Goal: Communication & Community: Answer question/provide support

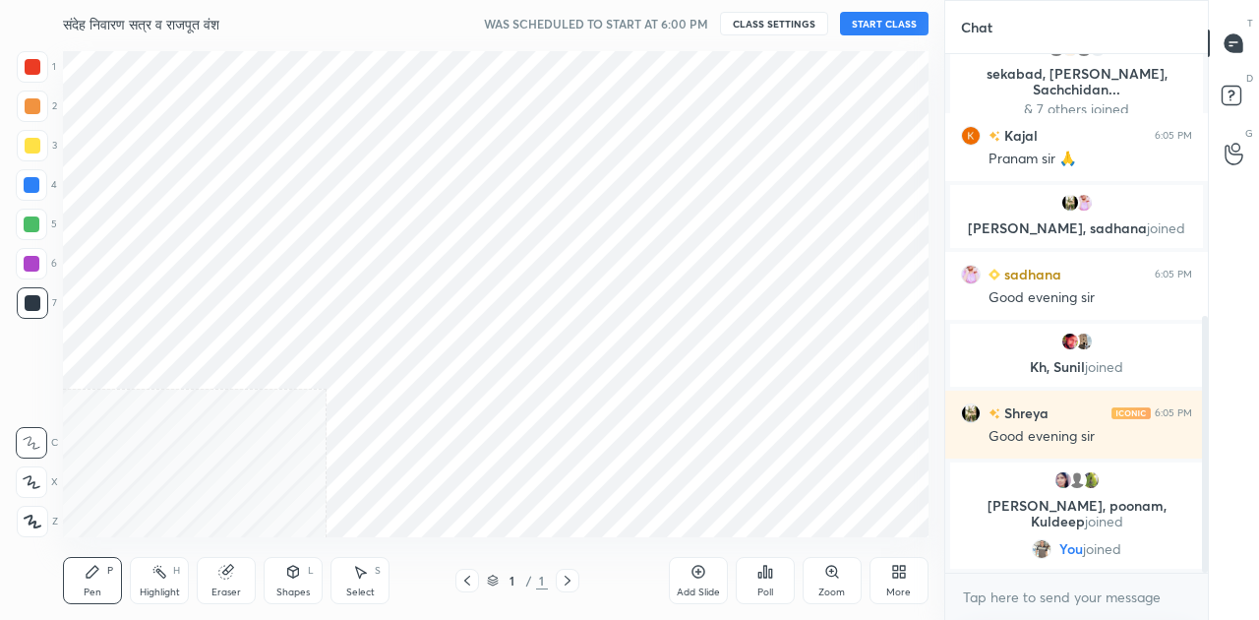
scroll to position [97879, 97507]
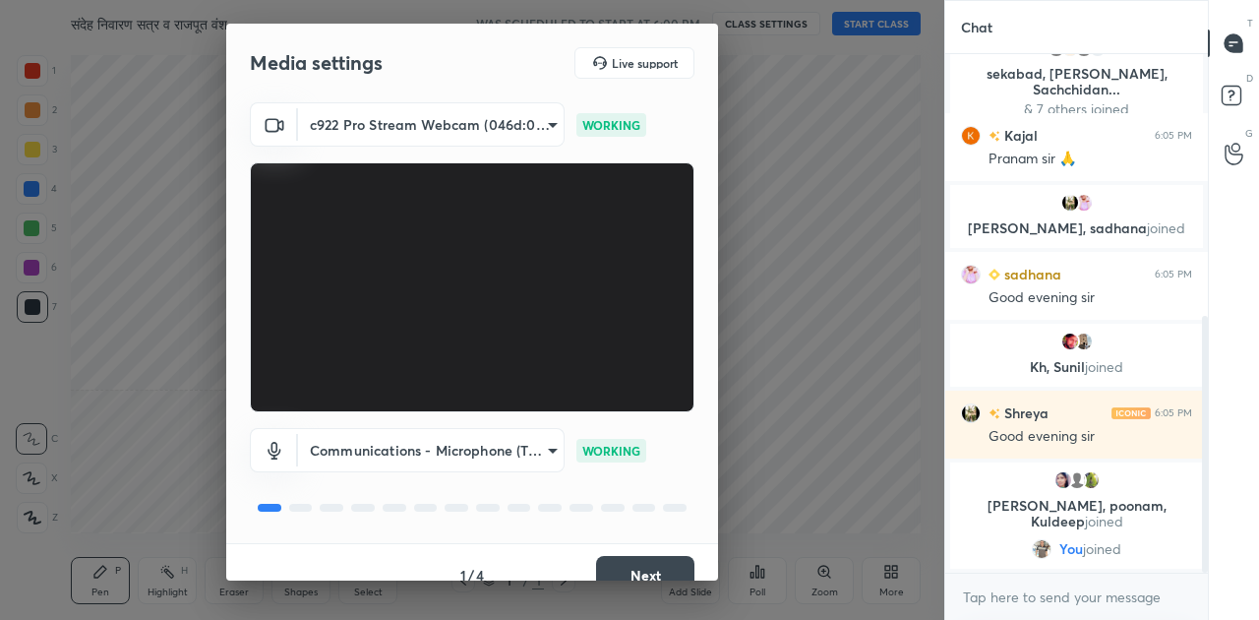
click at [636, 571] on button "Next" at bounding box center [645, 575] width 98 height 39
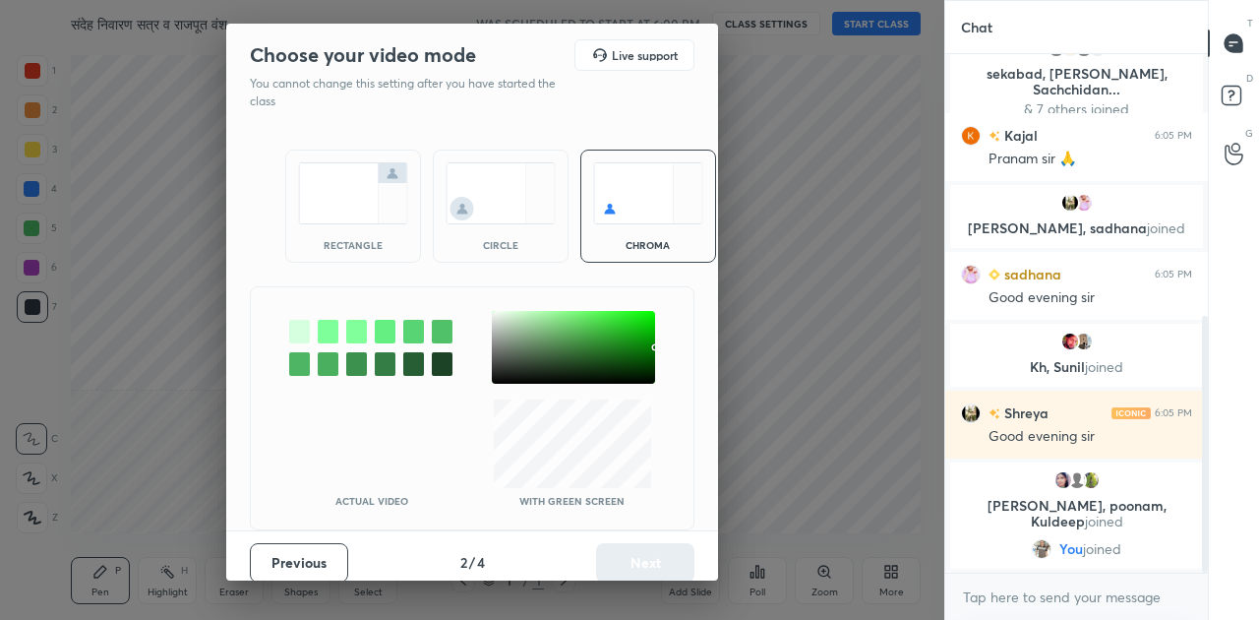
scroll to position [594, 0]
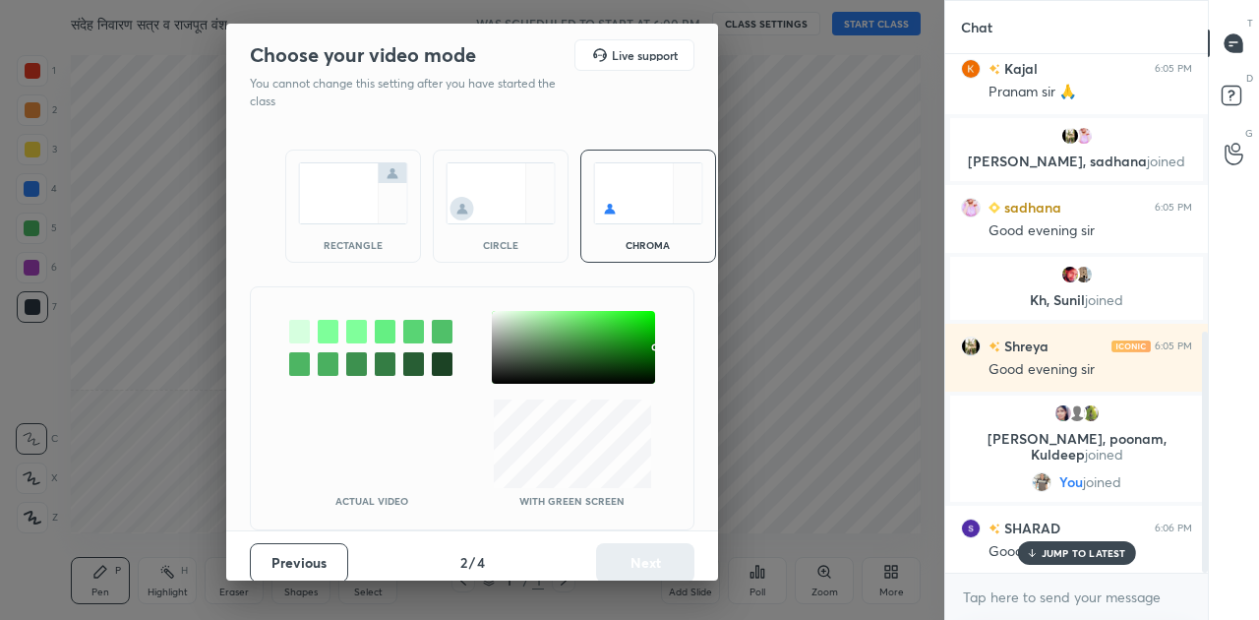
click at [323, 177] on img at bounding box center [353, 193] width 110 height 62
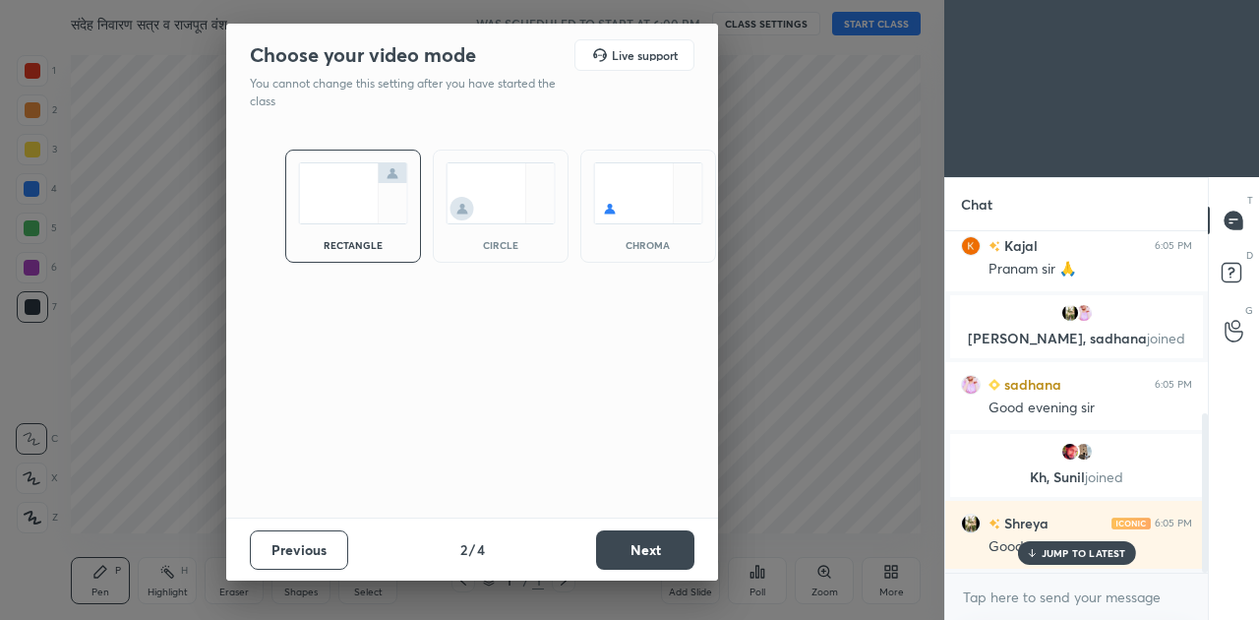
click at [651, 531] on button "Next" at bounding box center [645, 549] width 98 height 39
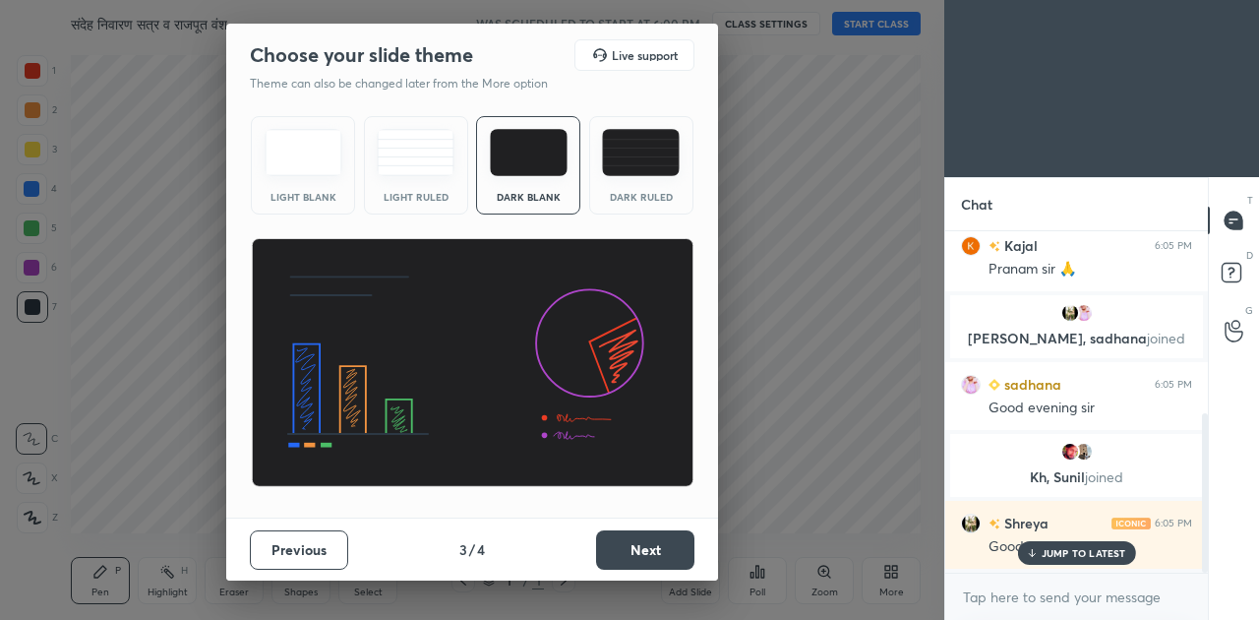
click at [651, 531] on button "Next" at bounding box center [645, 549] width 98 height 39
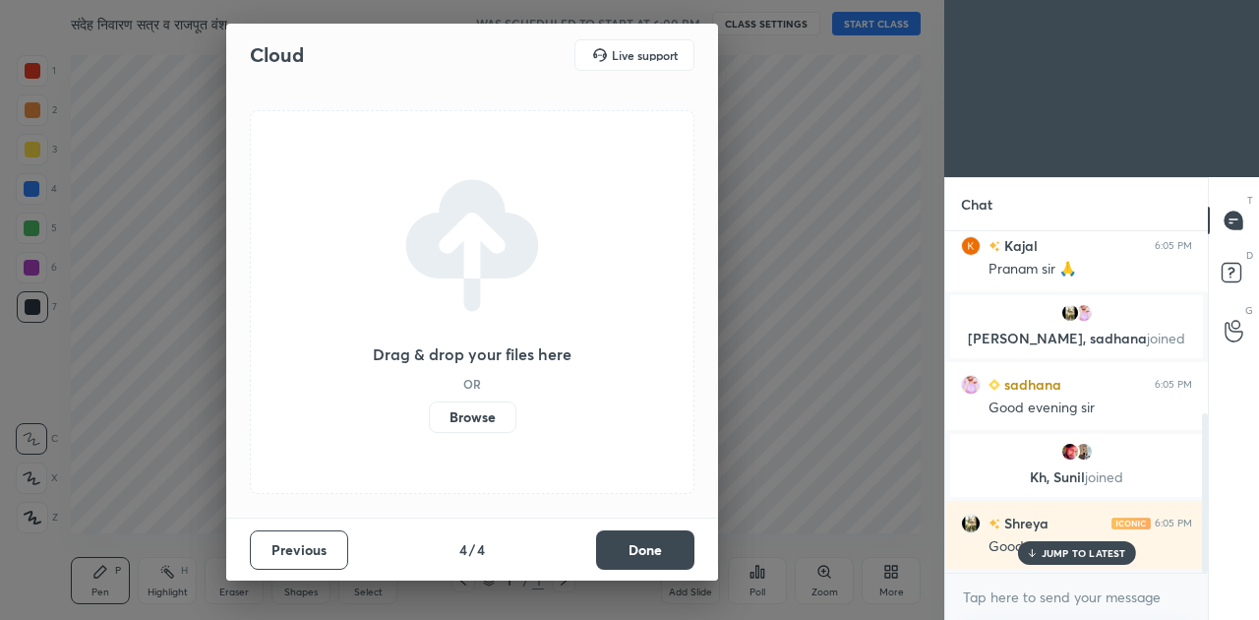
scroll to position [840, 0]
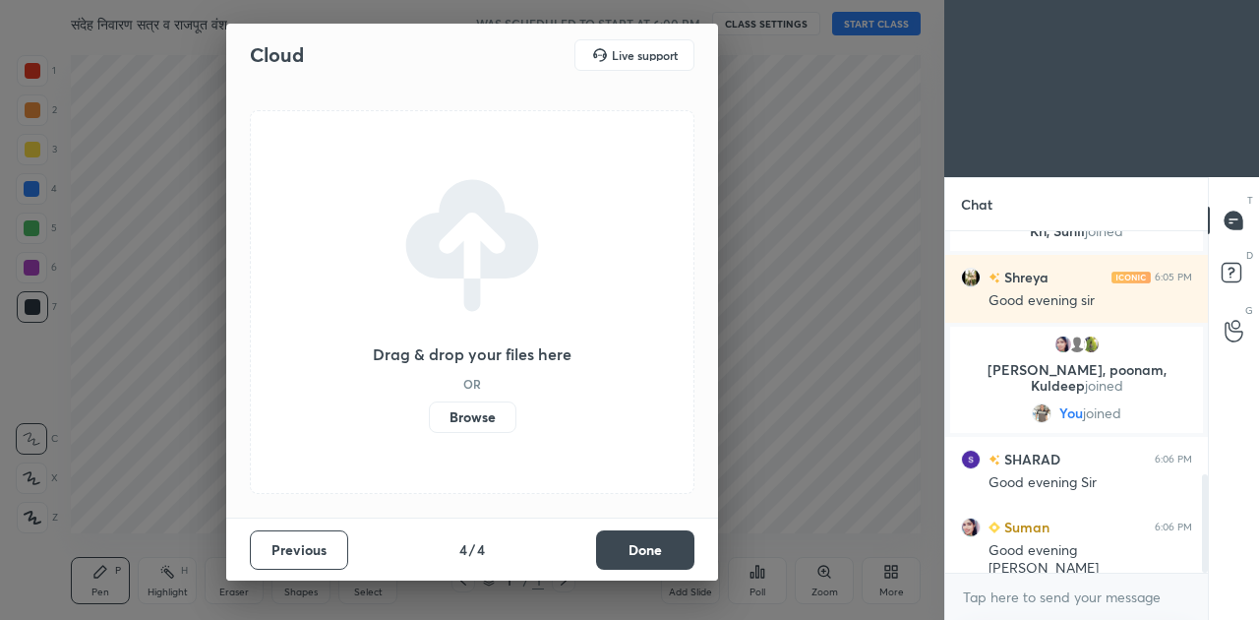
click at [650, 545] on button "Done" at bounding box center [645, 549] width 98 height 39
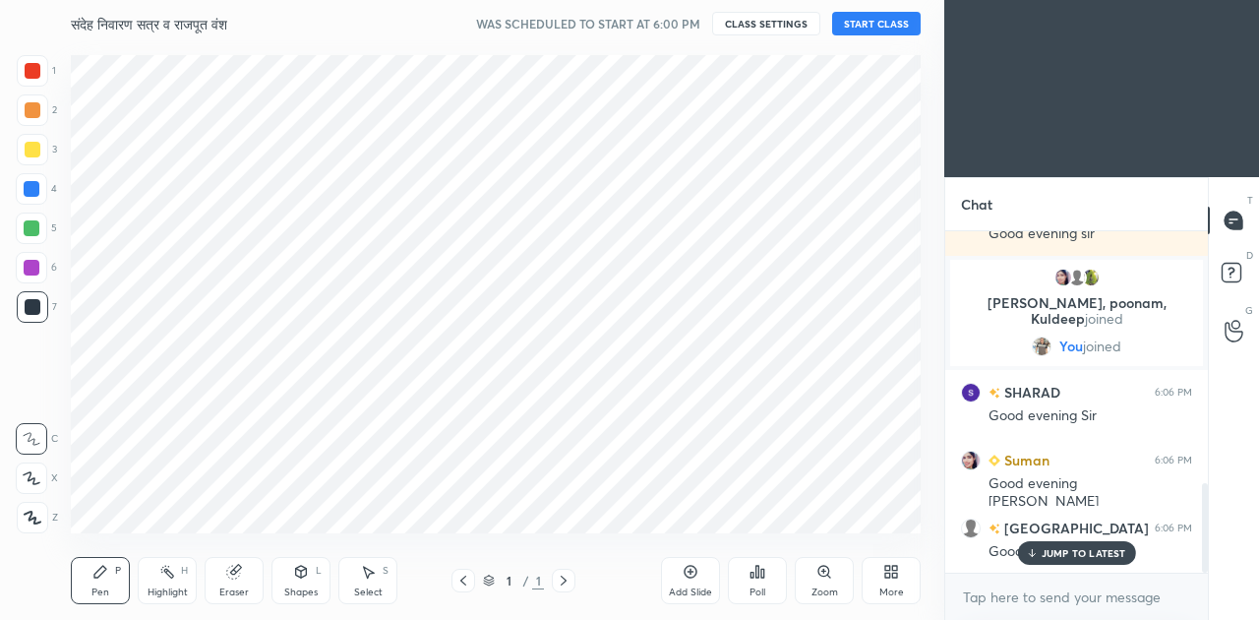
scroll to position [954, 0]
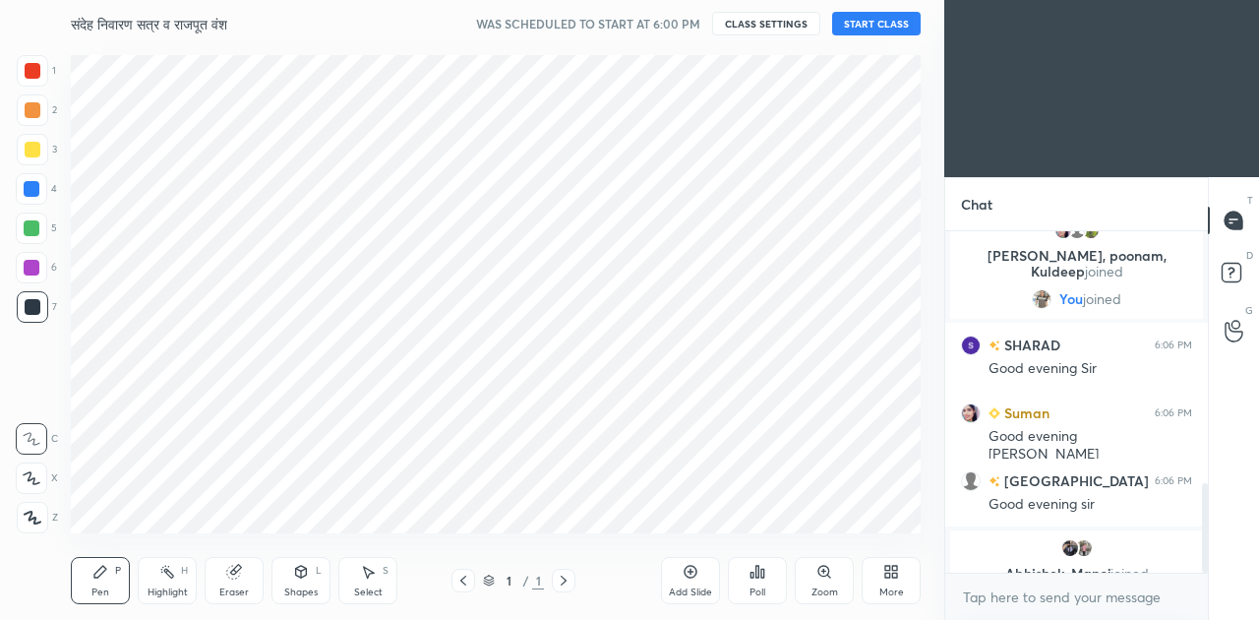
click at [877, 30] on button "START CLASS" at bounding box center [876, 24] width 89 height 24
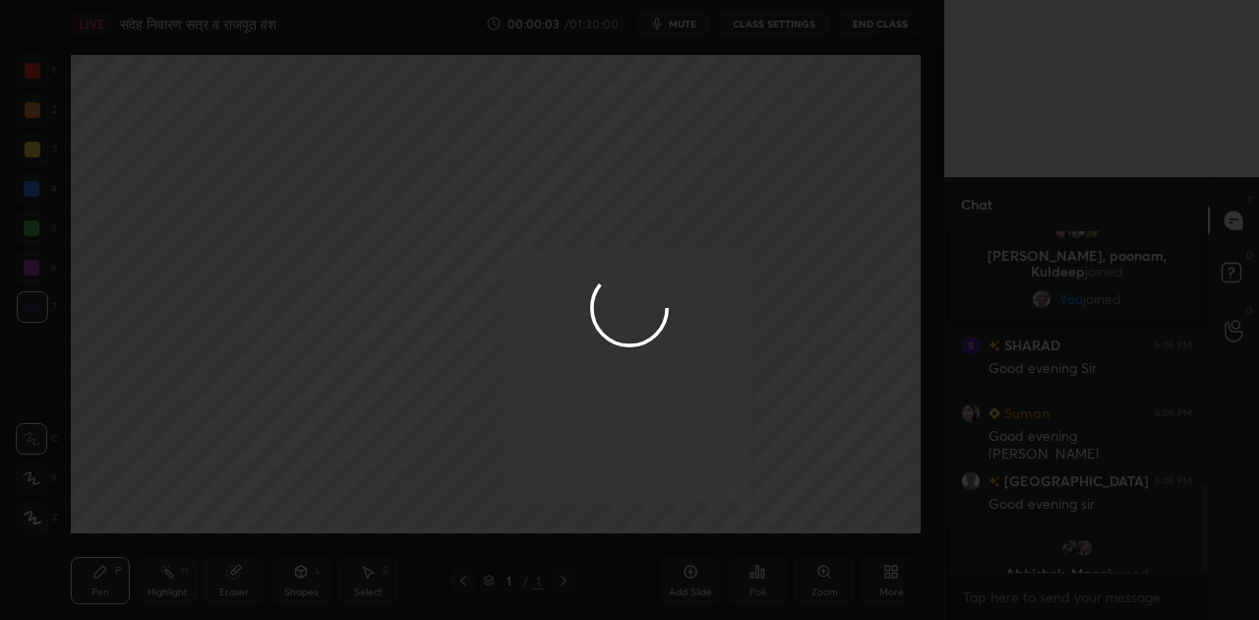
scroll to position [1023, 0]
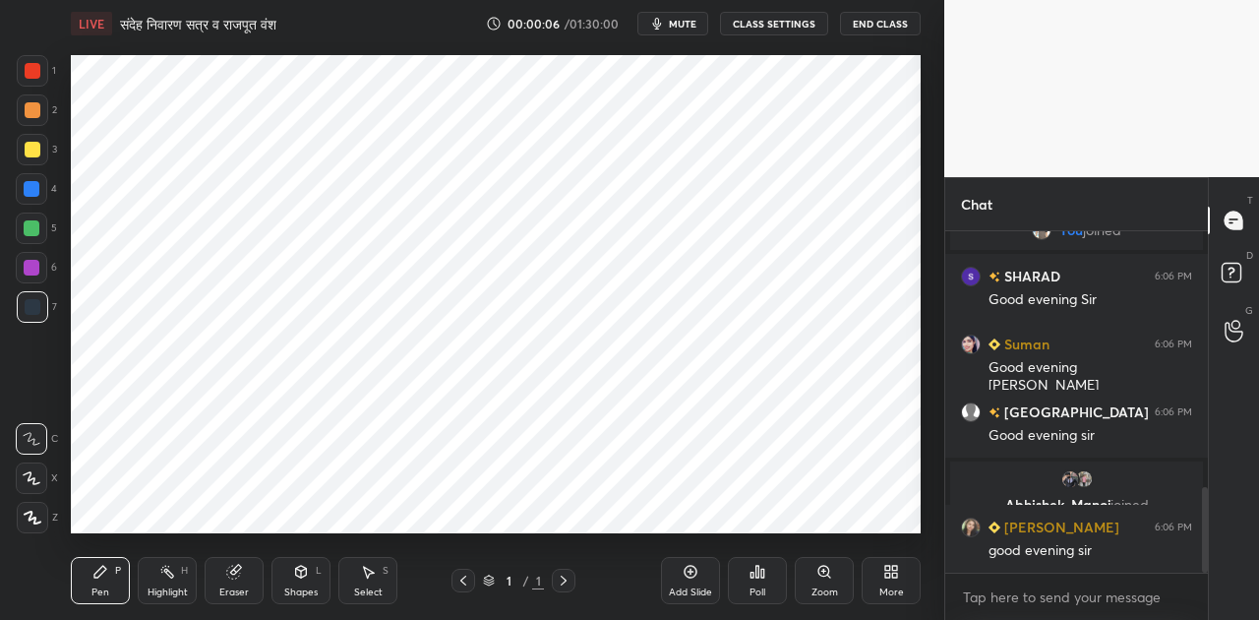
click at [683, 18] on span "mute" at bounding box center [683, 24] width 28 height 14
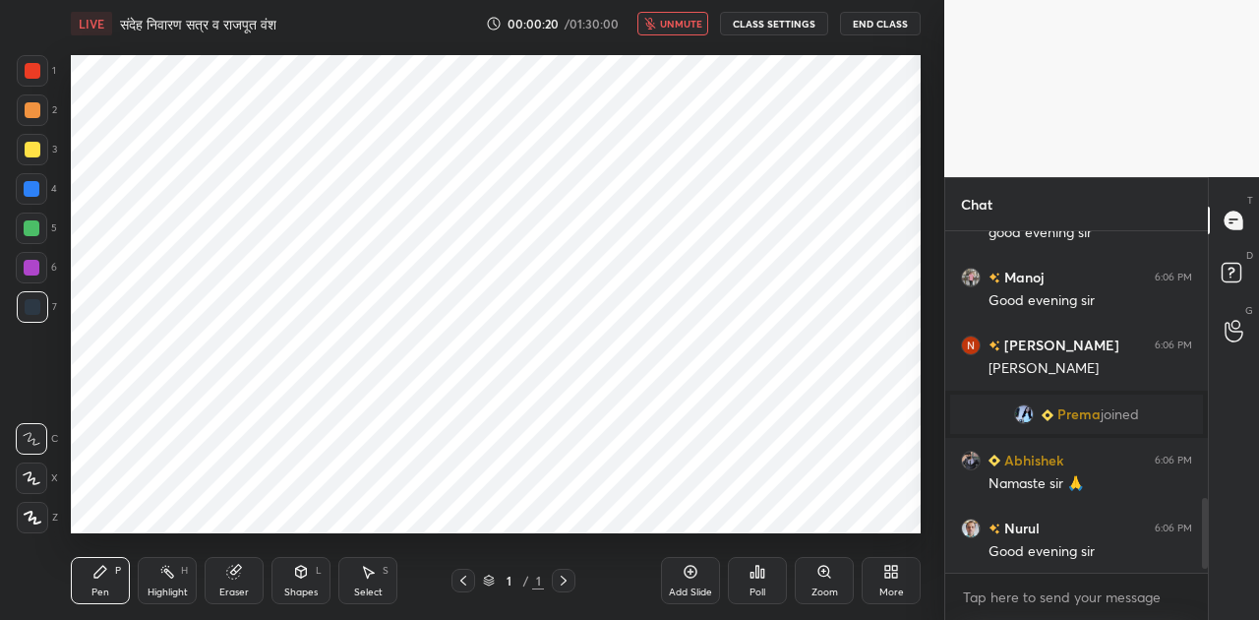
scroll to position [1314, 0]
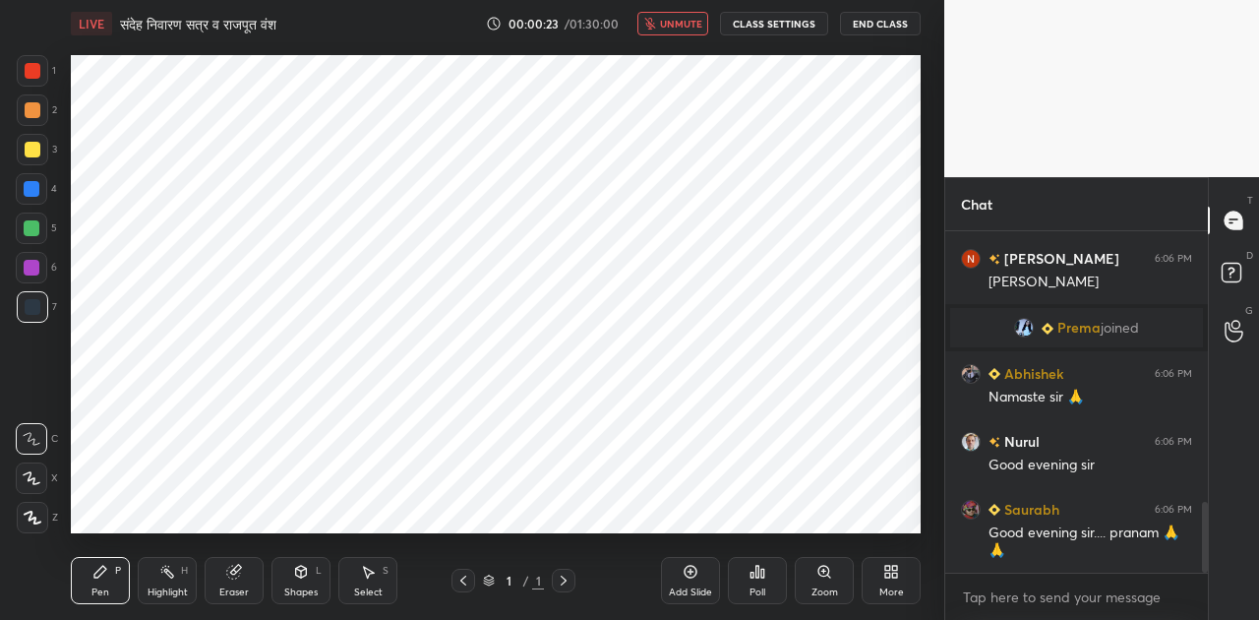
click at [896, 573] on icon at bounding box center [894, 575] width 5 height 5
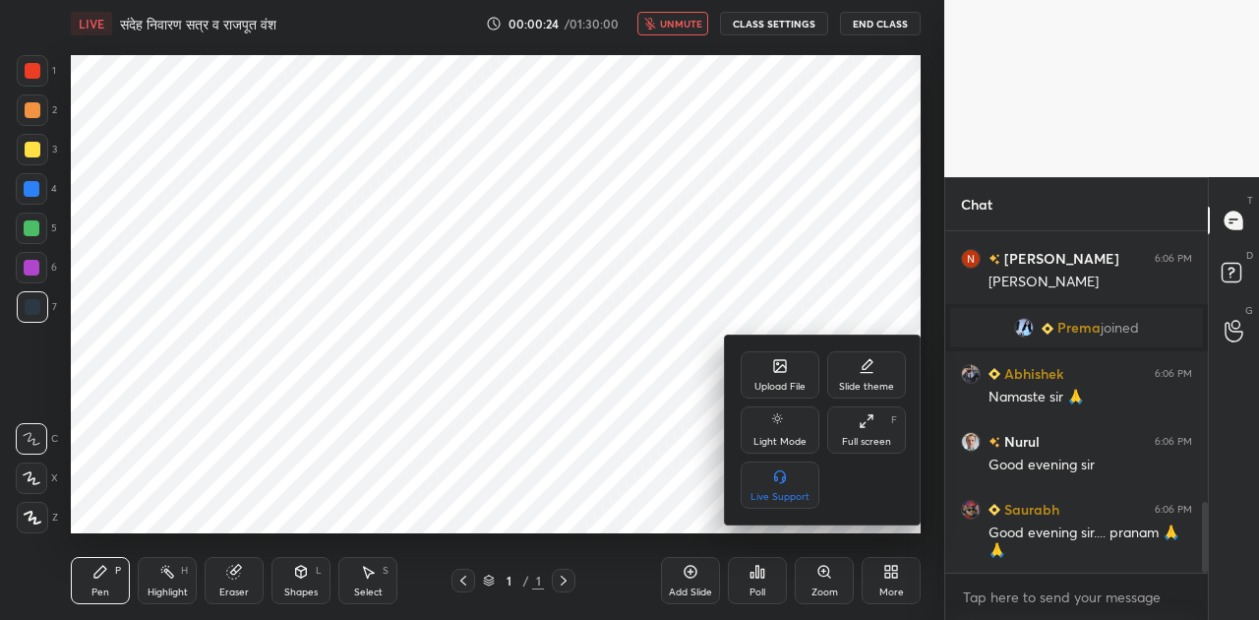
click at [772, 366] on icon at bounding box center [780, 366] width 16 height 16
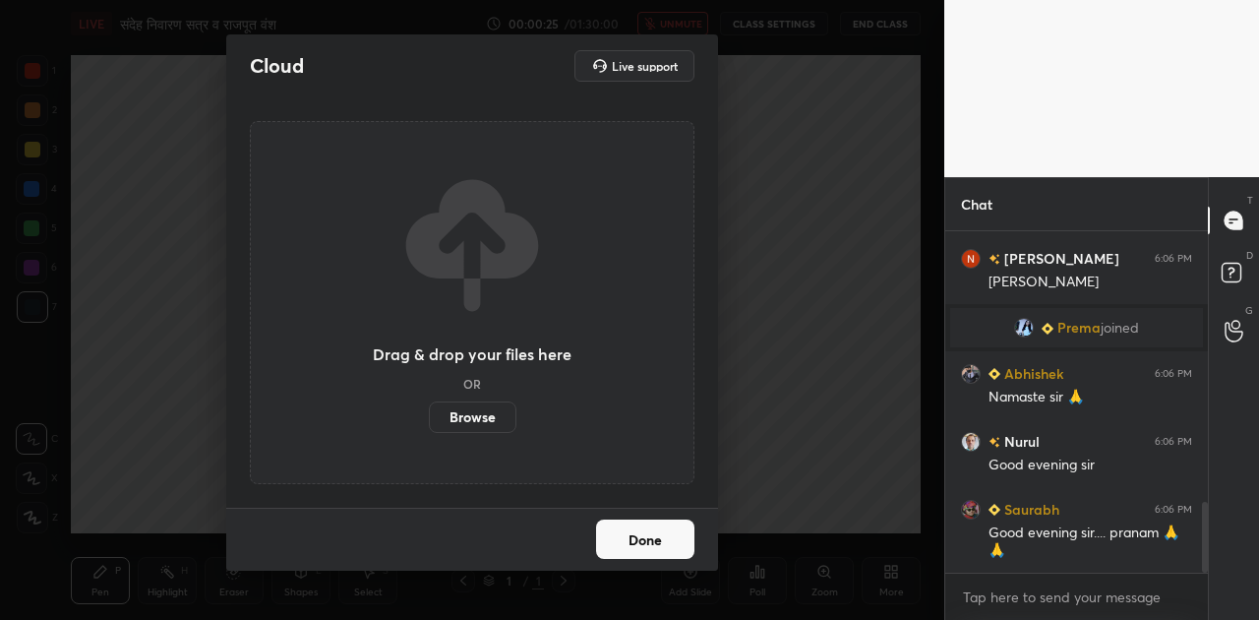
click at [467, 418] on label "Browse" at bounding box center [473, 416] width 88 height 31
click at [429, 418] on input "Browse" at bounding box center [429, 416] width 0 height 31
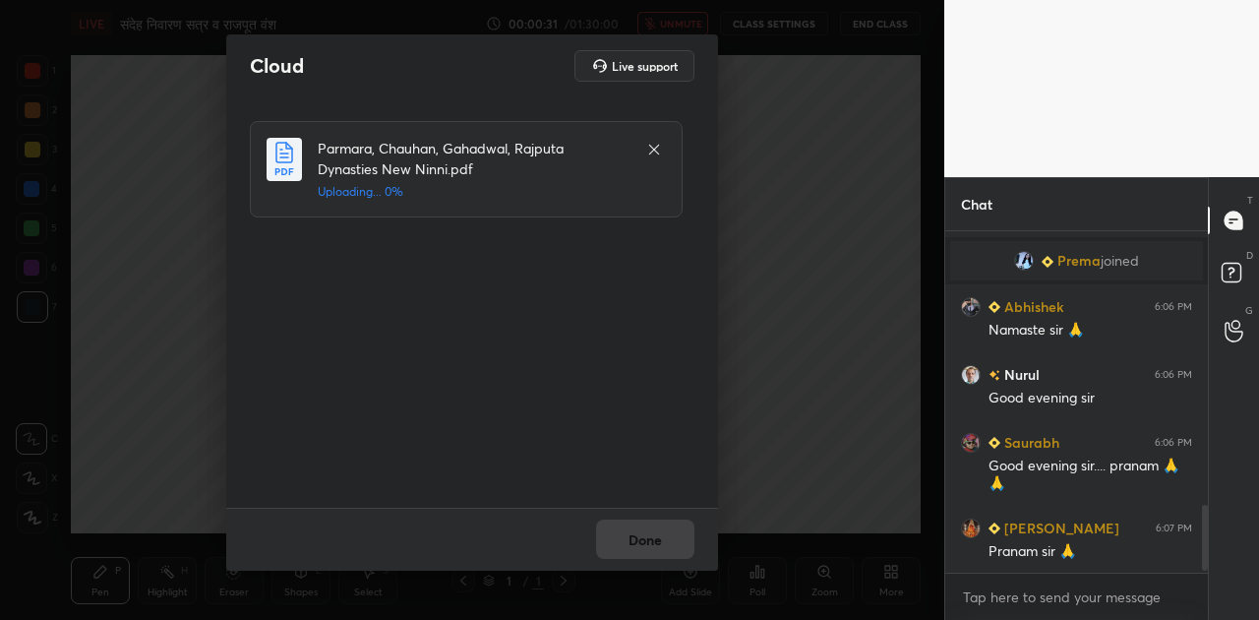
scroll to position [0, 0]
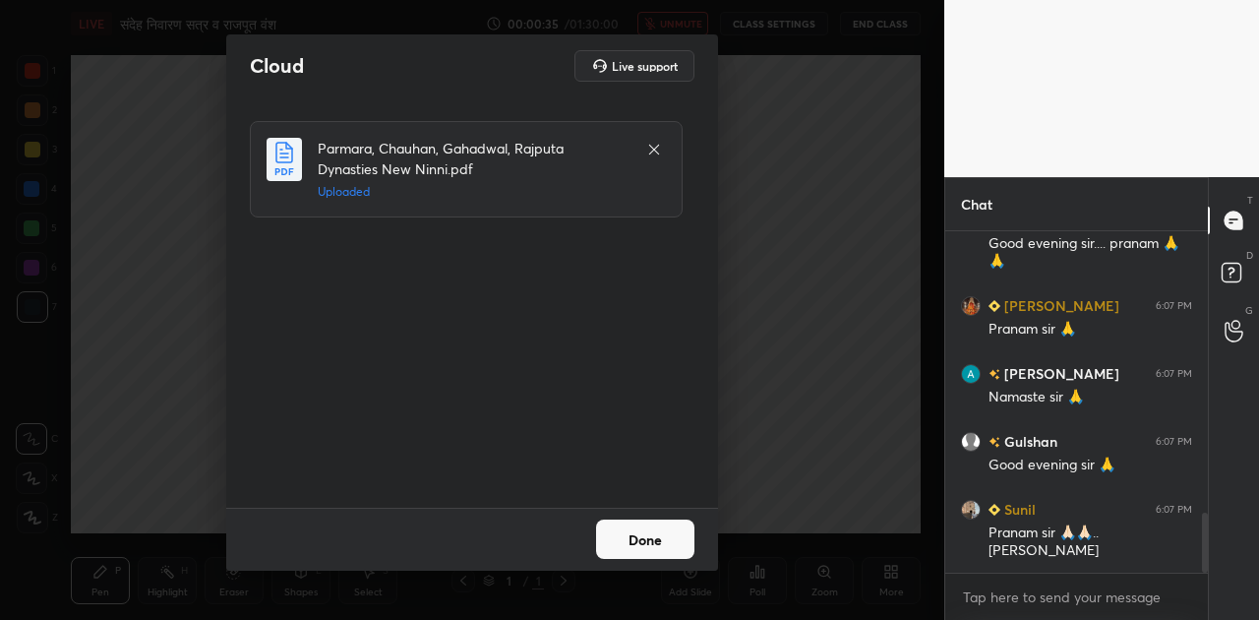
click at [671, 555] on button "Done" at bounding box center [645, 538] width 98 height 39
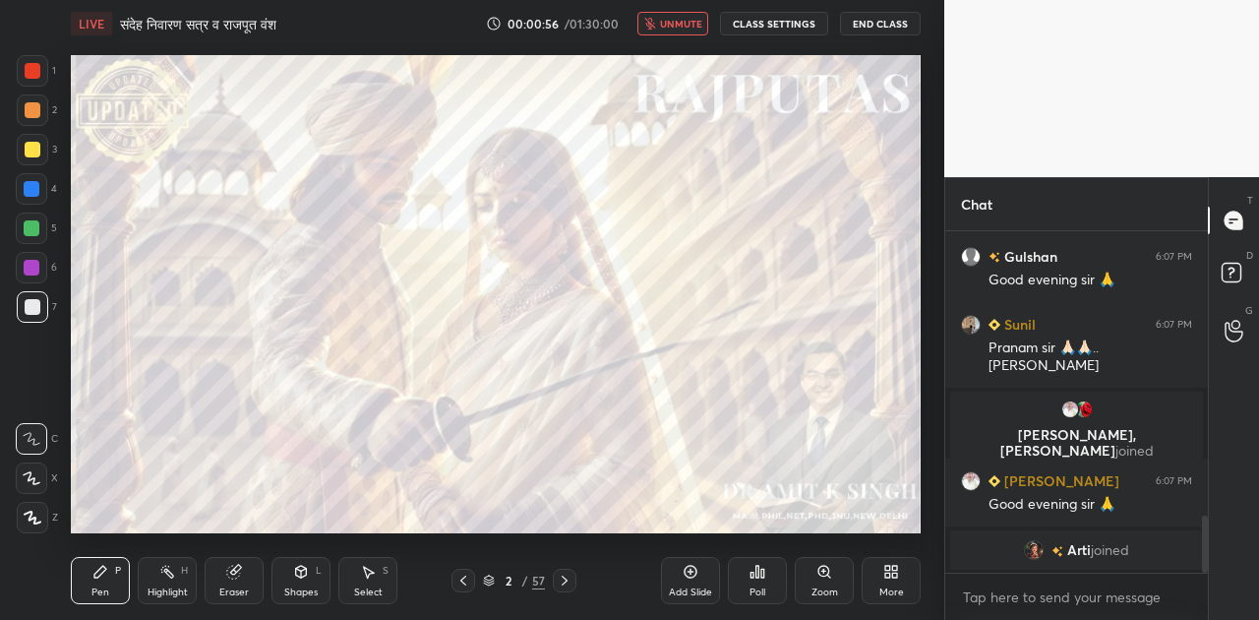
scroll to position [1686, 0]
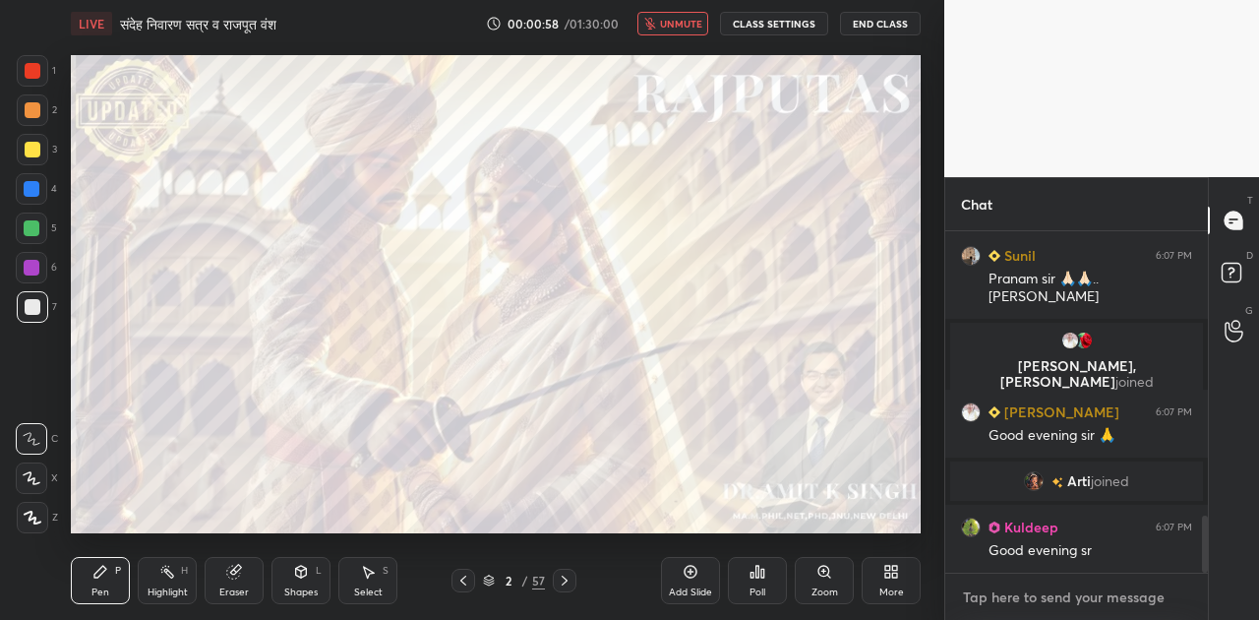
type textarea "x"
drag, startPoint x: 1005, startPoint y: 615, endPoint x: 979, endPoint y: 594, distance: 33.6
click at [979, 594] on textarea at bounding box center [1076, 596] width 231 height 31
paste textarea "Join my Telegram Link - [DOMAIN_NAME][URL]"
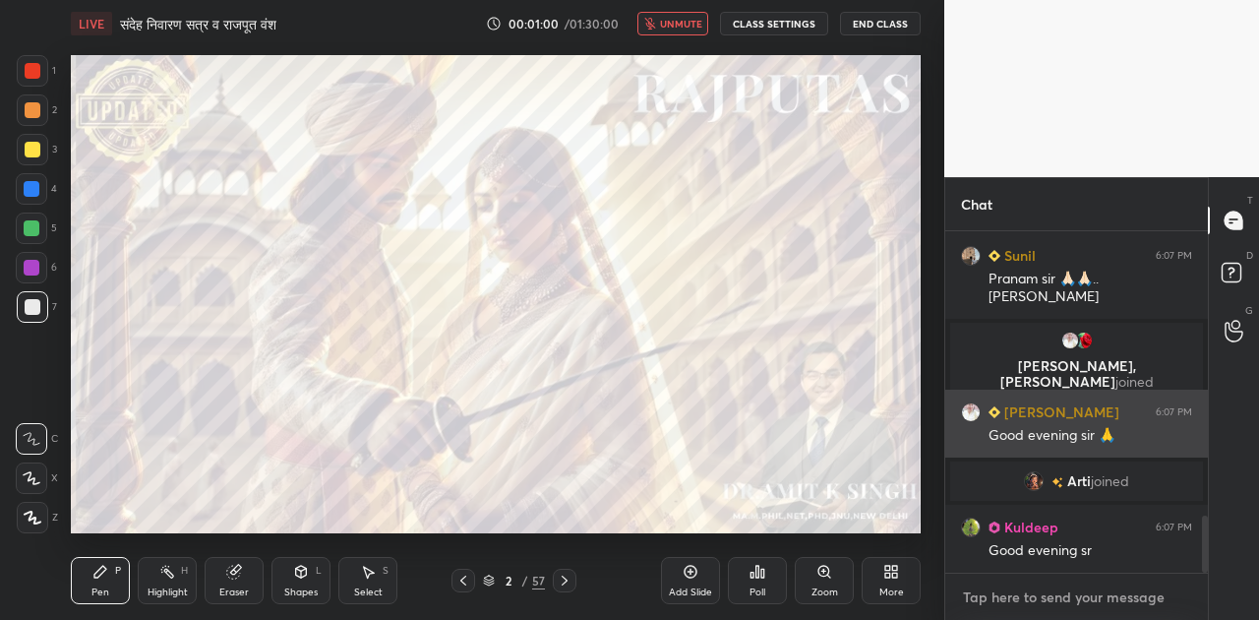
type textarea "Join my Telegram Link - [DOMAIN_NAME][URL]"
type textarea "x"
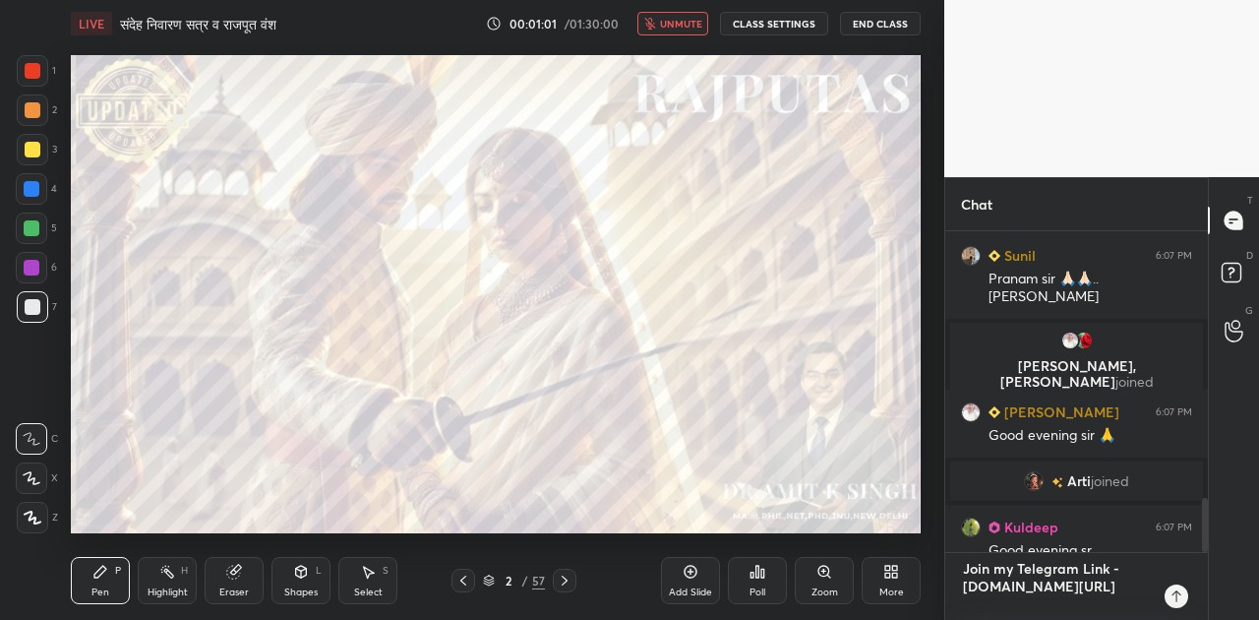
type textarea "Join my Telegram Link - [DOMAIN_NAME][URL]"
type textarea "x"
click at [1184, 598] on div at bounding box center [1177, 596] width 24 height 24
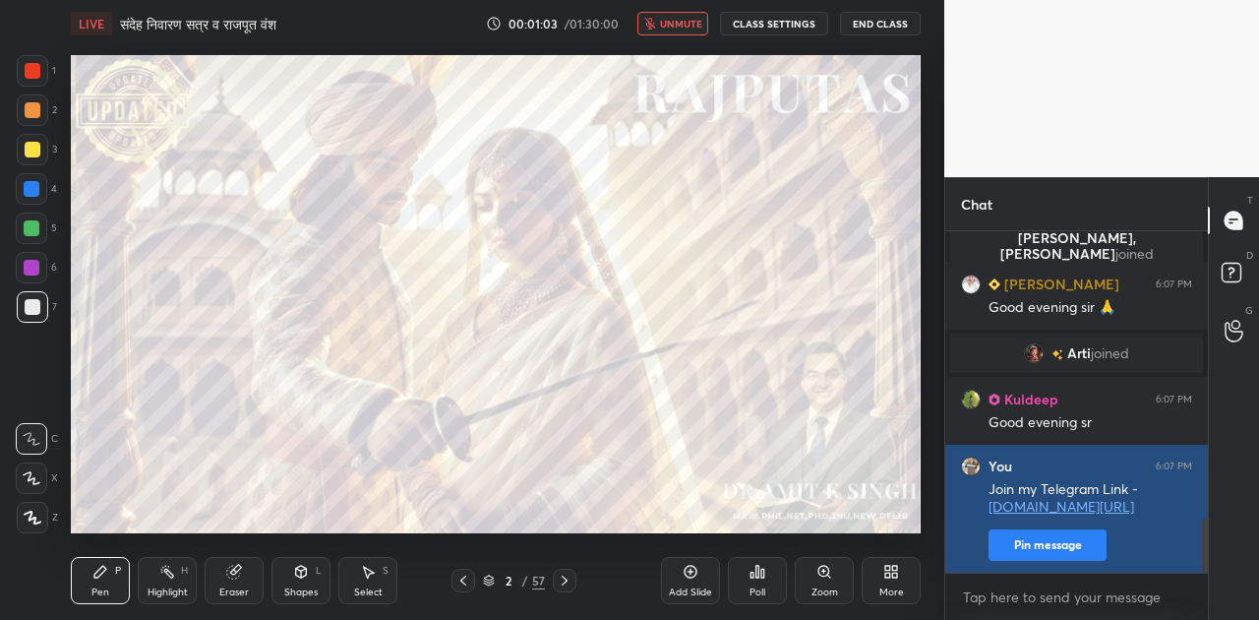
click at [1041, 536] on button "Pin message" at bounding box center [1048, 544] width 118 height 31
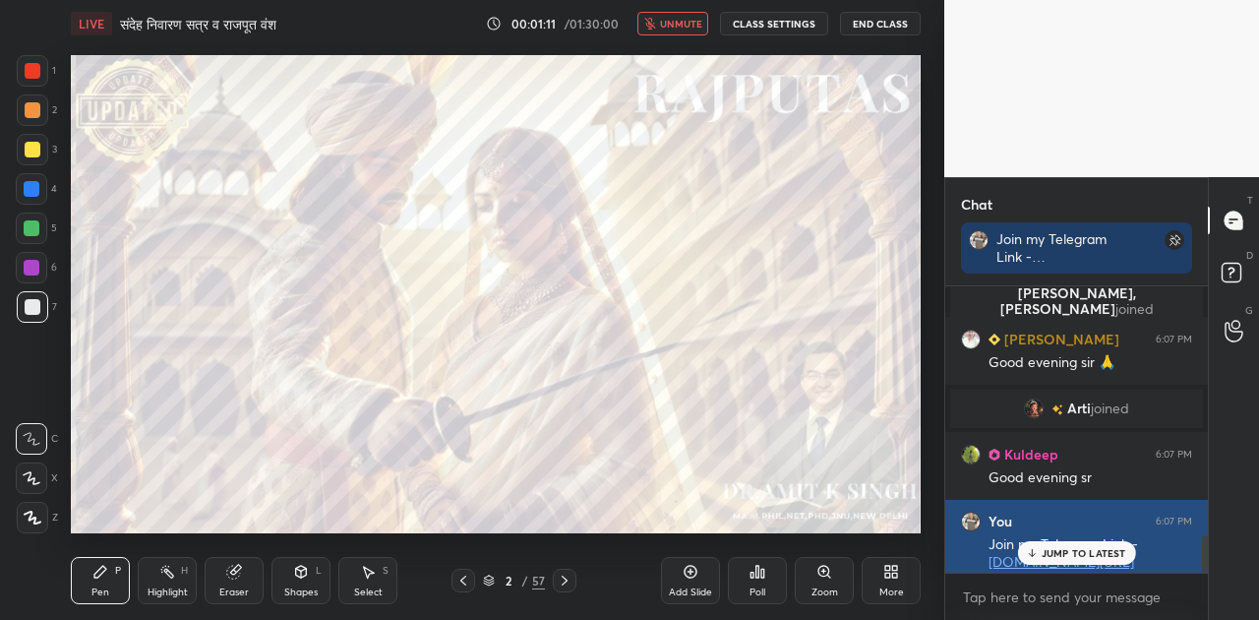
scroll to position [1936, 0]
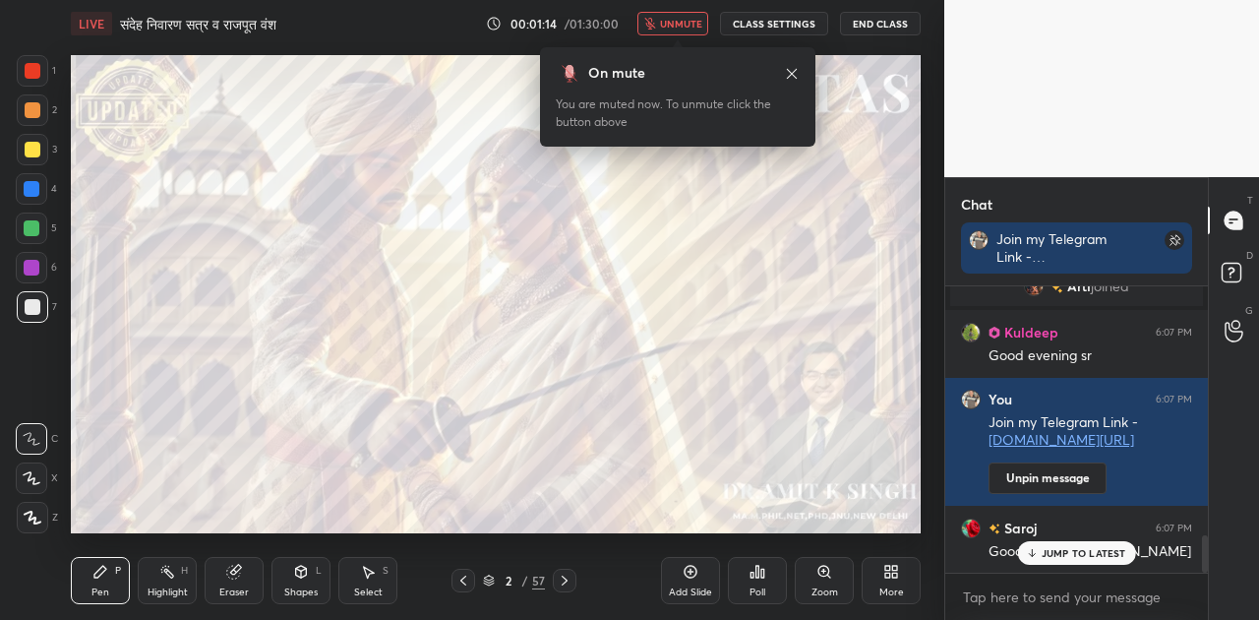
click at [1097, 547] on p "JUMP TO LATEST" at bounding box center [1084, 553] width 85 height 12
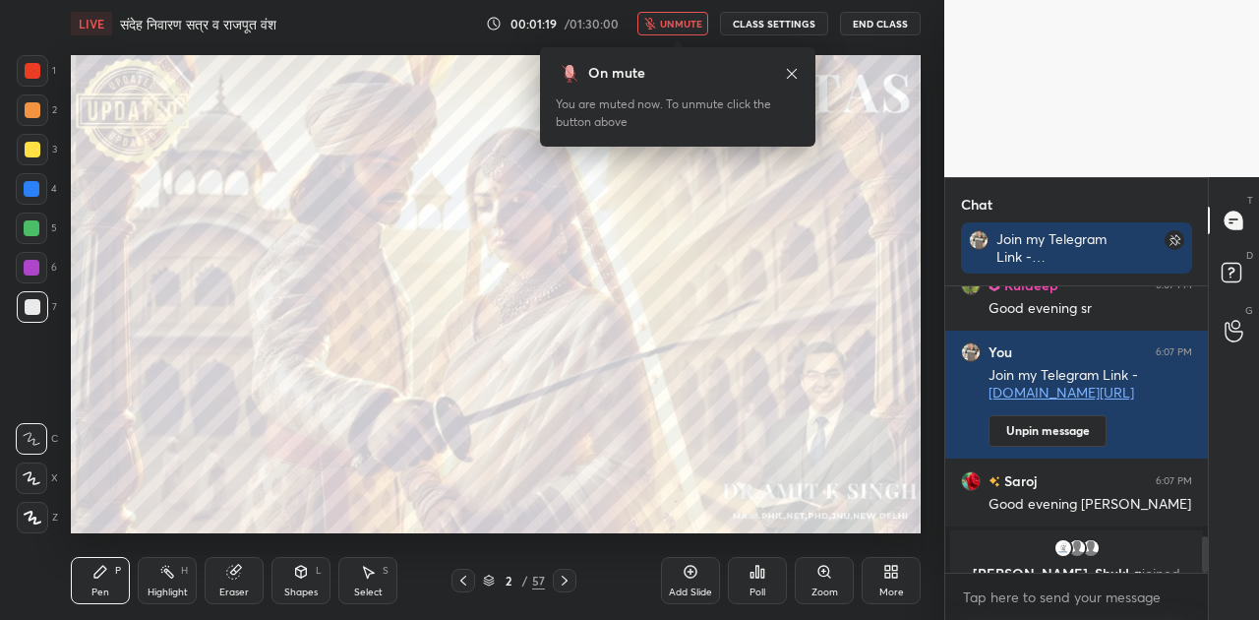
click at [673, 29] on span "unmute" at bounding box center [681, 24] width 42 height 14
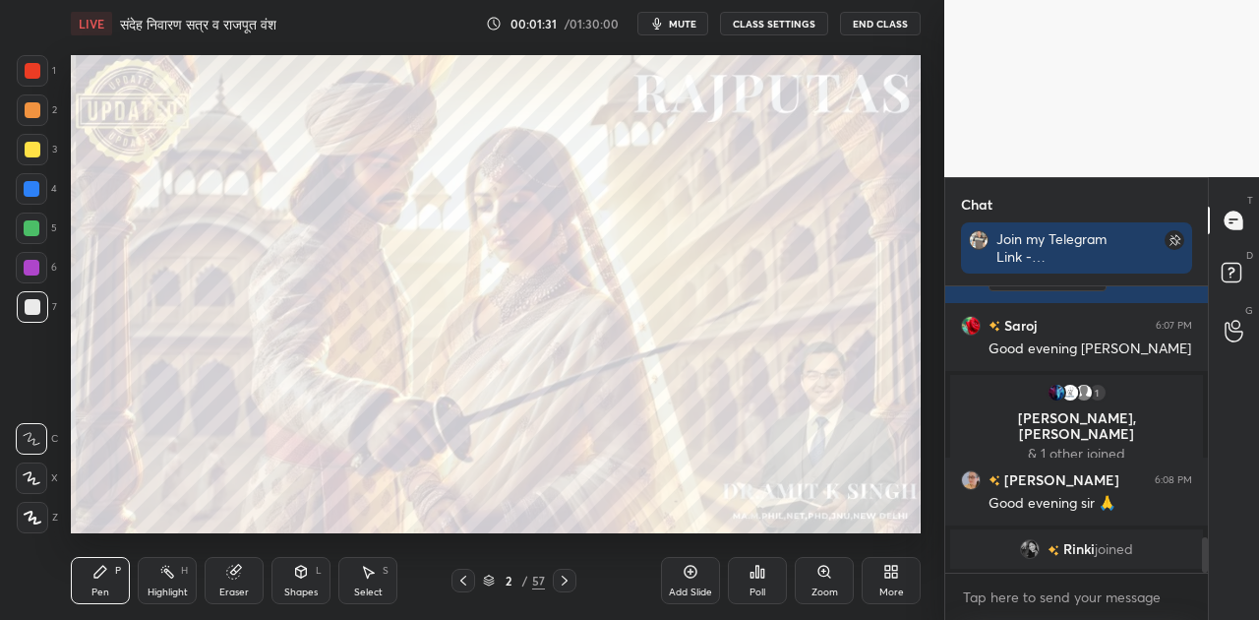
scroll to position [2074, 0]
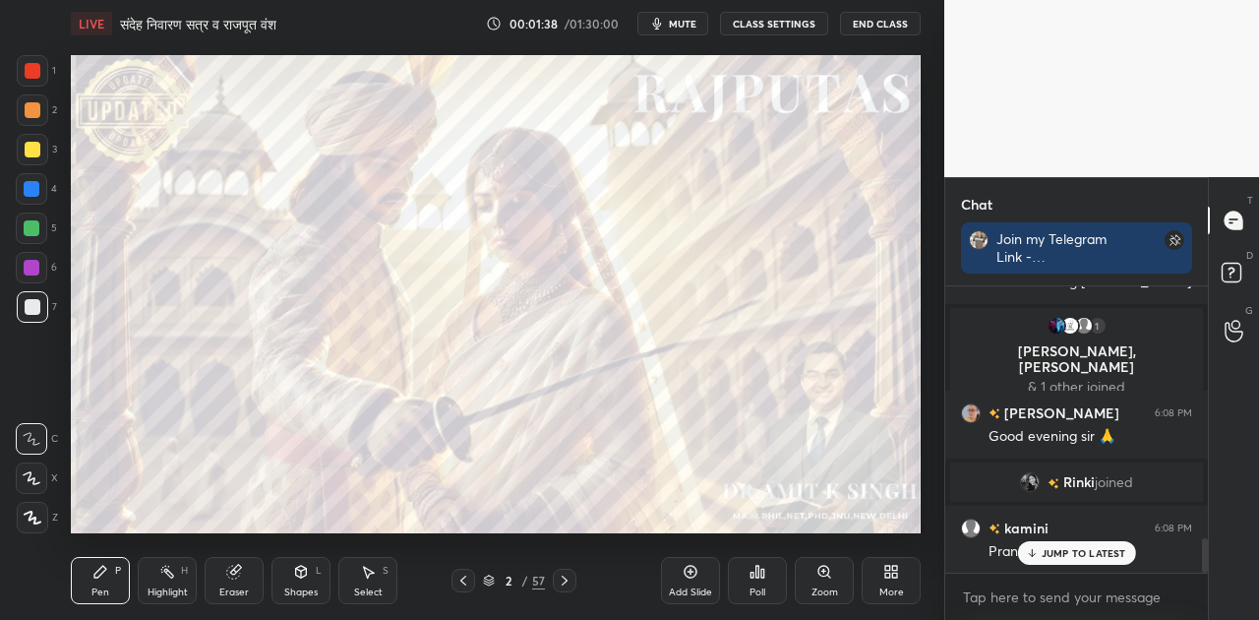
click at [696, 24] on span "mute" at bounding box center [683, 24] width 28 height 14
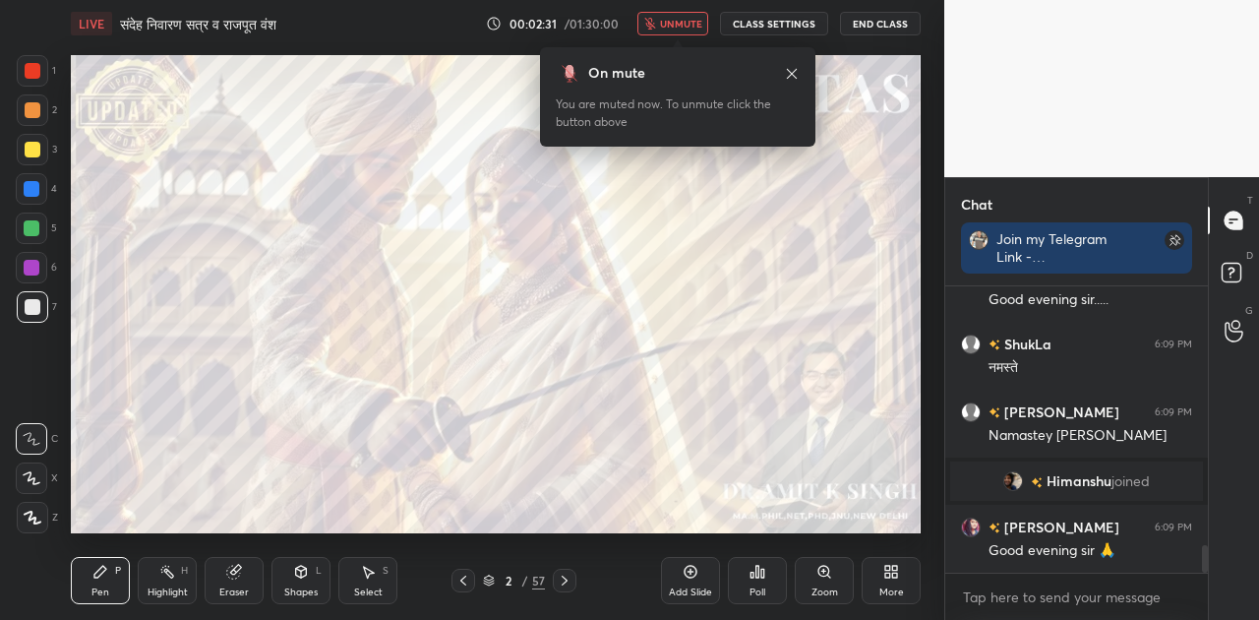
scroll to position [2711, 0]
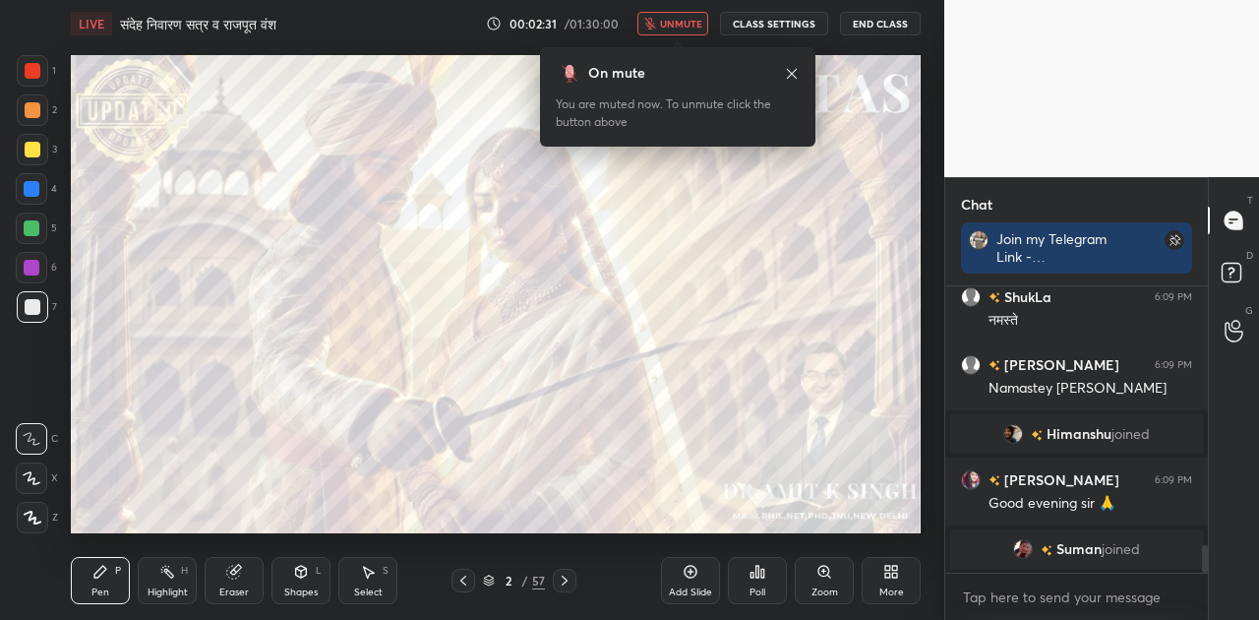
click at [667, 26] on span "unmute" at bounding box center [681, 24] width 42 height 14
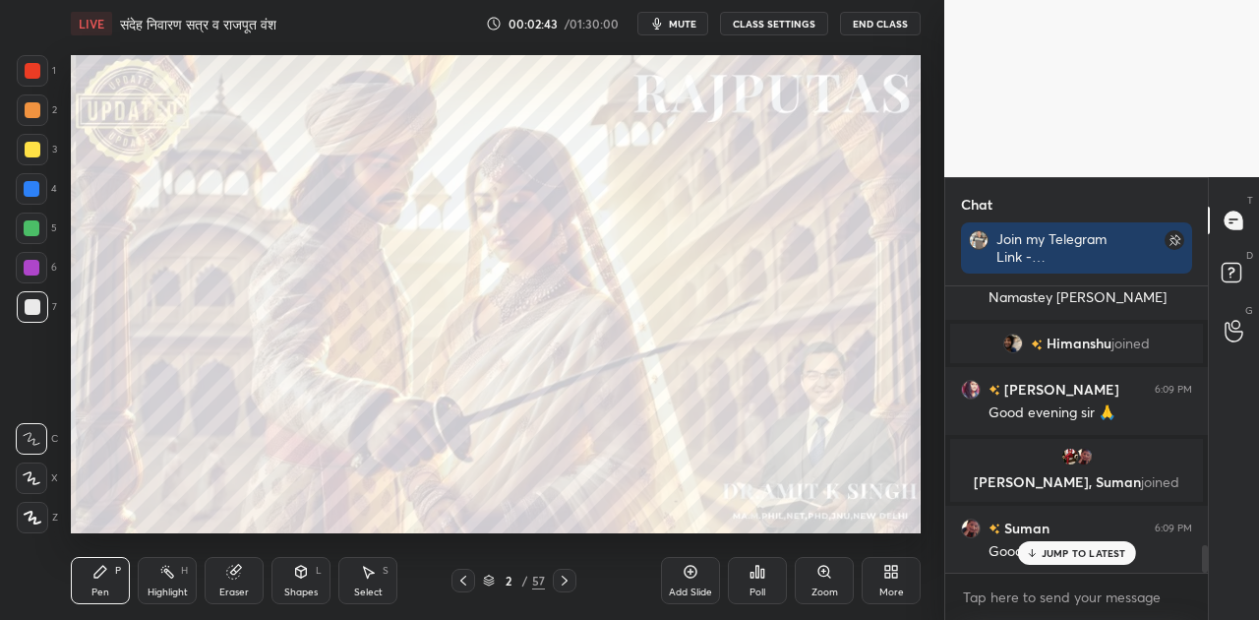
scroll to position [2680, 0]
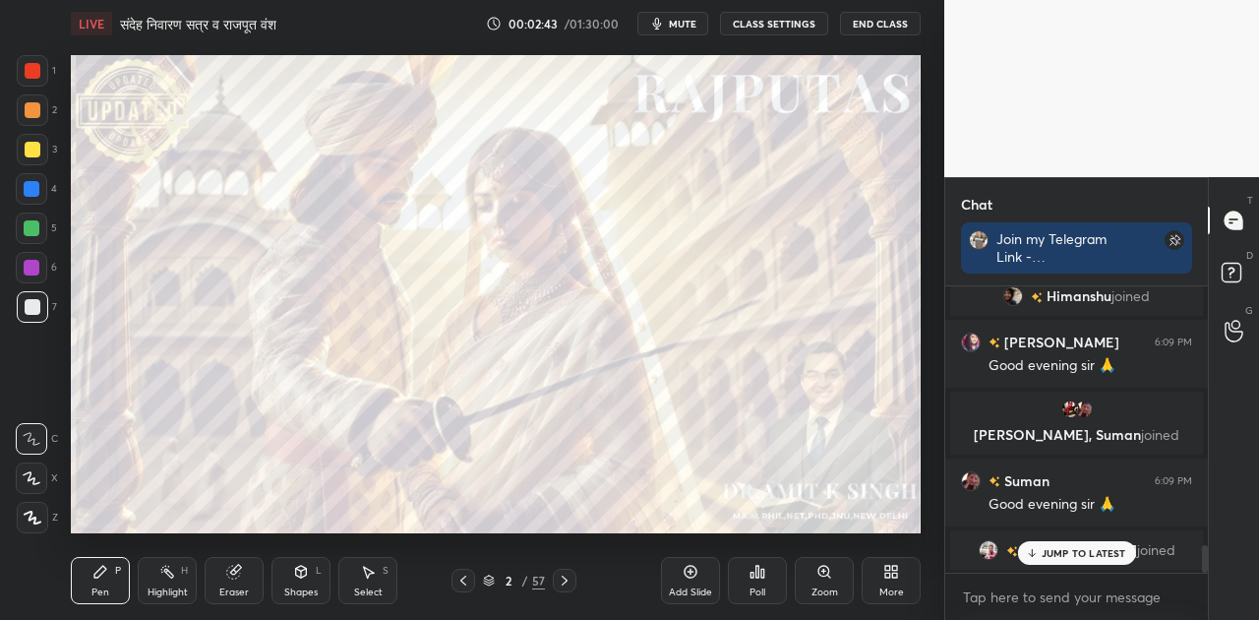
click at [693, 16] on button "mute" at bounding box center [672, 24] width 71 height 24
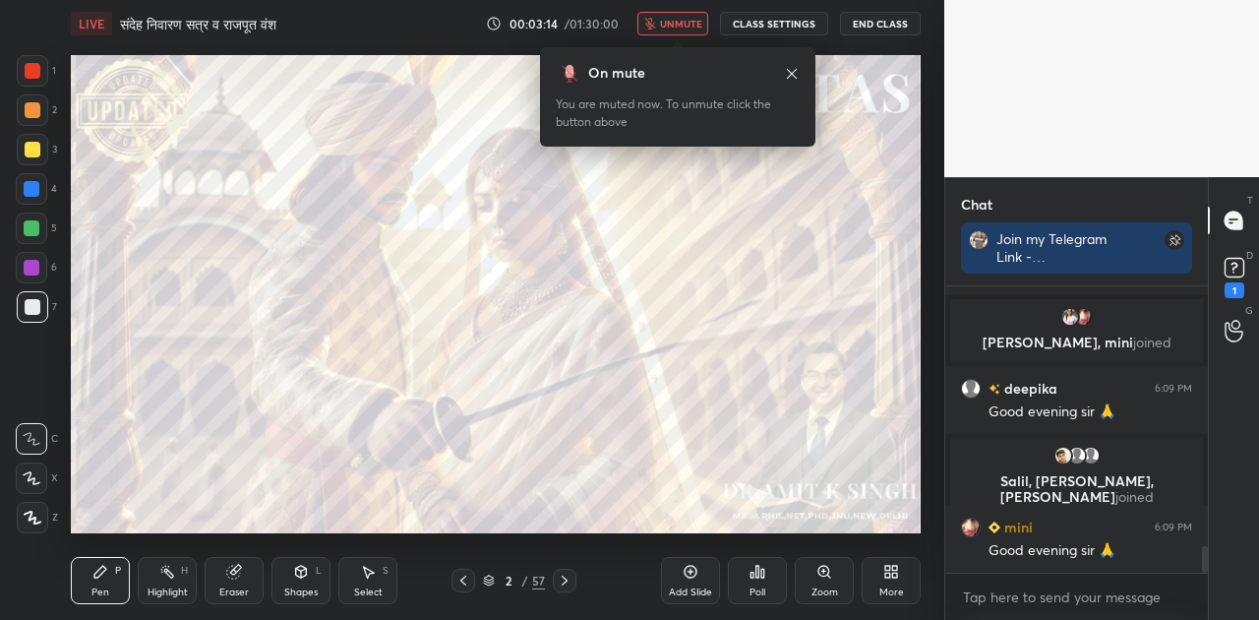
scroll to position [2829, 0]
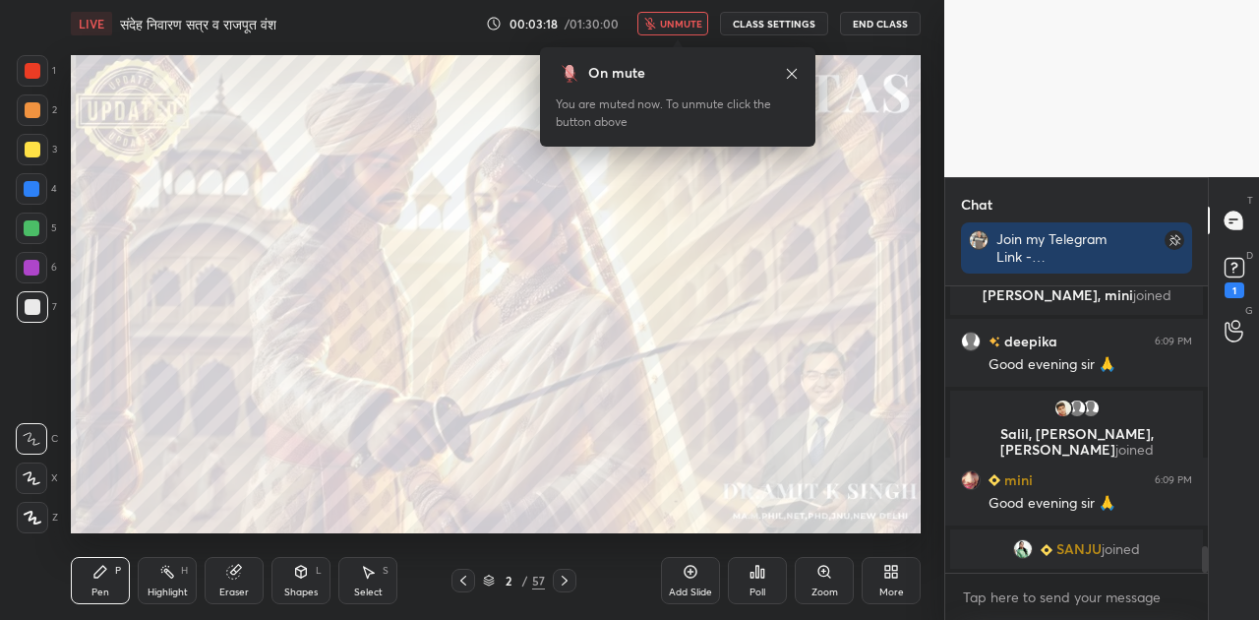
click at [673, 12] on button "unmute" at bounding box center [672, 24] width 71 height 24
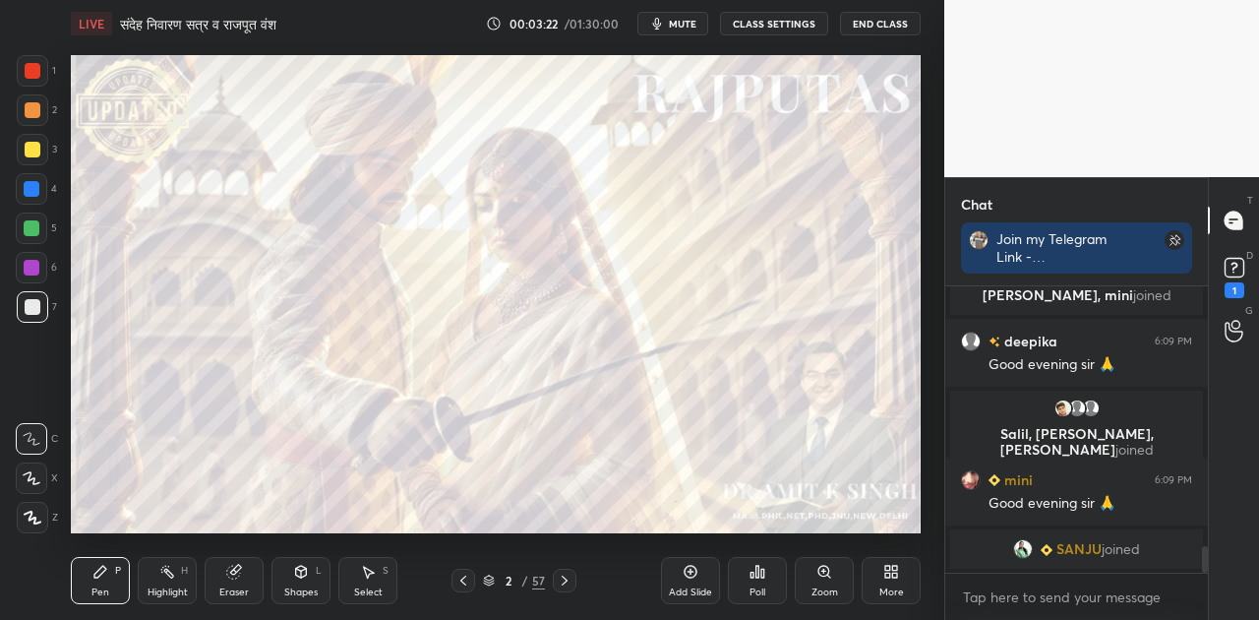
scroll to position [2896, 0]
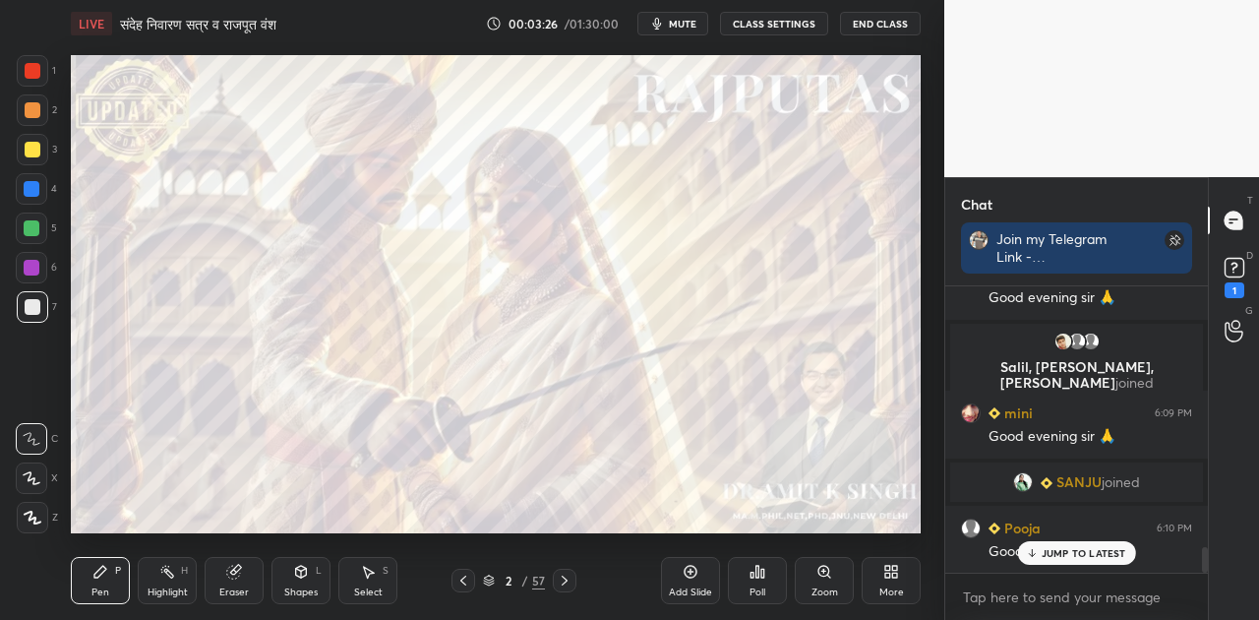
click at [691, 26] on span "mute" at bounding box center [683, 24] width 28 height 14
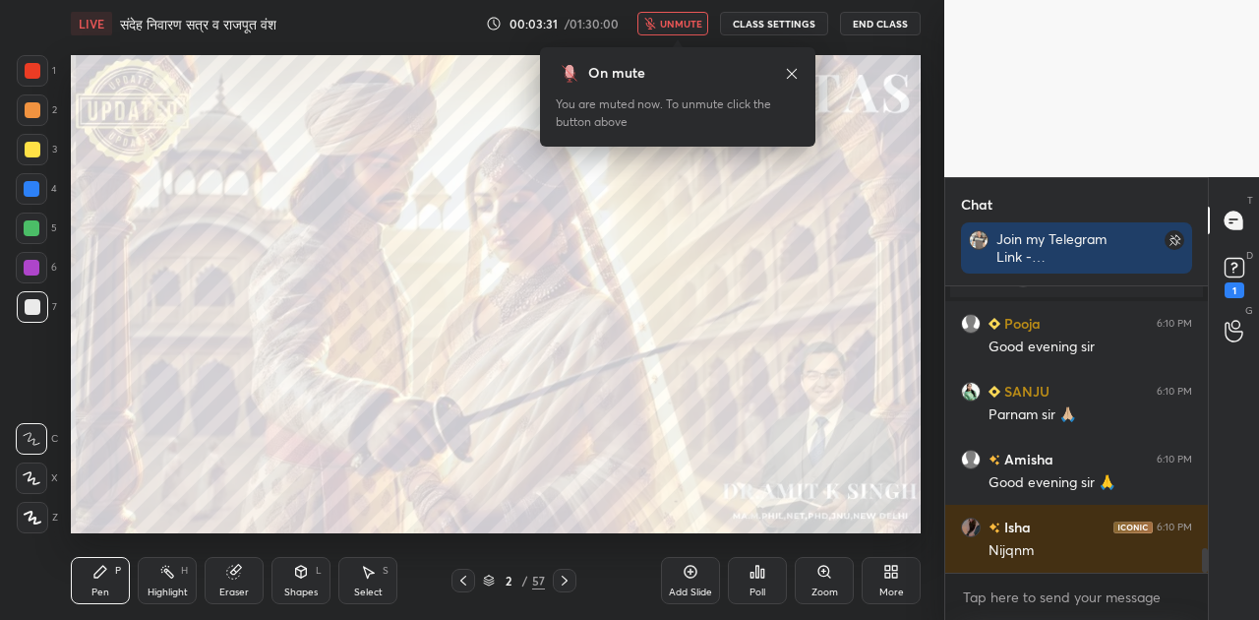
scroll to position [3372, 0]
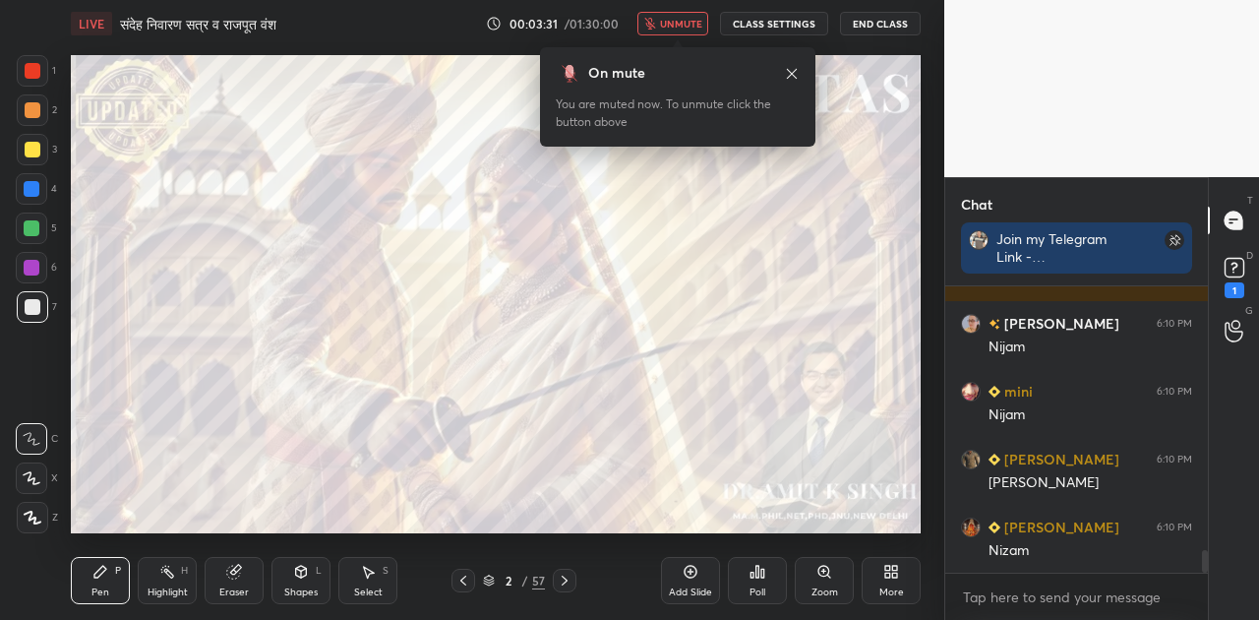
click at [691, 26] on span "unmute" at bounding box center [681, 24] width 42 height 14
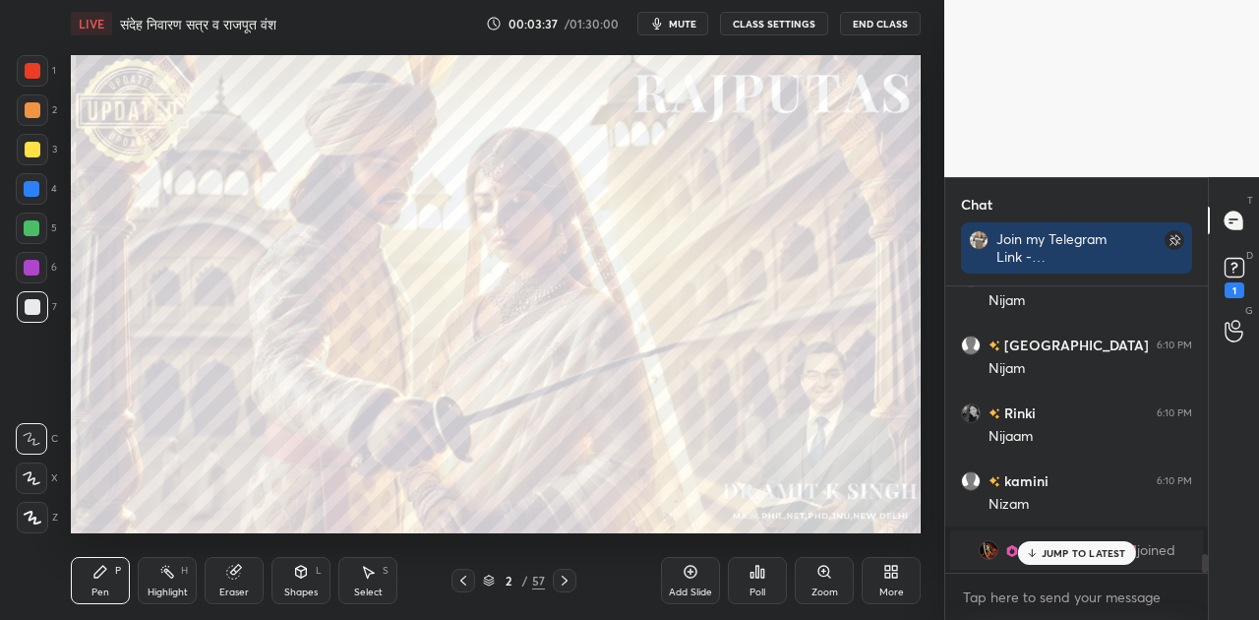
scroll to position [4452, 0]
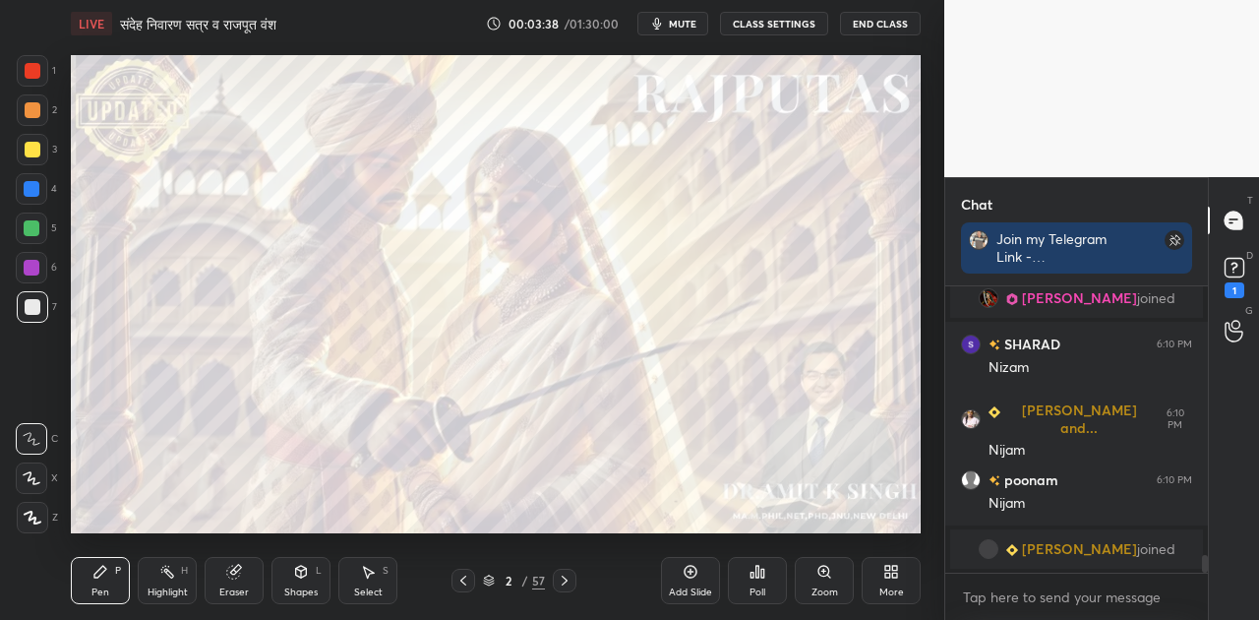
click at [688, 26] on span "mute" at bounding box center [683, 24] width 28 height 14
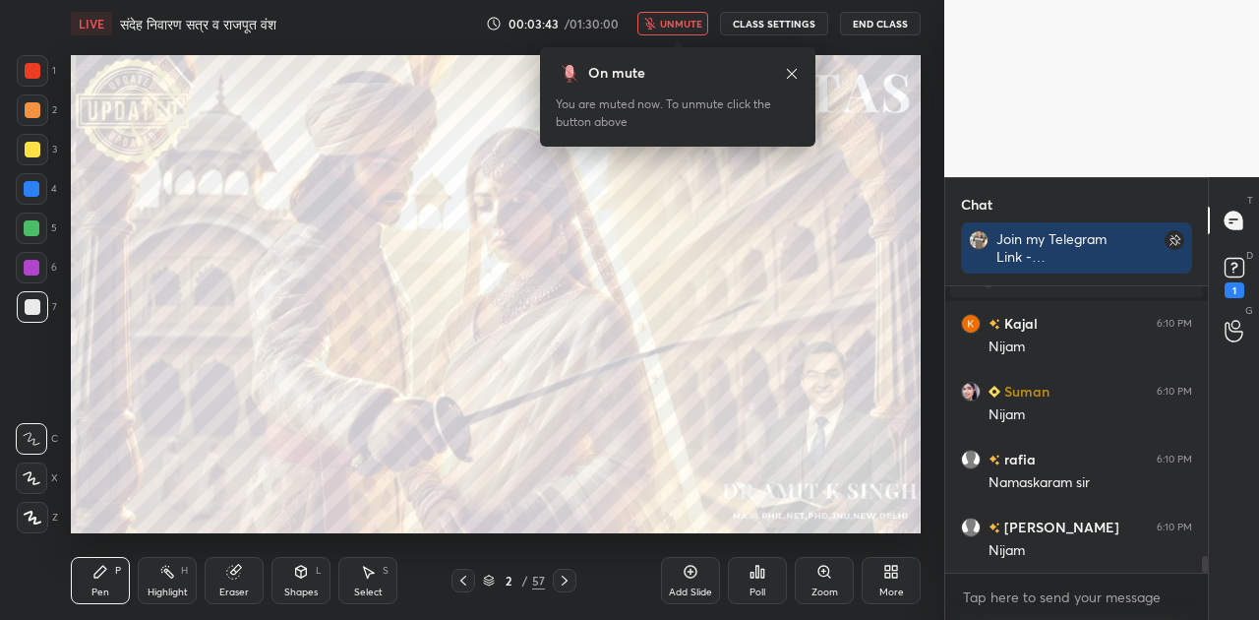
scroll to position [4791, 0]
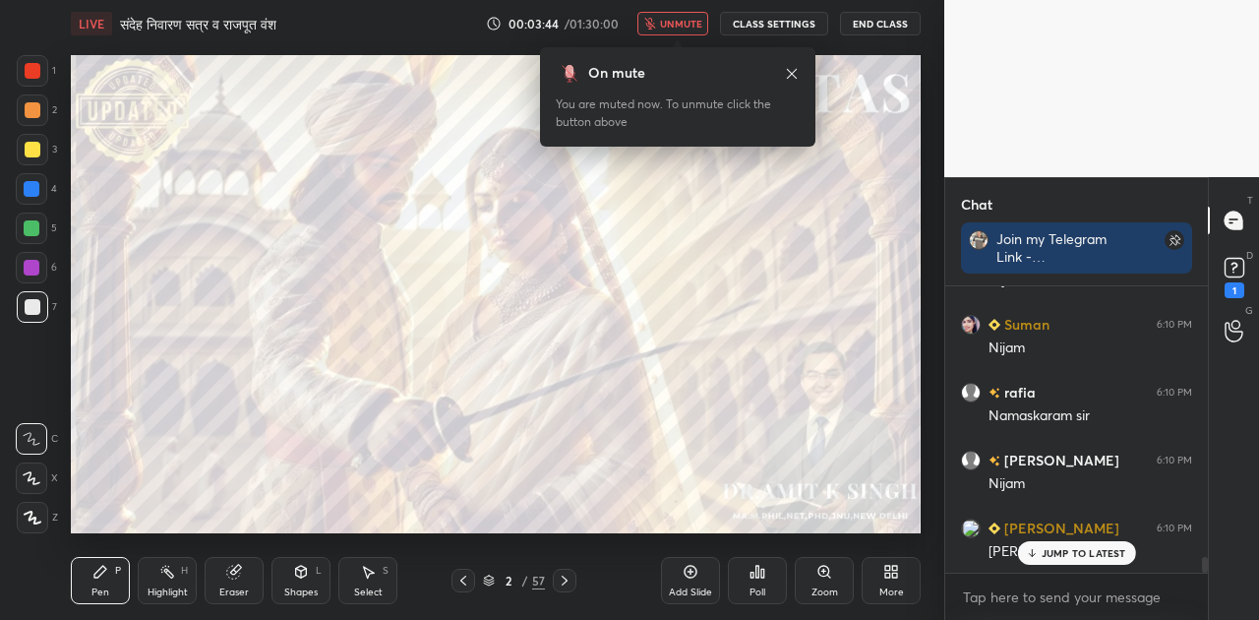
click at [683, 26] on span "unmute" at bounding box center [681, 24] width 42 height 14
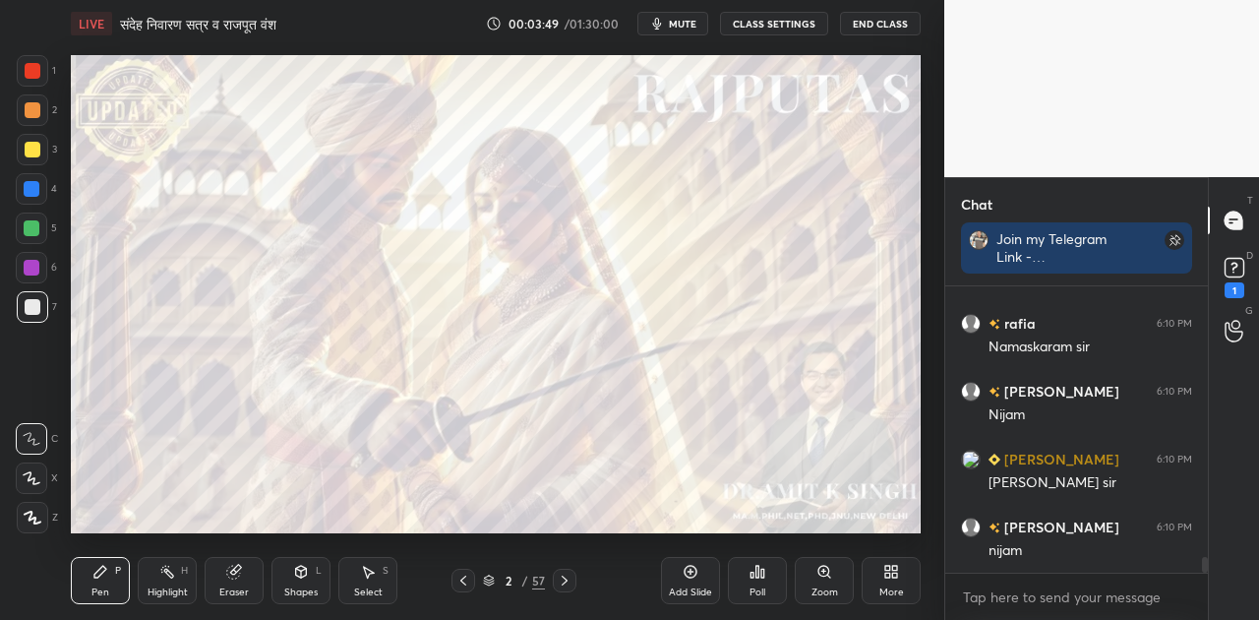
scroll to position [4907, 0]
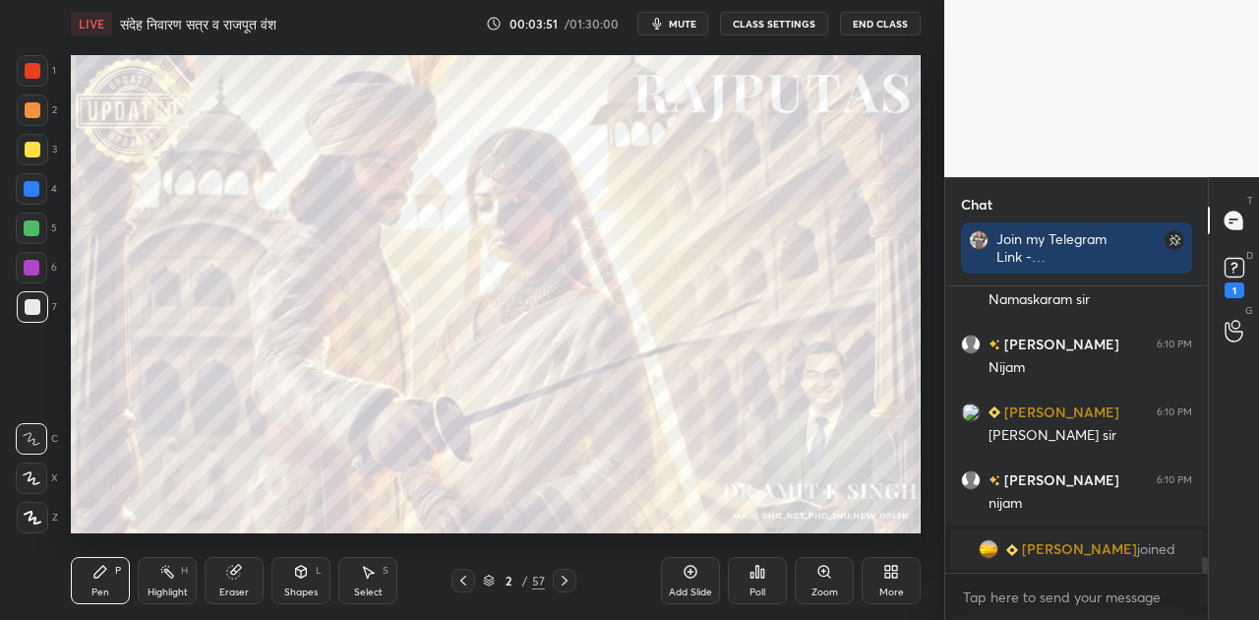
click at [685, 29] on span "mute" at bounding box center [683, 24] width 28 height 14
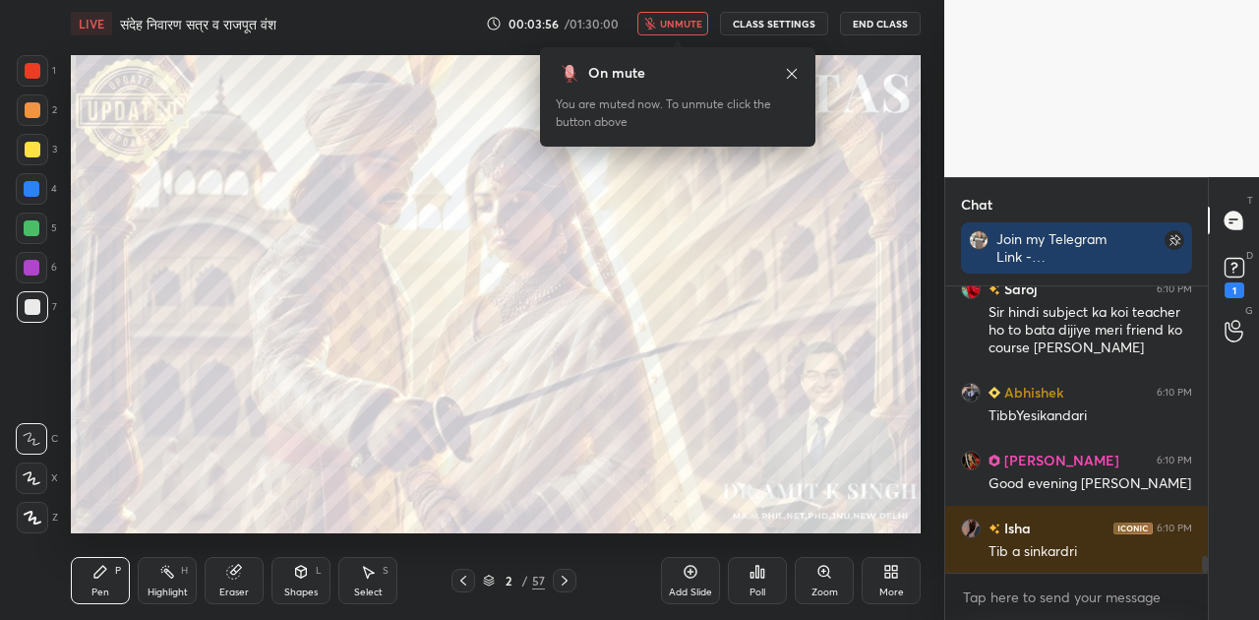
scroll to position [4685, 0]
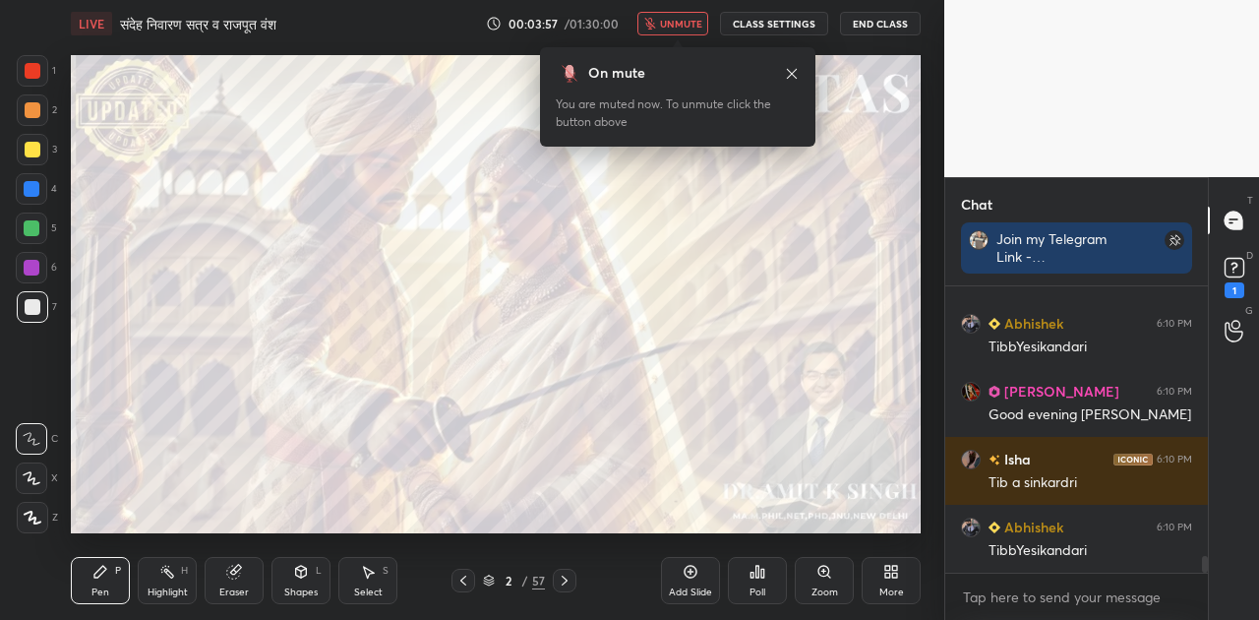
click at [663, 30] on button "unmute" at bounding box center [672, 24] width 71 height 24
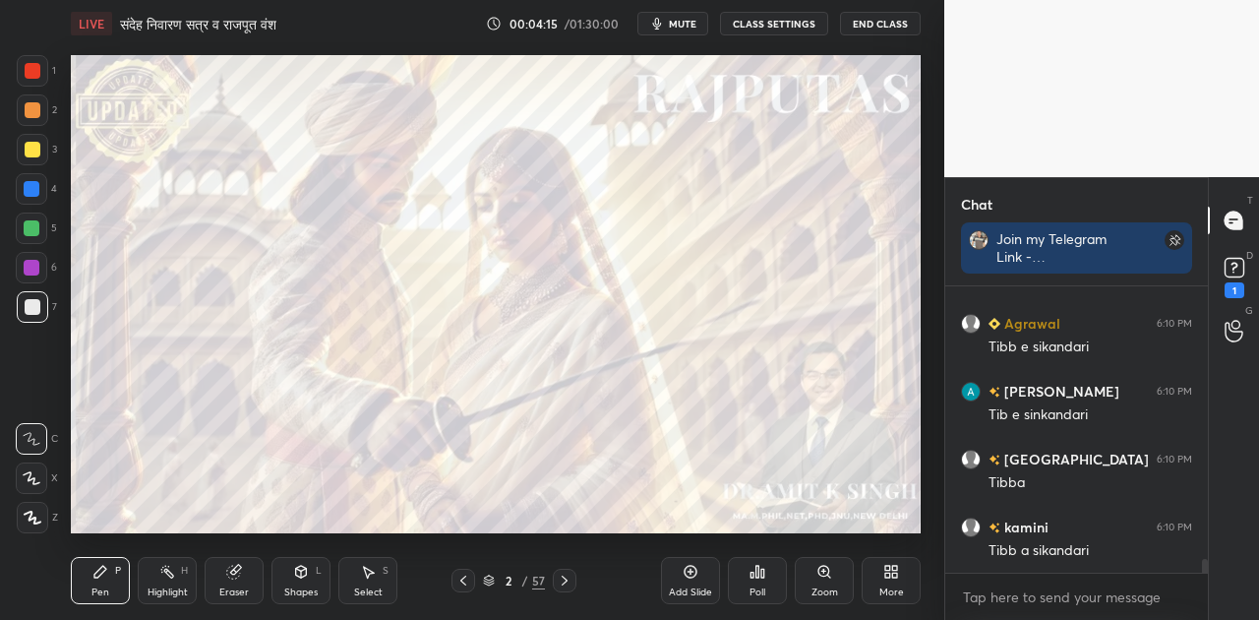
scroll to position [5566, 0]
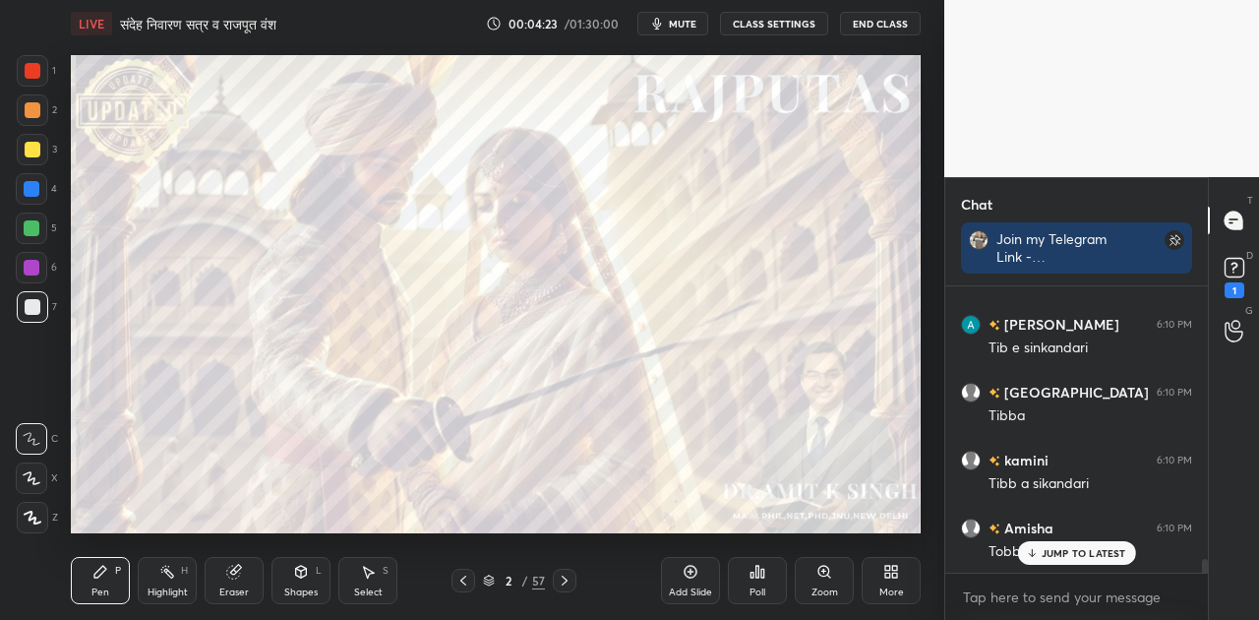
click at [662, 30] on icon "button" at bounding box center [657, 24] width 9 height 12
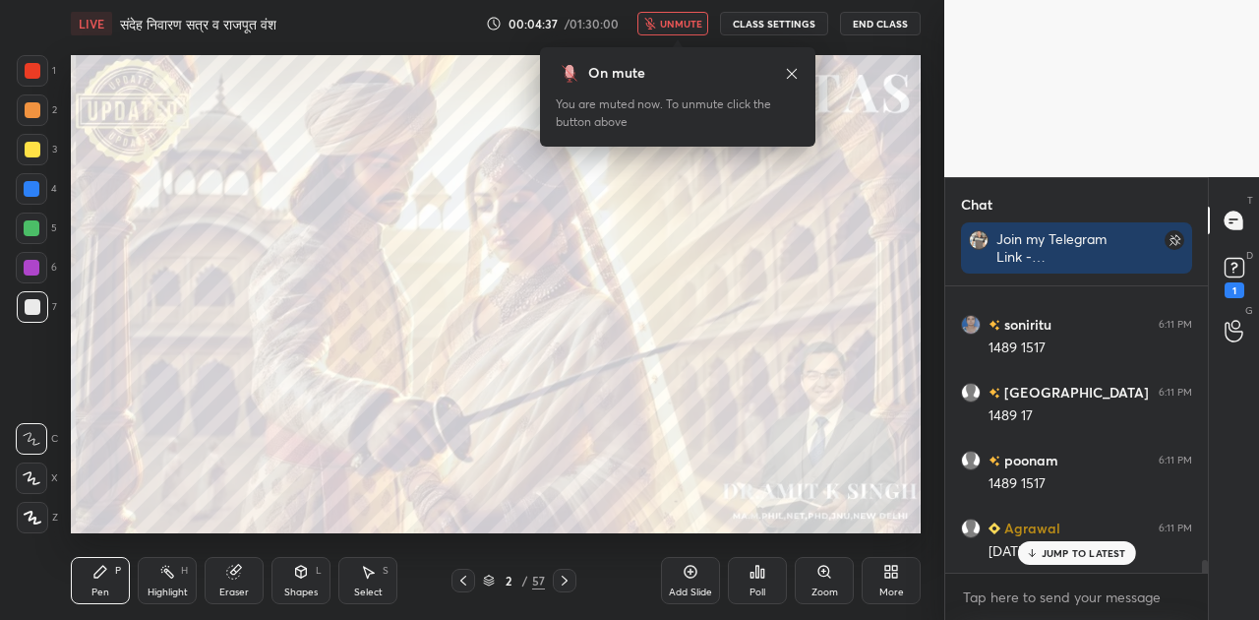
scroll to position [6449, 0]
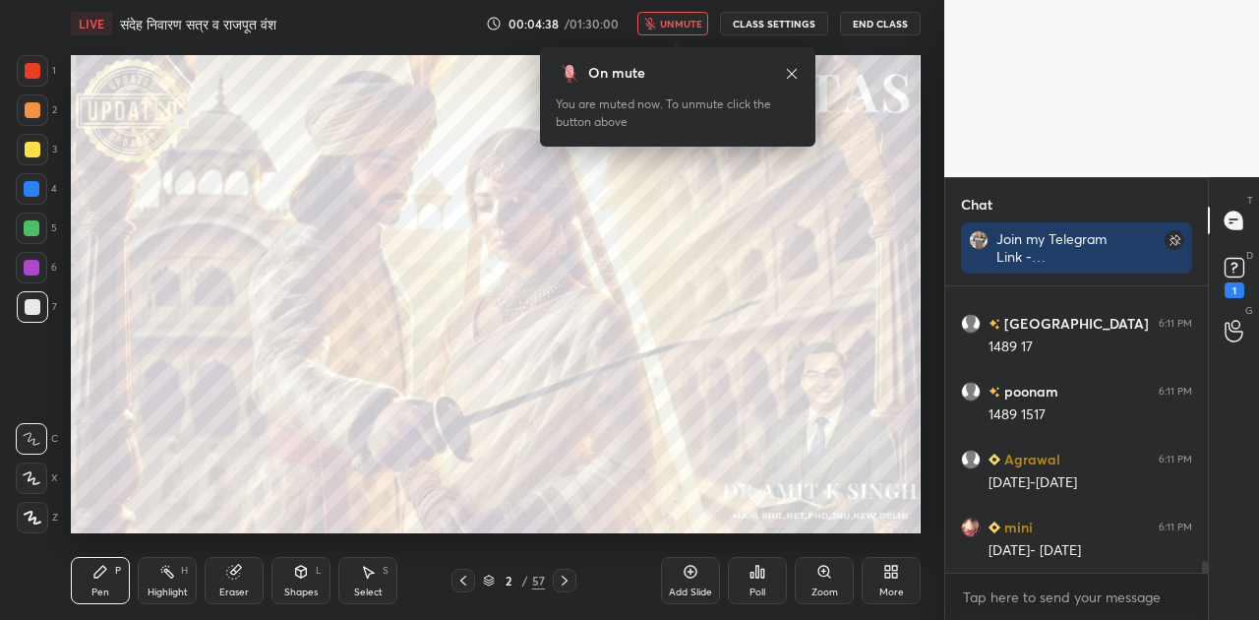
click at [663, 22] on button "unmute" at bounding box center [672, 24] width 71 height 24
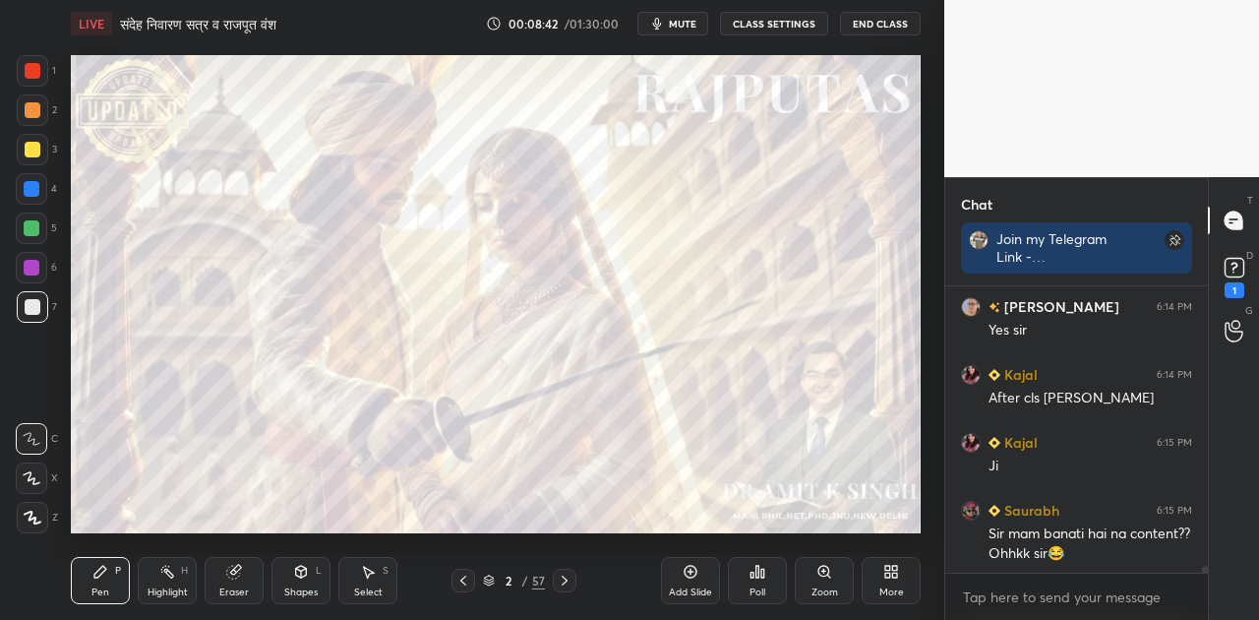
scroll to position [10937, 0]
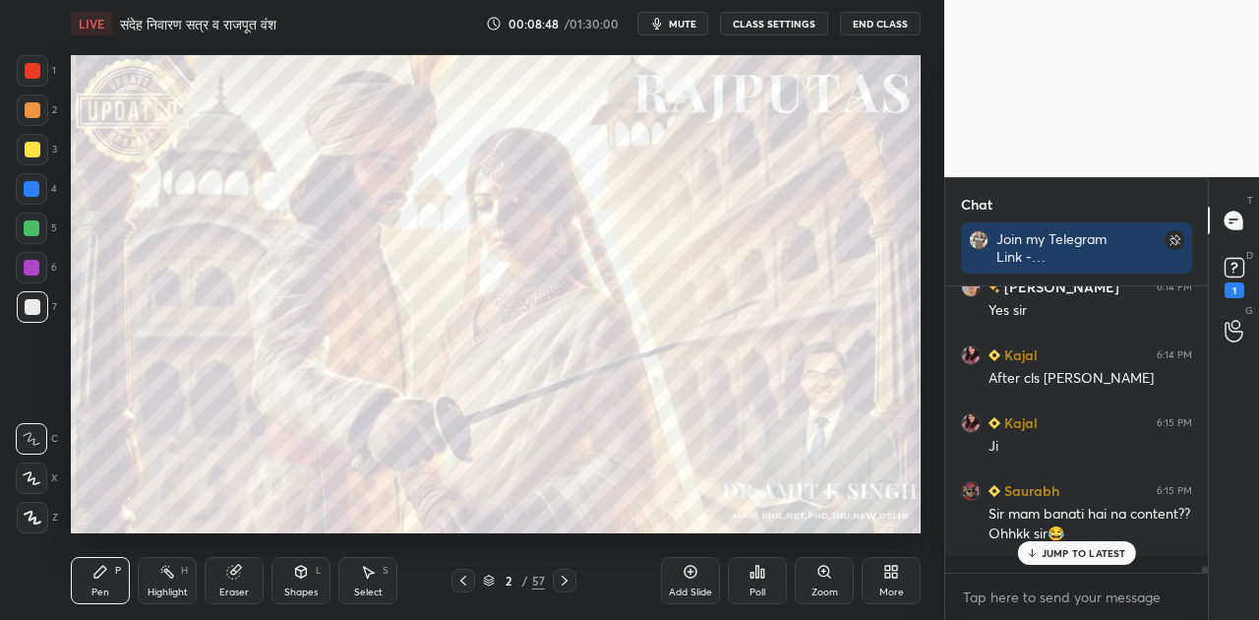
click at [689, 31] on button "mute" at bounding box center [672, 24] width 71 height 24
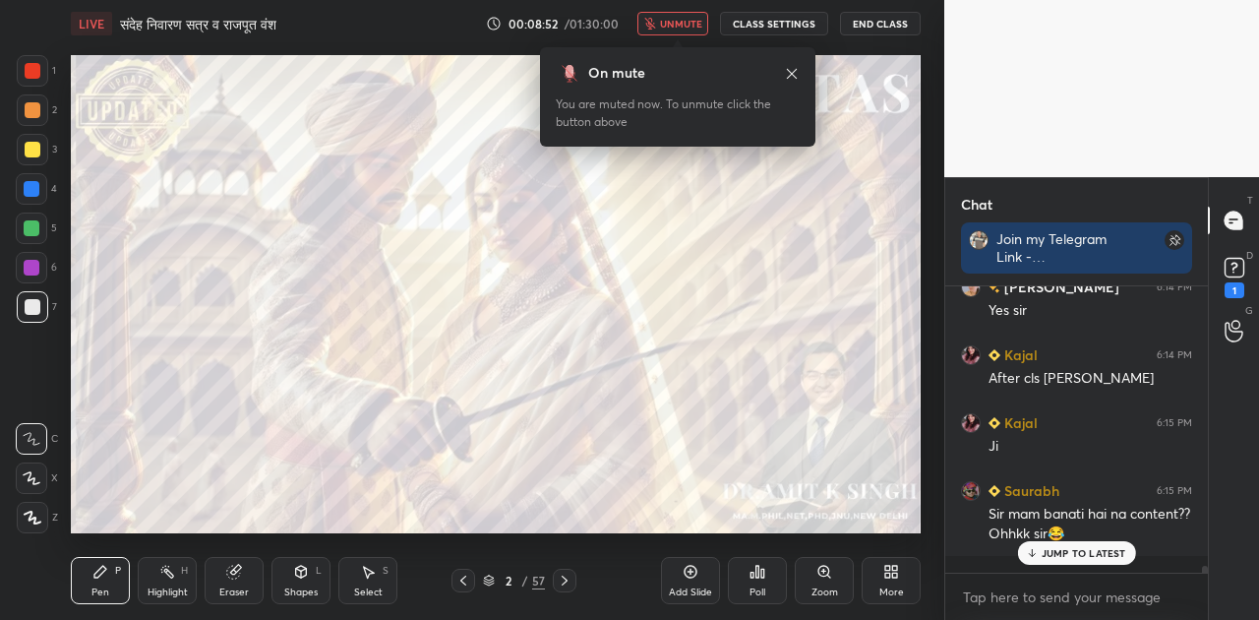
click at [689, 31] on button "unmute" at bounding box center [672, 24] width 71 height 24
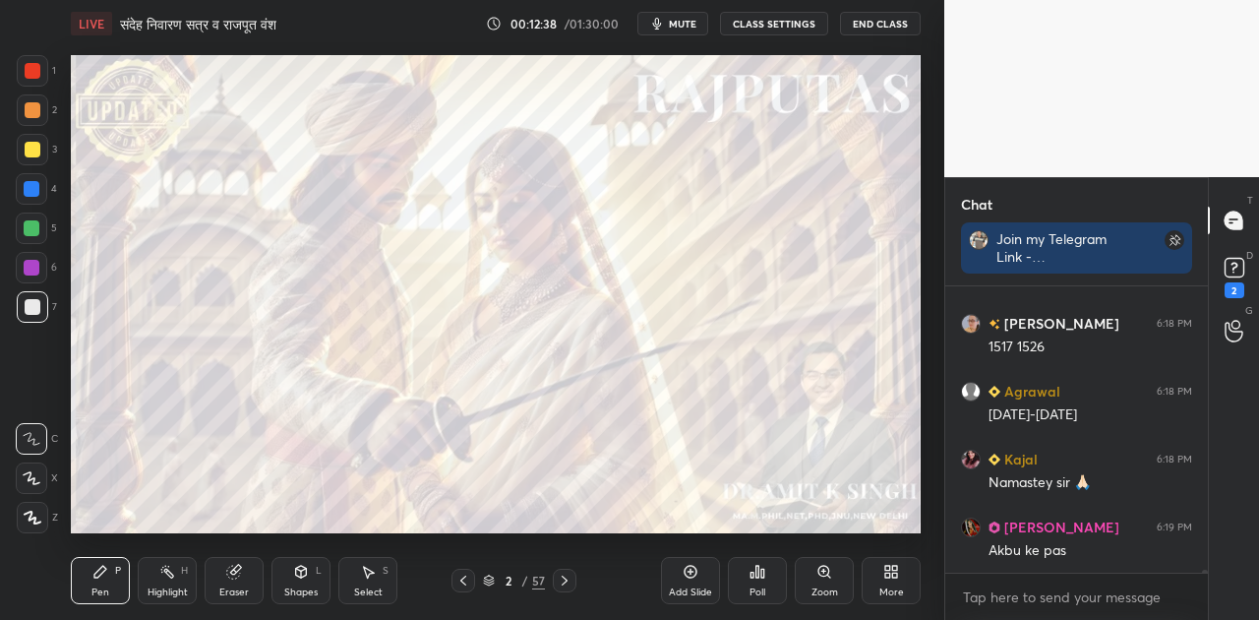
scroll to position [27123, 0]
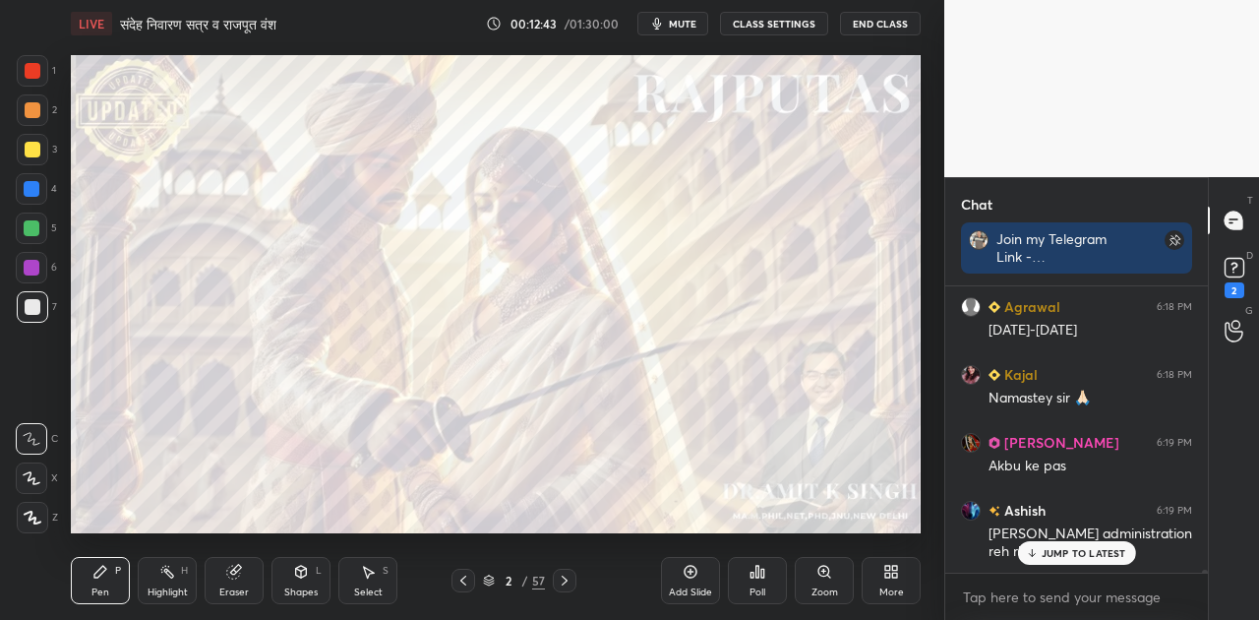
click at [1070, 554] on p "JUMP TO LATEST" at bounding box center [1084, 553] width 85 height 12
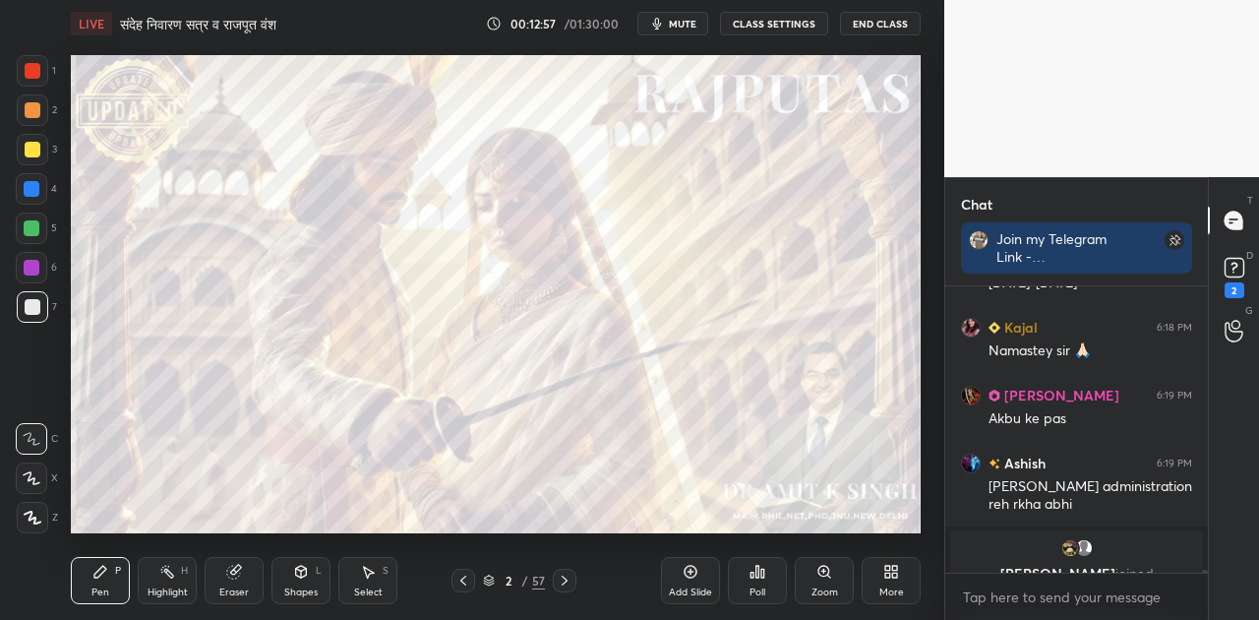
scroll to position [24030, 0]
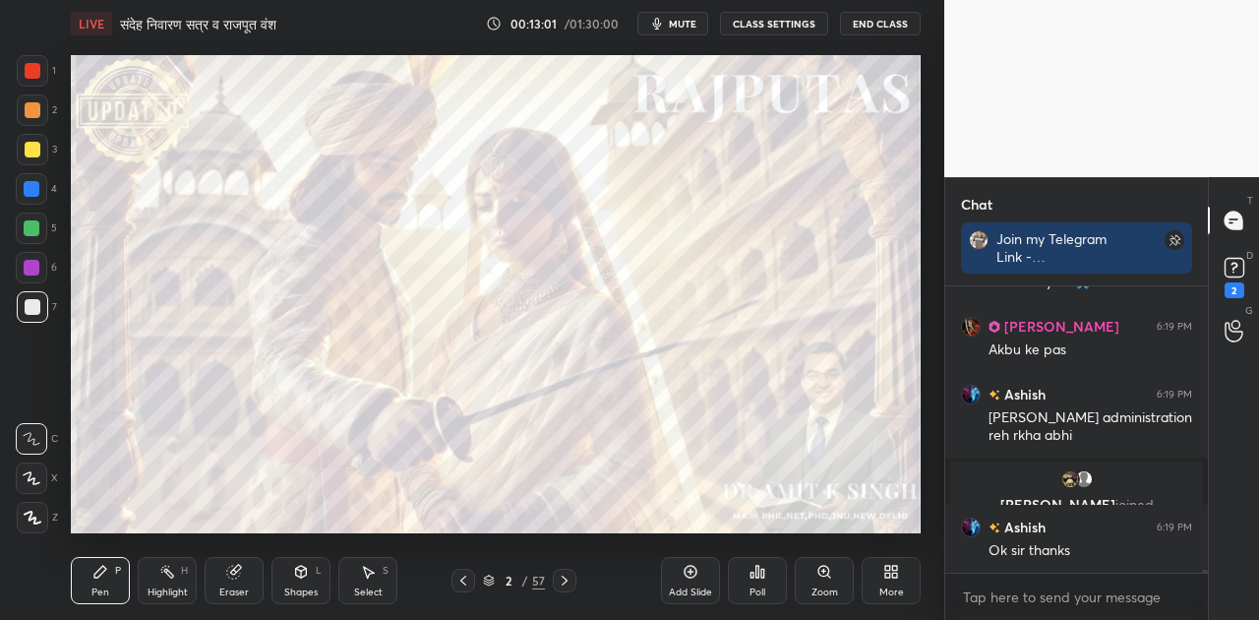
click at [569, 583] on icon at bounding box center [565, 581] width 16 height 16
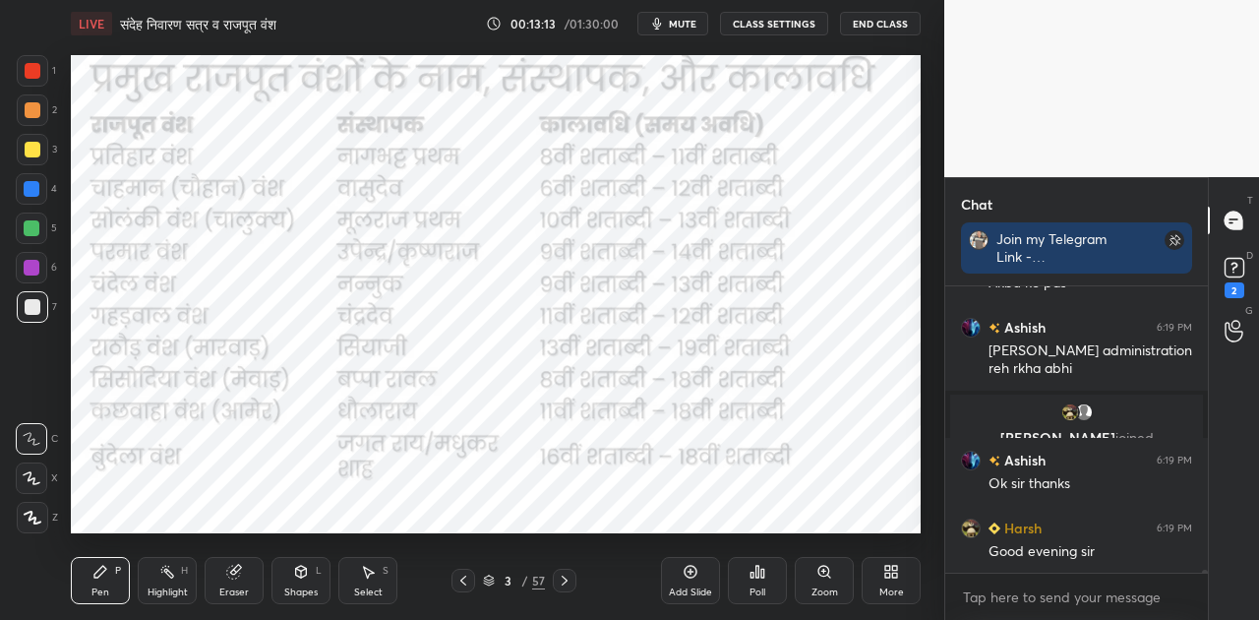
scroll to position [24166, 0]
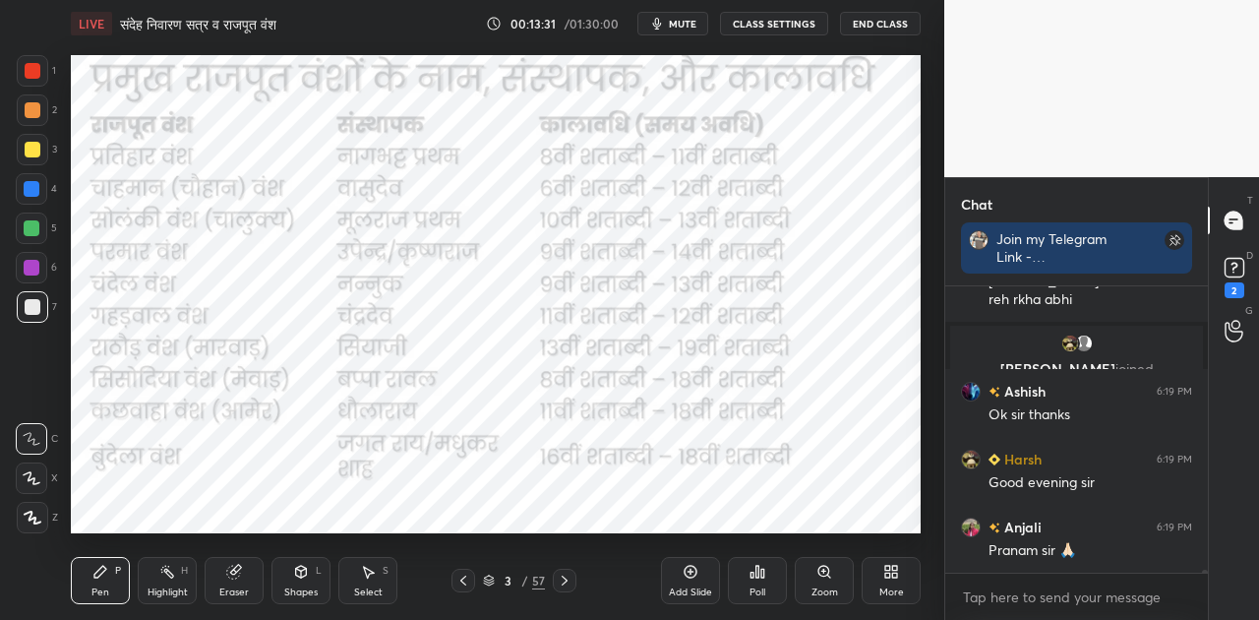
click at [568, 578] on icon at bounding box center [565, 581] width 16 height 16
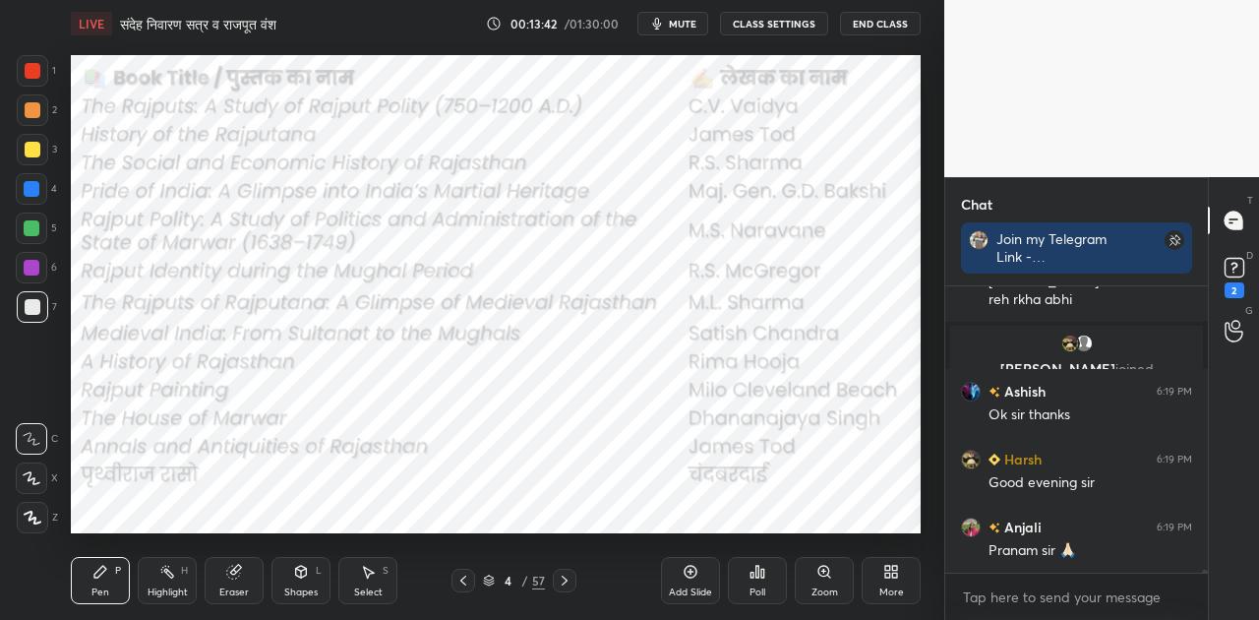
click at [681, 26] on span "mute" at bounding box center [683, 24] width 28 height 14
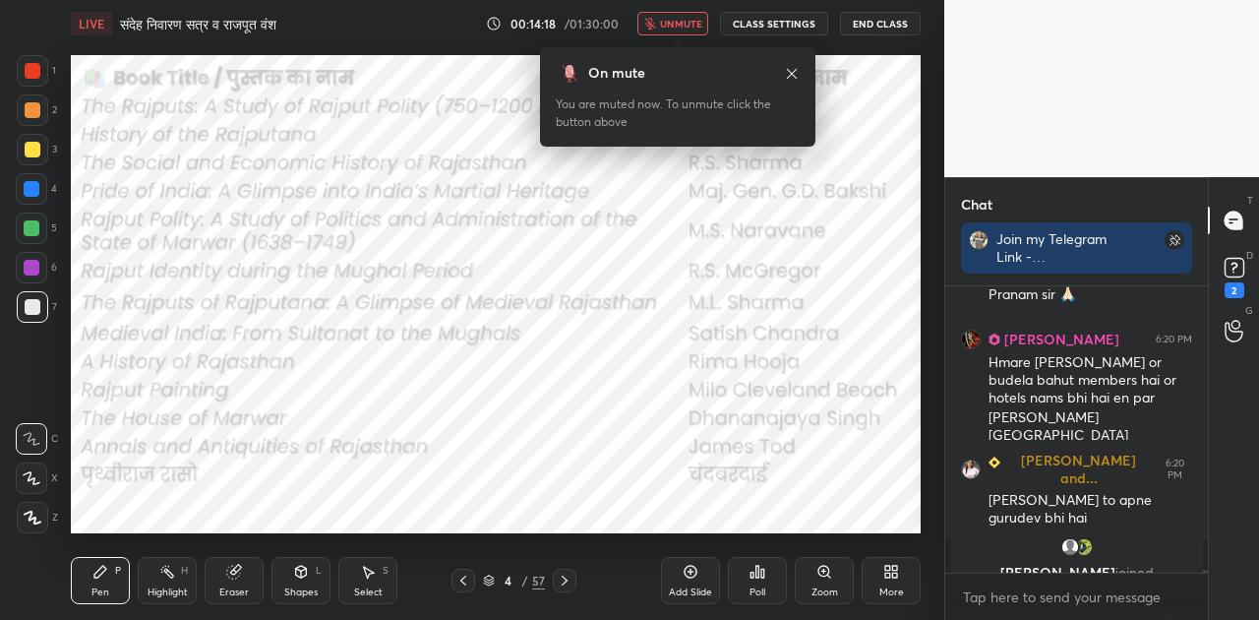
scroll to position [24446, 0]
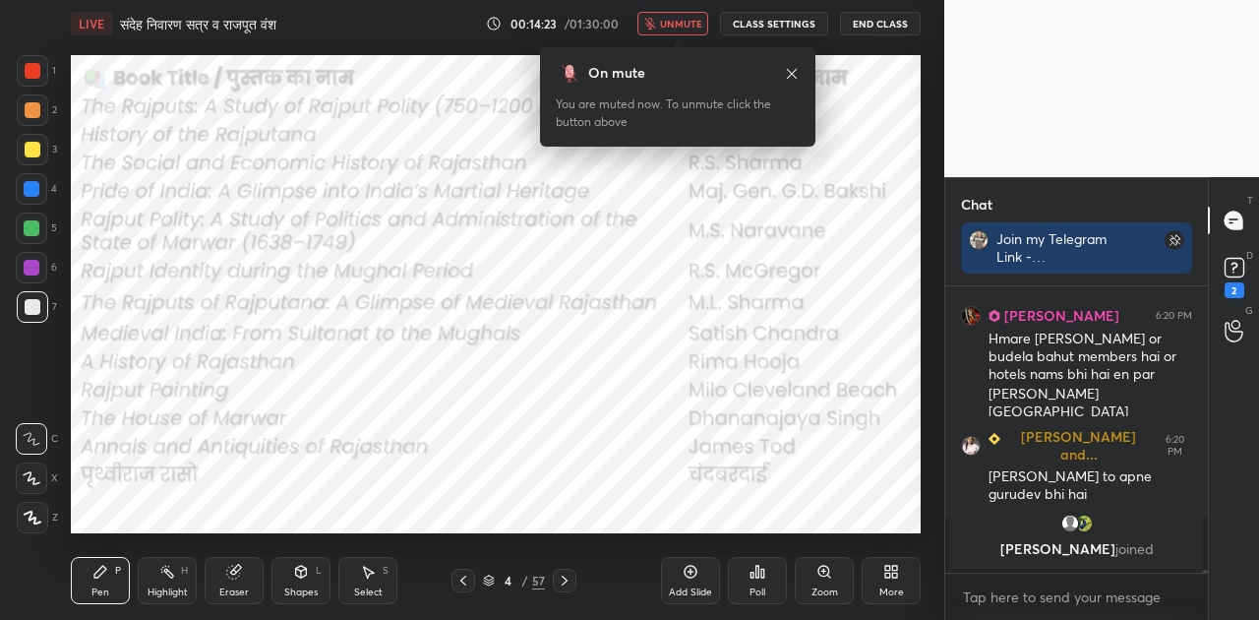
click at [681, 26] on span "unmute" at bounding box center [681, 24] width 42 height 14
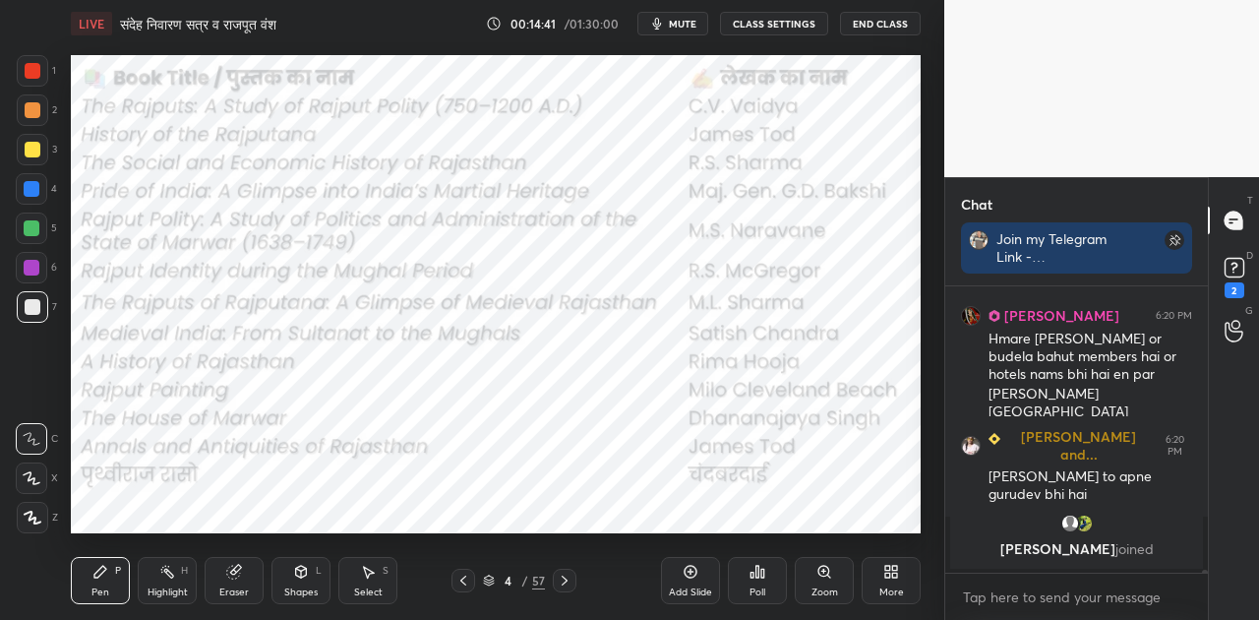
scroll to position [24426, 0]
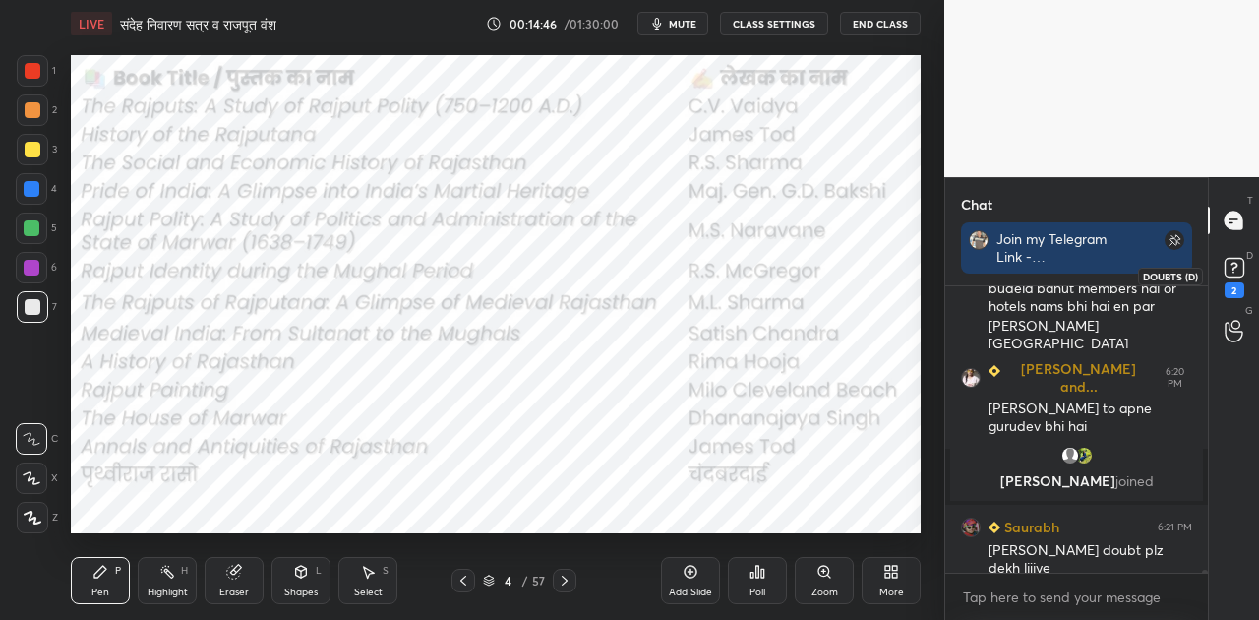
click at [1247, 272] on icon at bounding box center [1235, 268] width 30 height 30
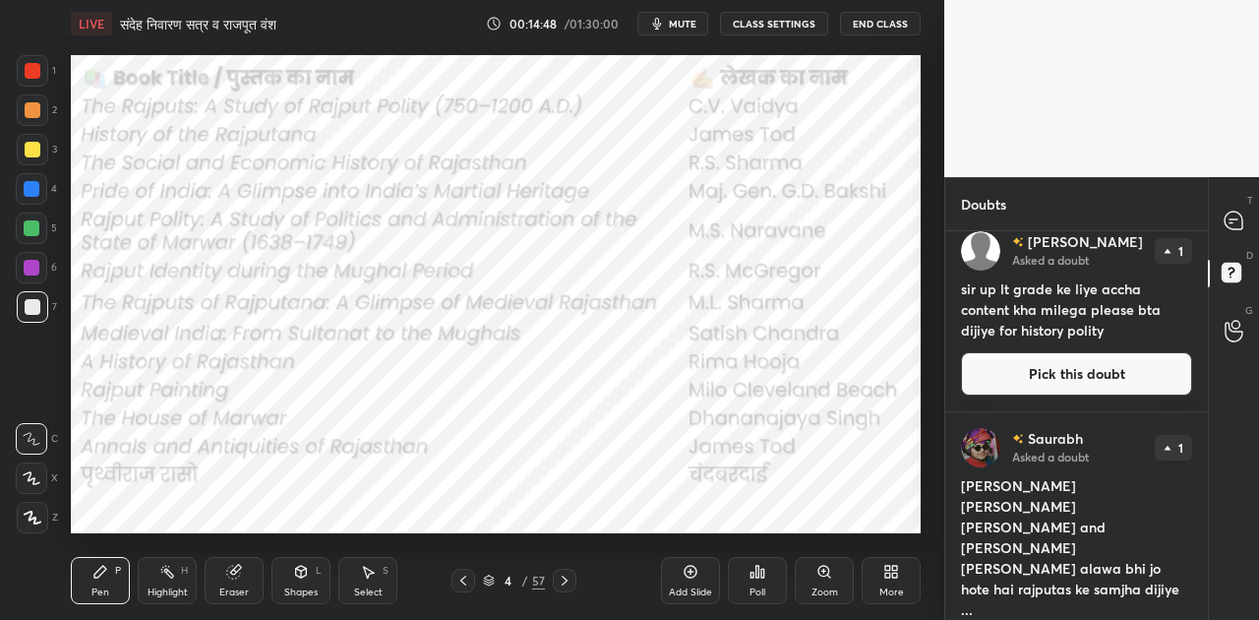
scroll to position [26, 0]
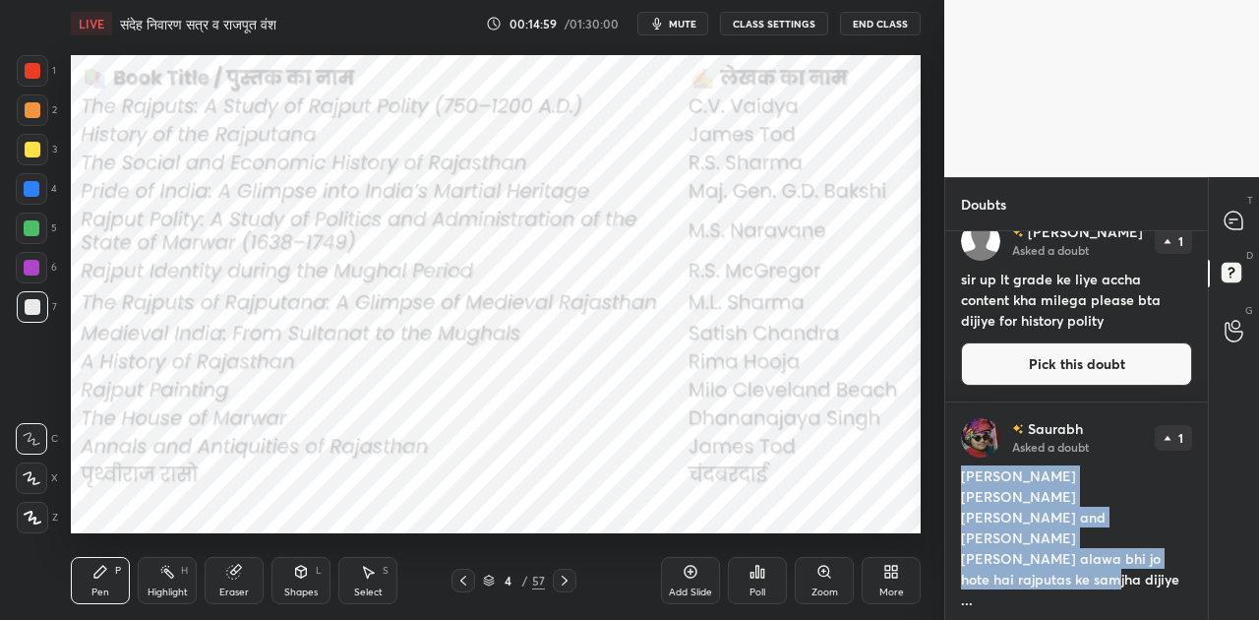
drag, startPoint x: 962, startPoint y: 475, endPoint x: 1071, endPoint y: 541, distance: 127.5
click at [1071, 541] on h4 "[PERSON_NAME] [PERSON_NAME] [PERSON_NAME] and [PERSON_NAME] [PERSON_NAME] alawa…" at bounding box center [1076, 537] width 231 height 145
copy h4 "[PERSON_NAME] [PERSON_NAME] [PERSON_NAME] and [PERSON_NAME] [PERSON_NAME] alawa…"
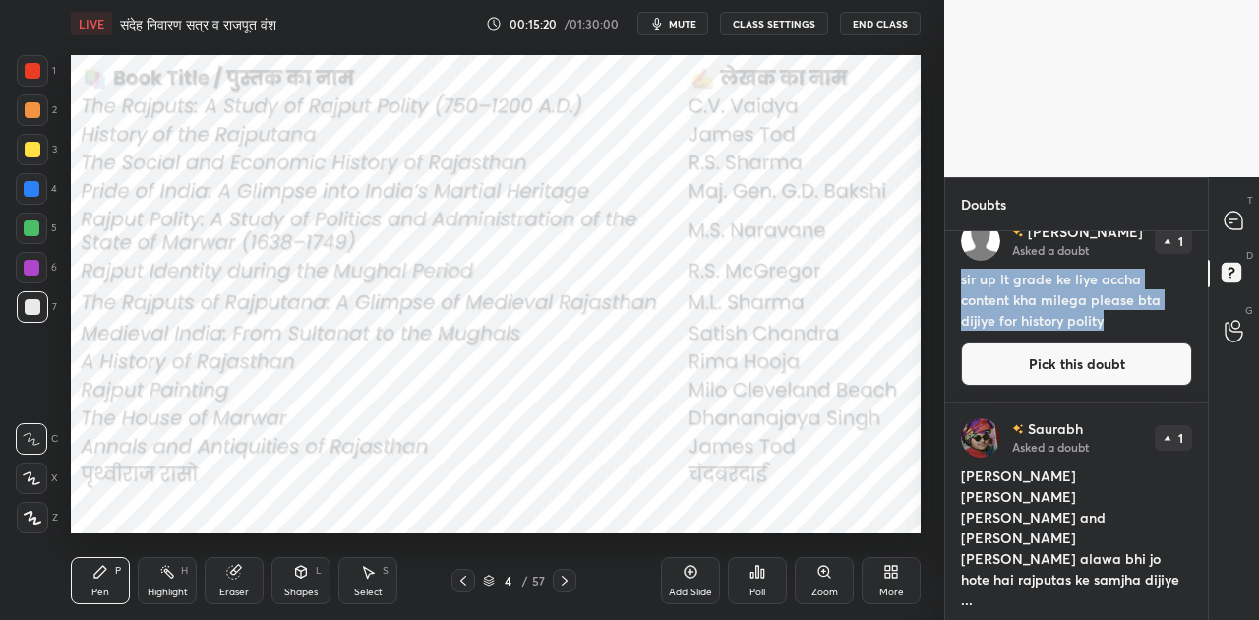
drag, startPoint x: 960, startPoint y: 279, endPoint x: 1112, endPoint y: 323, distance: 157.6
click at [1112, 323] on h4 "sir up lt grade ke liye accha content kha milega please bta dijiye for history …" at bounding box center [1076, 300] width 231 height 62
copy h4 "sir up lt grade ke liye accha content kha milega please bta dijiye for history …"
click at [696, 22] on span "mute" at bounding box center [683, 24] width 28 height 14
click at [668, 19] on span "unmute" at bounding box center [681, 24] width 42 height 14
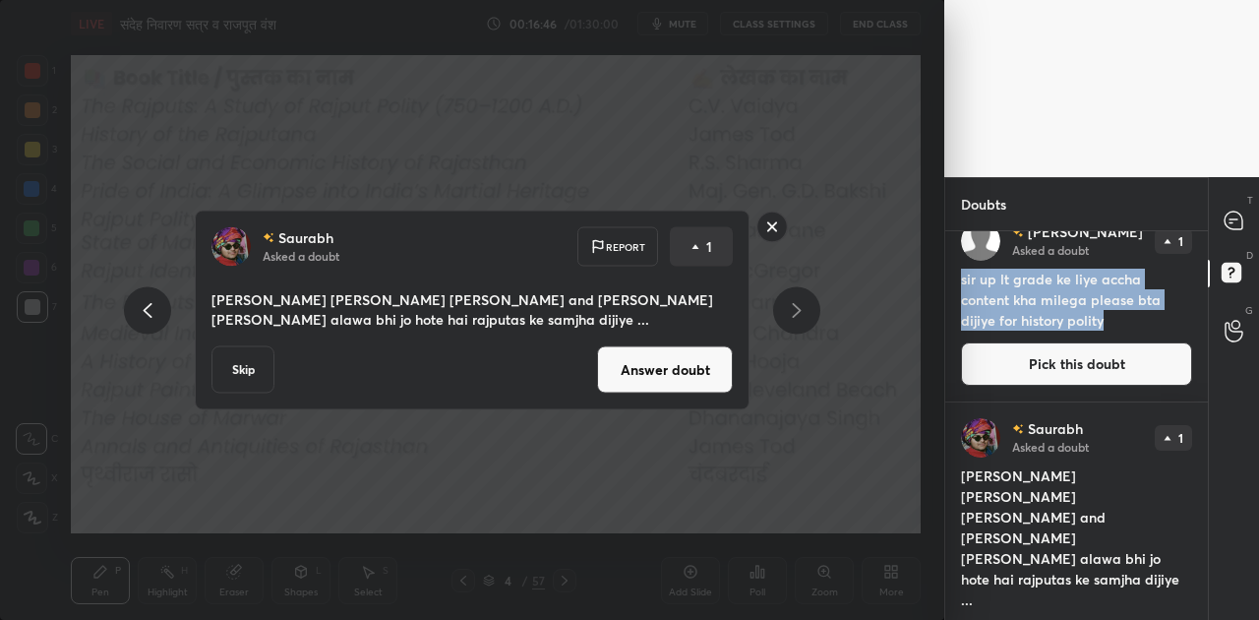
click at [671, 378] on button "Answer doubt" at bounding box center [665, 369] width 136 height 47
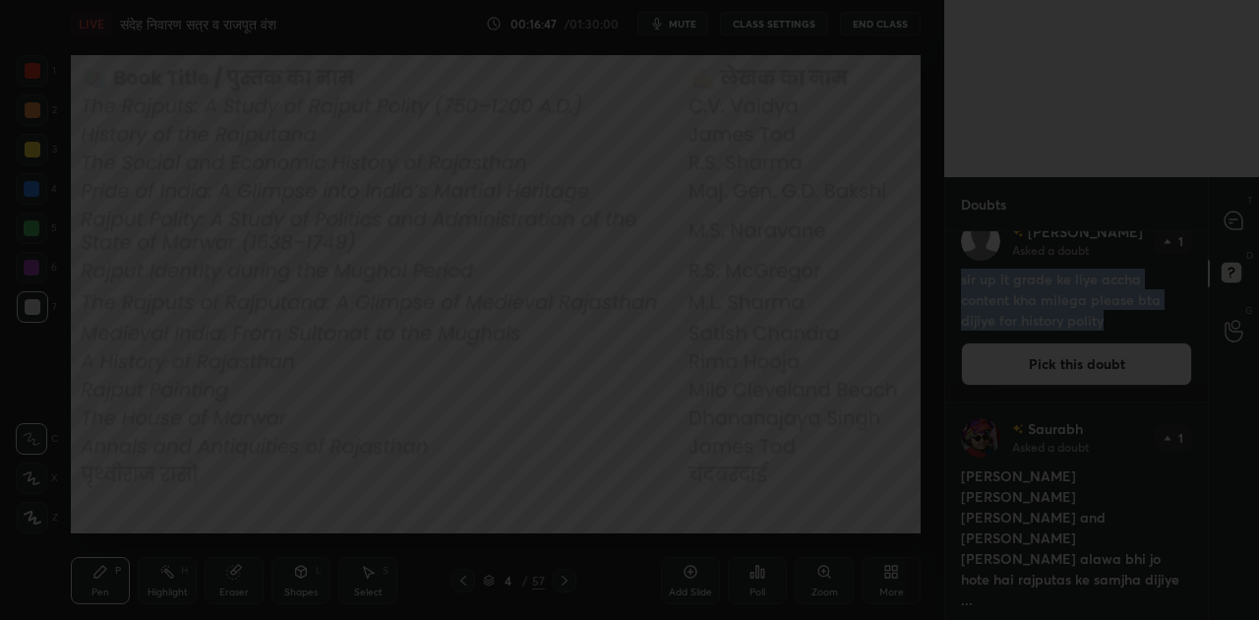
scroll to position [0, 0]
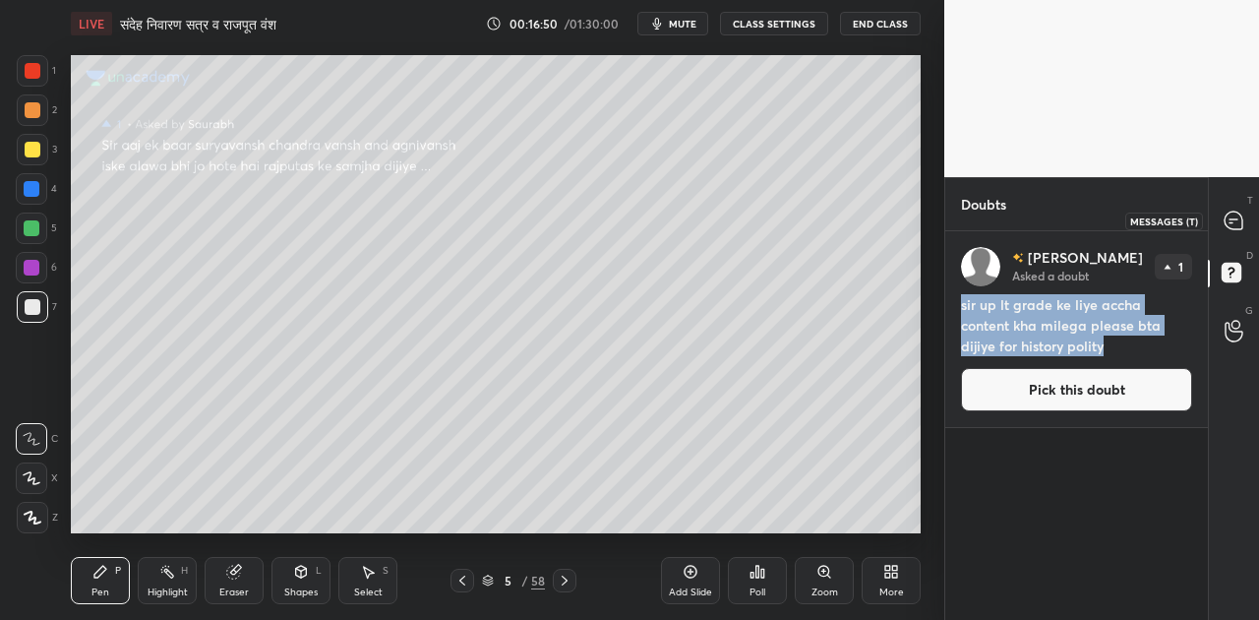
click at [1226, 220] on icon at bounding box center [1234, 221] width 18 height 18
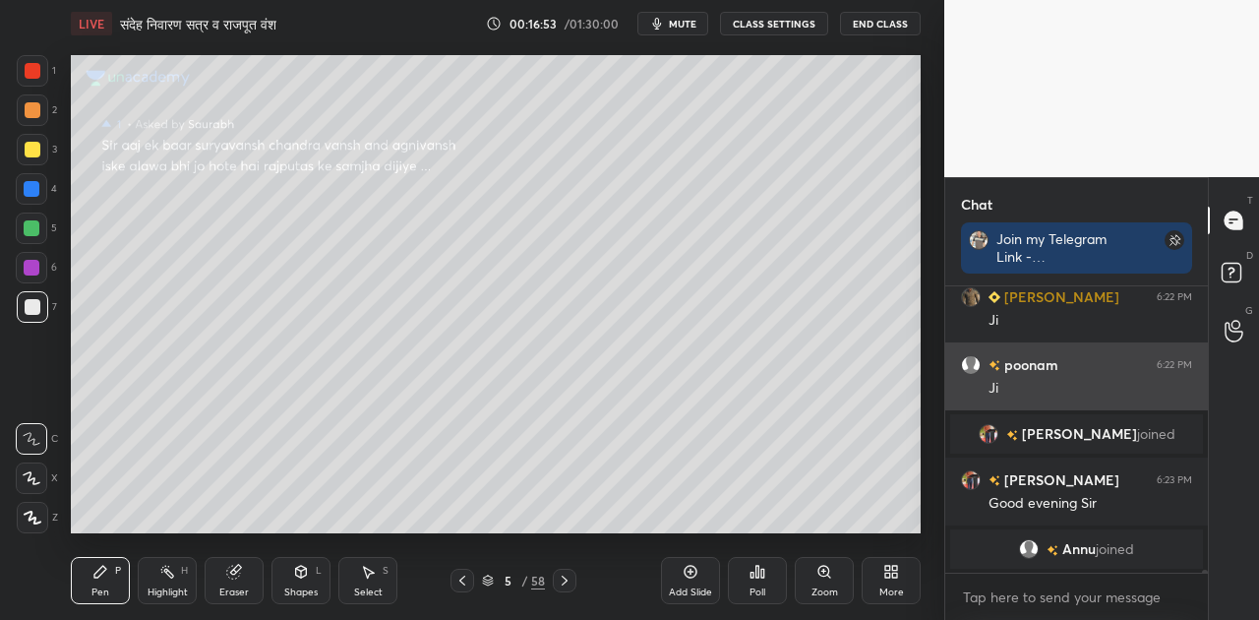
scroll to position [25425, 0]
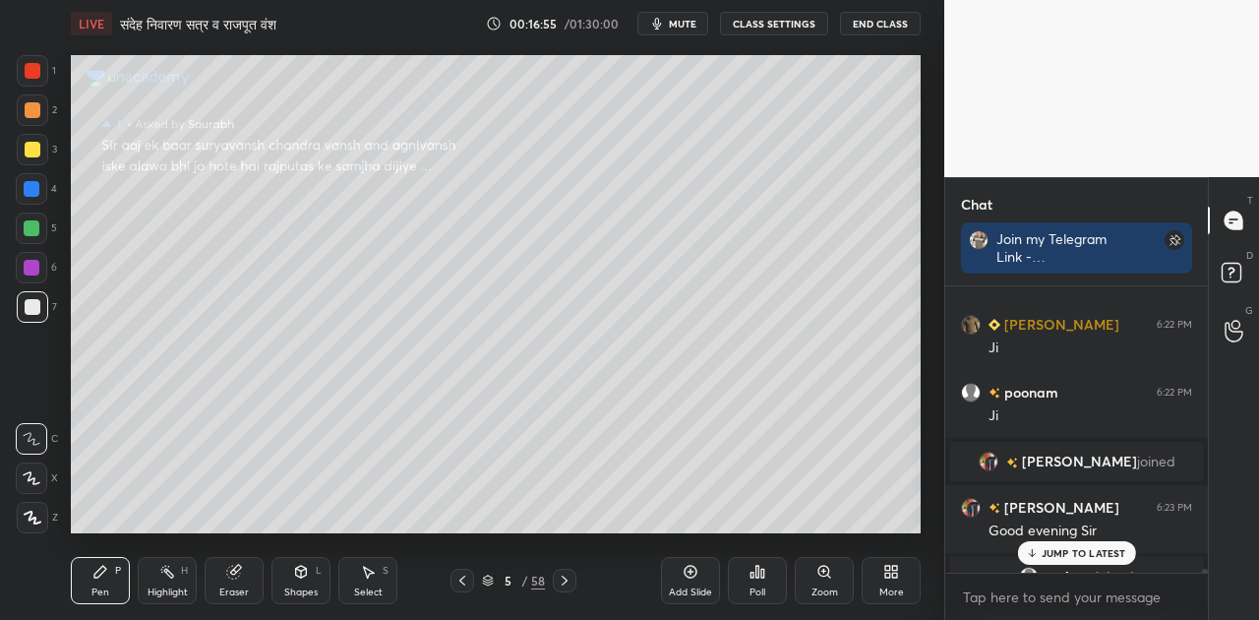
click at [1068, 553] on p "JUMP TO LATEST" at bounding box center [1084, 553] width 85 height 12
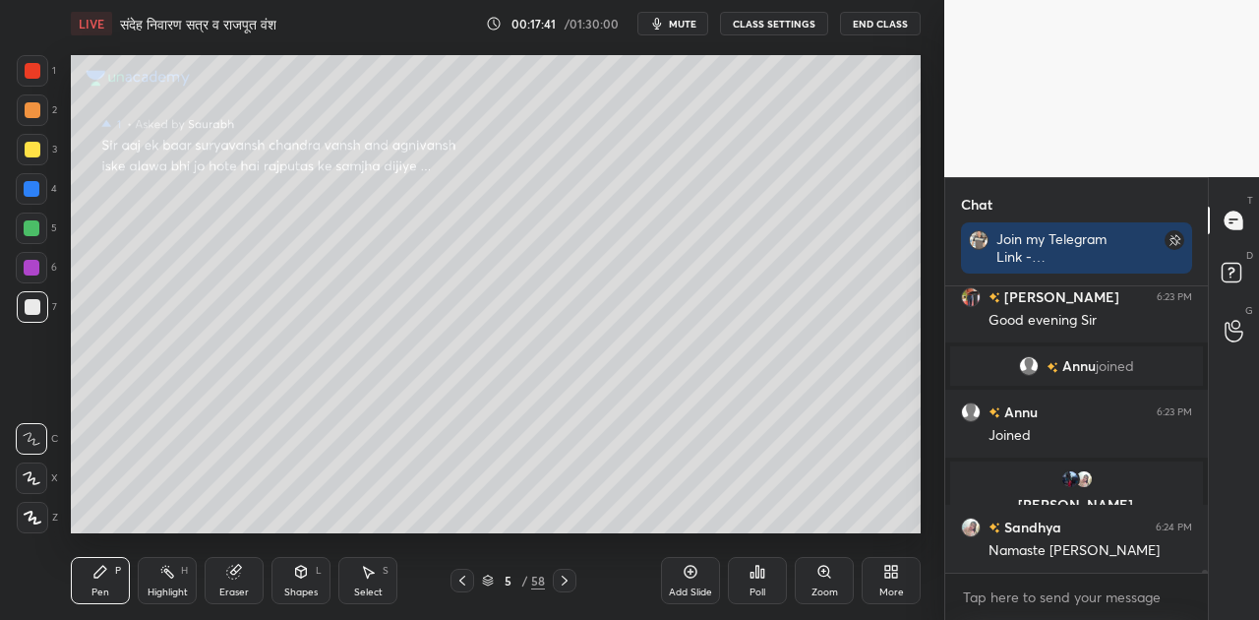
scroll to position [25020, 0]
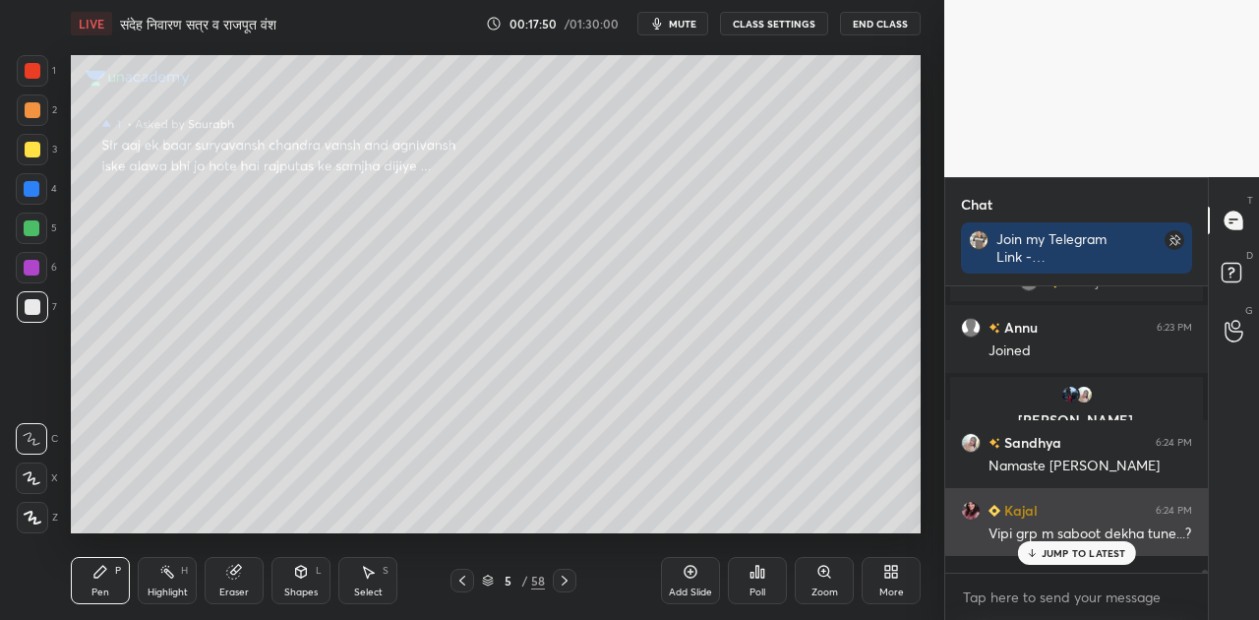
click at [1056, 555] on p "JUMP TO LATEST" at bounding box center [1084, 553] width 85 height 12
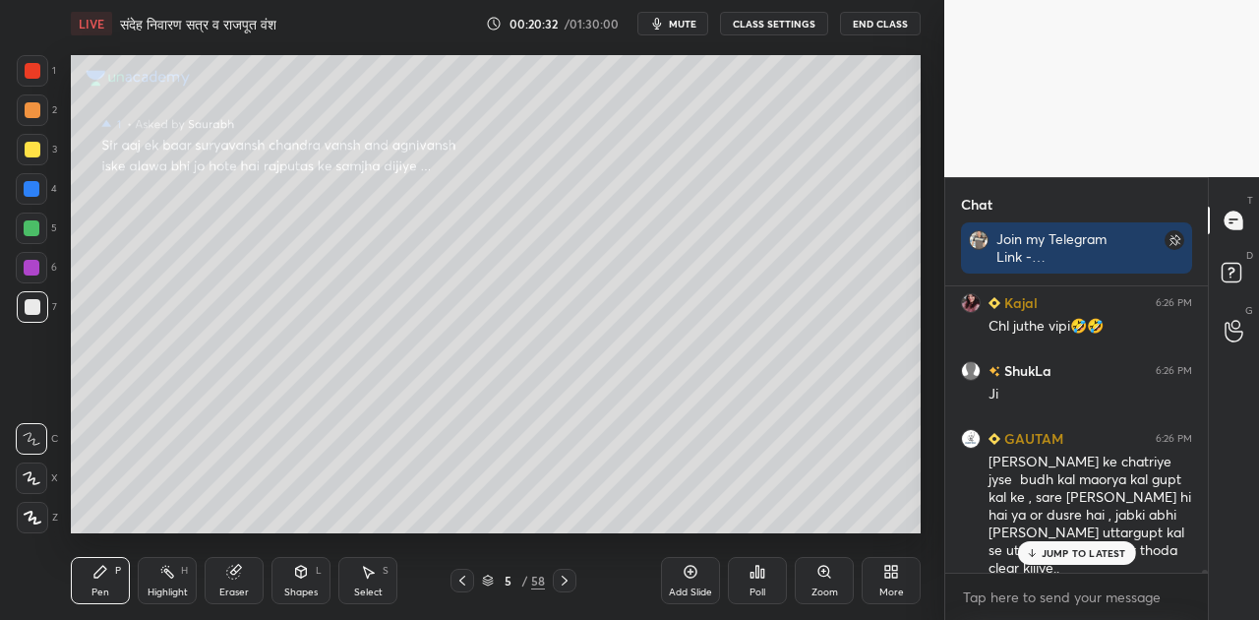
scroll to position [25842, 0]
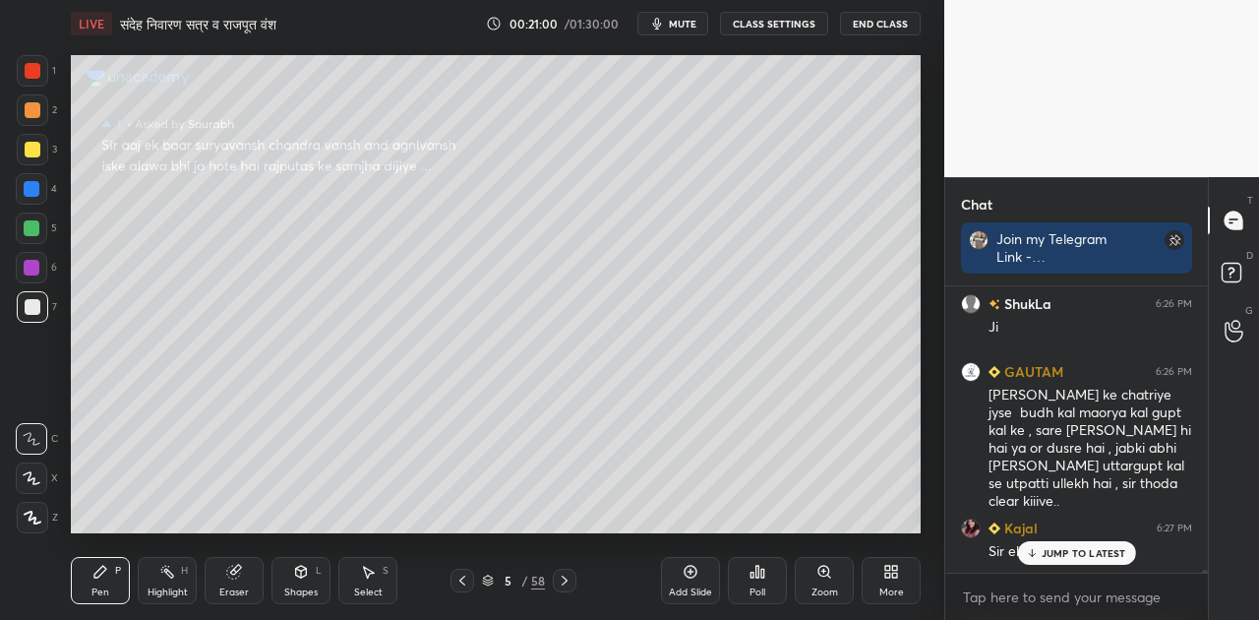
click at [1087, 558] on p "JUMP TO LATEST" at bounding box center [1084, 553] width 85 height 12
click at [465, 580] on icon at bounding box center [462, 581] width 16 height 16
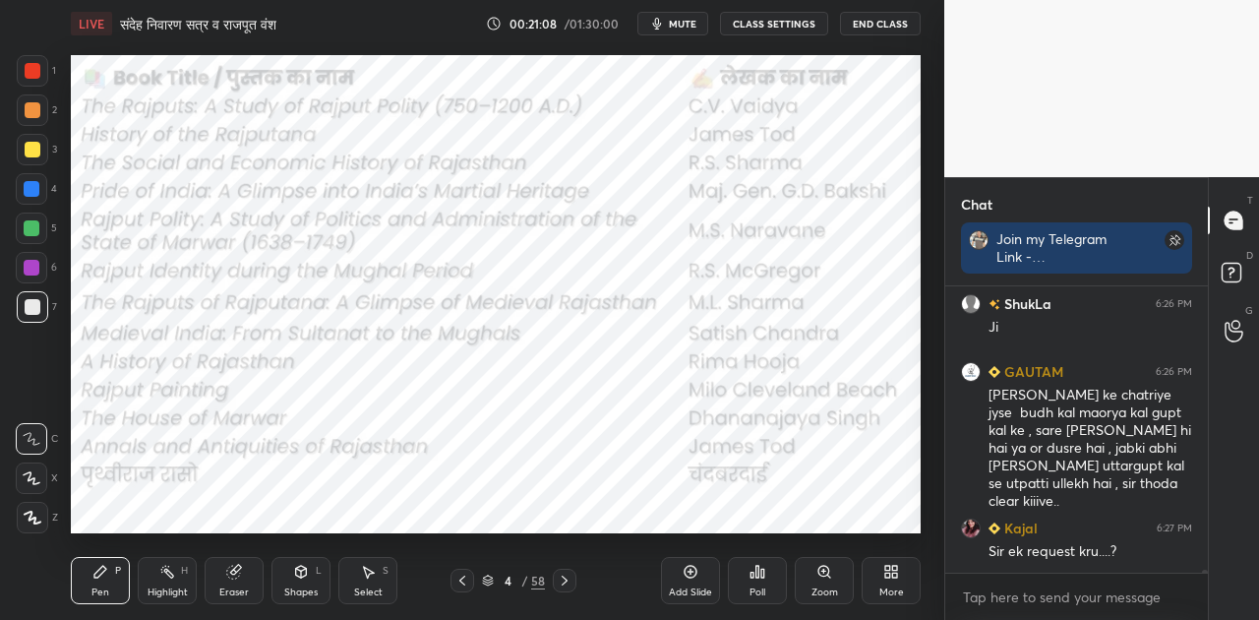
click at [561, 580] on icon at bounding box center [565, 581] width 16 height 16
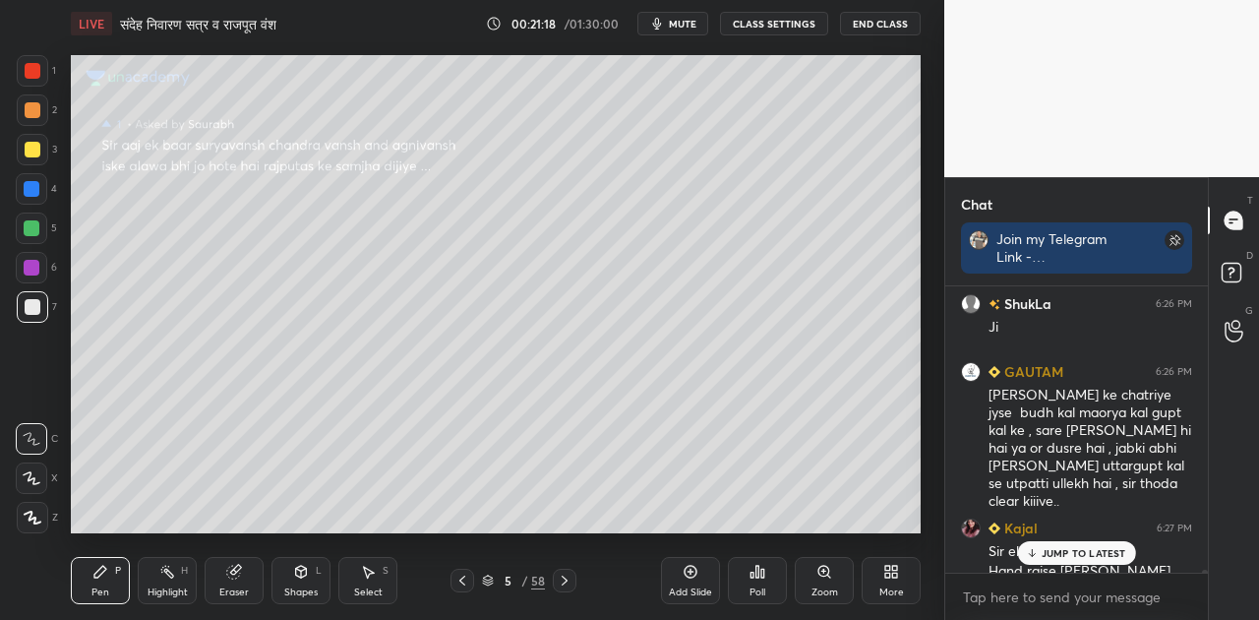
scroll to position [25862, 0]
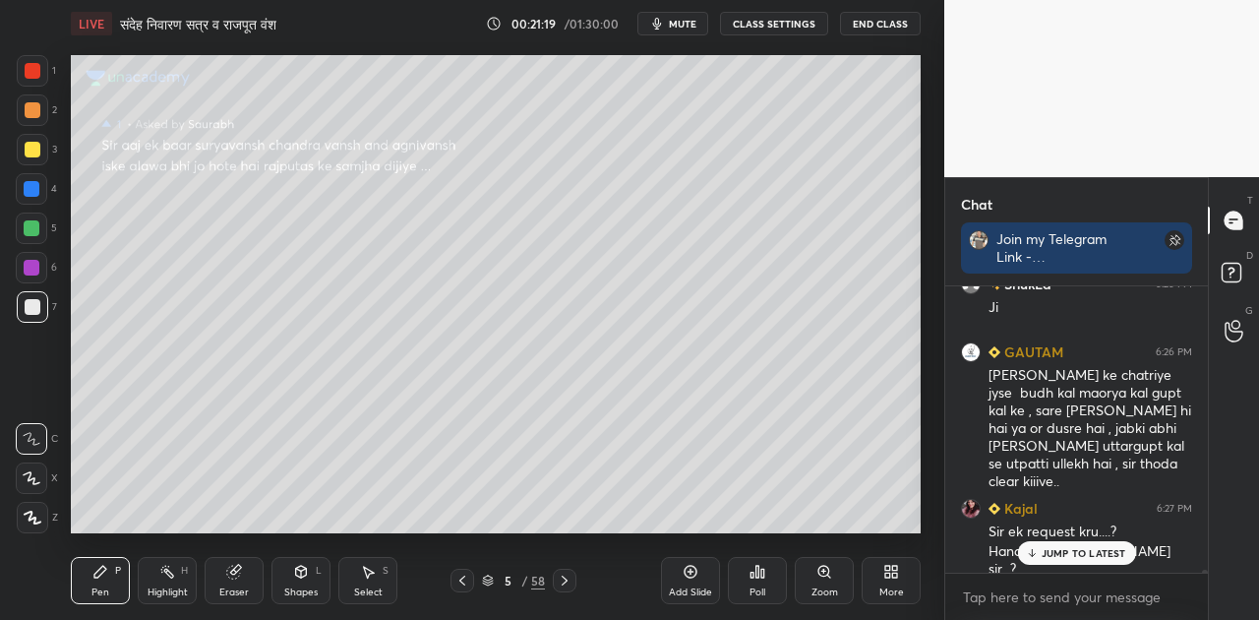
click at [561, 582] on icon at bounding box center [565, 581] width 16 height 16
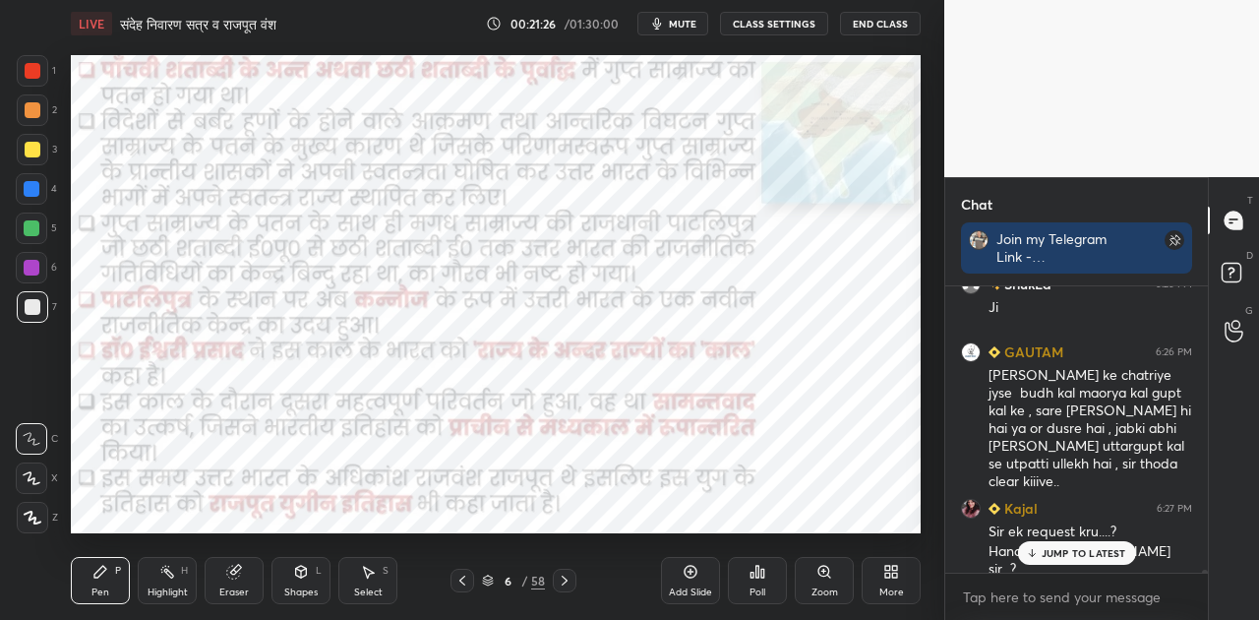
click at [1062, 557] on p "JUMP TO LATEST" at bounding box center [1084, 553] width 85 height 12
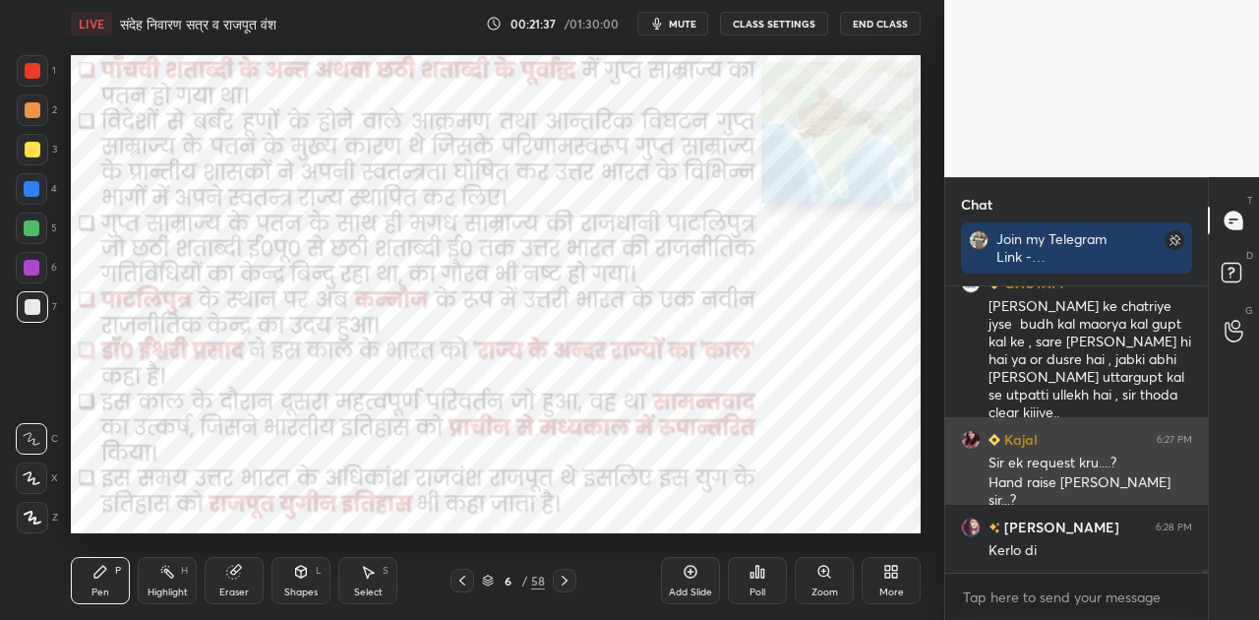
scroll to position [26016, 0]
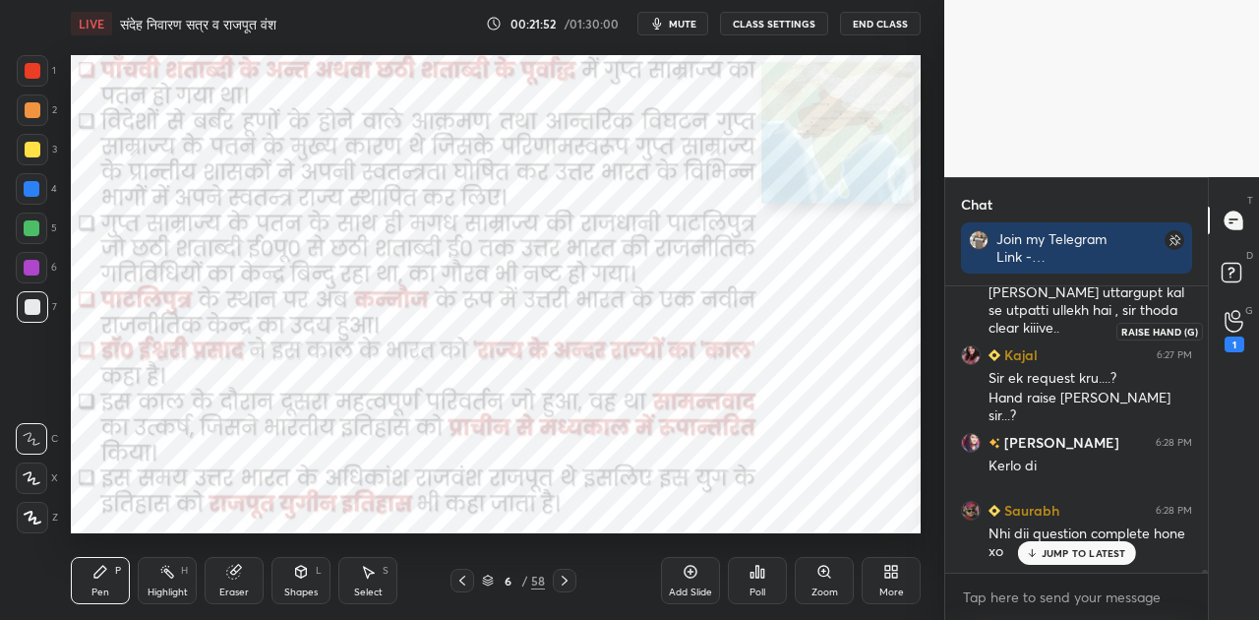
click at [1232, 323] on icon at bounding box center [1234, 321] width 19 height 23
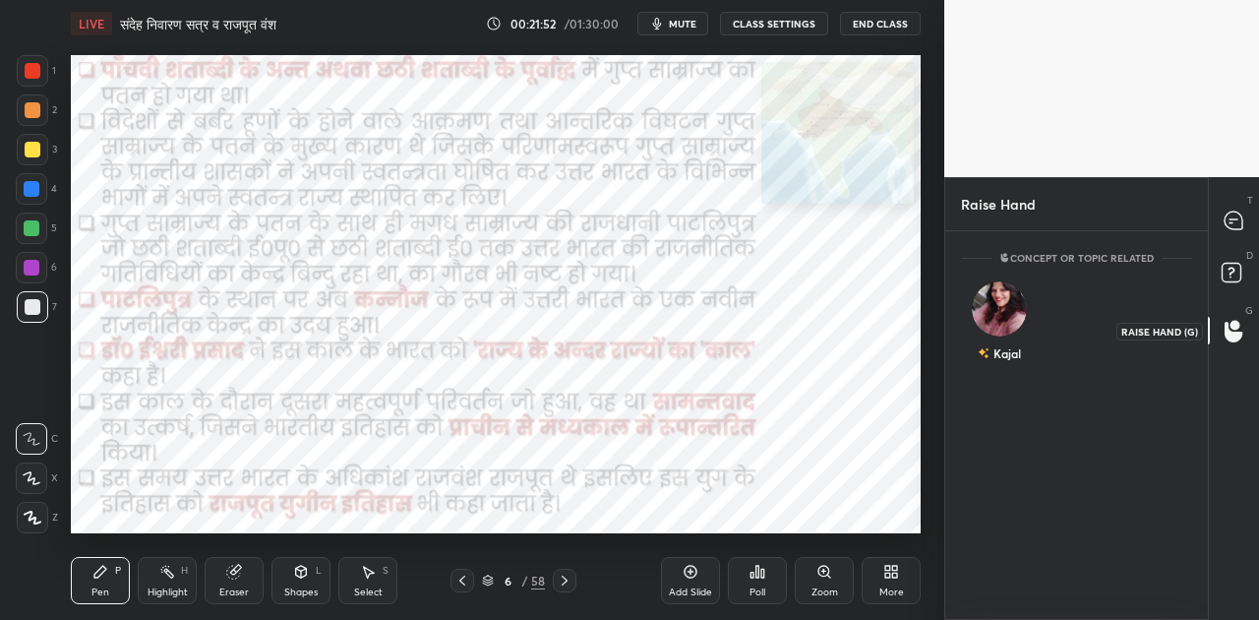
scroll to position [6, 6]
click at [999, 309] on img "grid" at bounding box center [999, 300] width 39 height 39
click at [994, 374] on button "INVITE" at bounding box center [999, 367] width 59 height 26
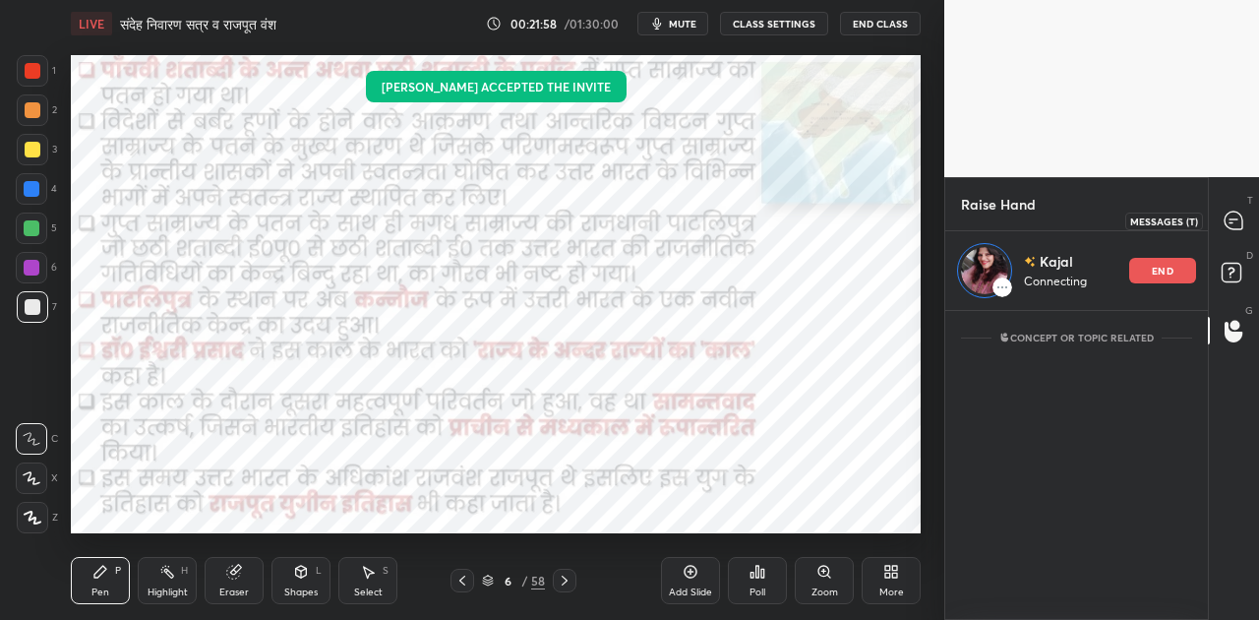
click at [1220, 216] on div at bounding box center [1234, 220] width 39 height 35
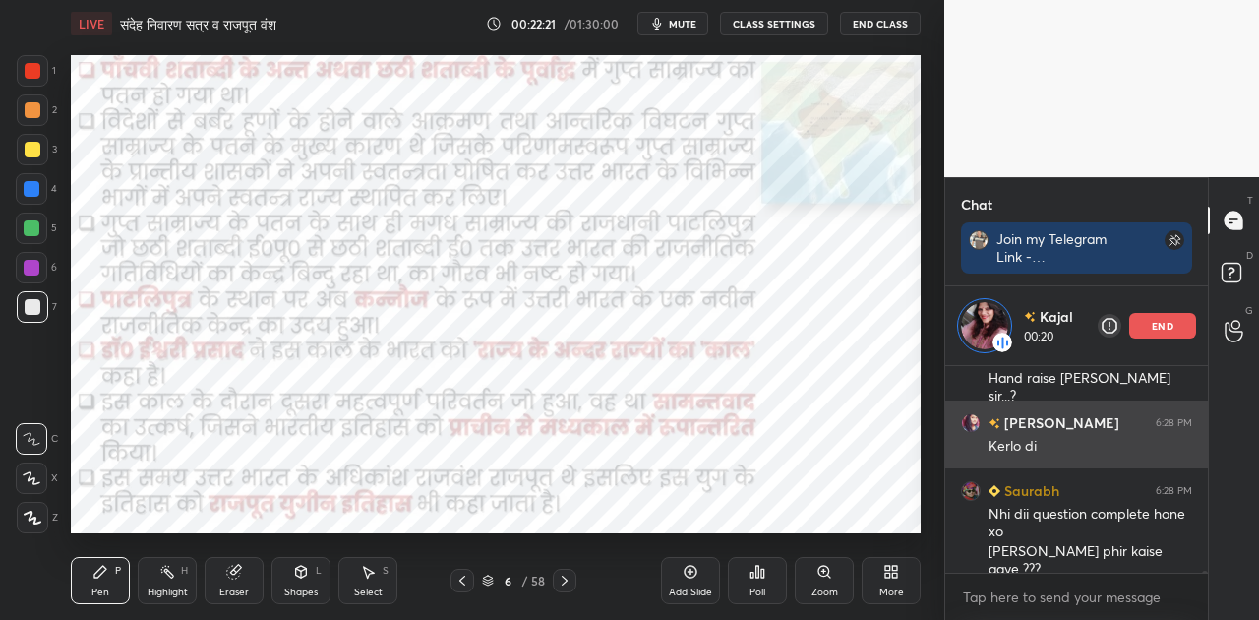
scroll to position [26507, 0]
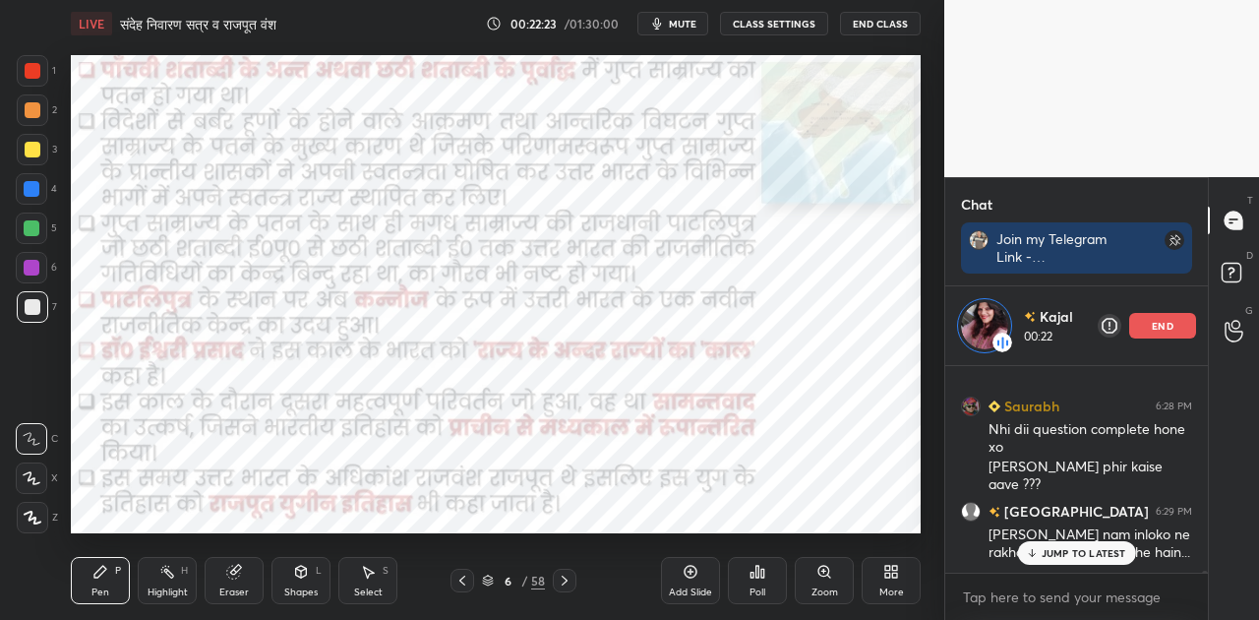
click at [1090, 548] on p "JUMP TO LATEST" at bounding box center [1084, 553] width 85 height 12
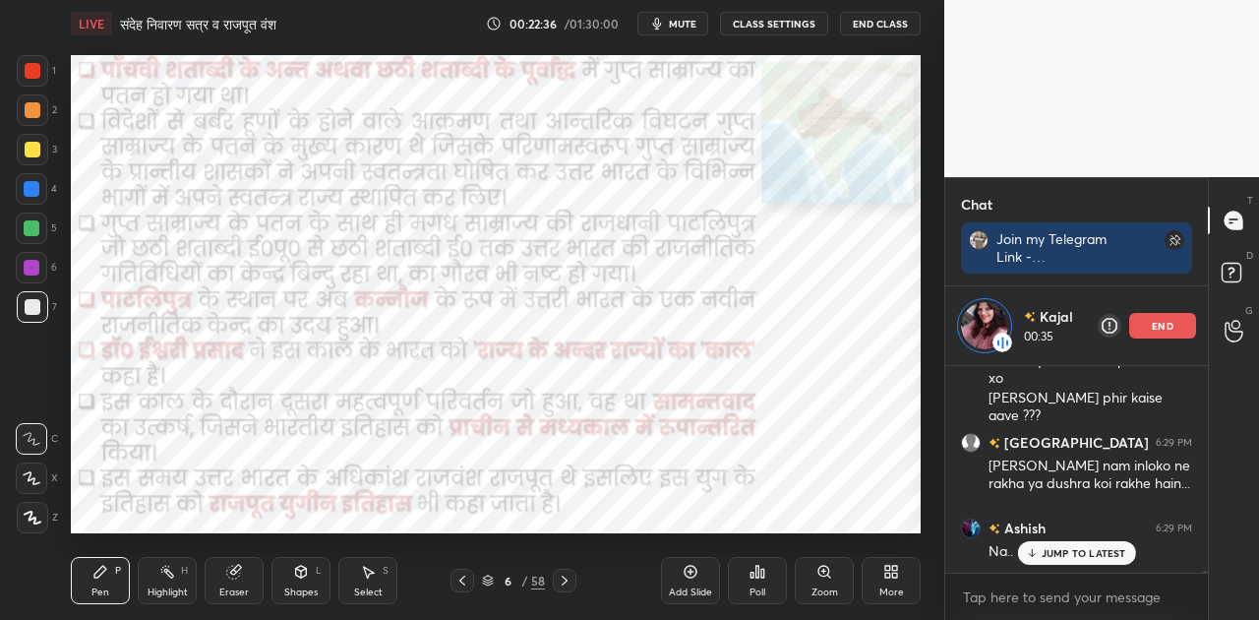
scroll to position [26643, 0]
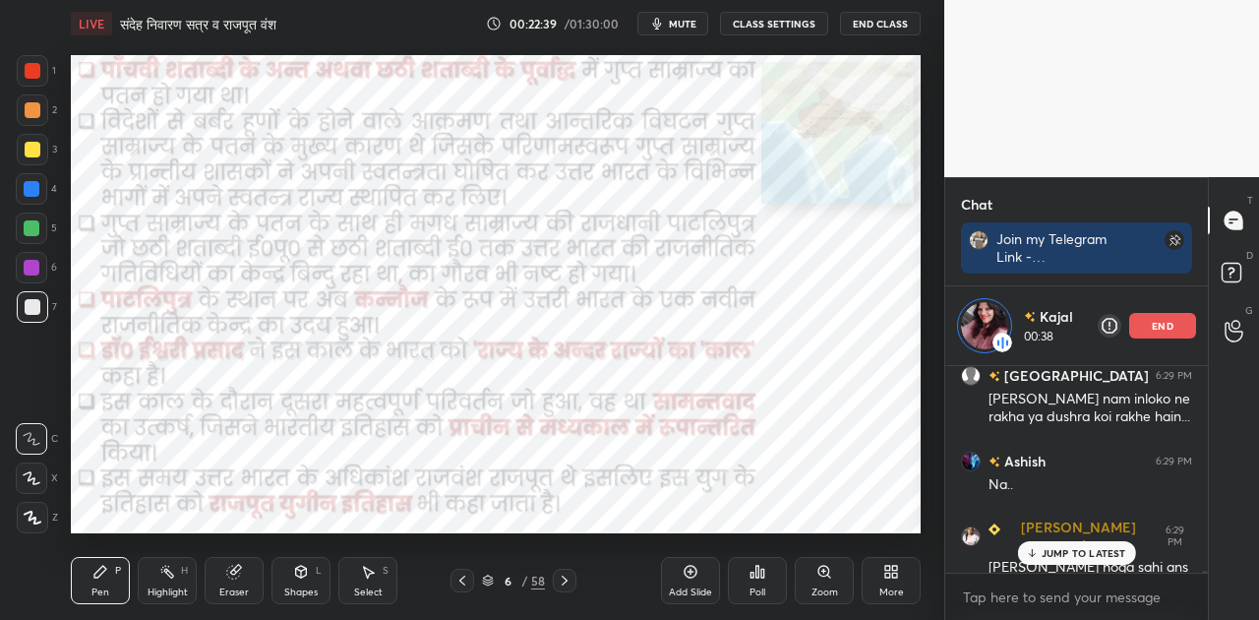
click at [1057, 549] on p "JUMP TO LATEST" at bounding box center [1084, 553] width 85 height 12
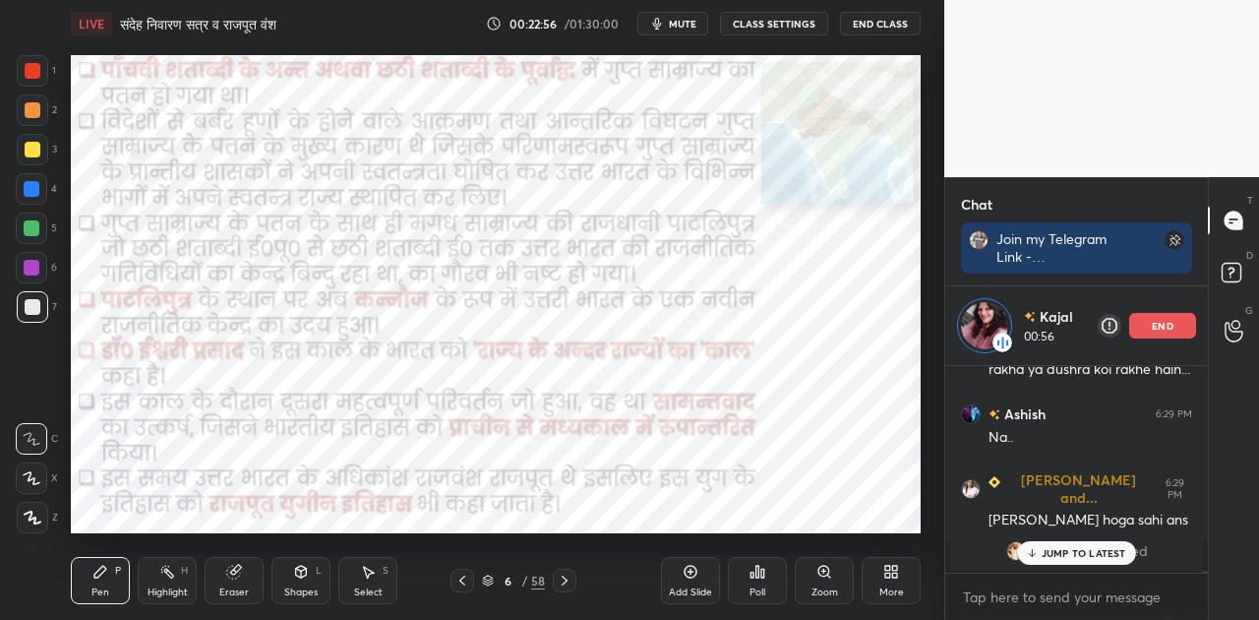
click at [1052, 553] on p "JUMP TO LATEST" at bounding box center [1084, 553] width 85 height 12
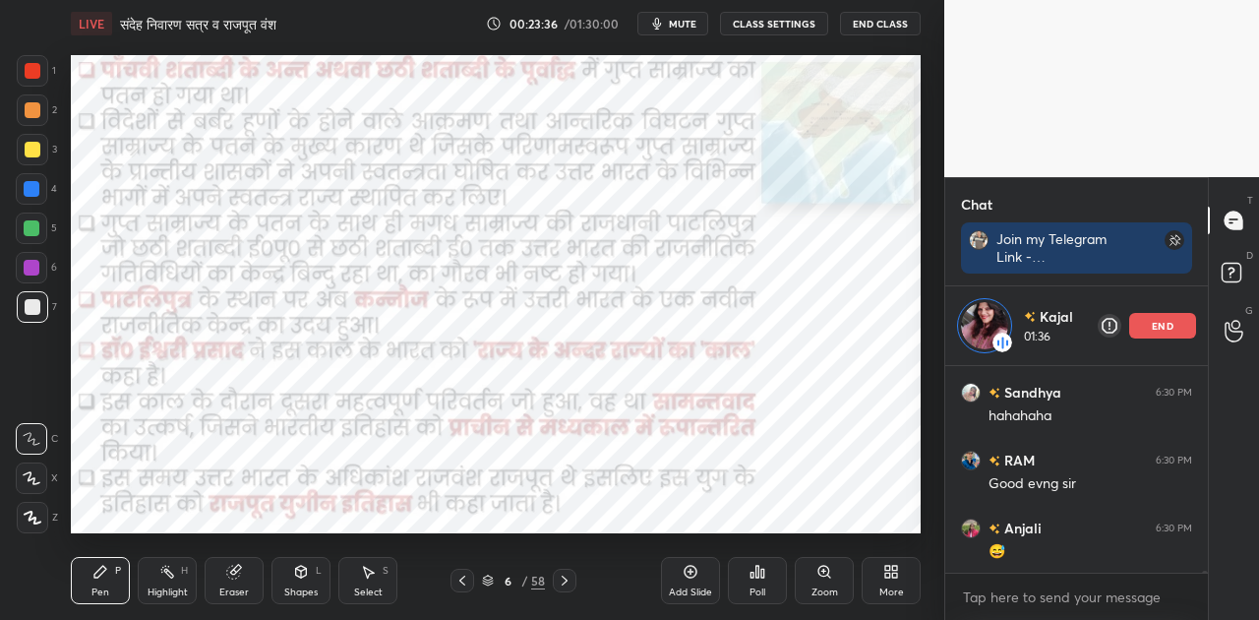
scroll to position [27385, 0]
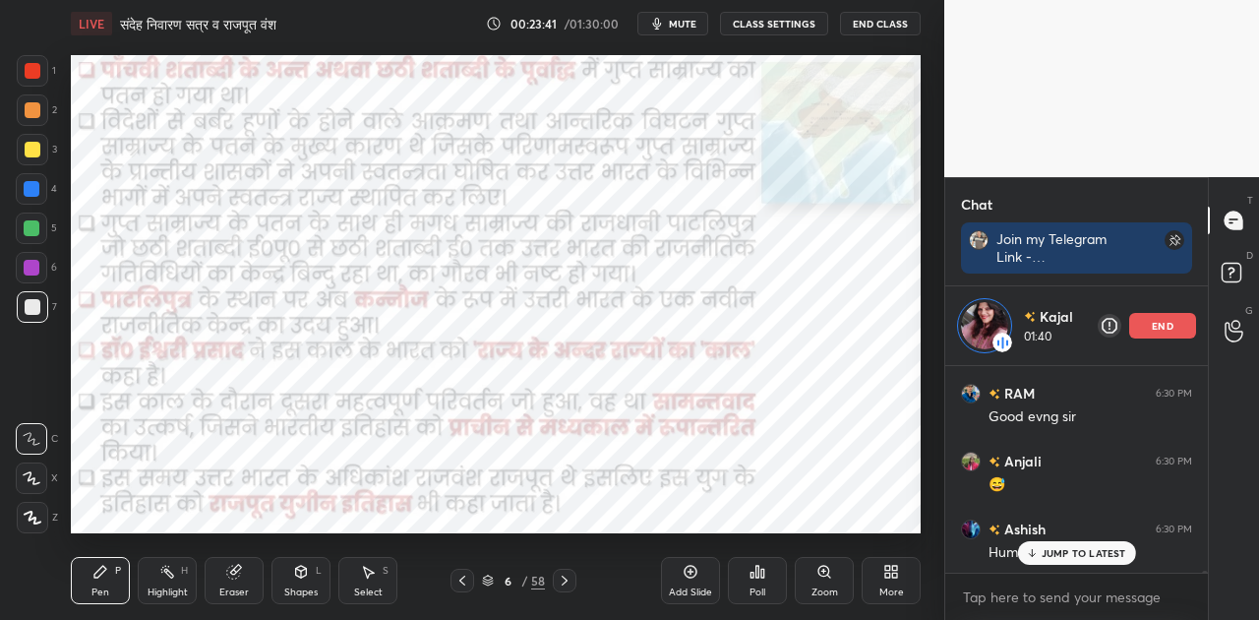
click at [1072, 549] on p "JUMP TO LATEST" at bounding box center [1084, 553] width 85 height 12
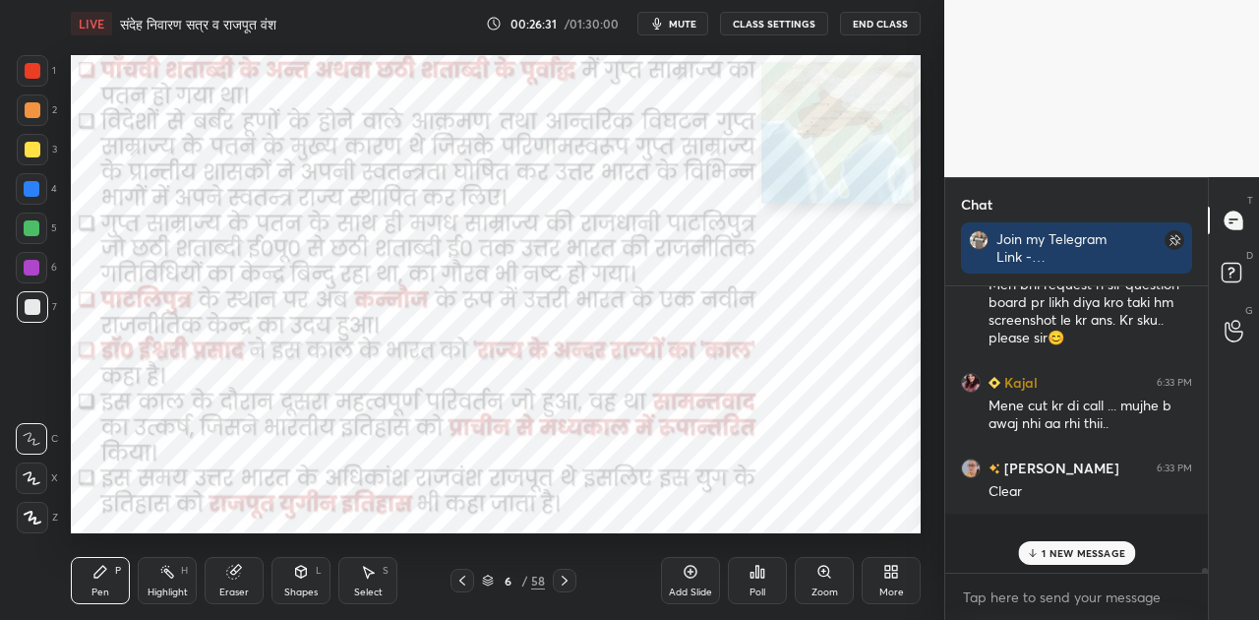
scroll to position [28211, 0]
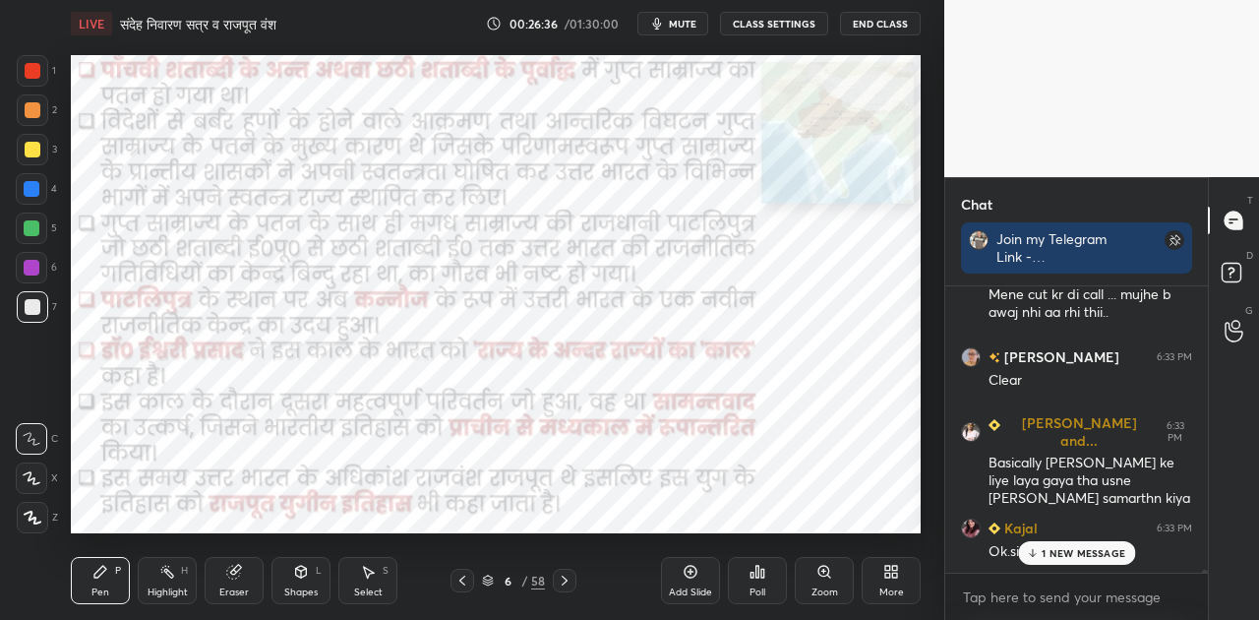
click at [1064, 554] on div "[PERSON_NAME] 6:33 PM Meri bhi request h sir question board pr likh diya kro ta…" at bounding box center [1076, 429] width 263 height 286
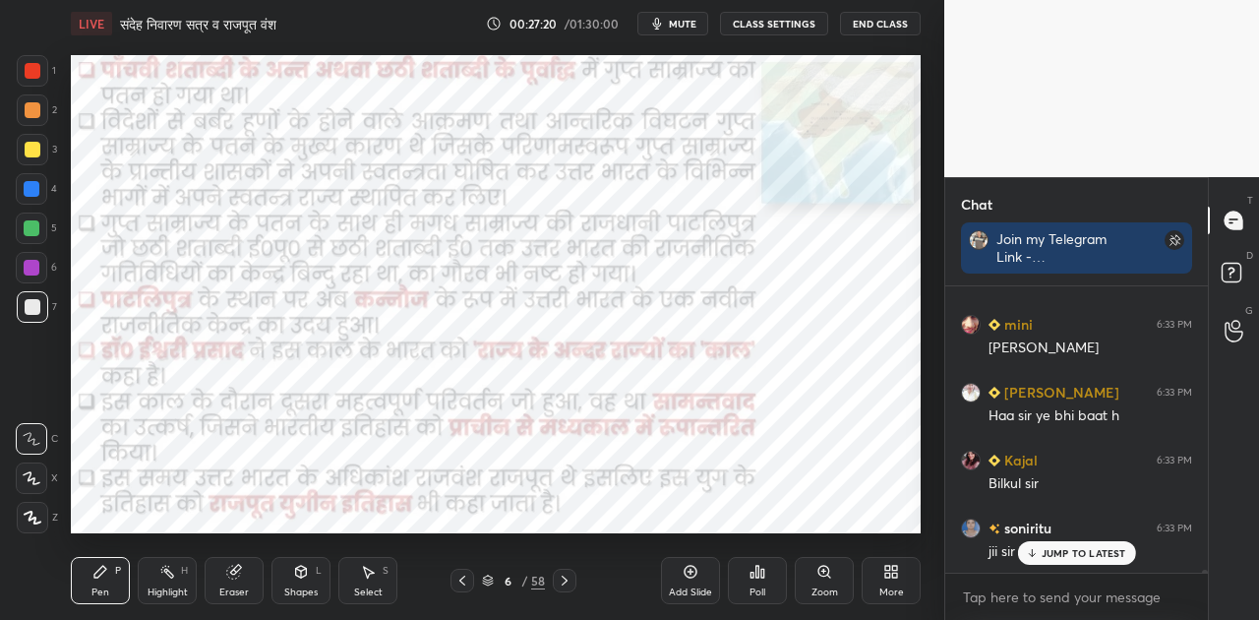
scroll to position [29303, 0]
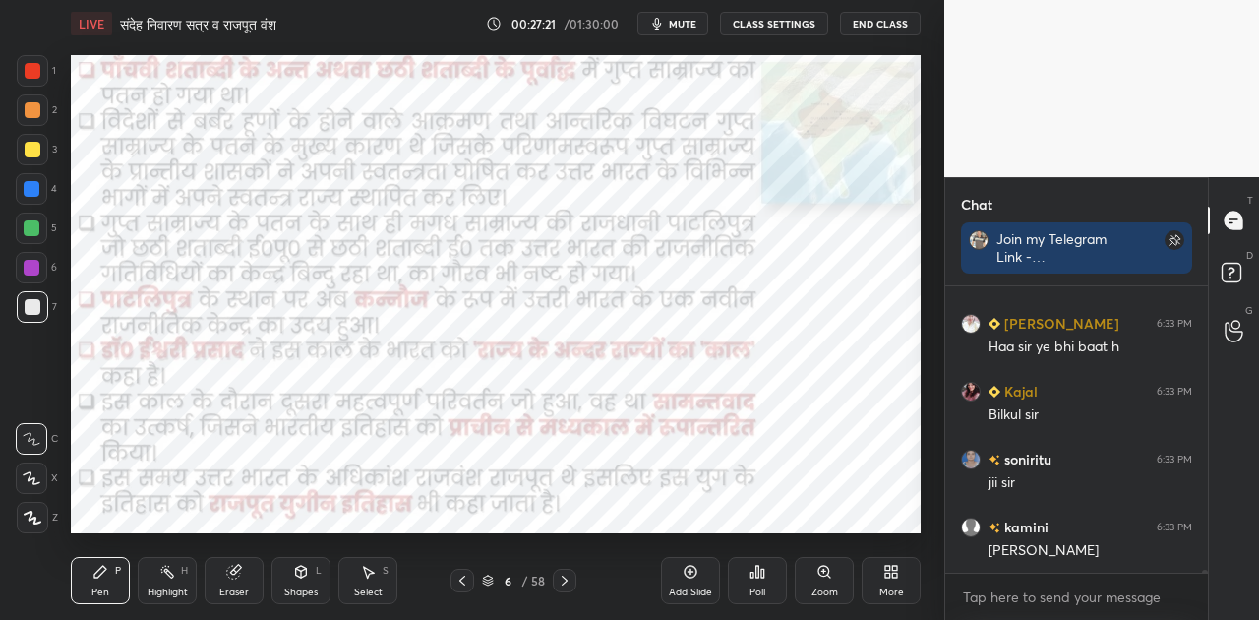
click at [692, 21] on span "mute" at bounding box center [683, 24] width 28 height 14
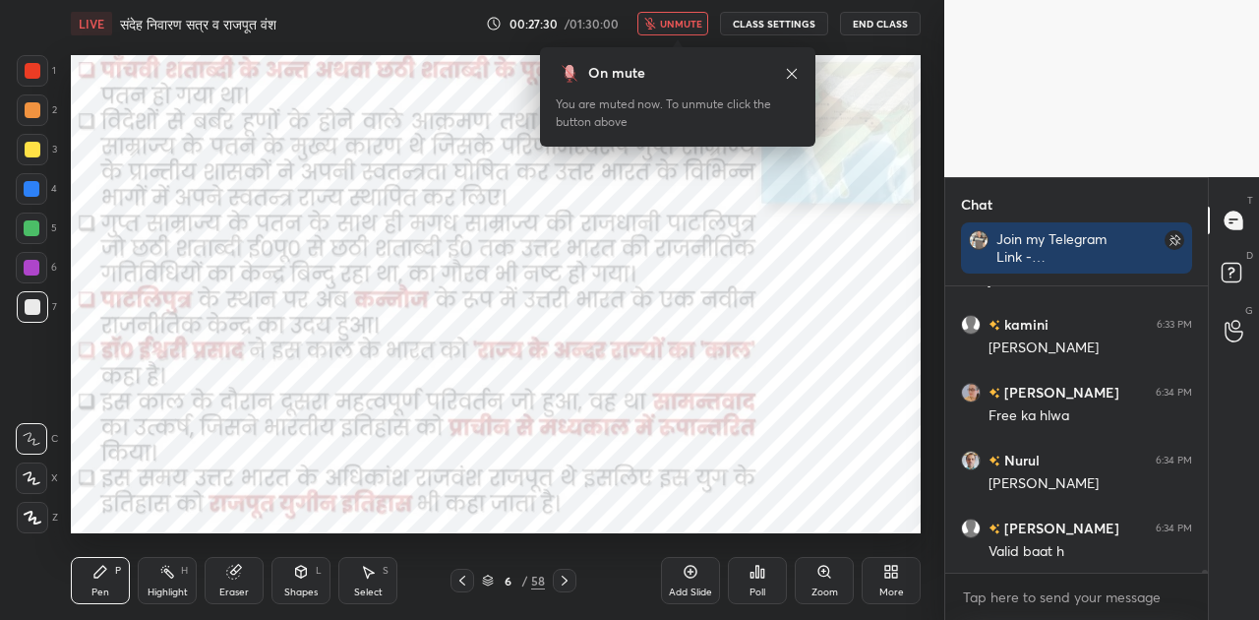
scroll to position [29575, 0]
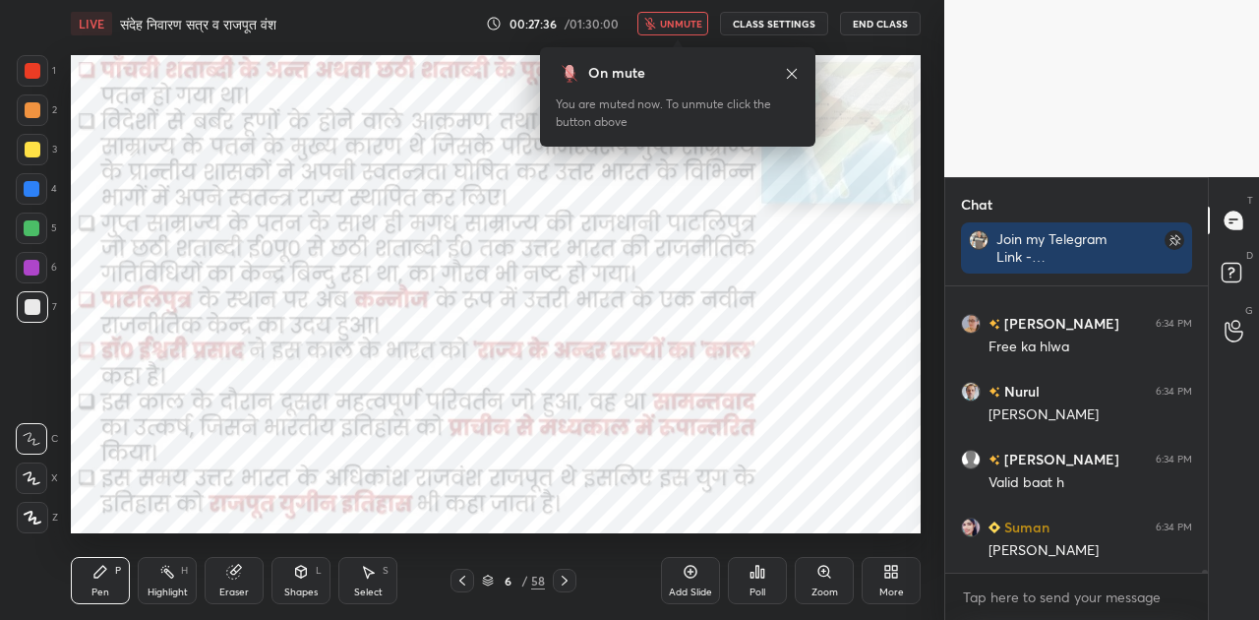
click at [690, 21] on span "unmute" at bounding box center [681, 24] width 42 height 14
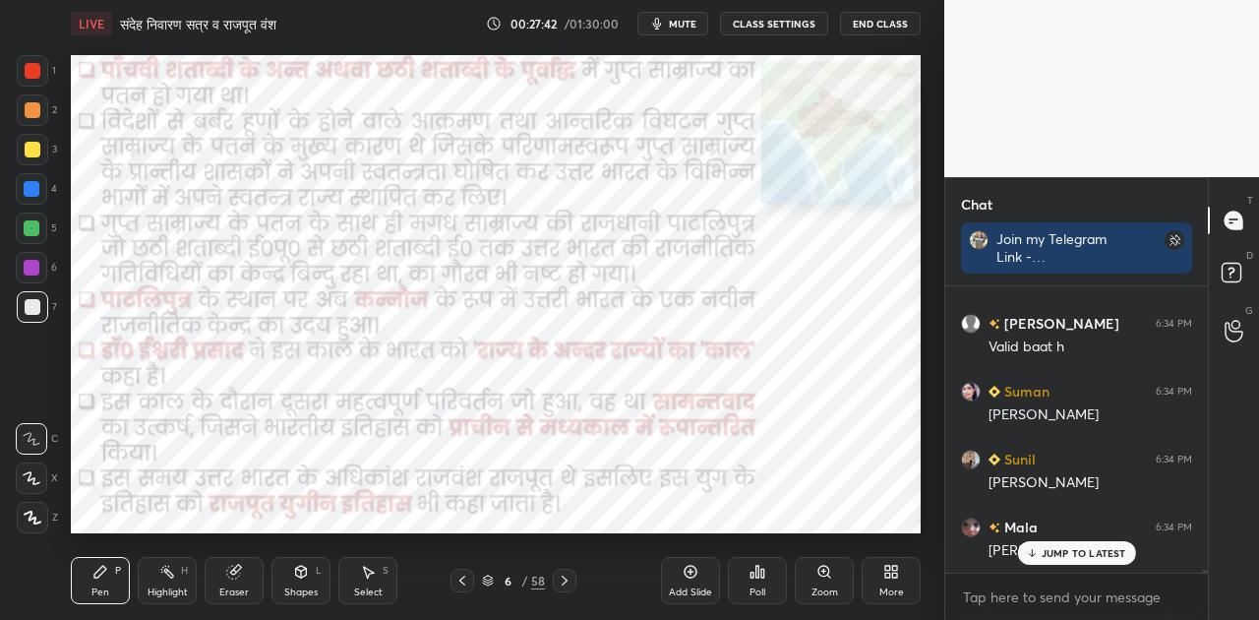
scroll to position [29777, 0]
click at [1082, 554] on p "JUMP TO LATEST" at bounding box center [1084, 553] width 85 height 12
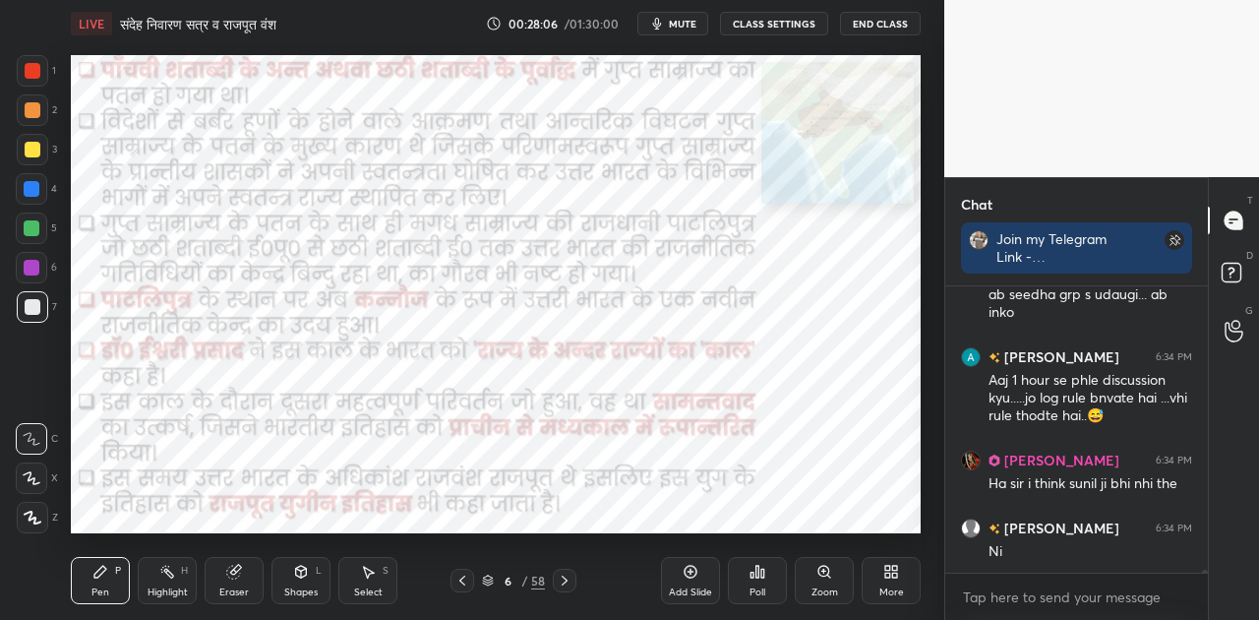
scroll to position [30208, 0]
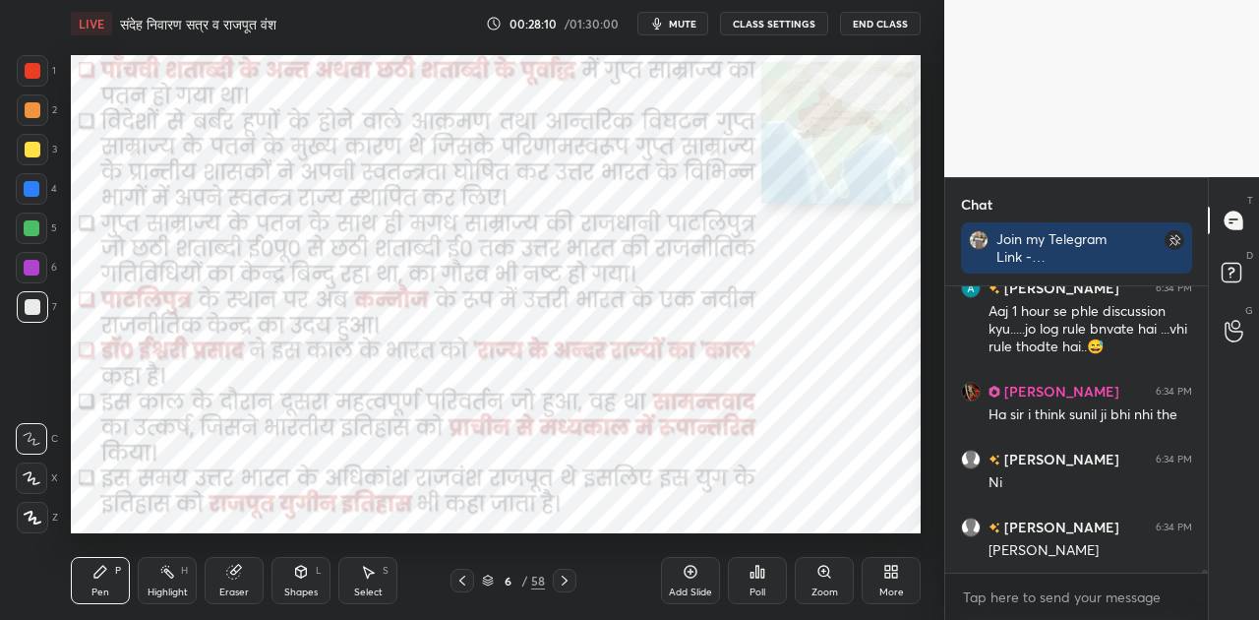
click at [459, 586] on icon at bounding box center [462, 581] width 16 height 16
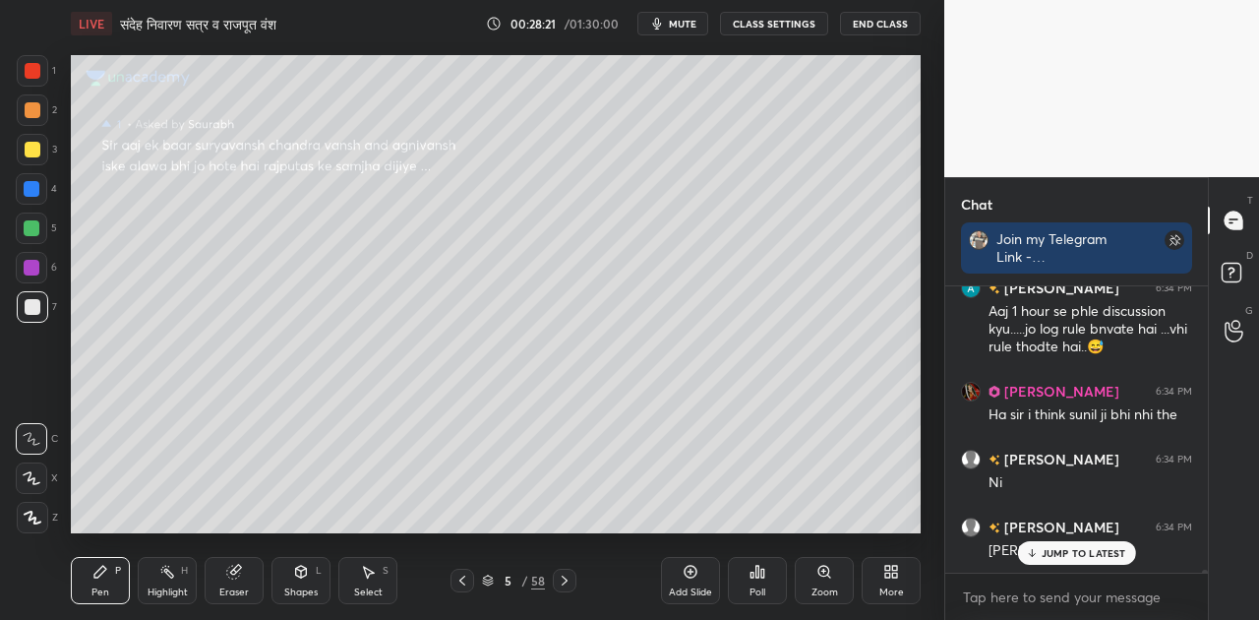
scroll to position [30293, 0]
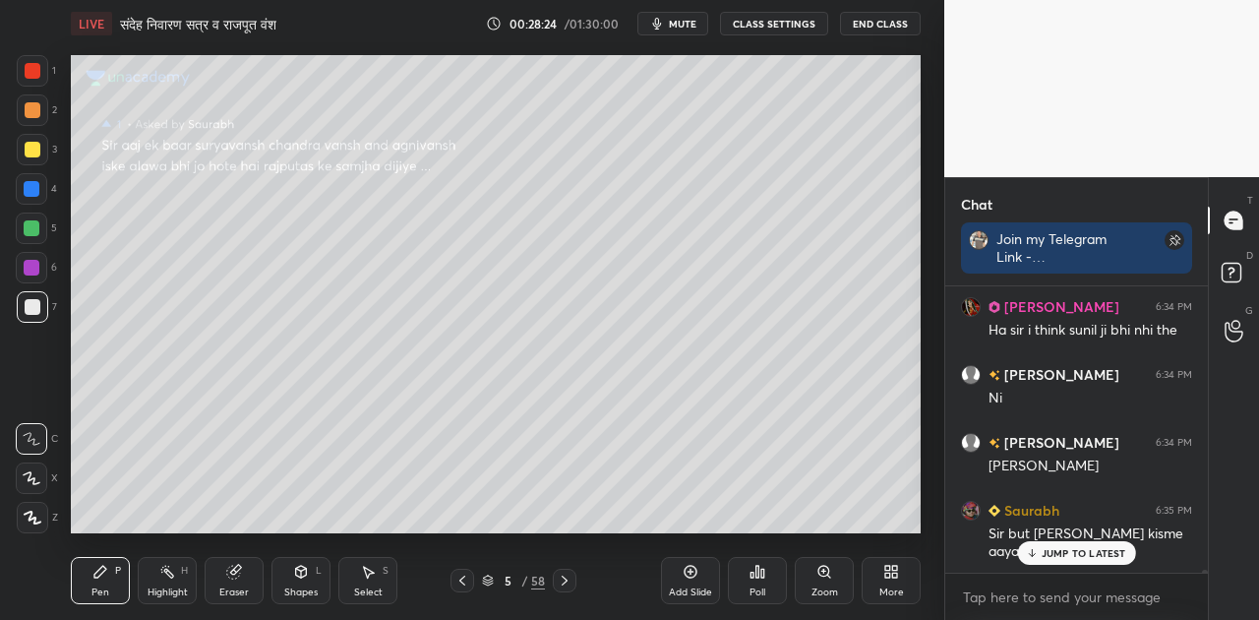
click at [1044, 547] on p "JUMP TO LATEST" at bounding box center [1084, 553] width 85 height 12
click at [565, 585] on icon at bounding box center [565, 581] width 16 height 16
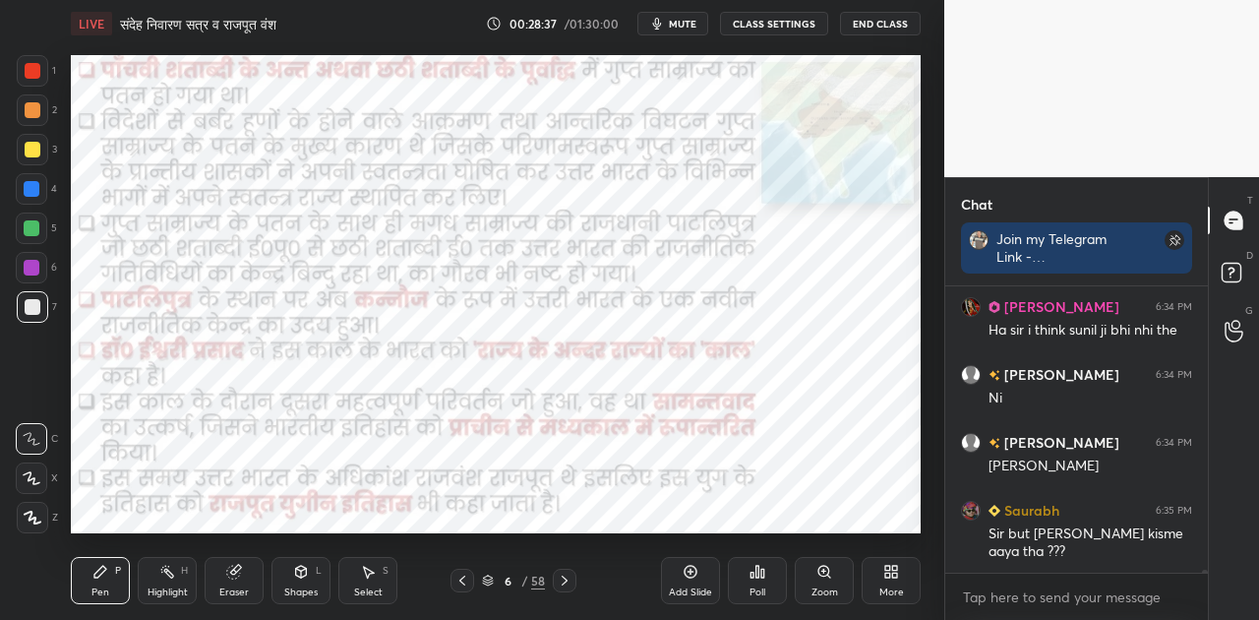
click at [566, 578] on icon at bounding box center [565, 581] width 16 height 16
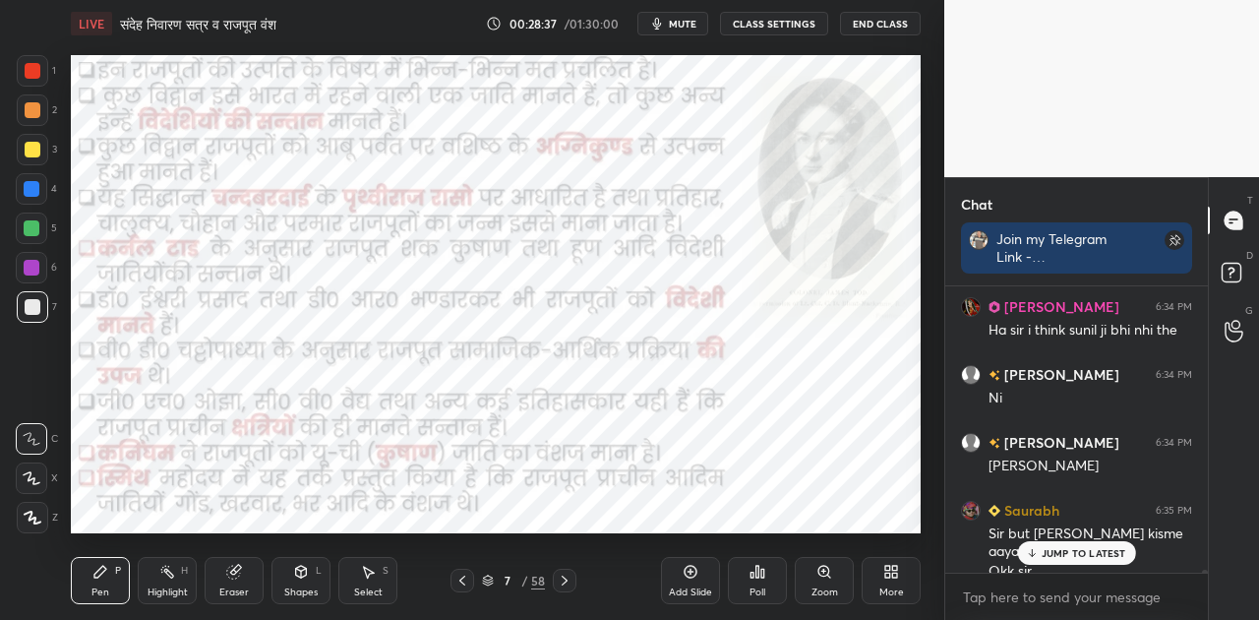
scroll to position [30313, 0]
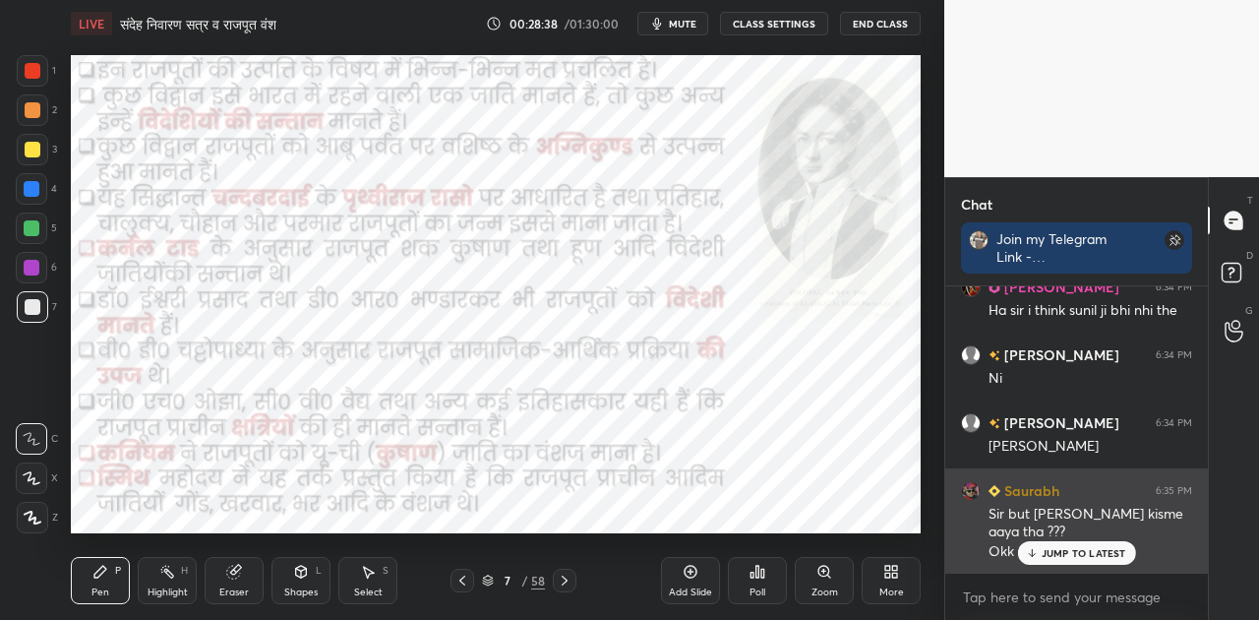
click at [1047, 551] on p "JUMP TO LATEST" at bounding box center [1084, 553] width 85 height 12
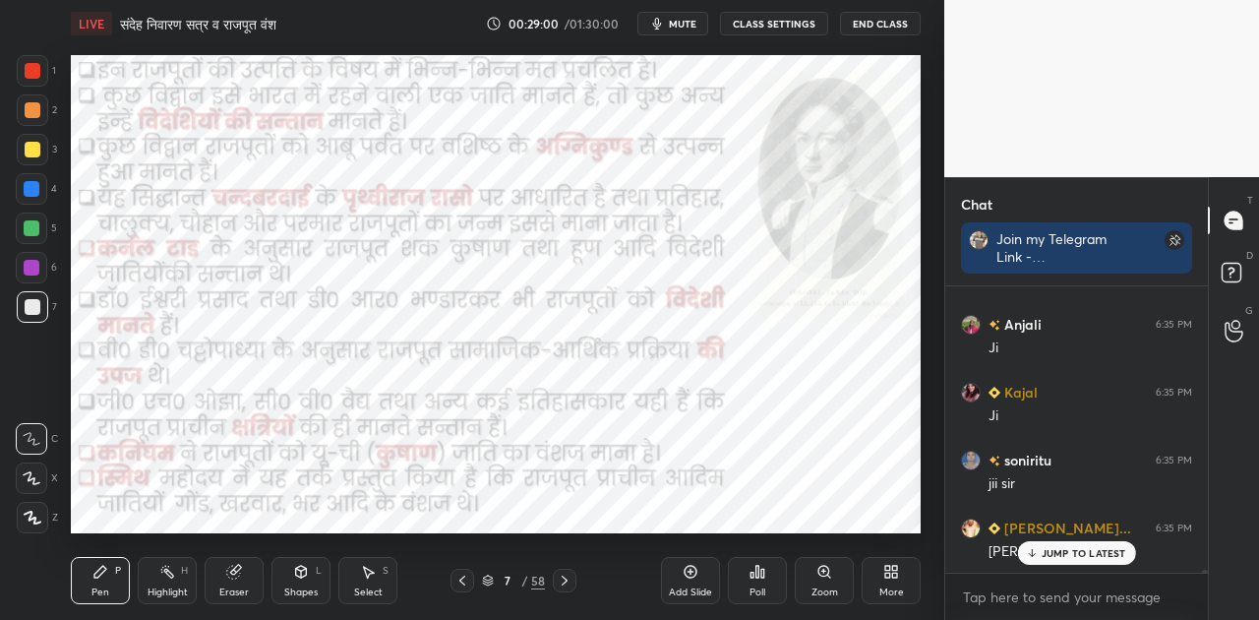
scroll to position [30942, 0]
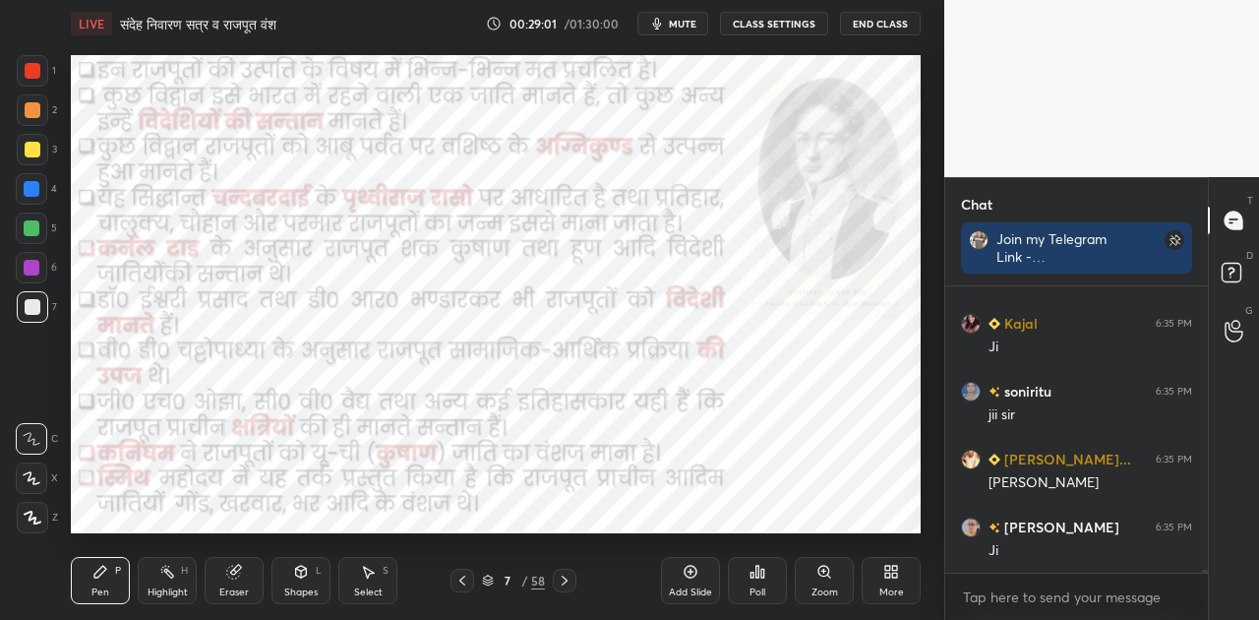
click at [33, 182] on div at bounding box center [32, 189] width 16 height 16
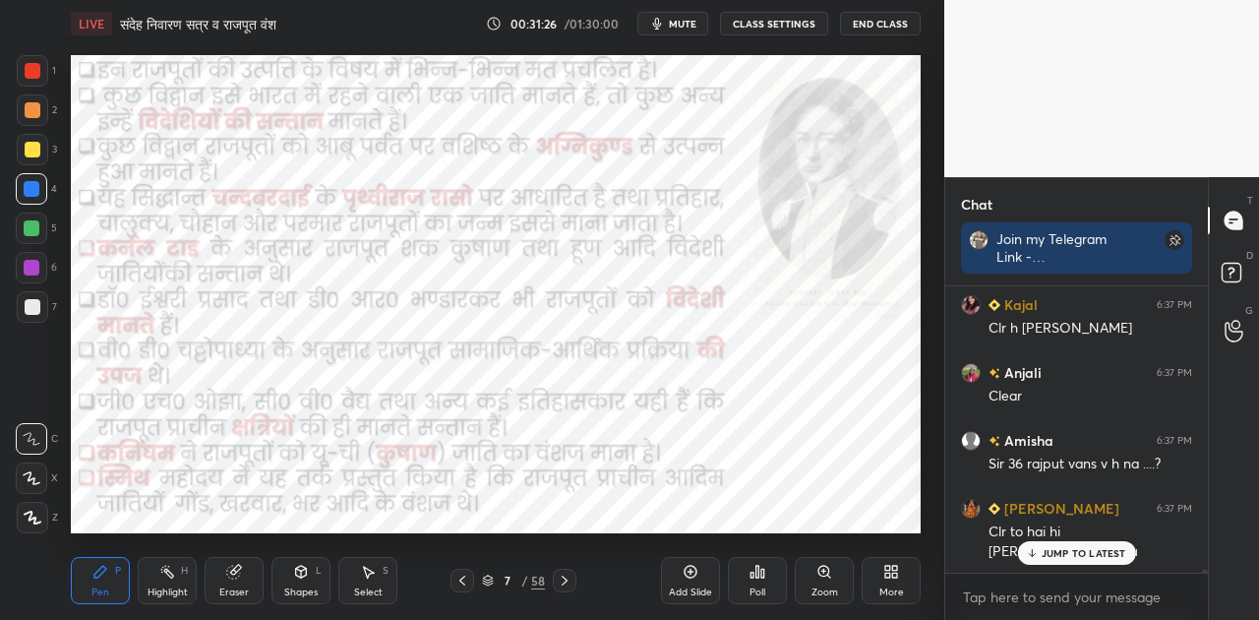
scroll to position [31641, 0]
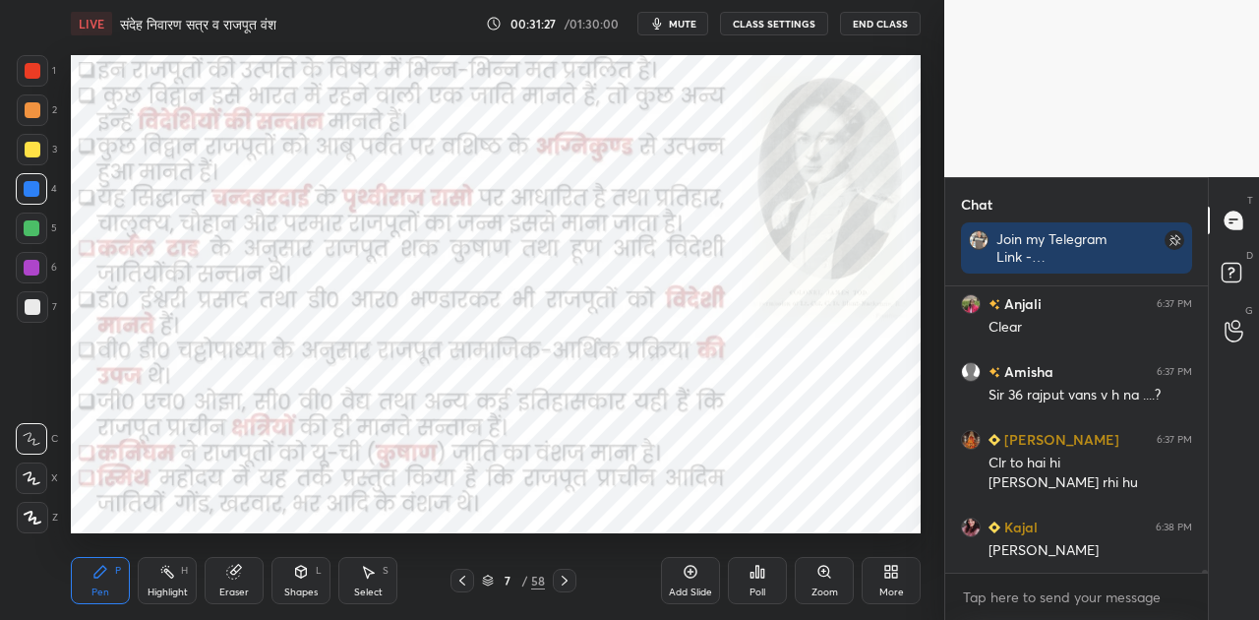
click at [1077, 555] on div "[PERSON_NAME]" at bounding box center [1091, 551] width 204 height 20
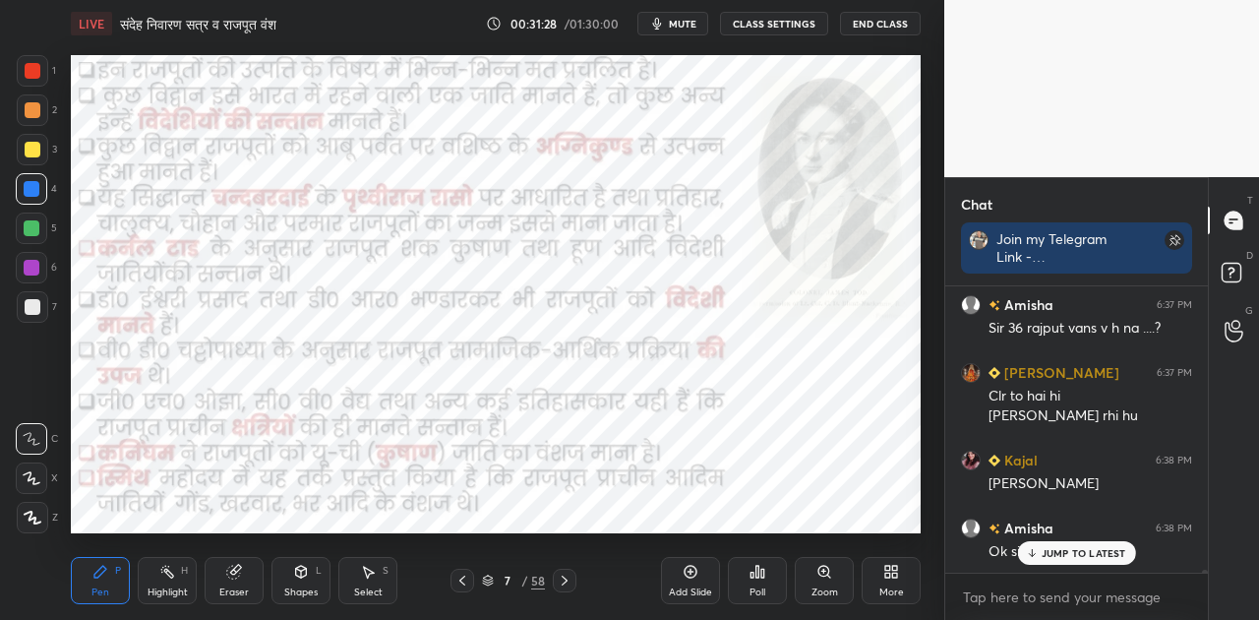
scroll to position [31776, 0]
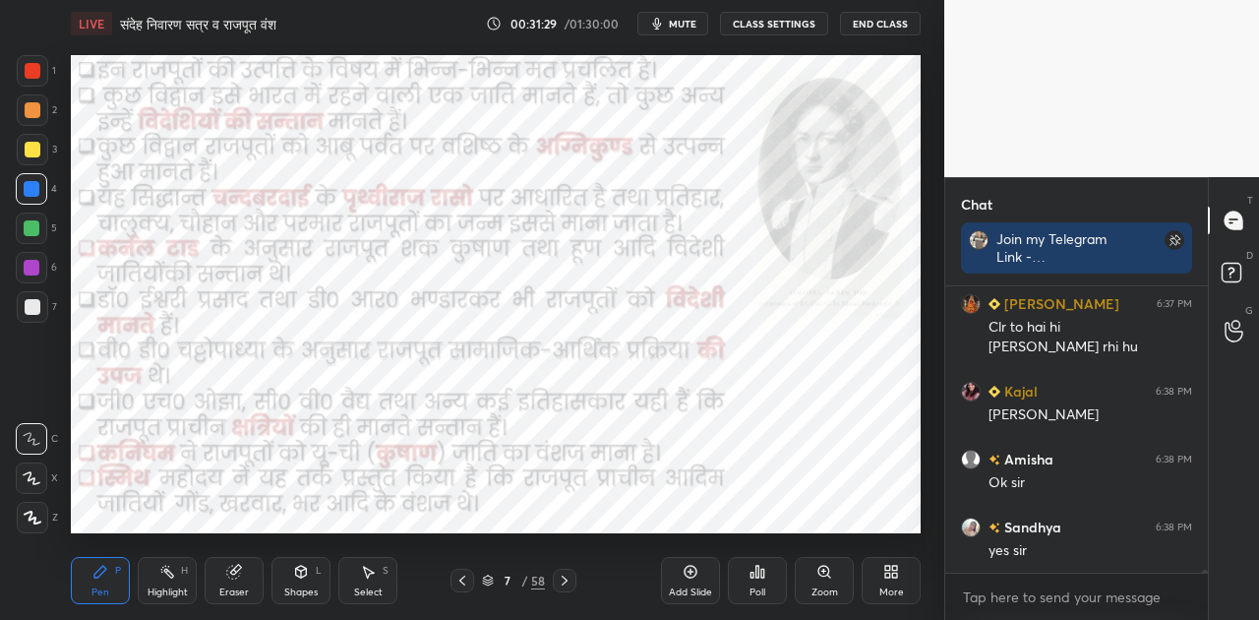
click at [563, 582] on icon at bounding box center [565, 580] width 6 height 10
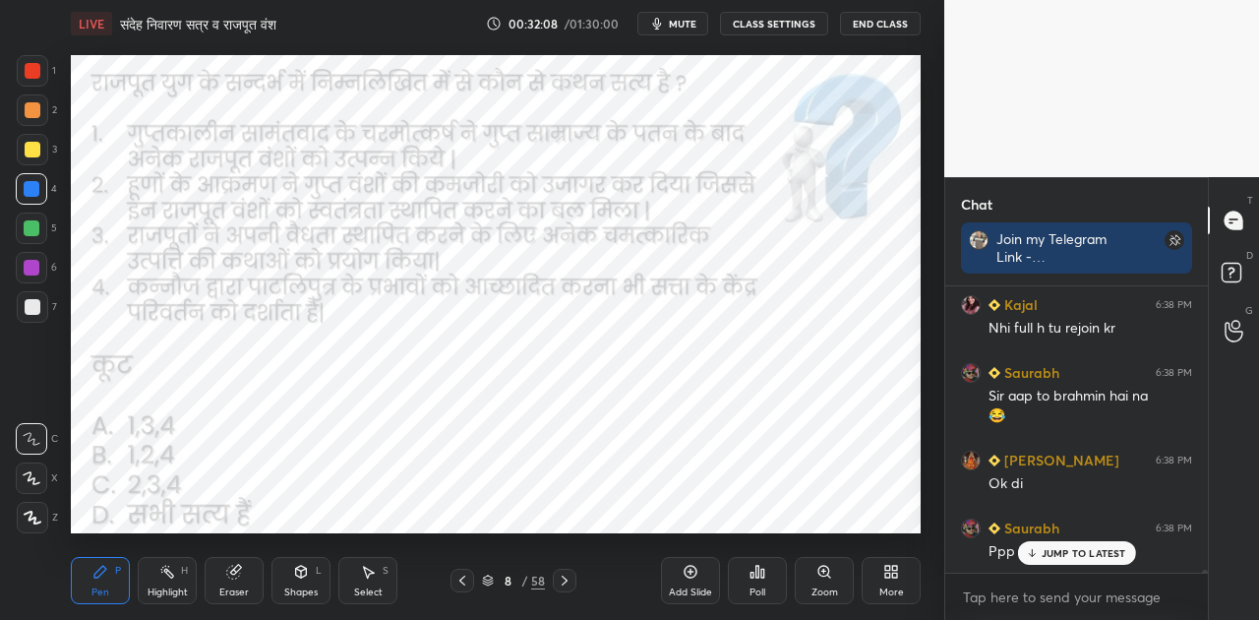
scroll to position [32339, 0]
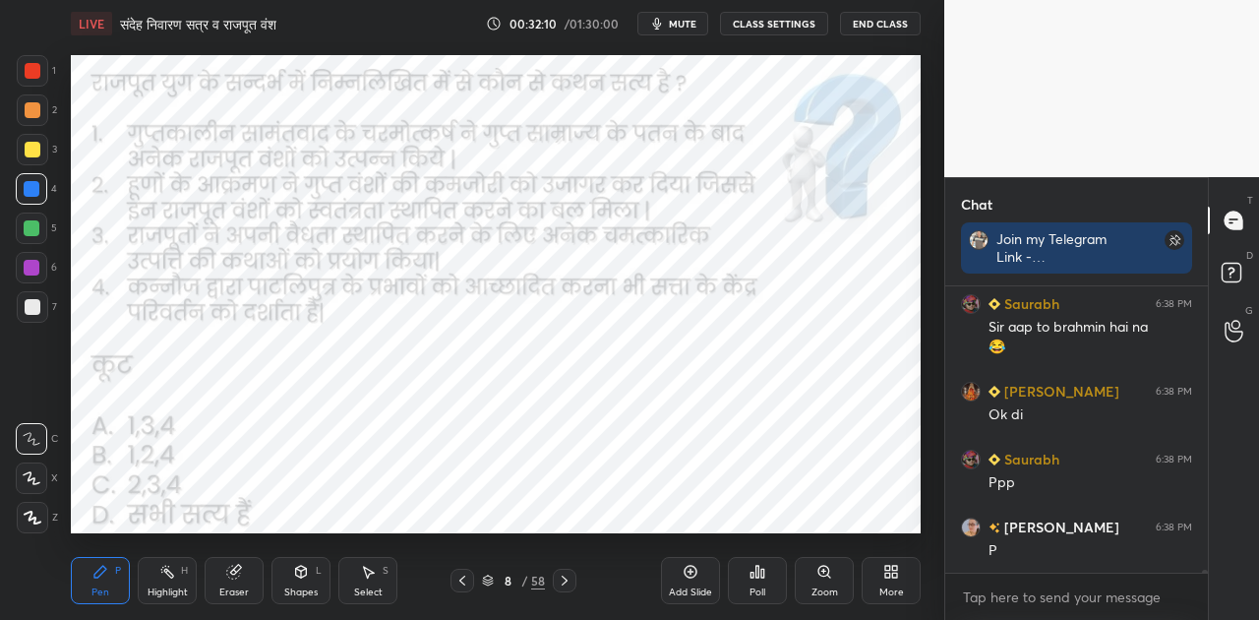
click at [677, 24] on span "mute" at bounding box center [683, 24] width 28 height 14
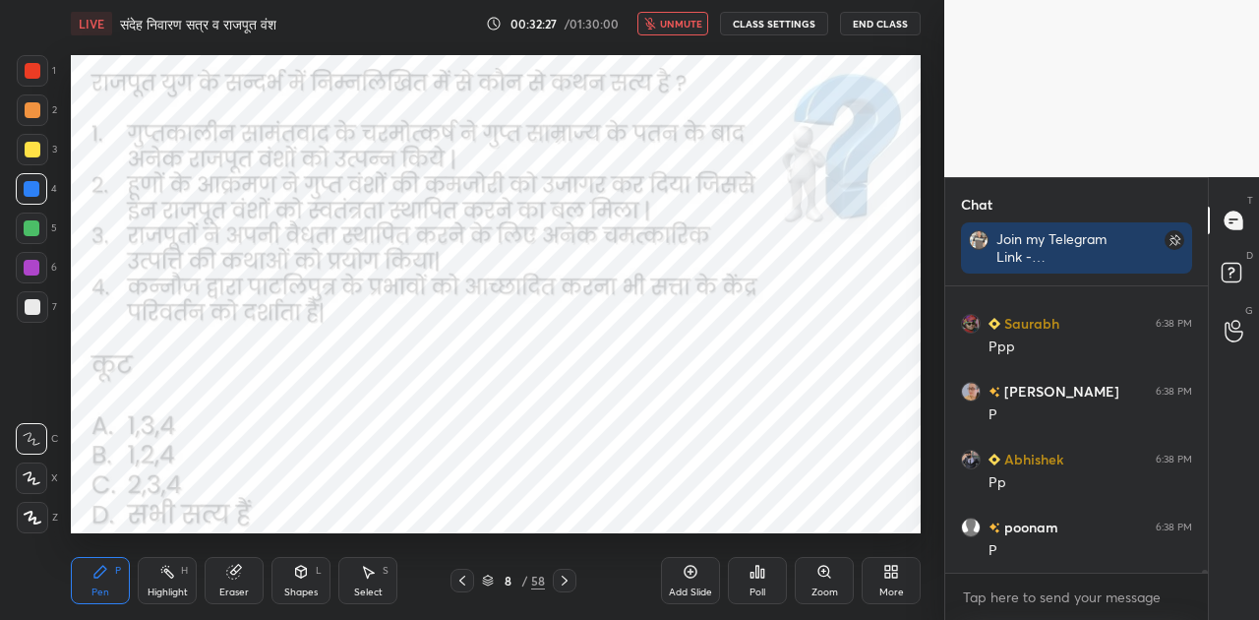
scroll to position [32542, 0]
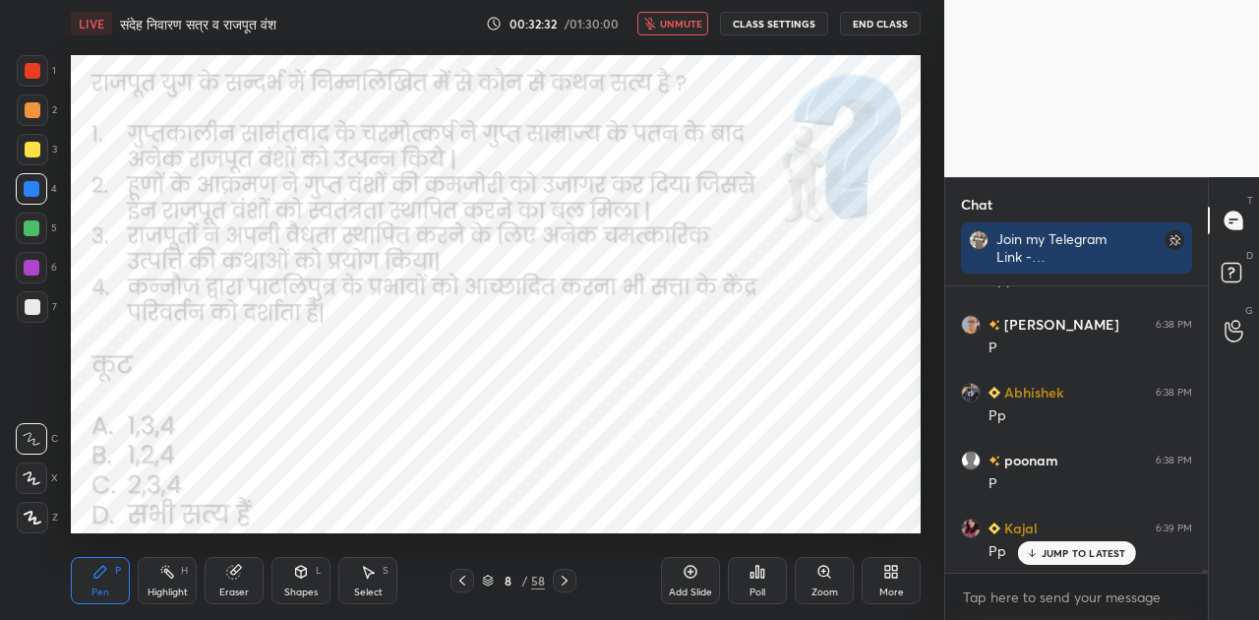
click at [677, 24] on span "unmute" at bounding box center [681, 24] width 42 height 14
click at [1062, 547] on p "JUMP TO LATEST" at bounding box center [1084, 553] width 85 height 12
click at [770, 582] on div "Poll" at bounding box center [757, 580] width 59 height 47
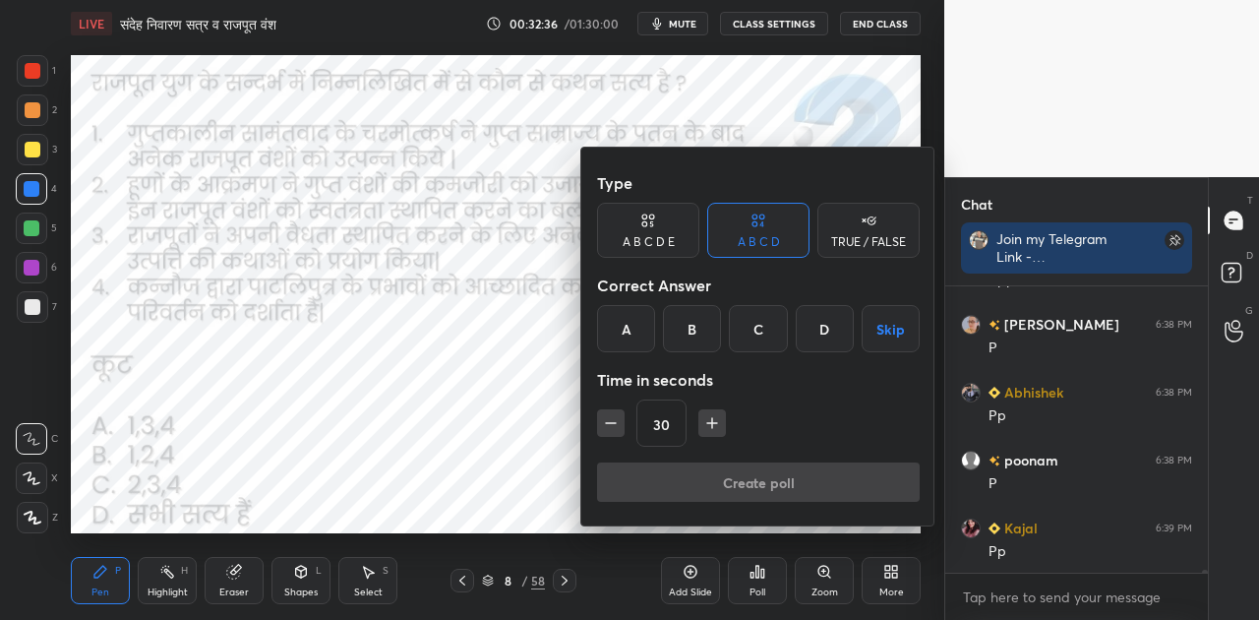
click at [816, 337] on div "D" at bounding box center [825, 328] width 58 height 47
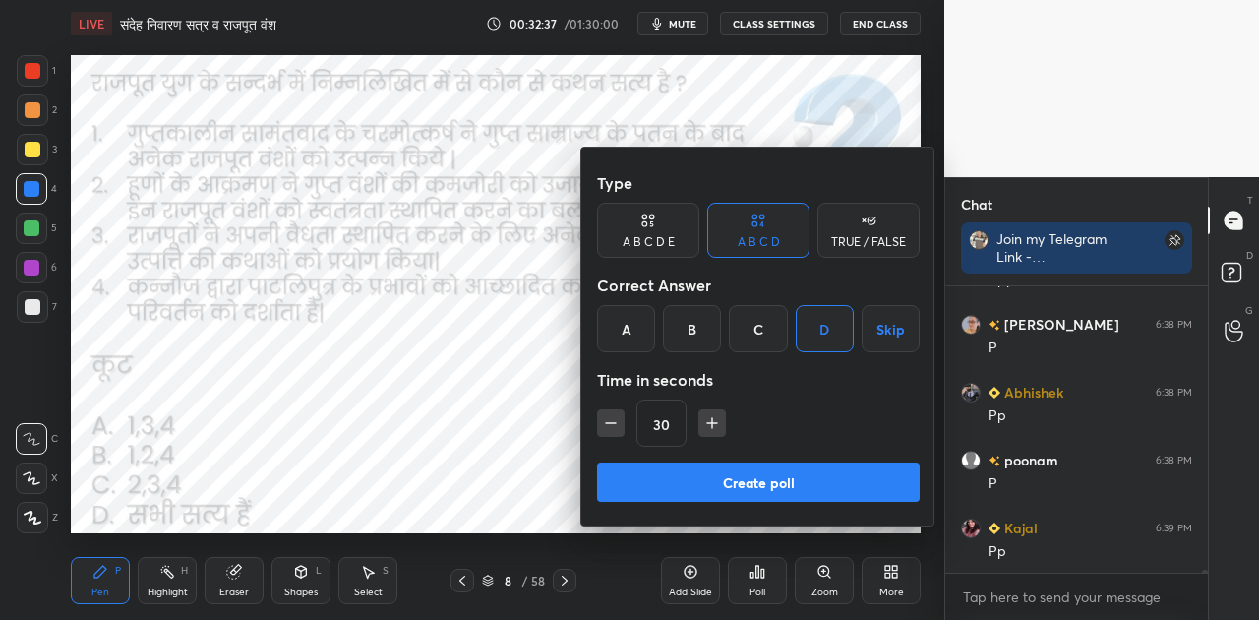
click at [777, 495] on button "Create poll" at bounding box center [758, 481] width 323 height 39
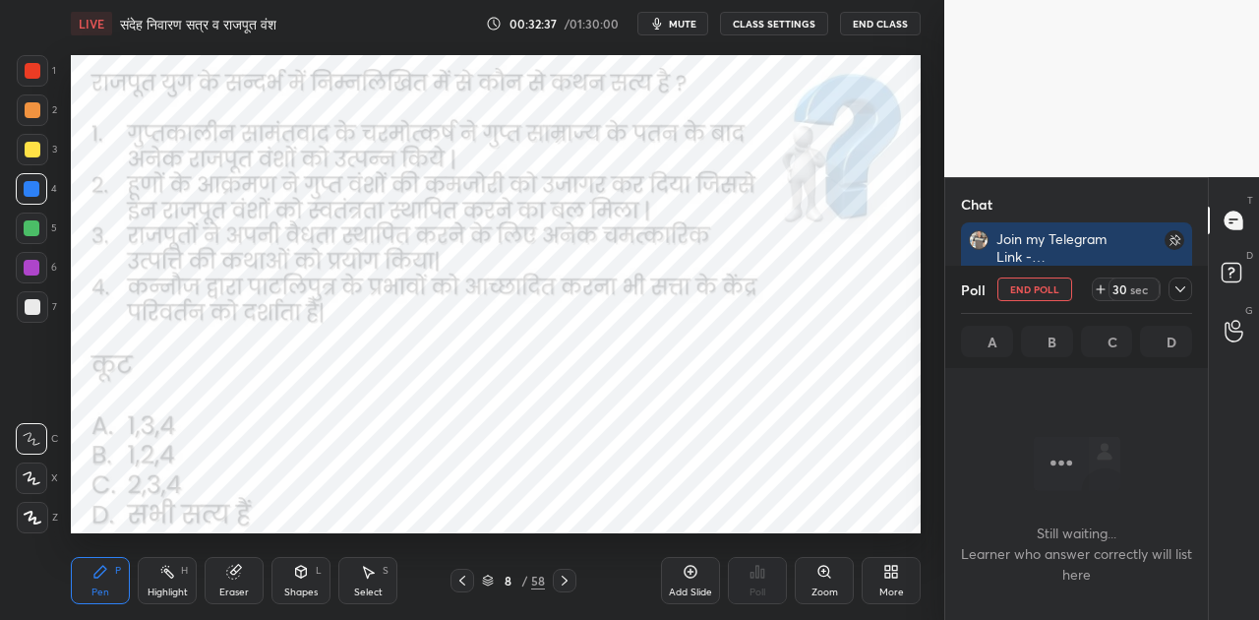
scroll to position [6, 6]
click at [687, 20] on span "mute" at bounding box center [683, 24] width 28 height 14
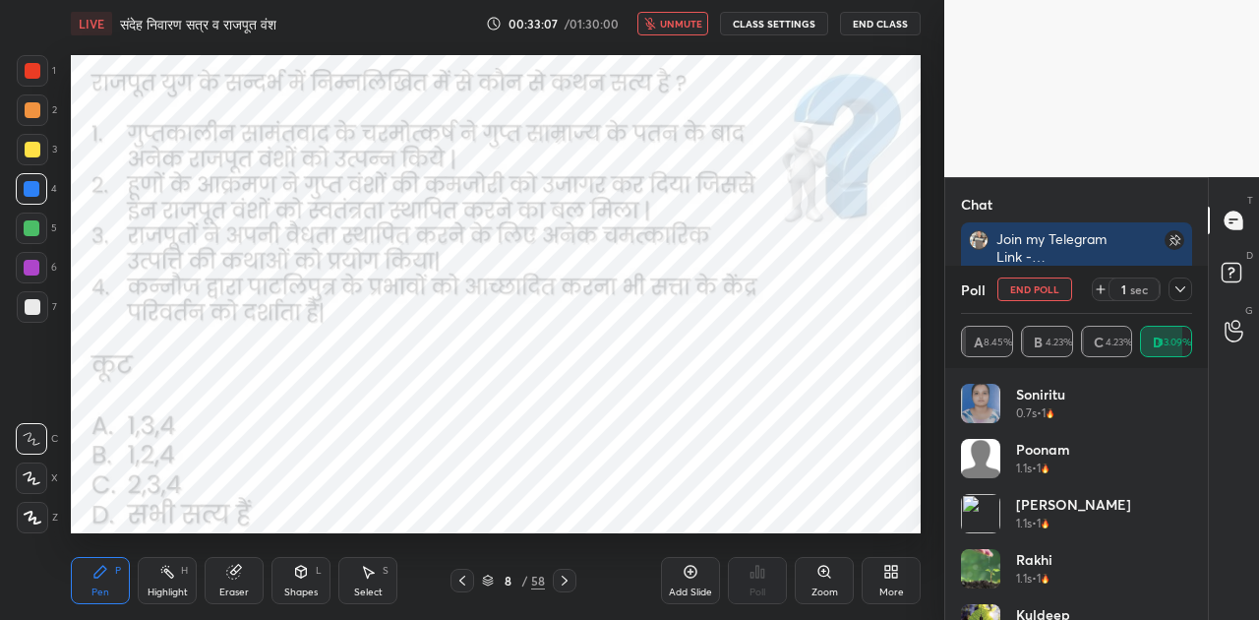
scroll to position [33098, 0]
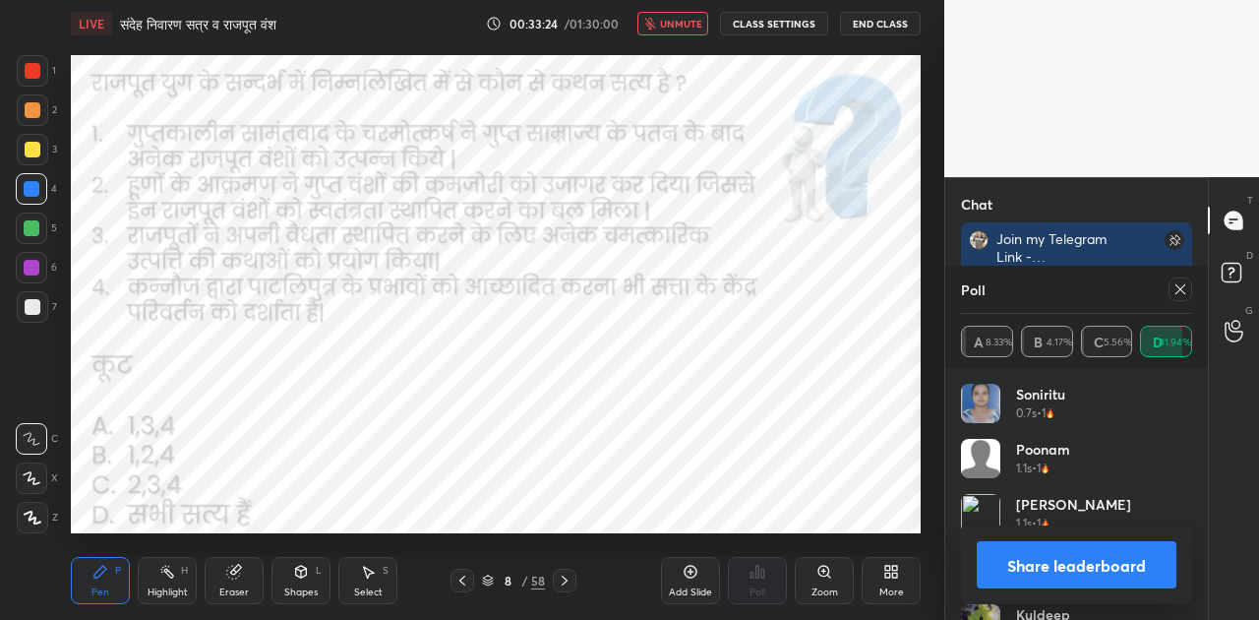
click at [1071, 569] on button "Share leaderboard" at bounding box center [1077, 564] width 200 height 47
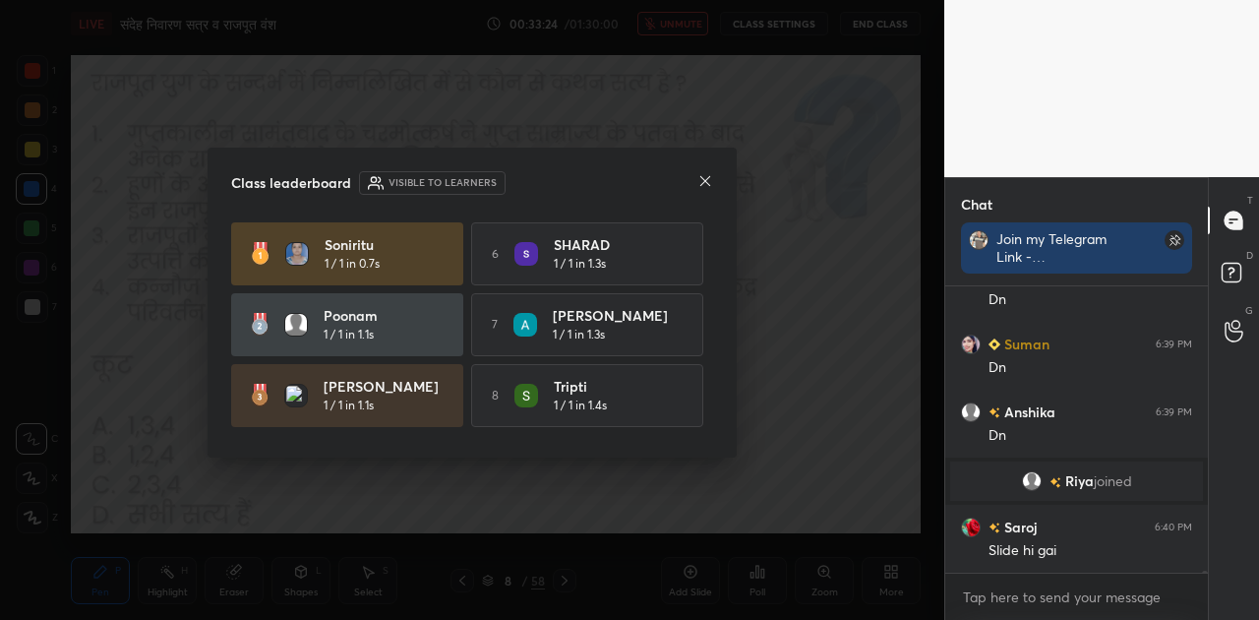
scroll to position [280, 257]
click at [706, 184] on icon at bounding box center [705, 181] width 16 height 16
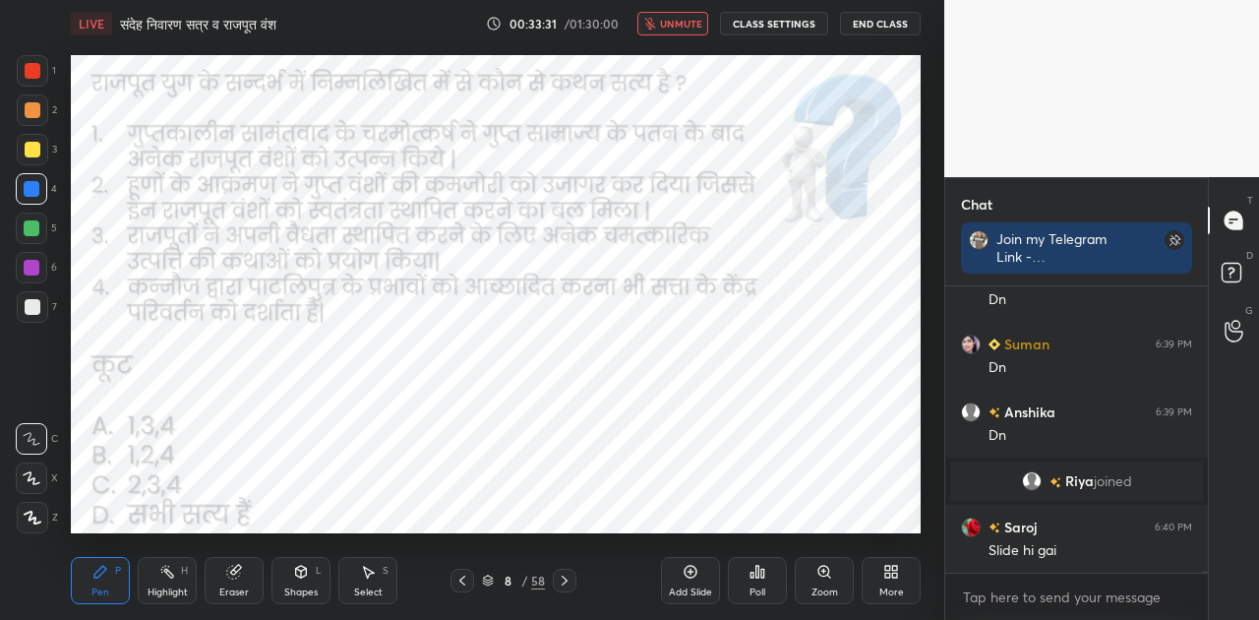
click at [702, 23] on span "unmute" at bounding box center [681, 24] width 42 height 14
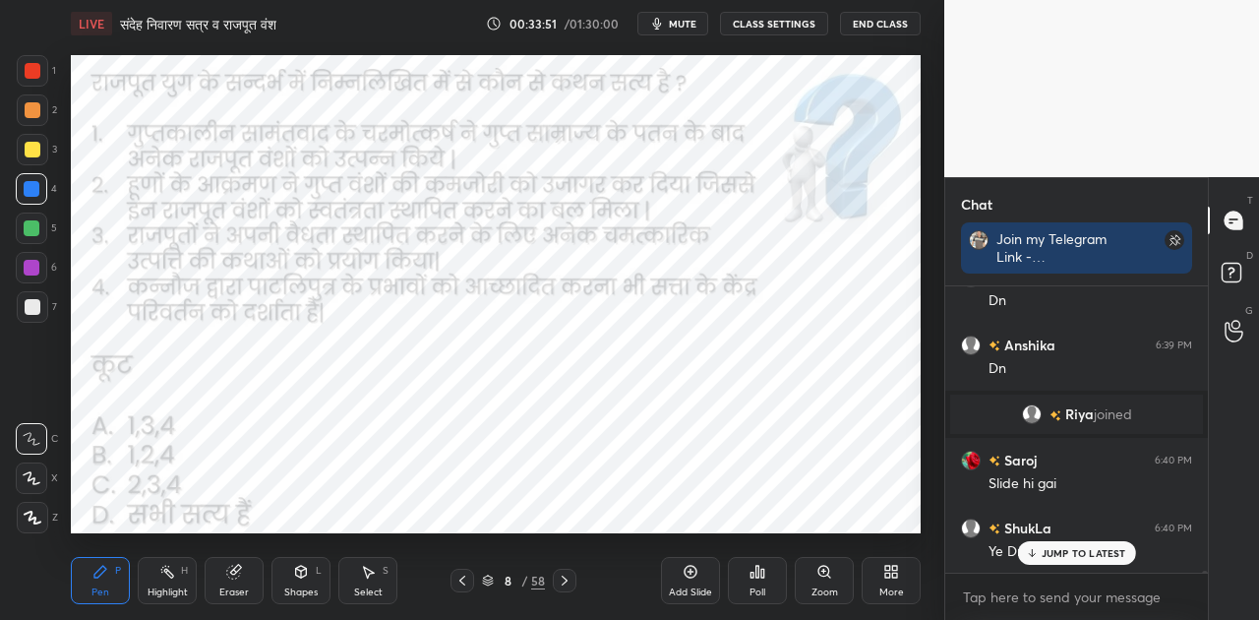
click at [1045, 556] on p "JUMP TO LATEST" at bounding box center [1084, 553] width 85 height 12
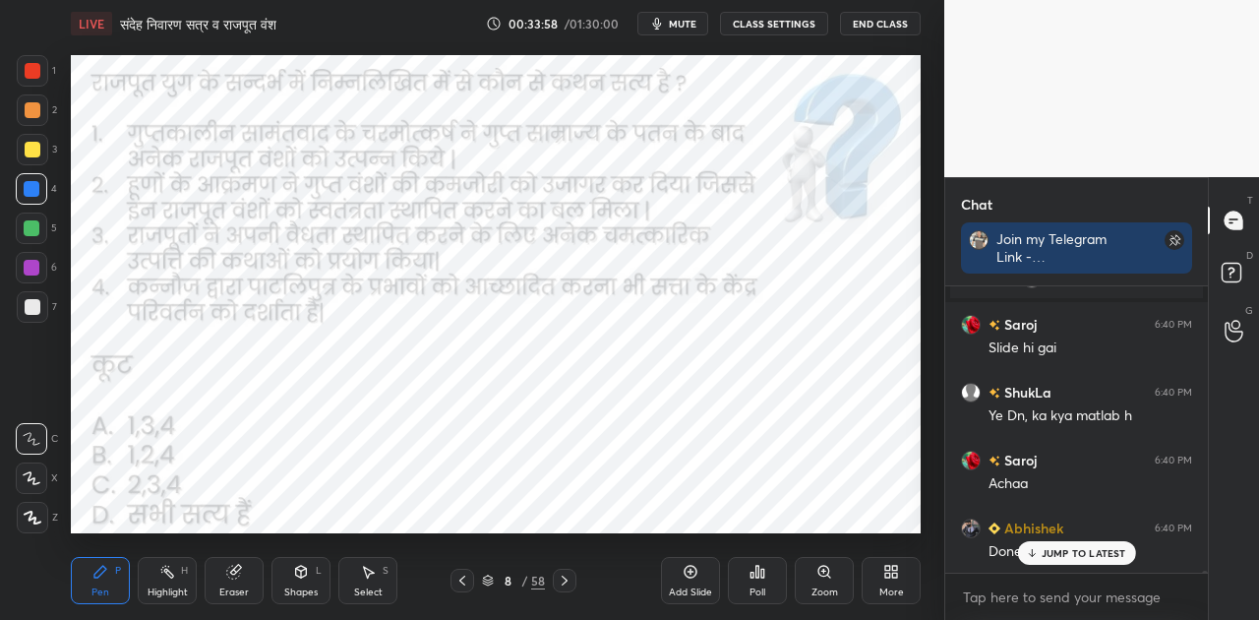
scroll to position [33336, 0]
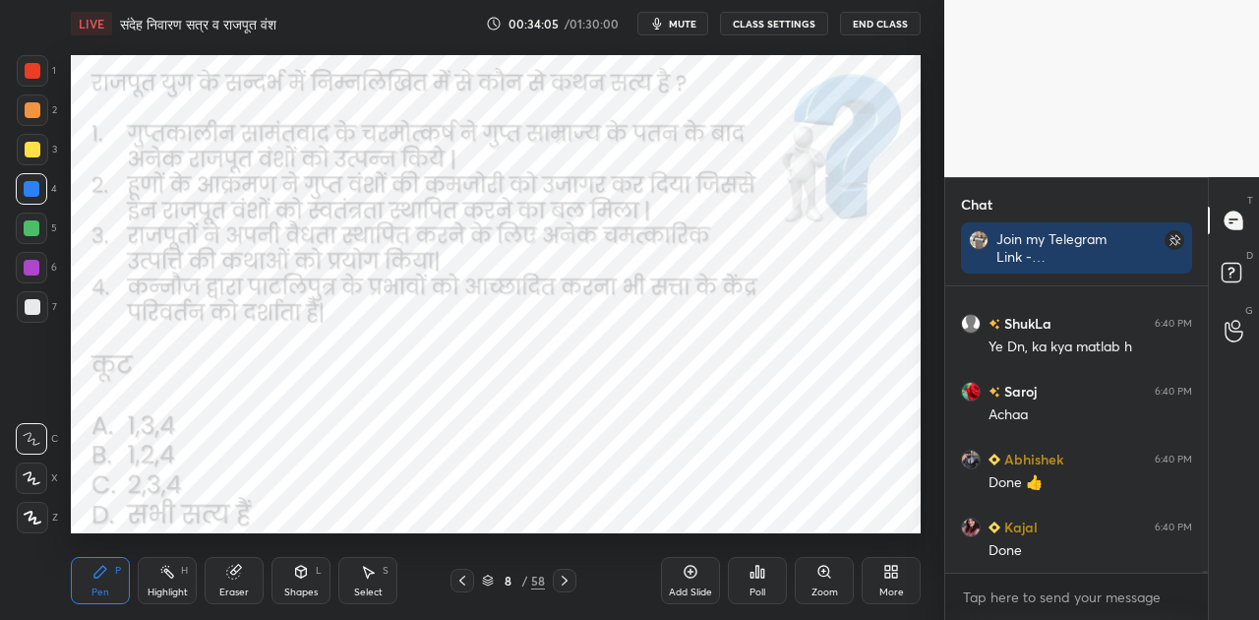
click at [567, 582] on icon at bounding box center [565, 581] width 16 height 16
click at [690, 18] on span "mute" at bounding box center [683, 24] width 28 height 14
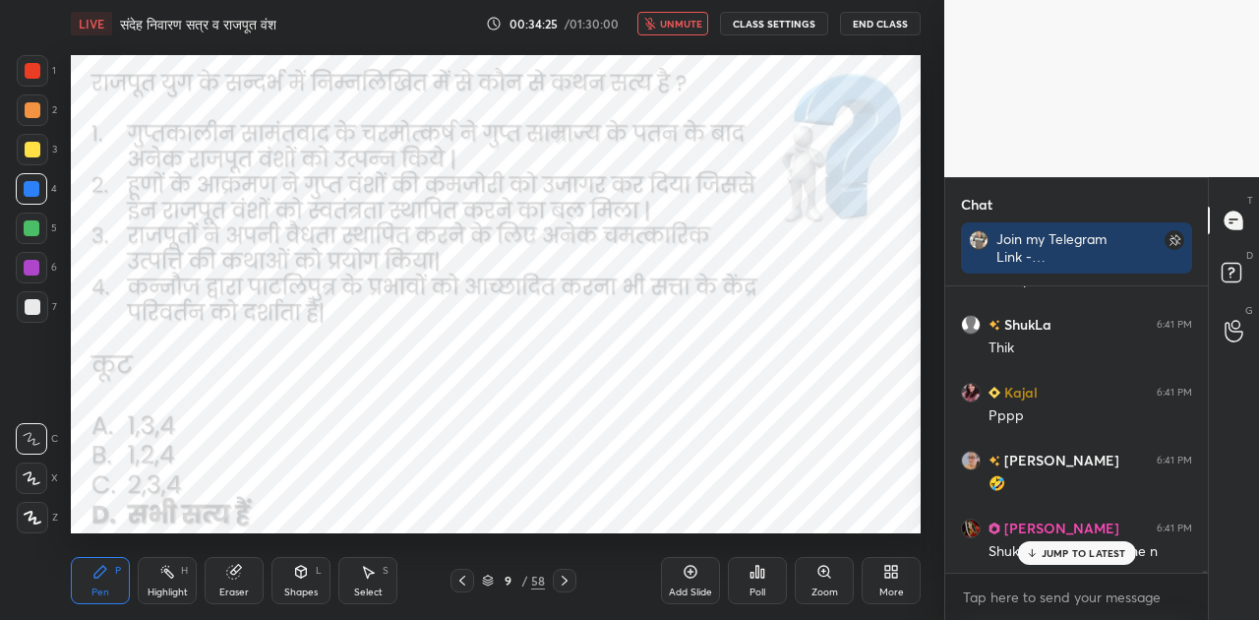
scroll to position [33899, 0]
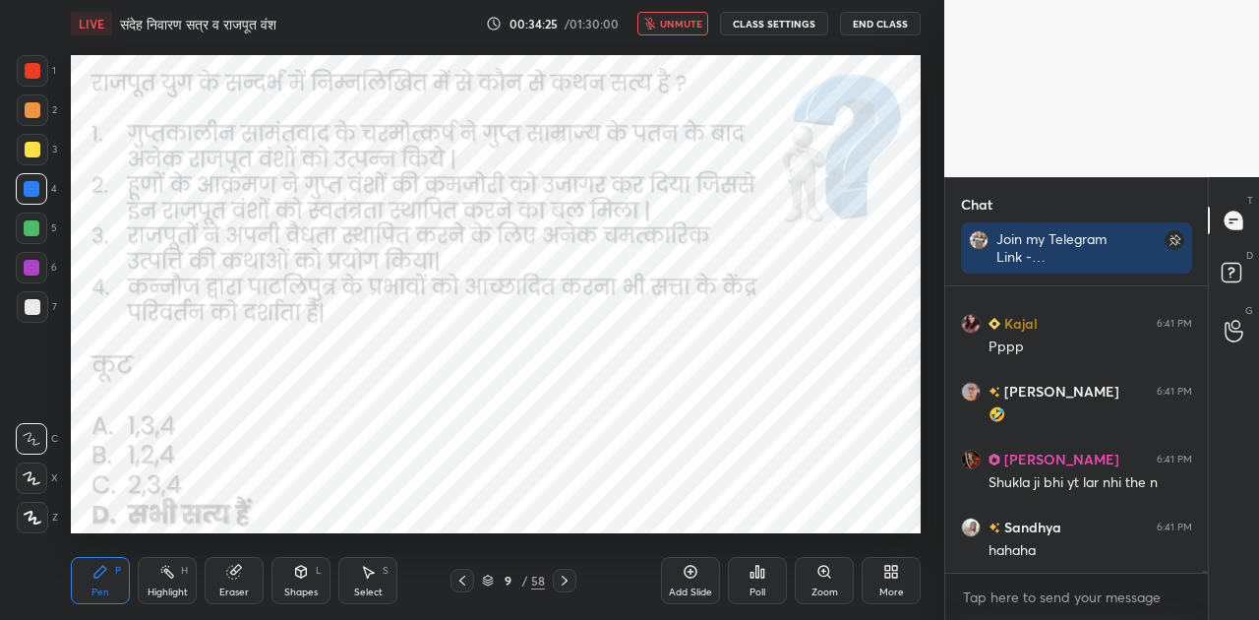
click at [687, 23] on span "unmute" at bounding box center [681, 24] width 42 height 14
click at [557, 582] on icon at bounding box center [565, 581] width 16 height 16
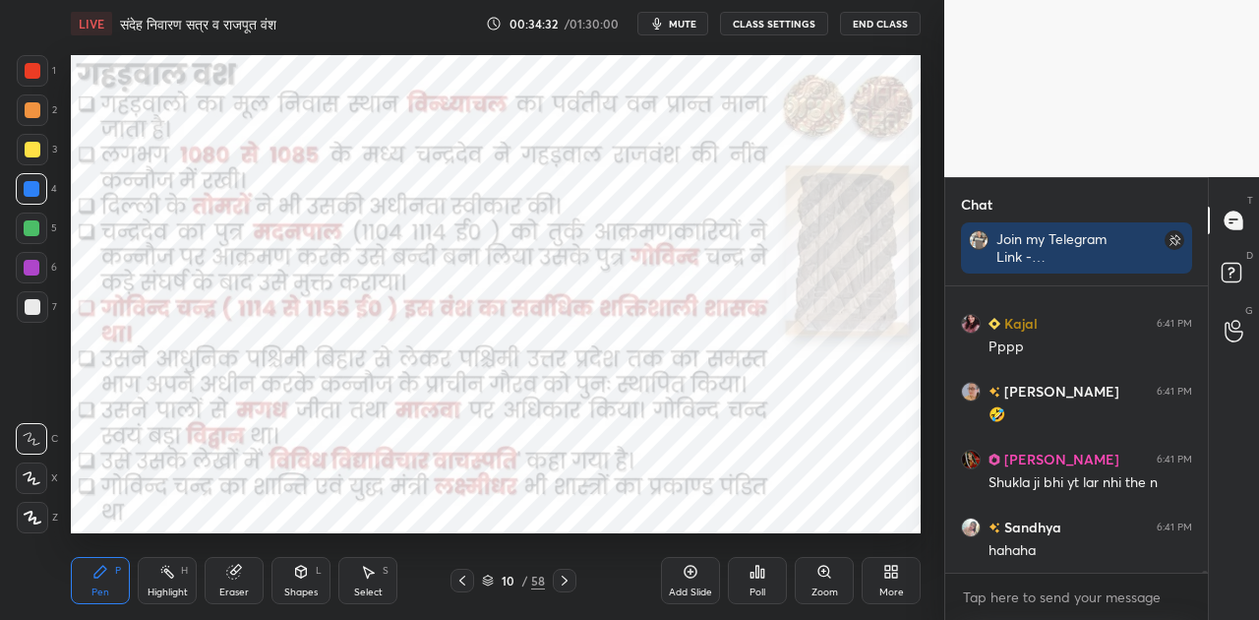
click at [688, 578] on icon at bounding box center [691, 572] width 16 height 16
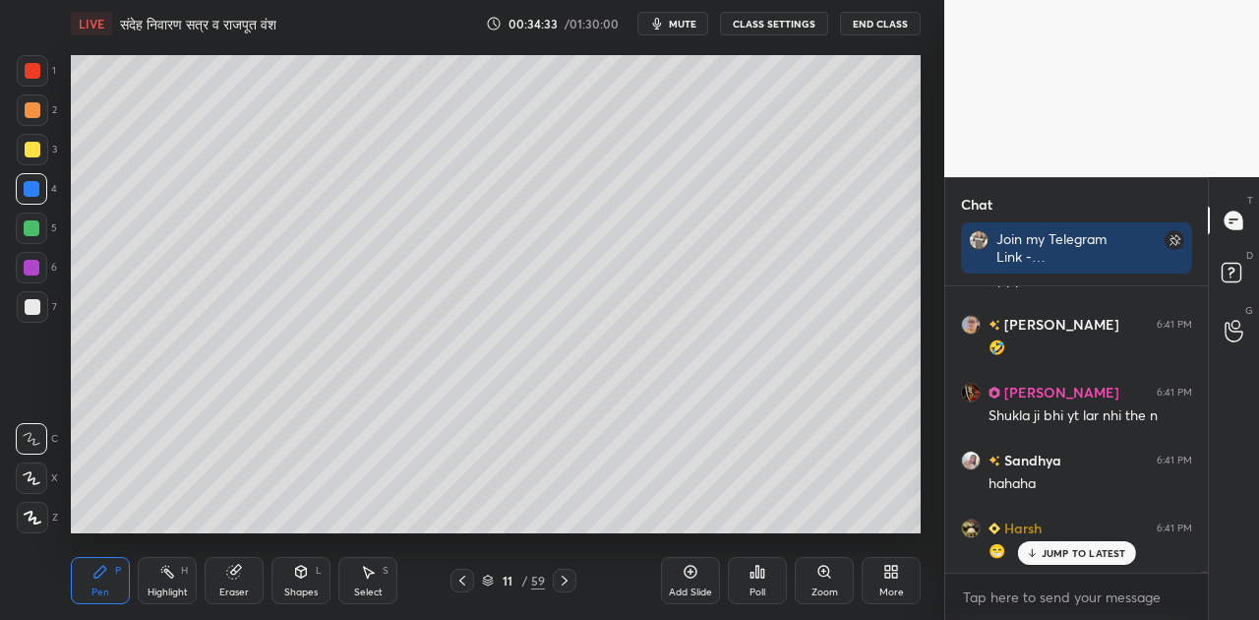
scroll to position [34035, 0]
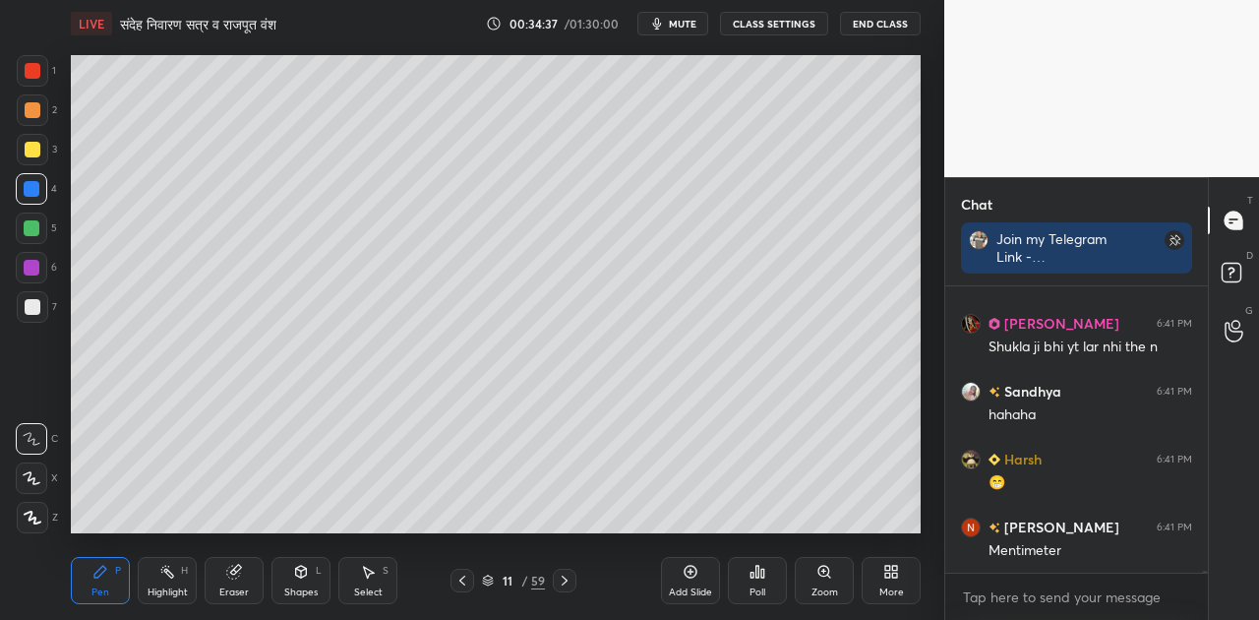
click at [35, 301] on div at bounding box center [33, 307] width 16 height 16
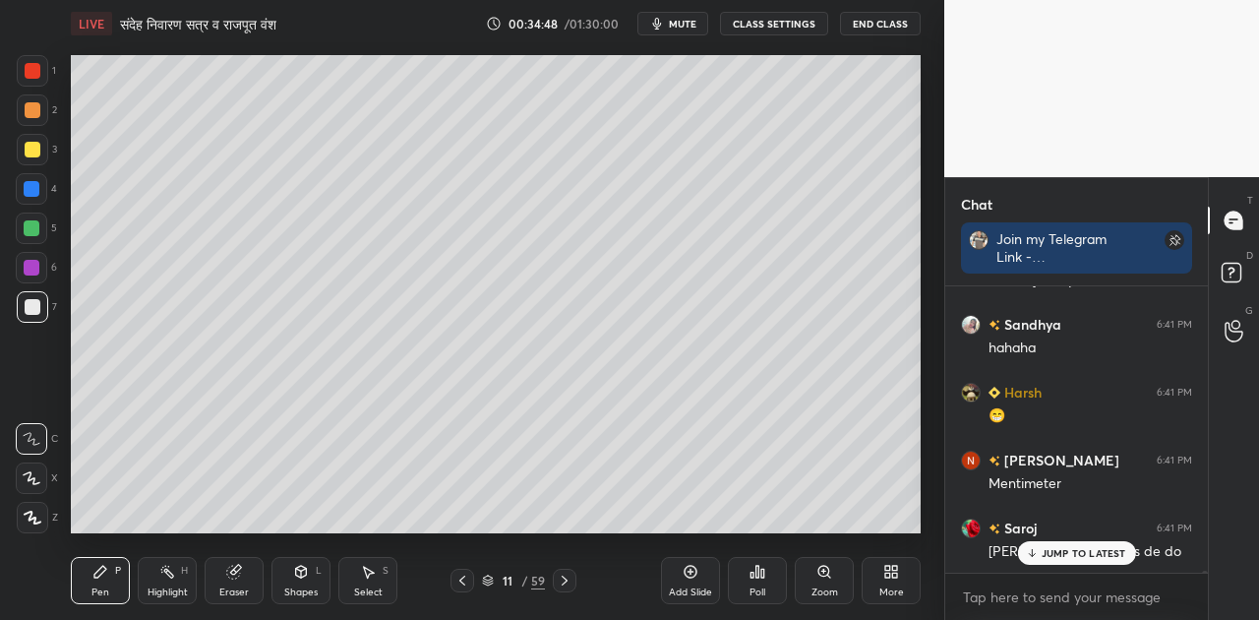
click at [1062, 559] on div "JUMP TO LATEST" at bounding box center [1076, 553] width 118 height 24
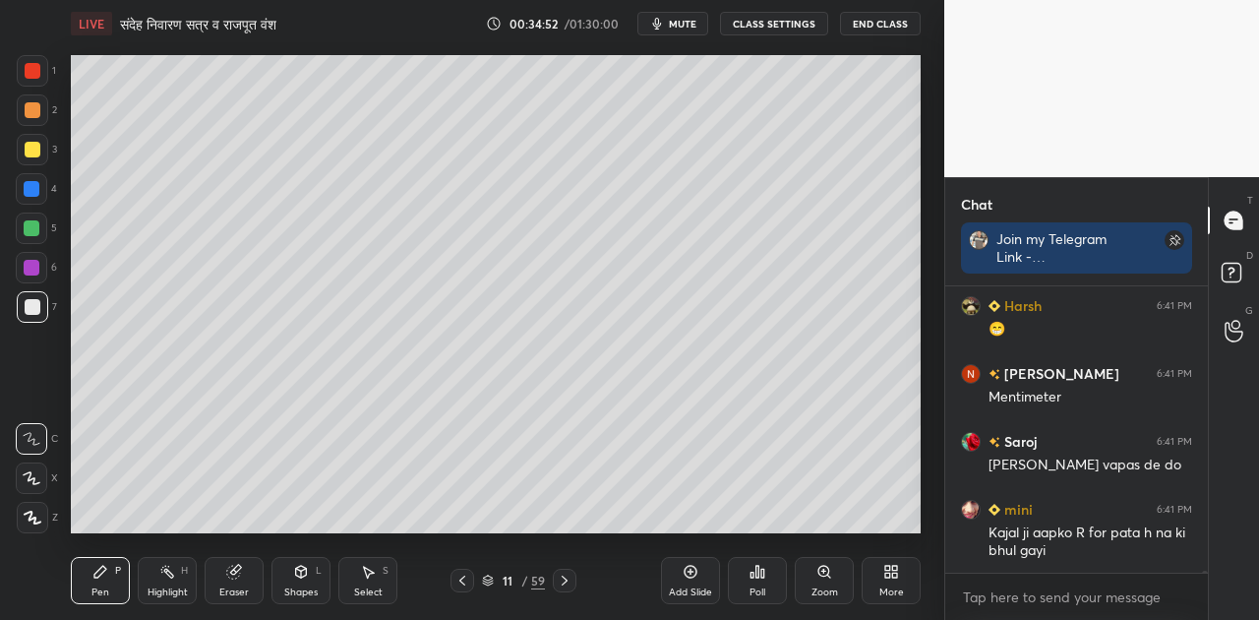
scroll to position [34255, 0]
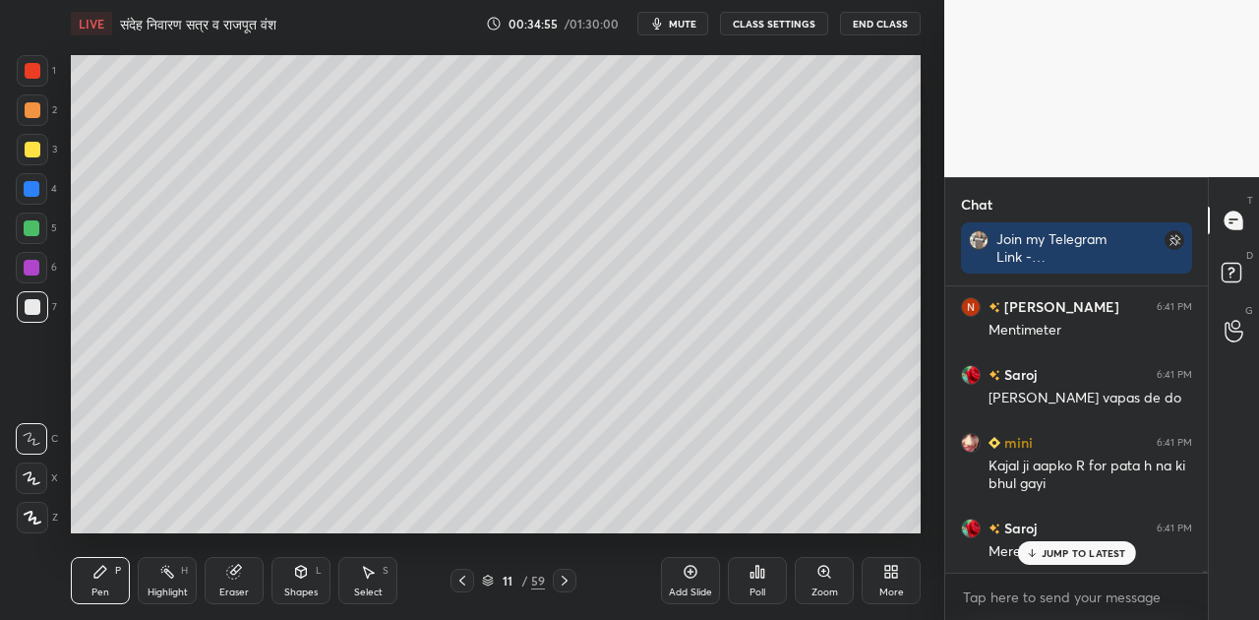
click at [485, 577] on icon at bounding box center [488, 580] width 12 height 12
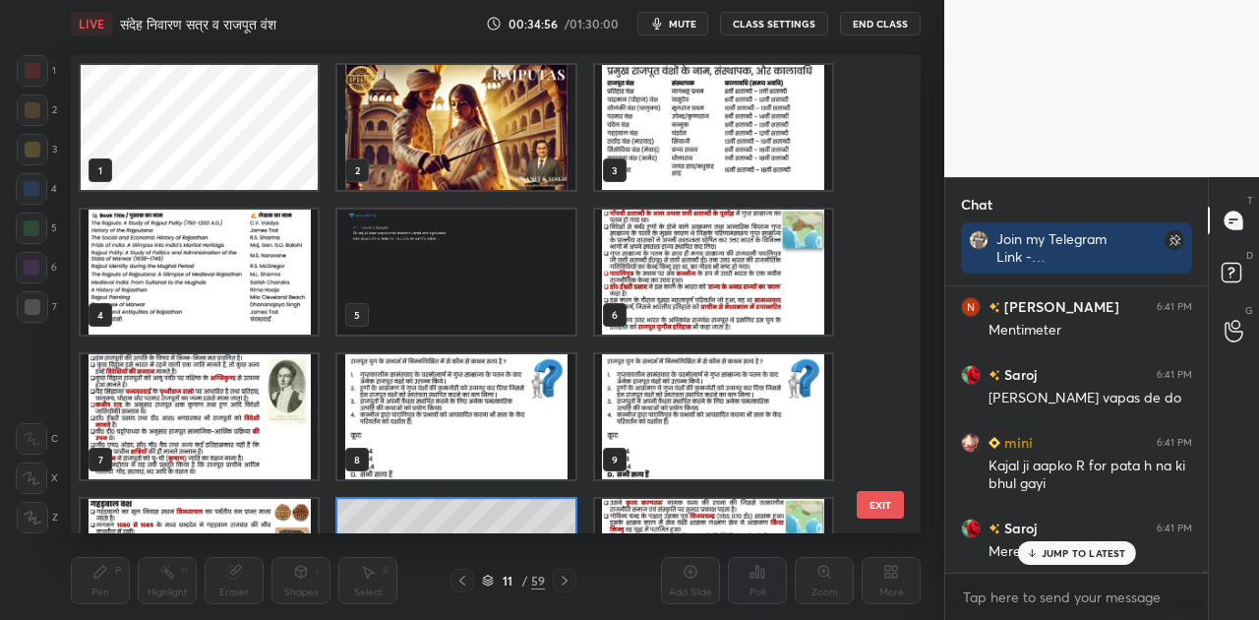
scroll to position [472, 840]
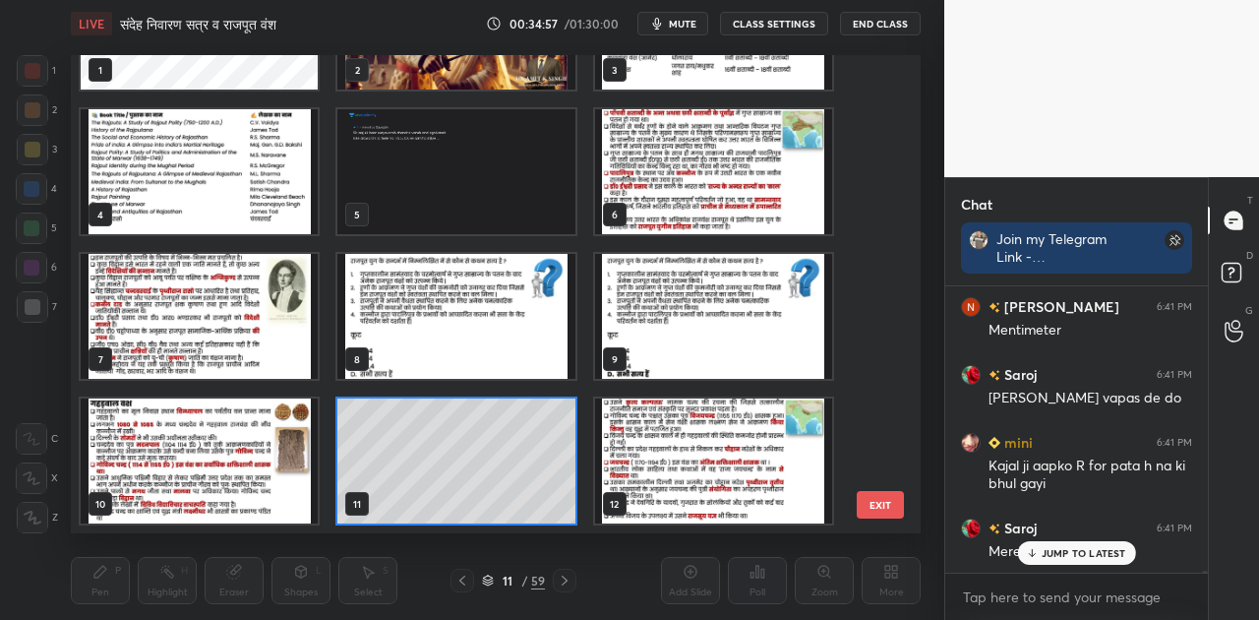
click at [468, 283] on img "grid" at bounding box center [455, 316] width 237 height 125
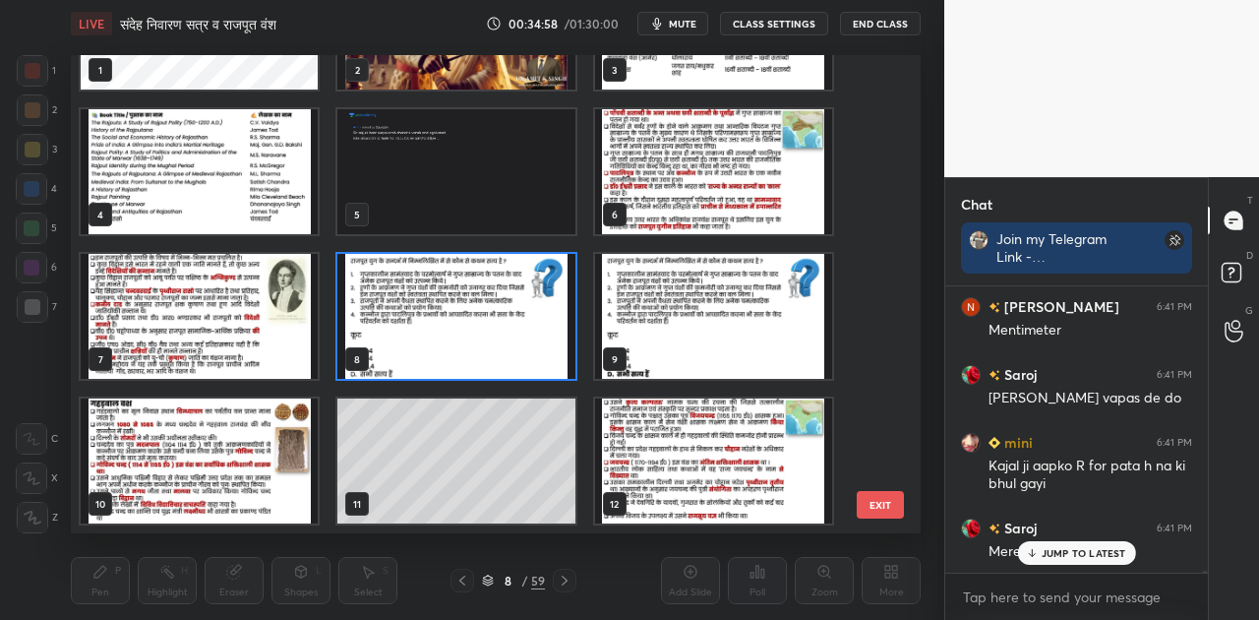
click at [468, 283] on img "grid" at bounding box center [455, 316] width 237 height 125
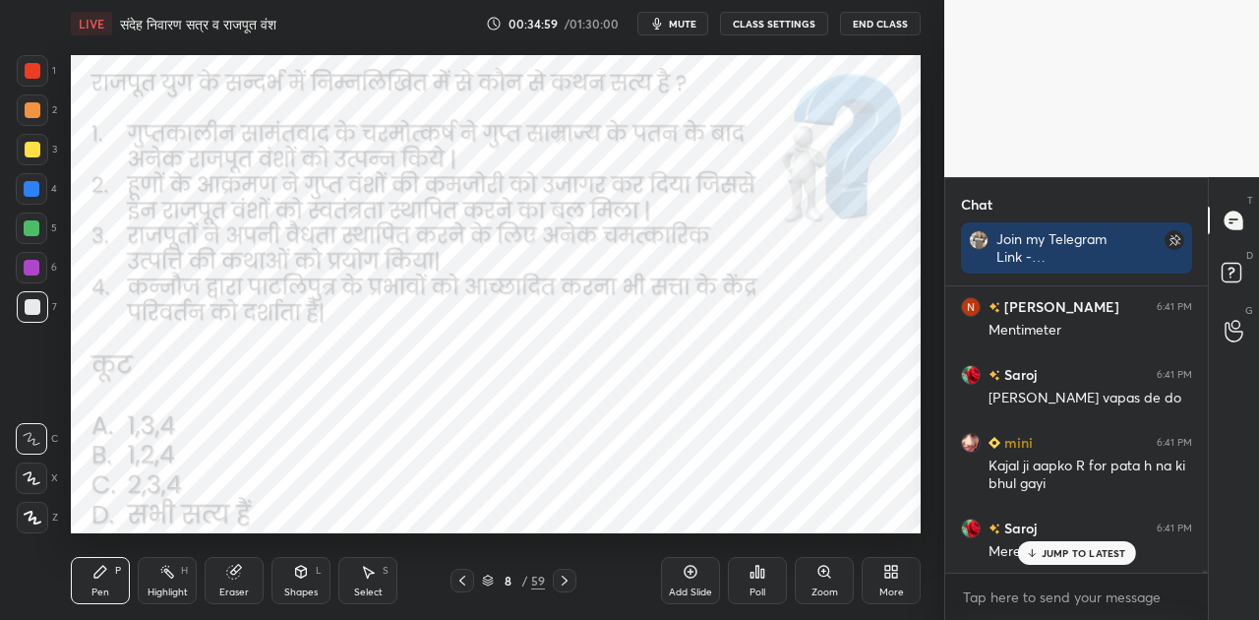
click at [752, 569] on icon at bounding box center [758, 572] width 16 height 16
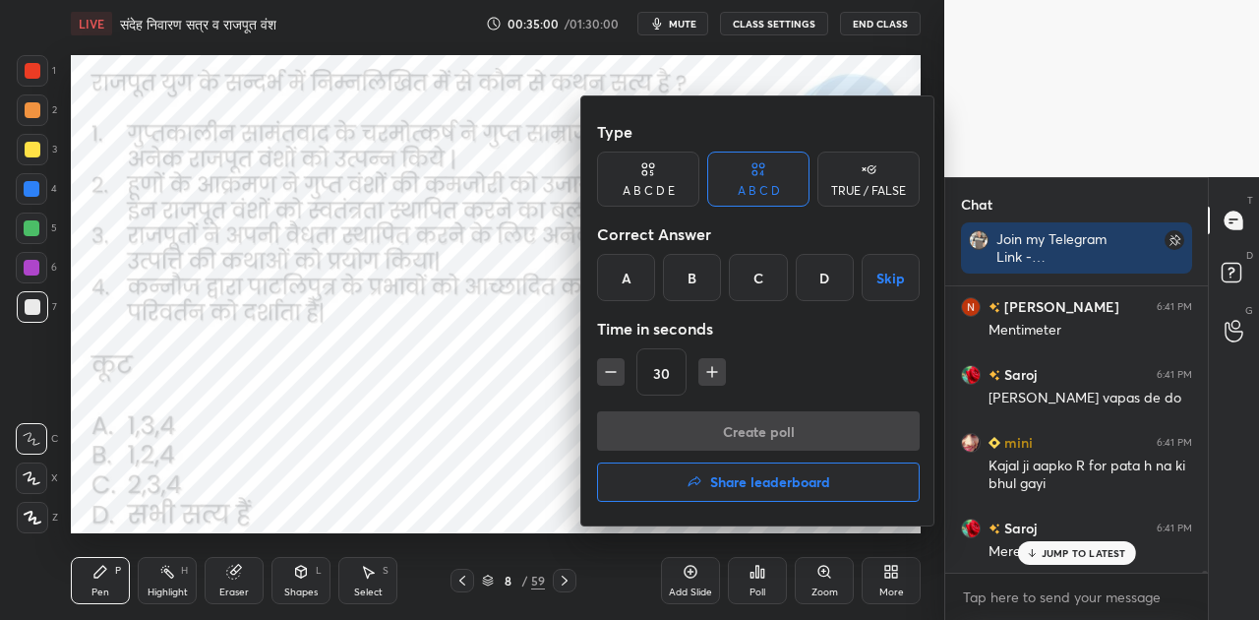
scroll to position [34324, 0]
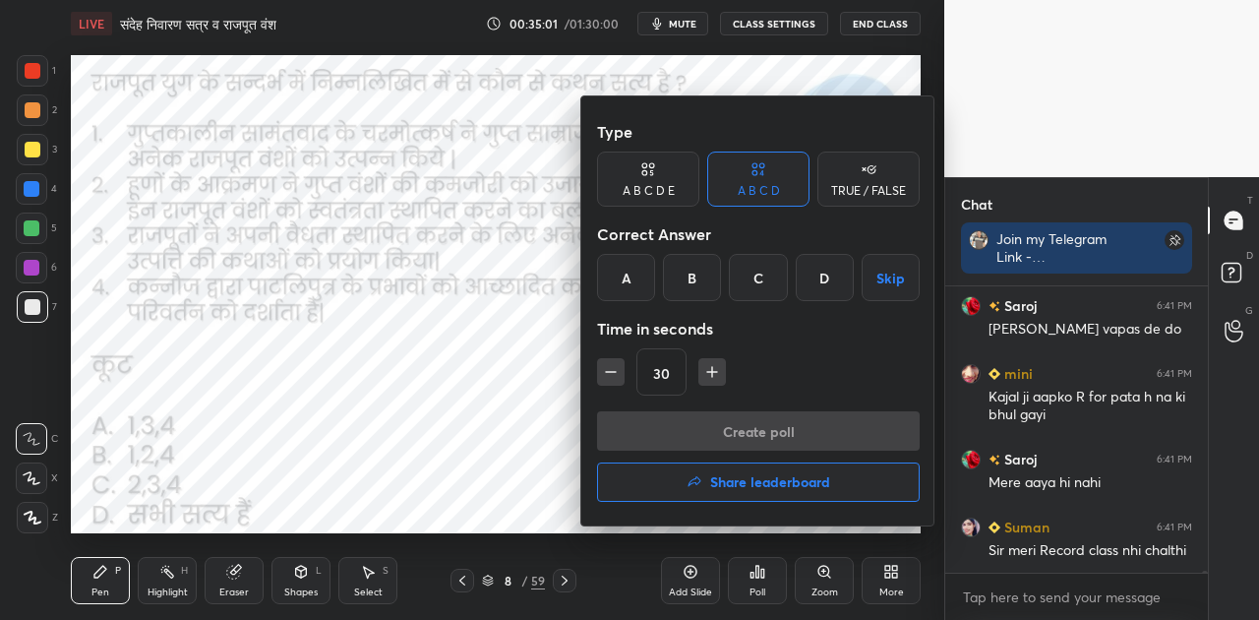
click at [822, 274] on div "D" at bounding box center [825, 277] width 58 height 47
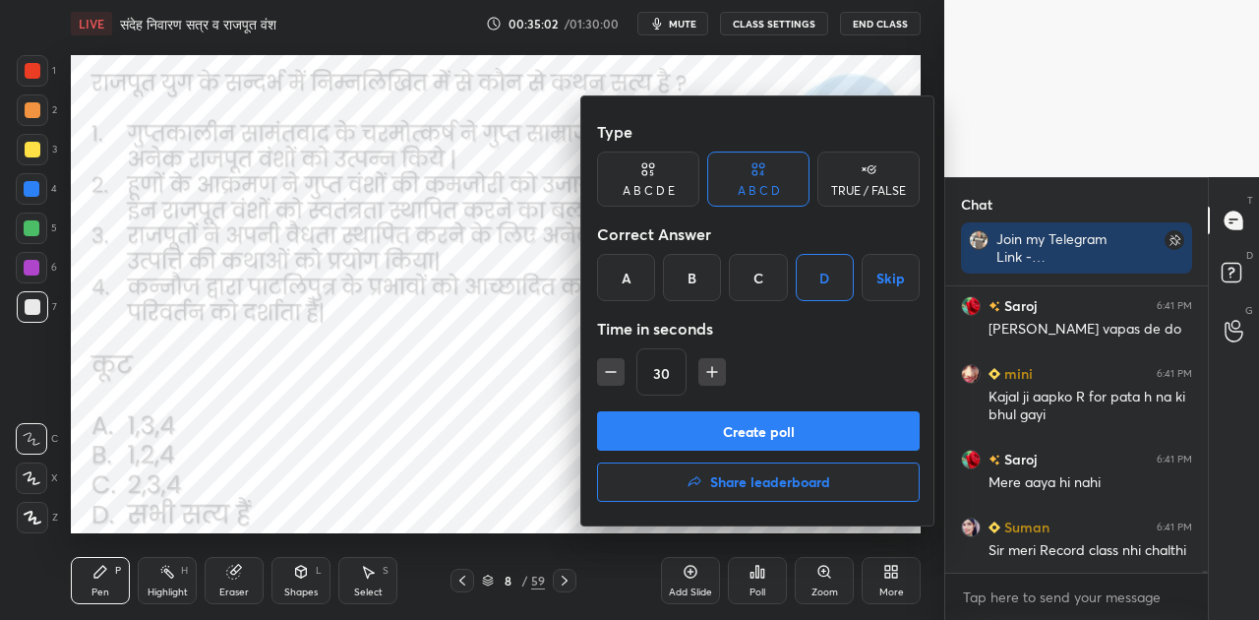
click at [825, 436] on button "Create poll" at bounding box center [758, 430] width 323 height 39
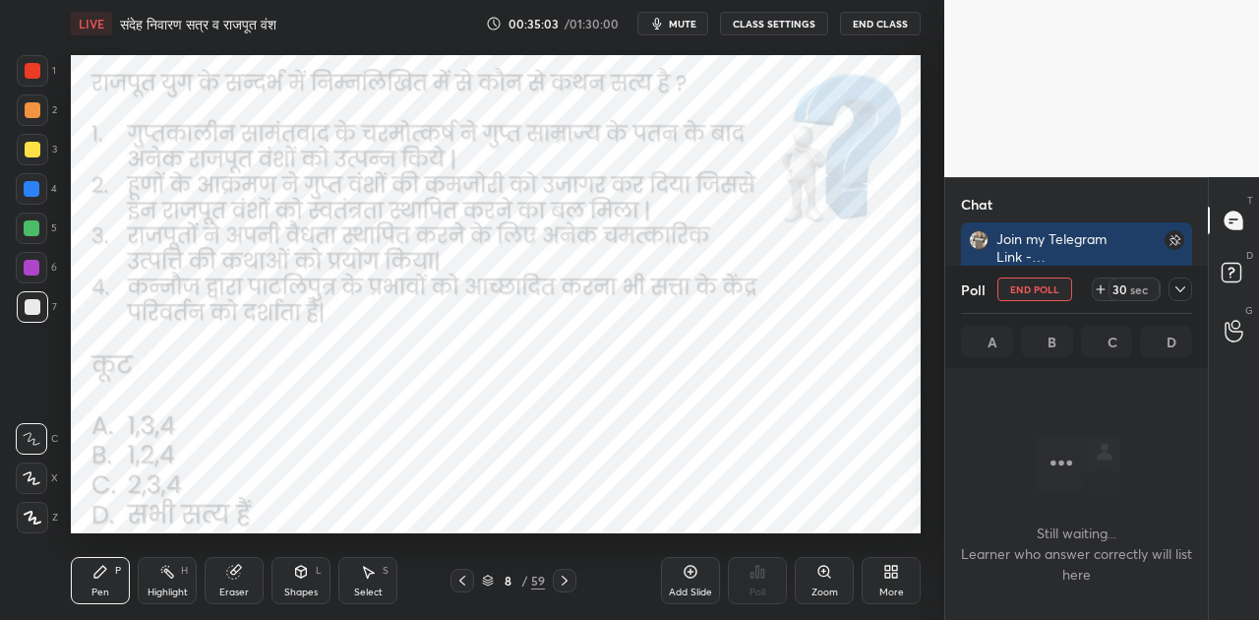
scroll to position [225, 257]
click at [691, 26] on span "mute" at bounding box center [683, 24] width 28 height 14
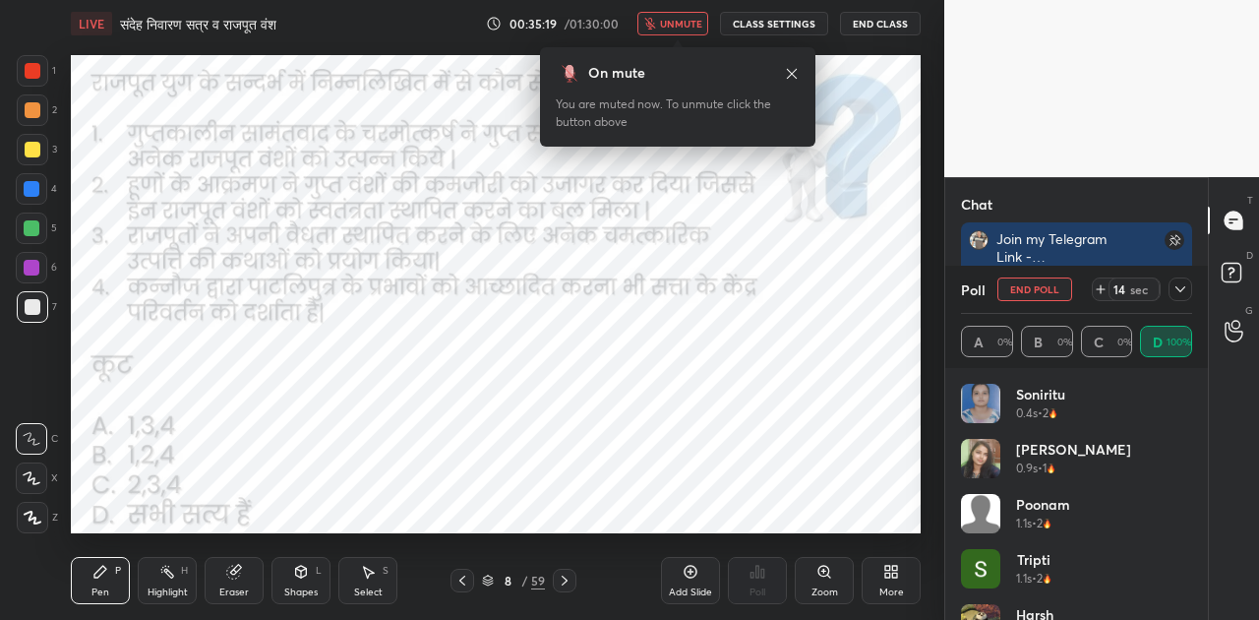
scroll to position [138, 257]
click at [1102, 289] on icon at bounding box center [1101, 289] width 16 height 16
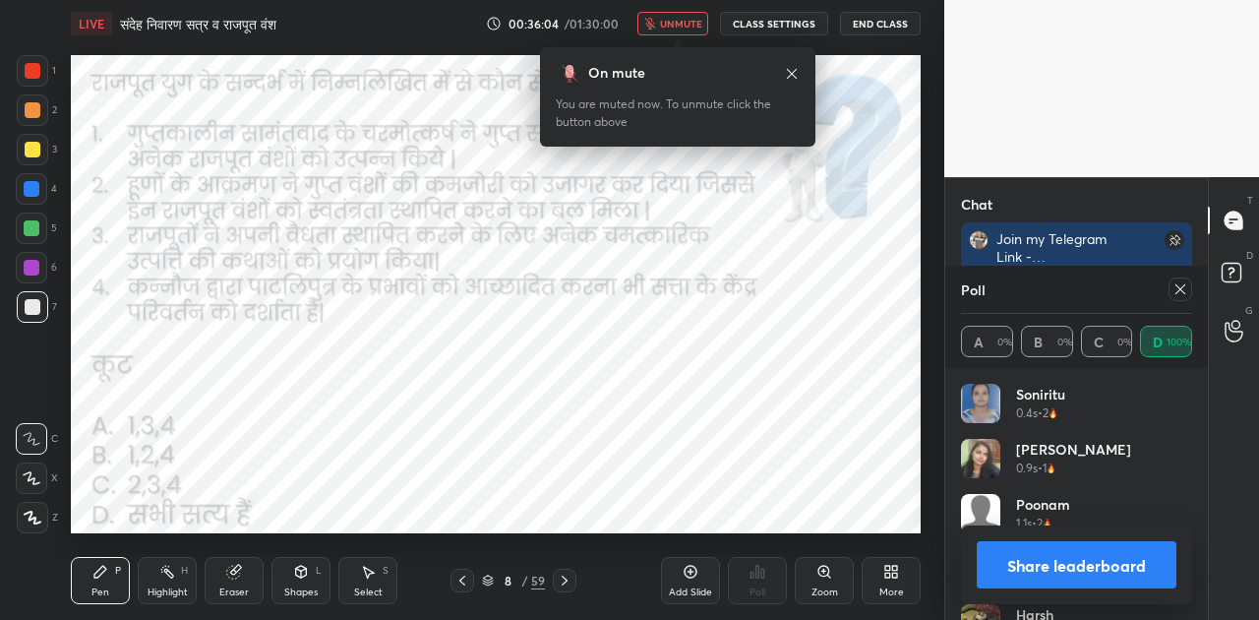
click at [1119, 567] on button "Share leaderboard" at bounding box center [1077, 564] width 200 height 47
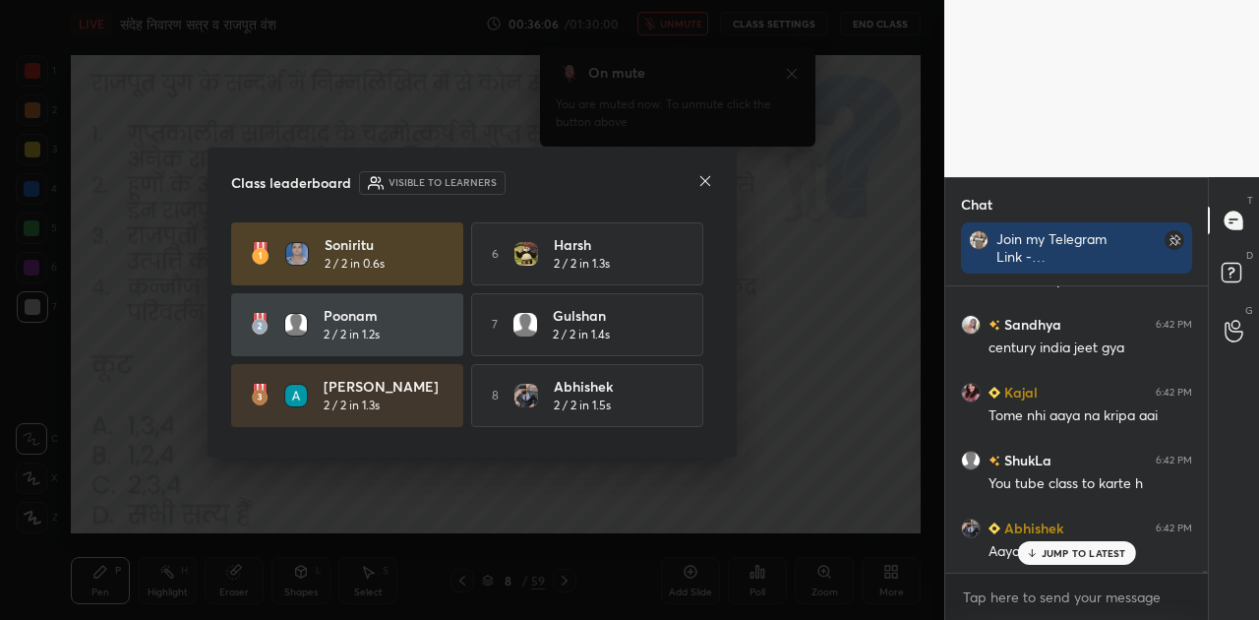
click at [1096, 561] on div "JUMP TO LATEST" at bounding box center [1076, 553] width 118 height 24
click at [708, 183] on icon at bounding box center [705, 181] width 10 height 10
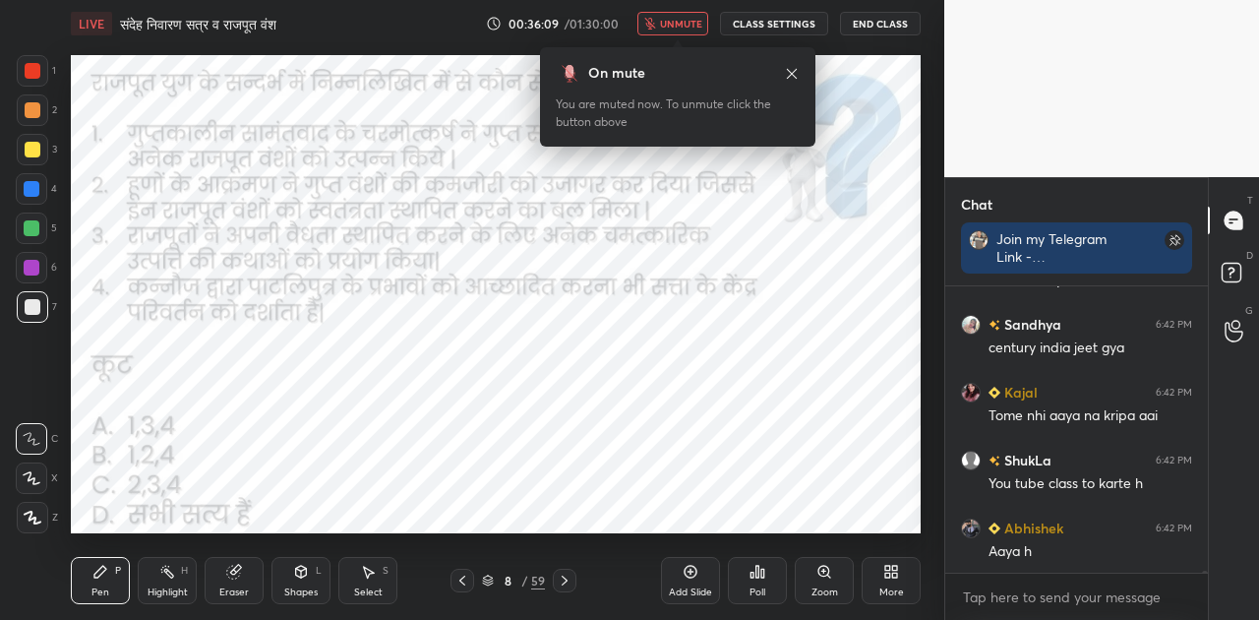
click at [675, 24] on span "unmute" at bounding box center [681, 24] width 42 height 14
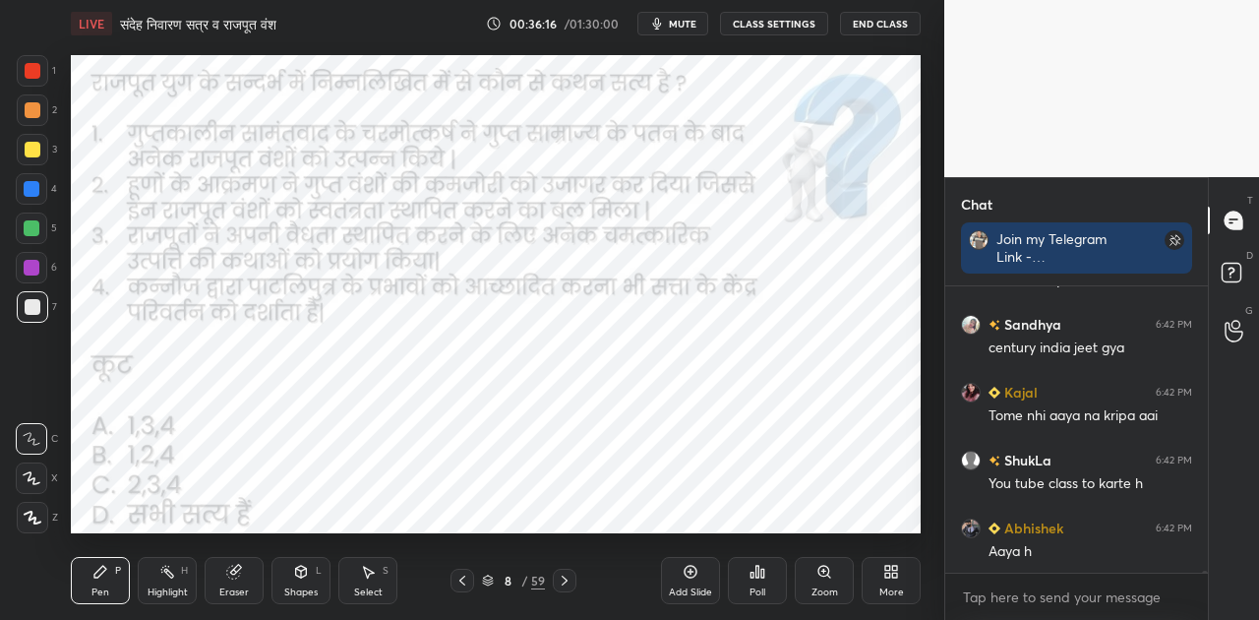
click at [571, 586] on icon at bounding box center [565, 581] width 16 height 16
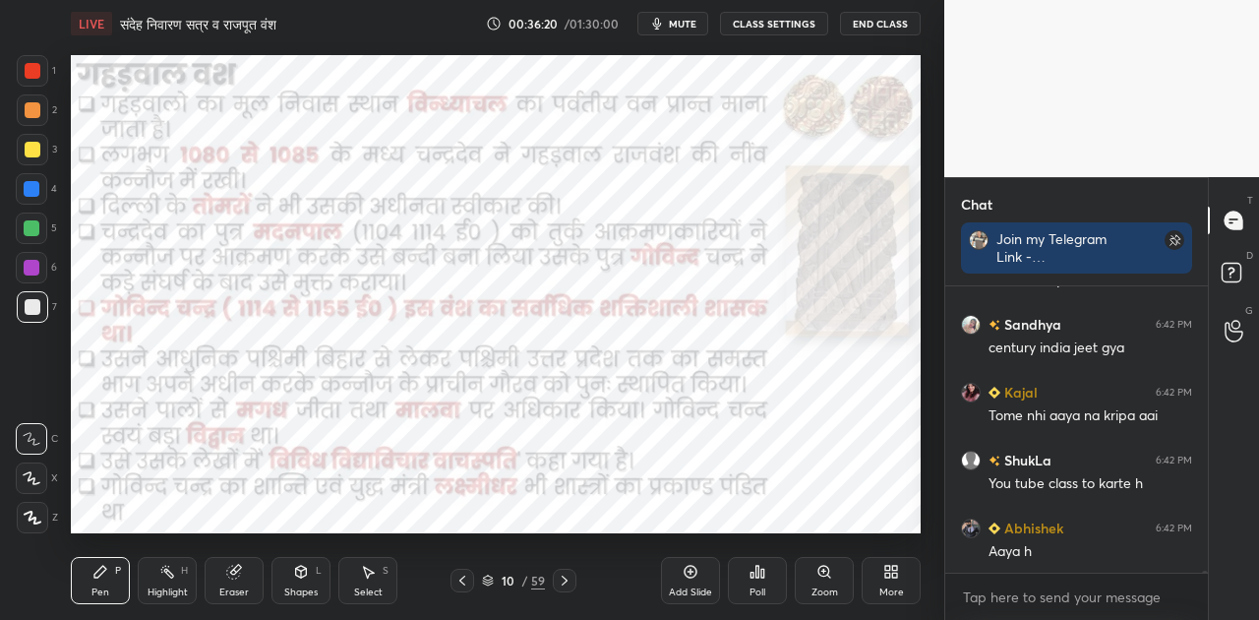
click at [561, 577] on icon at bounding box center [565, 581] width 16 height 16
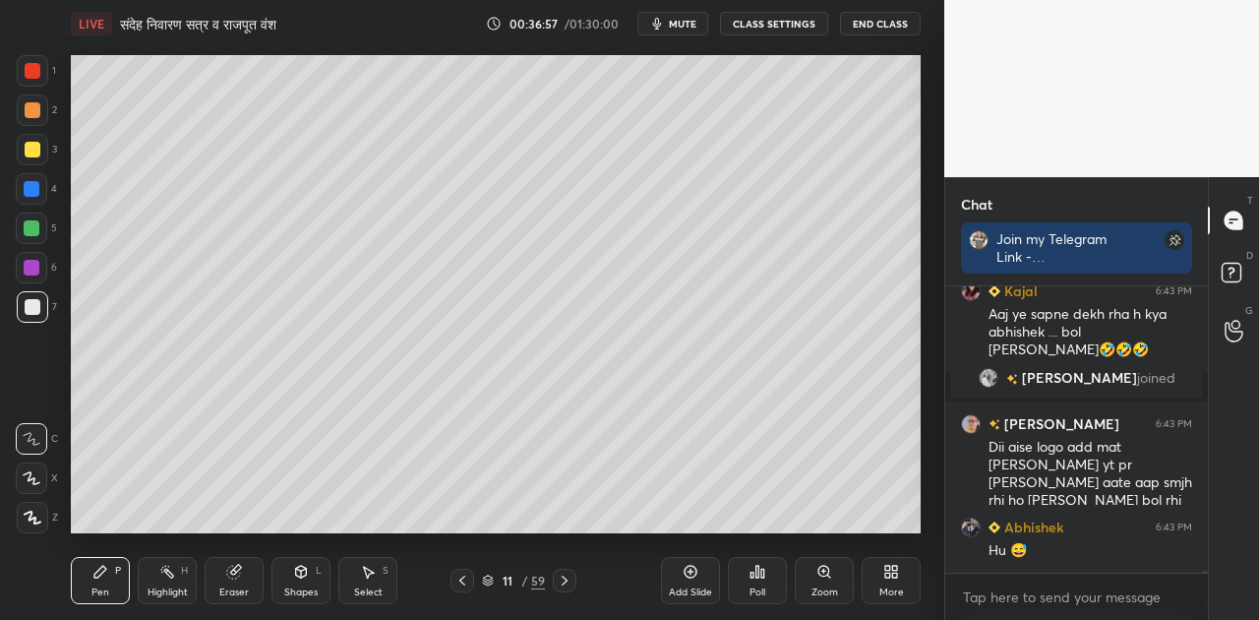
click at [243, 587] on div "Eraser" at bounding box center [234, 592] width 30 height 10
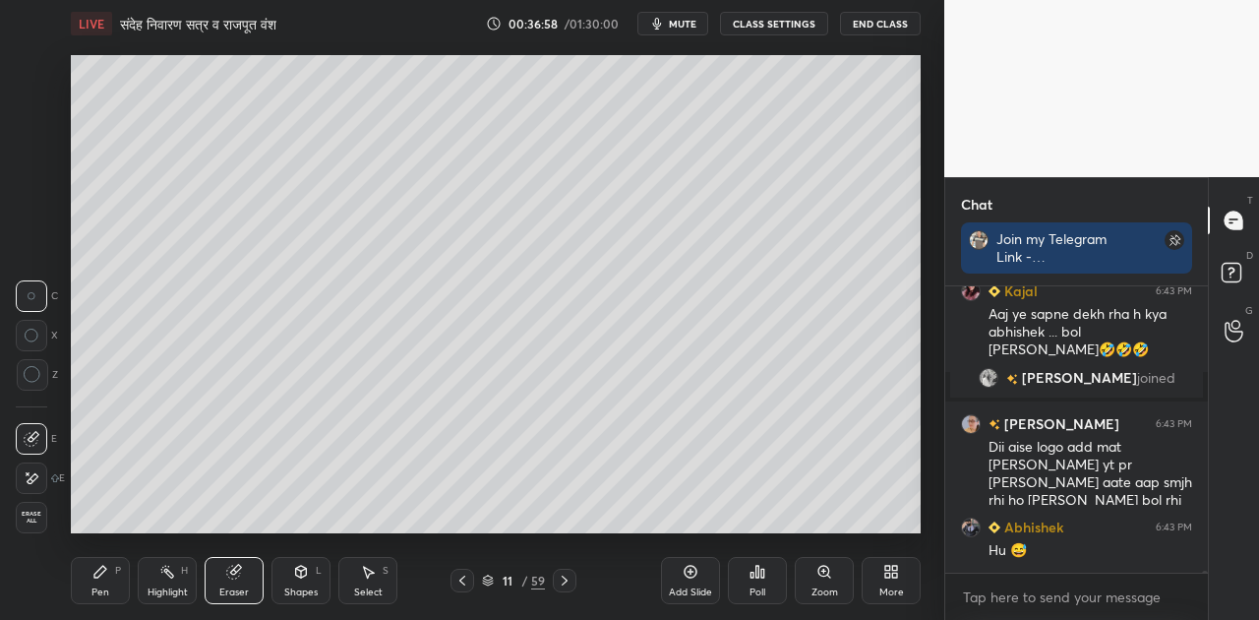
click at [45, 506] on div "Erase all" at bounding box center [31, 517] width 31 height 31
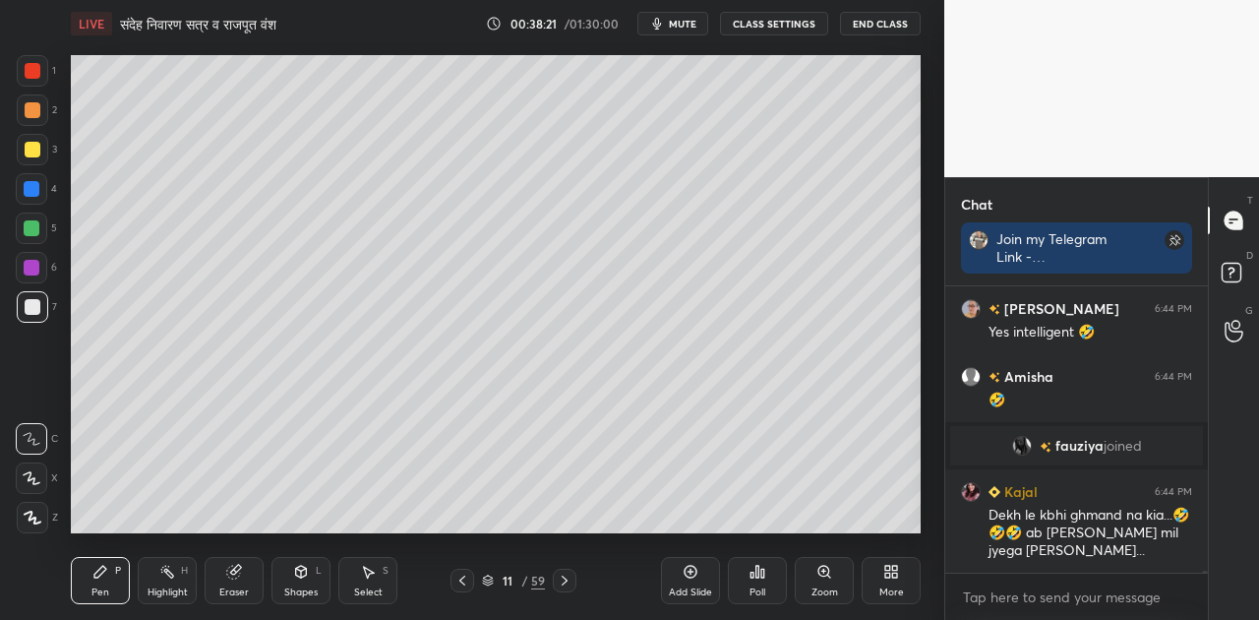
scroll to position [33913, 0]
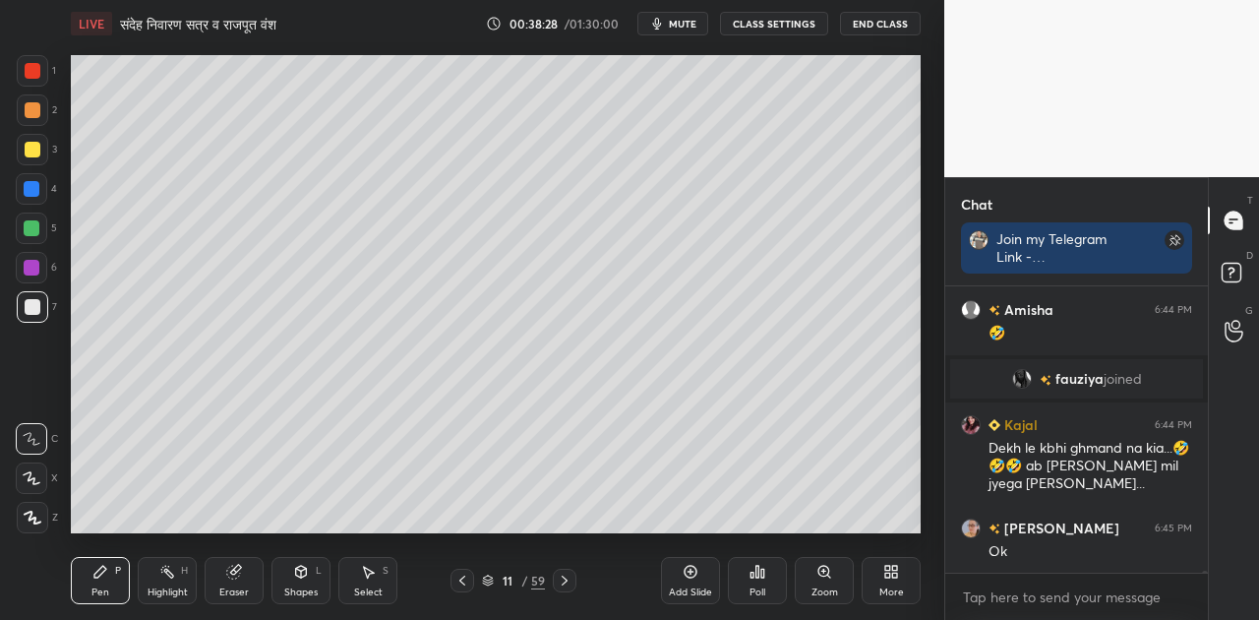
click at [303, 577] on icon at bounding box center [301, 572] width 16 height 16
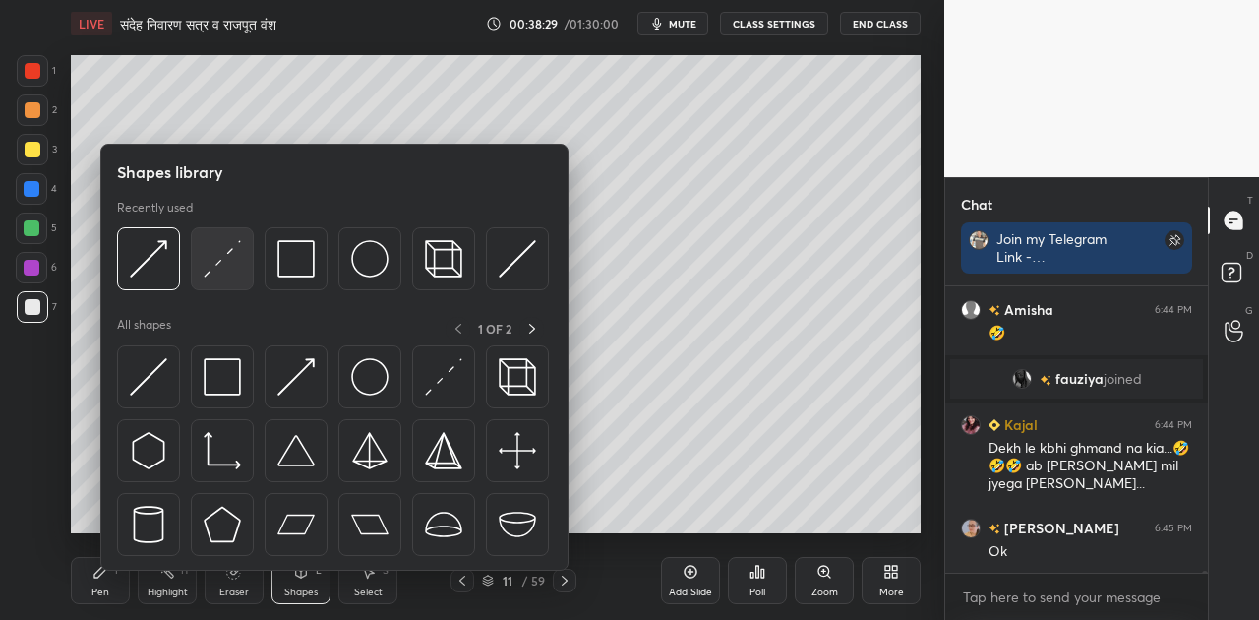
click at [228, 254] on img at bounding box center [222, 258] width 37 height 37
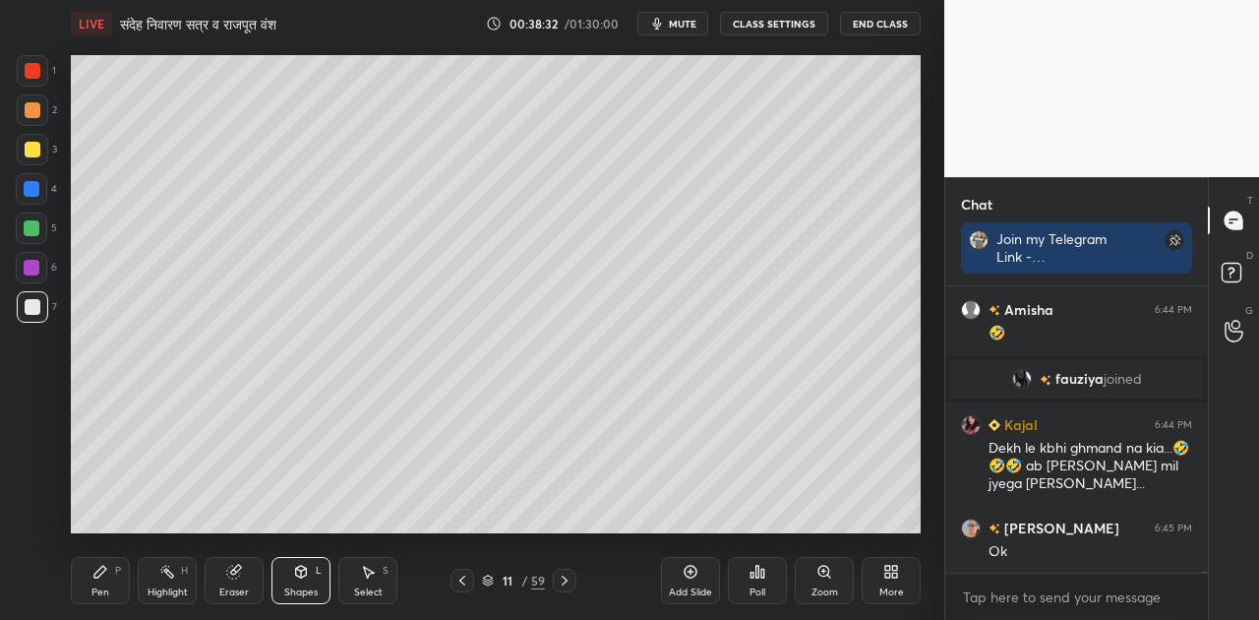
click at [108, 567] on div "Pen P" at bounding box center [100, 580] width 59 height 47
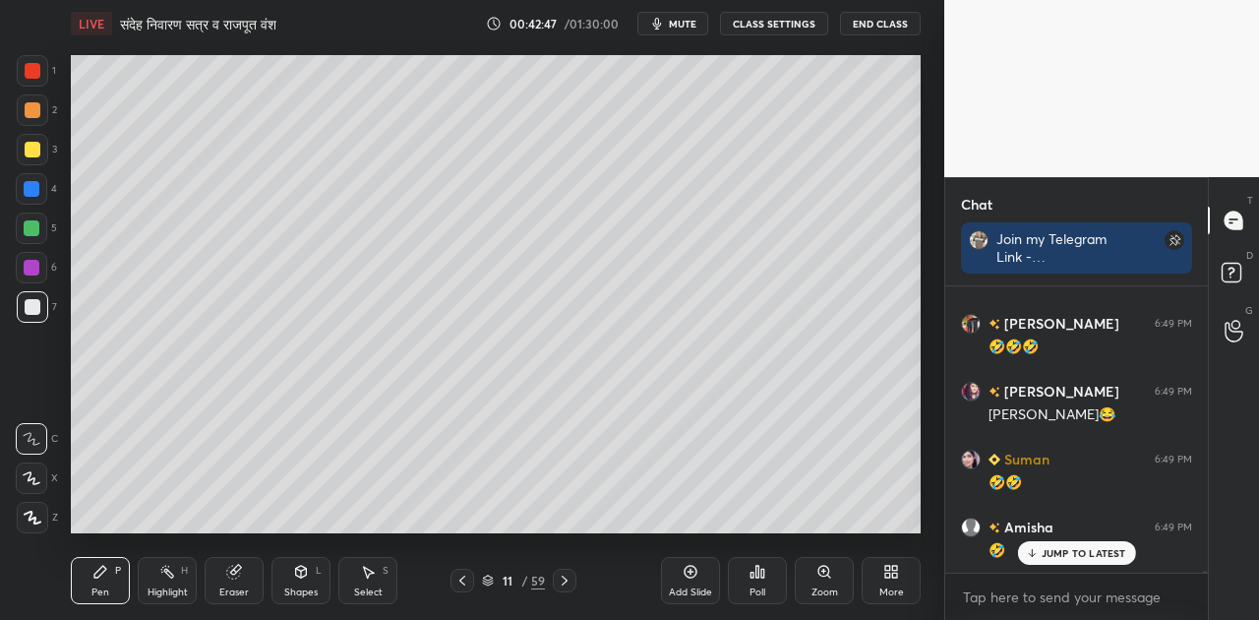
scroll to position [35955, 0]
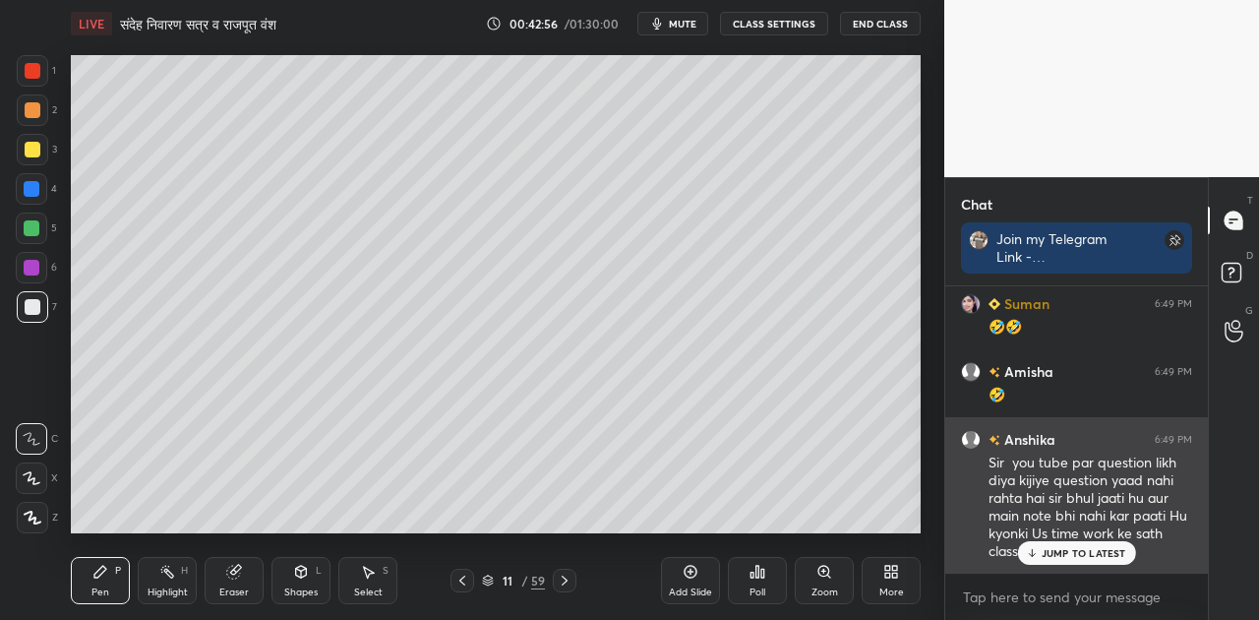
click at [1074, 553] on p "JUMP TO LATEST" at bounding box center [1084, 553] width 85 height 12
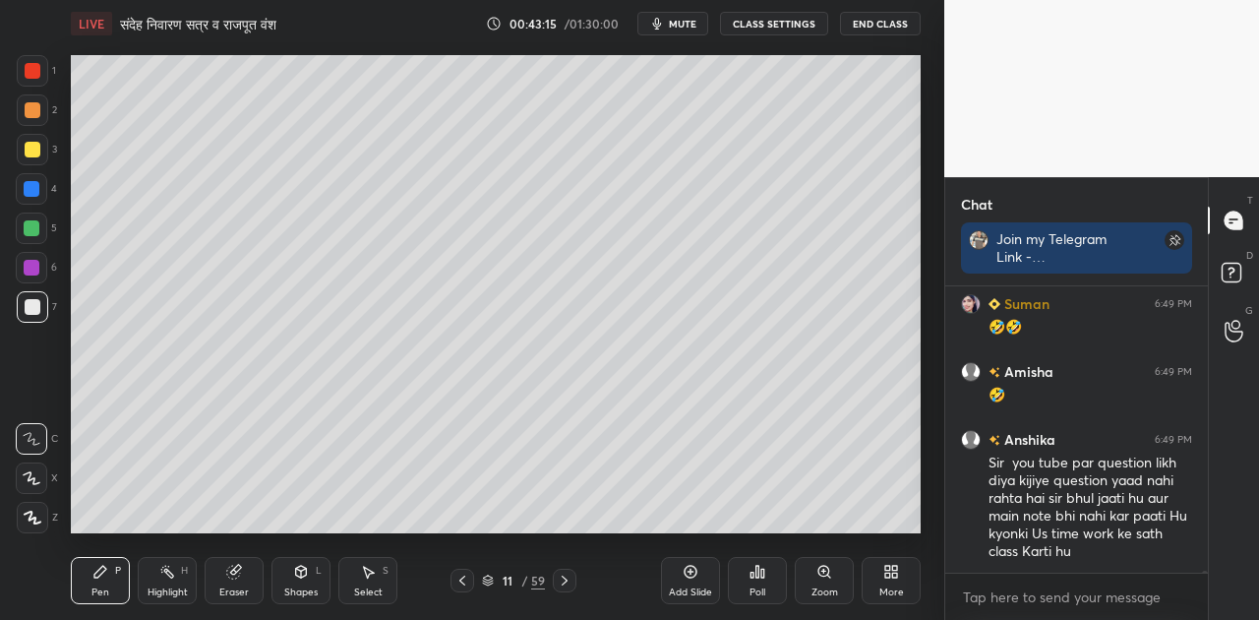
click at [684, 19] on span "mute" at bounding box center [683, 24] width 28 height 14
click at [684, 19] on span "unmute" at bounding box center [681, 24] width 42 height 14
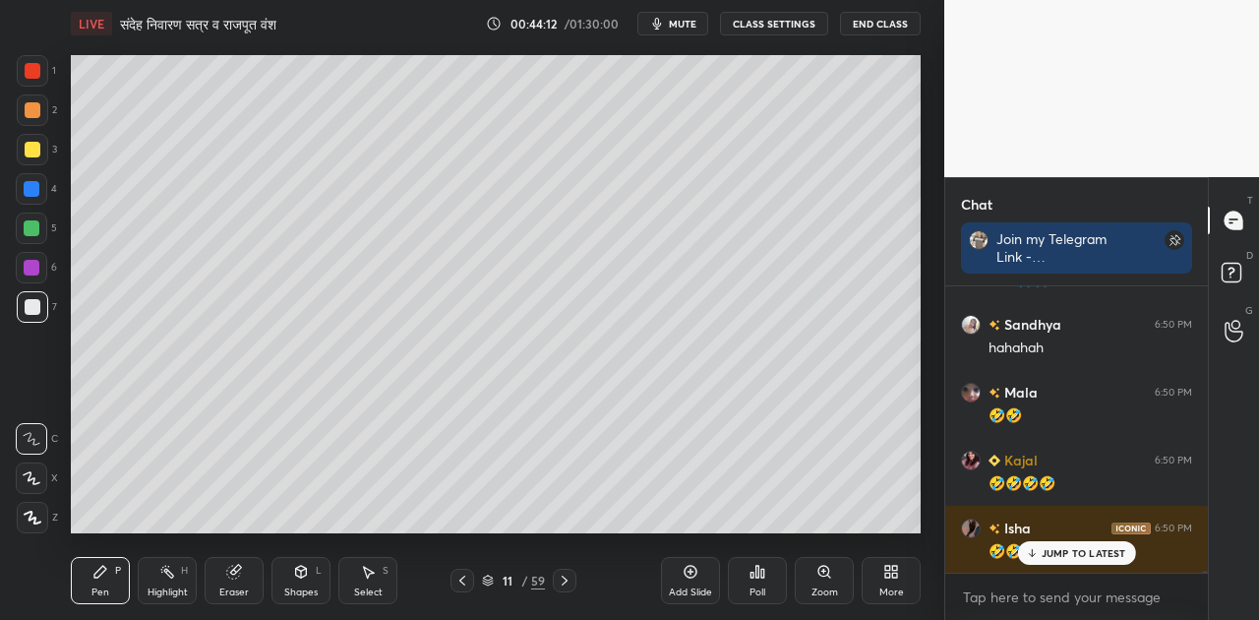
scroll to position [37724, 0]
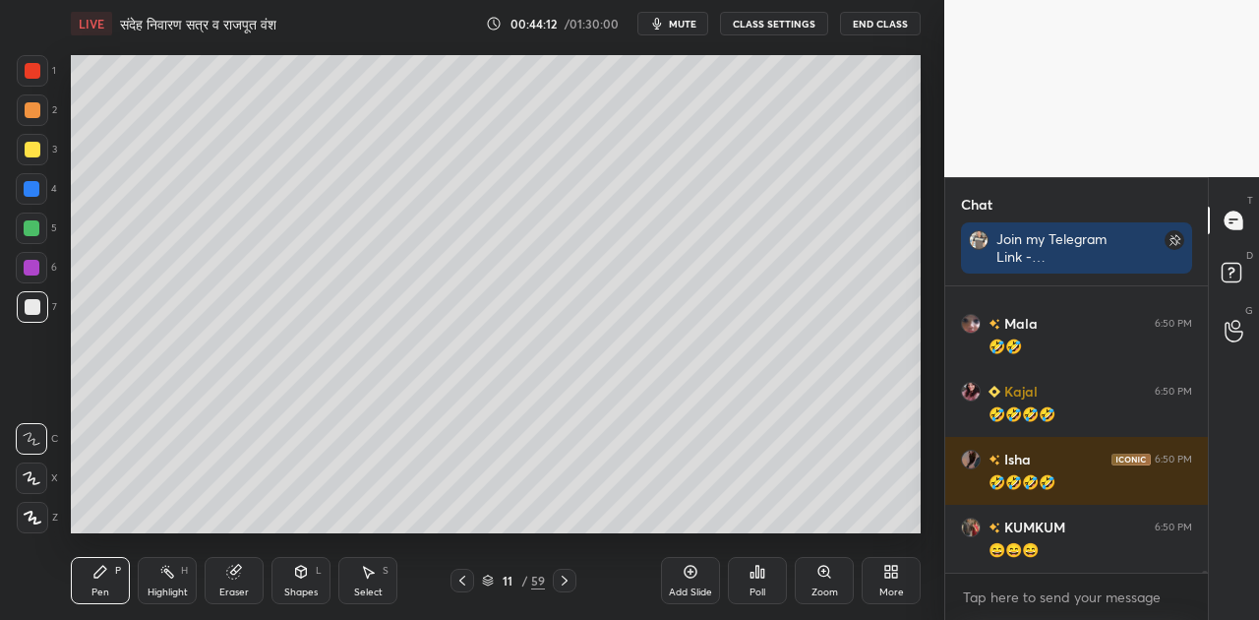
click at [31, 109] on div at bounding box center [33, 110] width 16 height 16
click at [155, 582] on div "Highlight H" at bounding box center [167, 580] width 59 height 47
click at [33, 515] on icon at bounding box center [32, 518] width 16 height 16
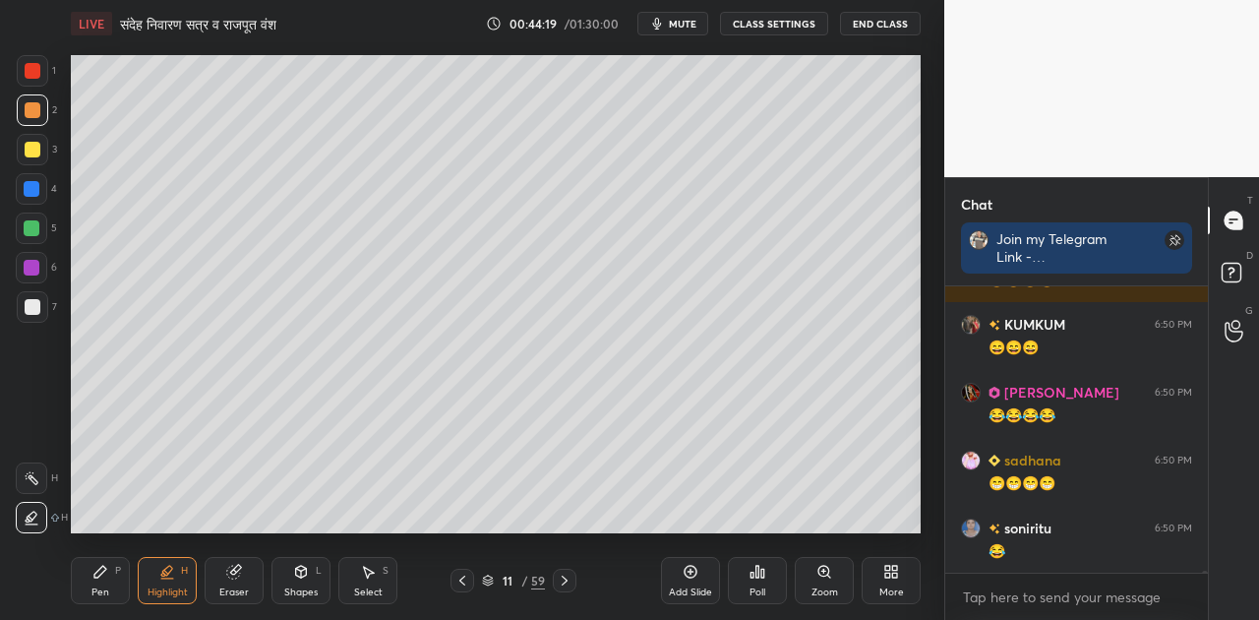
scroll to position [37995, 0]
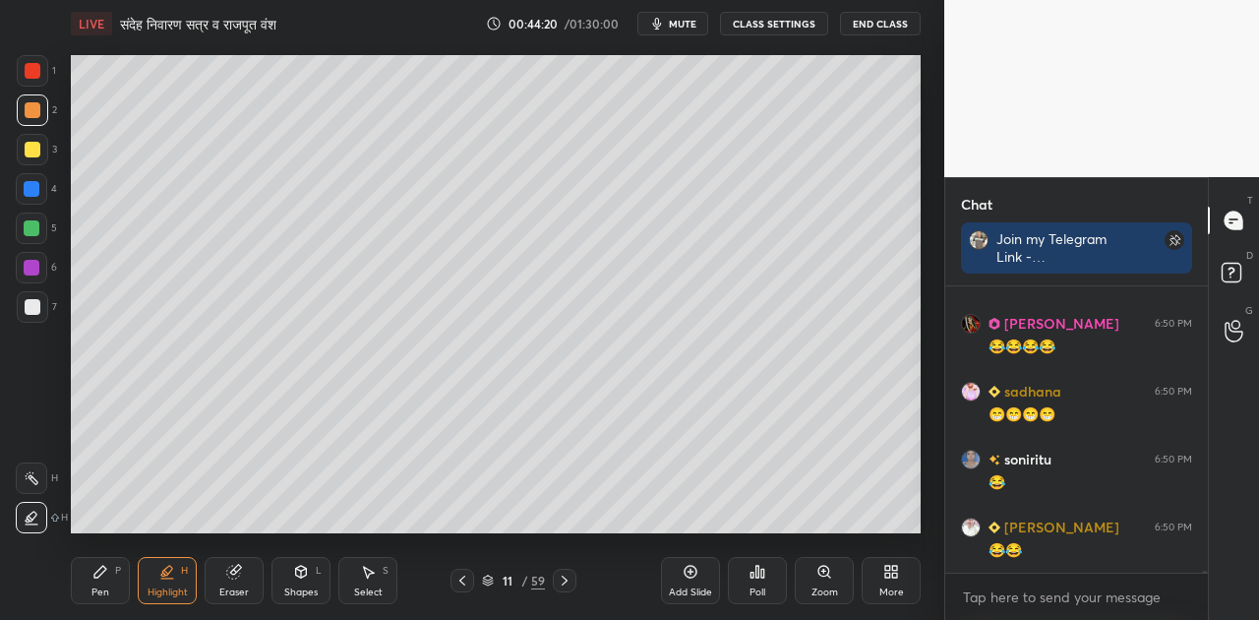
click at [105, 589] on div "Pen" at bounding box center [100, 592] width 18 height 10
click at [37, 309] on div at bounding box center [33, 307] width 16 height 16
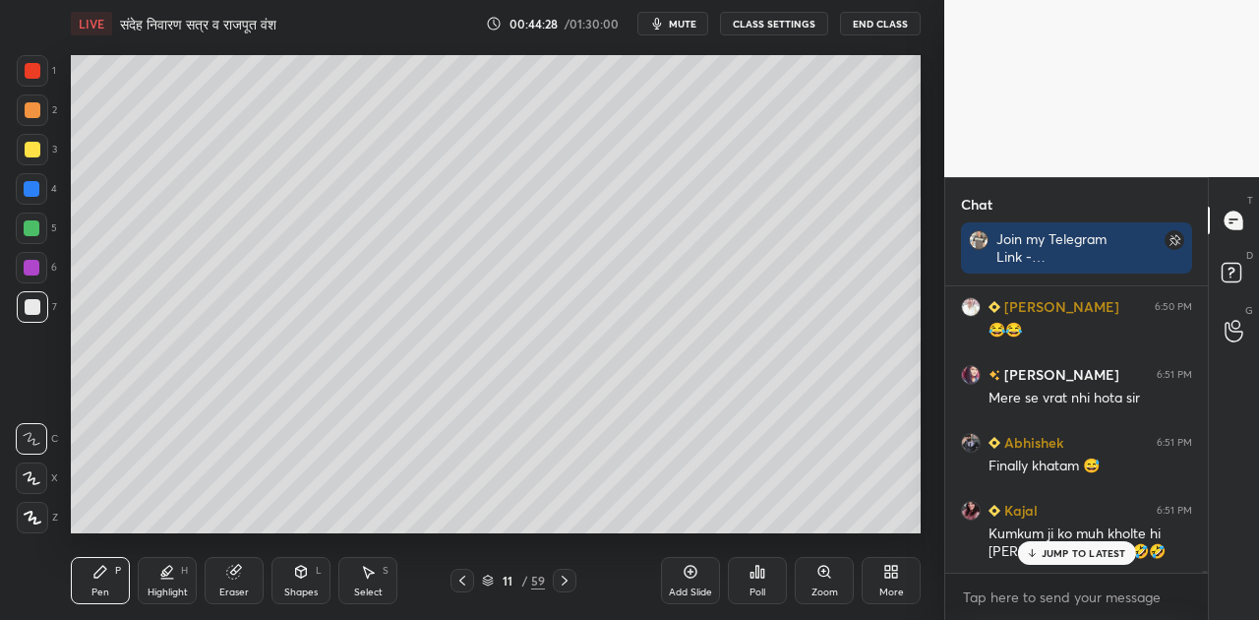
scroll to position [38285, 0]
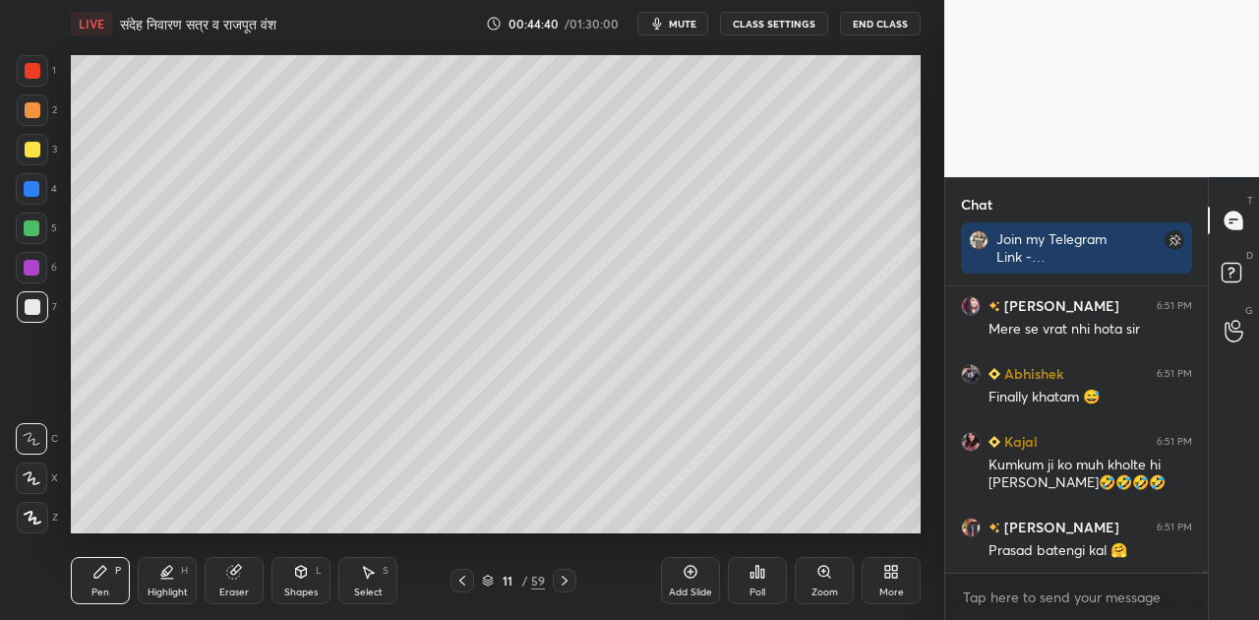
click at [294, 578] on icon at bounding box center [301, 572] width 16 height 16
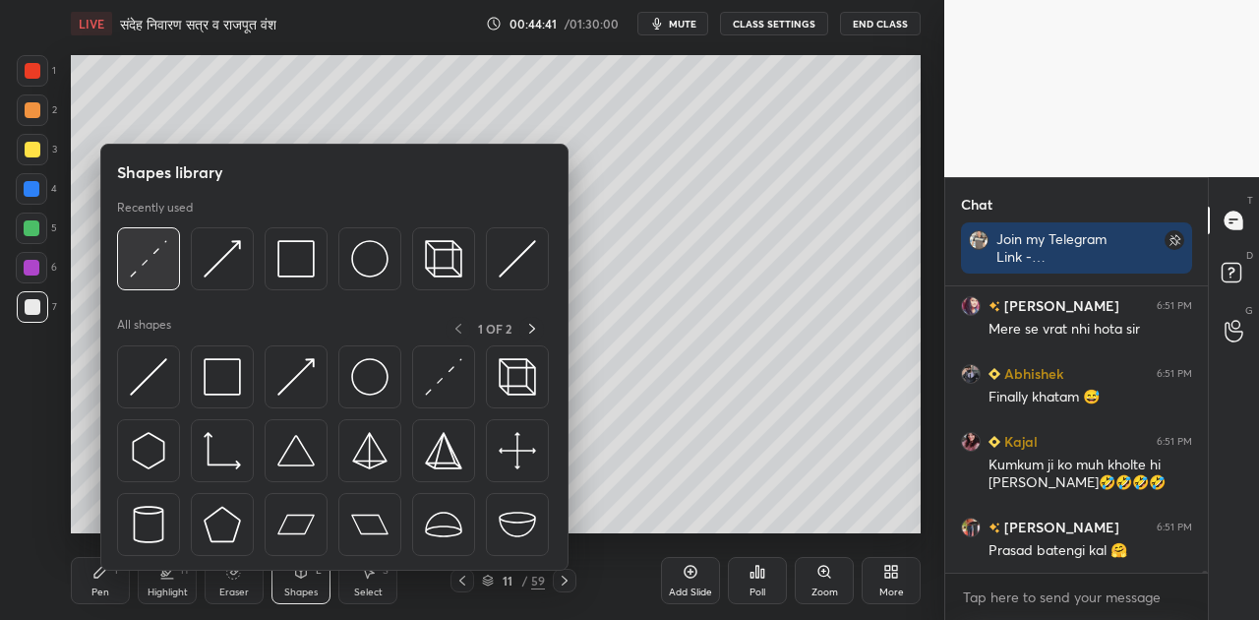
click at [147, 246] on img at bounding box center [148, 258] width 37 height 37
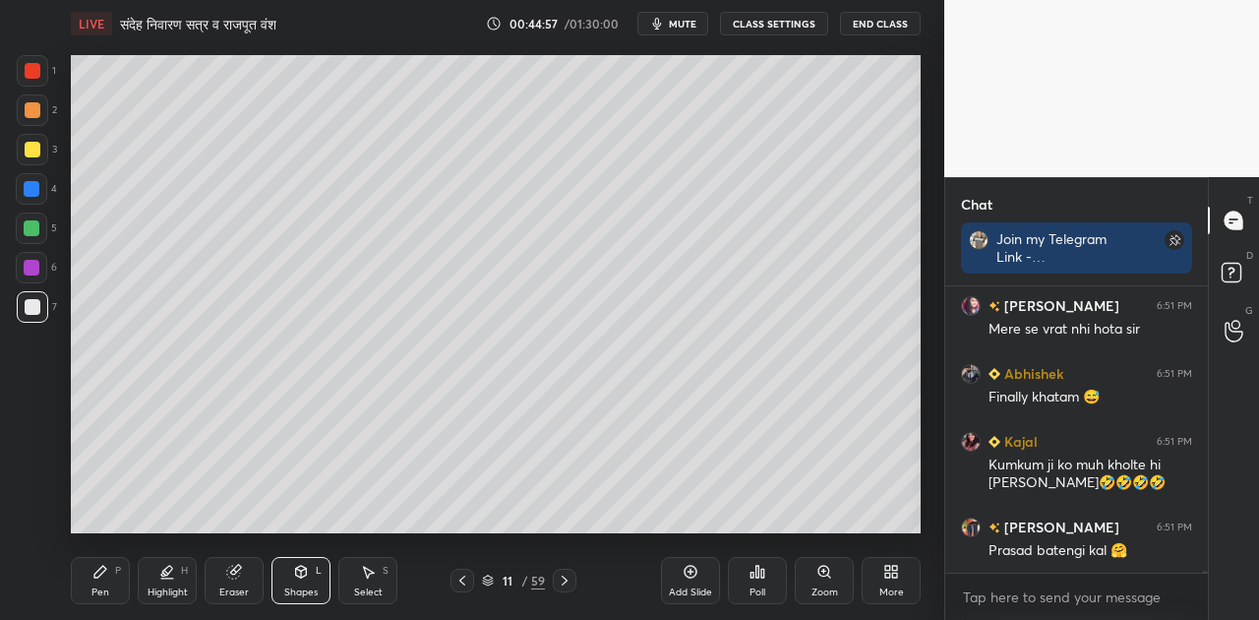
click at [94, 569] on icon at bounding box center [100, 572] width 16 height 16
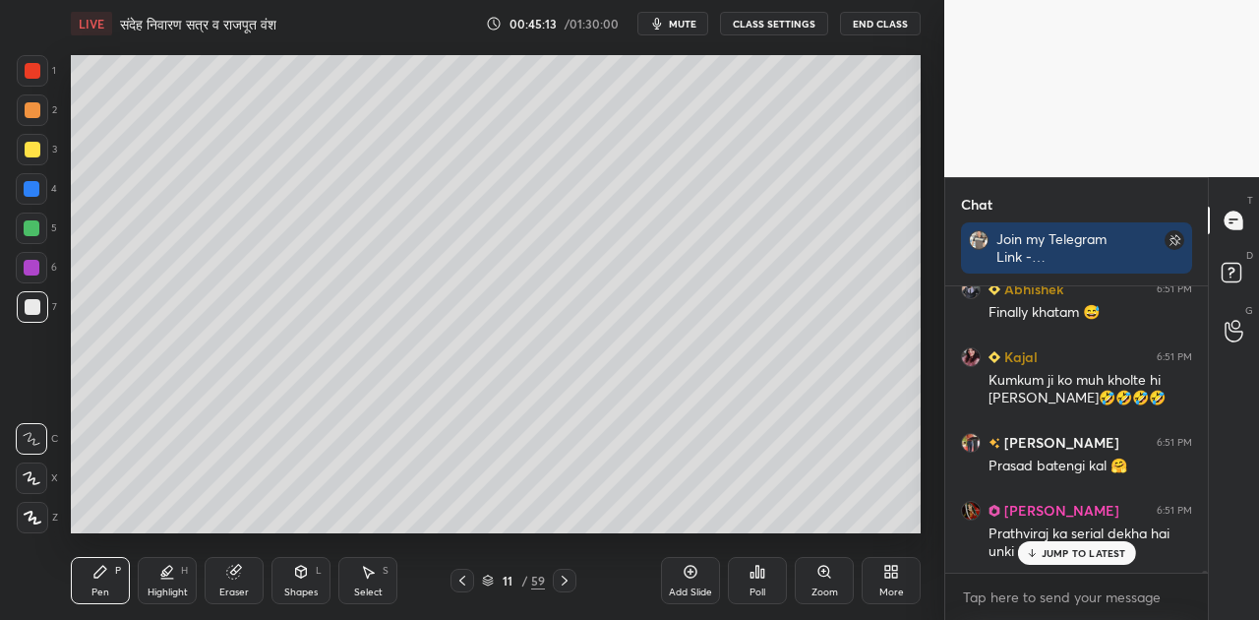
click at [1079, 548] on p "JUMP TO LATEST" at bounding box center [1084, 553] width 85 height 12
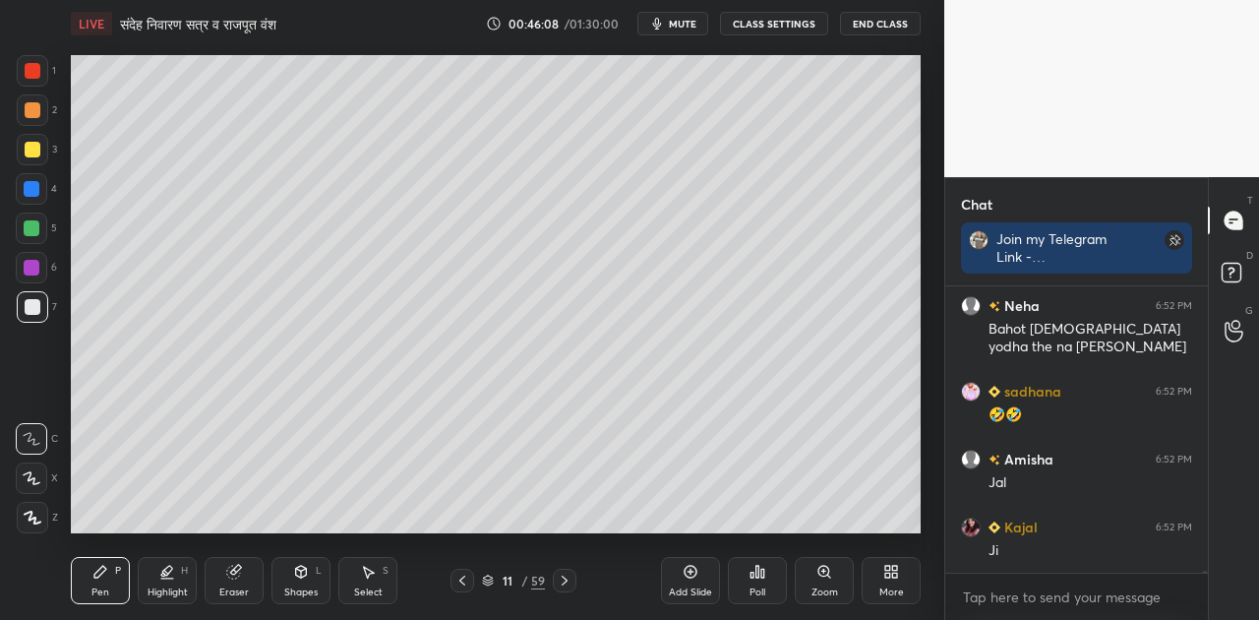
scroll to position [39390, 0]
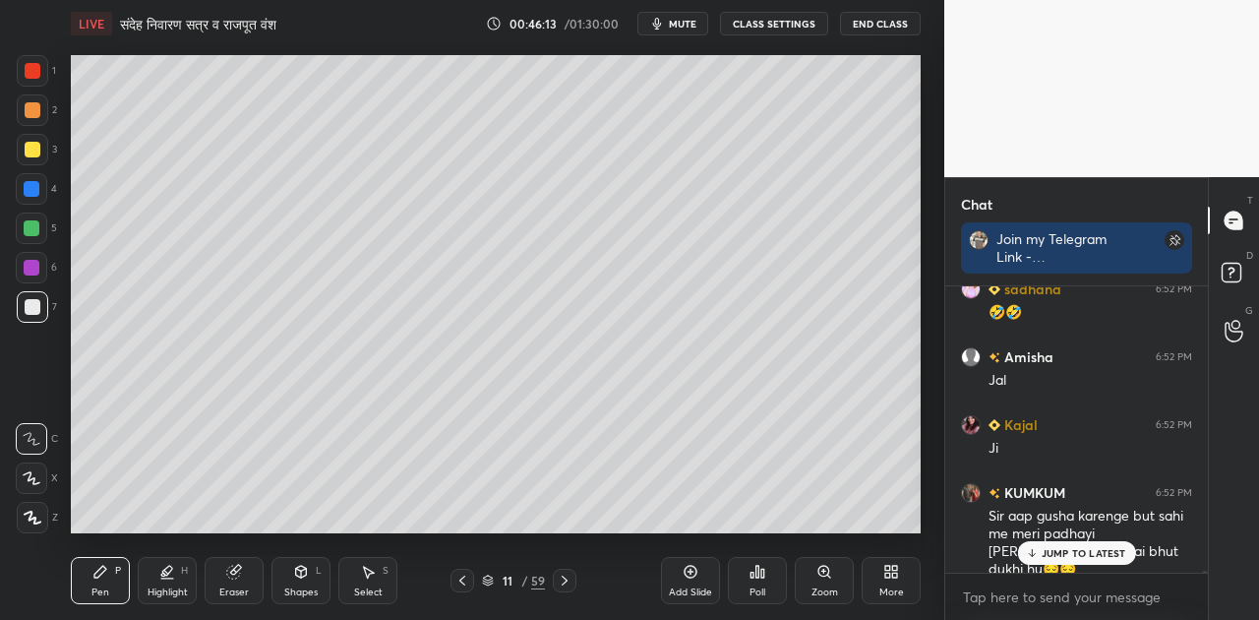
click at [1084, 553] on p "JUMP TO LATEST" at bounding box center [1084, 553] width 85 height 12
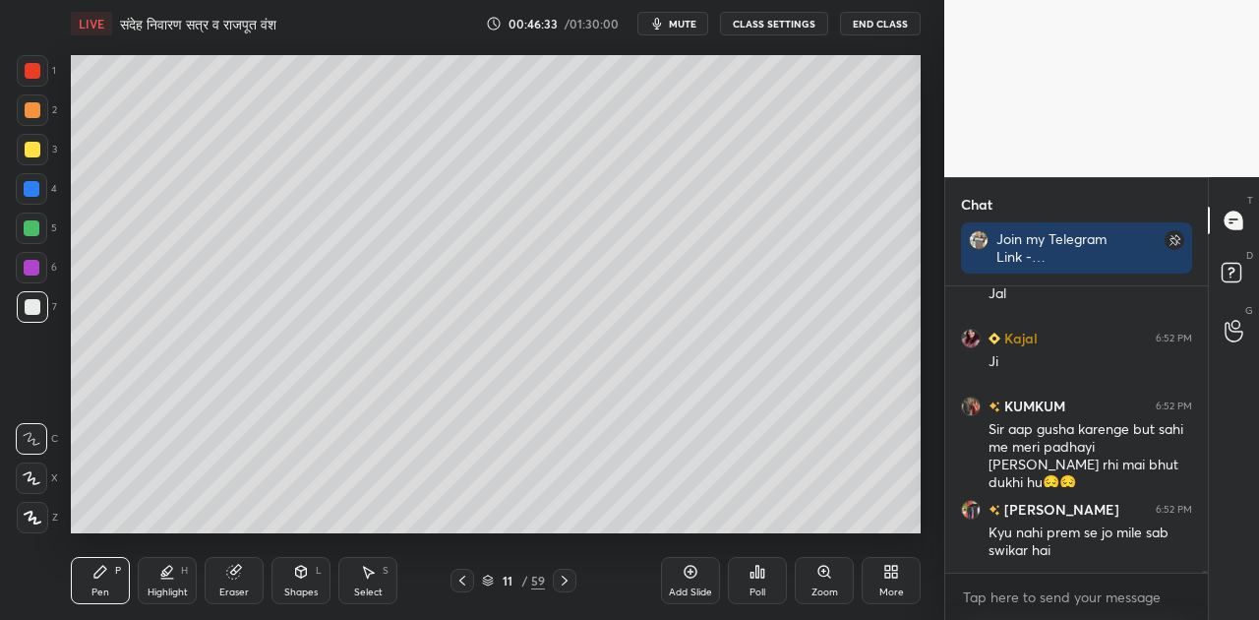
click at [672, 27] on button "mute" at bounding box center [672, 24] width 71 height 24
click at [672, 27] on span "unmute" at bounding box center [681, 24] width 42 height 14
click at [294, 587] on div "Shapes" at bounding box center [300, 592] width 33 height 10
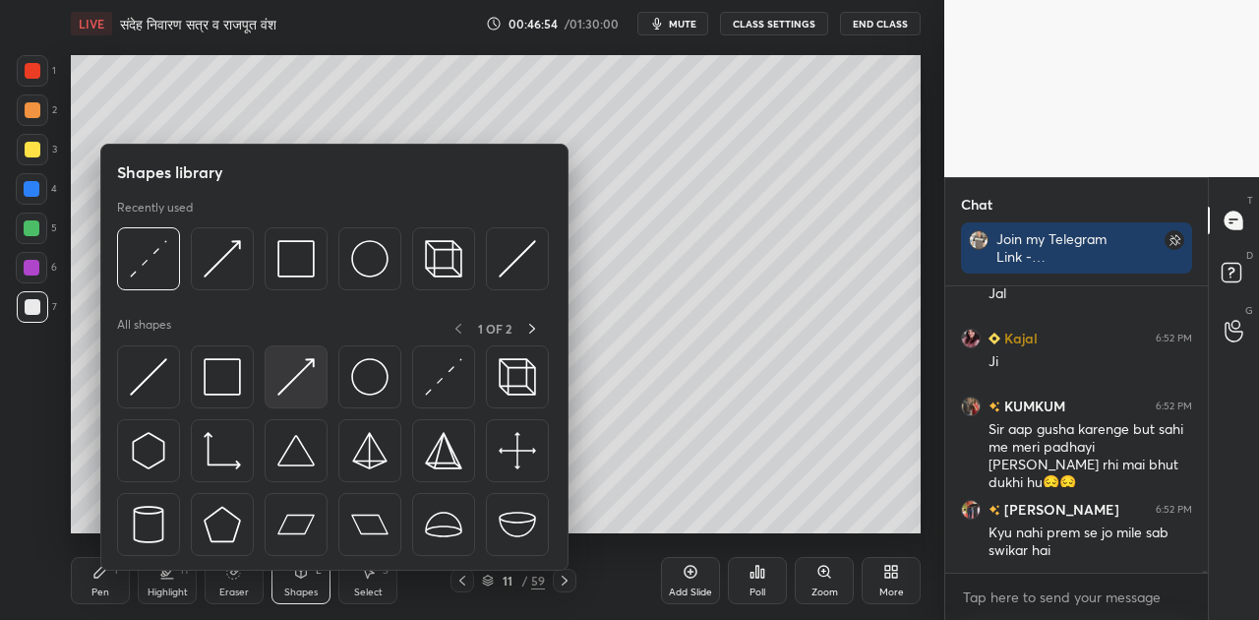
click at [303, 377] on img at bounding box center [295, 376] width 37 height 37
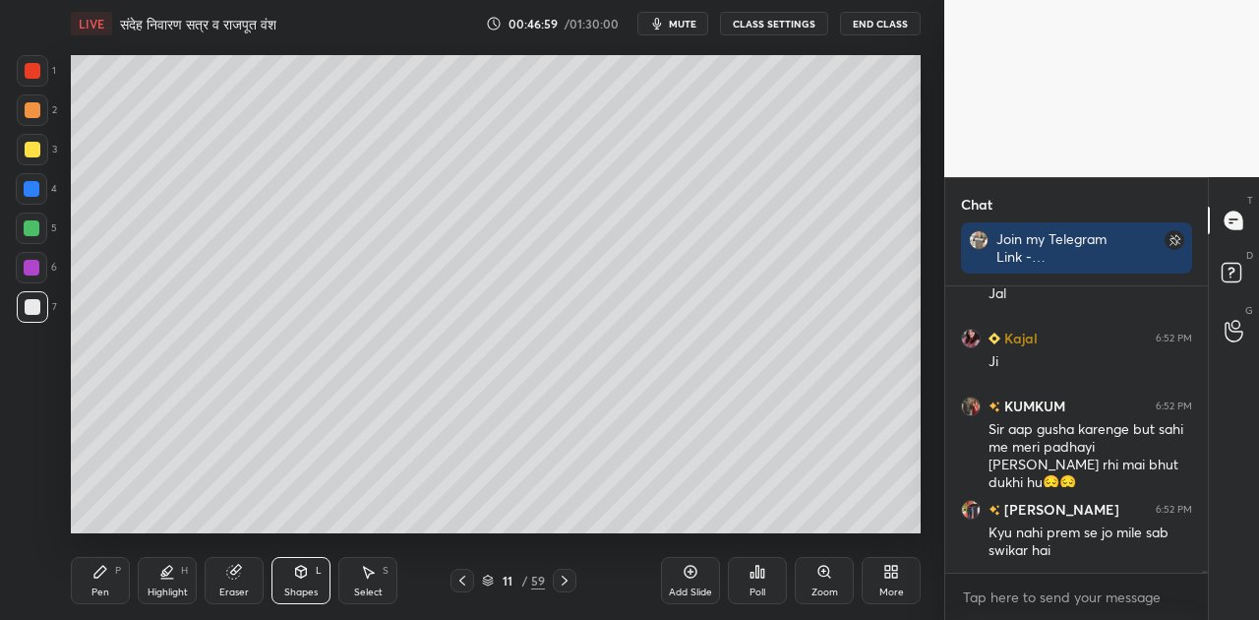
click at [103, 566] on icon at bounding box center [100, 572] width 12 height 12
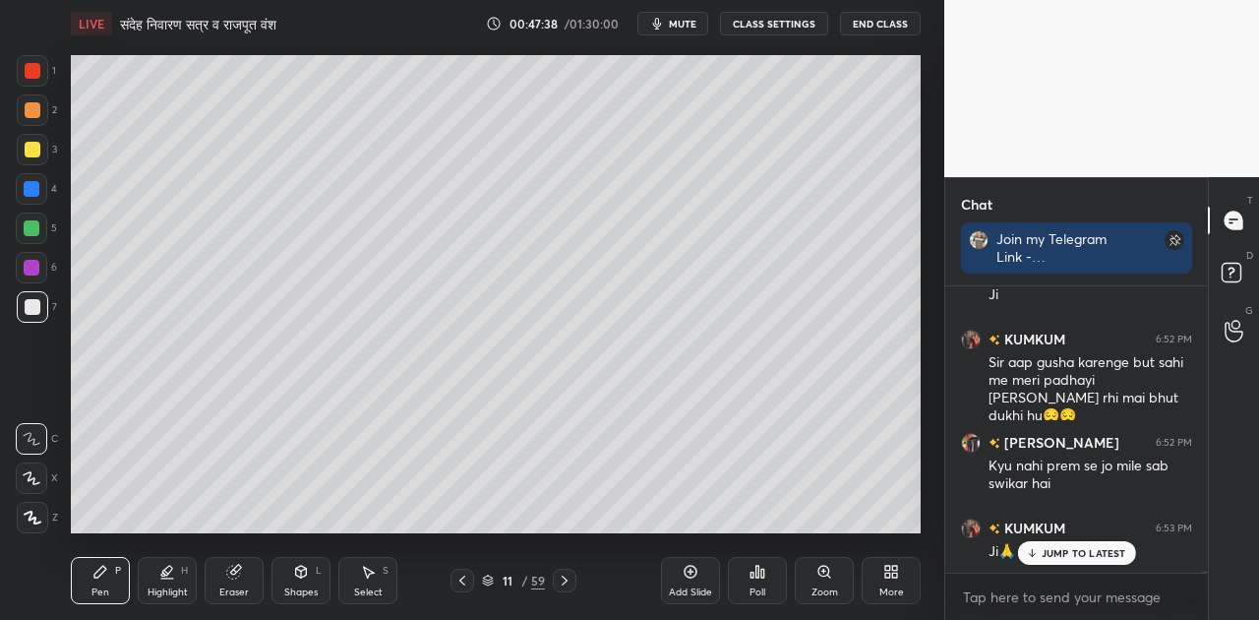
click at [309, 584] on div "Shapes L" at bounding box center [301, 580] width 59 height 47
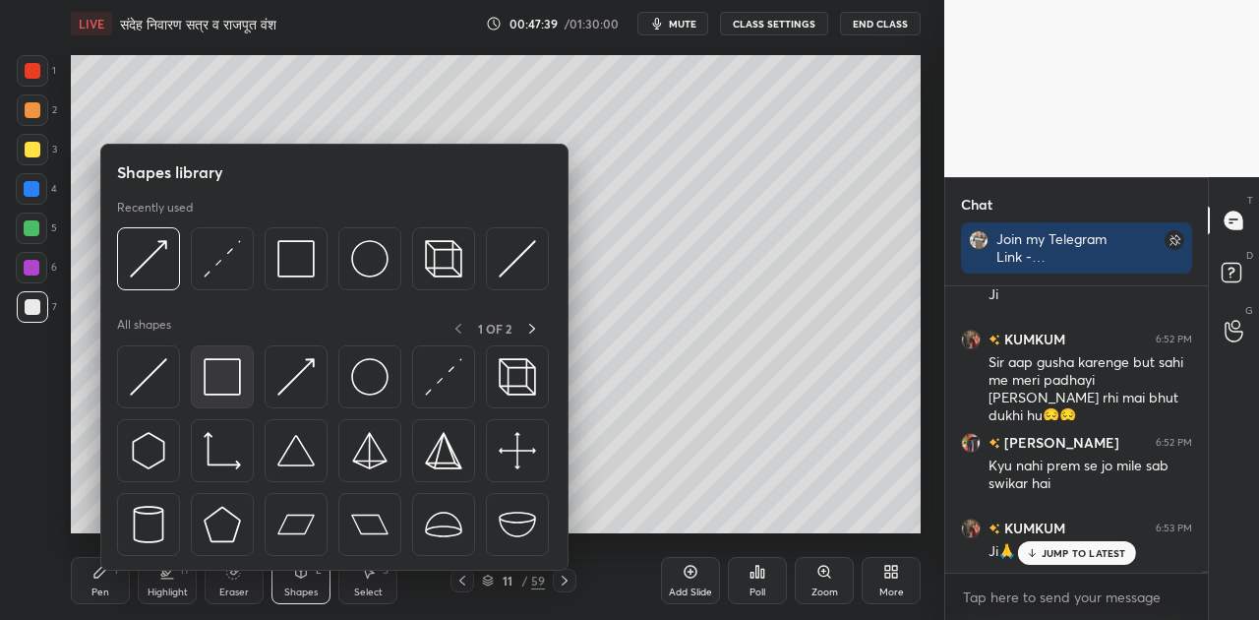
click at [242, 378] on div at bounding box center [222, 376] width 63 height 63
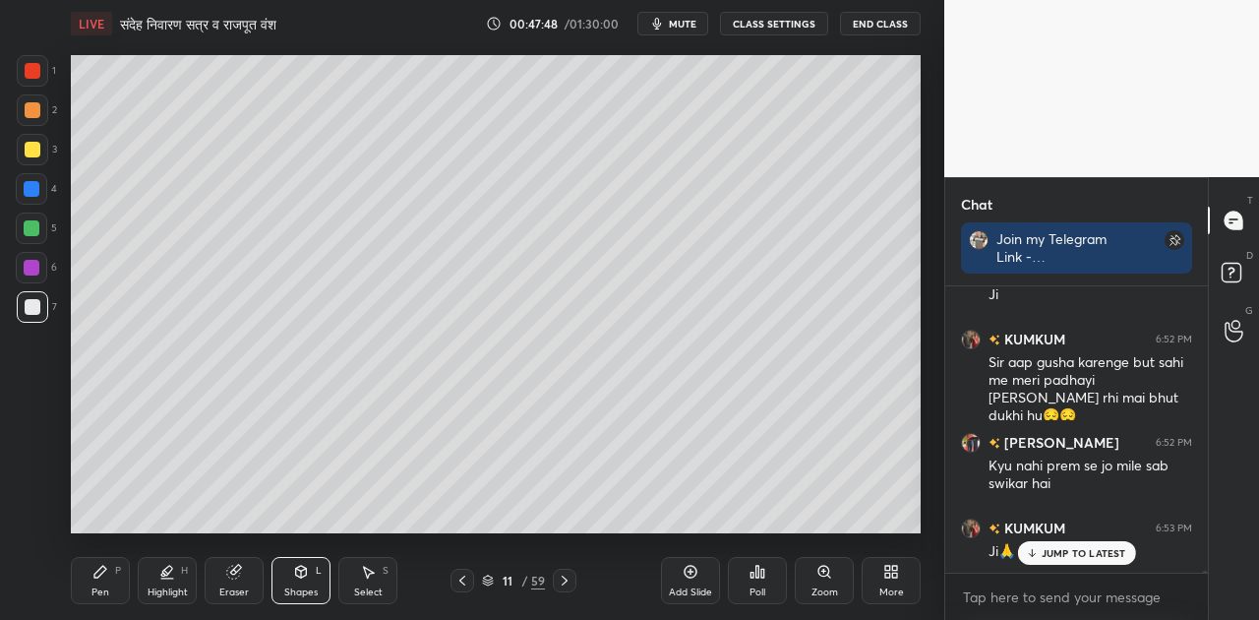
click at [102, 573] on icon at bounding box center [100, 572] width 12 height 12
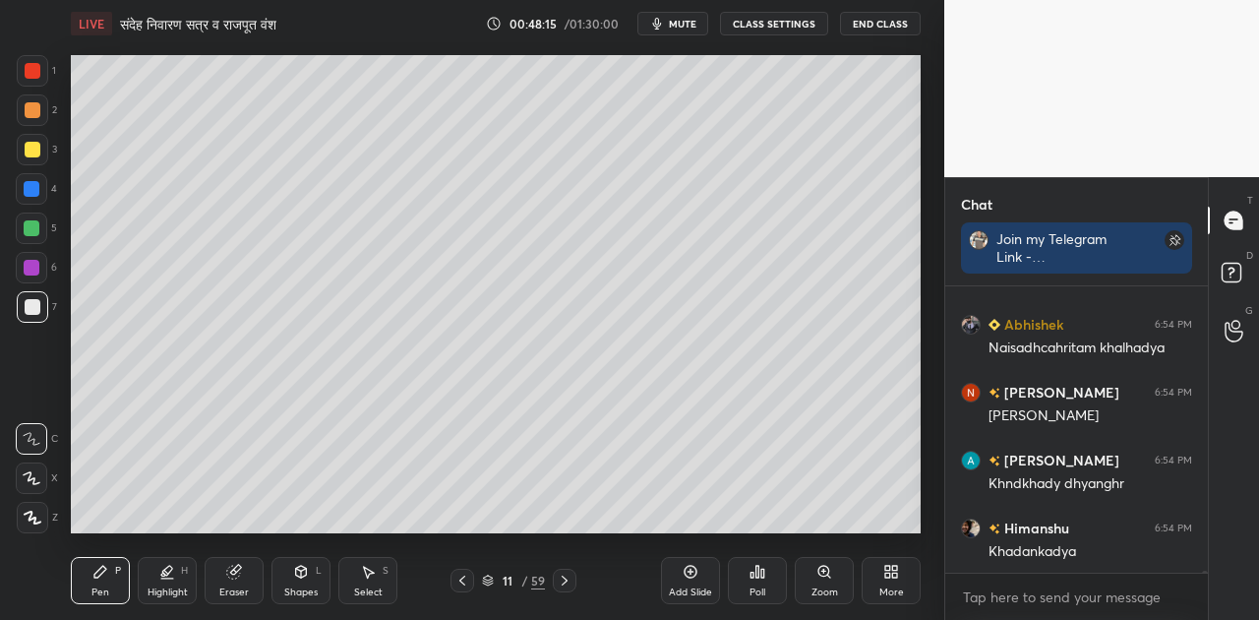
scroll to position [40020, 0]
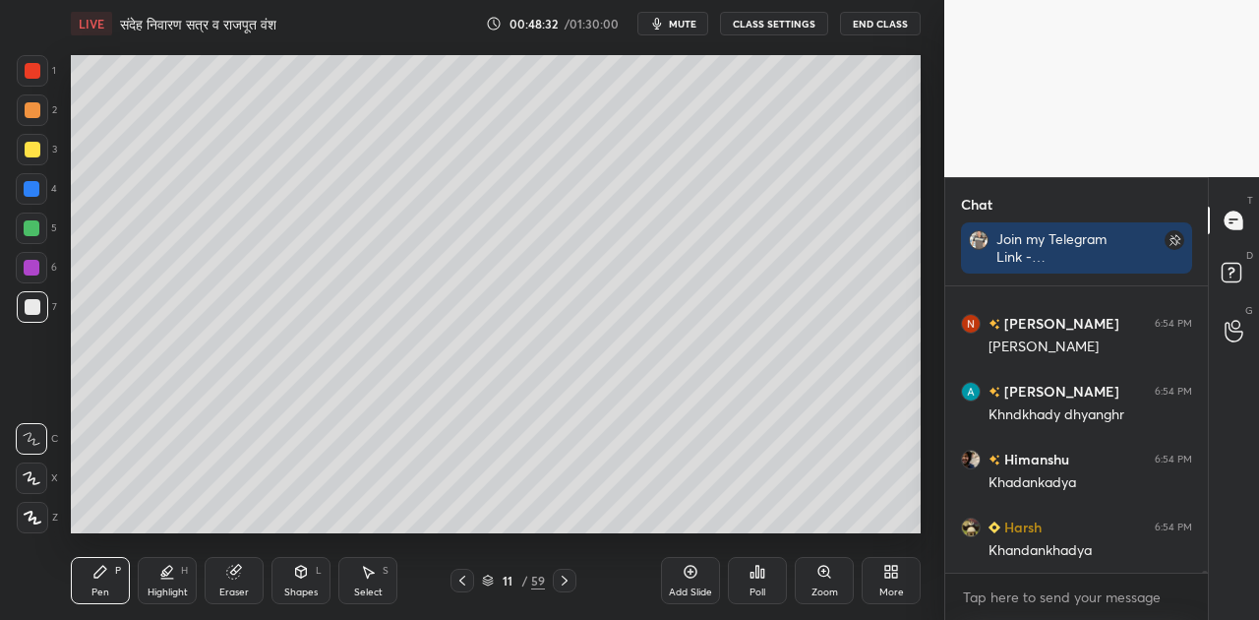
click at [693, 573] on icon at bounding box center [691, 572] width 16 height 16
click at [466, 582] on icon at bounding box center [462, 581] width 16 height 16
click at [467, 582] on icon at bounding box center [462, 581] width 16 height 16
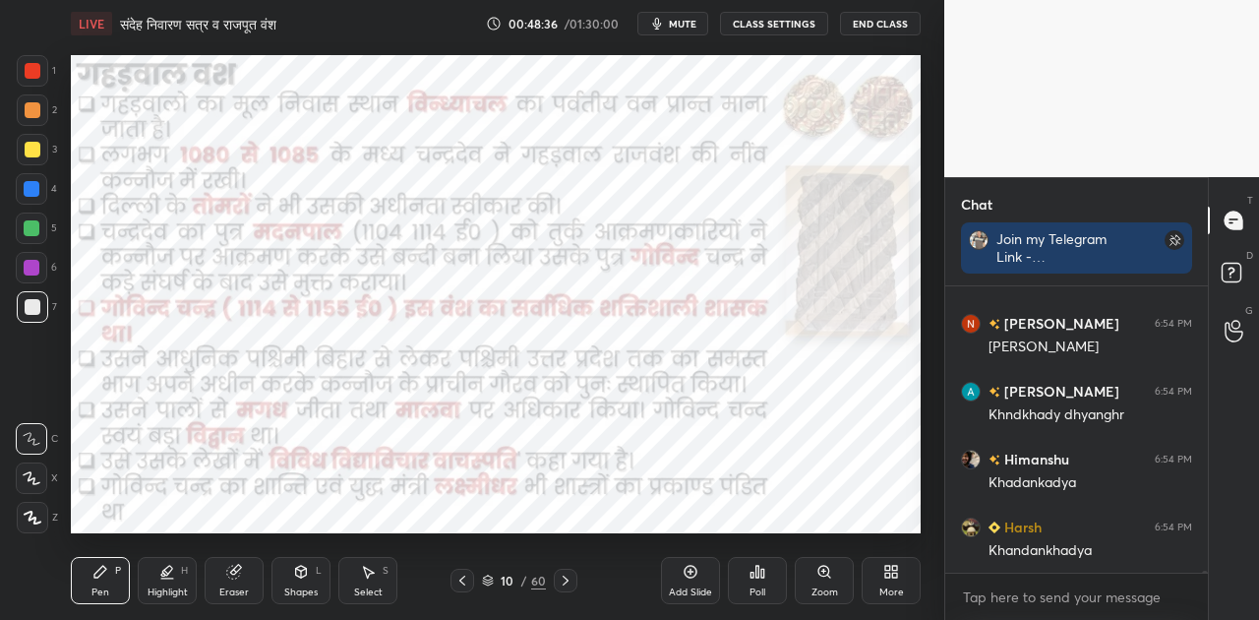
click at [470, 581] on div at bounding box center [463, 581] width 24 height 24
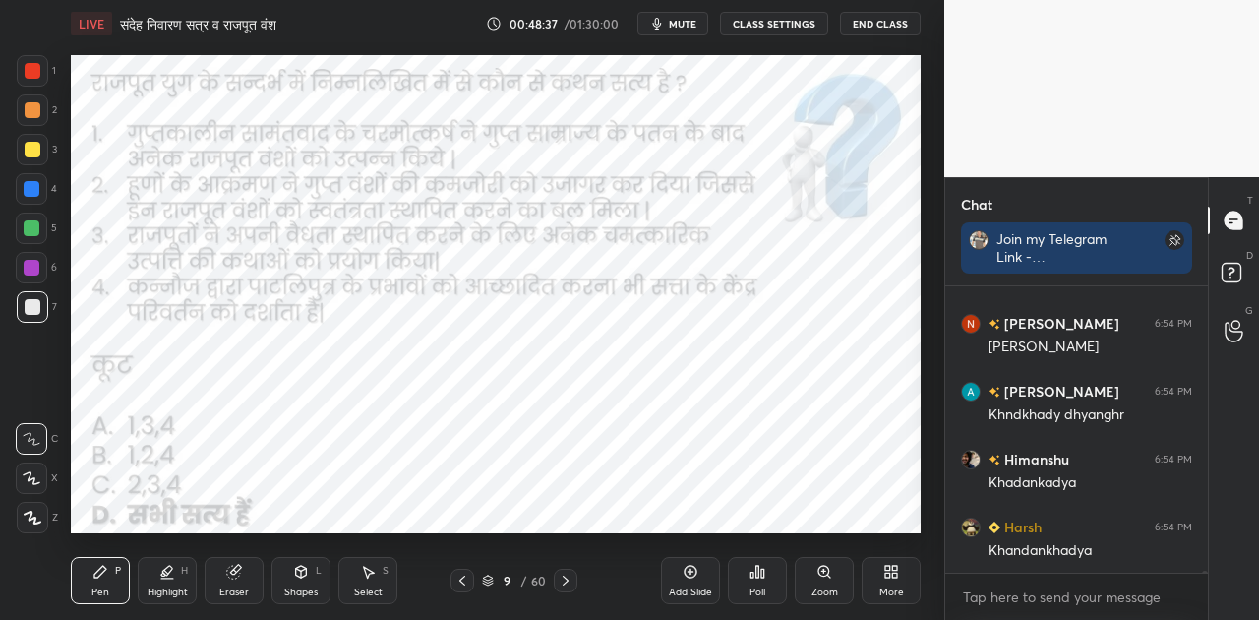
click at [562, 575] on icon at bounding box center [566, 581] width 16 height 16
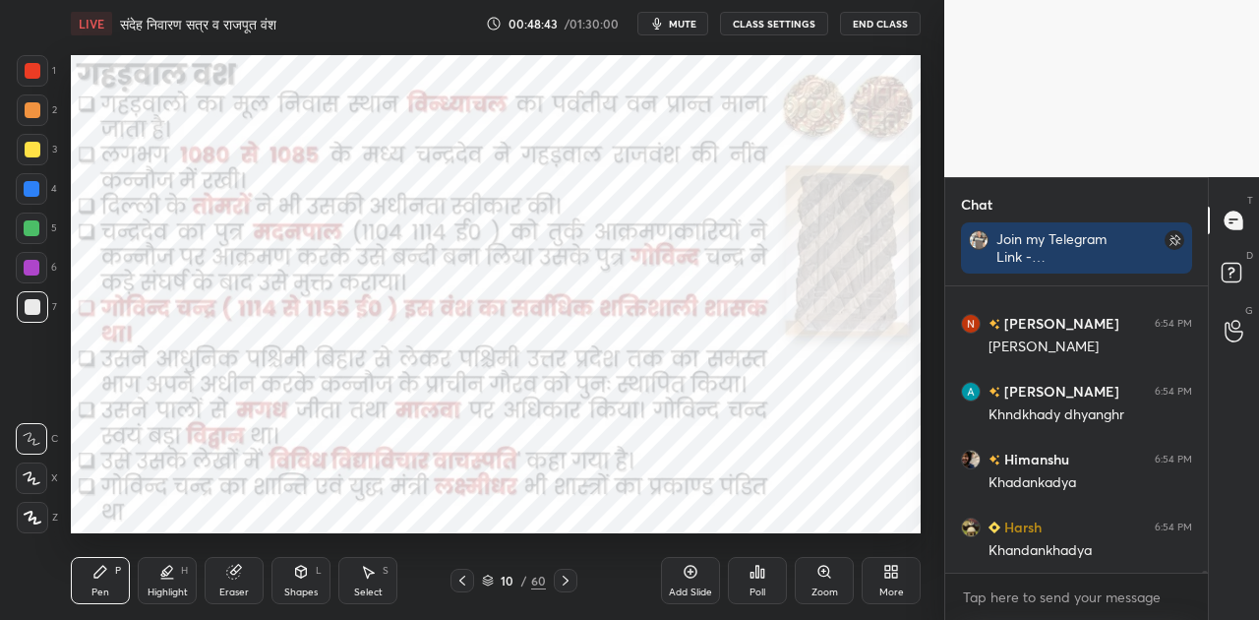
click at [569, 578] on icon at bounding box center [566, 581] width 16 height 16
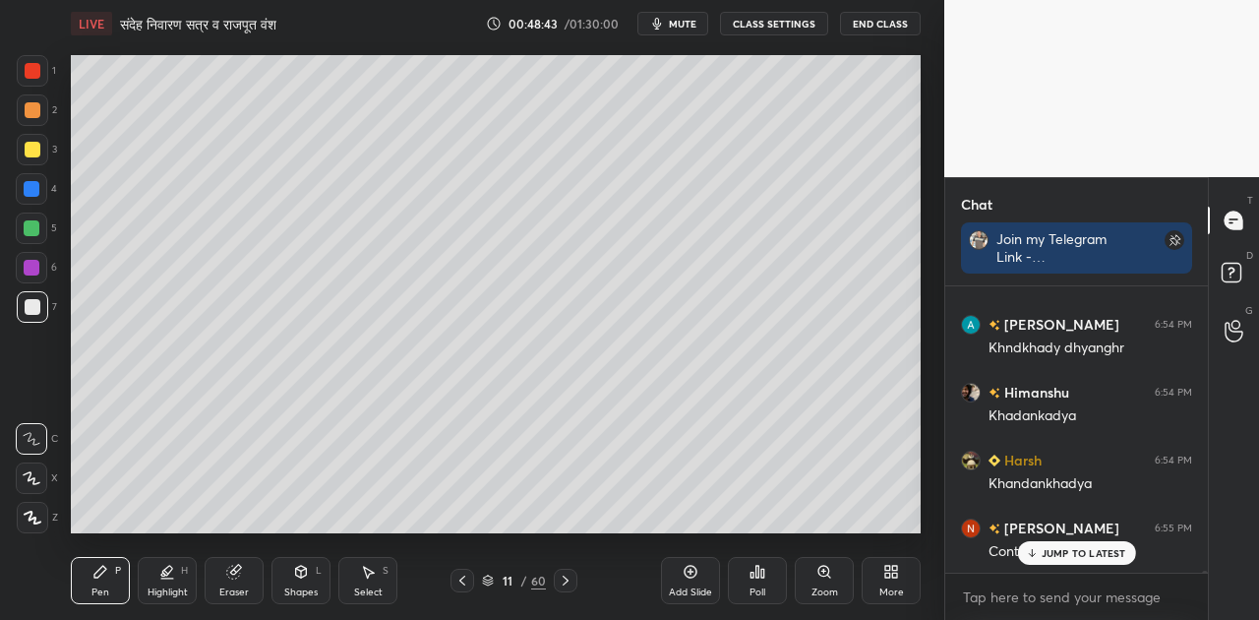
click at [567, 578] on icon at bounding box center [566, 581] width 16 height 16
click at [567, 581] on icon at bounding box center [566, 581] width 16 height 16
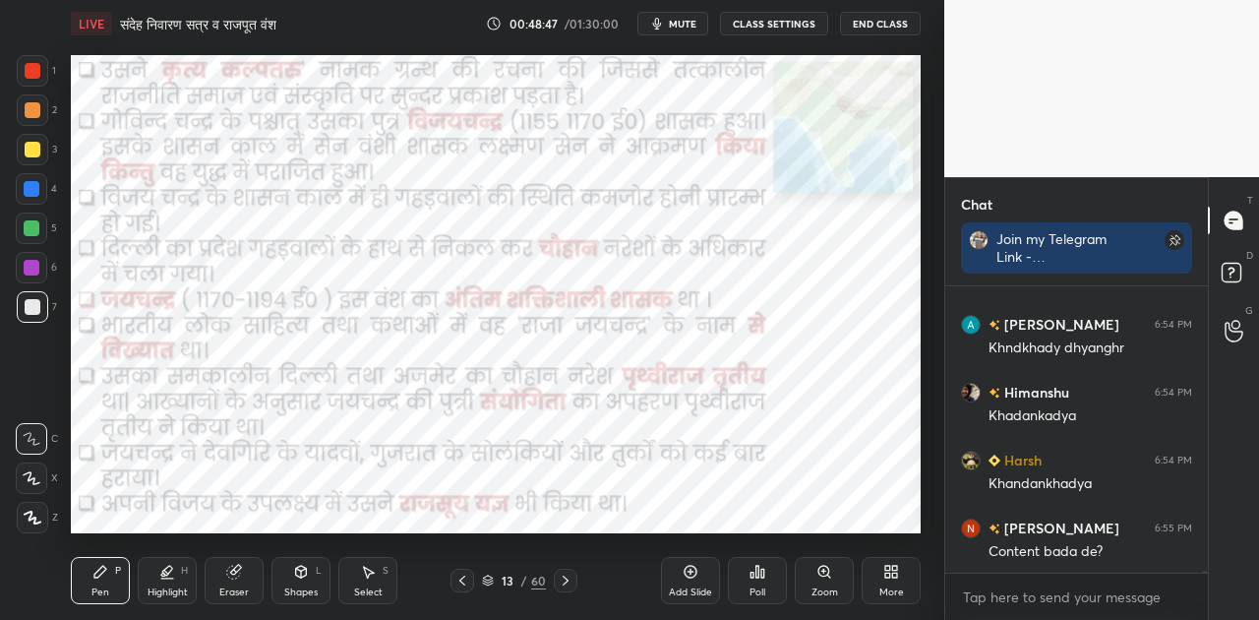
scroll to position [40156, 0]
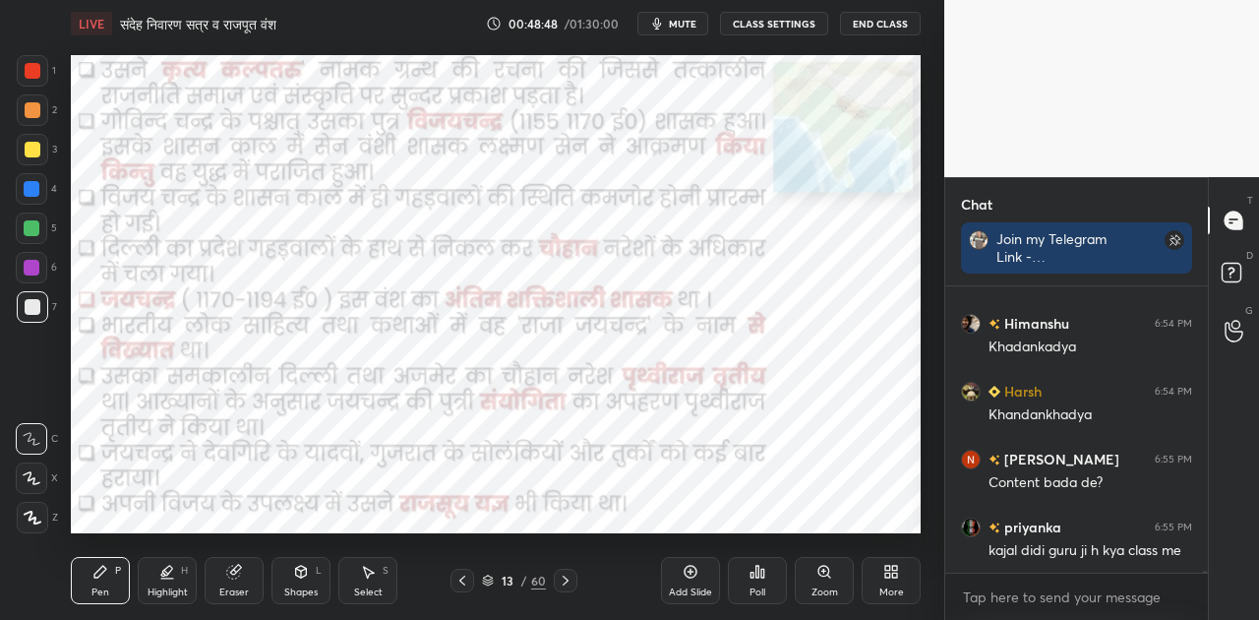
click at [30, 186] on div at bounding box center [32, 189] width 16 height 16
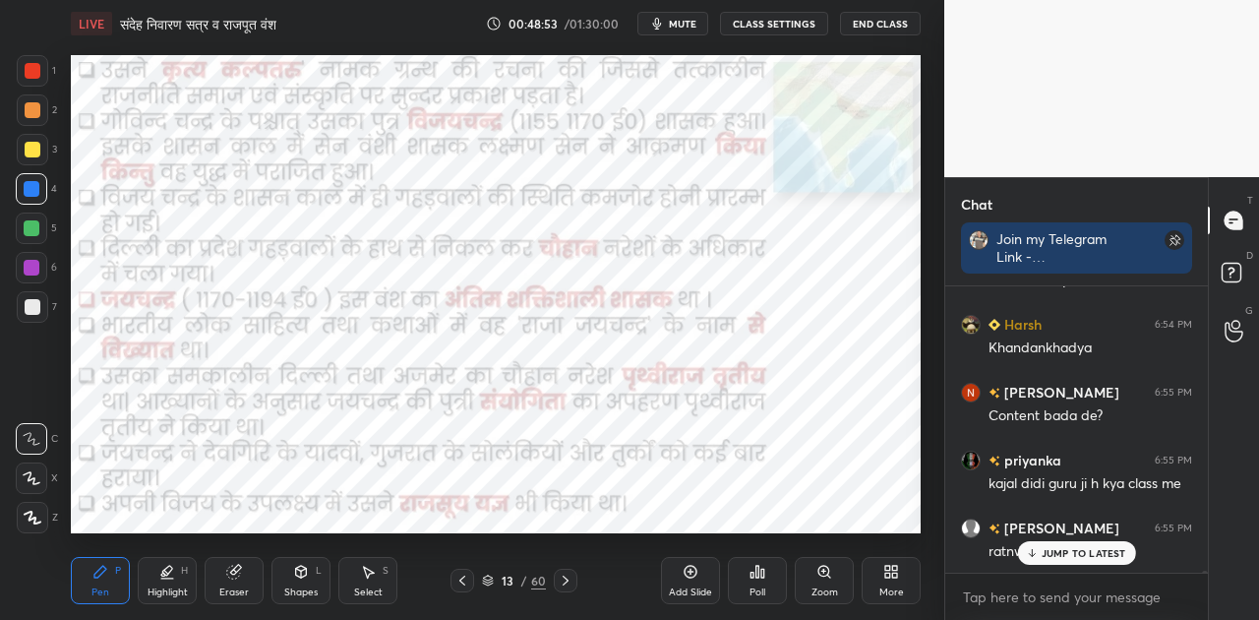
click at [1091, 553] on p "JUMP TO LATEST" at bounding box center [1084, 553] width 85 height 12
click at [689, 28] on span "mute" at bounding box center [683, 24] width 28 height 14
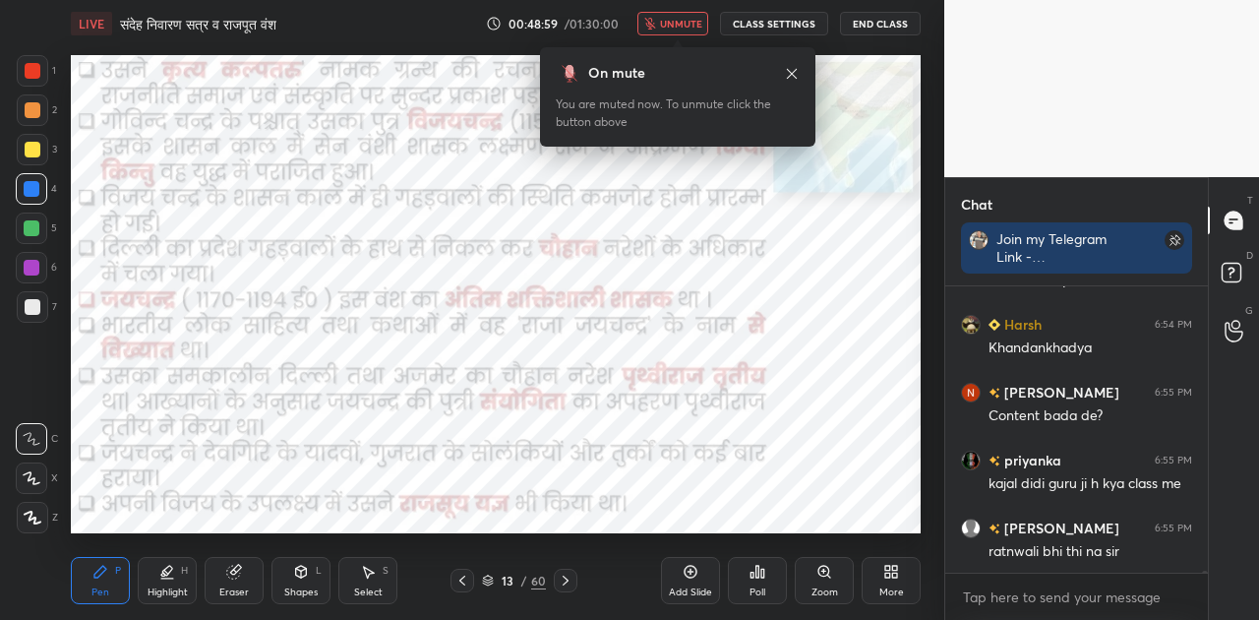
click at [689, 30] on span "unmute" at bounding box center [681, 24] width 42 height 14
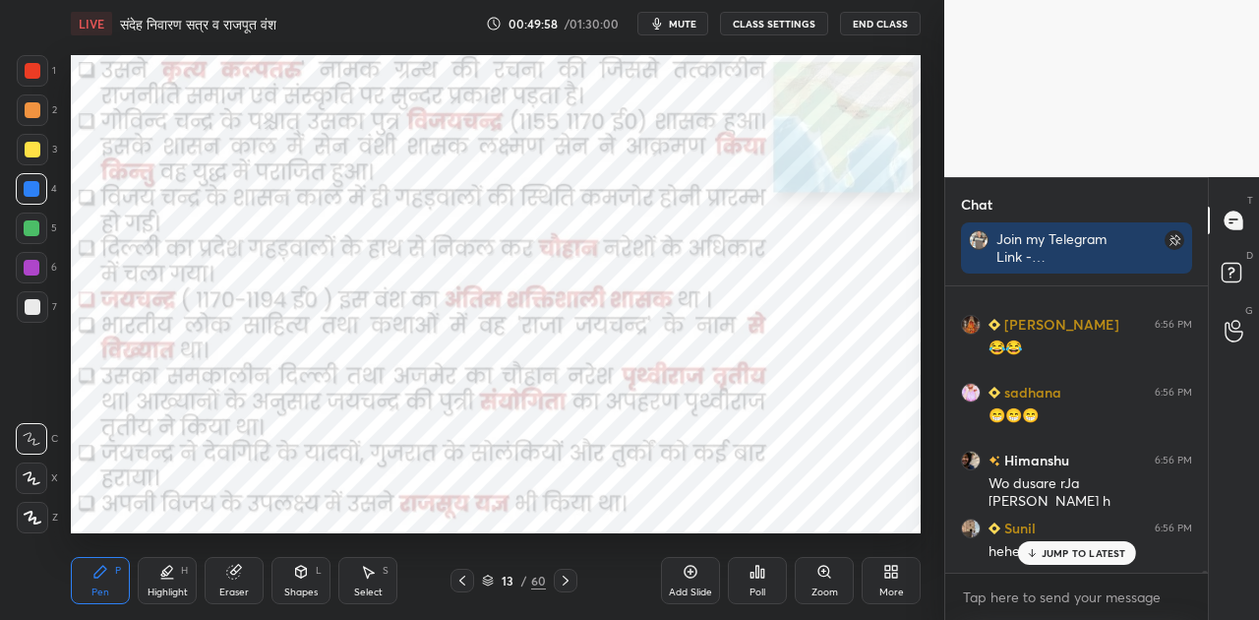
scroll to position [41023, 0]
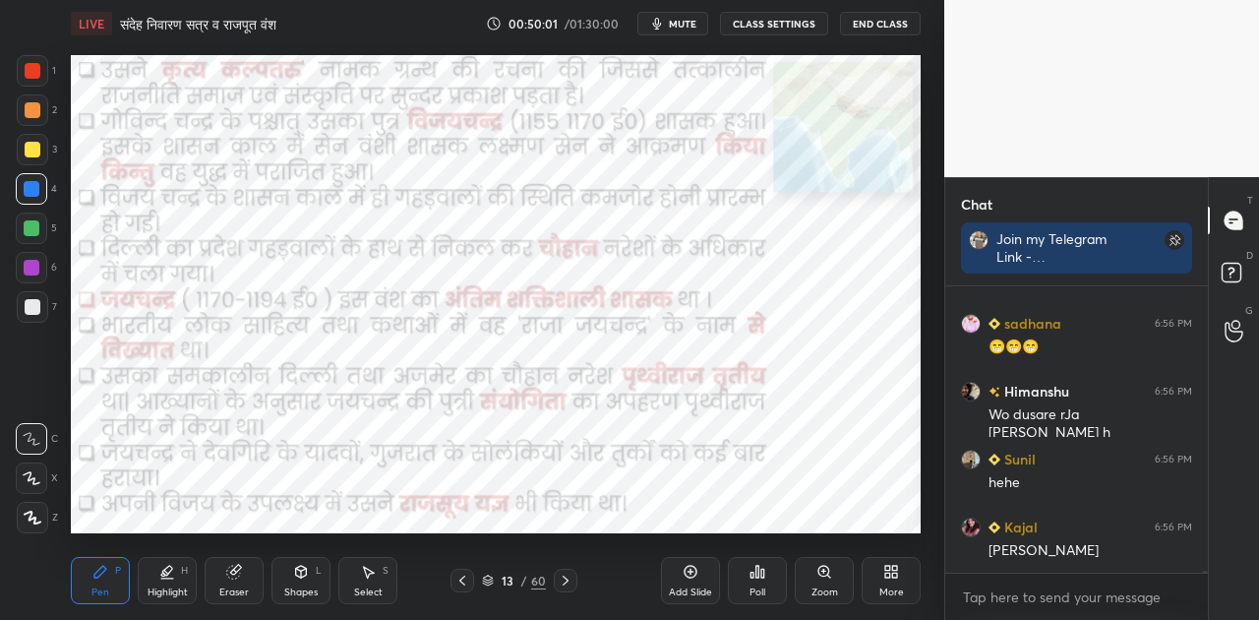
click at [559, 582] on icon at bounding box center [566, 581] width 16 height 16
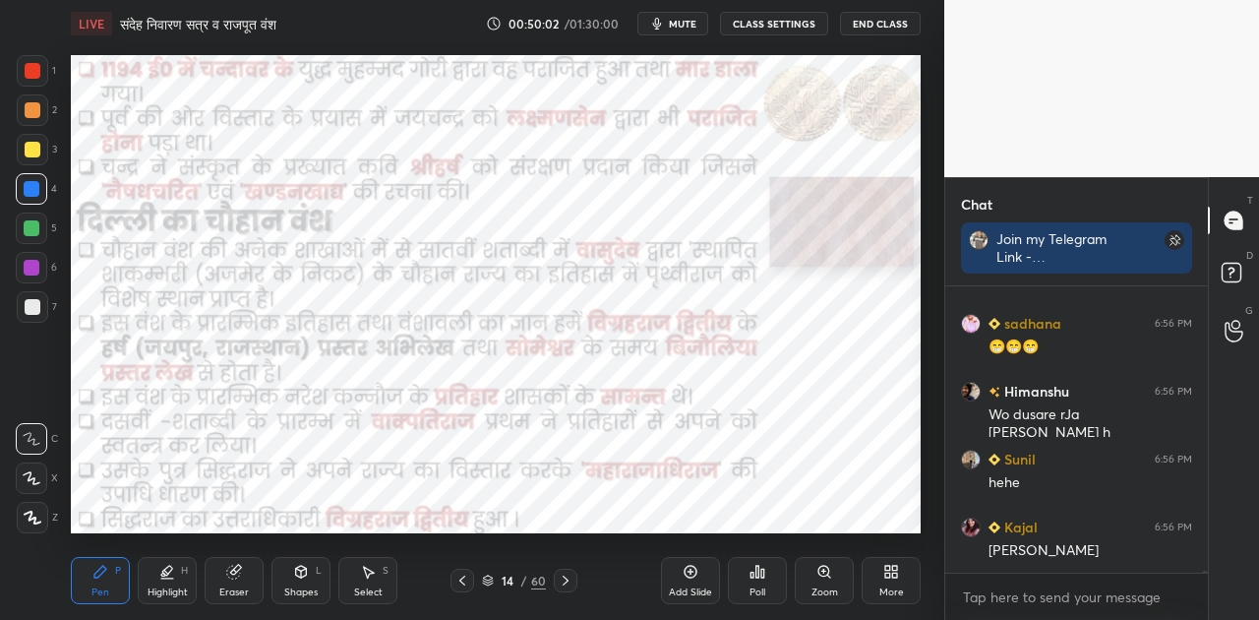
scroll to position [41090, 0]
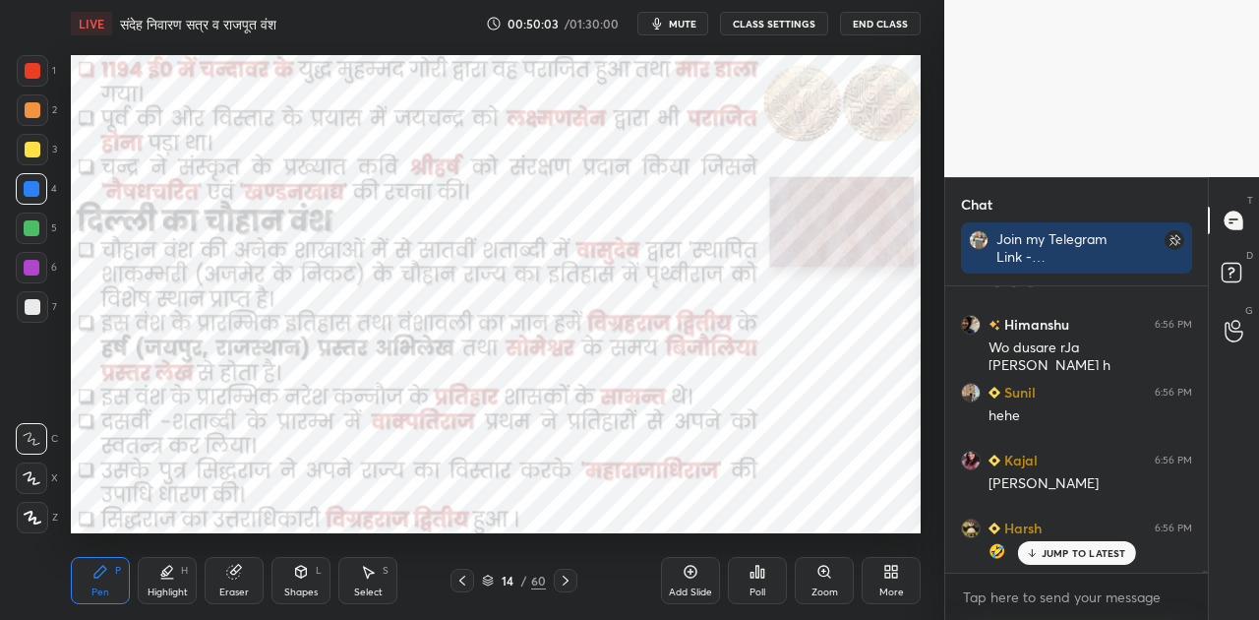
click at [689, 578] on icon at bounding box center [691, 572] width 16 height 16
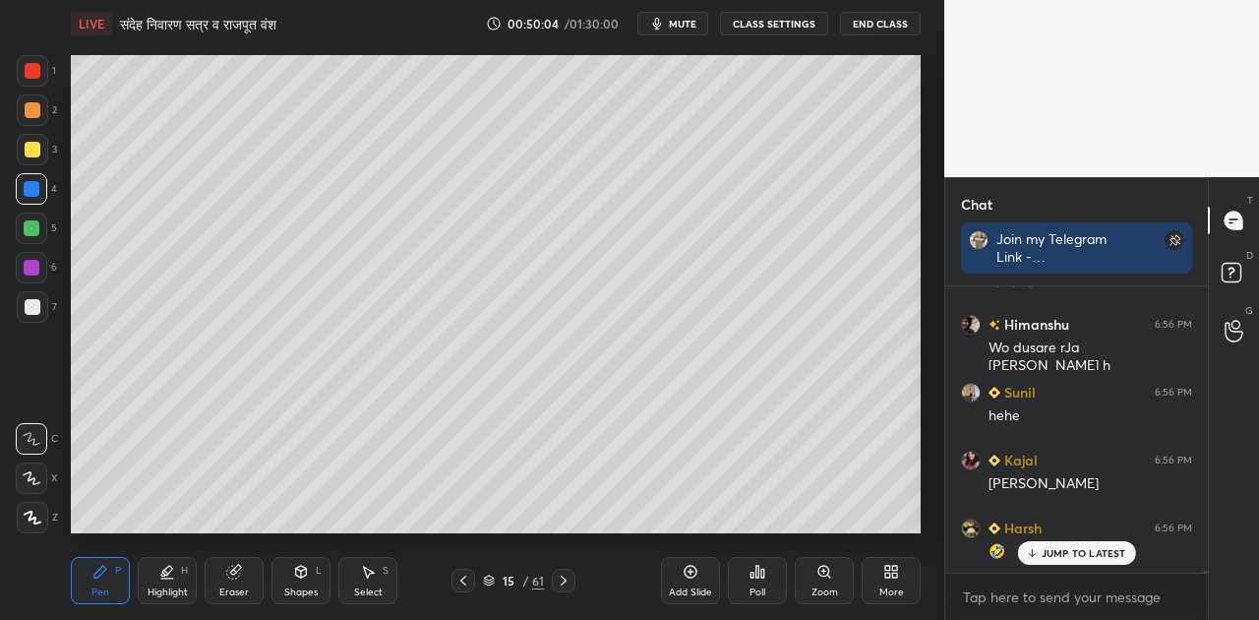
click at [680, 19] on span "mute" at bounding box center [683, 24] width 28 height 14
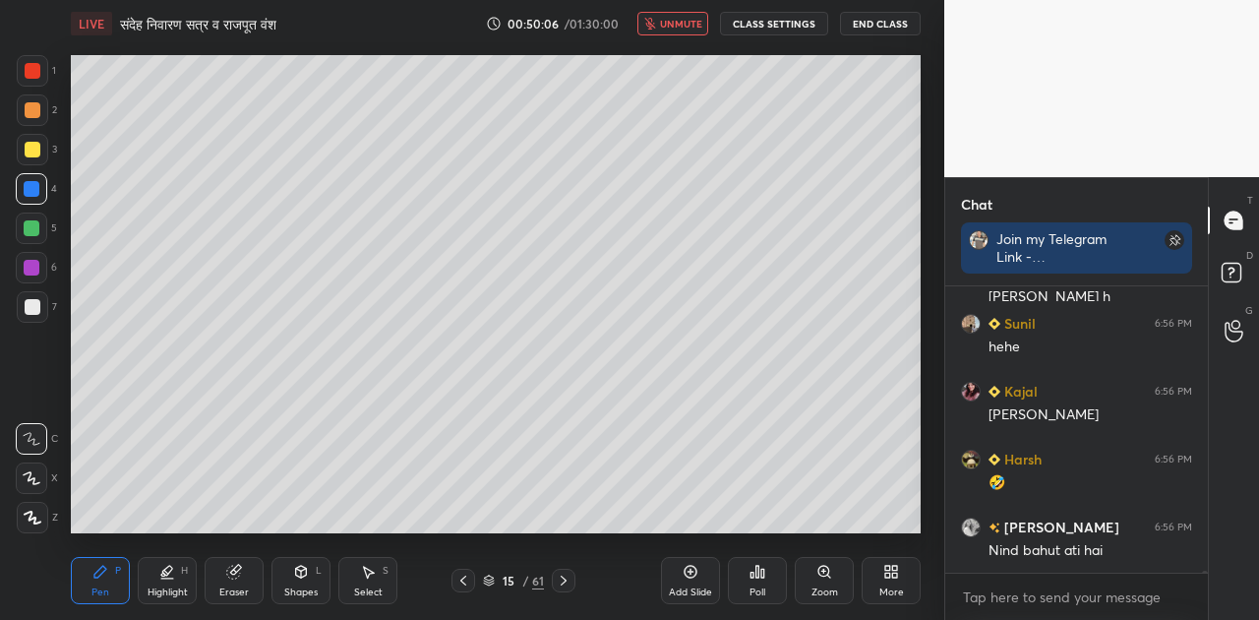
click at [30, 305] on div at bounding box center [33, 307] width 16 height 16
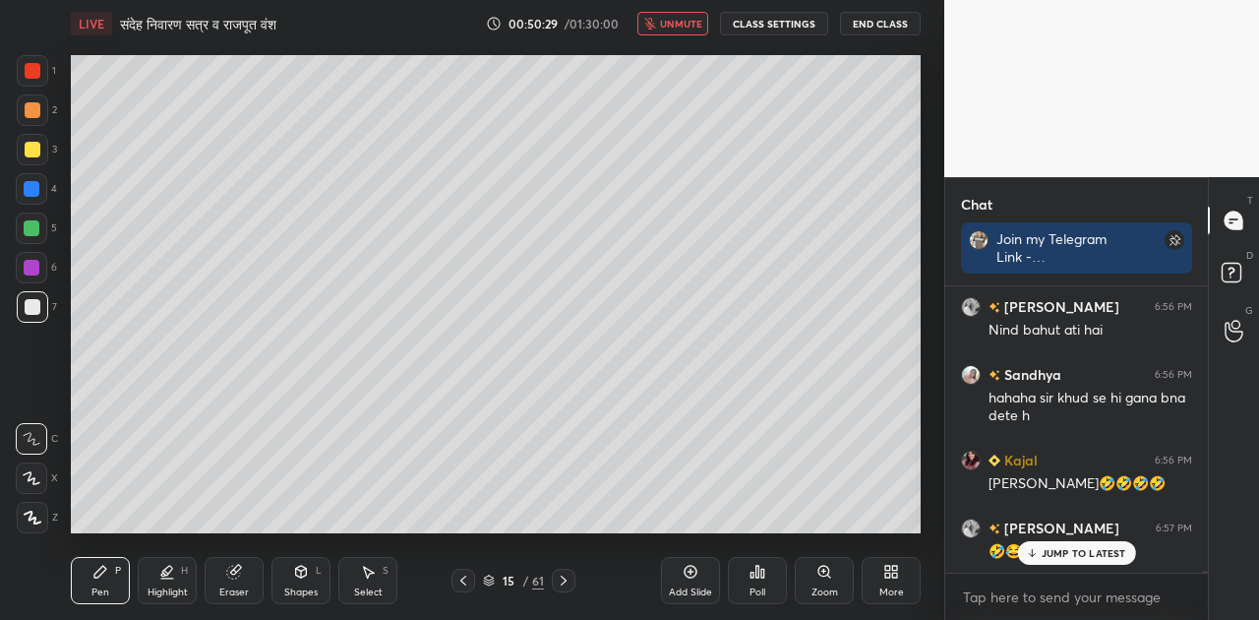
scroll to position [41448, 0]
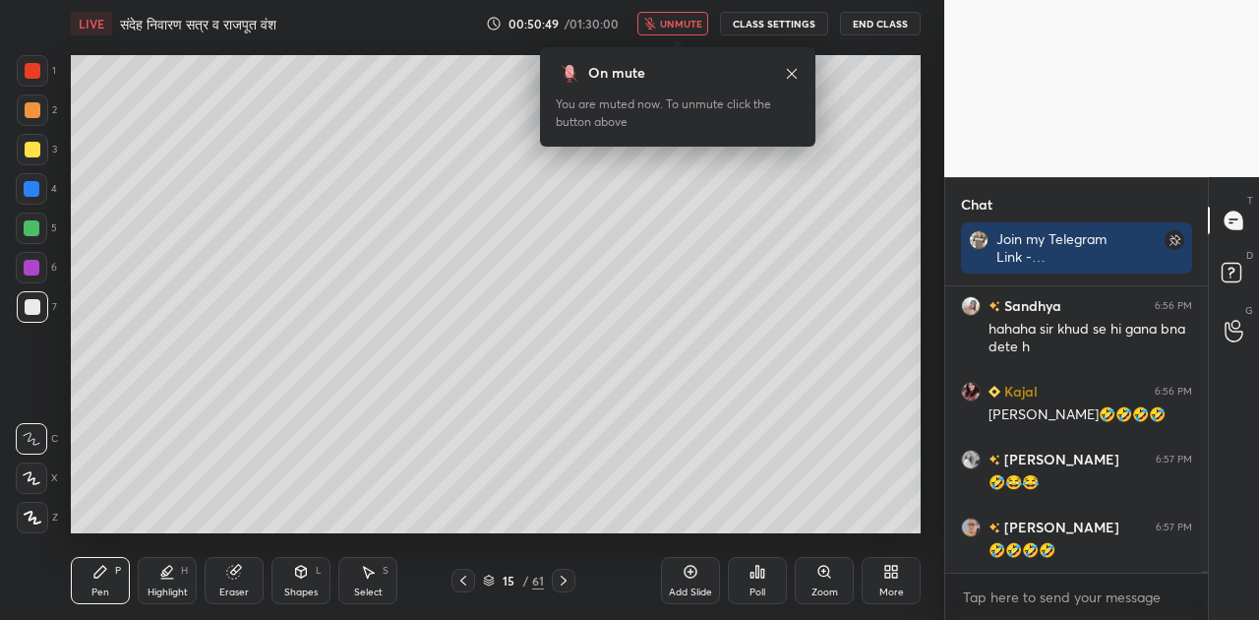
click at [702, 23] on span "unmute" at bounding box center [681, 24] width 42 height 14
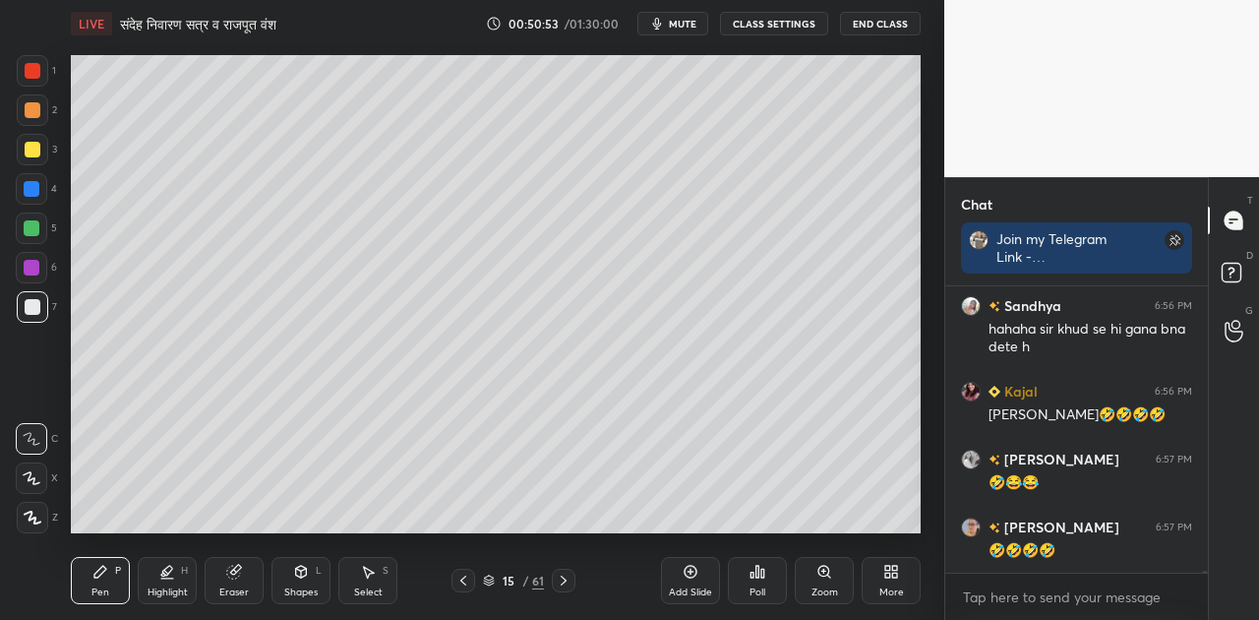
scroll to position [41533, 0]
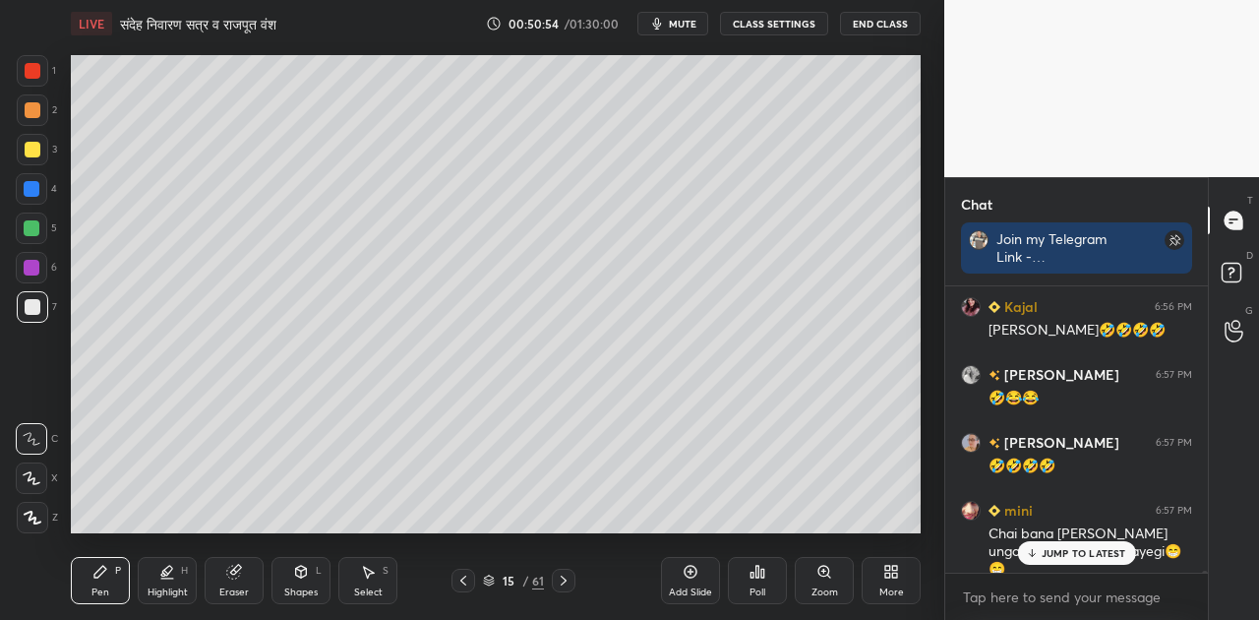
click at [33, 106] on div at bounding box center [33, 110] width 16 height 16
click at [165, 574] on icon at bounding box center [167, 571] width 10 height 10
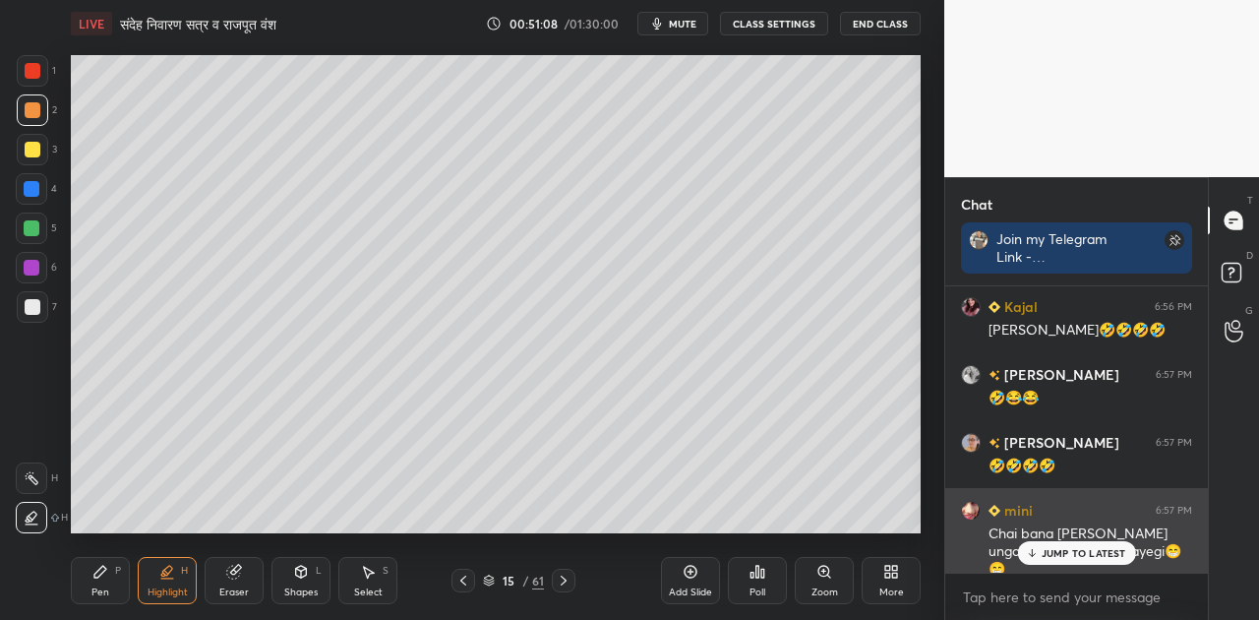
click at [1055, 553] on p "JUMP TO LATEST" at bounding box center [1084, 553] width 85 height 12
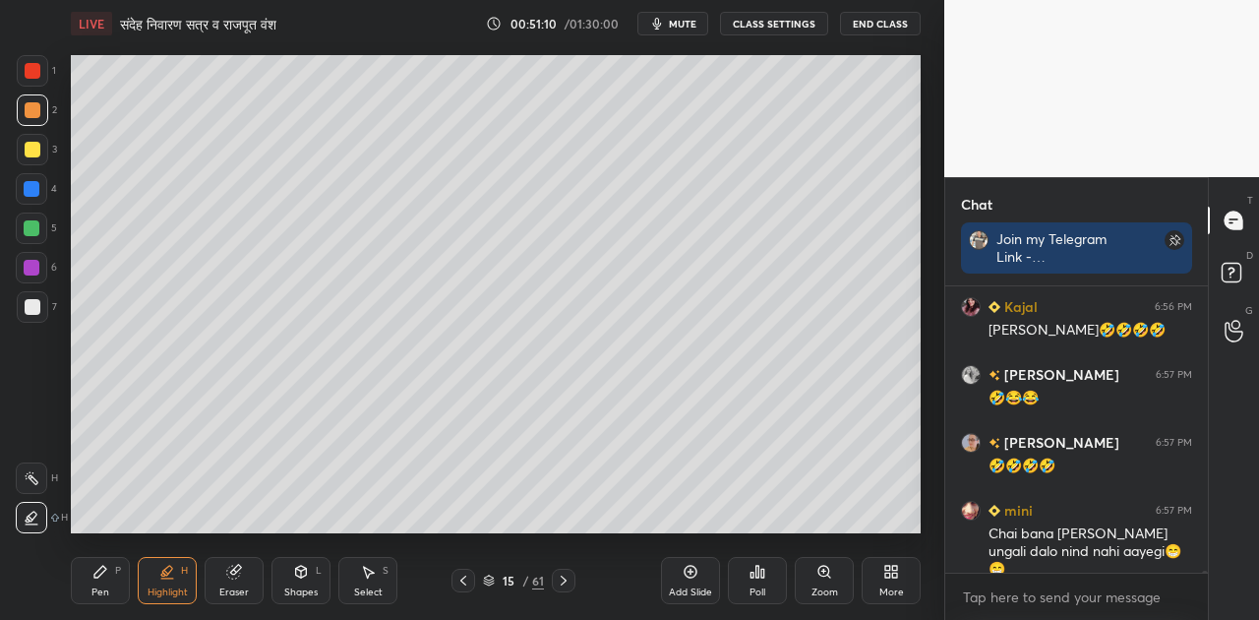
click at [304, 584] on div "Shapes L" at bounding box center [301, 580] width 59 height 47
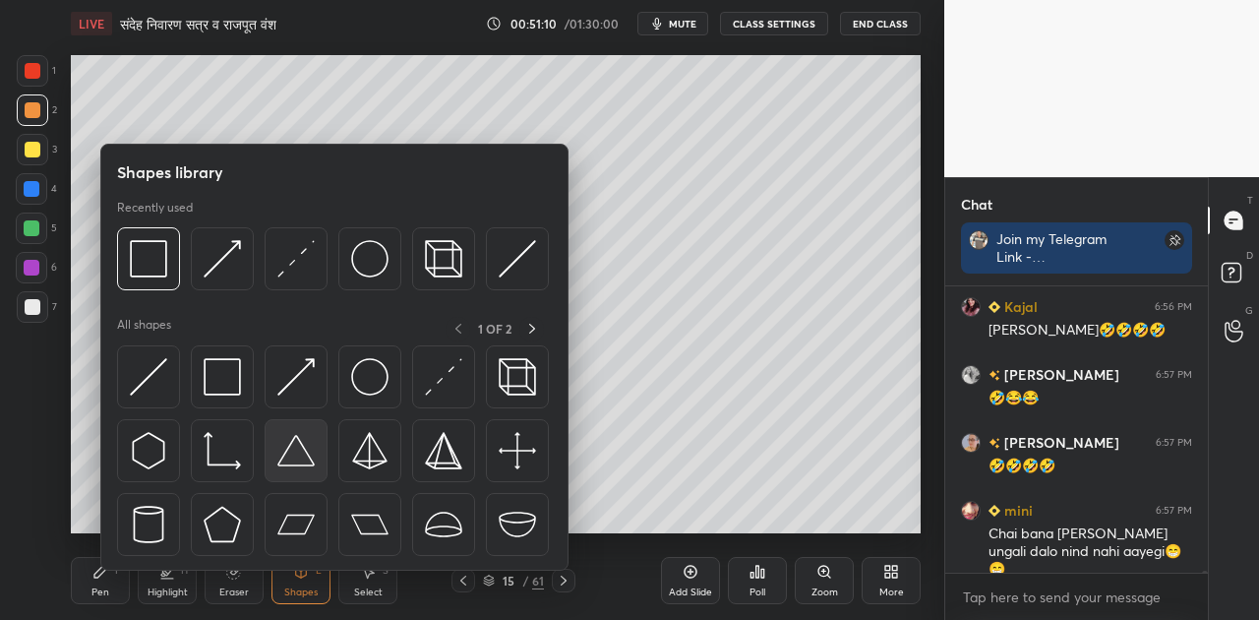
scroll to position [41602, 0]
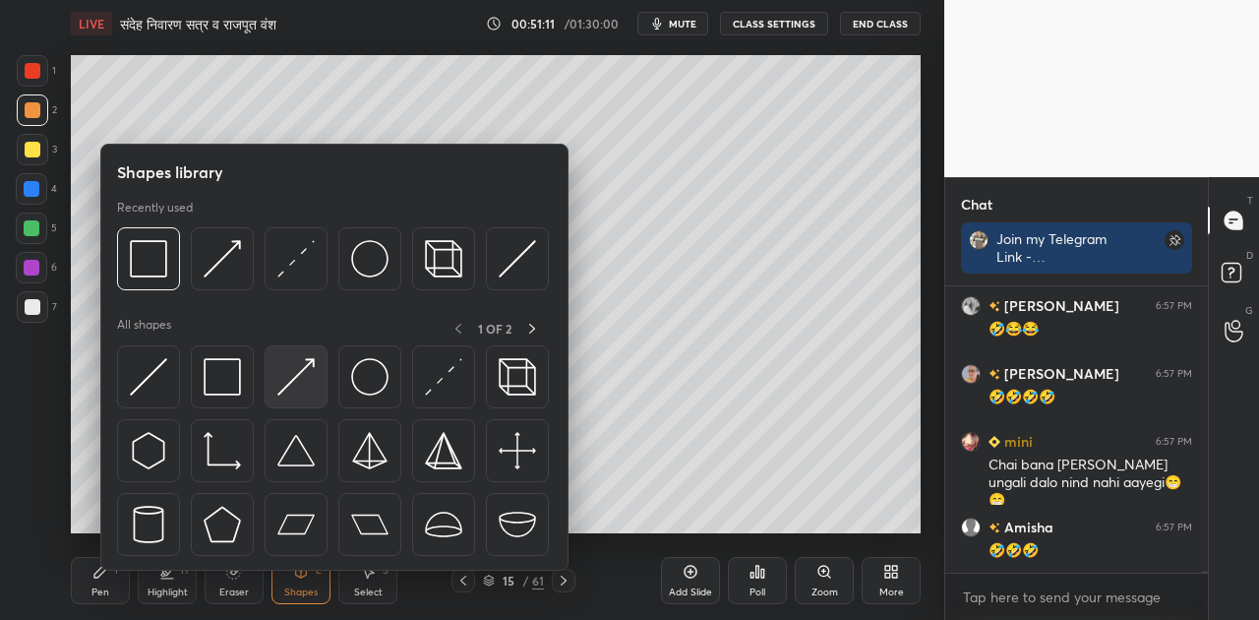
click at [287, 374] on img at bounding box center [295, 376] width 37 height 37
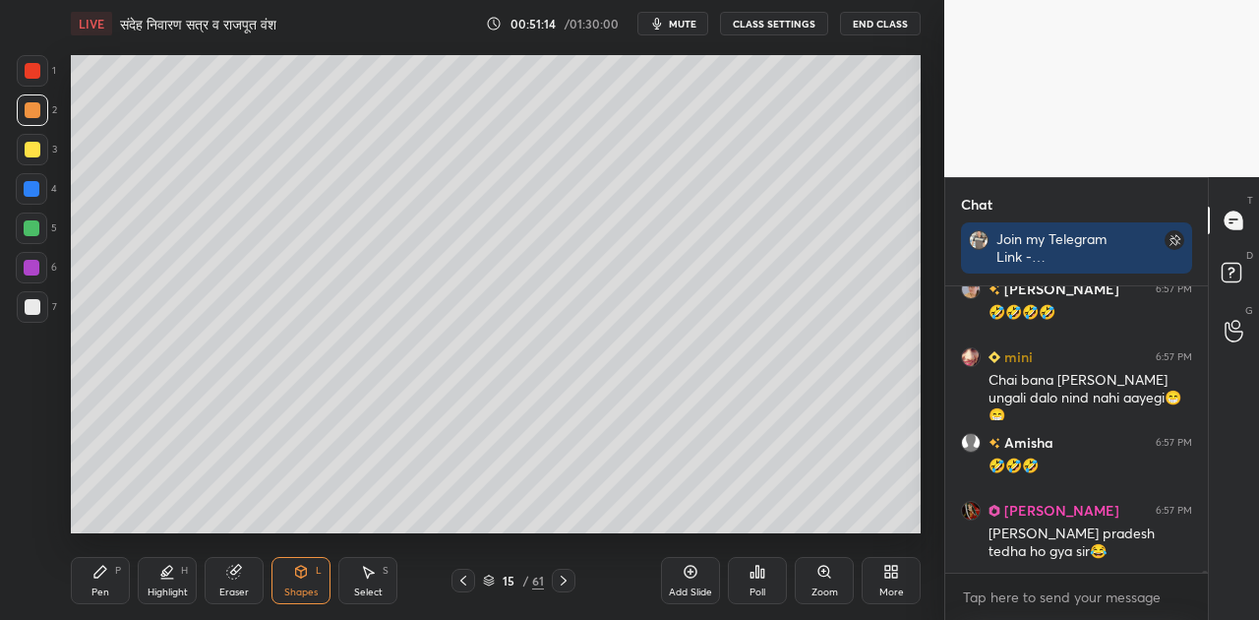
scroll to position [41755, 0]
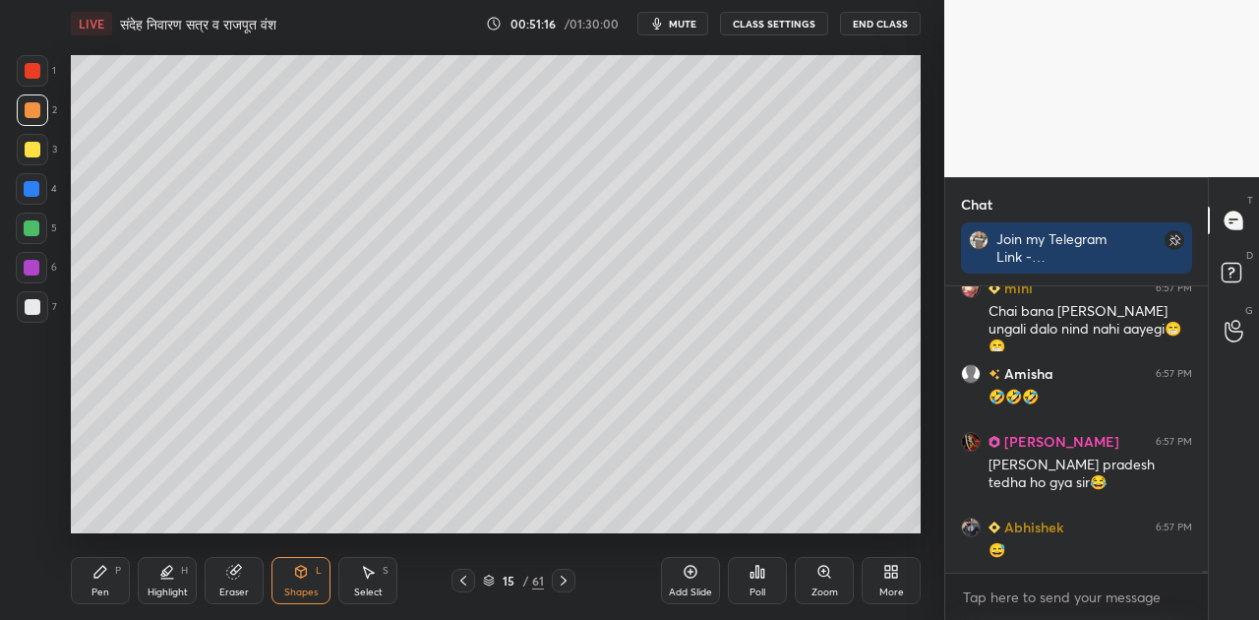
click at [31, 309] on div at bounding box center [33, 307] width 16 height 16
click at [112, 571] on div "Pen P" at bounding box center [100, 580] width 59 height 47
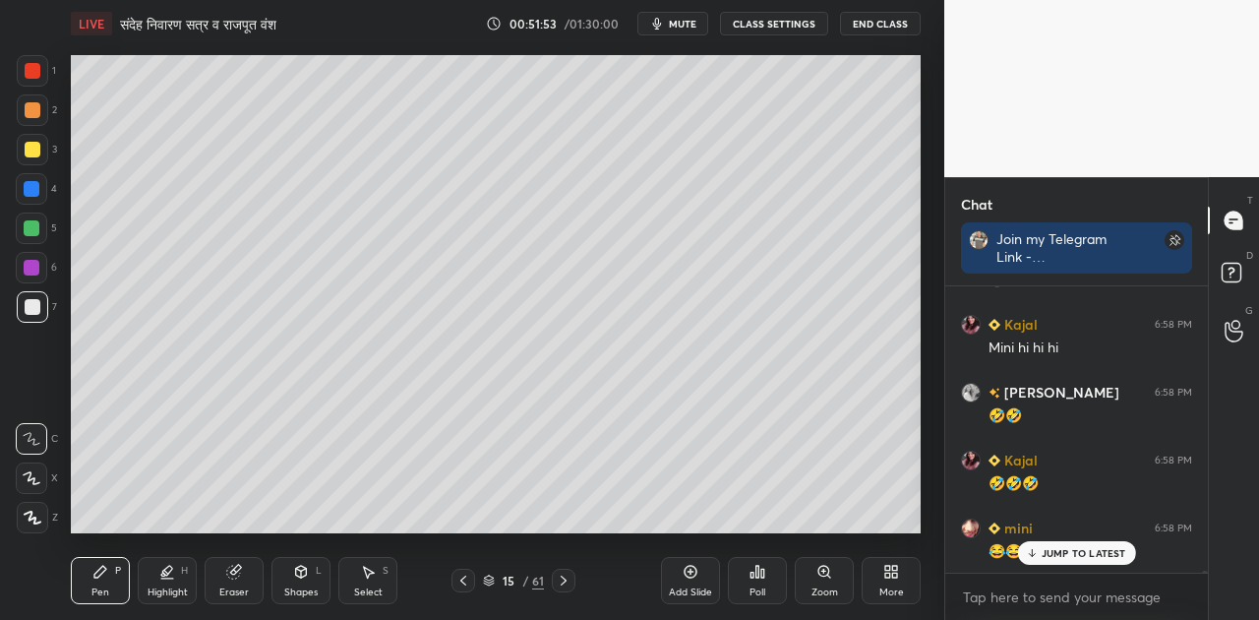
scroll to position [42566, 0]
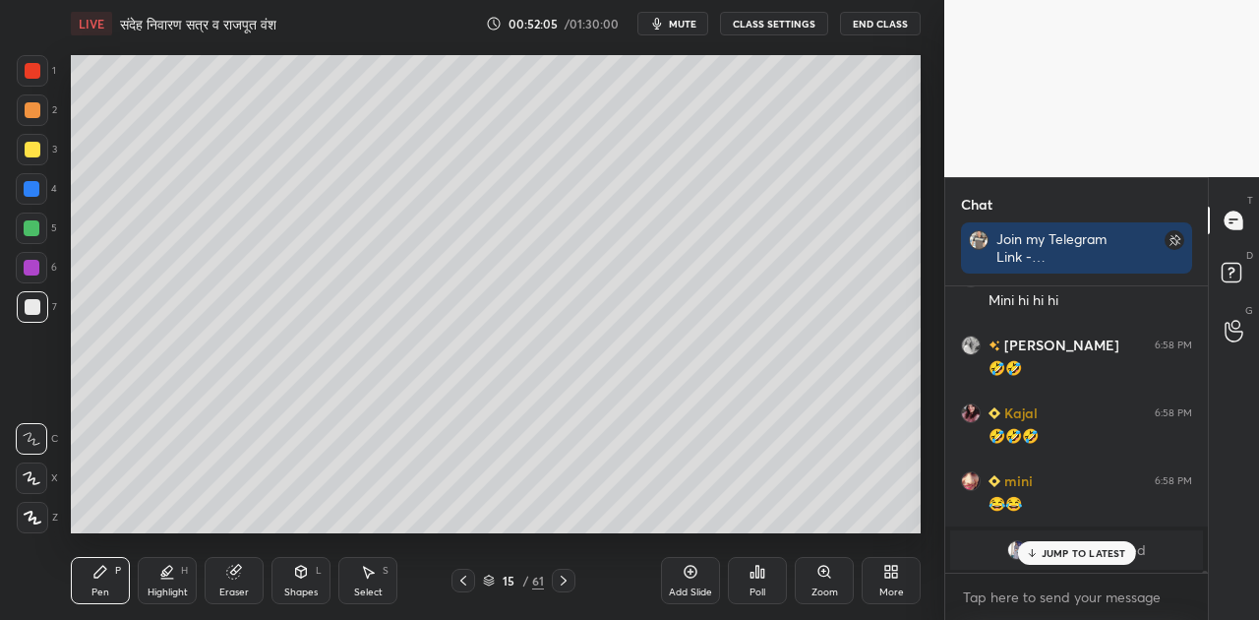
click at [1053, 557] on p "JUMP TO LATEST" at bounding box center [1084, 553] width 85 height 12
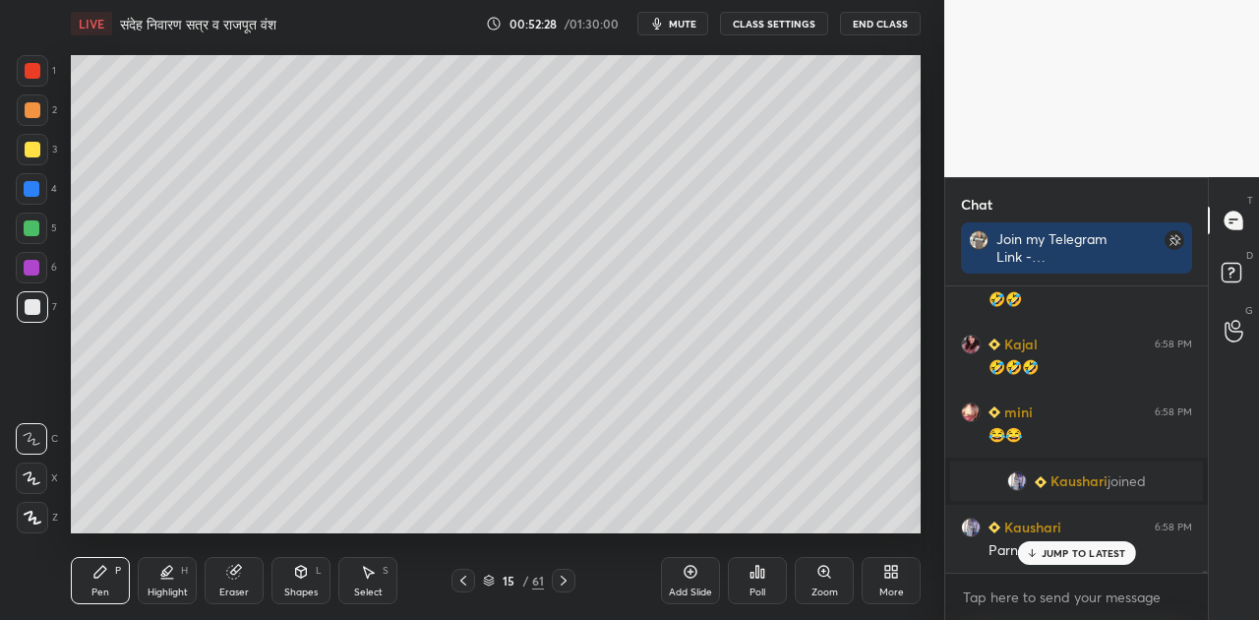
scroll to position [42737, 0]
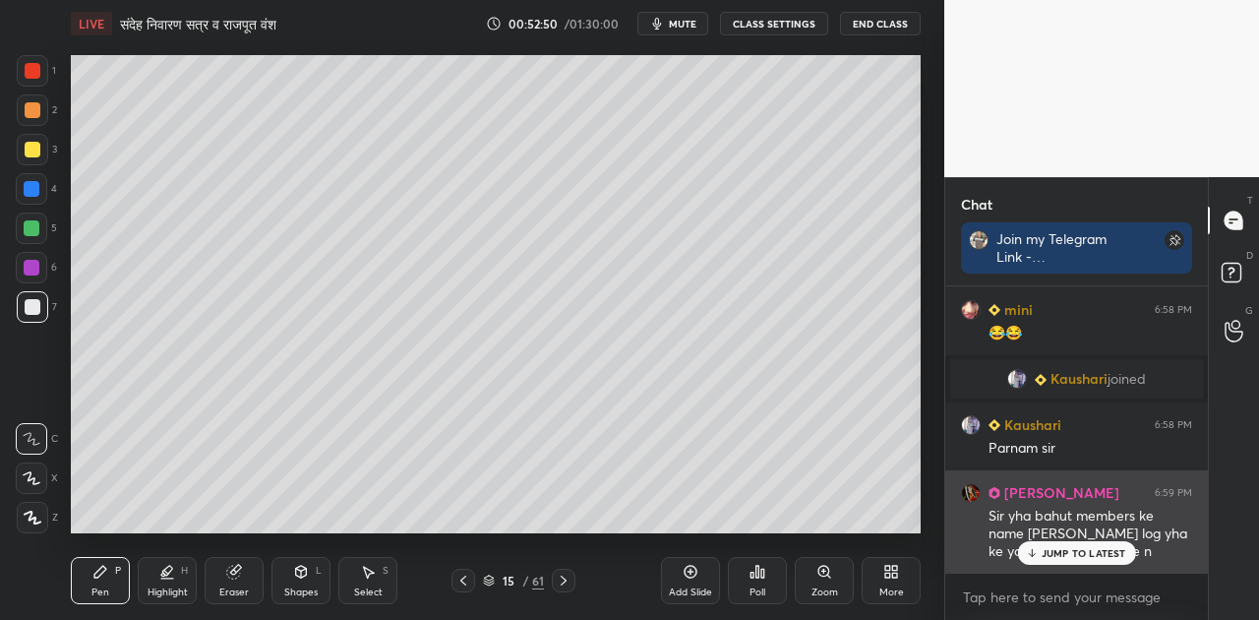
click at [1057, 548] on p "JUMP TO LATEST" at bounding box center [1084, 553] width 85 height 12
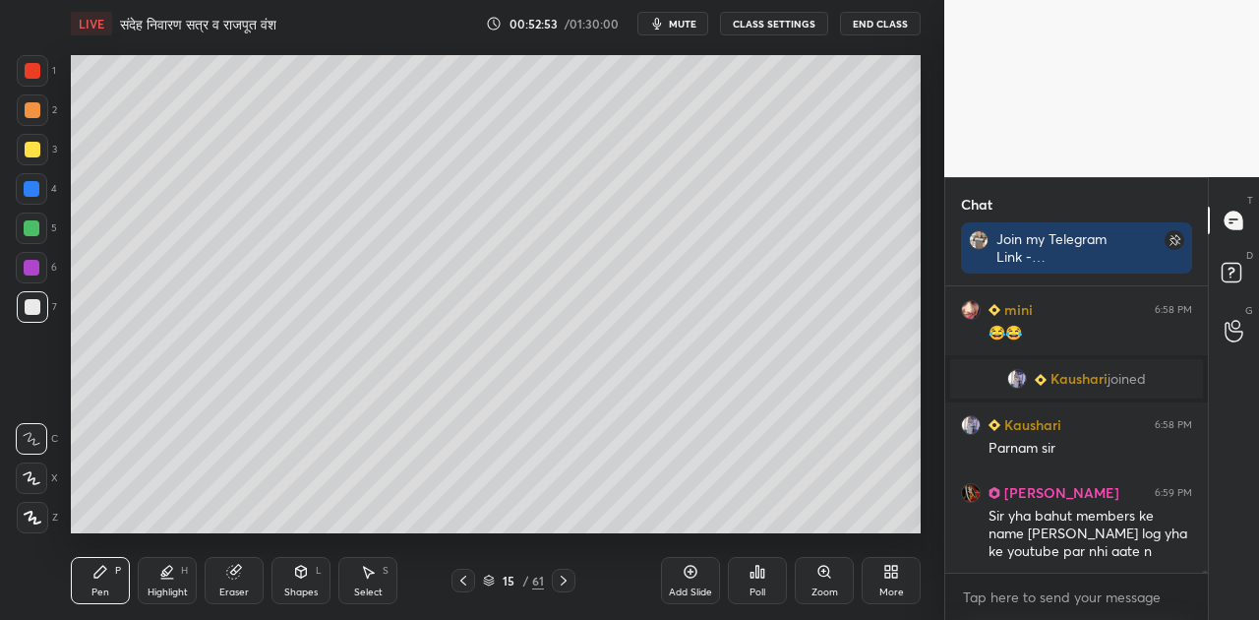
click at [682, 21] on span "mute" at bounding box center [683, 24] width 28 height 14
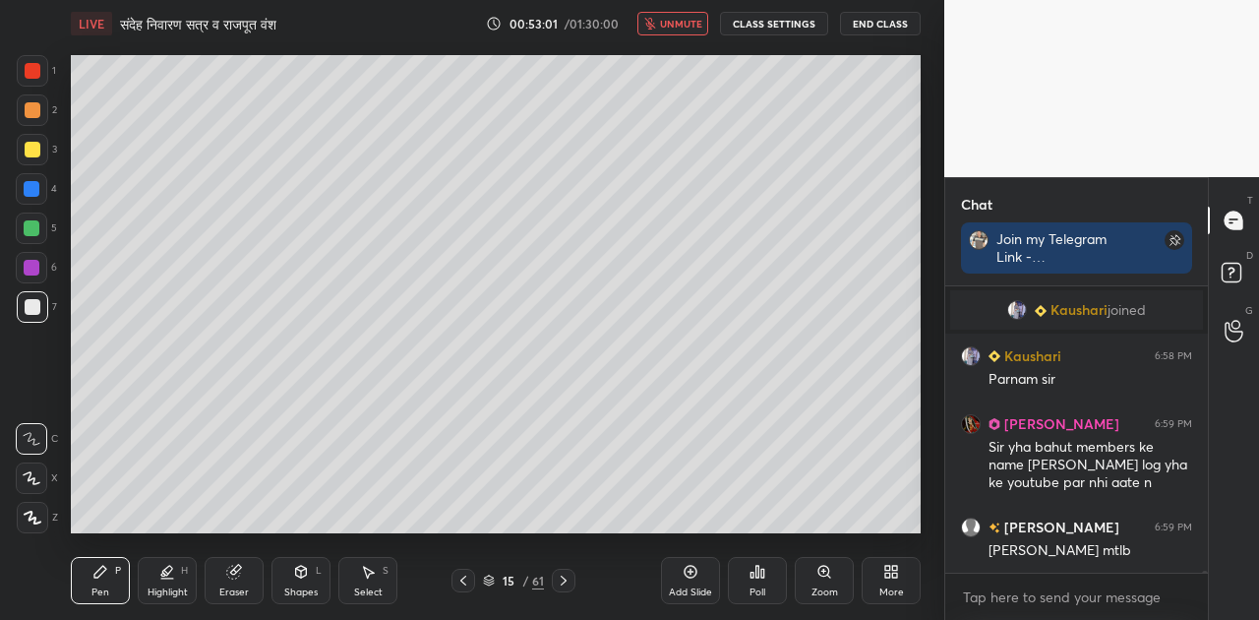
click at [682, 21] on span "unmute" at bounding box center [681, 24] width 42 height 14
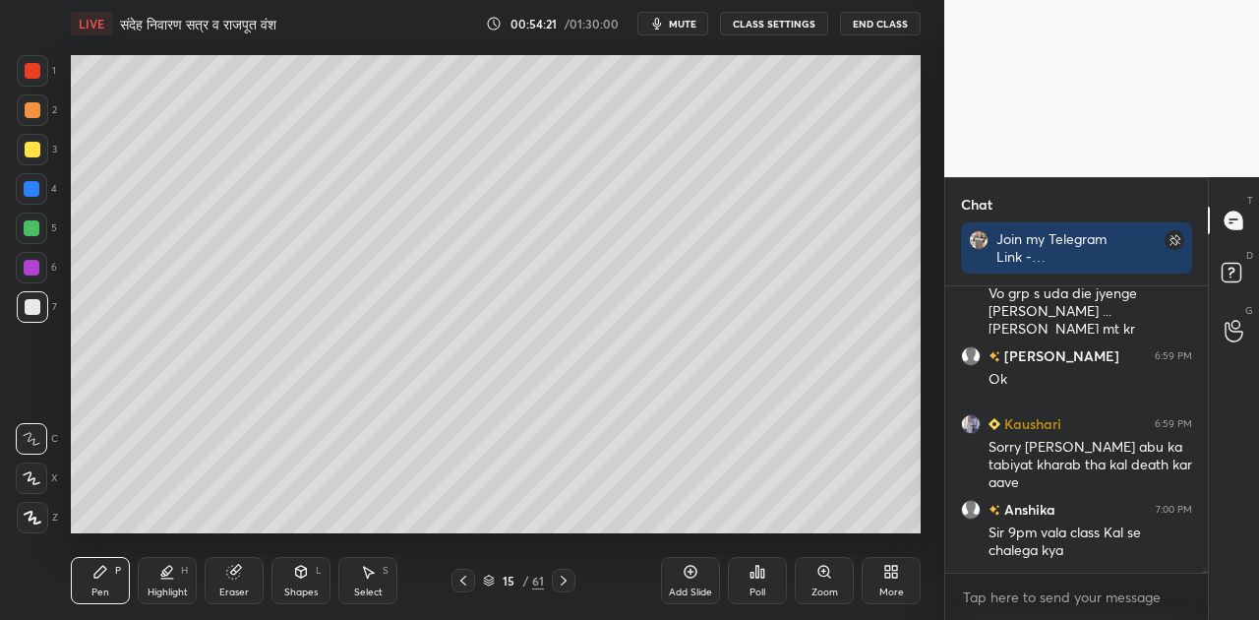
scroll to position [43215, 0]
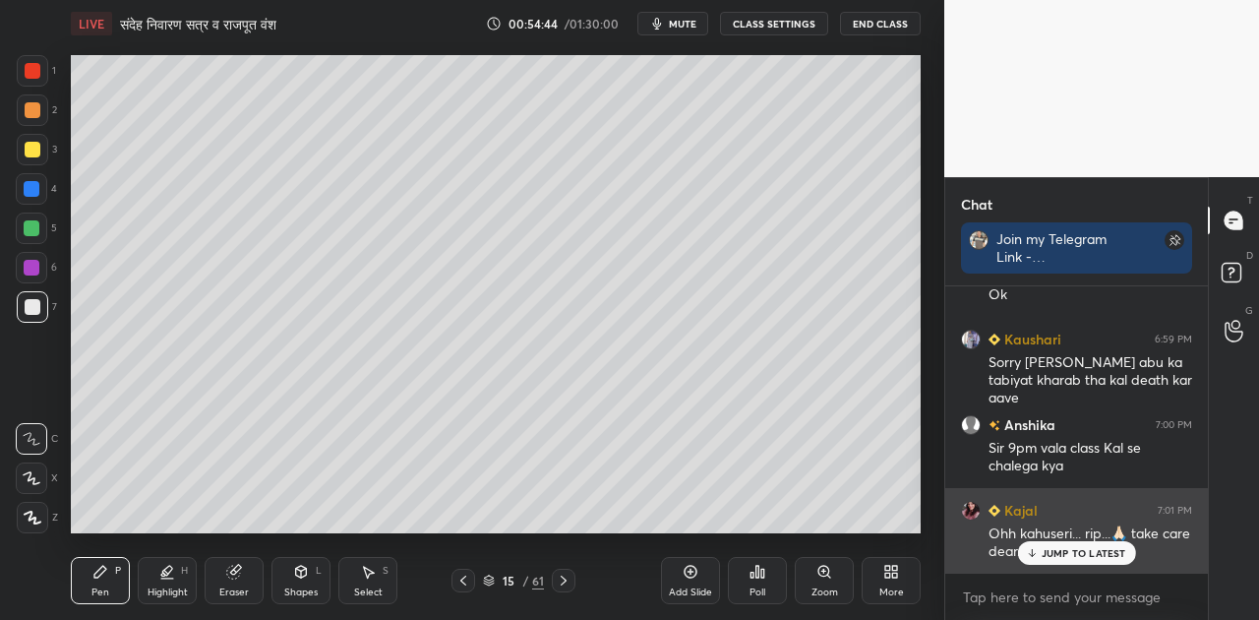
click at [1058, 552] on p "JUMP TO LATEST" at bounding box center [1084, 553] width 85 height 12
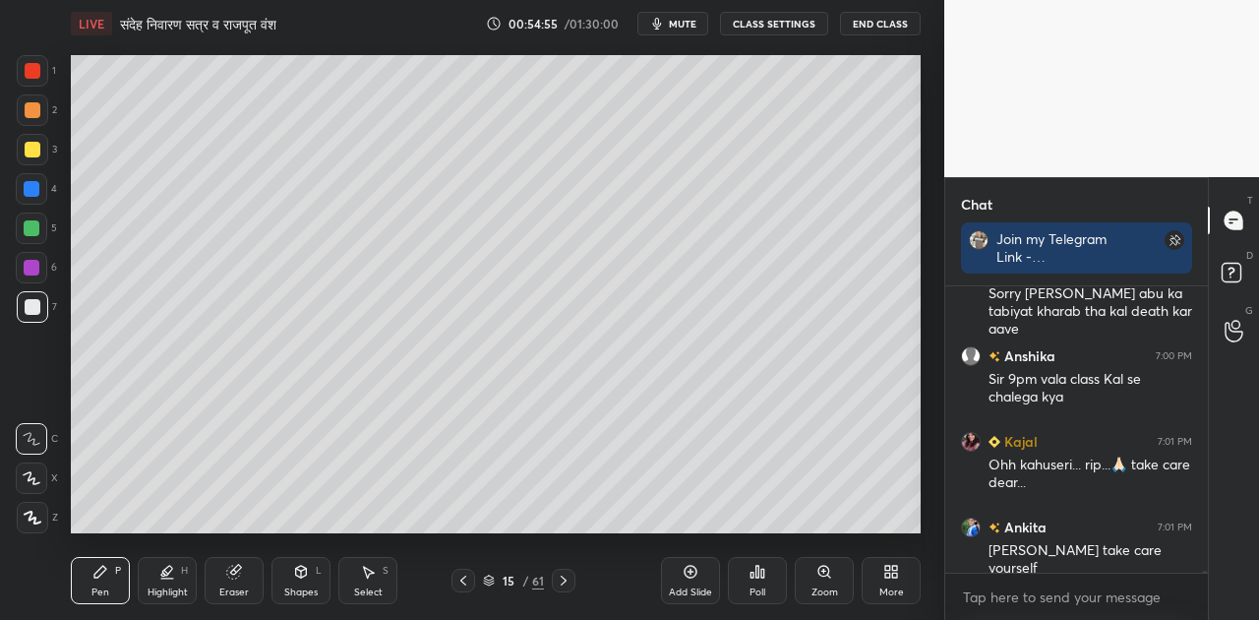
scroll to position [43351, 0]
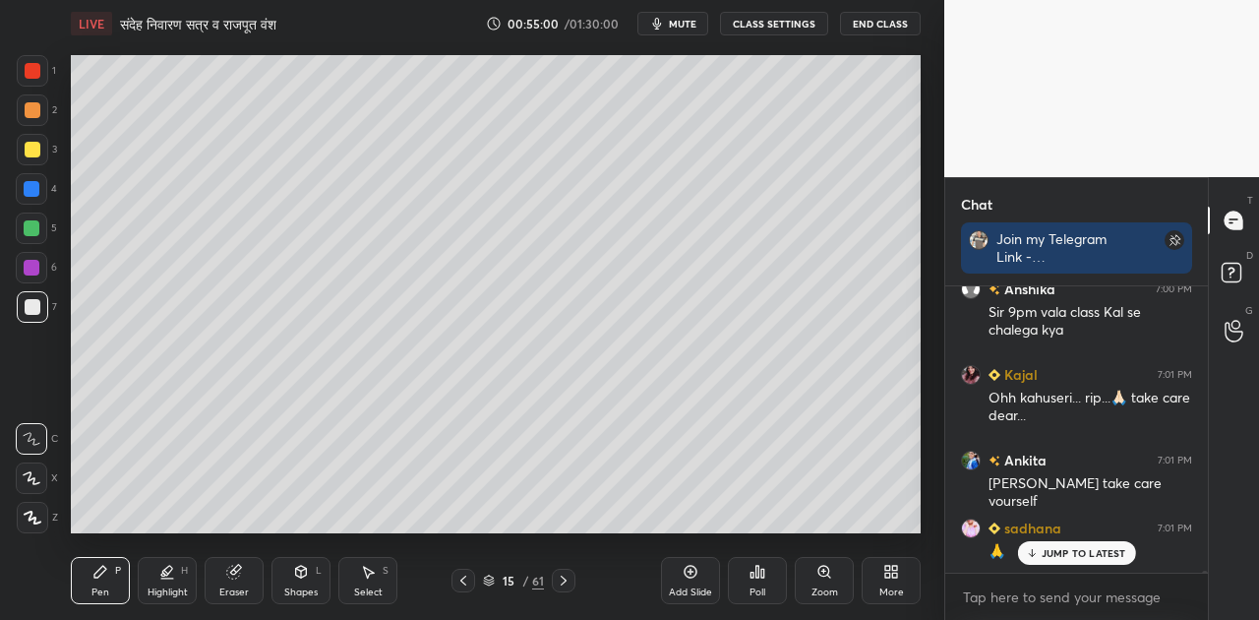
click at [692, 20] on span "mute" at bounding box center [683, 24] width 28 height 14
click at [692, 20] on span "unmute" at bounding box center [681, 24] width 42 height 14
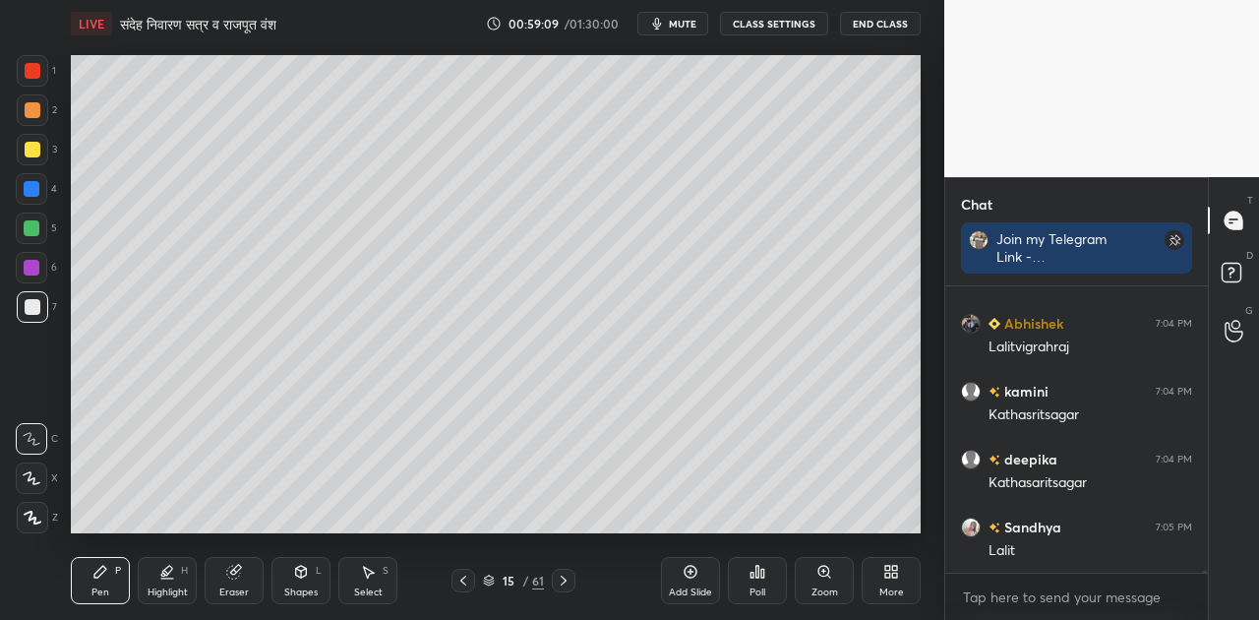
scroll to position [45989, 0]
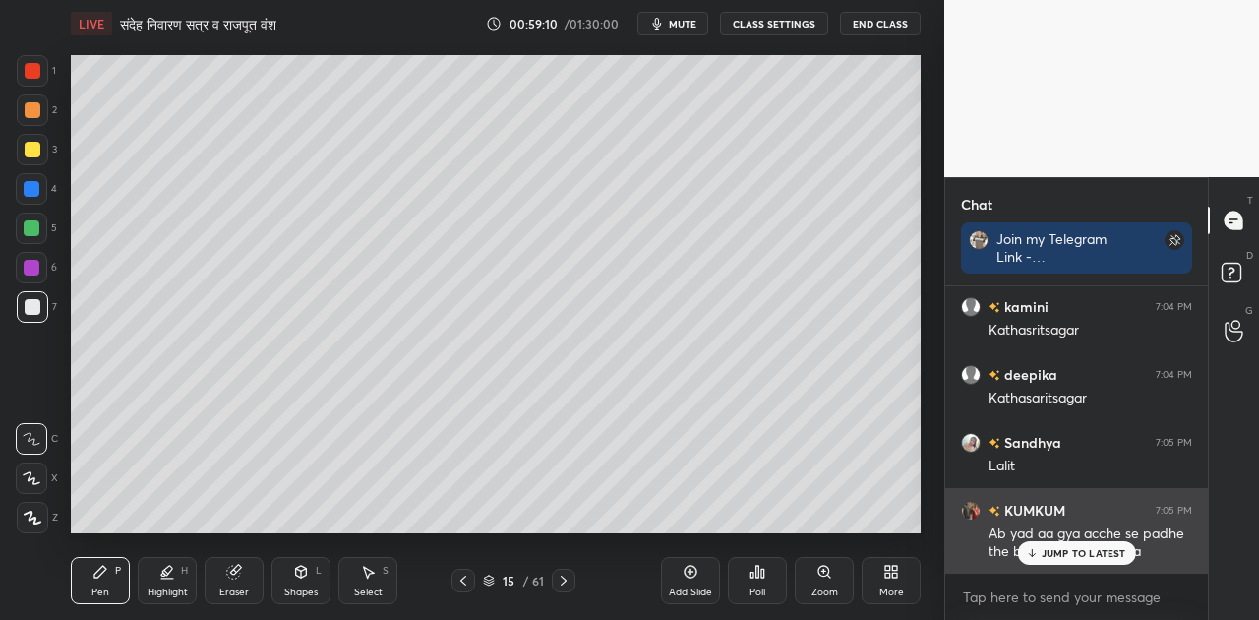
click at [1060, 554] on p "JUMP TO LATEST" at bounding box center [1084, 553] width 85 height 12
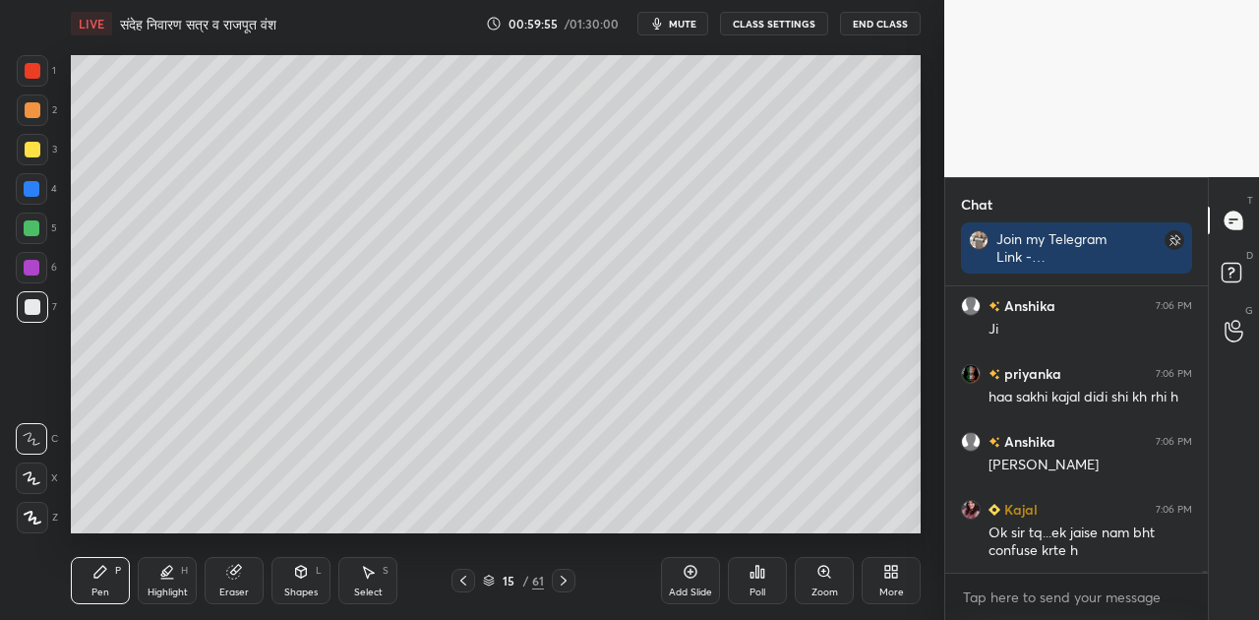
scroll to position [46432, 0]
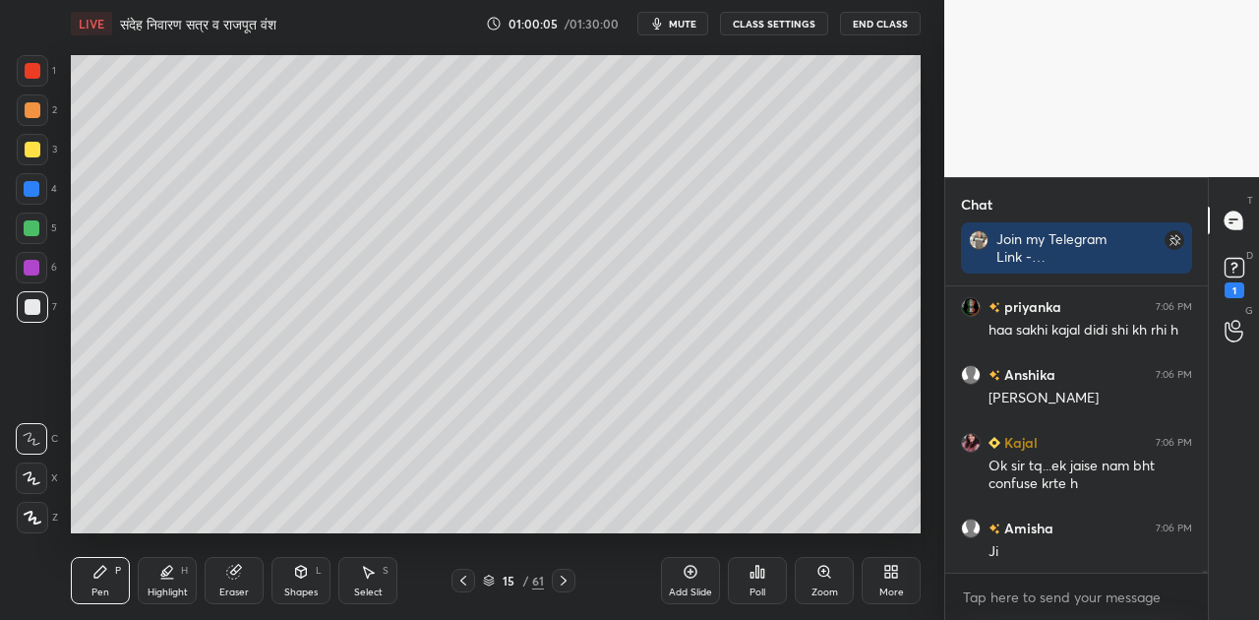
click at [308, 577] on icon at bounding box center [301, 572] width 16 height 16
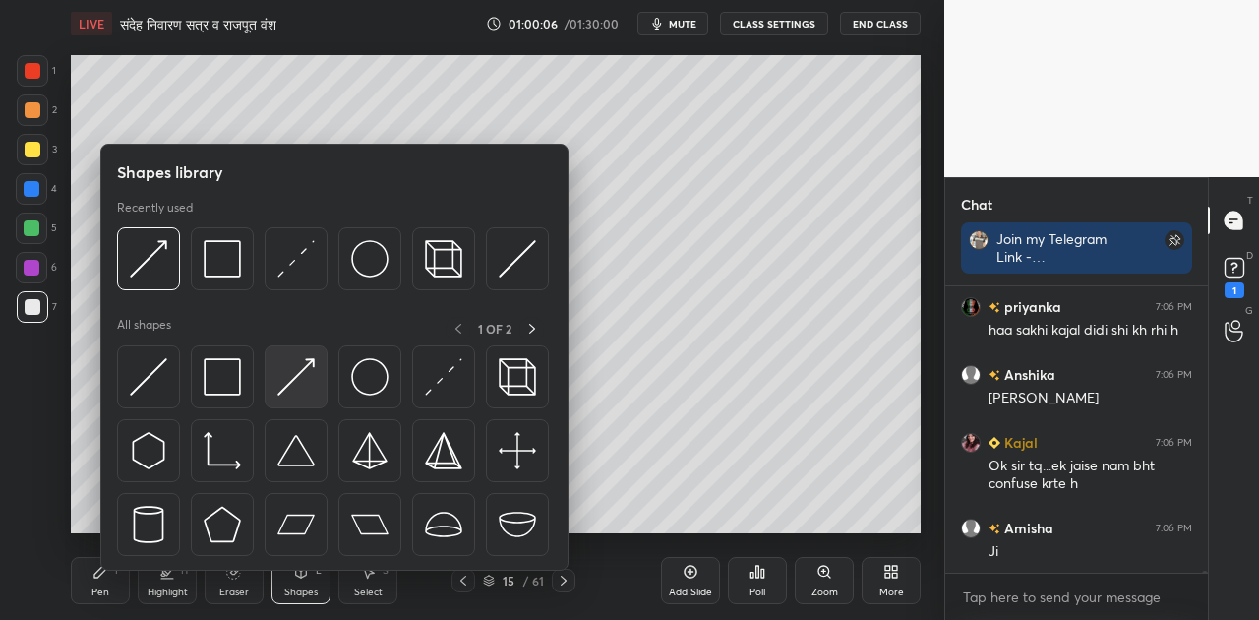
click at [283, 388] on img at bounding box center [295, 376] width 37 height 37
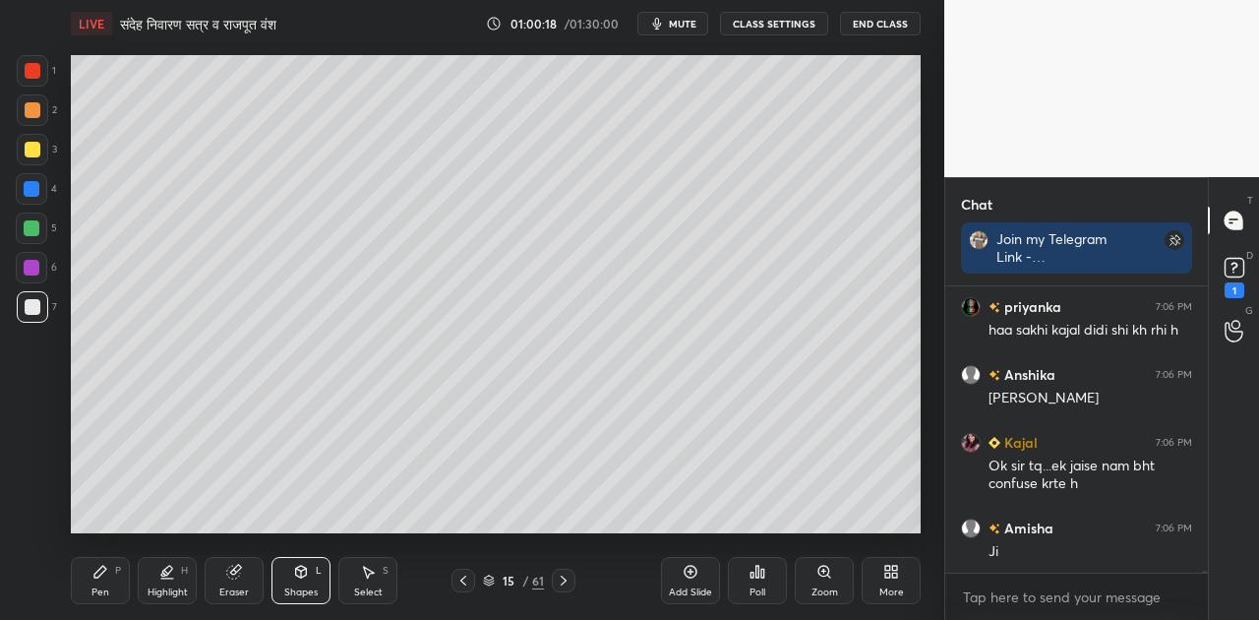
click at [94, 576] on icon at bounding box center [100, 572] width 12 height 12
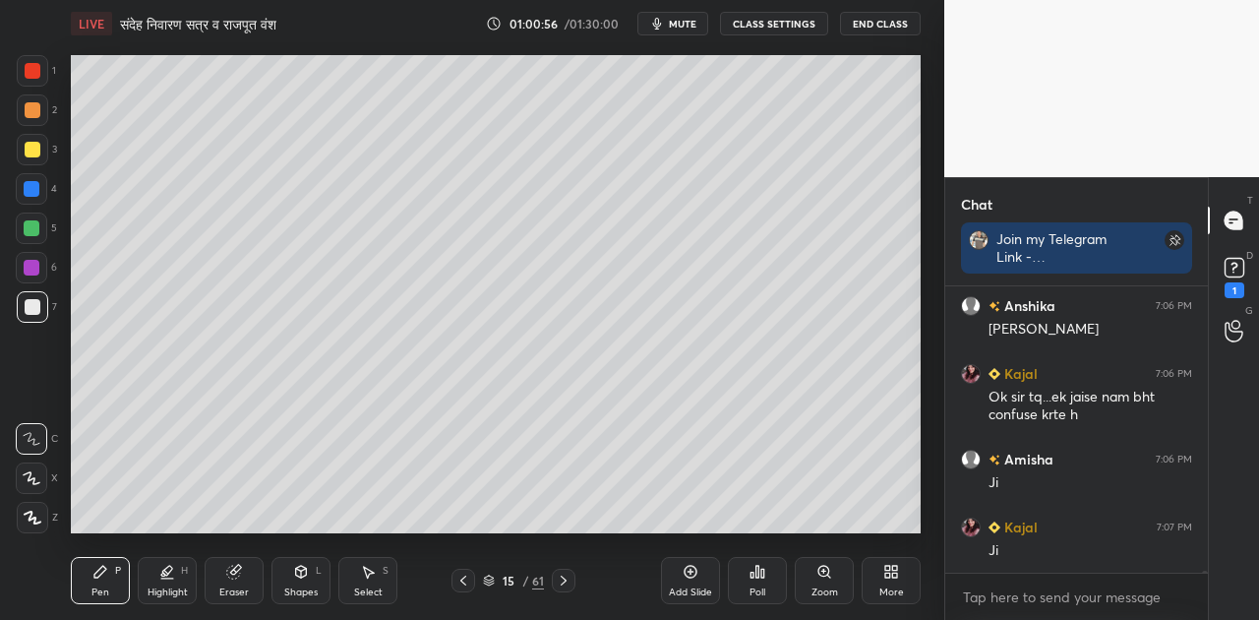
click at [306, 573] on icon at bounding box center [301, 572] width 11 height 12
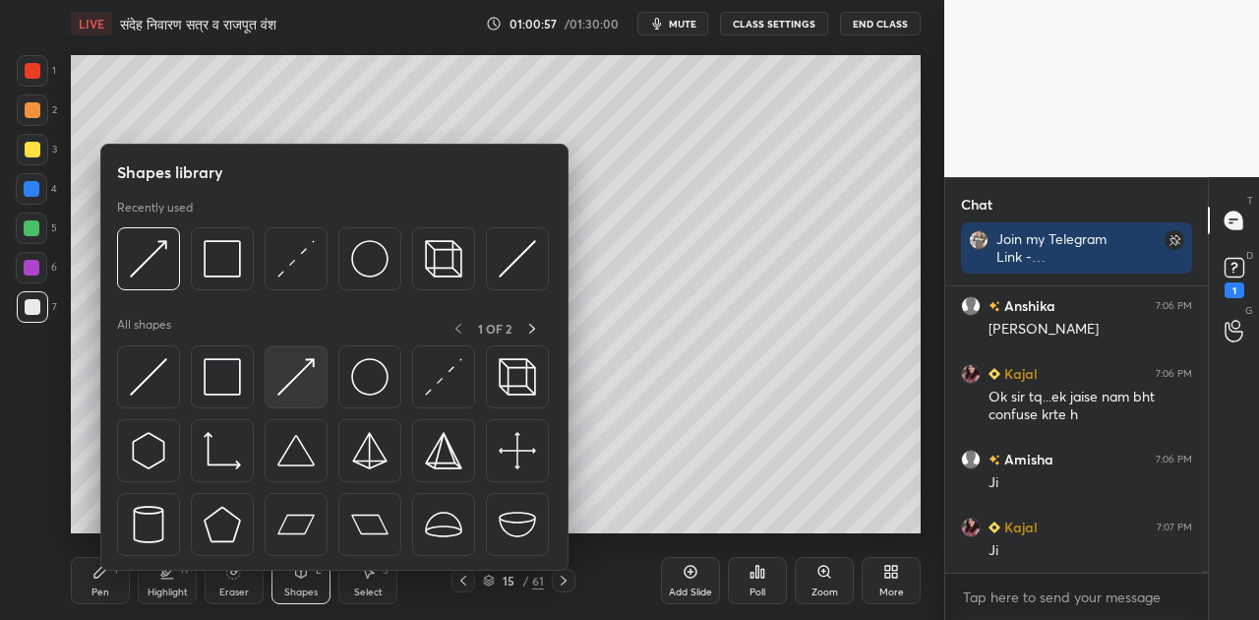
click at [298, 384] on img at bounding box center [295, 376] width 37 height 37
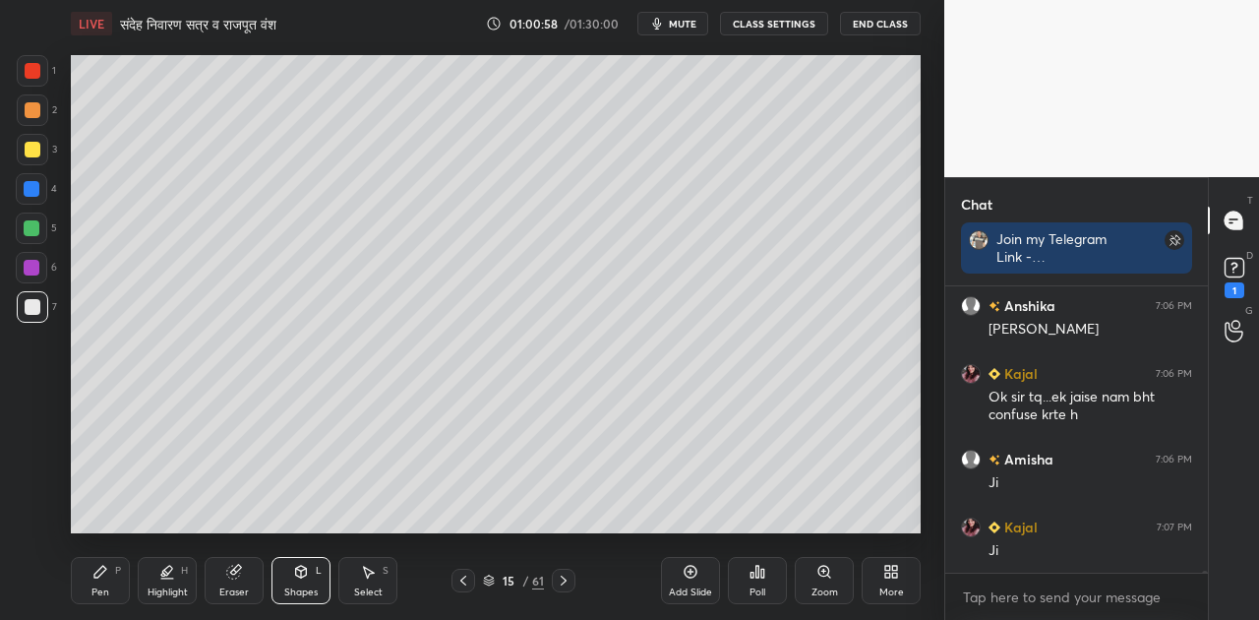
click at [39, 233] on div at bounding box center [31, 227] width 31 height 31
click at [106, 576] on icon at bounding box center [100, 572] width 16 height 16
click at [32, 309] on div at bounding box center [33, 307] width 16 height 16
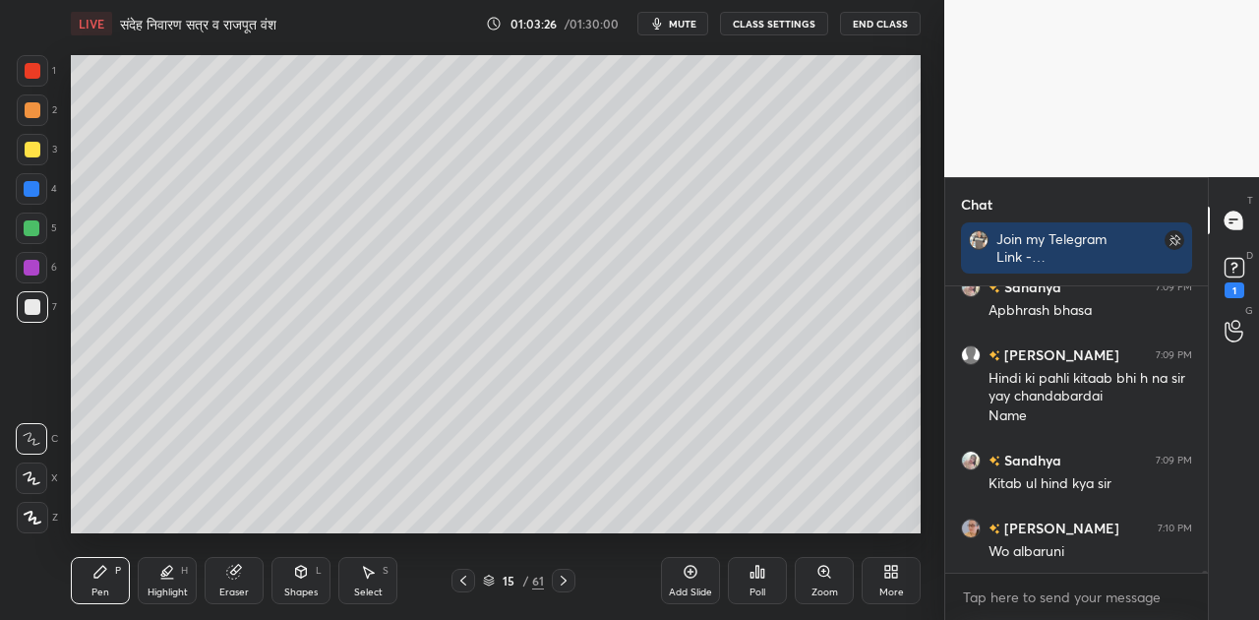
scroll to position [47235, 0]
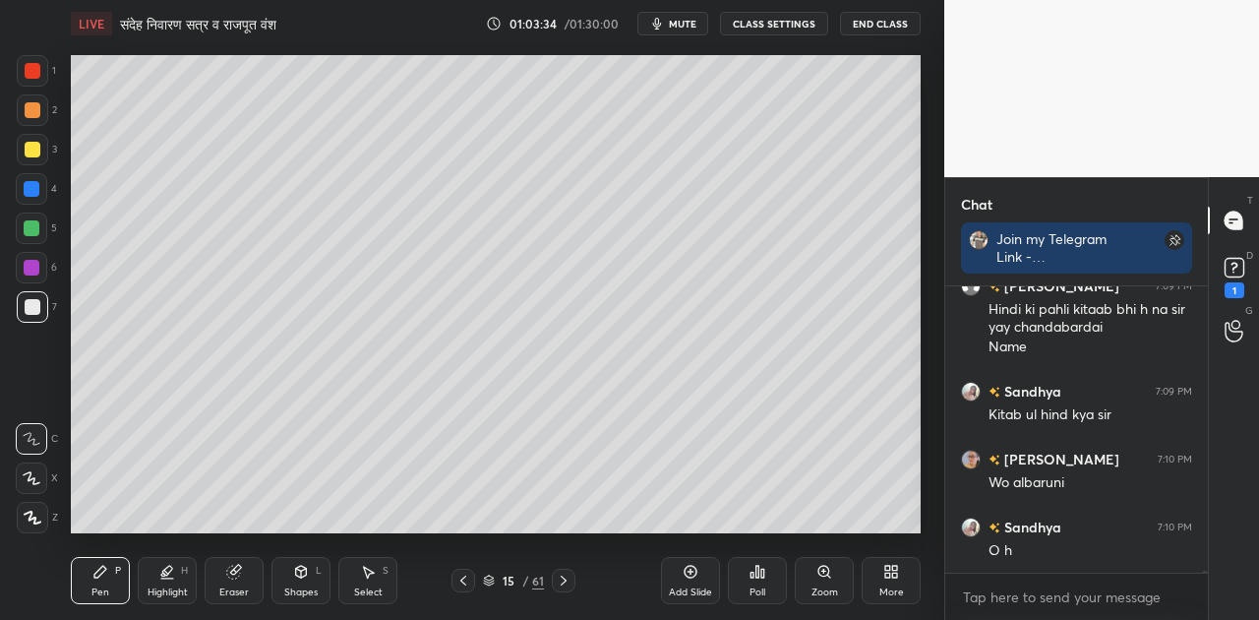
click at [682, 20] on span "mute" at bounding box center [683, 24] width 28 height 14
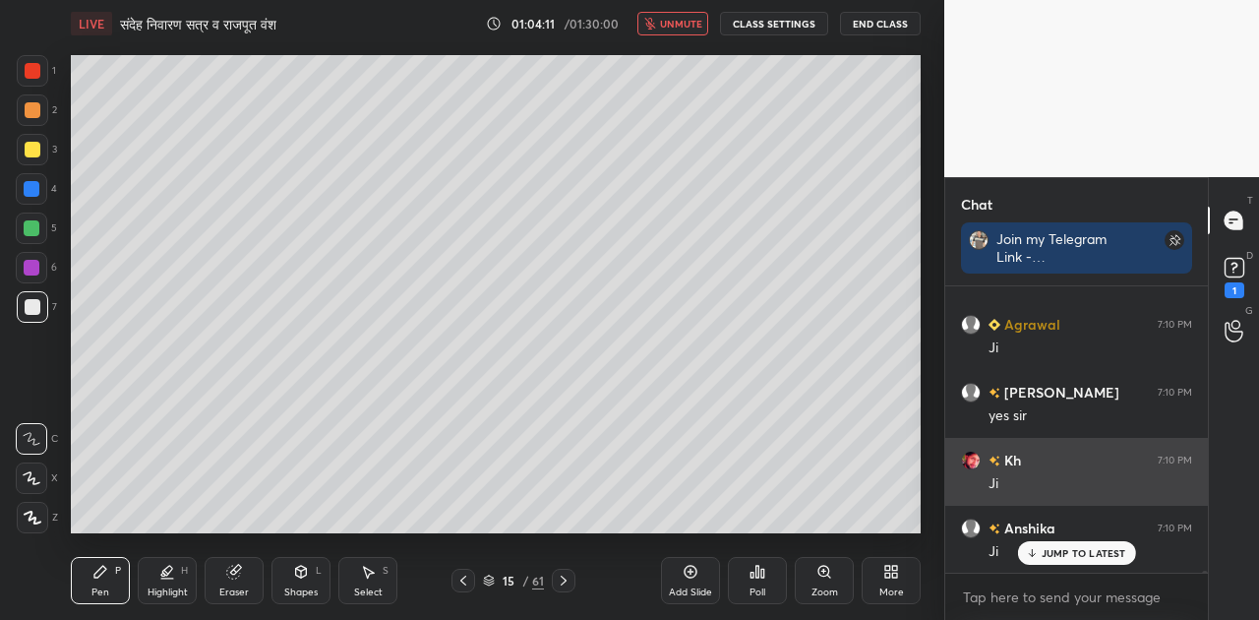
scroll to position [48852, 0]
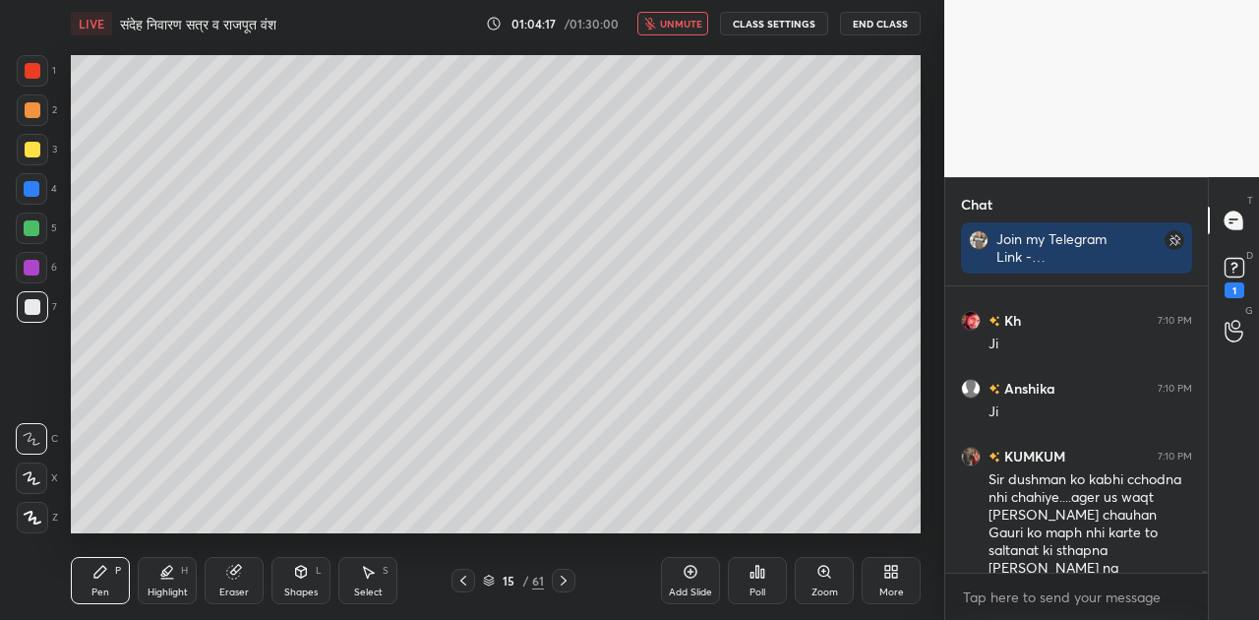
click at [666, 24] on span "unmute" at bounding box center [681, 24] width 42 height 14
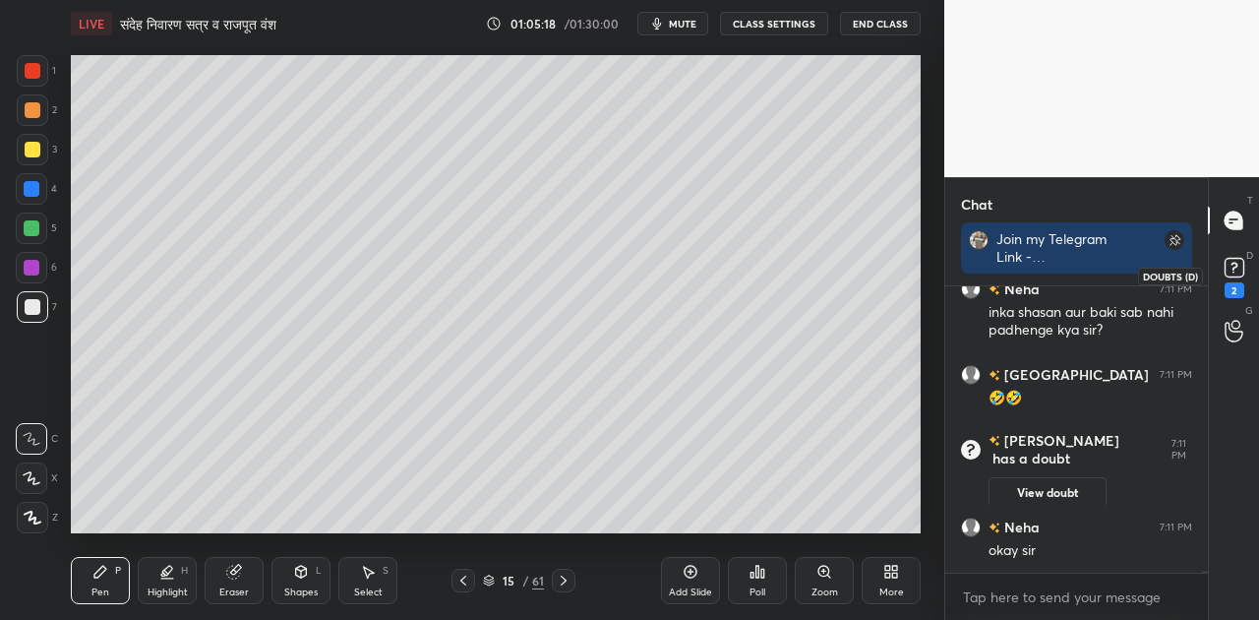
scroll to position [44409, 0]
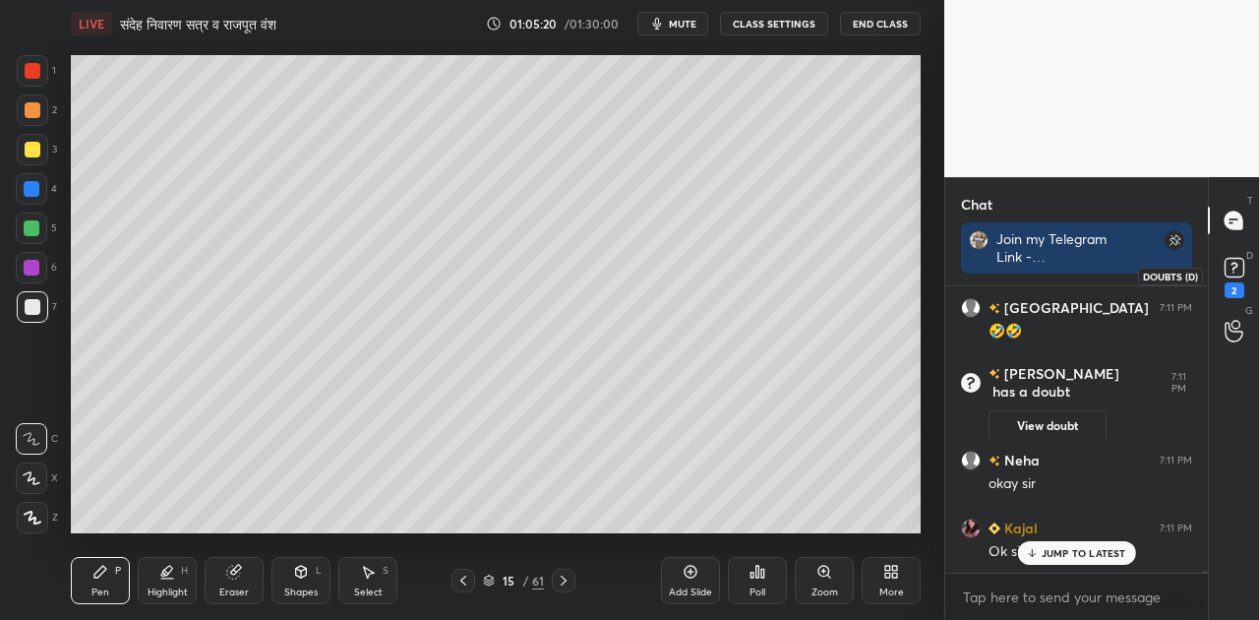
click at [1230, 270] on rect at bounding box center [1234, 268] width 19 height 19
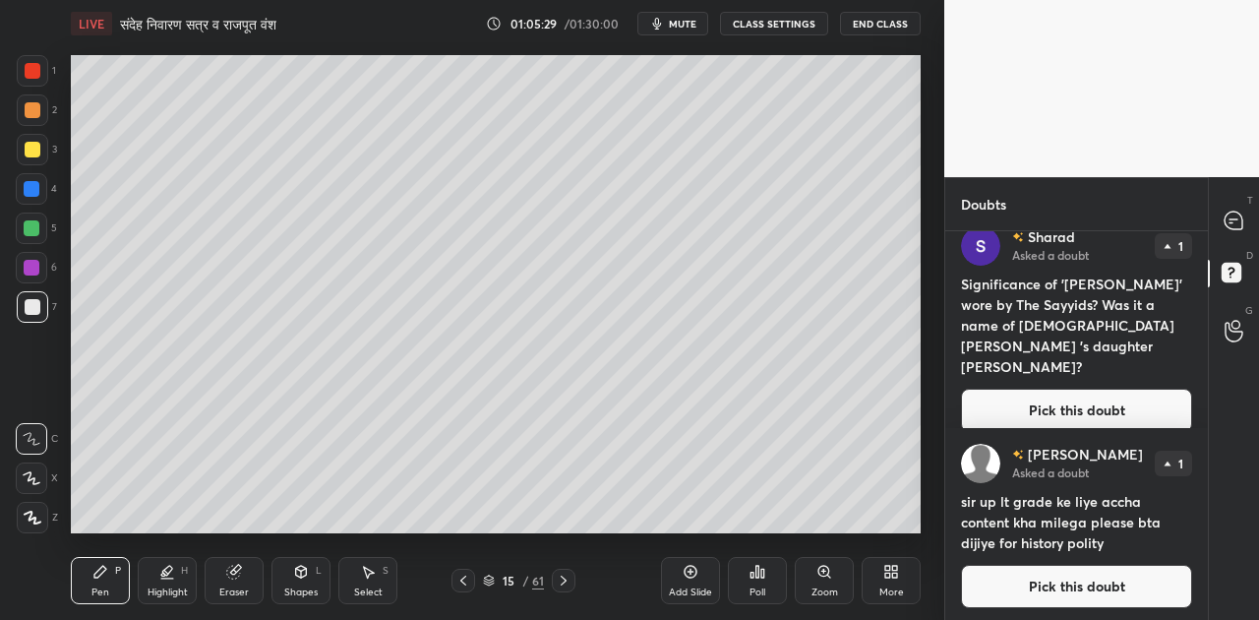
scroll to position [201, 0]
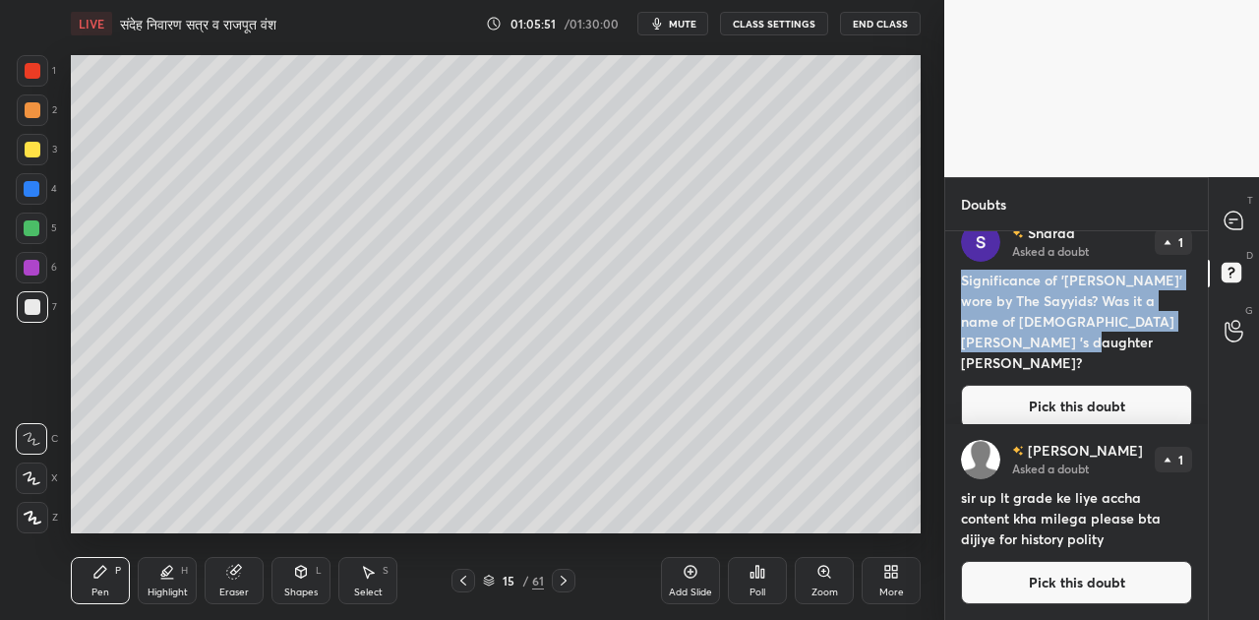
drag, startPoint x: 961, startPoint y: 275, endPoint x: 1073, endPoint y: 344, distance: 131.6
click at [1073, 344] on h4 "Significance of '[PERSON_NAME]' wore by The Sayyids? Was it a name of [DEMOGRAP…" at bounding box center [1076, 321] width 231 height 103
copy h4 "Significance of '[PERSON_NAME]' wore by The Sayyids? Was it a name of [DEMOGRAP…"
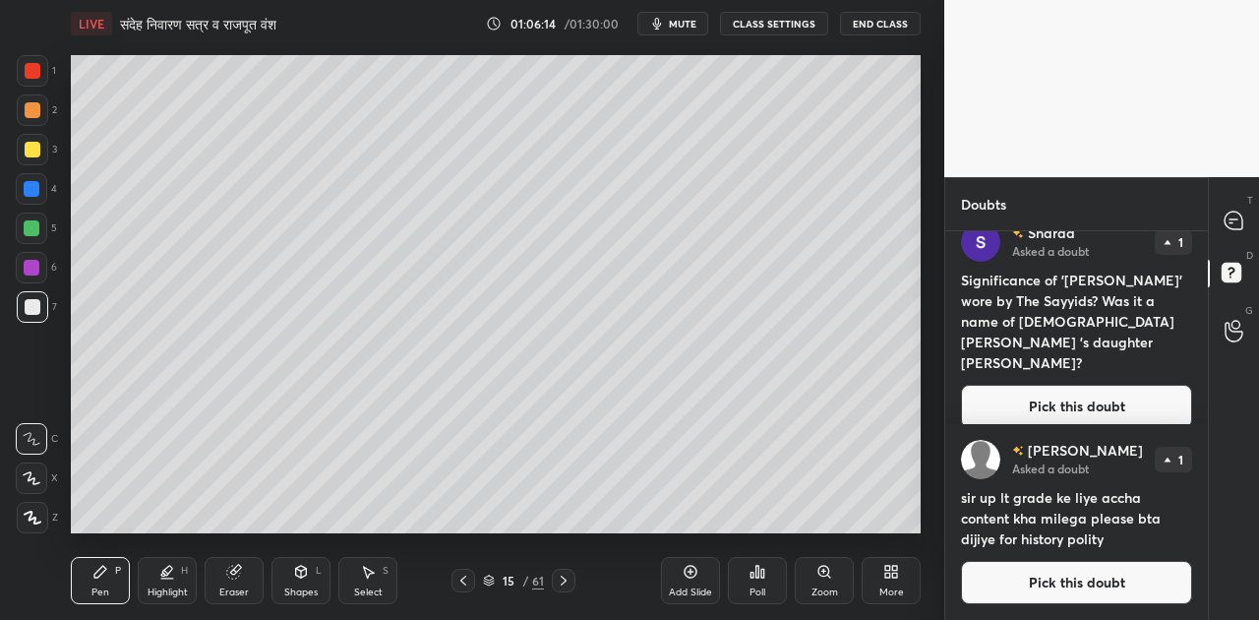
click at [1075, 587] on button "Pick this doubt" at bounding box center [1076, 582] width 231 height 43
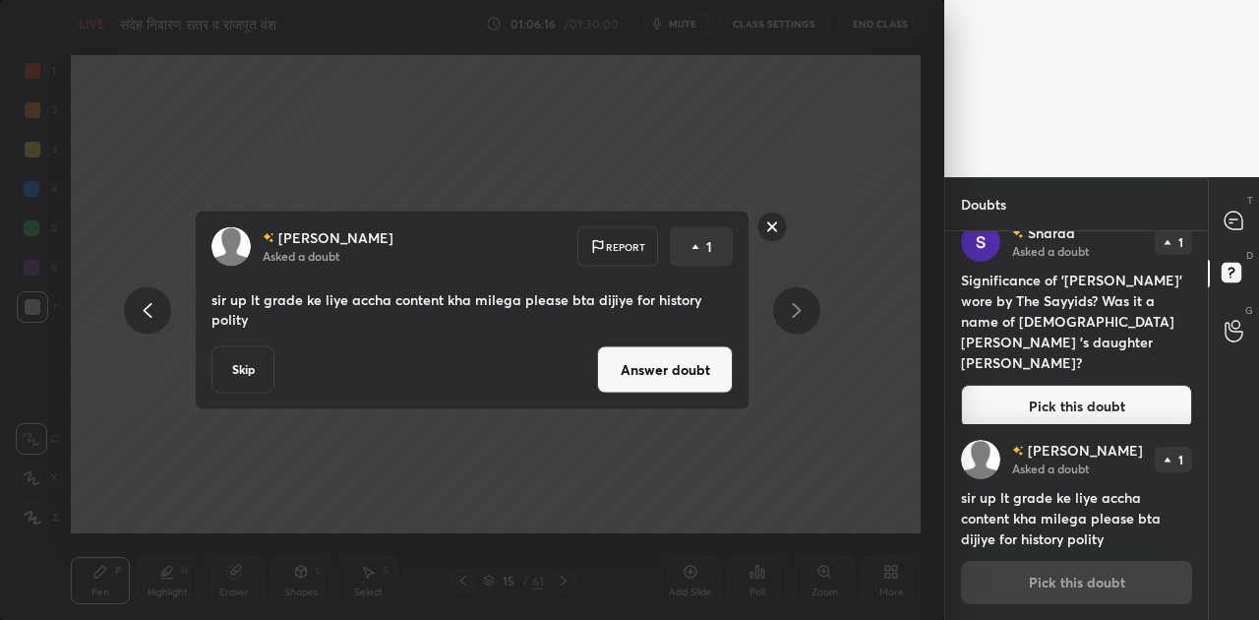
click at [663, 373] on button "Answer doubt" at bounding box center [665, 369] width 136 height 47
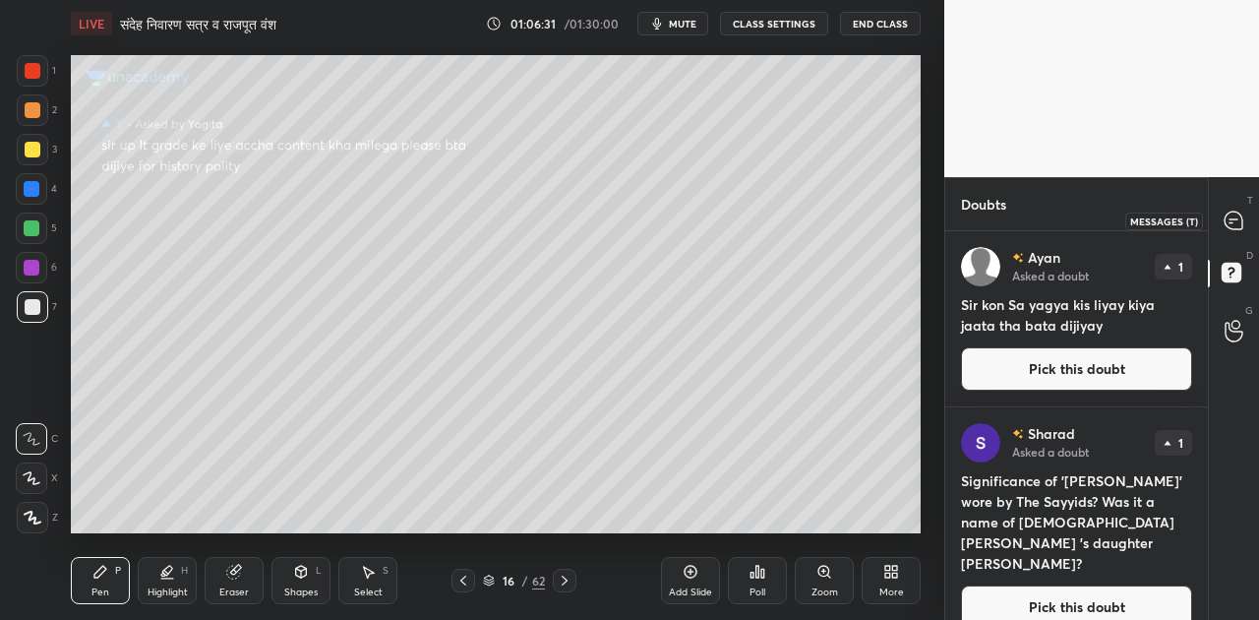
click at [1233, 215] on icon at bounding box center [1234, 221] width 18 height 18
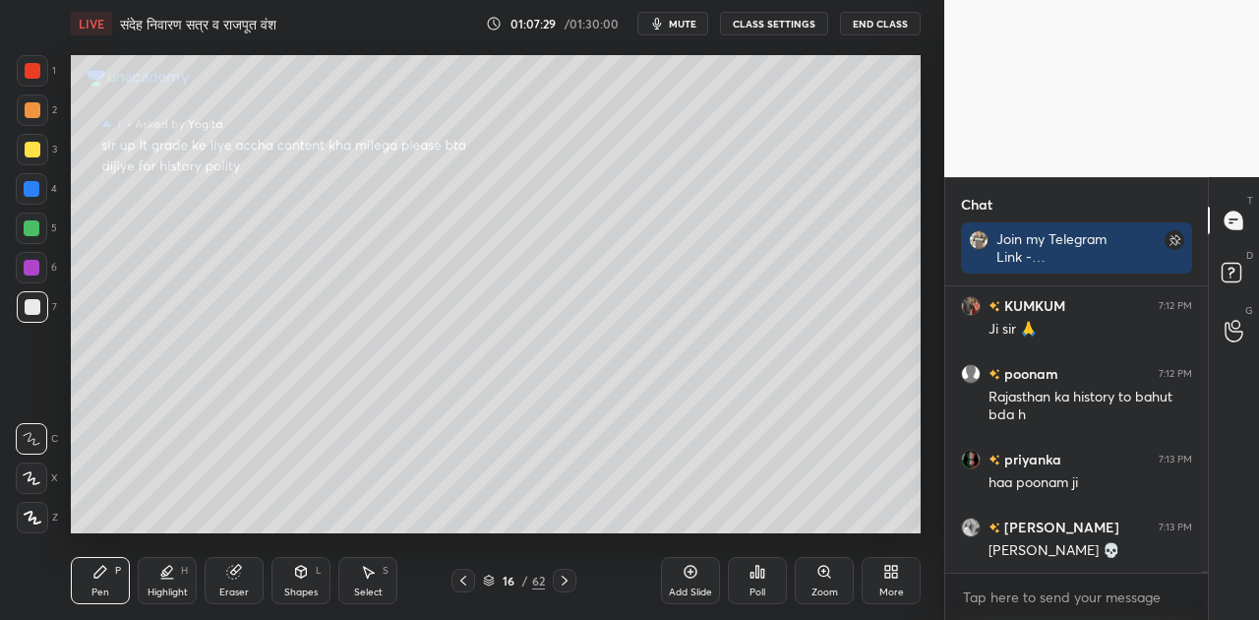
scroll to position [45129, 0]
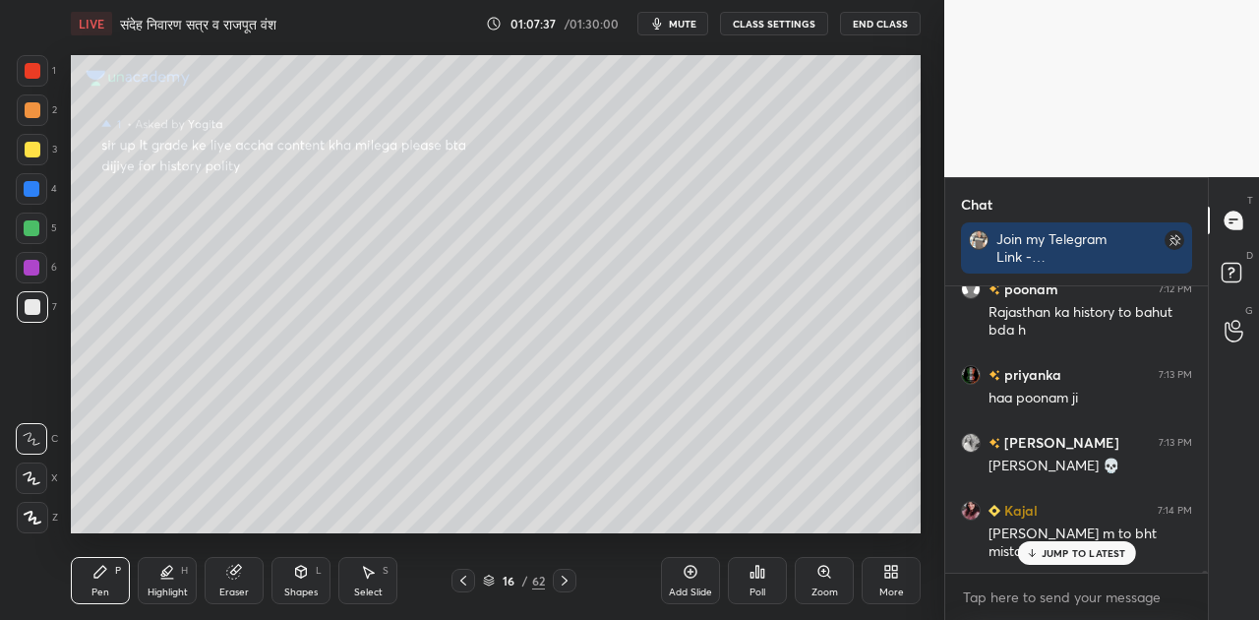
click at [1087, 555] on p "JUMP TO LATEST" at bounding box center [1084, 553] width 85 height 12
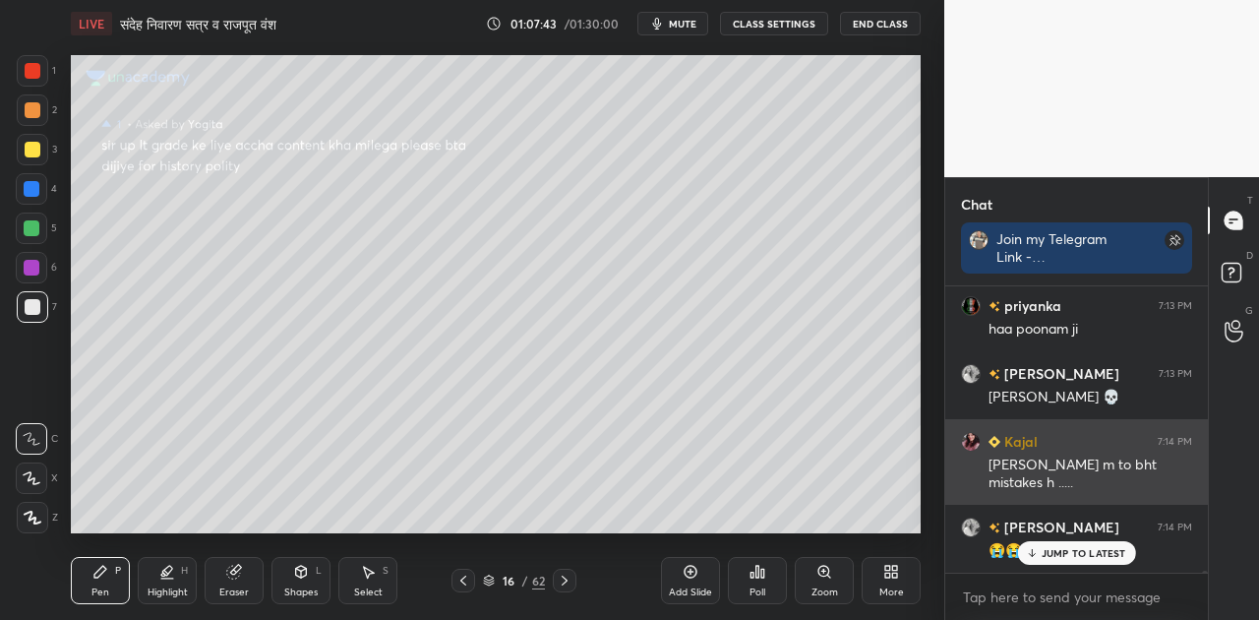
scroll to position [45265, 0]
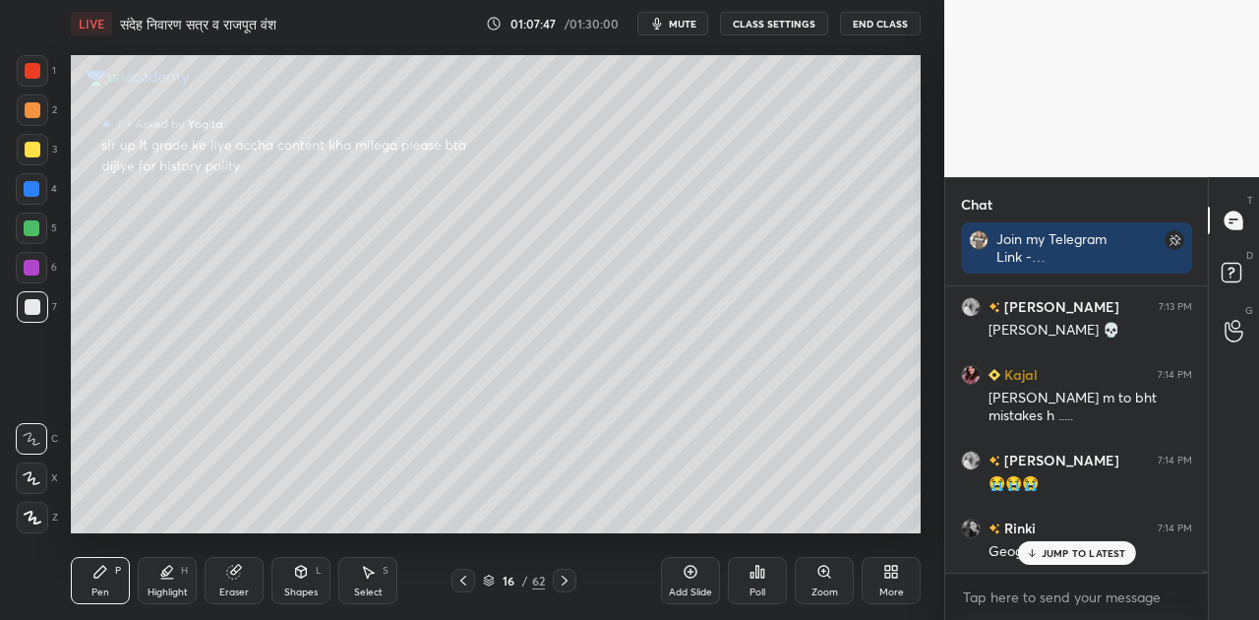
click at [1097, 553] on p "JUMP TO LATEST" at bounding box center [1084, 553] width 85 height 12
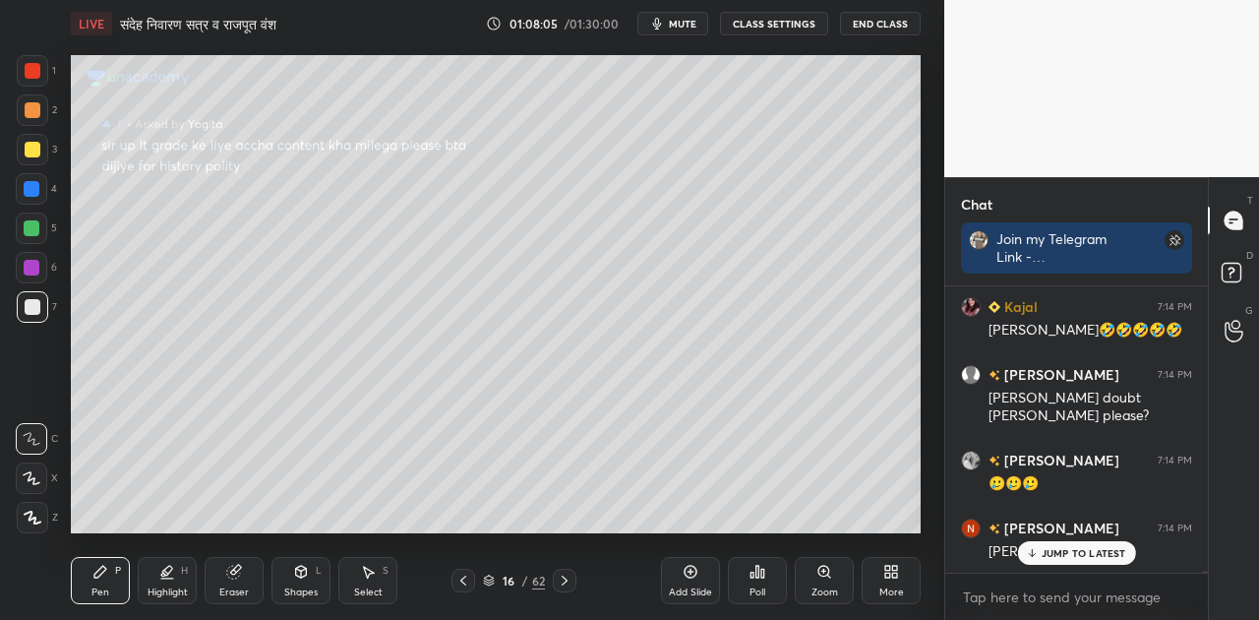
scroll to position [45659, 0]
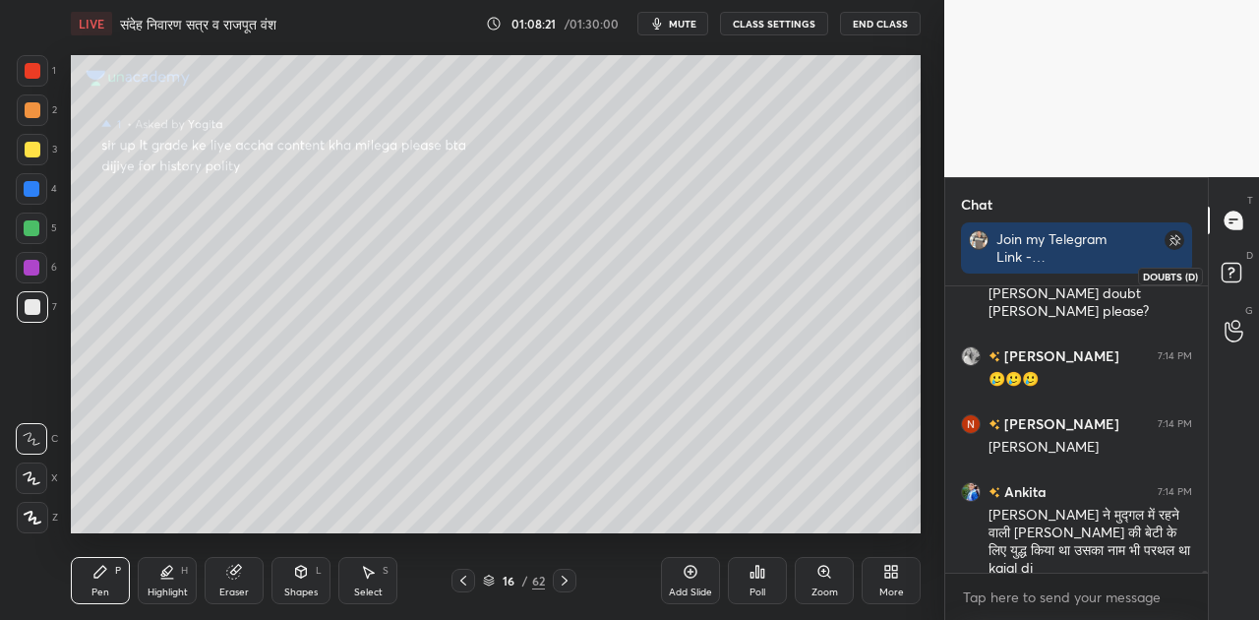
click at [1232, 274] on rect at bounding box center [1231, 273] width 19 height 19
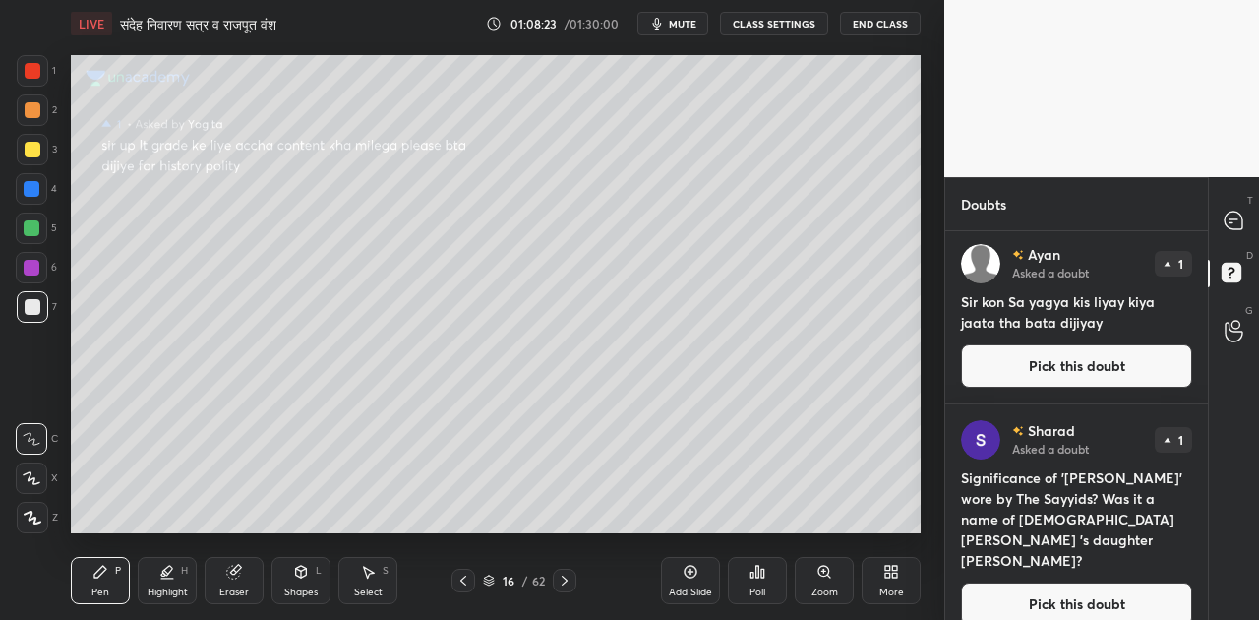
scroll to position [4, 0]
click at [1090, 588] on button "Pick this doubt" at bounding box center [1076, 602] width 231 height 43
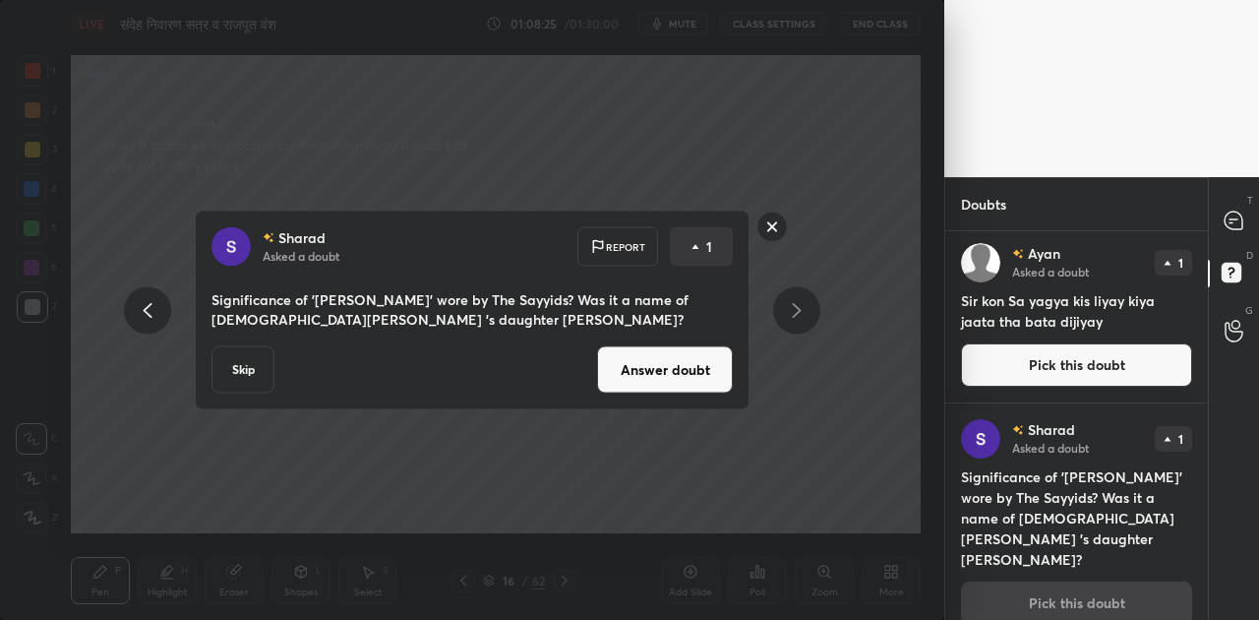
click at [655, 372] on button "Answer doubt" at bounding box center [665, 369] width 136 height 47
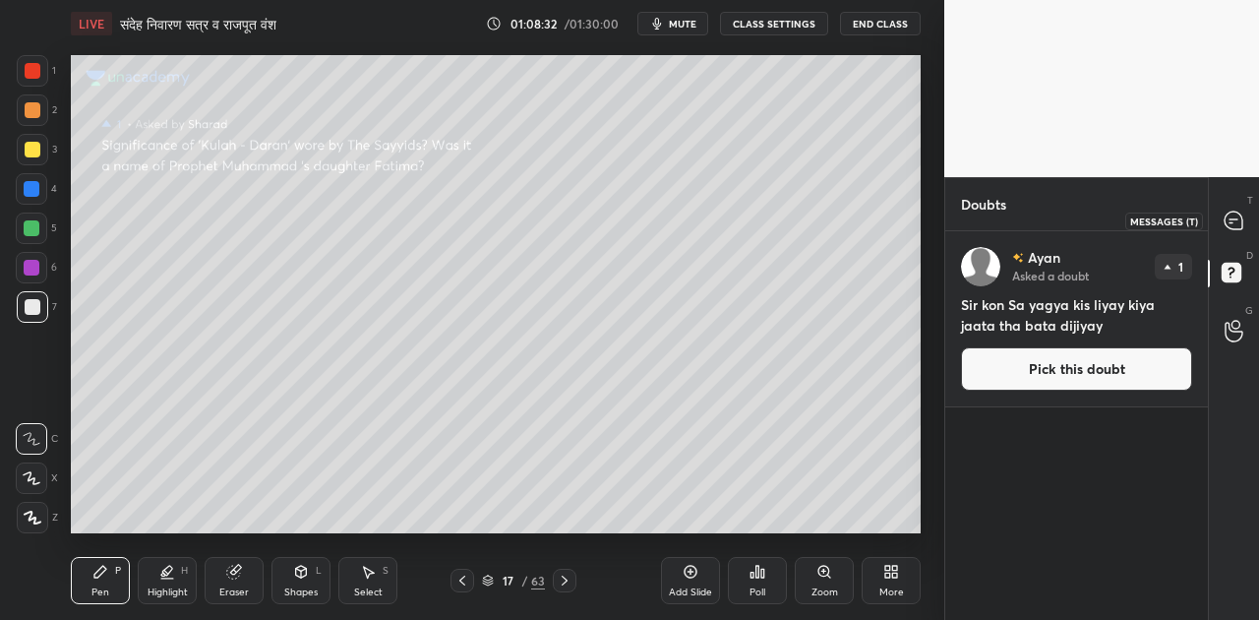
click at [1243, 221] on icon at bounding box center [1234, 221] width 21 height 21
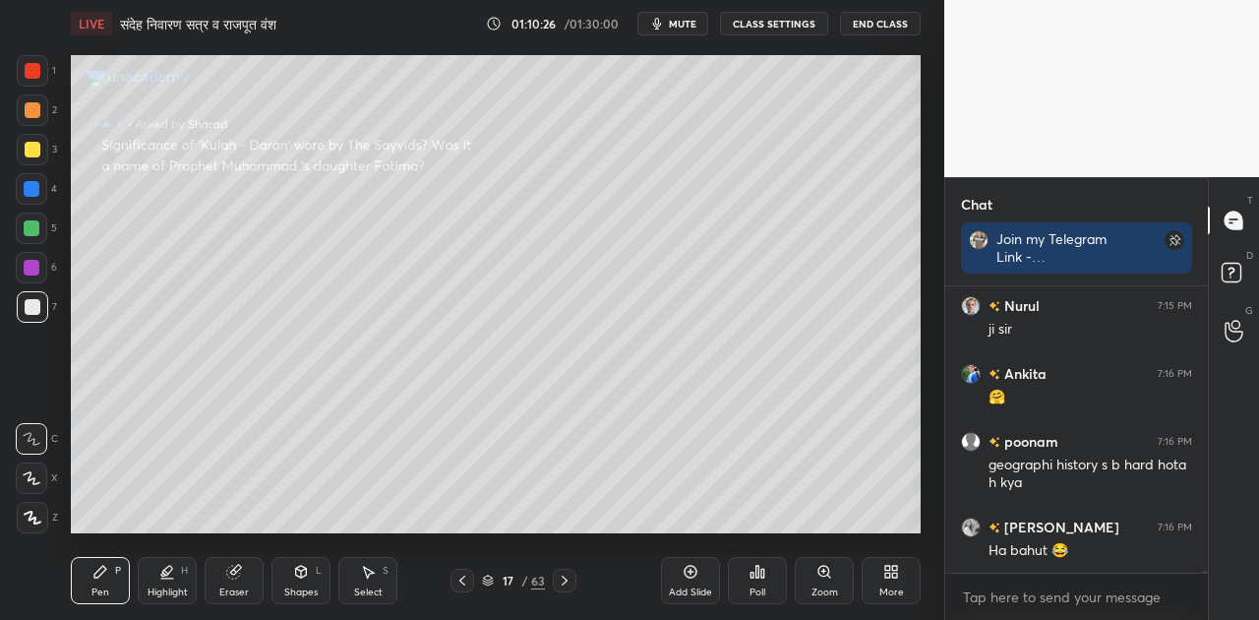
scroll to position [46308, 0]
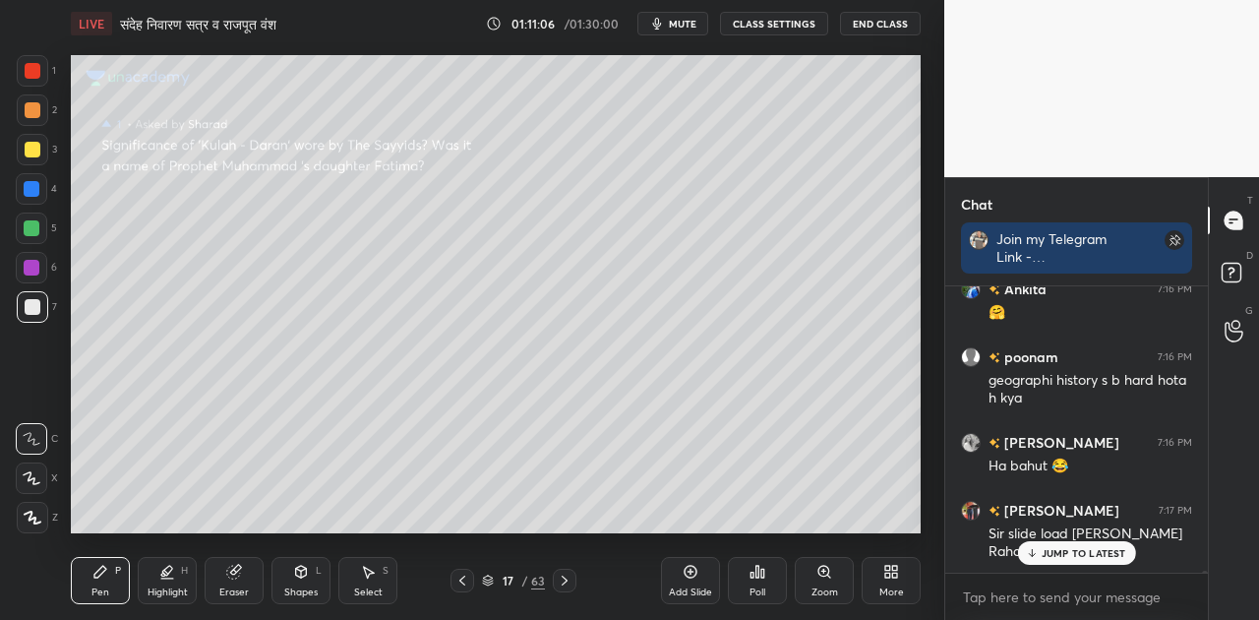
click at [1062, 557] on p "JUMP TO LATEST" at bounding box center [1084, 553] width 85 height 12
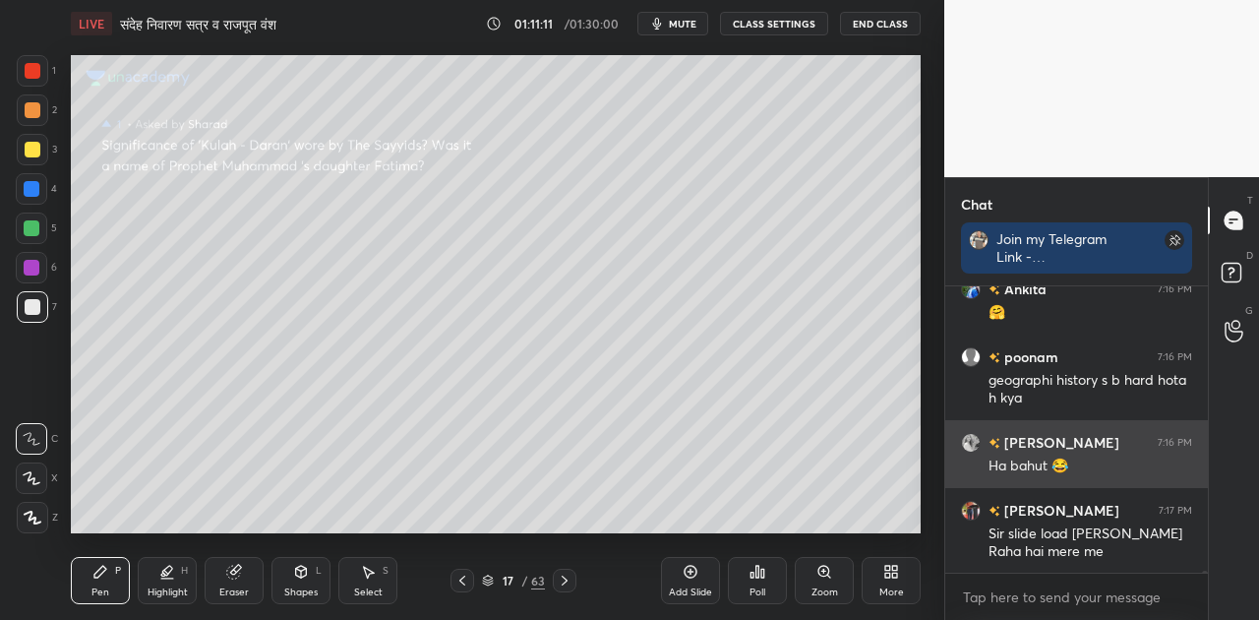
scroll to position [46377, 0]
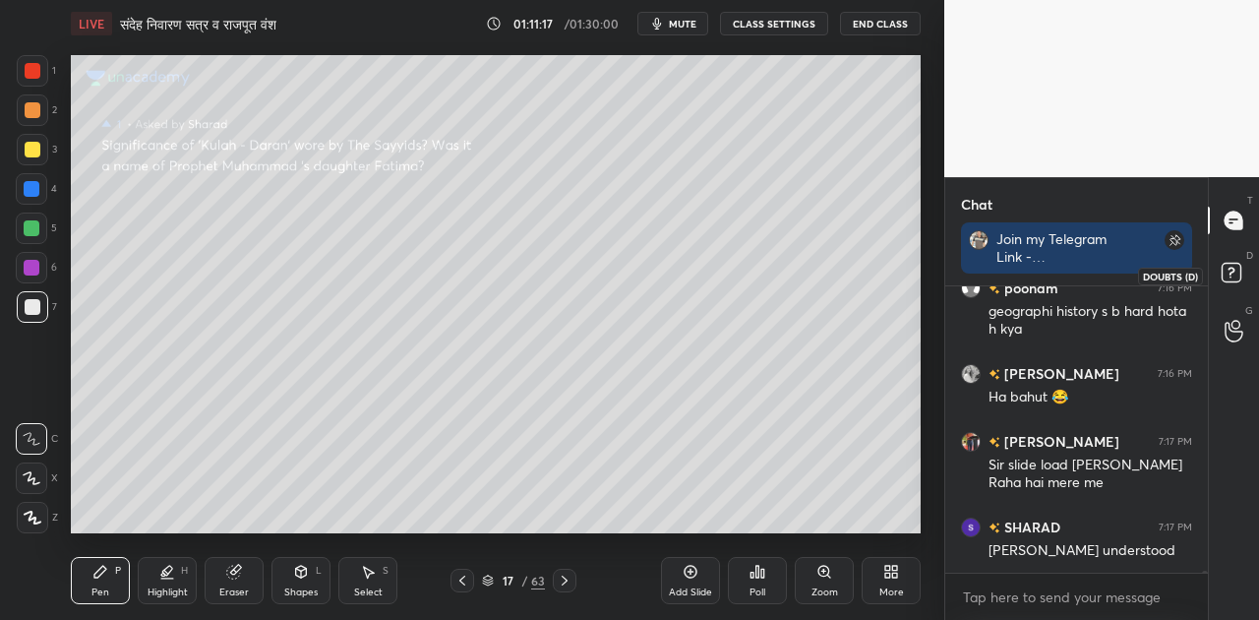
click at [1224, 268] on rect at bounding box center [1231, 273] width 19 height 19
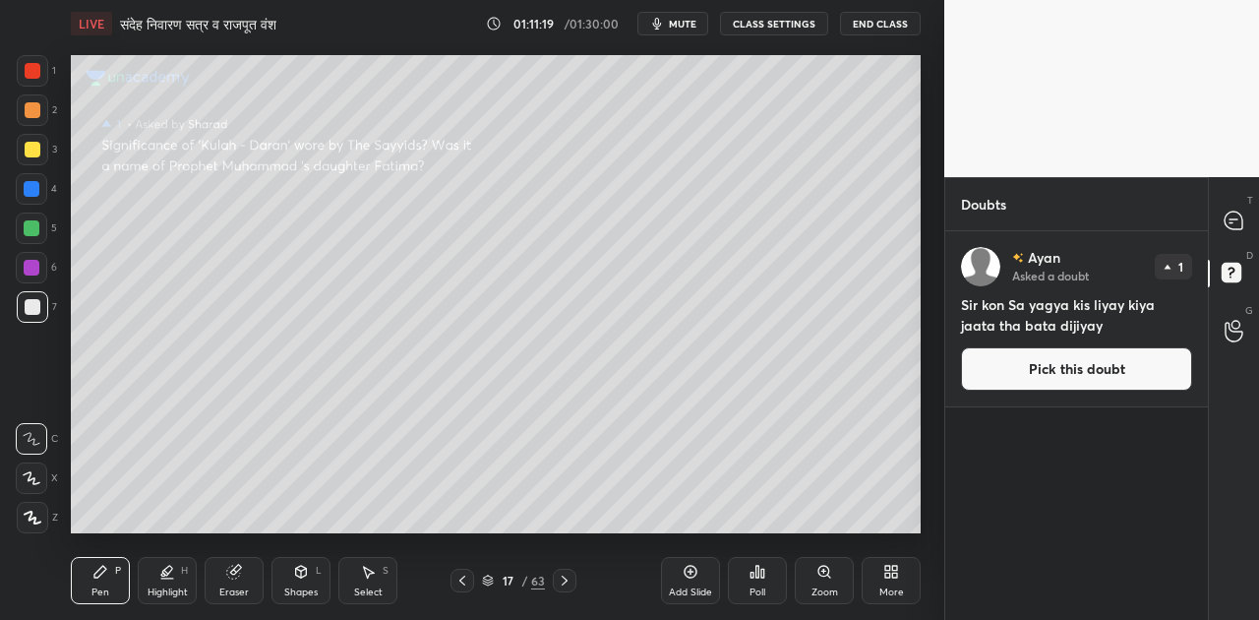
click at [1060, 368] on button "Pick this doubt" at bounding box center [1076, 368] width 231 height 43
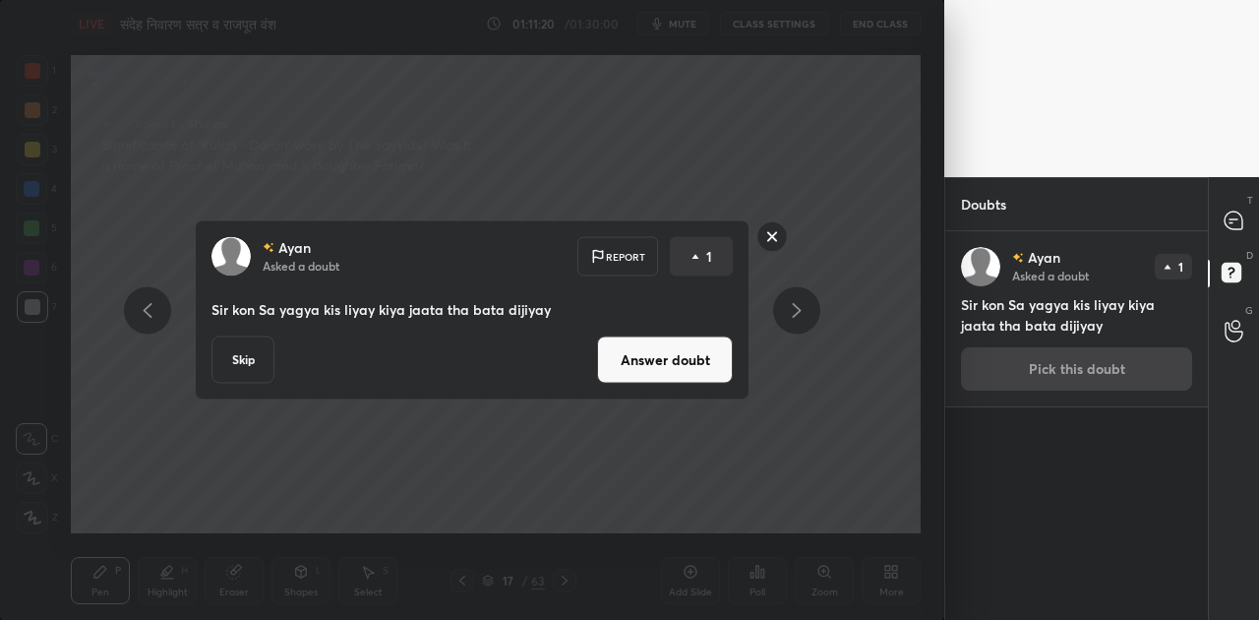
click at [687, 364] on button "Answer doubt" at bounding box center [665, 359] width 136 height 47
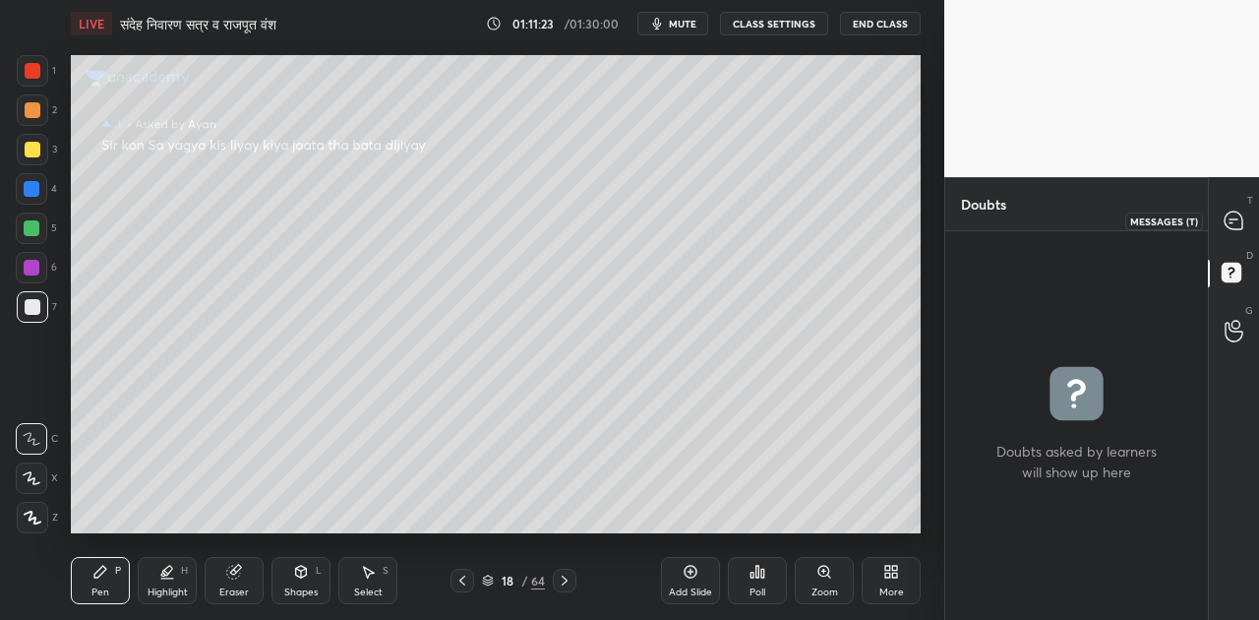
click at [1239, 218] on icon at bounding box center [1234, 221] width 18 height 18
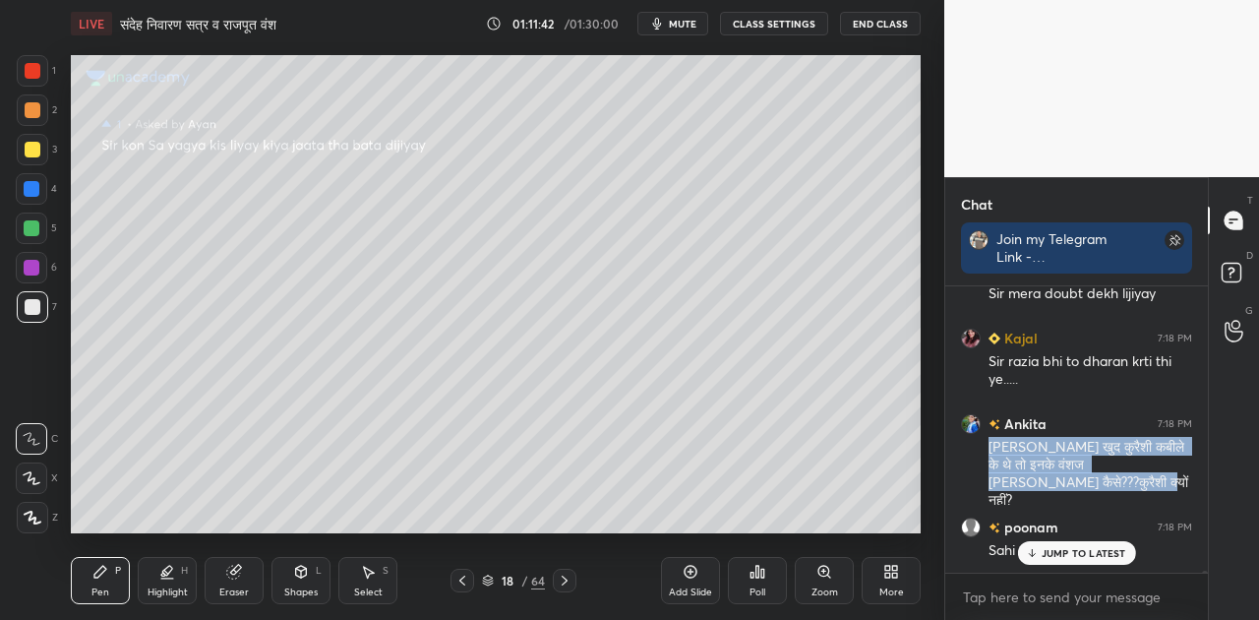
scroll to position [46701, 0]
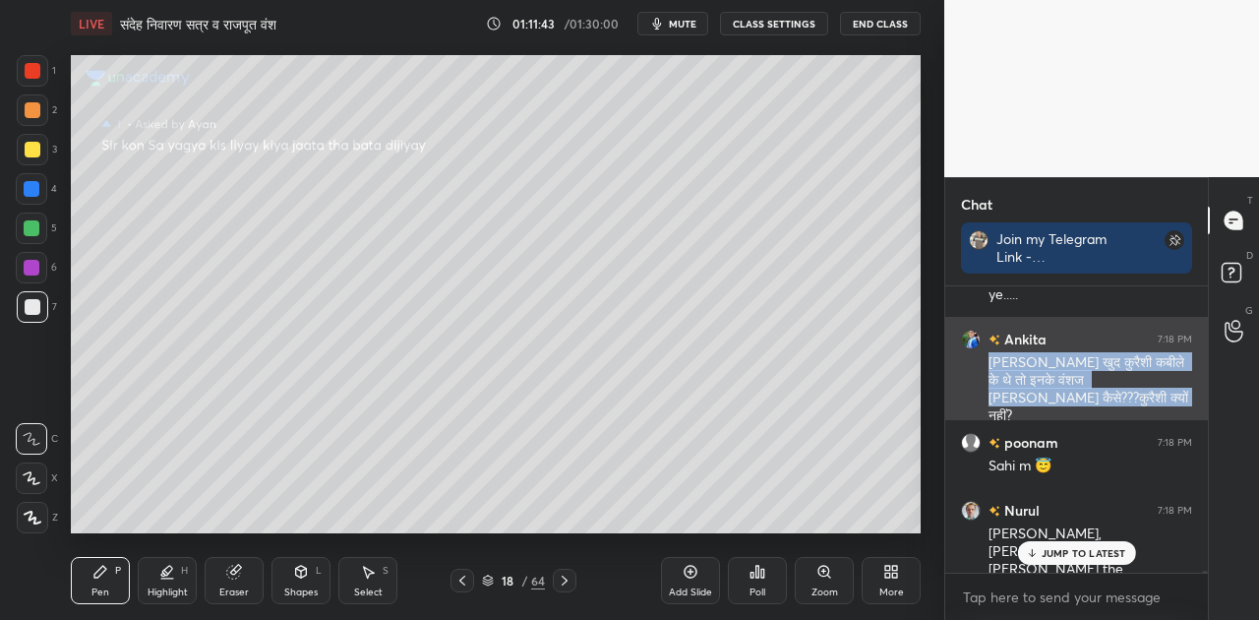
drag, startPoint x: 986, startPoint y: 446, endPoint x: 1080, endPoint y: 401, distance: 104.3
click at [1080, 401] on div "[PERSON_NAME] 7:18 PM [PERSON_NAME] खुद कुरैशी कबीले के थे तो इनके वंशज [PERSON…" at bounding box center [1076, 377] width 263 height 121
copy div "[PERSON_NAME] खुद कुरैशी कबीले के थे तो इनके वंशज [PERSON_NAME] कैसे???कुरैशी क…"
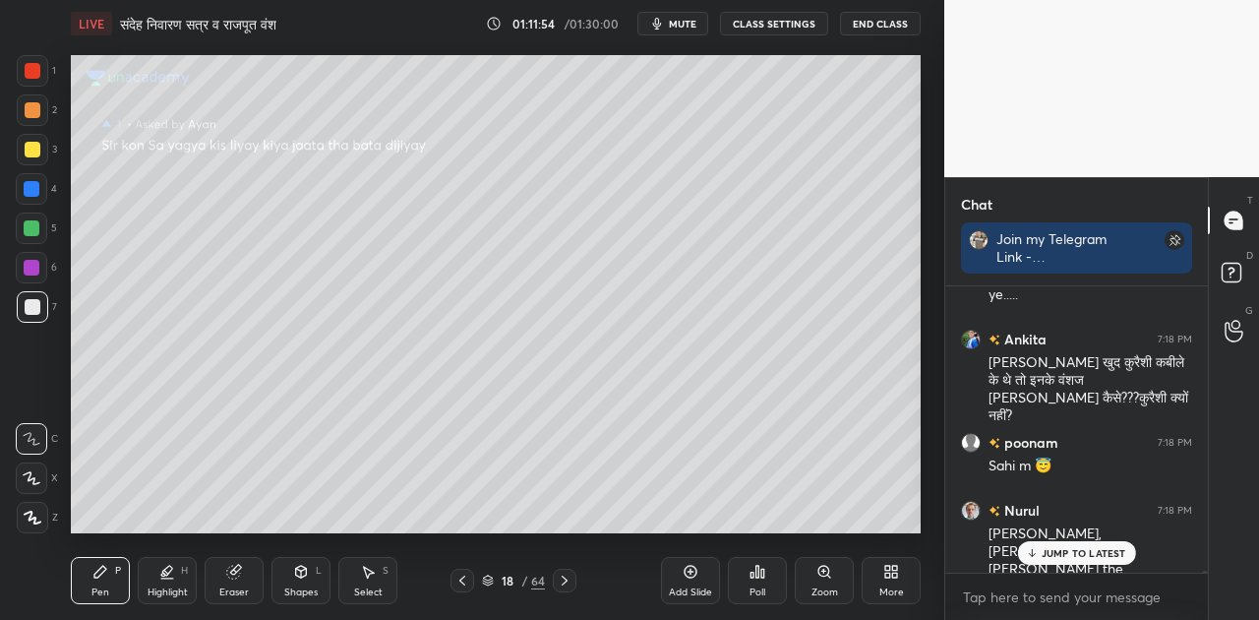
click at [1074, 550] on p "JUMP TO LATEST" at bounding box center [1084, 553] width 85 height 12
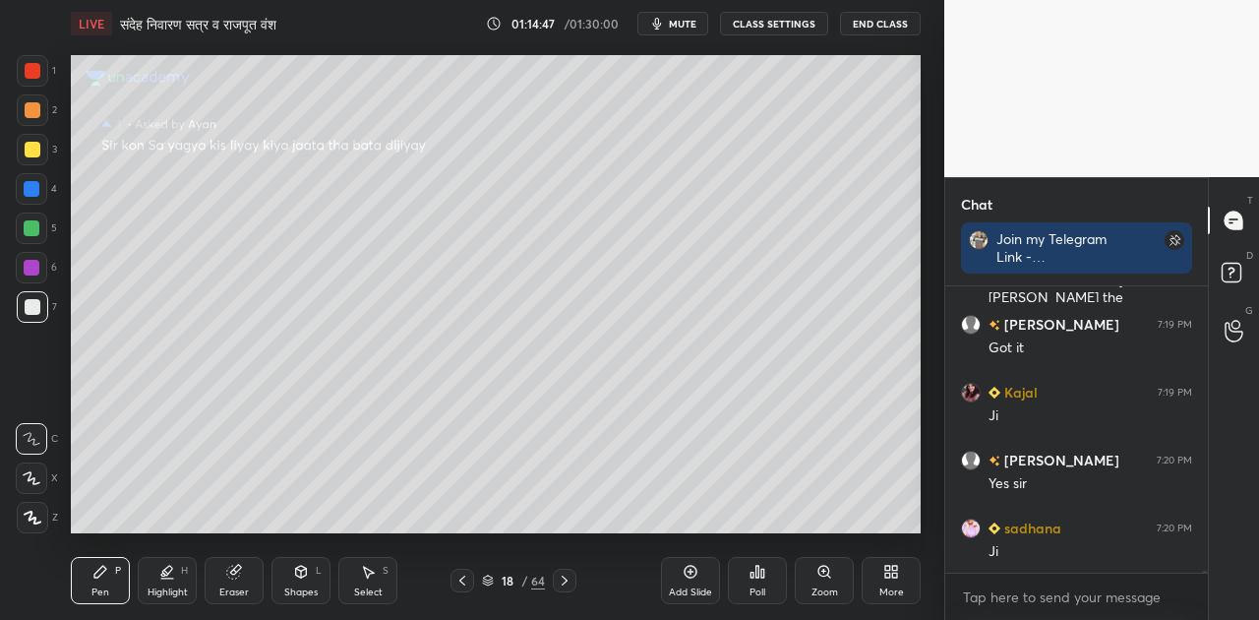
scroll to position [47042, 0]
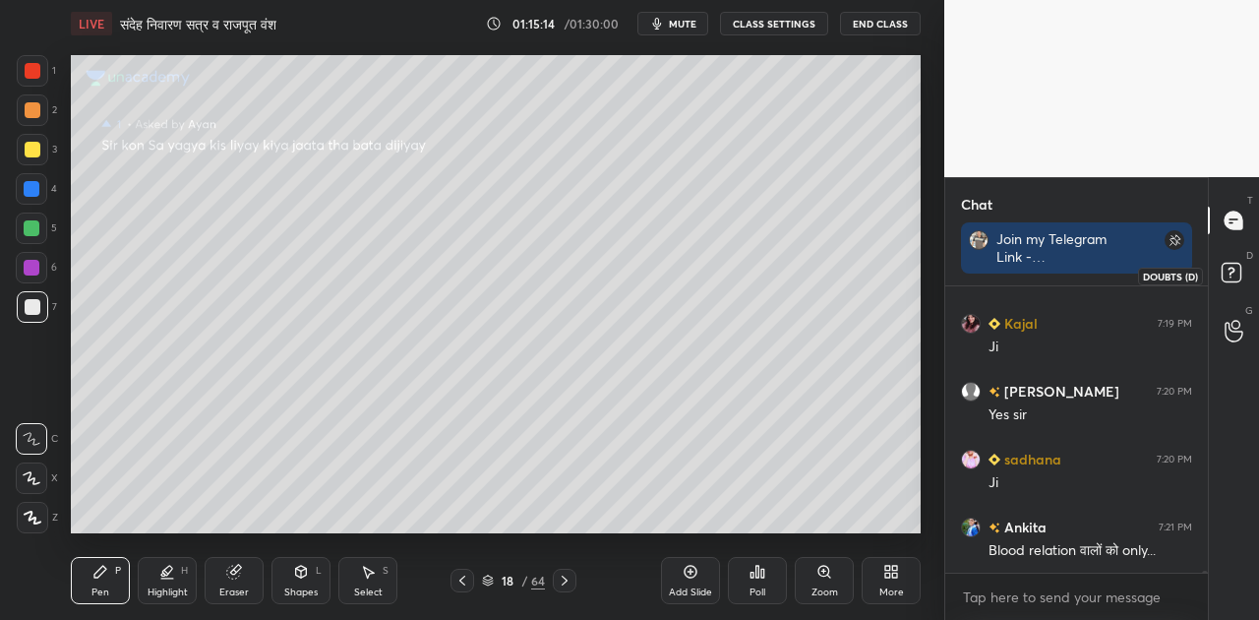
click at [1220, 270] on icon at bounding box center [1234, 275] width 35 height 35
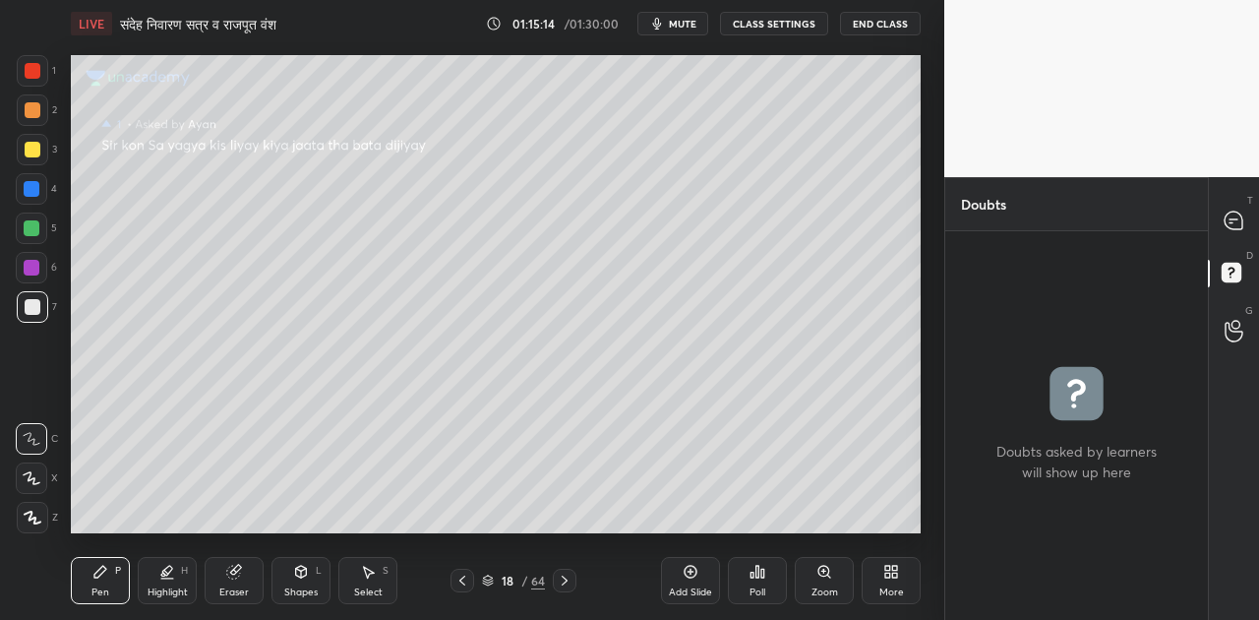
scroll to position [383, 257]
click at [1237, 220] on icon at bounding box center [1234, 221] width 18 height 18
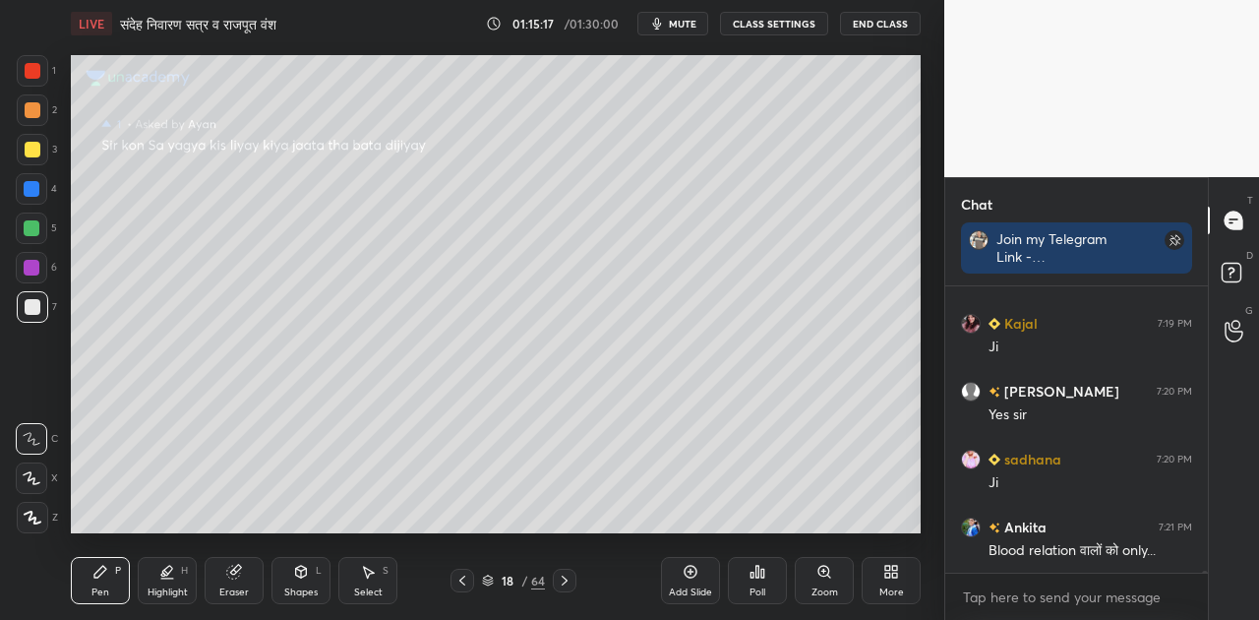
scroll to position [47061, 0]
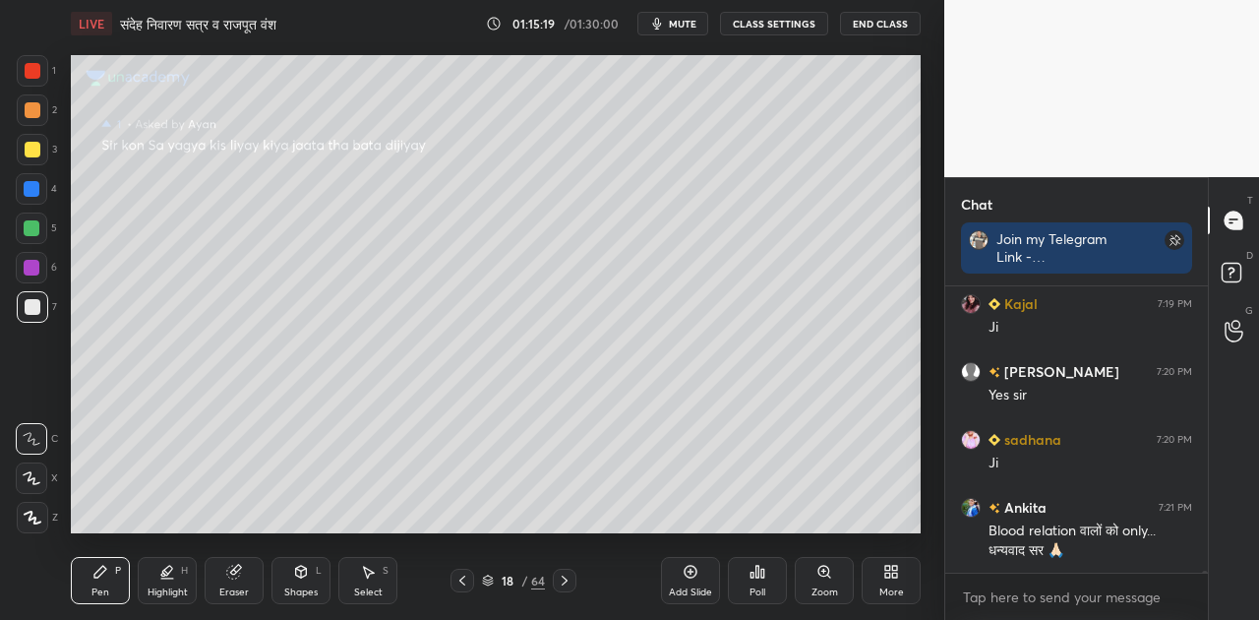
click at [566, 577] on icon at bounding box center [565, 581] width 16 height 16
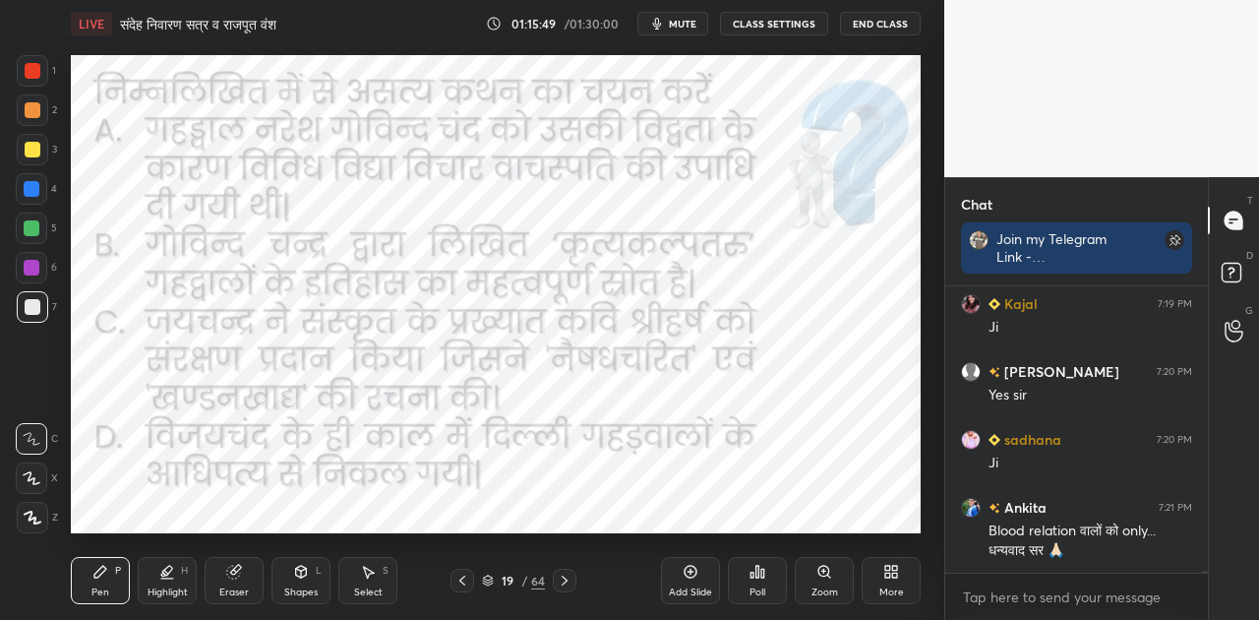
scroll to position [47128, 0]
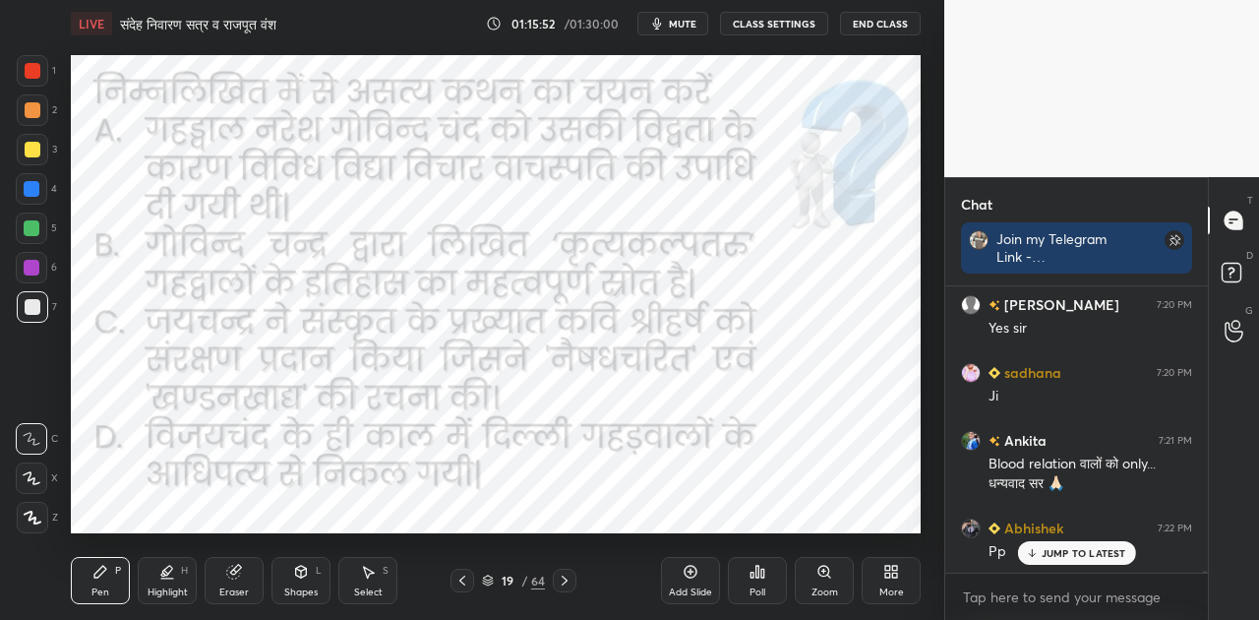
click at [688, 27] on span "mute" at bounding box center [683, 24] width 28 height 14
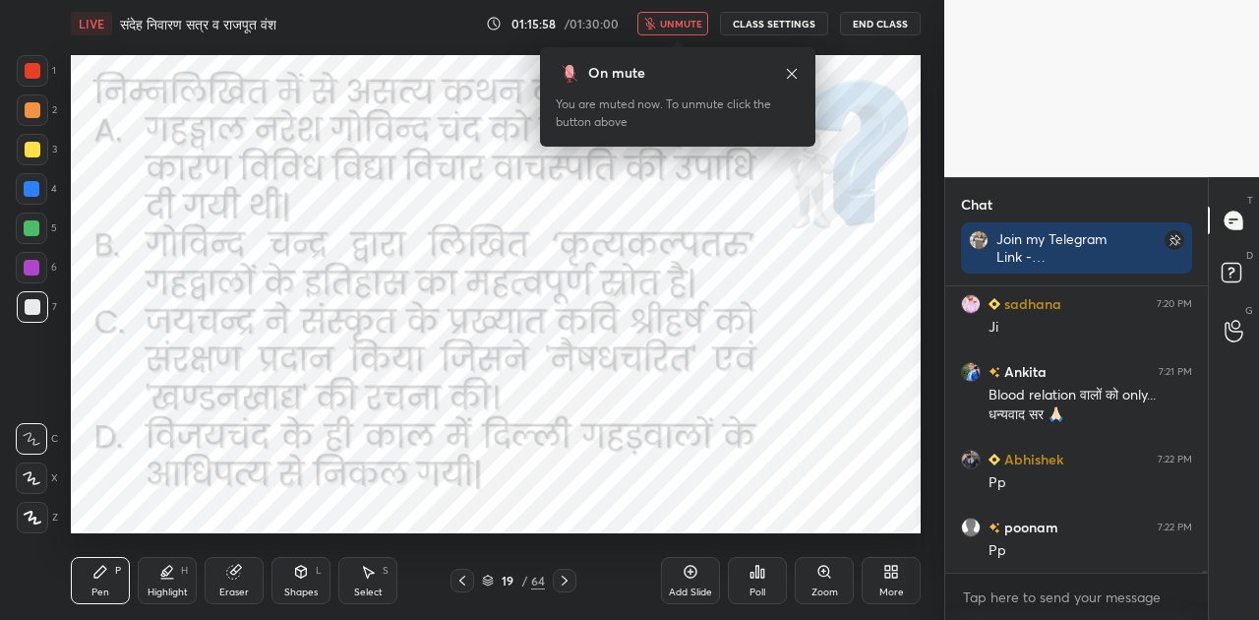
scroll to position [47264, 0]
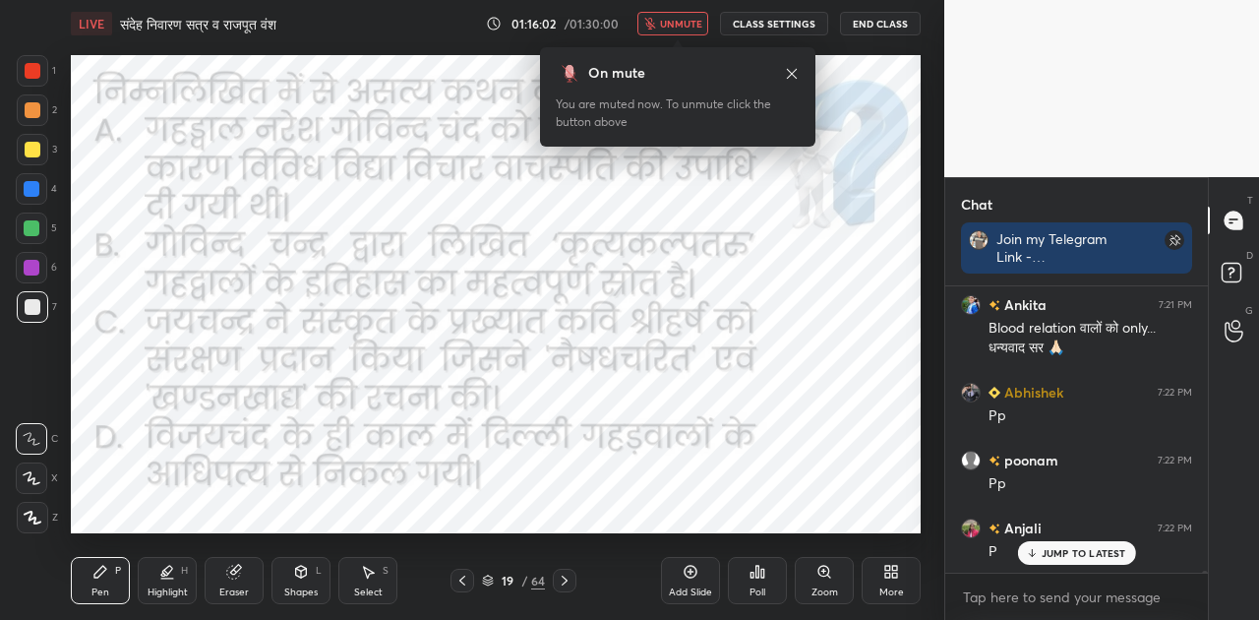
click at [764, 581] on div "Poll" at bounding box center [757, 580] width 59 height 47
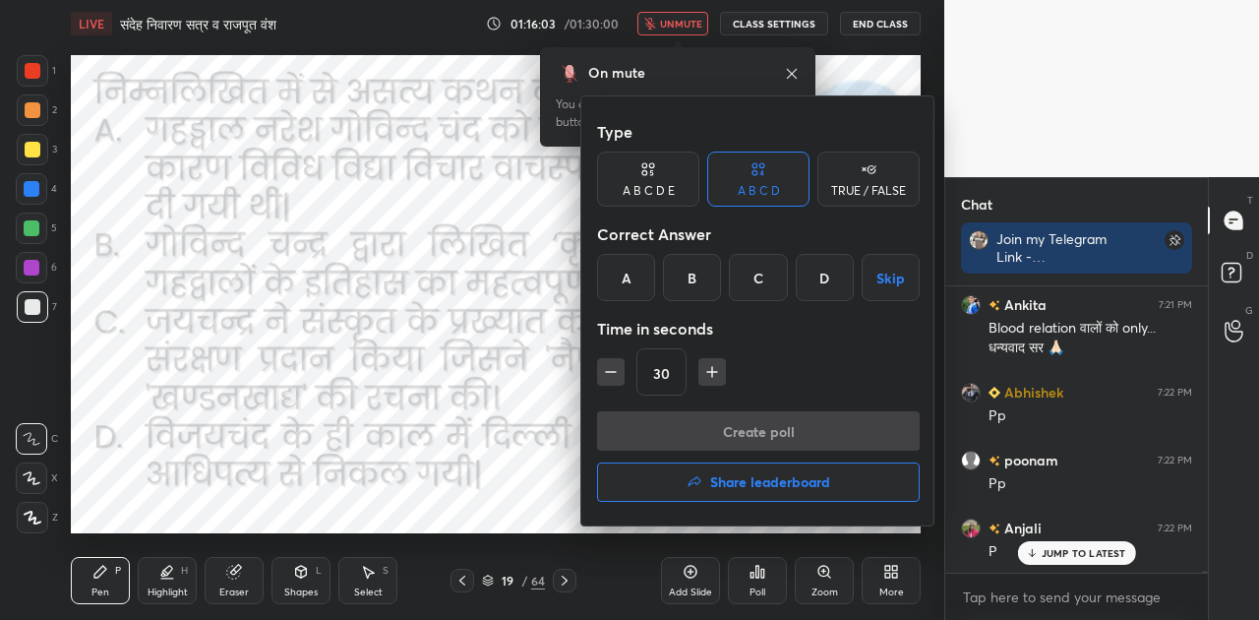
click at [696, 272] on div "B" at bounding box center [692, 277] width 58 height 47
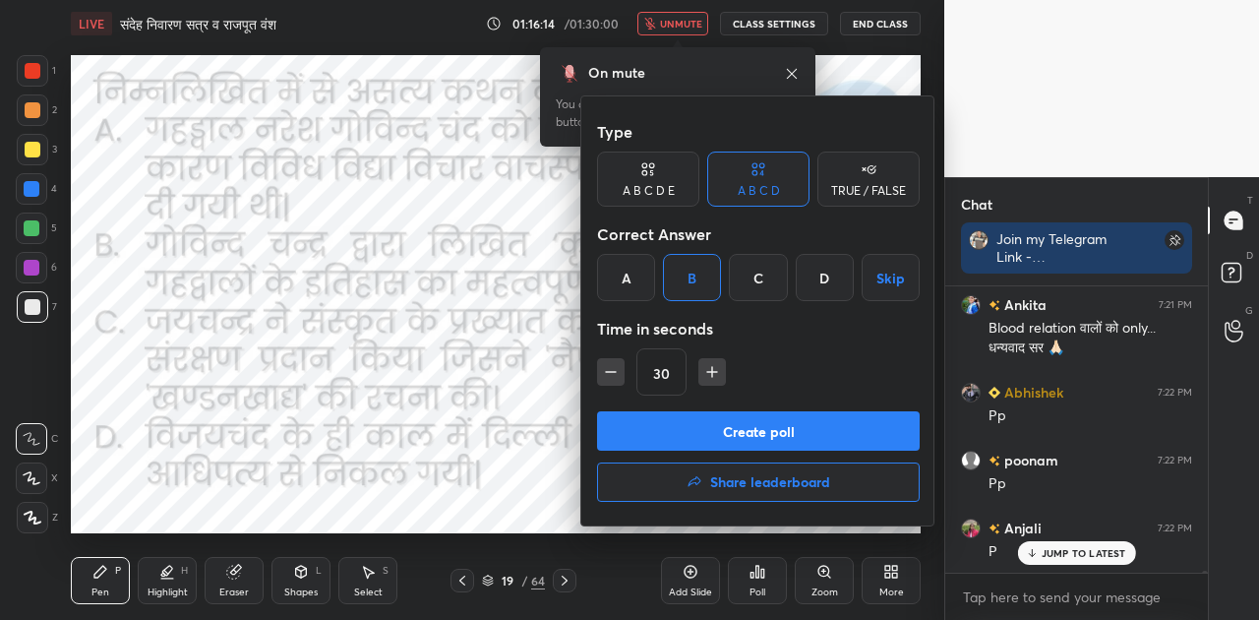
click at [791, 434] on button "Create poll" at bounding box center [758, 430] width 323 height 39
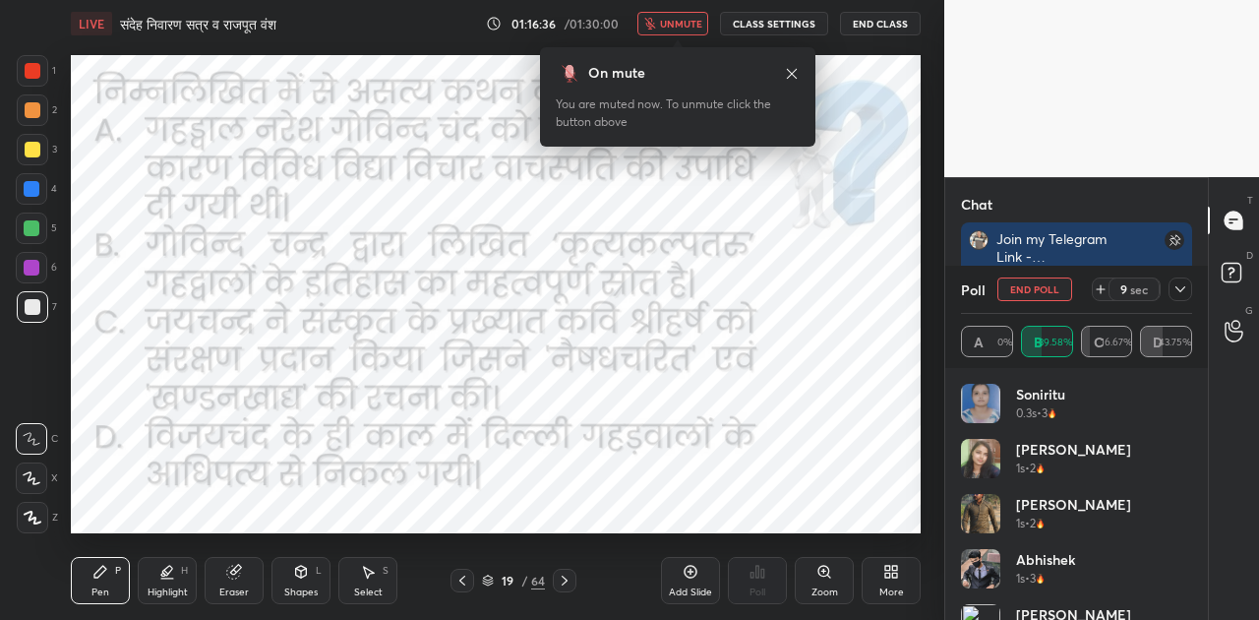
scroll to position [47502, 0]
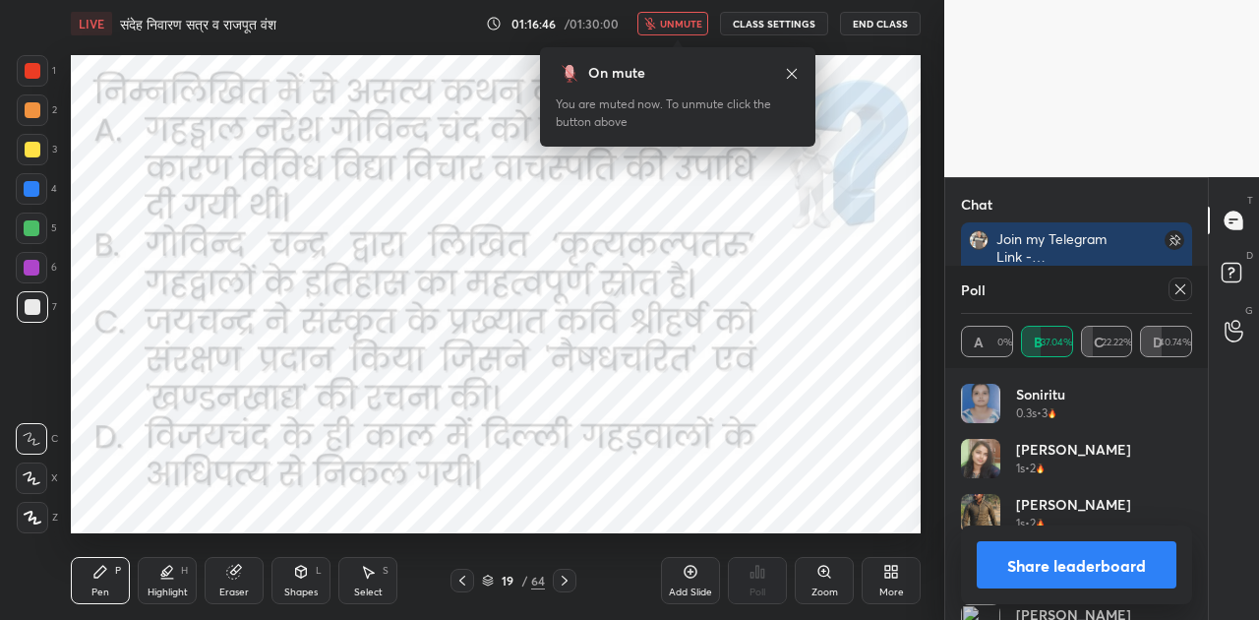
click at [1064, 553] on button "Share leaderboard" at bounding box center [1077, 564] width 200 height 47
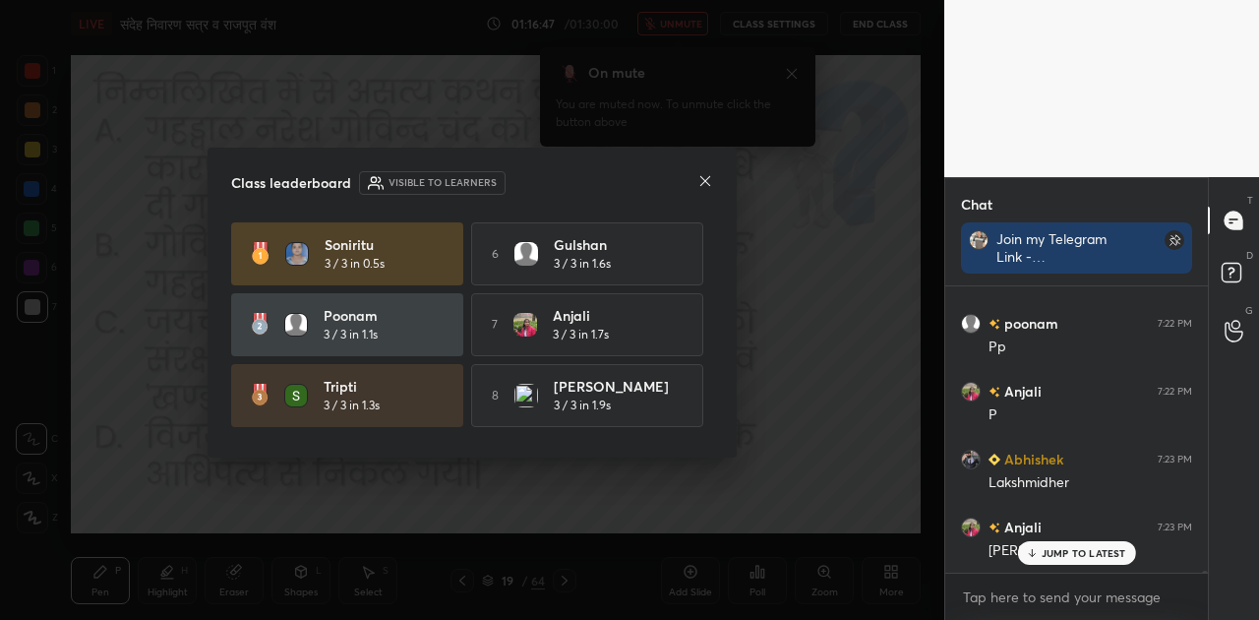
scroll to position [280, 257]
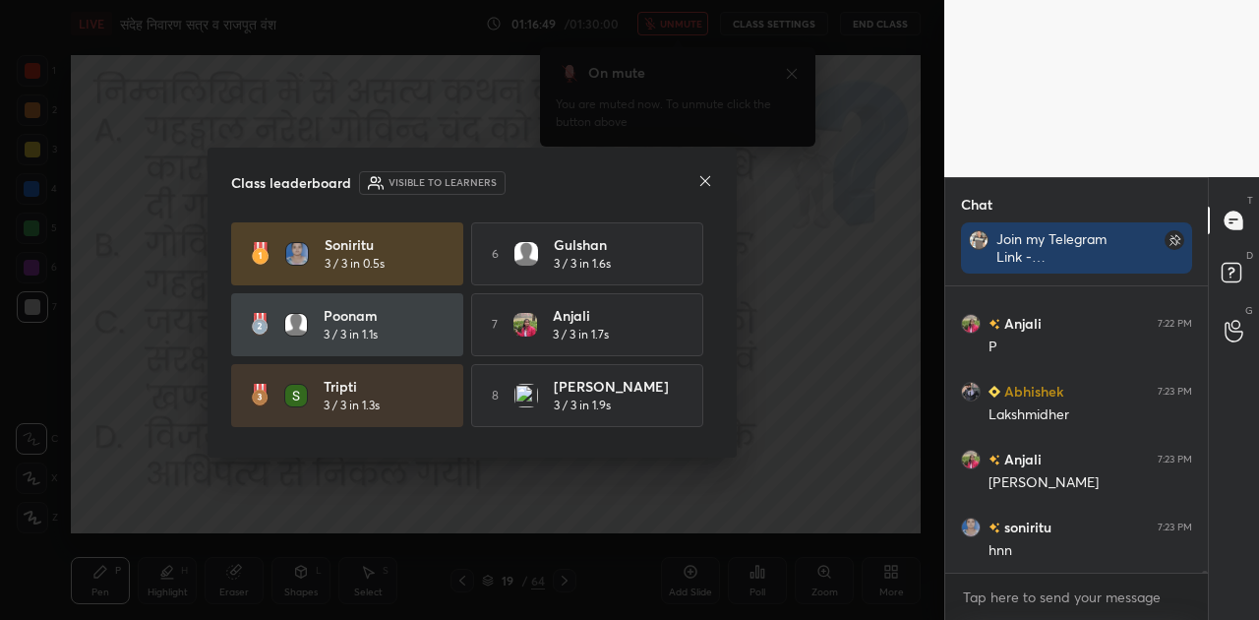
click at [707, 182] on icon at bounding box center [705, 181] width 10 height 10
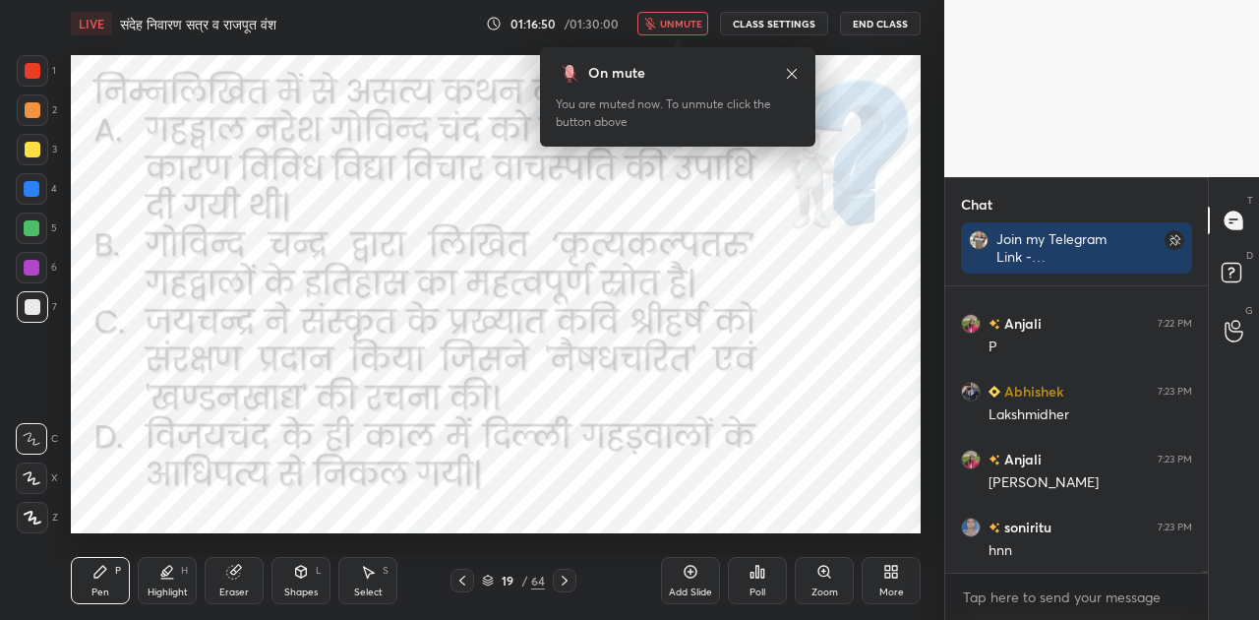
click at [696, 23] on span "unmute" at bounding box center [681, 24] width 42 height 14
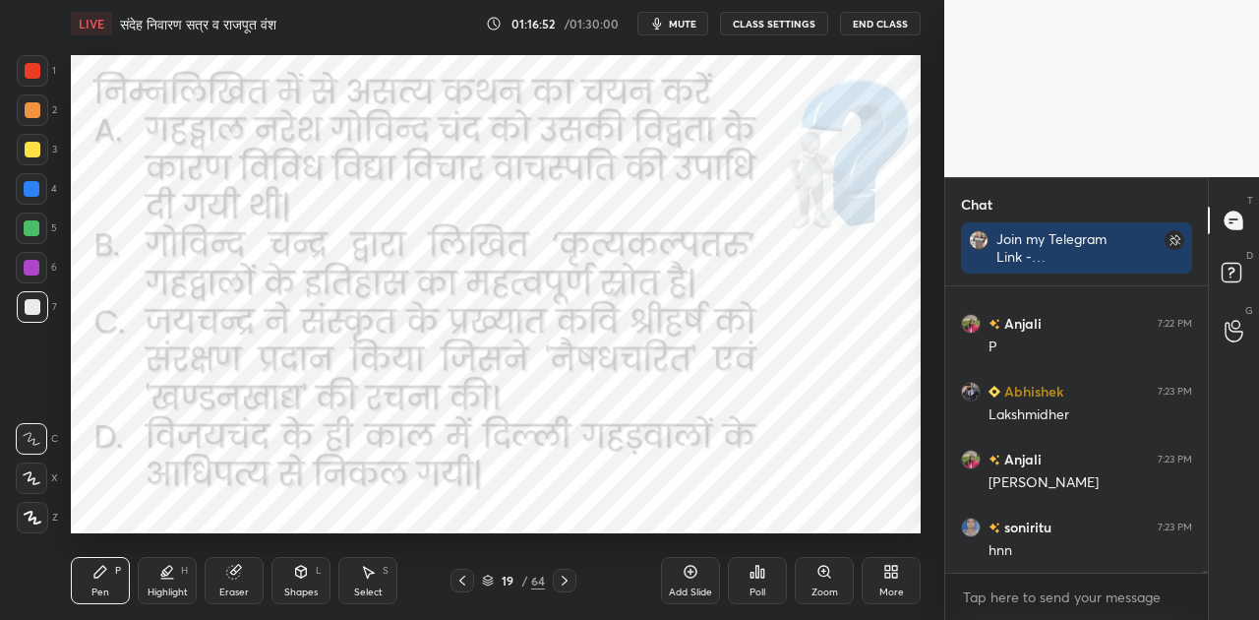
click at [561, 576] on icon at bounding box center [565, 581] width 16 height 16
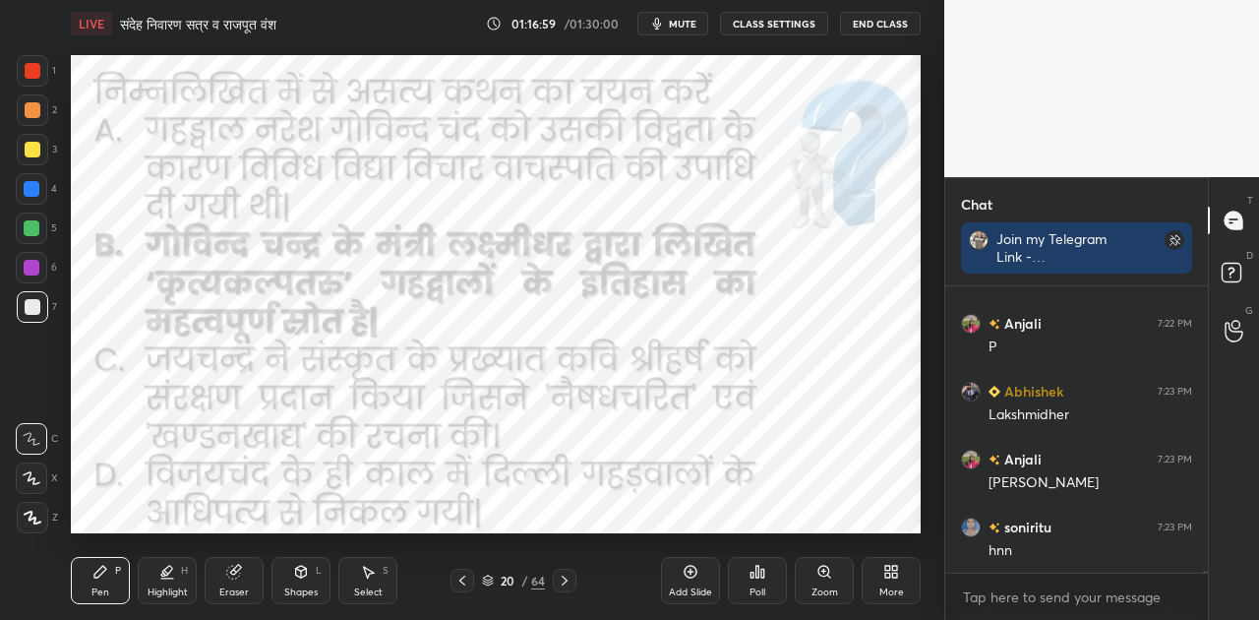
click at [559, 579] on icon at bounding box center [565, 581] width 16 height 16
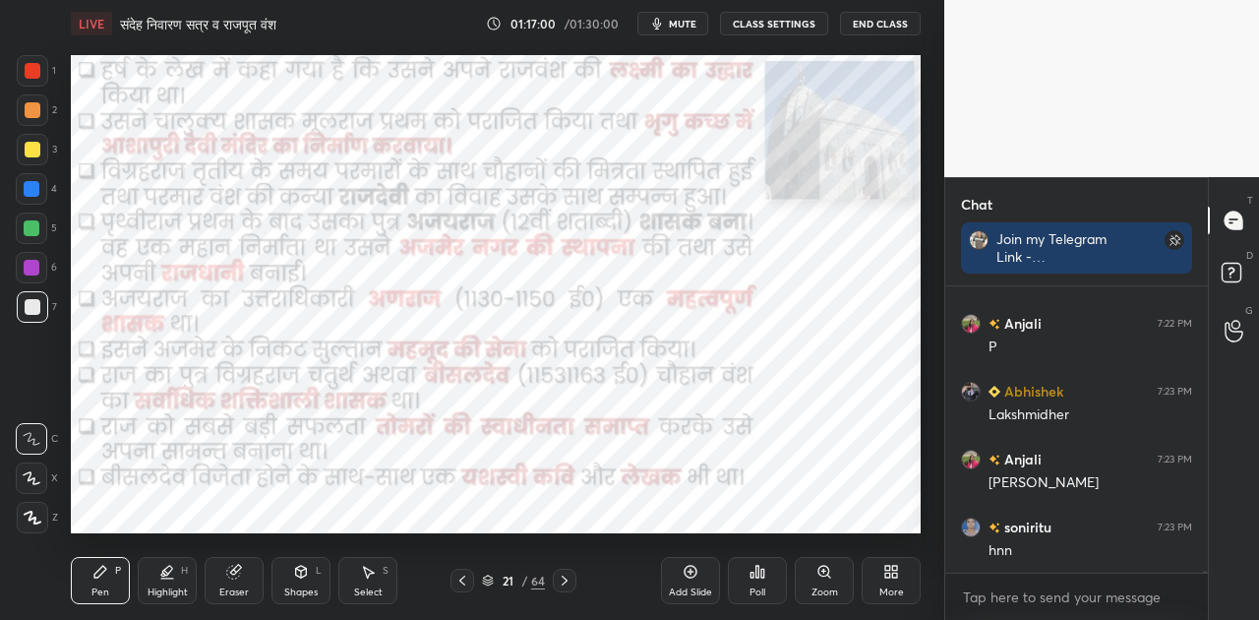
scroll to position [47488, 0]
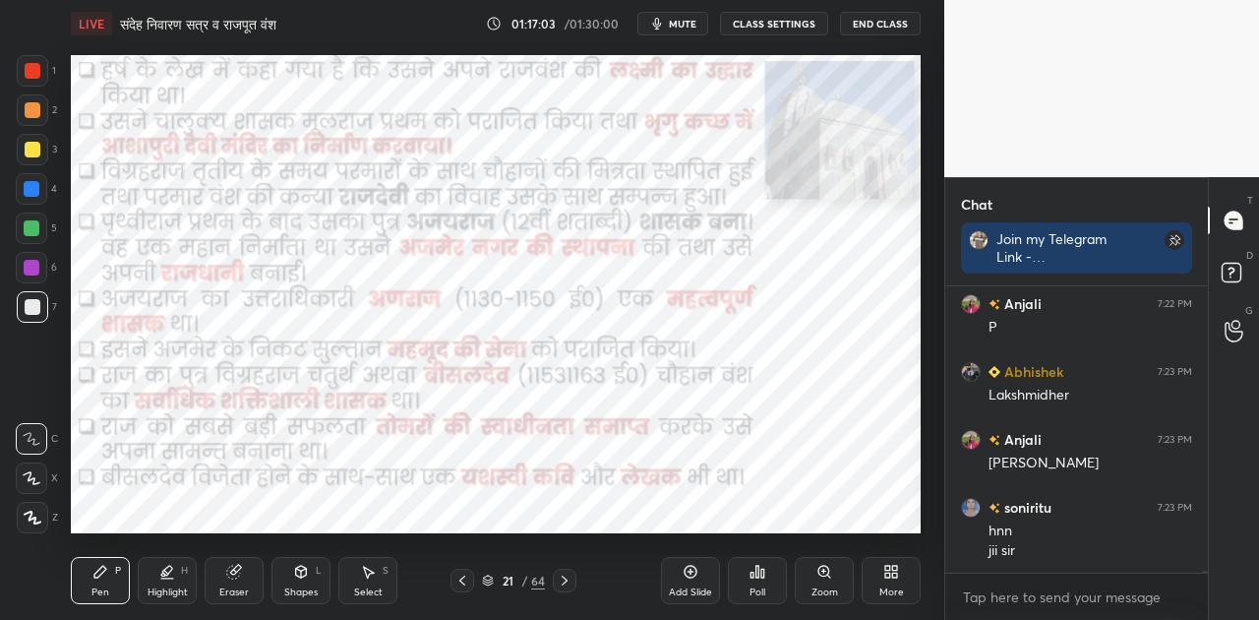
click at [25, 183] on div at bounding box center [32, 189] width 16 height 16
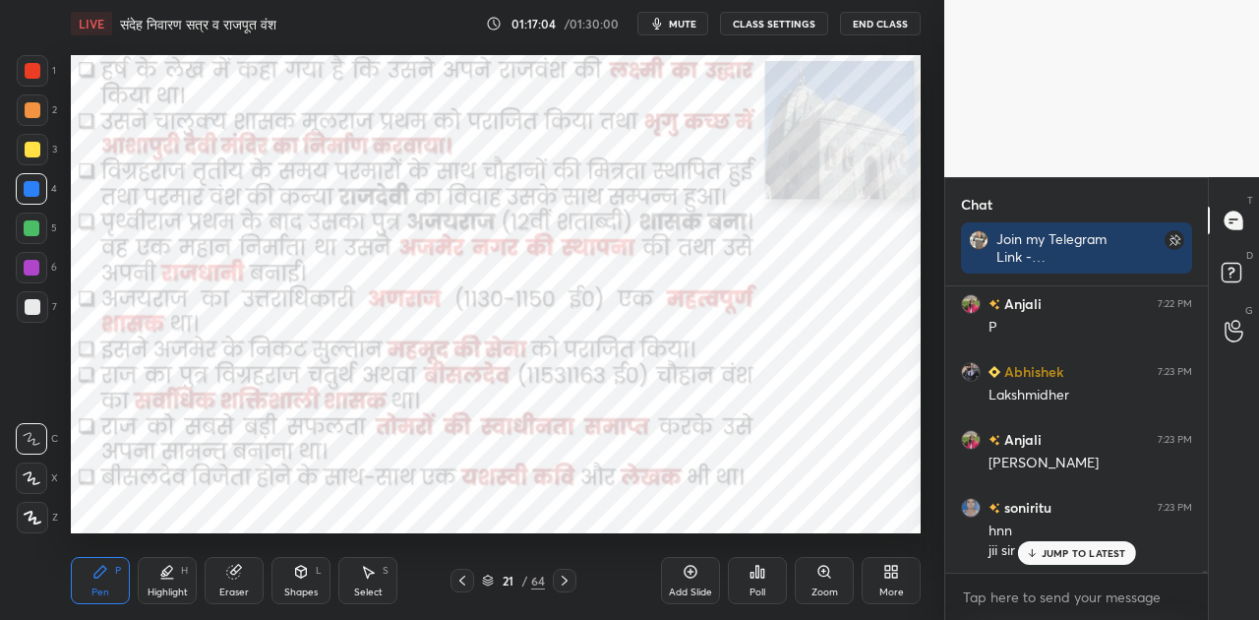
scroll to position [47555, 0]
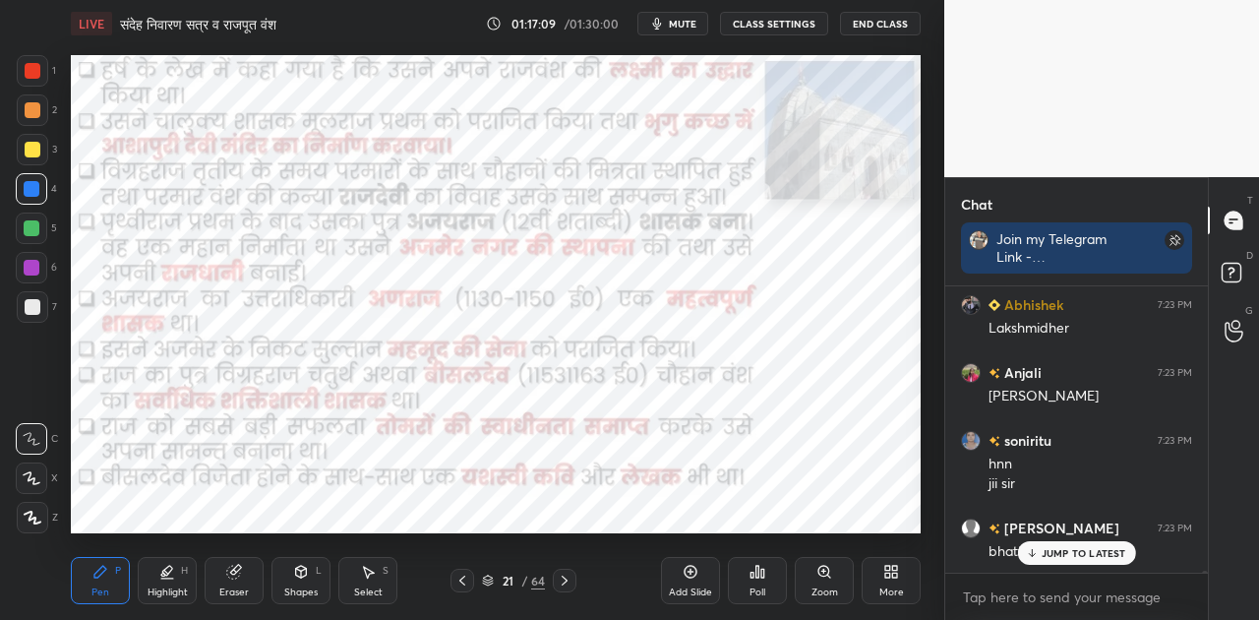
click at [564, 580] on icon at bounding box center [565, 581] width 16 height 16
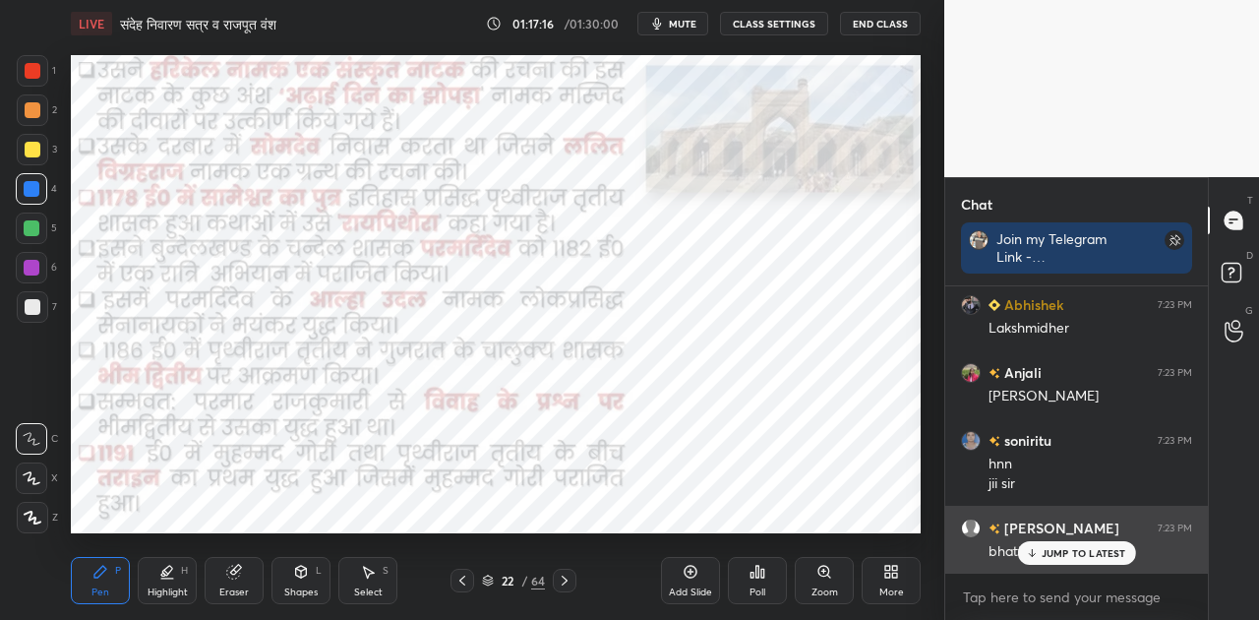
click at [1058, 550] on p "JUMP TO LATEST" at bounding box center [1084, 553] width 85 height 12
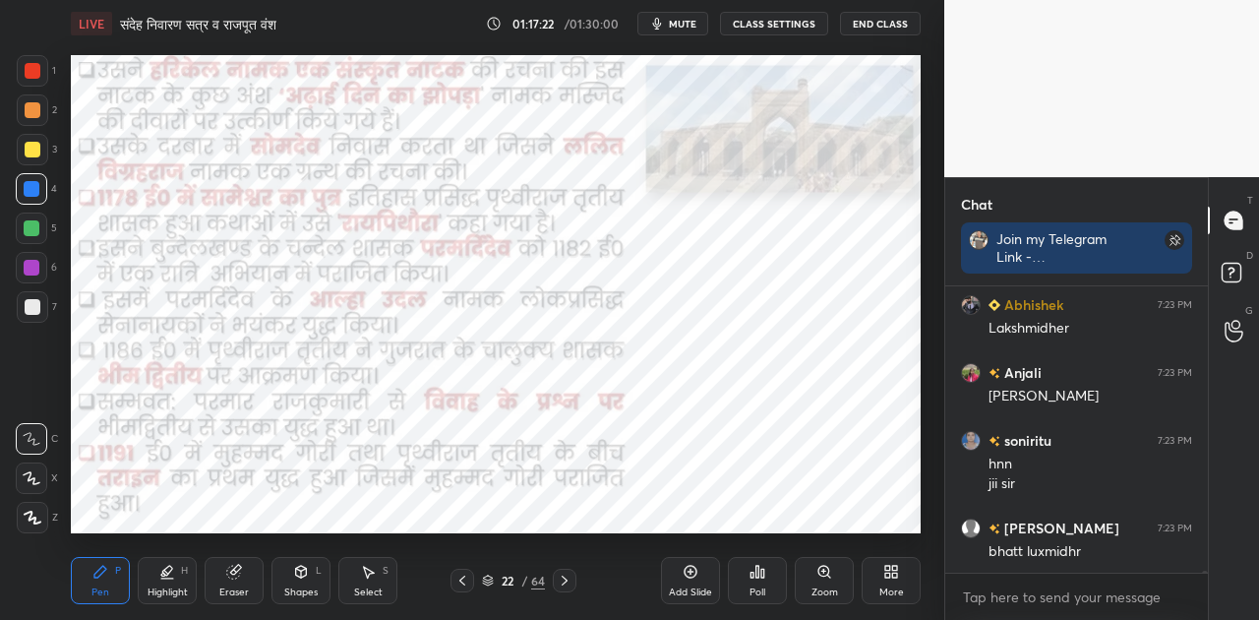
click at [560, 574] on icon at bounding box center [565, 581] width 16 height 16
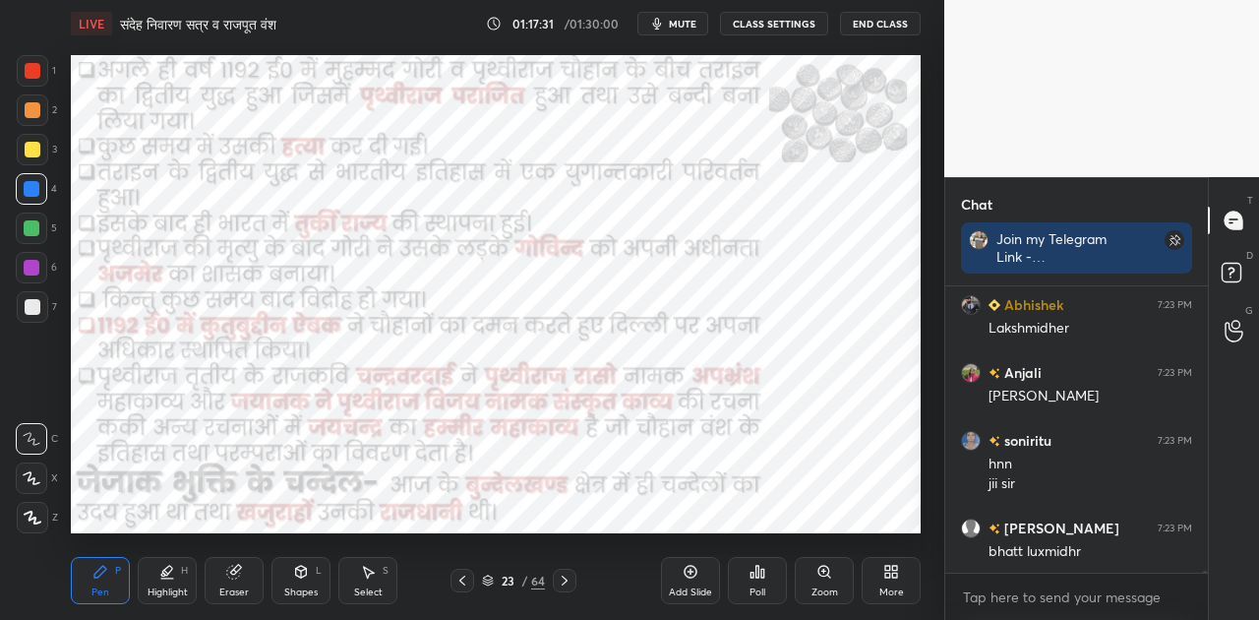
scroll to position [47624, 0]
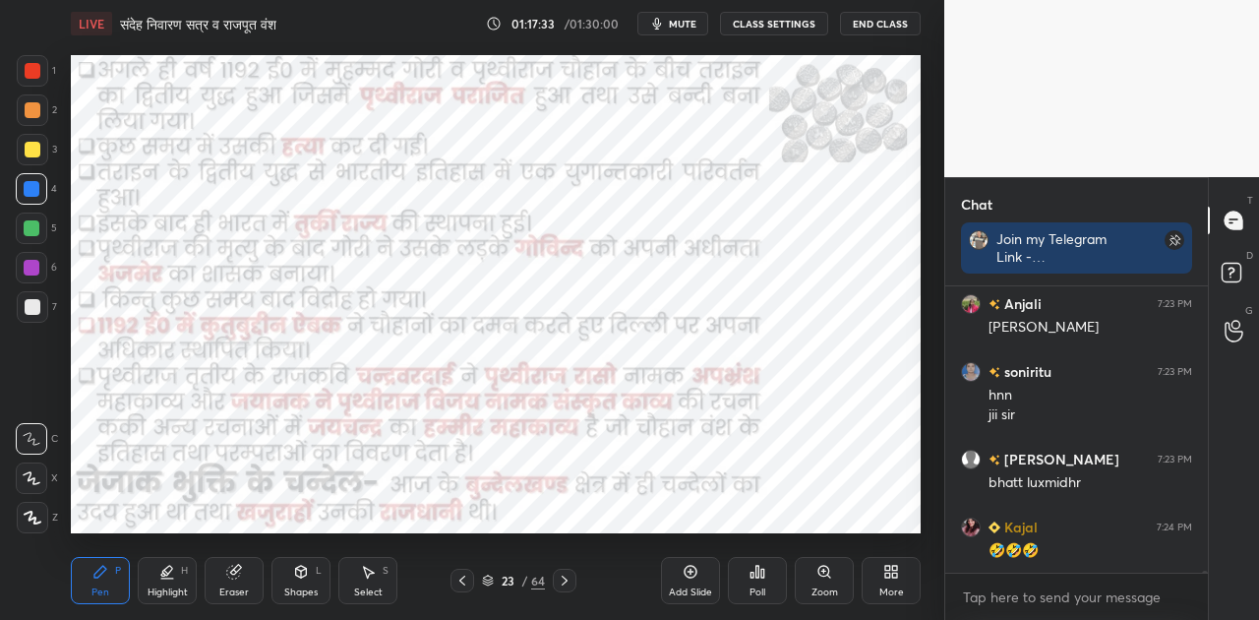
click at [695, 573] on icon at bounding box center [691, 572] width 16 height 16
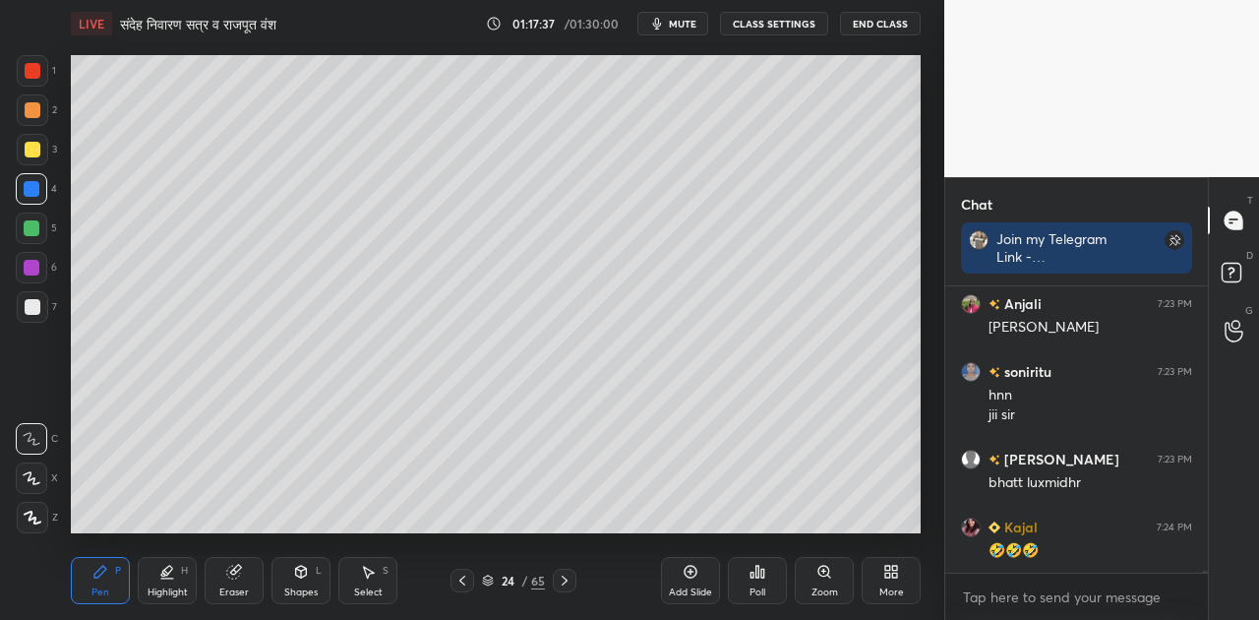
click at [572, 589] on div at bounding box center [565, 581] width 24 height 24
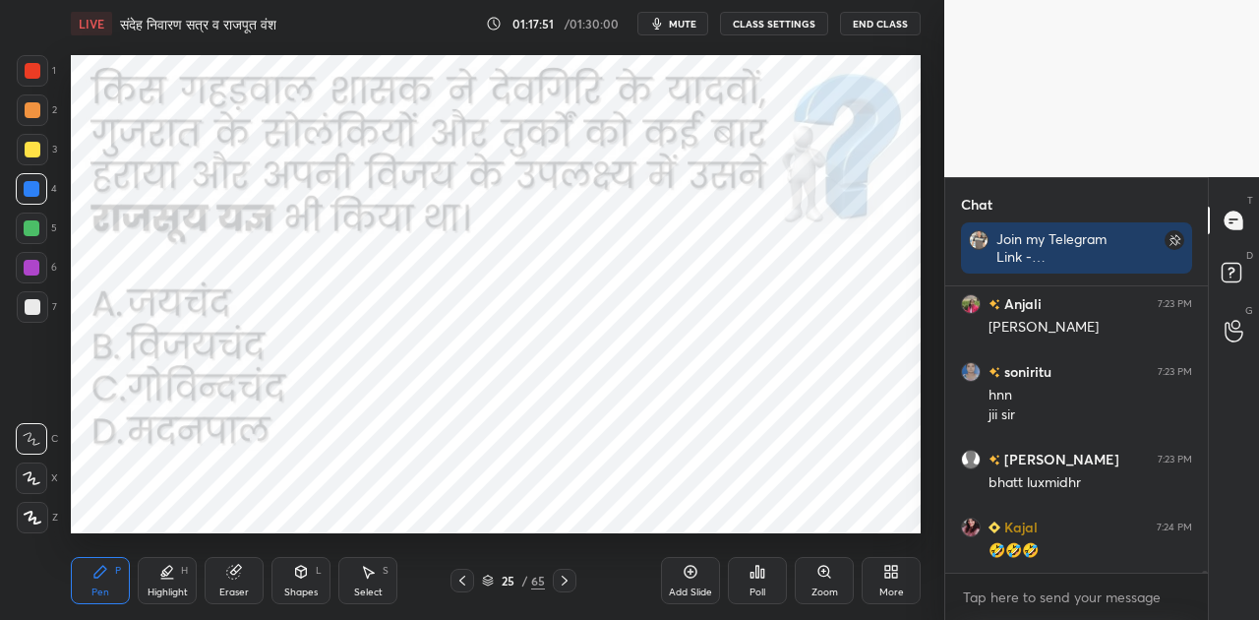
scroll to position [47662, 0]
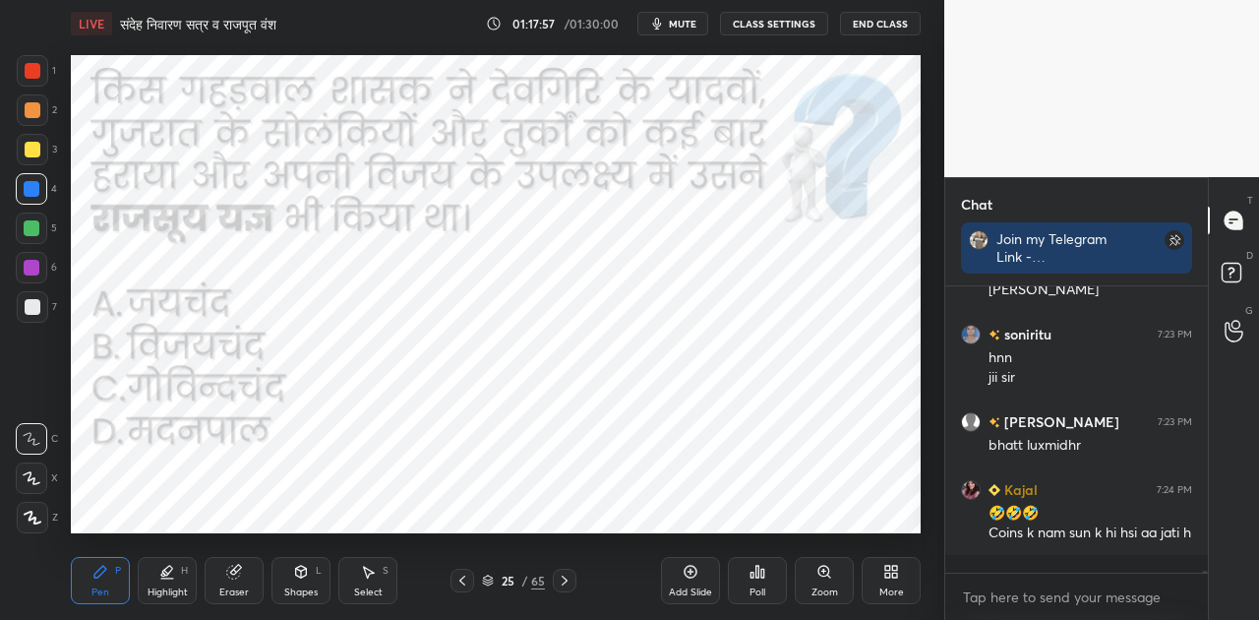
click at [689, 25] on span "mute" at bounding box center [683, 24] width 28 height 14
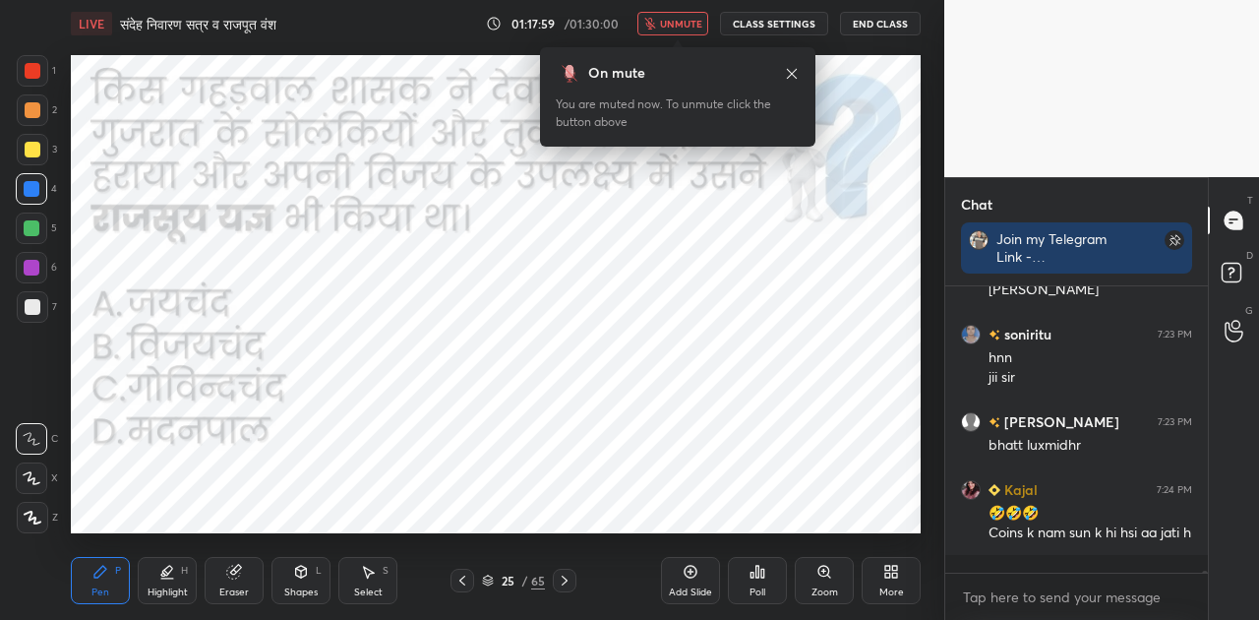
click at [763, 571] on icon at bounding box center [762, 573] width 3 height 9
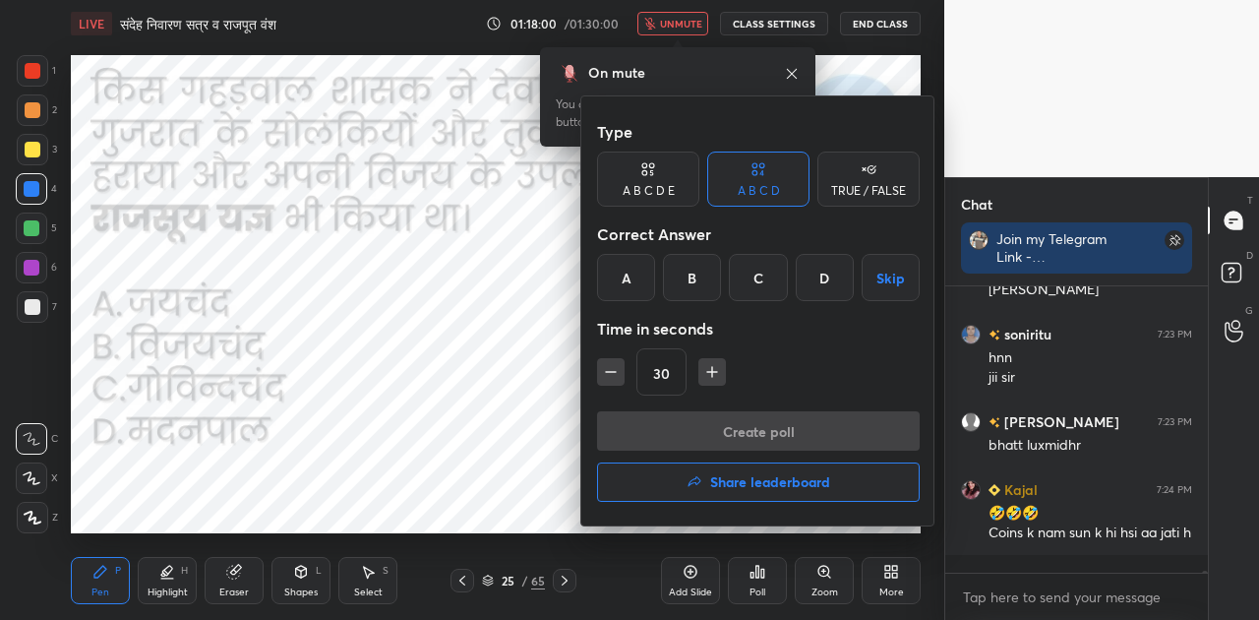
click at [625, 286] on div "A" at bounding box center [626, 277] width 58 height 47
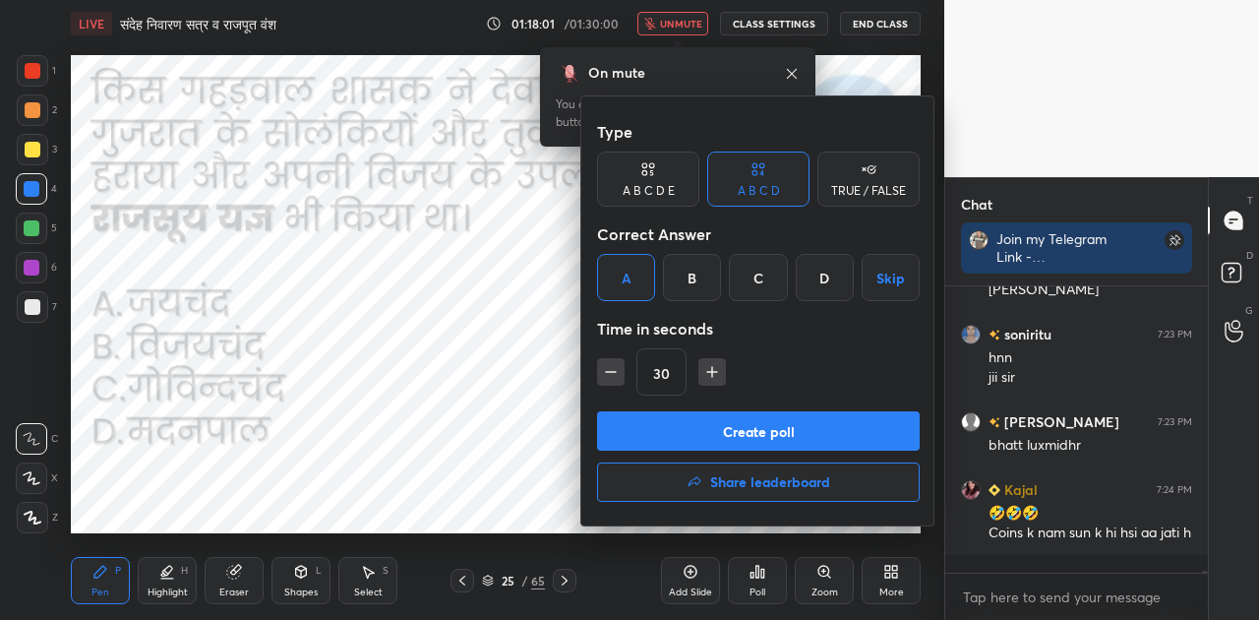
click at [765, 429] on button "Create poll" at bounding box center [758, 430] width 323 height 39
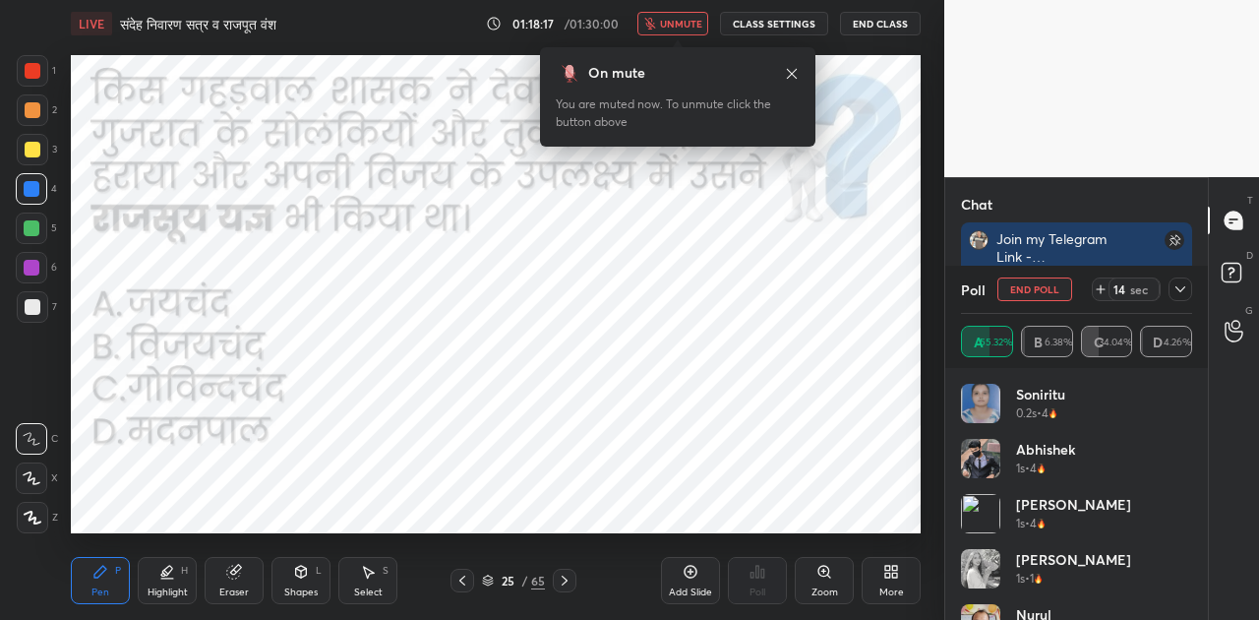
scroll to position [47935, 0]
click at [681, 26] on span "unmute" at bounding box center [681, 24] width 42 height 14
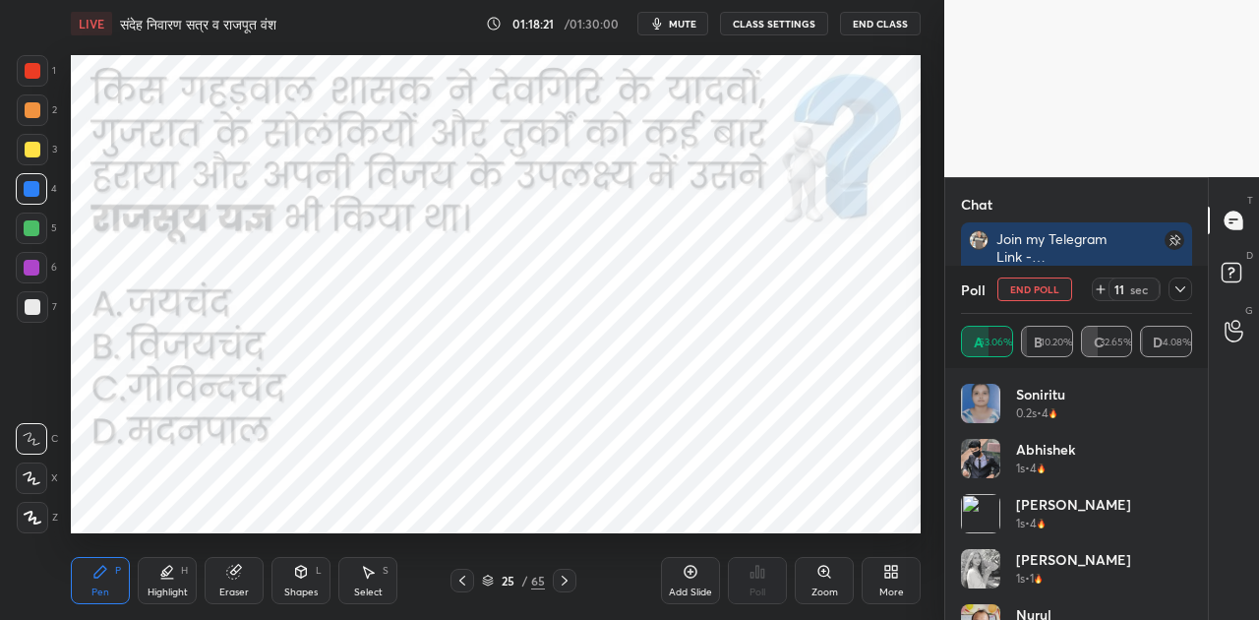
click at [681, 26] on span "mute" at bounding box center [683, 24] width 28 height 14
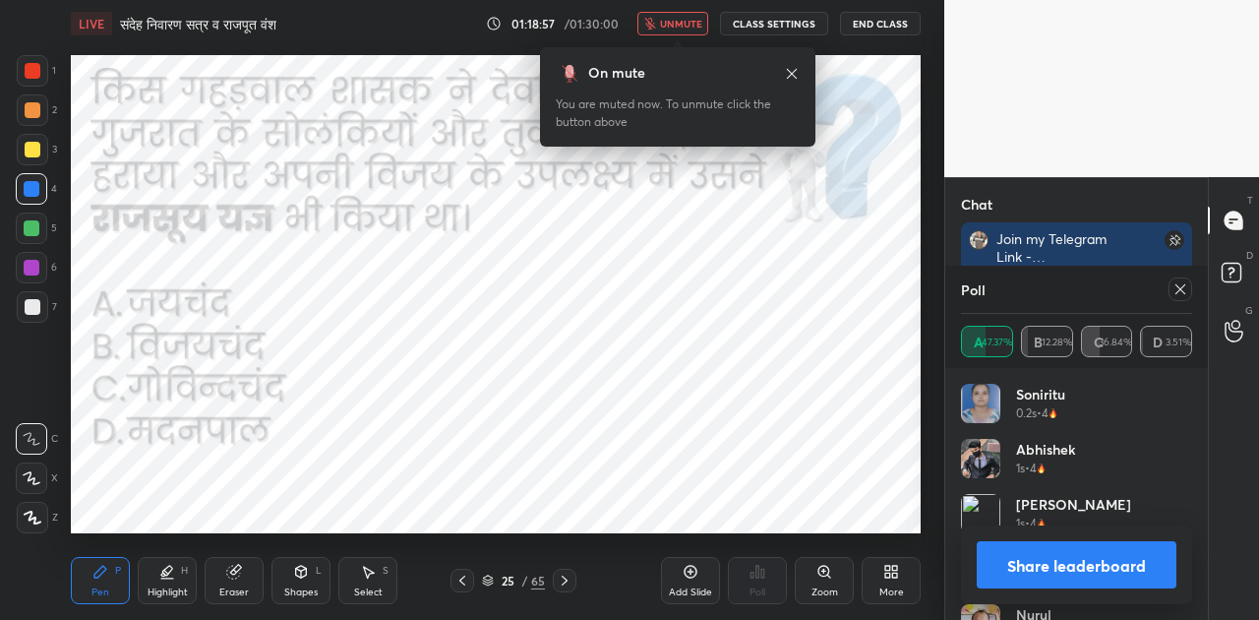
click at [1057, 575] on button "Share leaderboard" at bounding box center [1077, 564] width 200 height 47
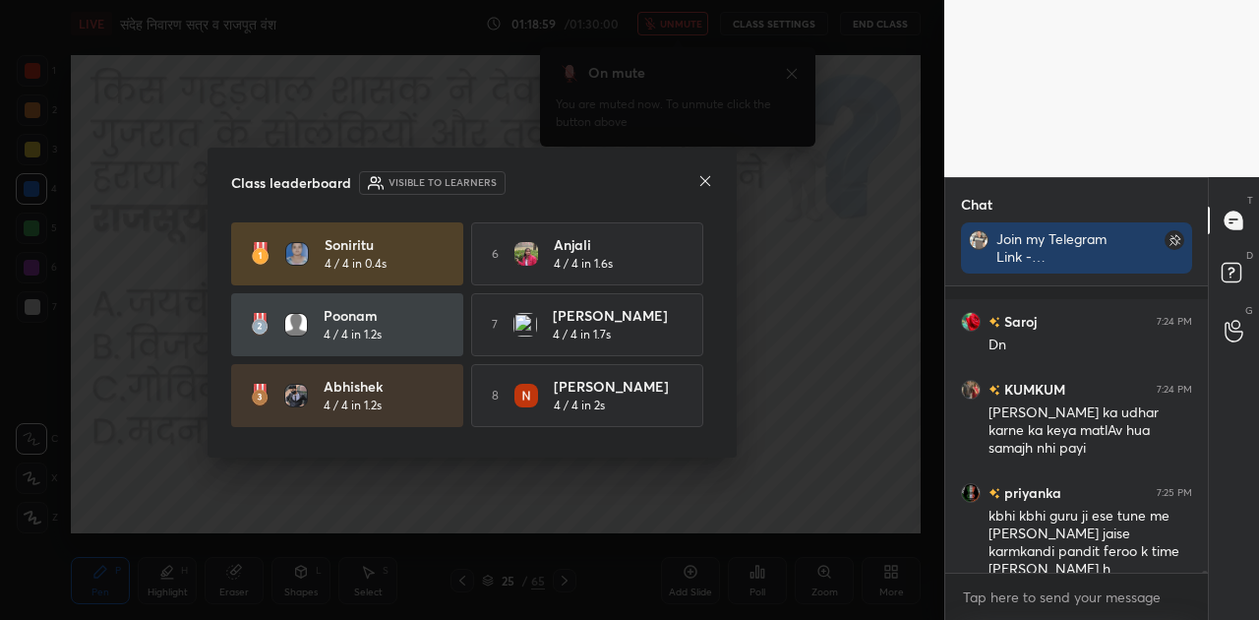
click at [708, 185] on icon at bounding box center [705, 181] width 16 height 16
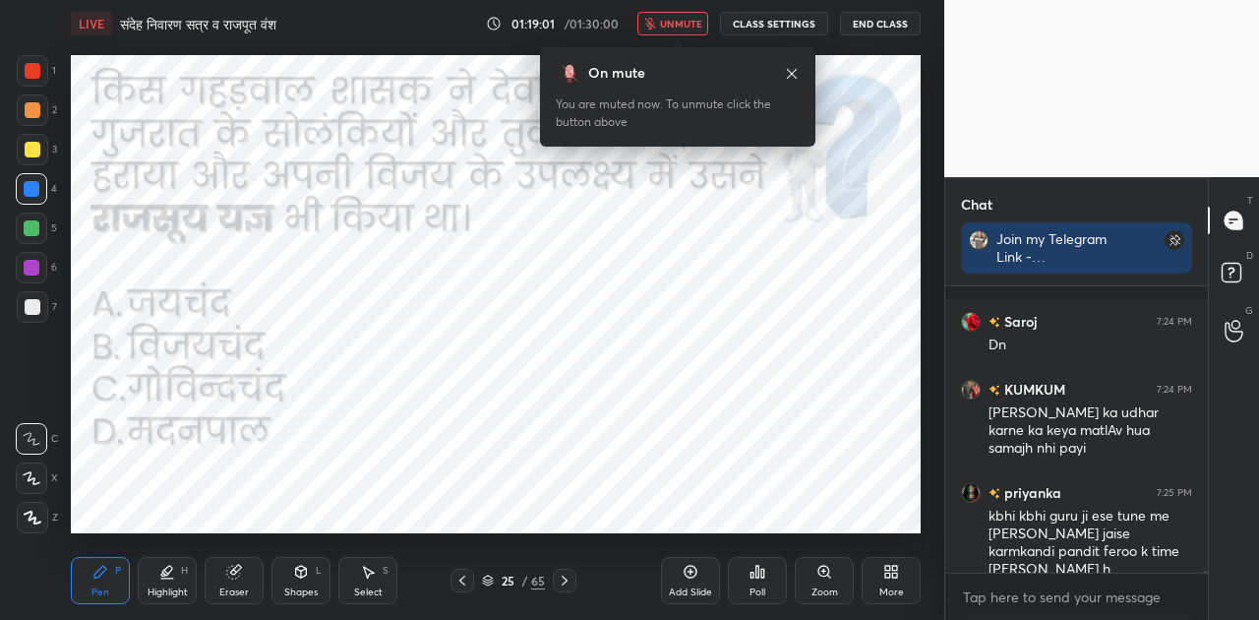
click at [686, 16] on button "unmute" at bounding box center [672, 24] width 71 height 24
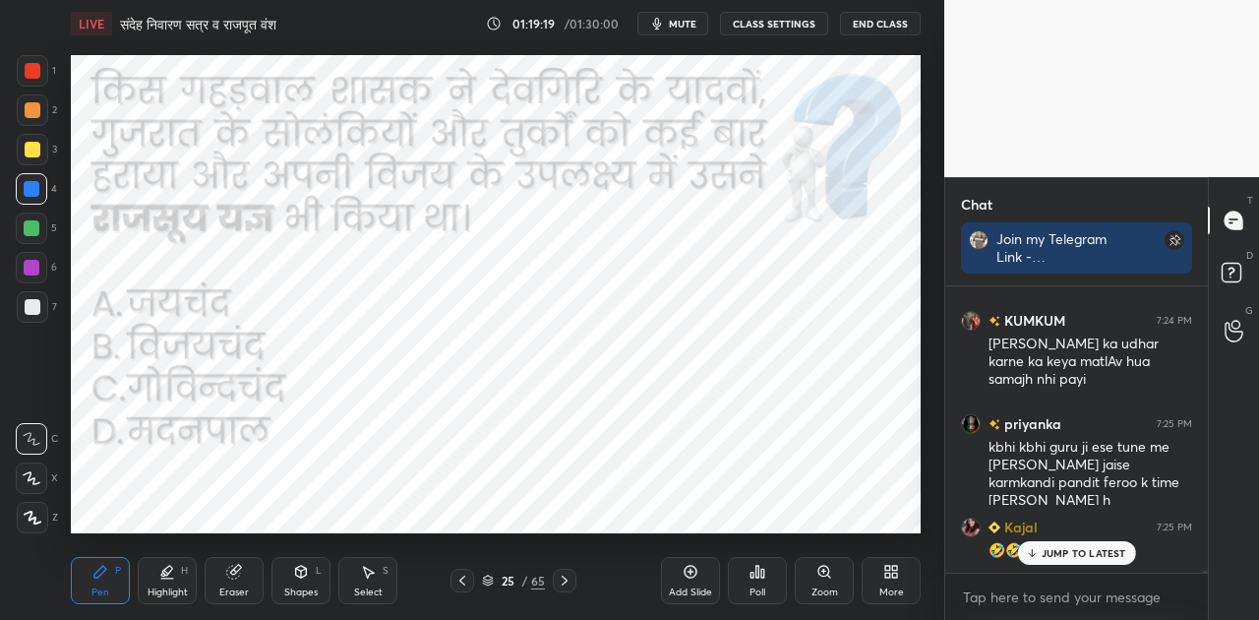
scroll to position [48071, 0]
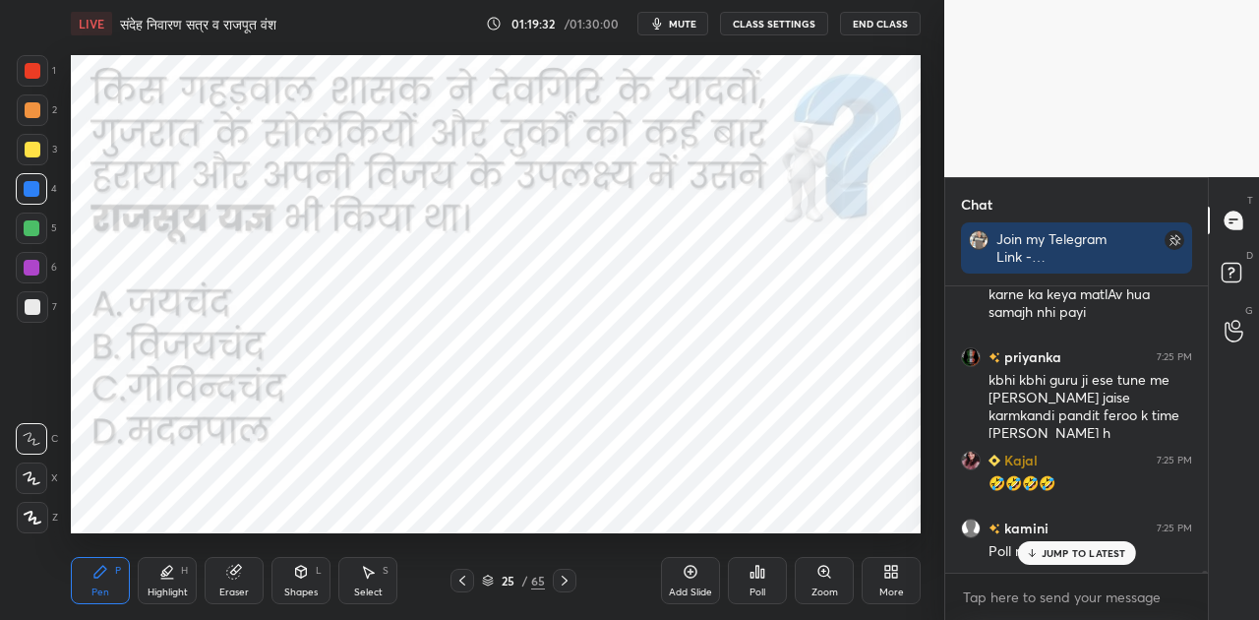
click at [1049, 555] on p "JUMP TO LATEST" at bounding box center [1084, 553] width 85 height 12
click at [555, 575] on div at bounding box center [565, 581] width 24 height 24
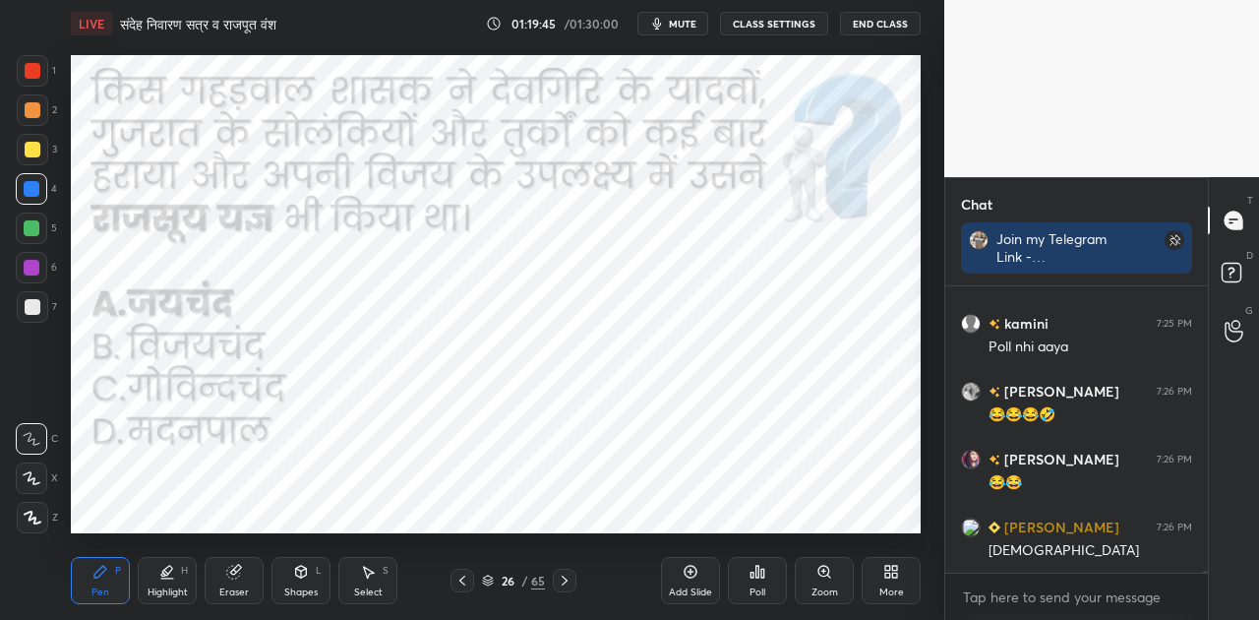
scroll to position [48342, 0]
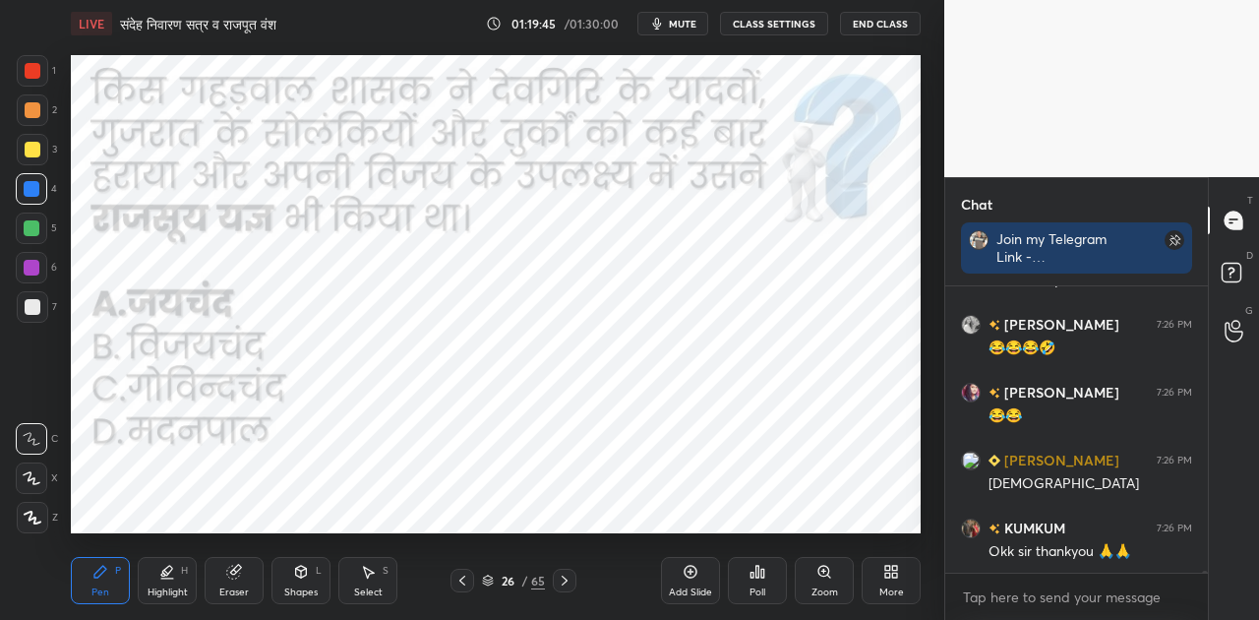
click at [675, 22] on span "mute" at bounding box center [683, 24] width 28 height 14
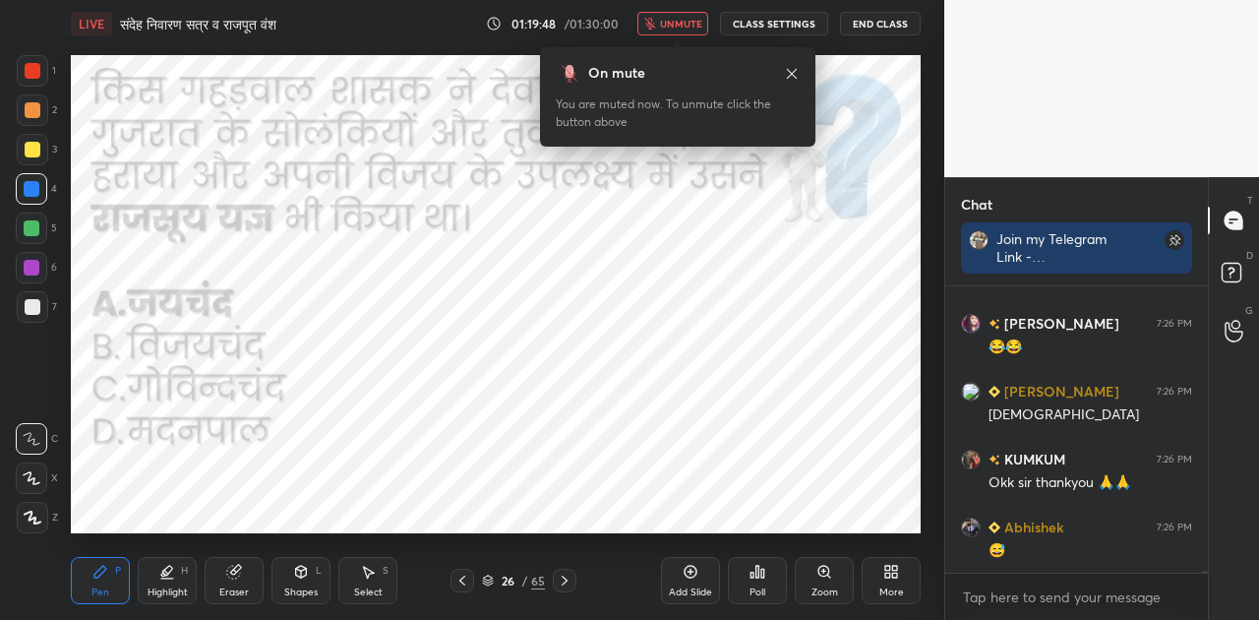
scroll to position [48478, 0]
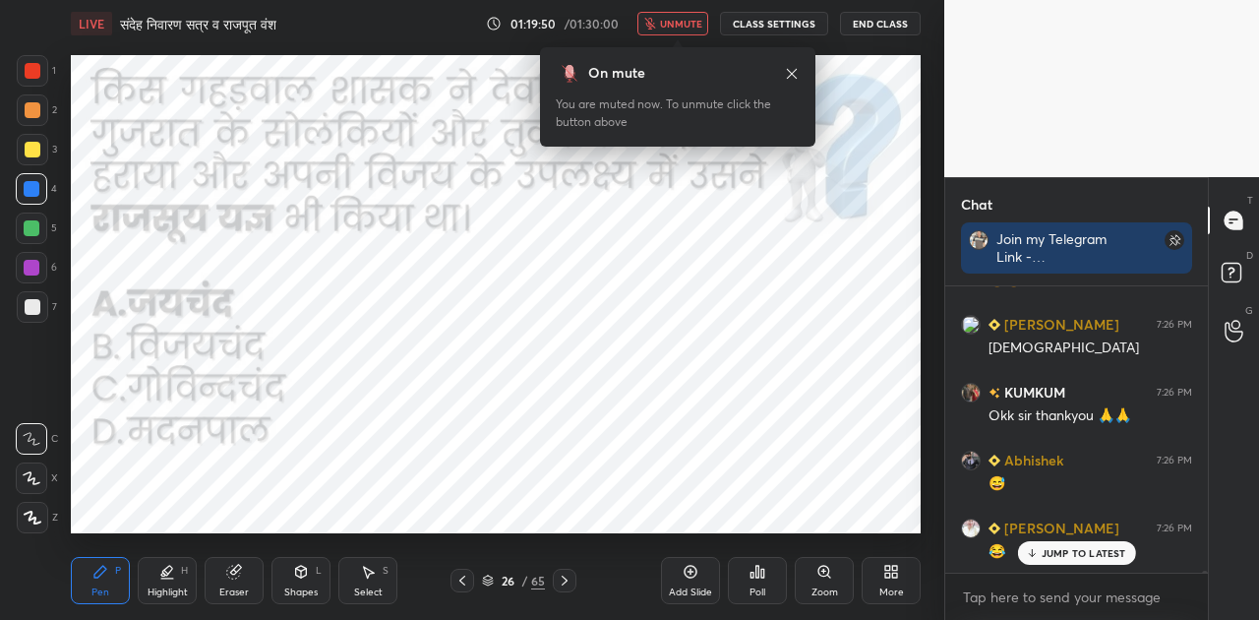
click at [679, 22] on span "unmute" at bounding box center [681, 24] width 42 height 14
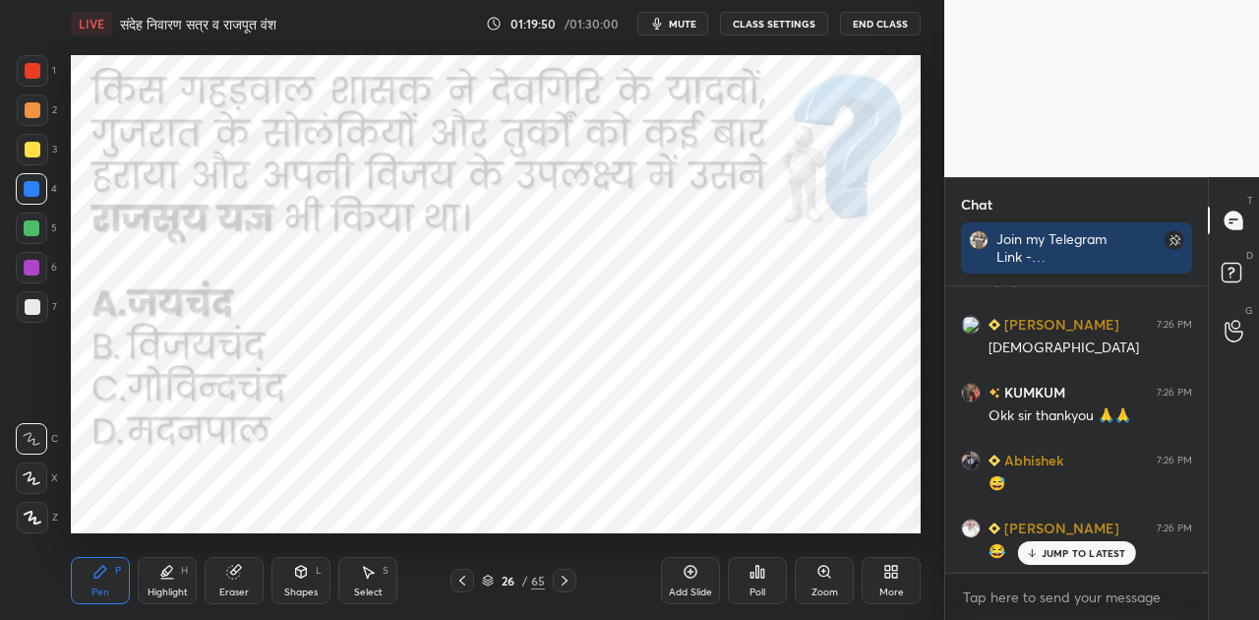
scroll to position [48547, 0]
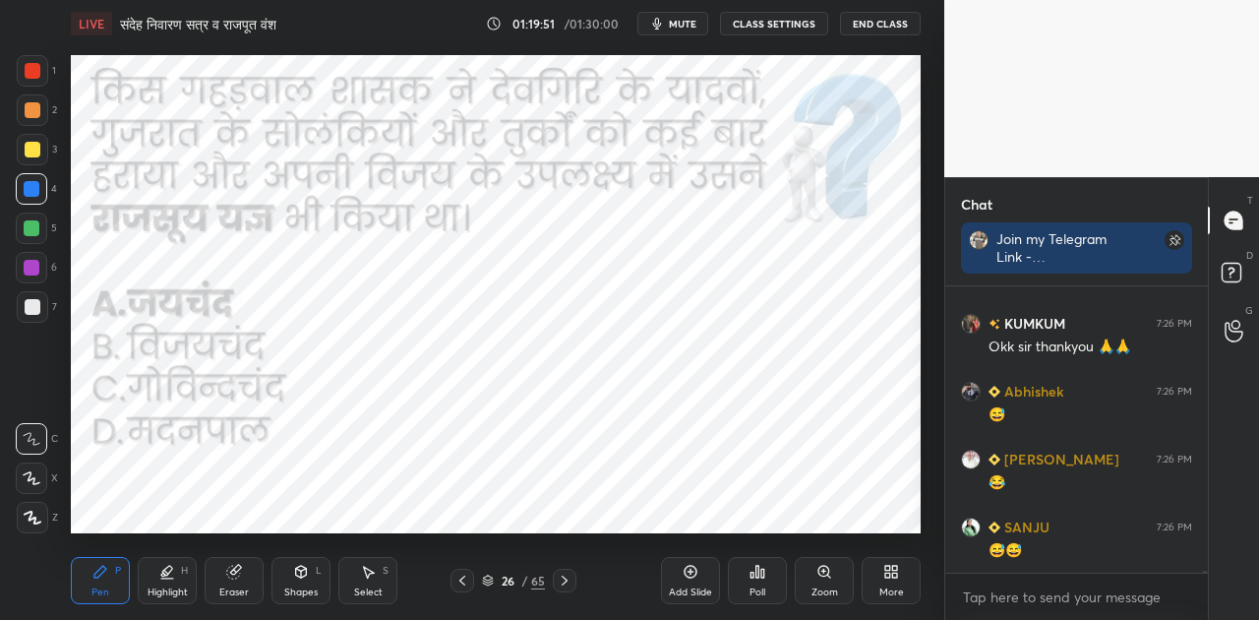
click at [565, 582] on icon at bounding box center [565, 580] width 6 height 10
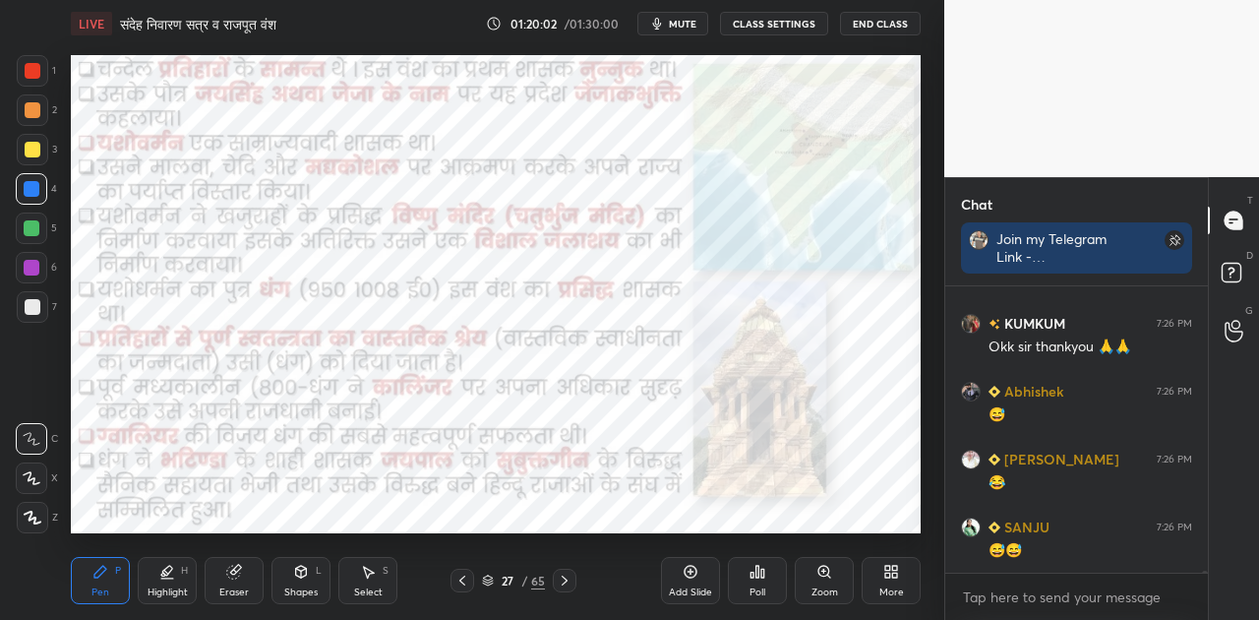
drag, startPoint x: 689, startPoint y: 573, endPoint x: 689, endPoint y: 553, distance: 19.7
click at [689, 571] on icon at bounding box center [691, 572] width 16 height 16
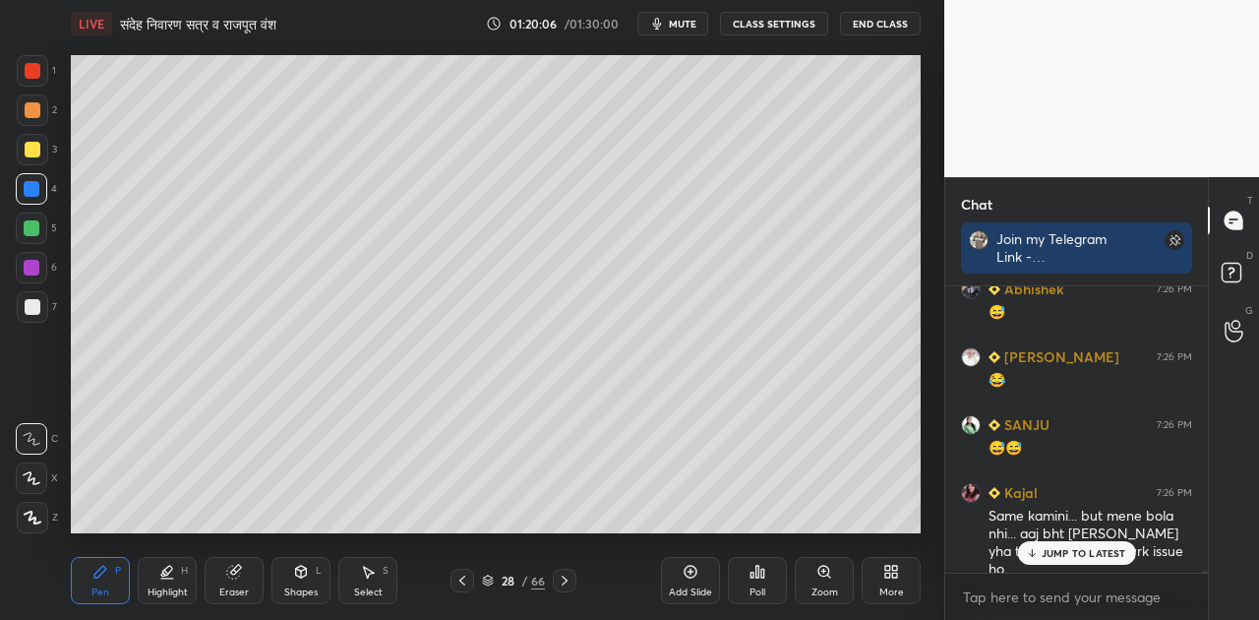
click at [32, 307] on div at bounding box center [33, 307] width 16 height 16
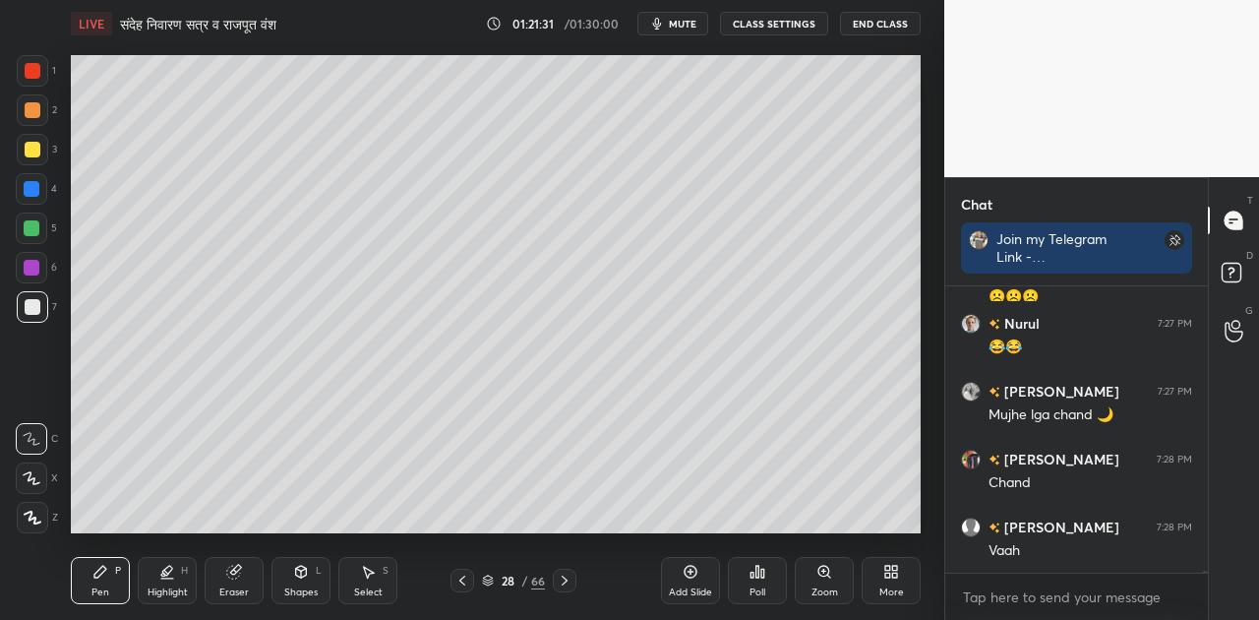
scroll to position [50603, 0]
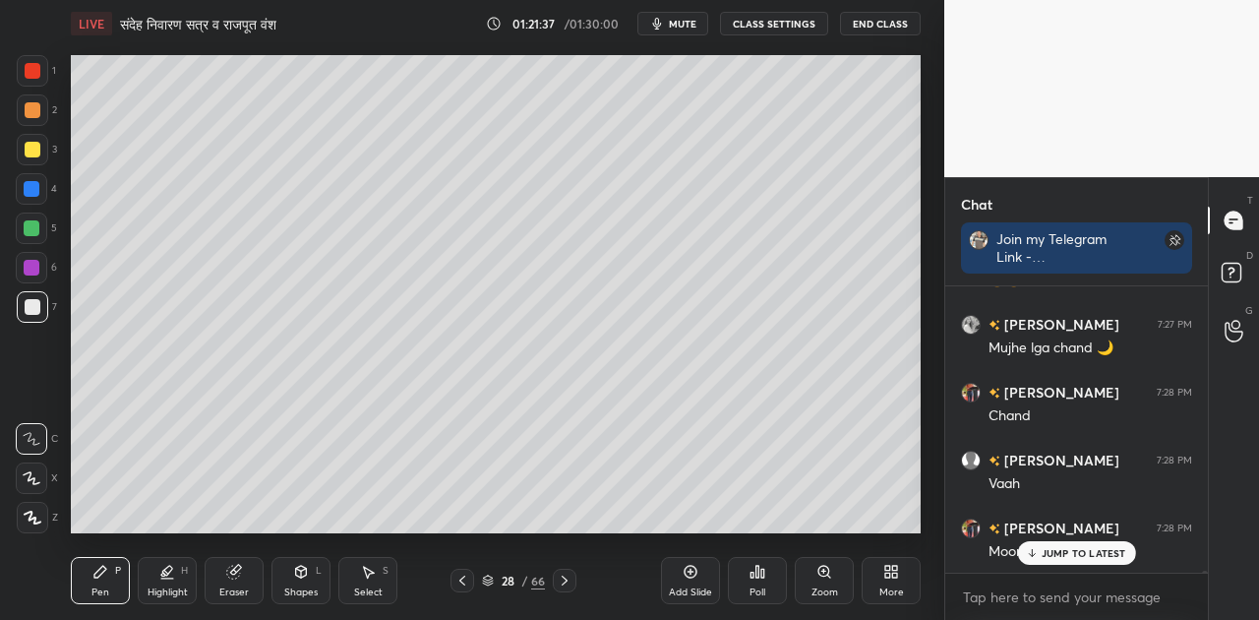
click at [35, 107] on div at bounding box center [33, 110] width 16 height 16
click at [169, 578] on icon at bounding box center [167, 572] width 16 height 16
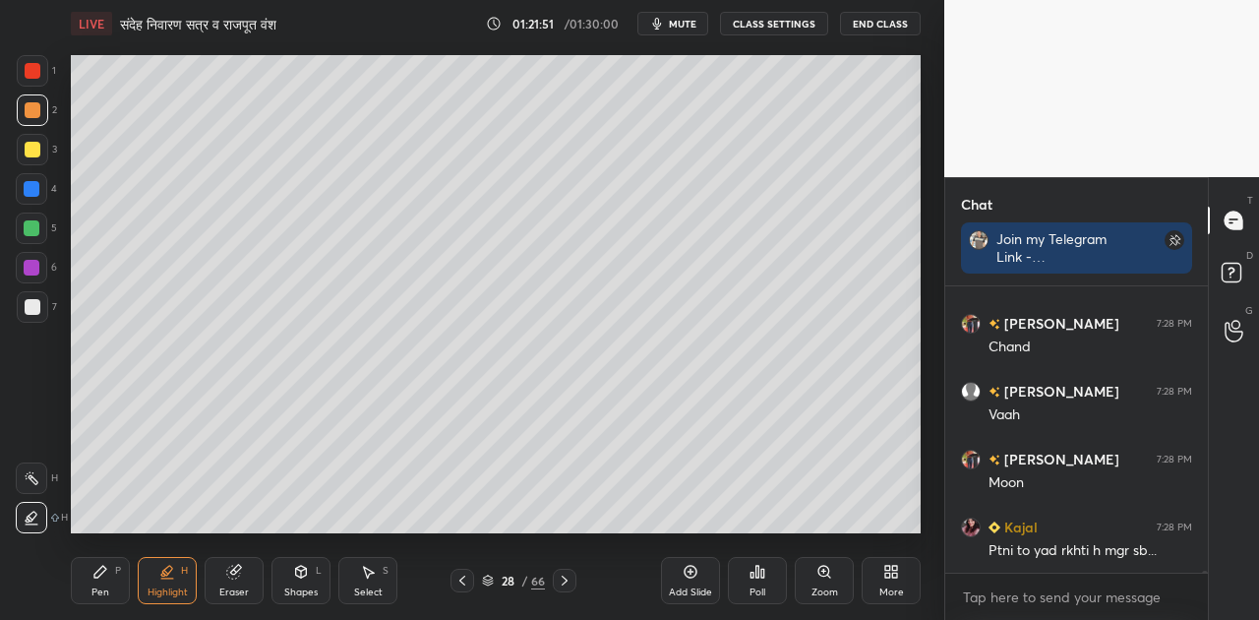
click at [301, 578] on icon at bounding box center [301, 572] width 16 height 16
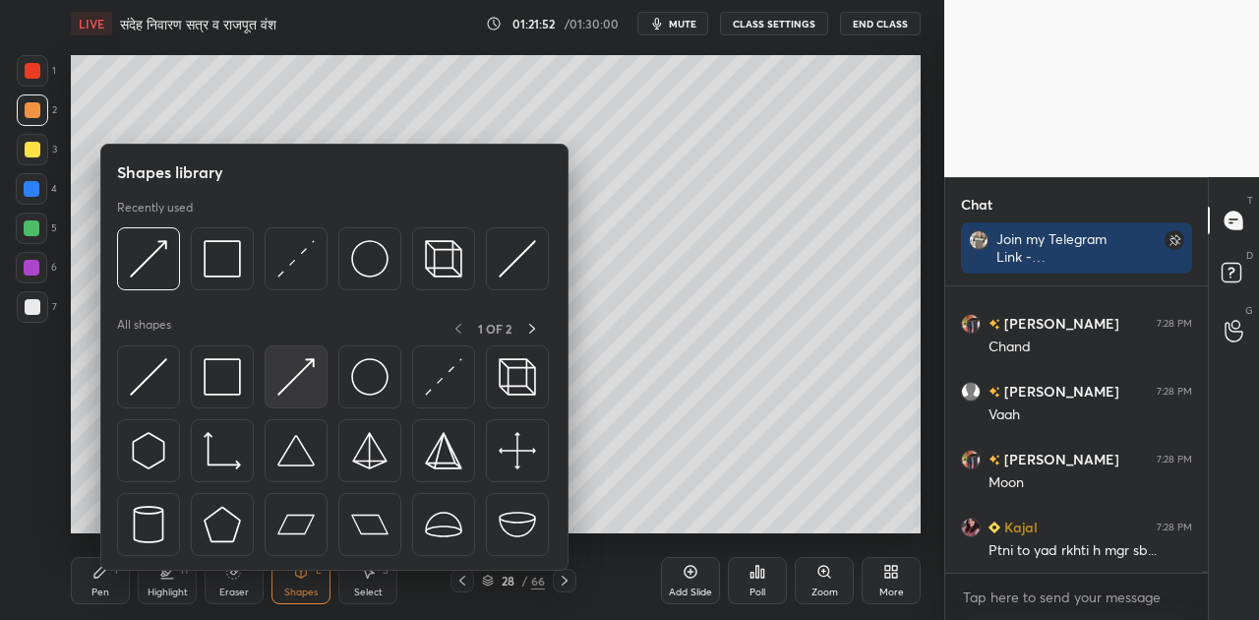
click at [295, 380] on img at bounding box center [295, 376] width 37 height 37
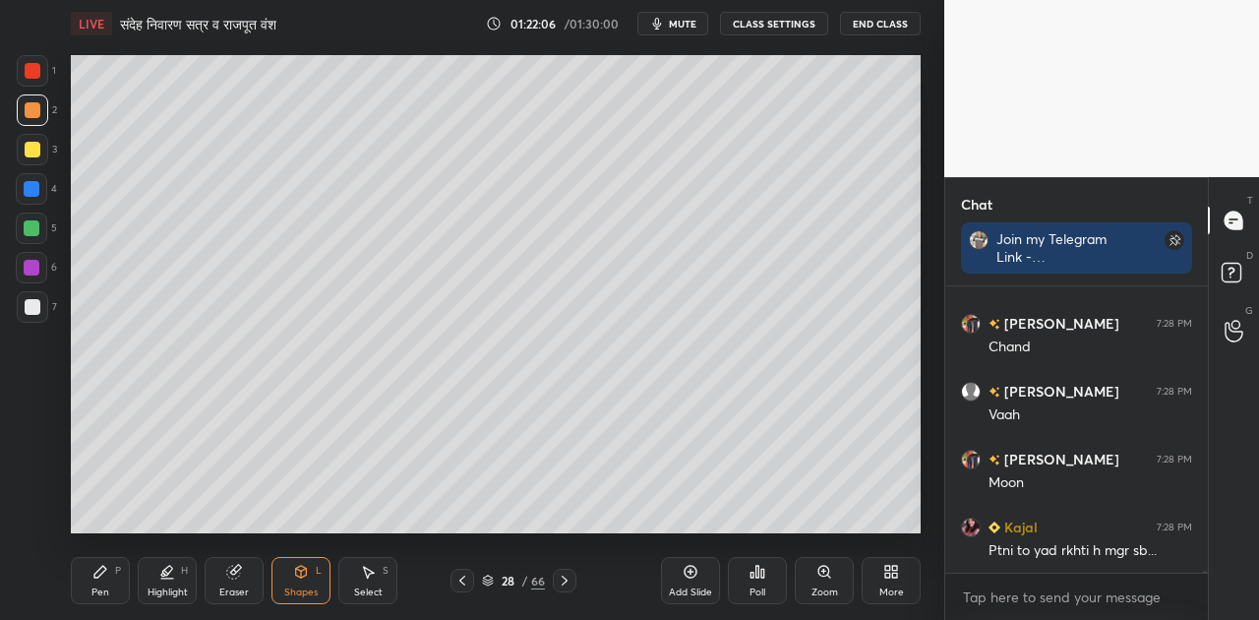
click at [31, 306] on div at bounding box center [33, 307] width 16 height 16
click at [91, 573] on div "Pen P" at bounding box center [100, 580] width 59 height 47
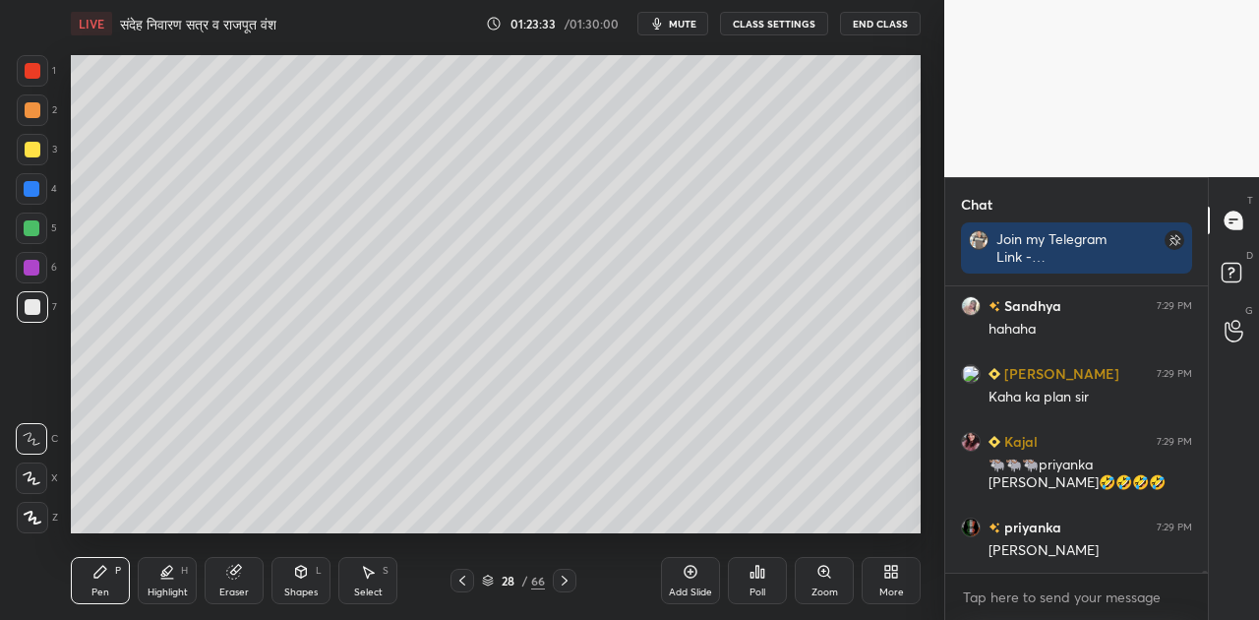
scroll to position [51996, 0]
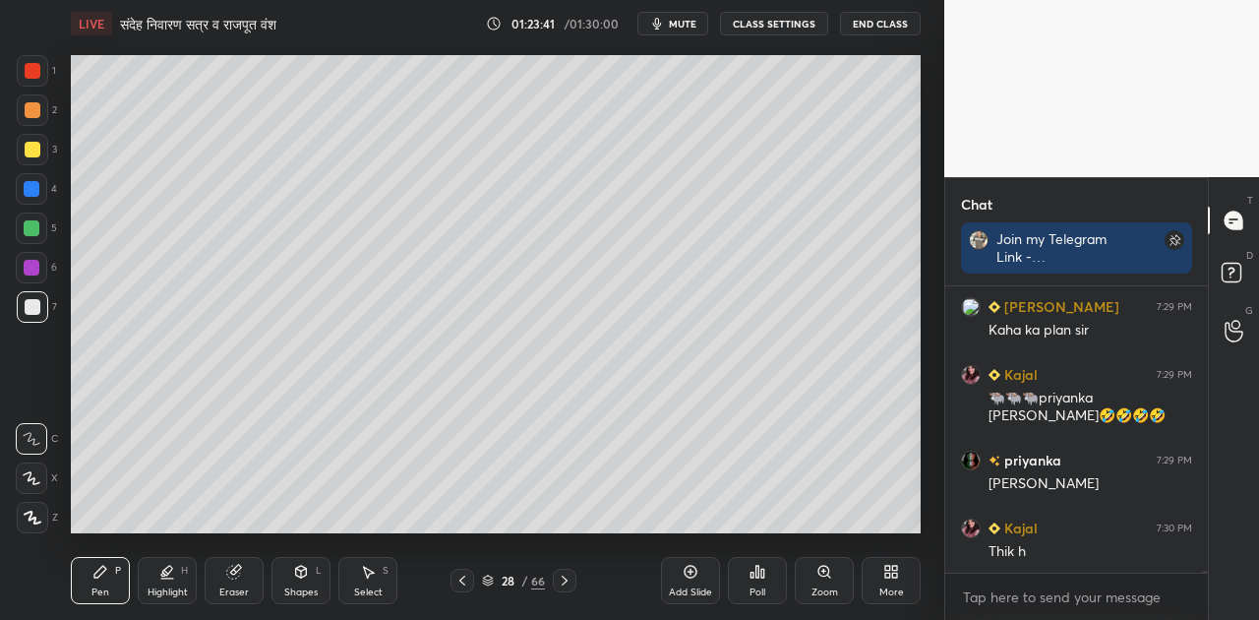
click at [31, 518] on icon at bounding box center [33, 518] width 16 height 12
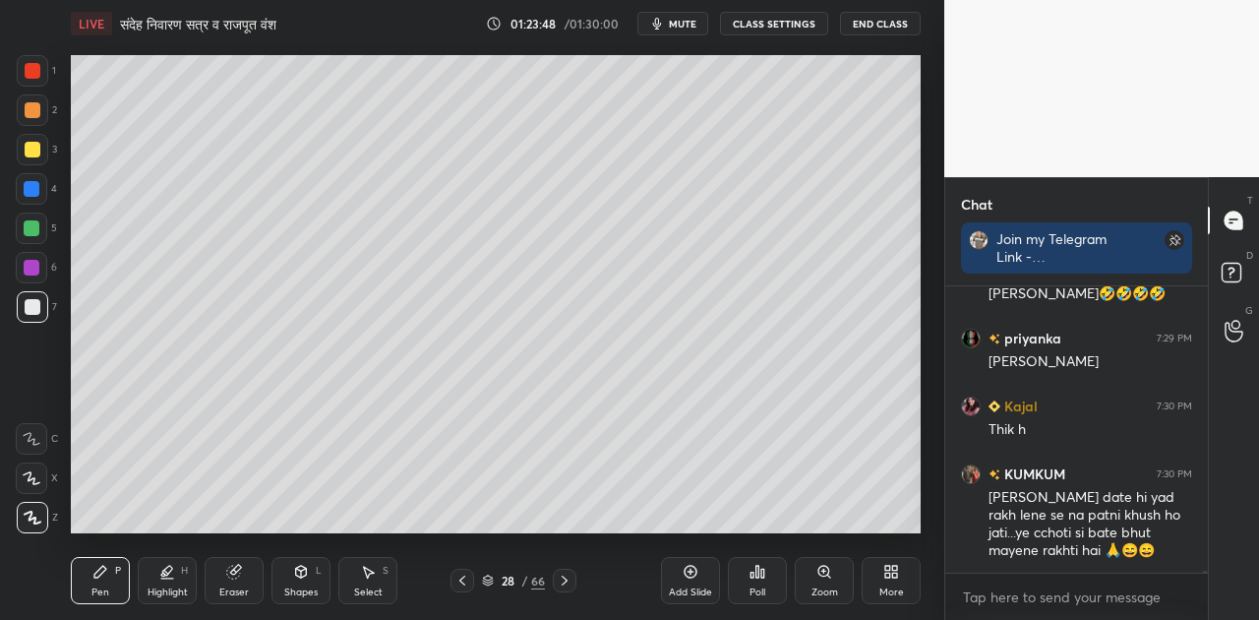
click at [30, 435] on icon at bounding box center [32, 439] width 16 height 12
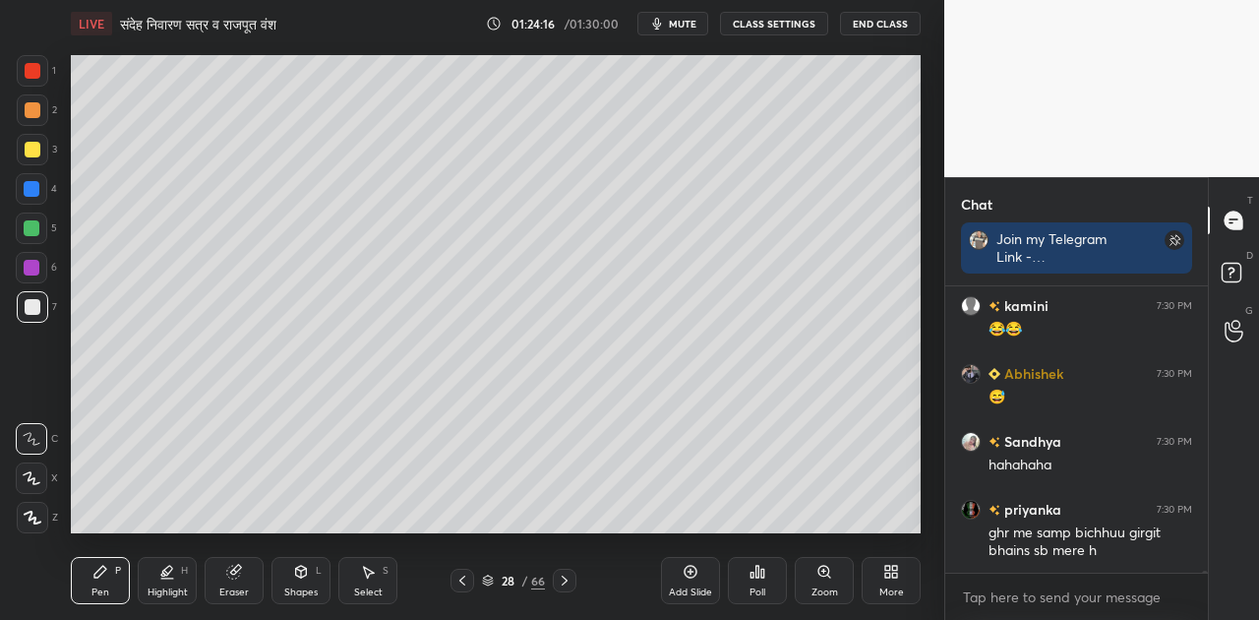
scroll to position [52610, 0]
click at [37, 150] on div at bounding box center [33, 150] width 16 height 16
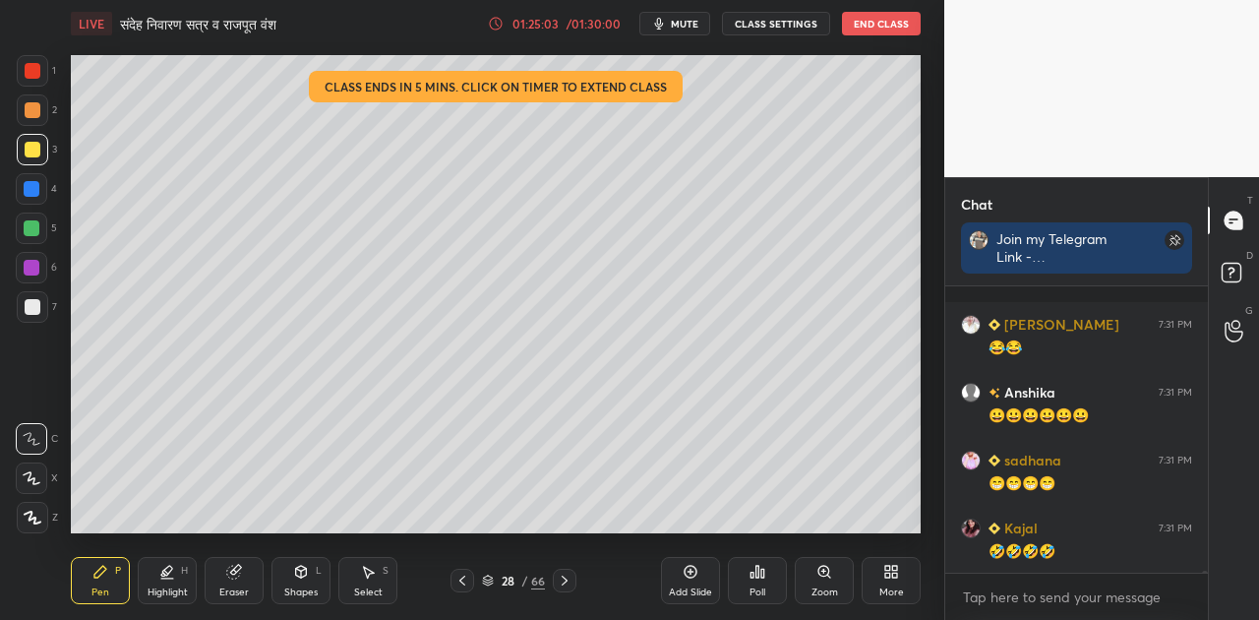
scroll to position [54054, 0]
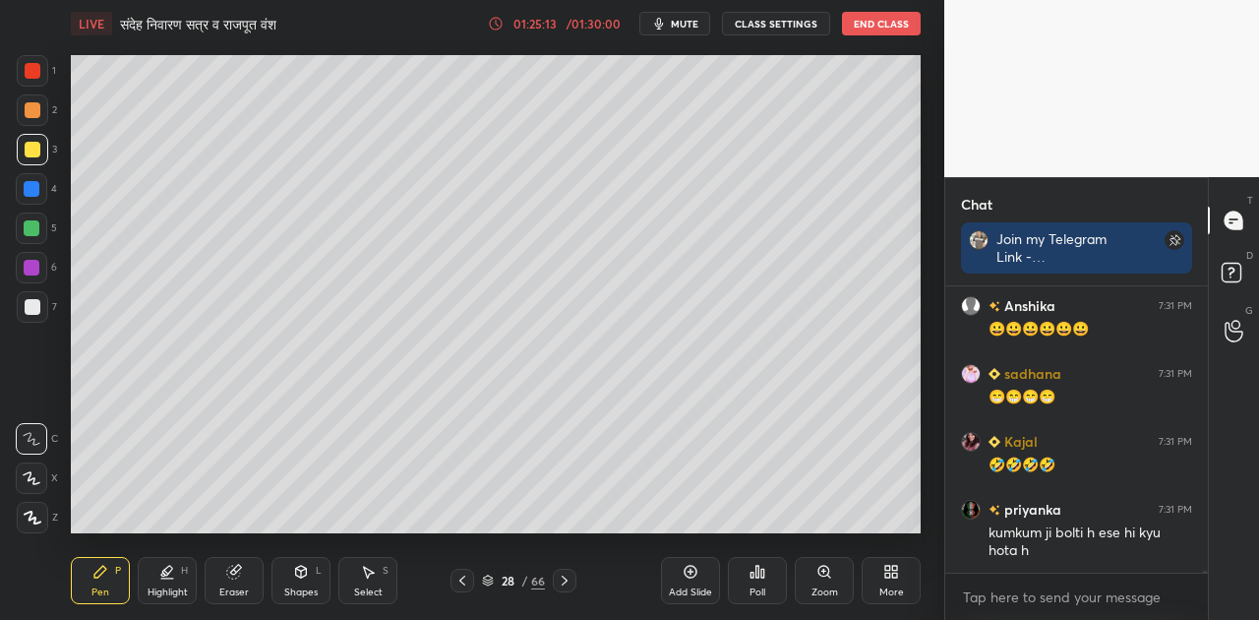
click at [462, 582] on icon at bounding box center [462, 580] width 6 height 10
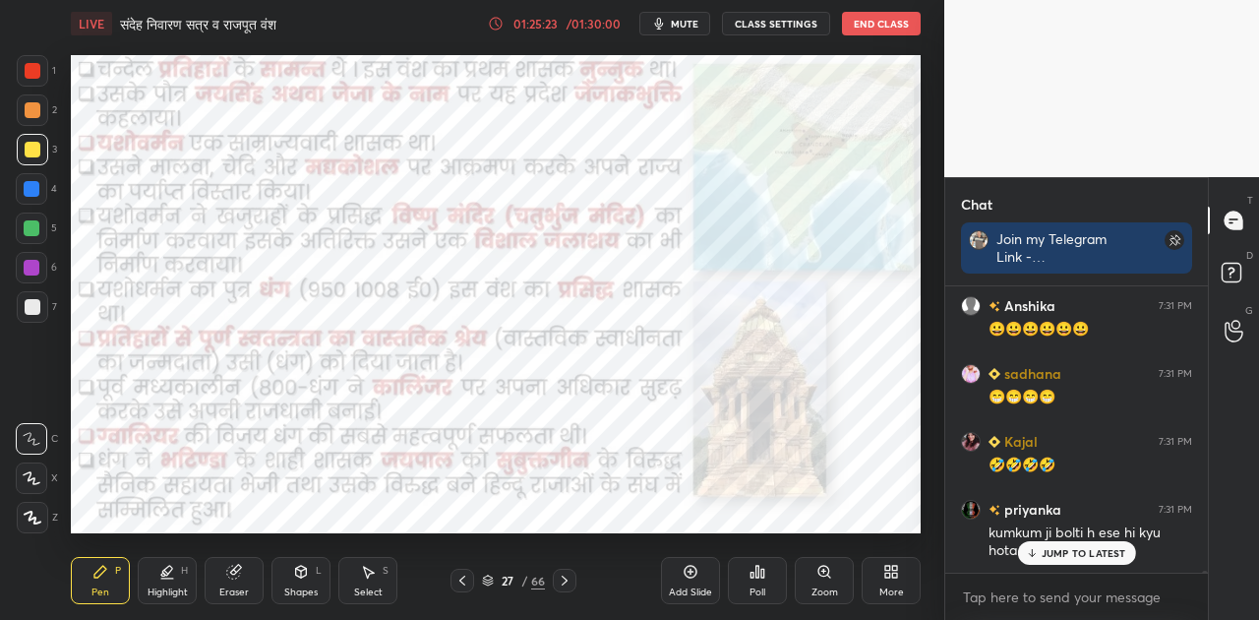
scroll to position [54121, 0]
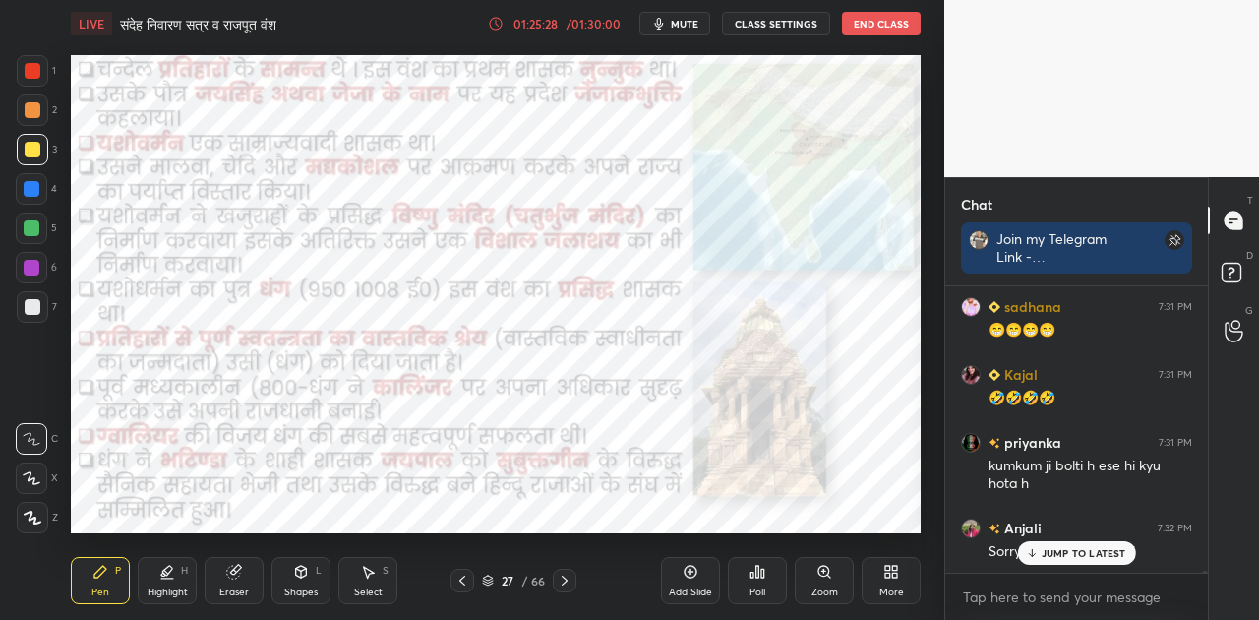
click at [567, 578] on icon at bounding box center [565, 581] width 16 height 16
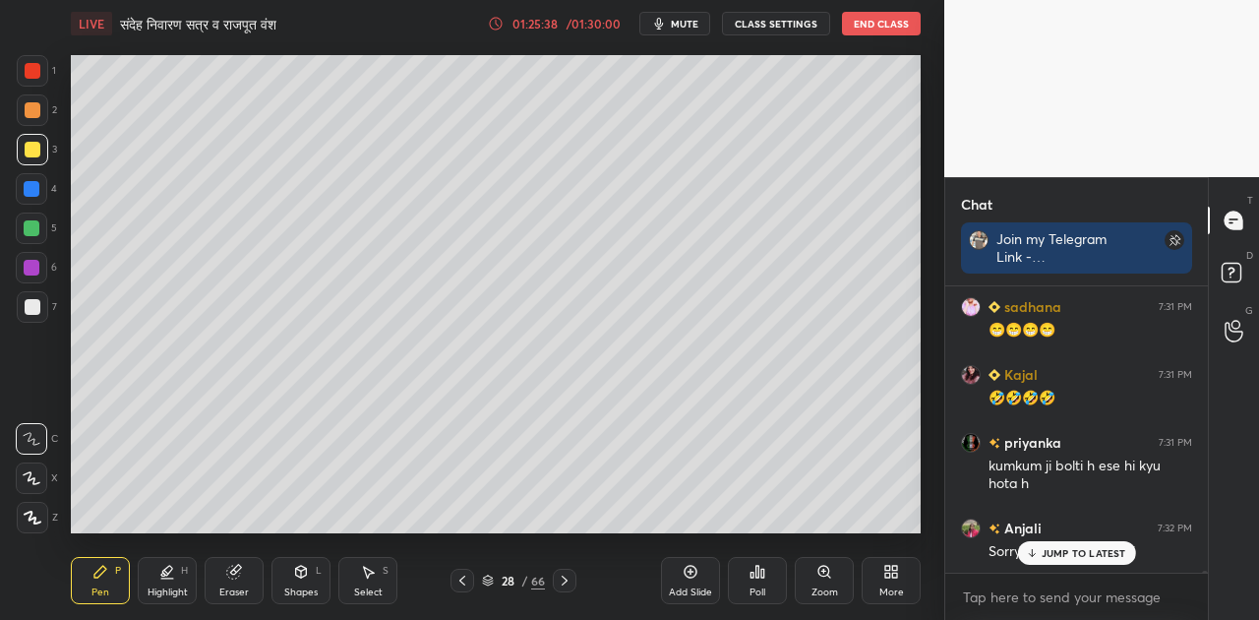
click at [1055, 554] on p "JUMP TO LATEST" at bounding box center [1084, 553] width 85 height 12
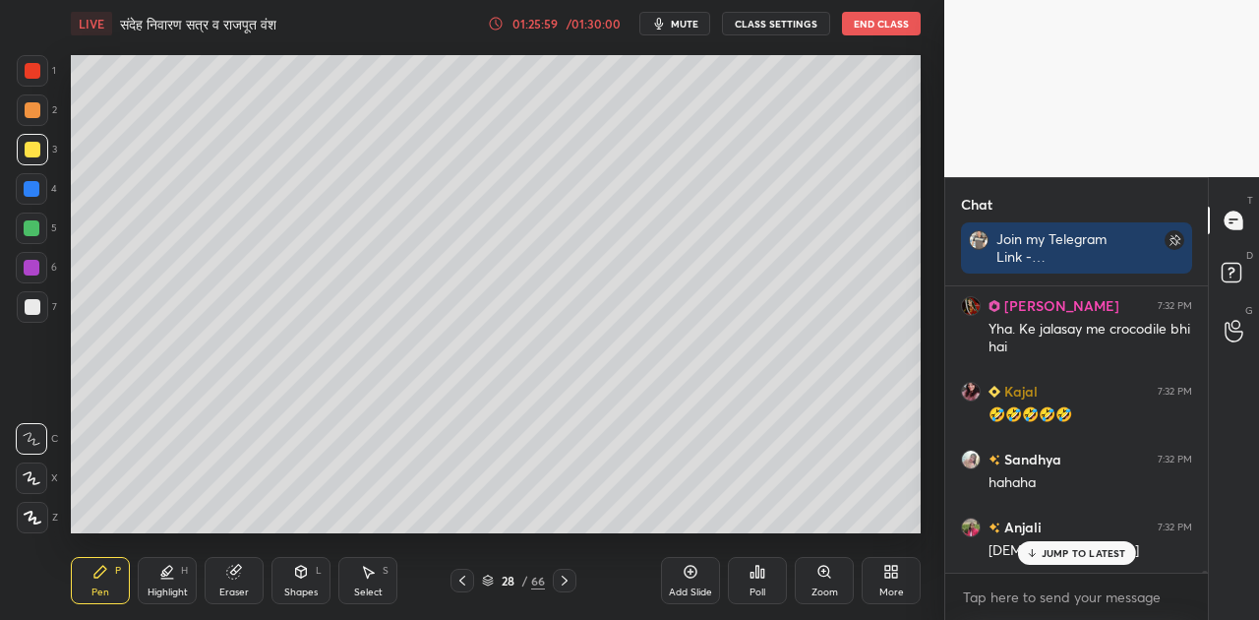
scroll to position [54853, 0]
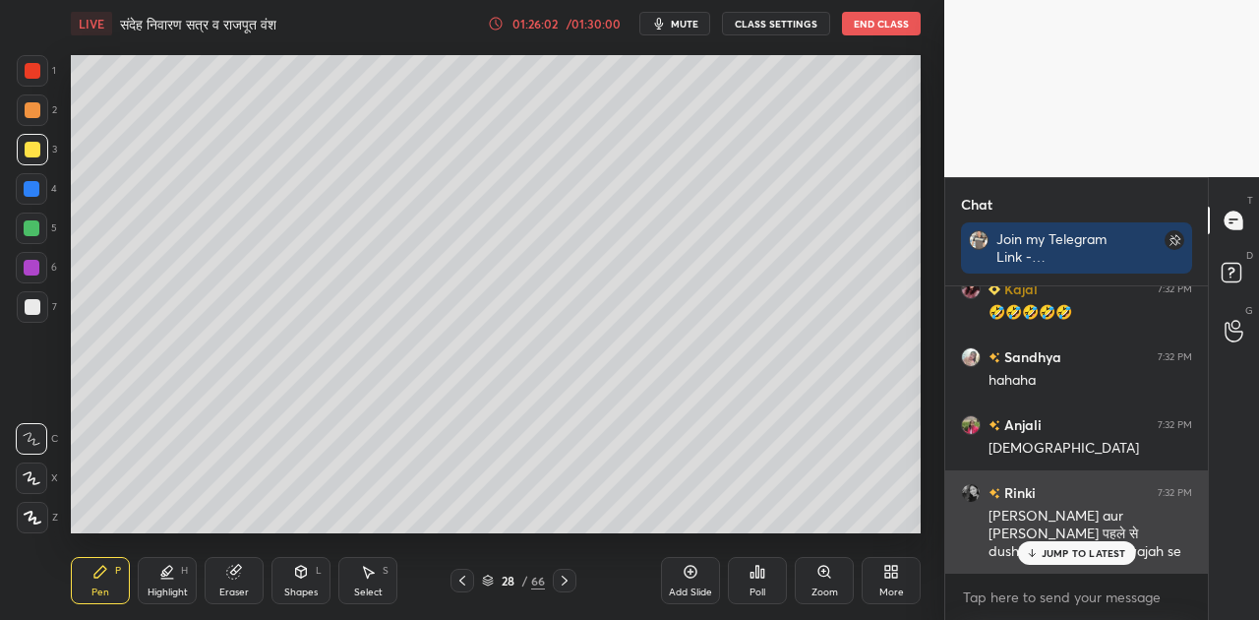
click at [1077, 553] on p "JUMP TO LATEST" at bounding box center [1084, 553] width 85 height 12
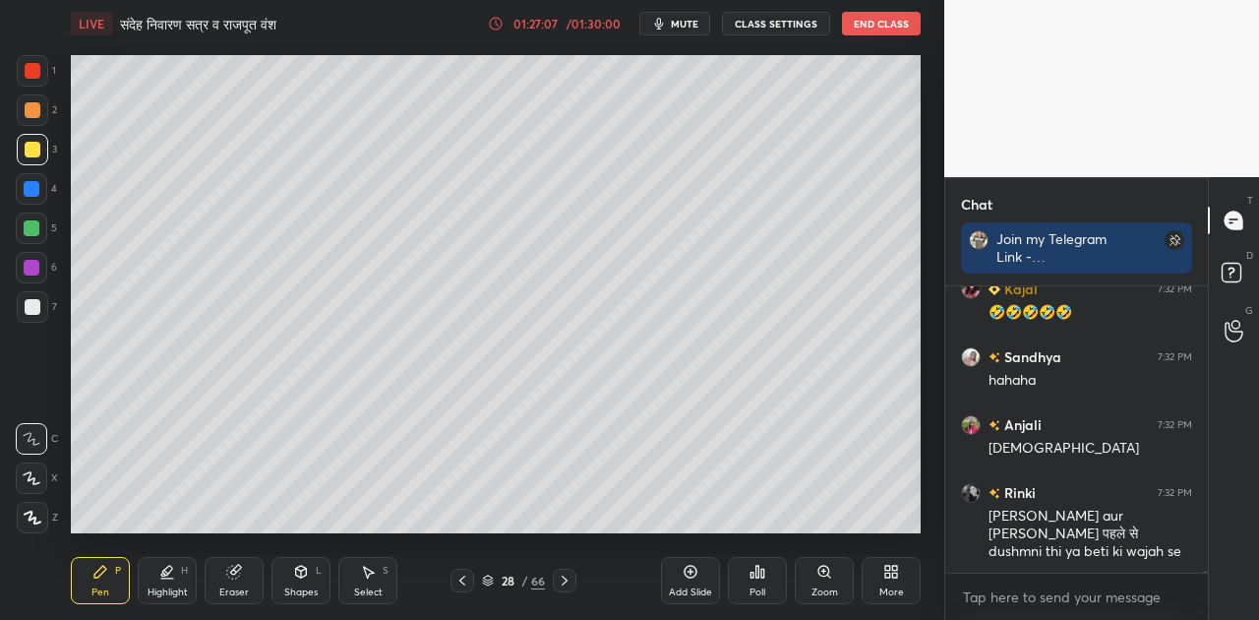
click at [302, 593] on div "Shapes" at bounding box center [300, 592] width 33 height 10
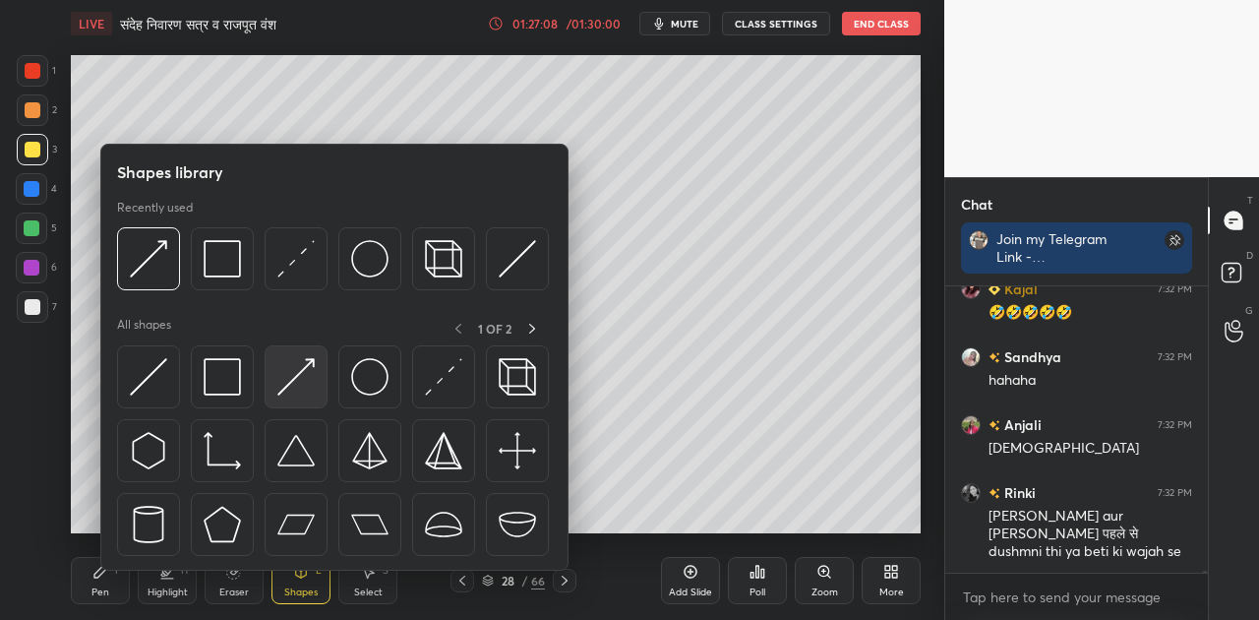
click at [306, 390] on img at bounding box center [295, 376] width 37 height 37
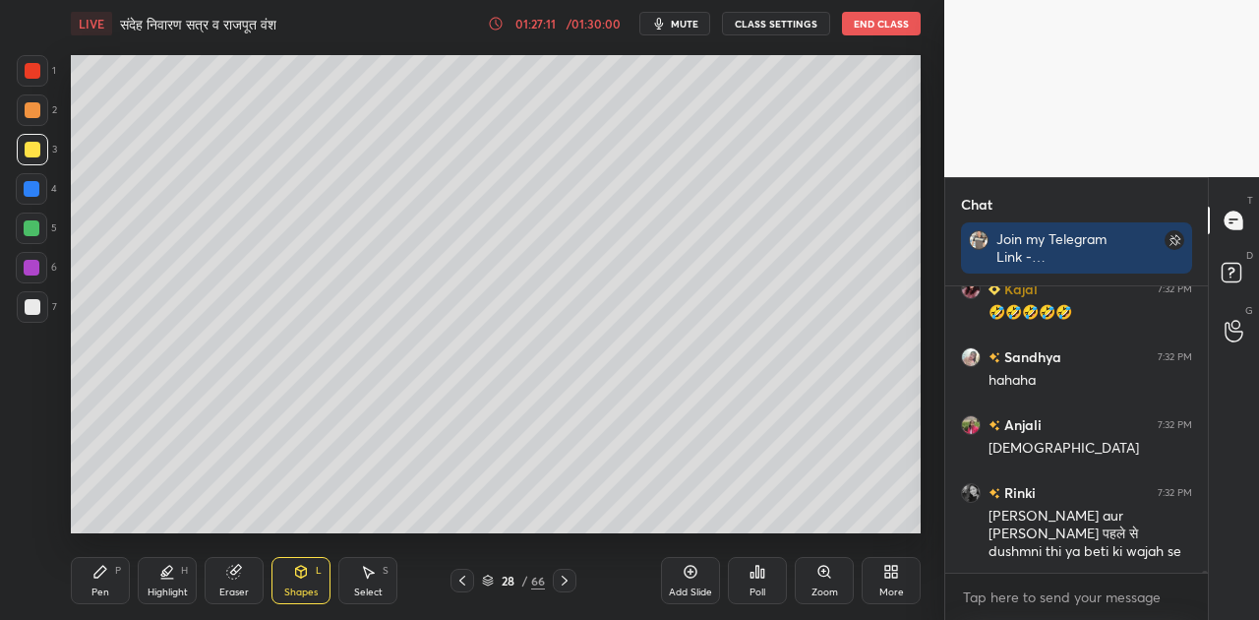
click at [93, 567] on icon at bounding box center [100, 572] width 16 height 16
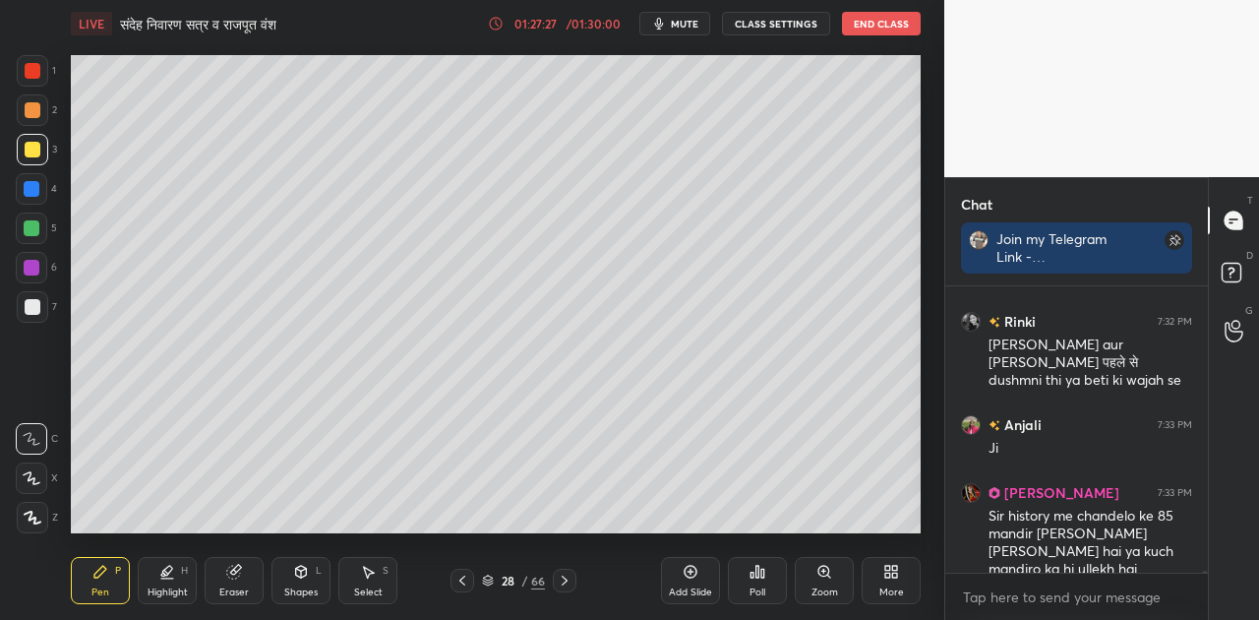
scroll to position [55128, 0]
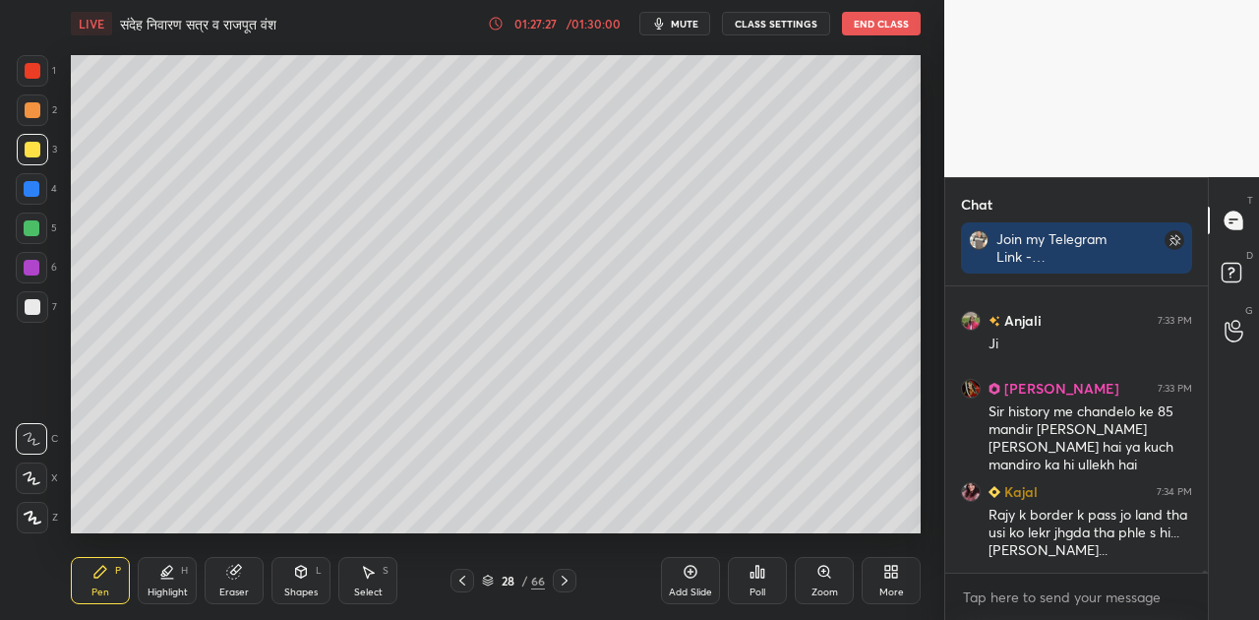
click at [298, 587] on div "Shapes" at bounding box center [300, 592] width 33 height 10
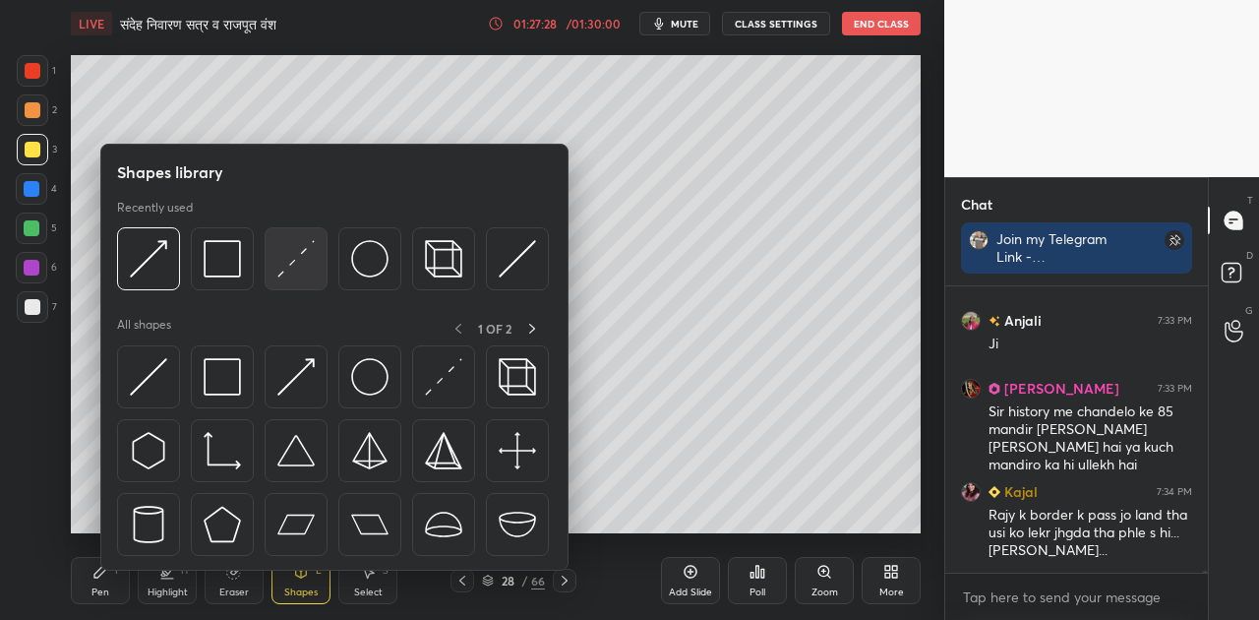
click at [284, 274] on img at bounding box center [295, 258] width 37 height 37
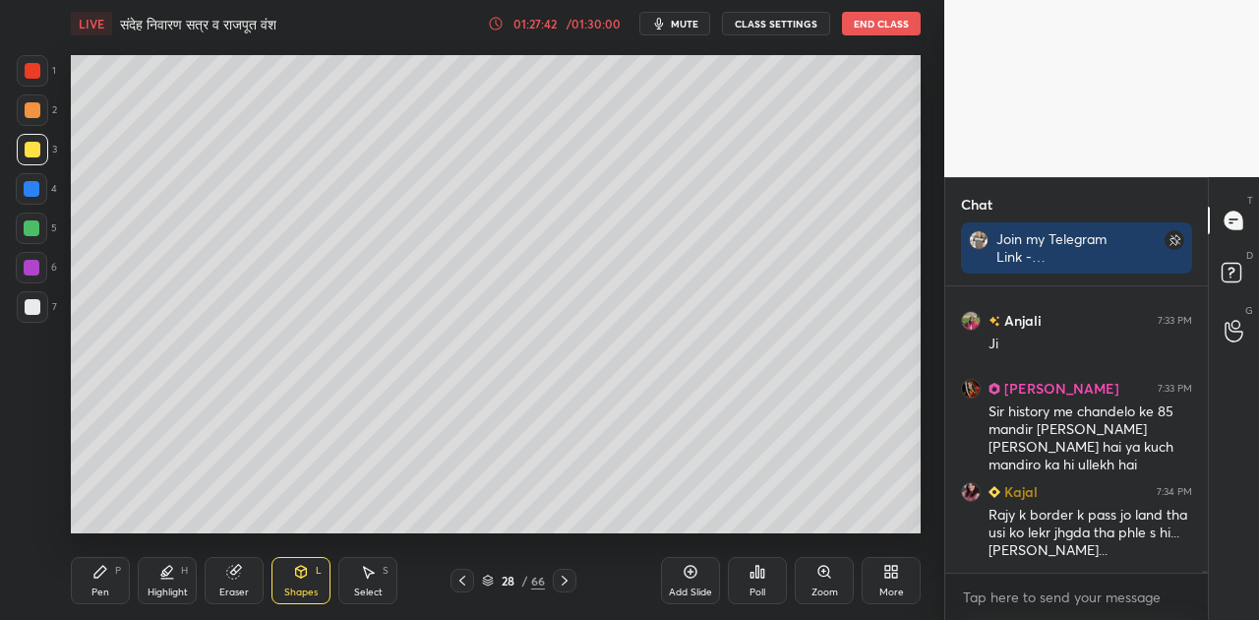
click at [98, 568] on icon at bounding box center [100, 572] width 16 height 16
click at [492, 573] on div "28 / 66" at bounding box center [513, 581] width 63 height 18
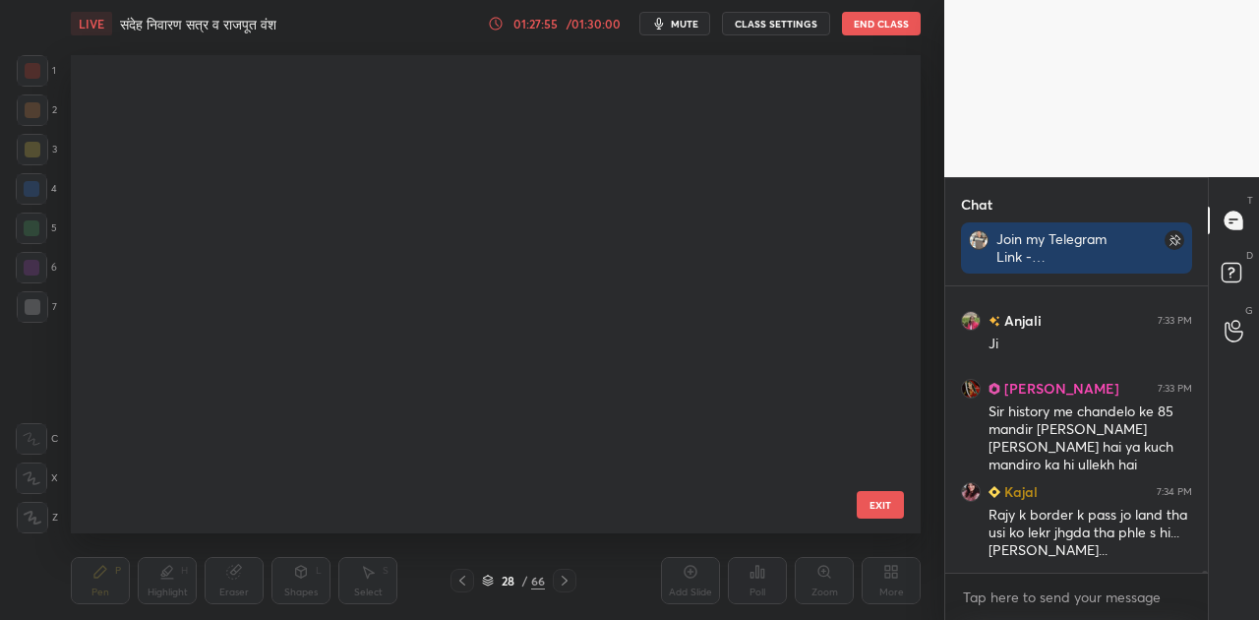
scroll to position [472, 840]
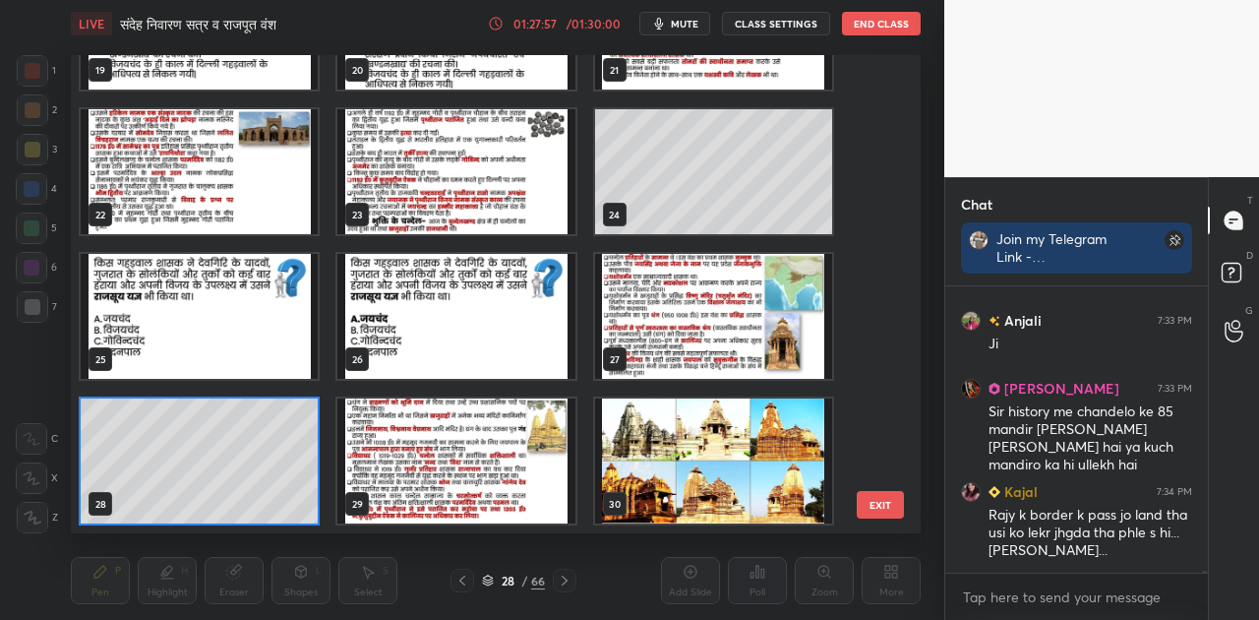
click at [643, 454] on img "grid" at bounding box center [713, 460] width 237 height 125
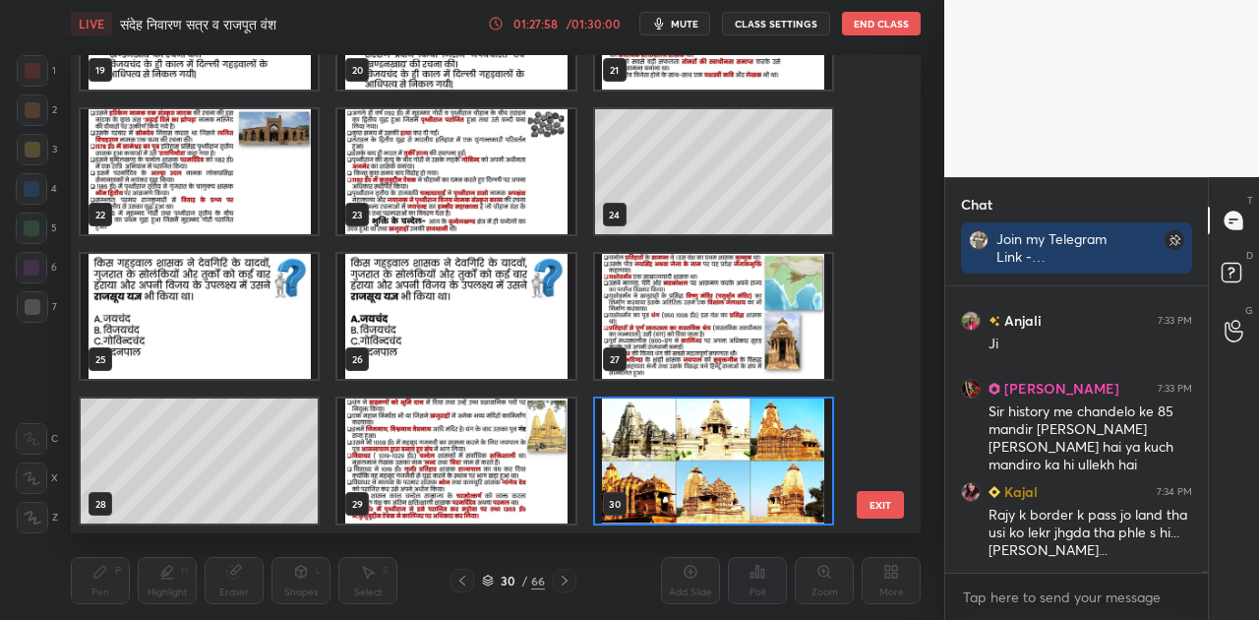
click at [643, 454] on img "grid" at bounding box center [713, 460] width 237 height 125
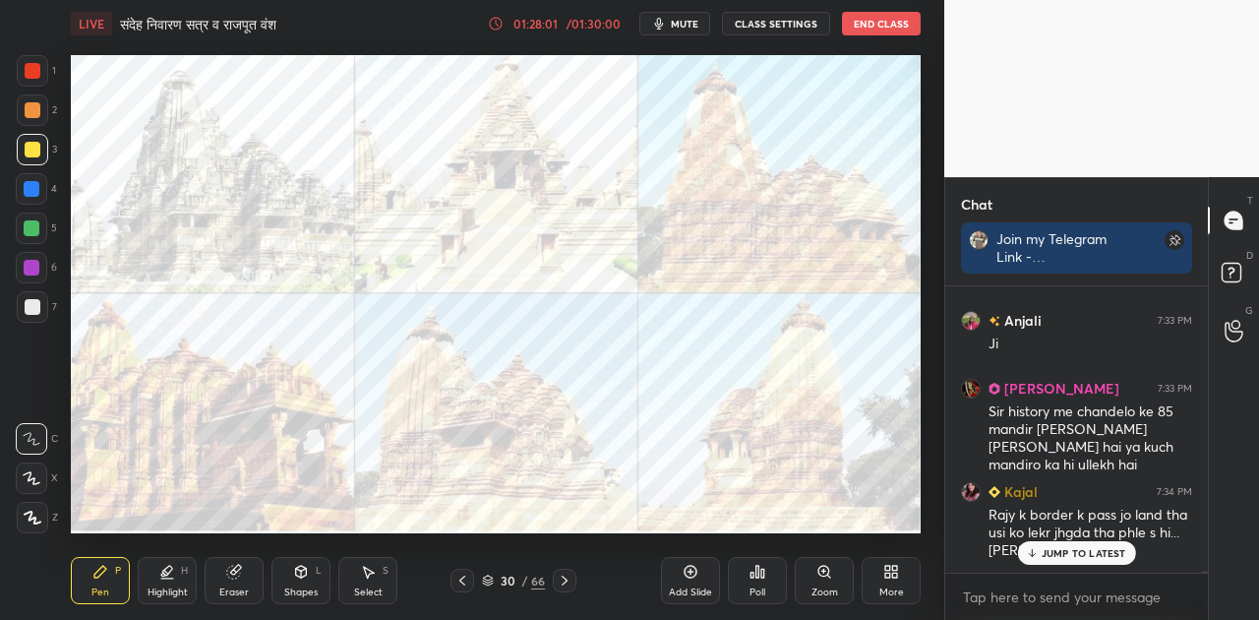
scroll to position [55195, 0]
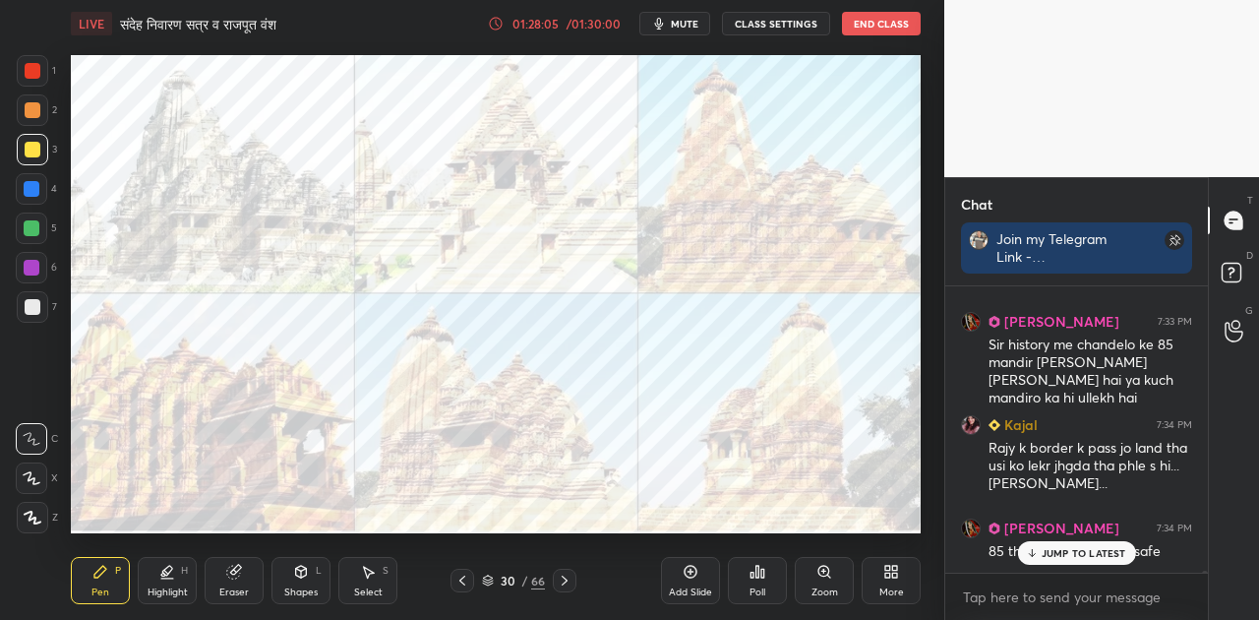
click at [1080, 557] on p "JUMP TO LATEST" at bounding box center [1084, 553] width 85 height 12
click at [491, 584] on icon at bounding box center [488, 580] width 12 height 12
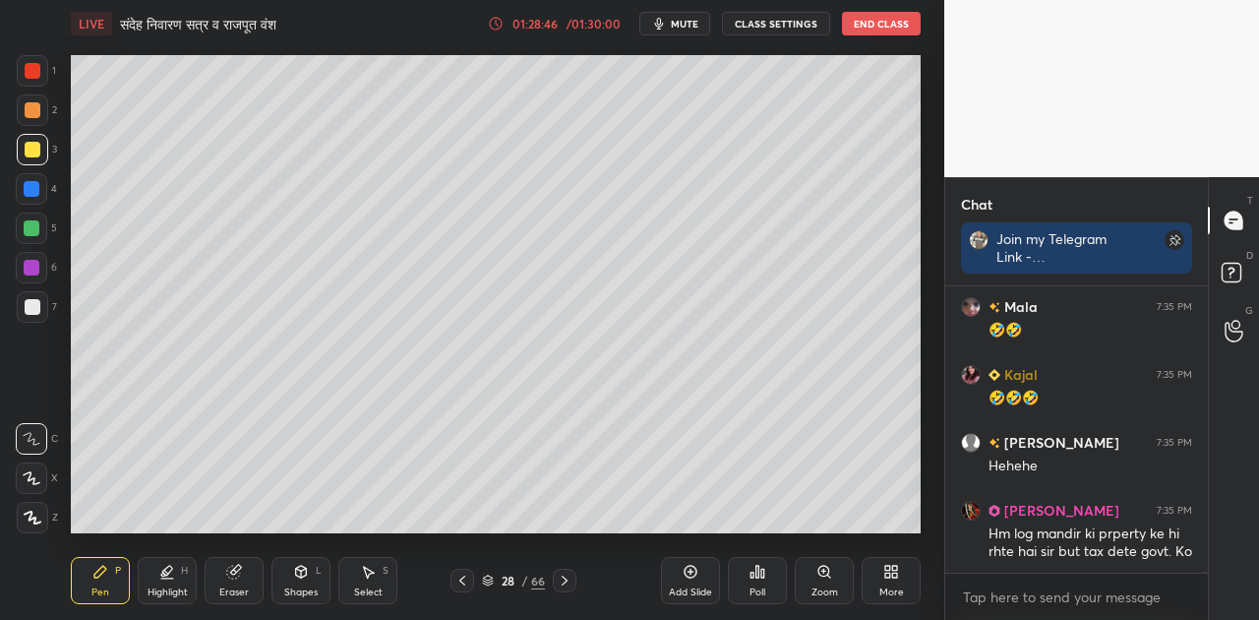
scroll to position [55960, 0]
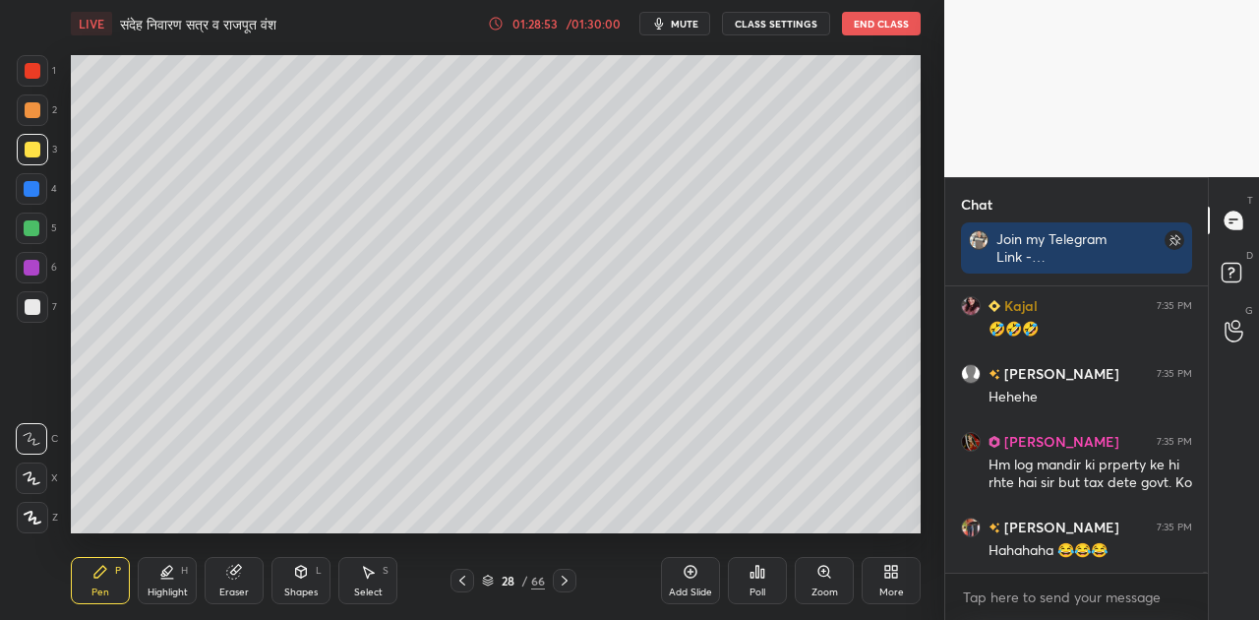
click at [299, 580] on div "Shapes L" at bounding box center [301, 580] width 59 height 47
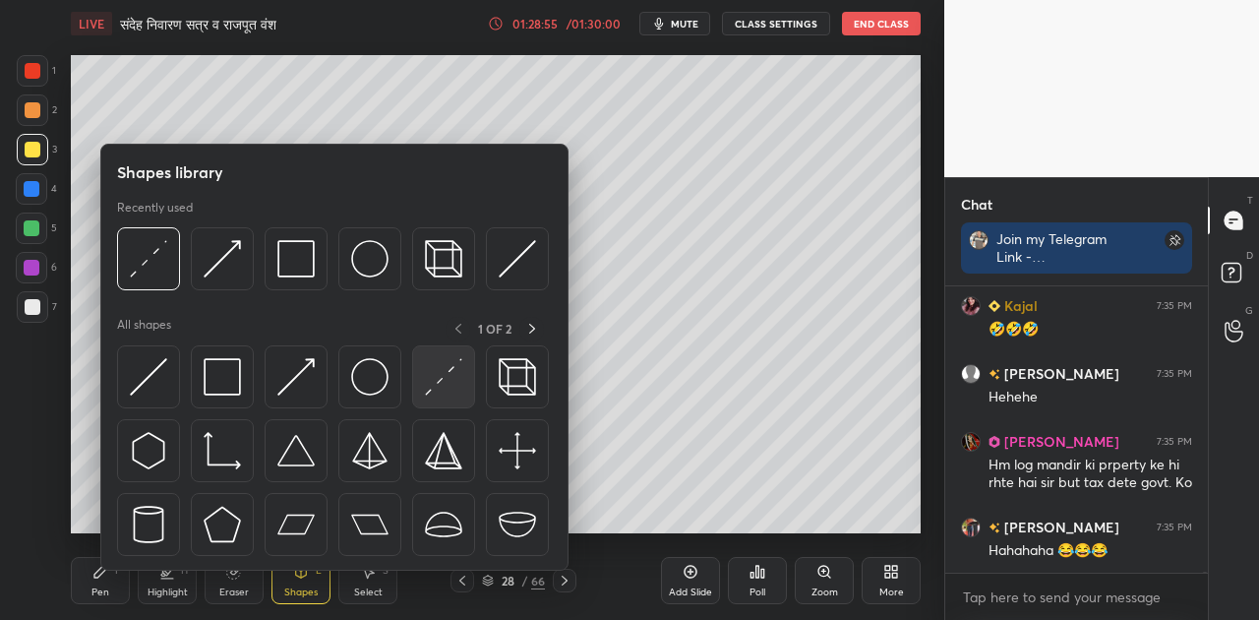
click at [433, 378] on img at bounding box center [443, 376] width 37 height 37
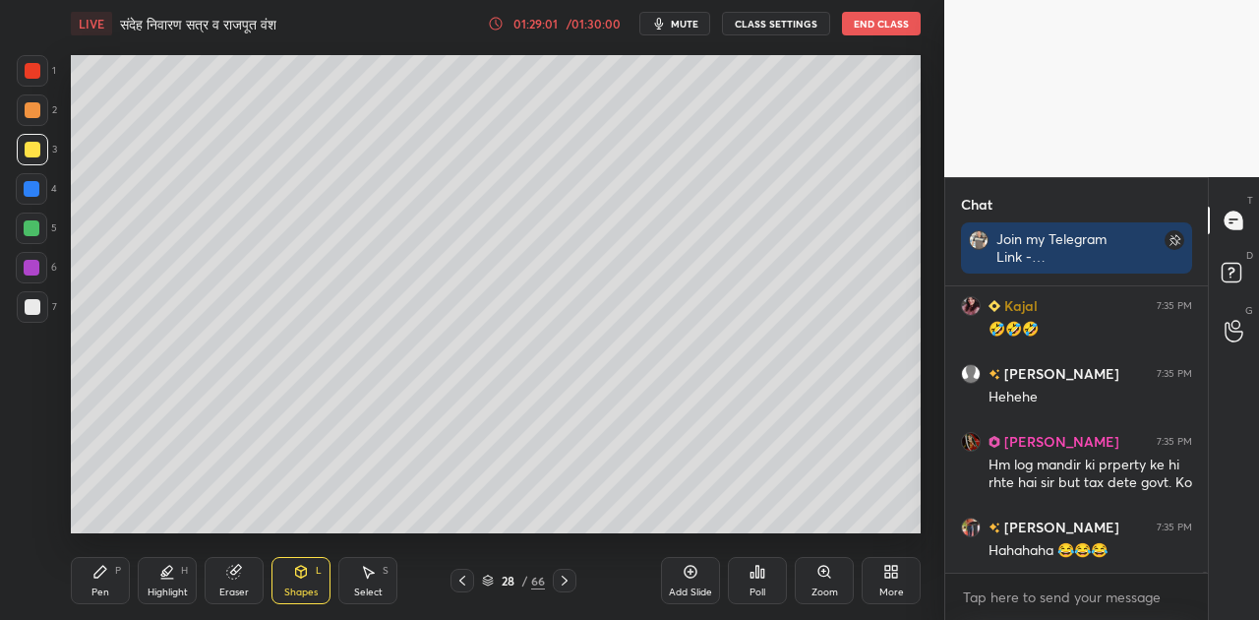
click at [98, 571] on icon at bounding box center [100, 572] width 12 height 12
click at [31, 309] on div at bounding box center [33, 307] width 16 height 16
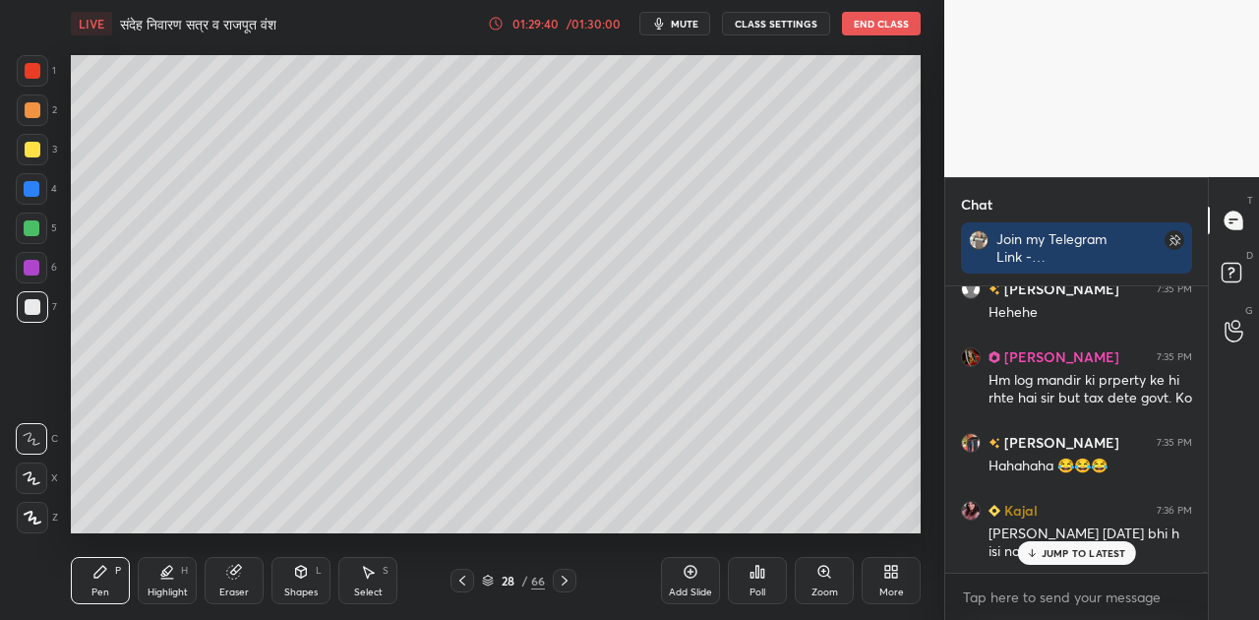
click at [291, 584] on div "Shapes L" at bounding box center [301, 580] width 59 height 47
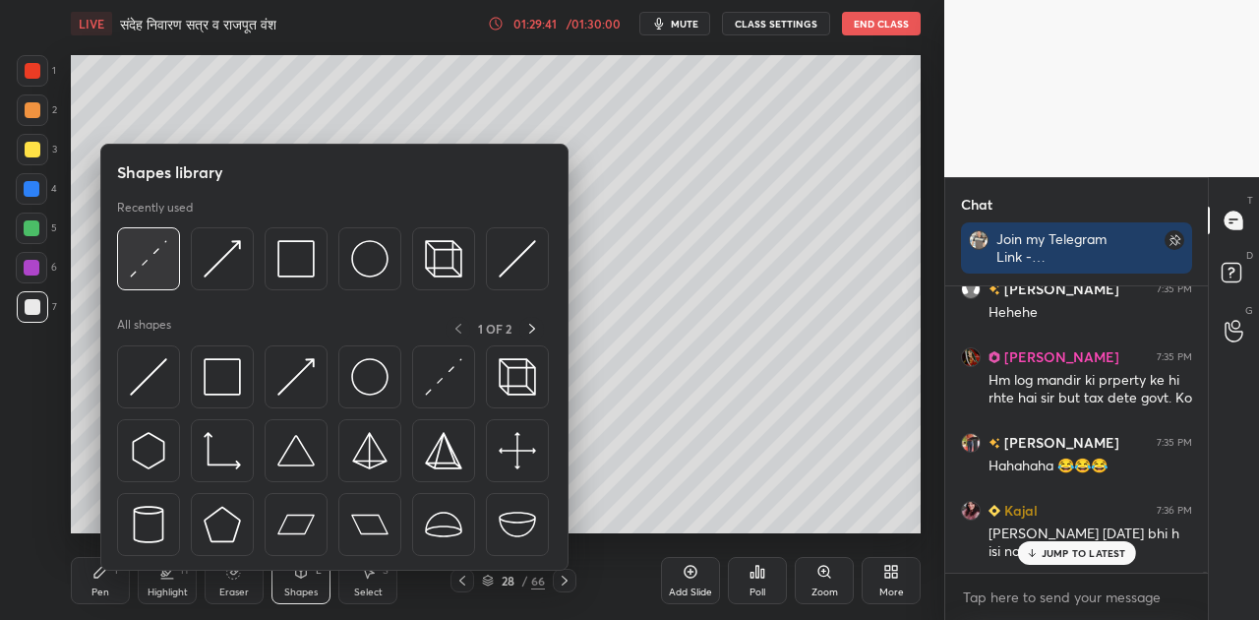
click at [161, 255] on img at bounding box center [148, 258] width 37 height 37
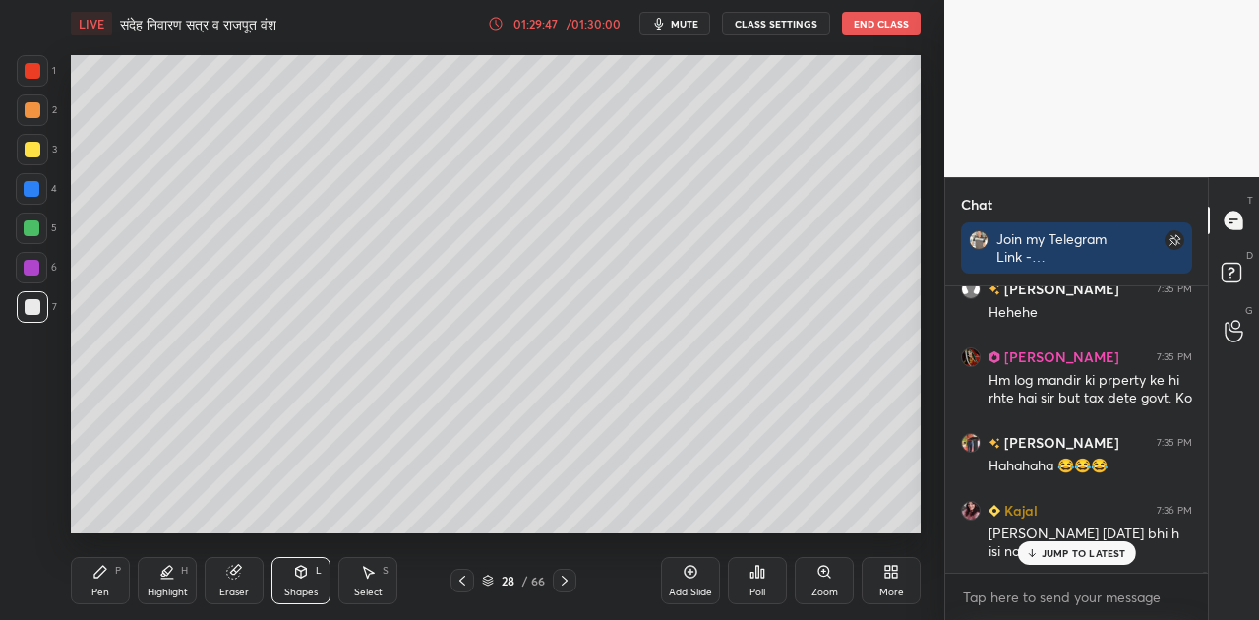
click at [102, 567] on icon at bounding box center [100, 572] width 12 height 12
click at [35, 148] on div at bounding box center [33, 150] width 16 height 16
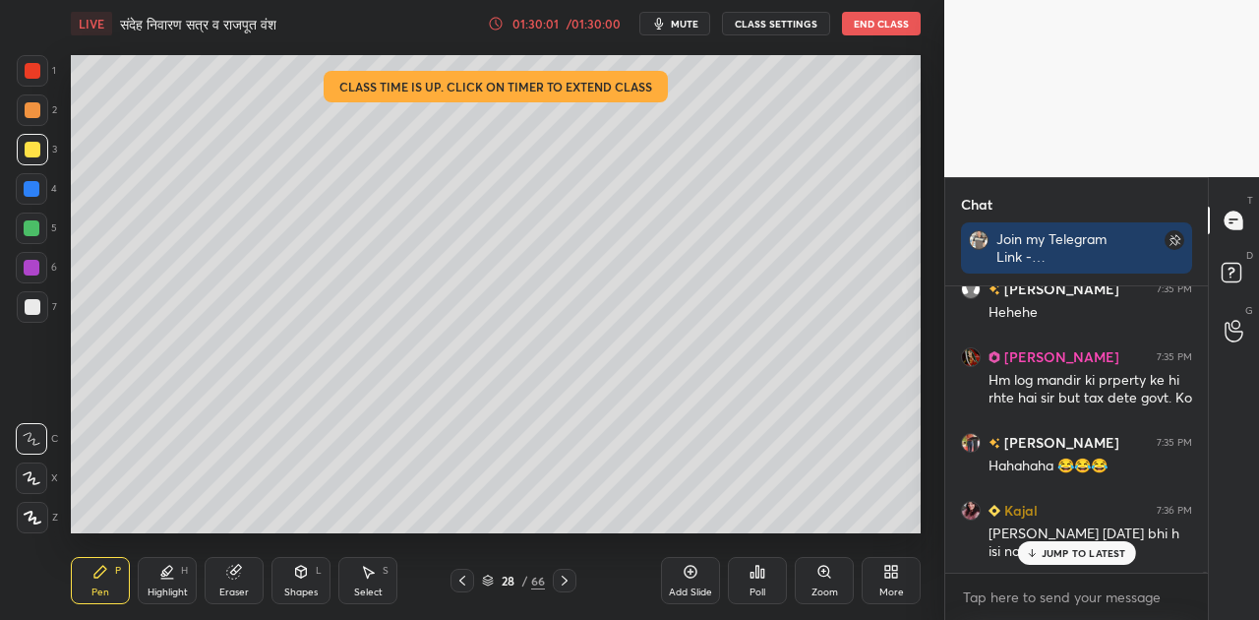
scroll to position [56131, 0]
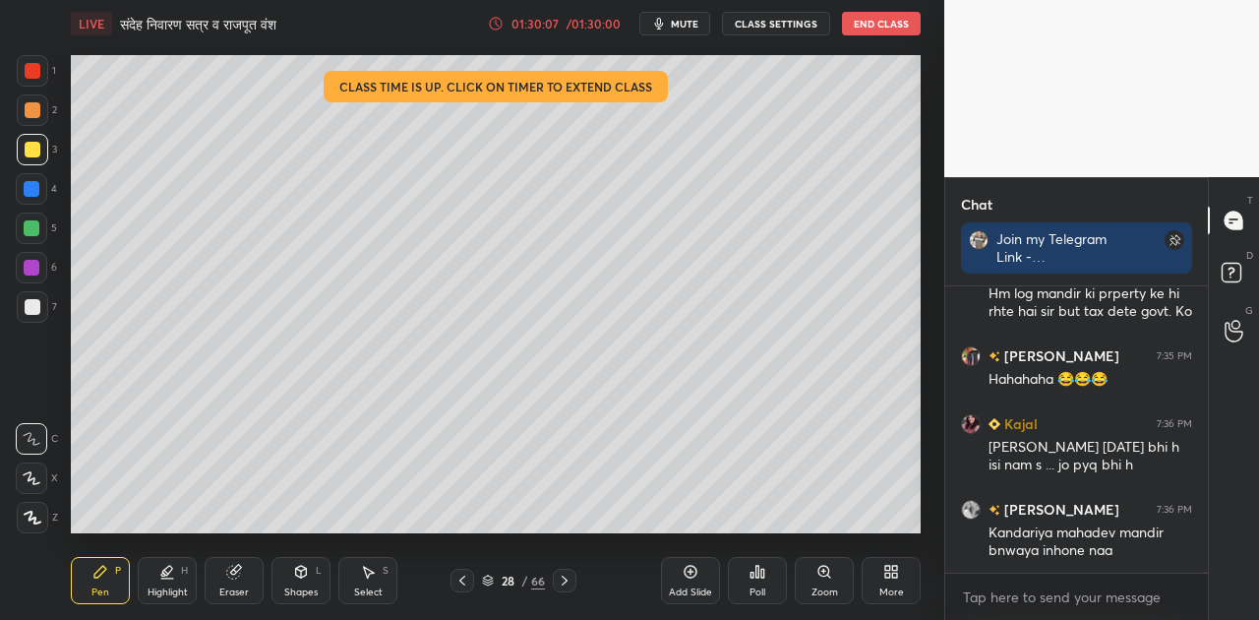
click at [502, 24] on icon at bounding box center [496, 24] width 16 height 16
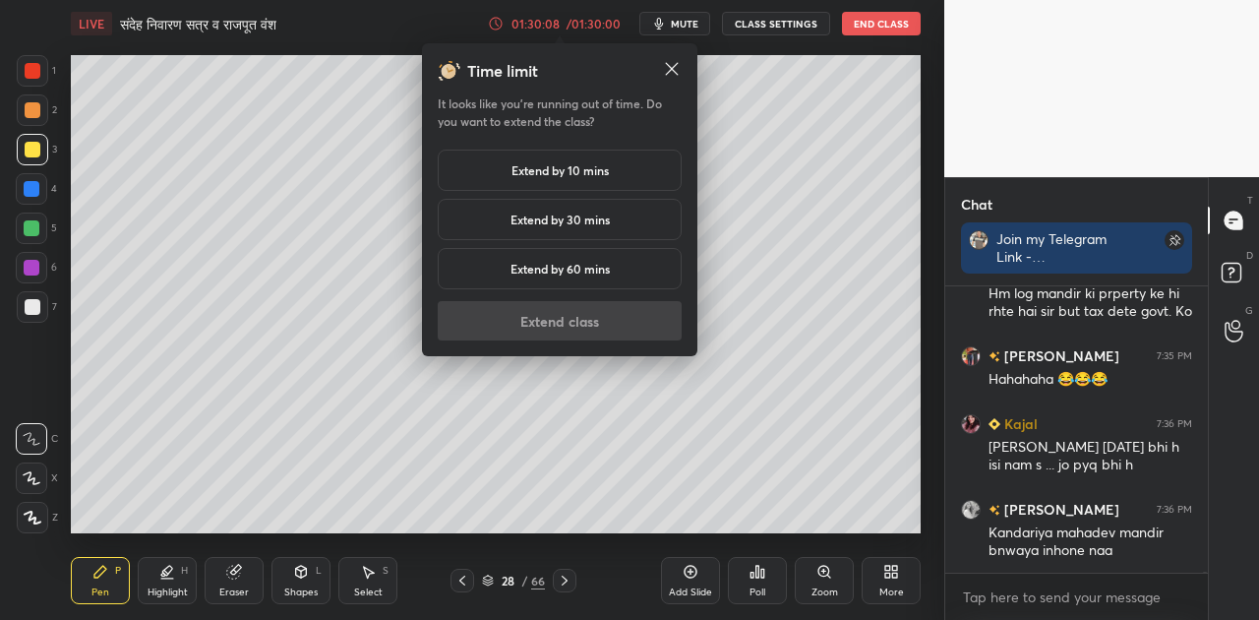
click at [540, 175] on h5 "Extend by 10 mins" at bounding box center [560, 170] width 97 height 18
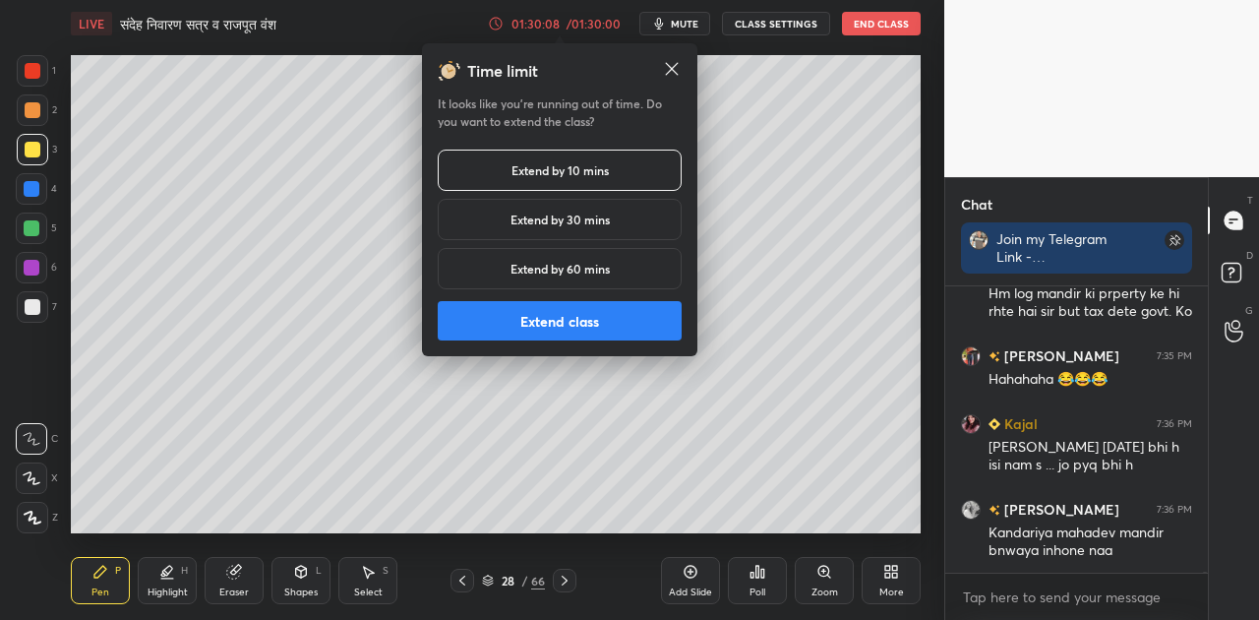
click at [586, 327] on button "Extend class" at bounding box center [560, 320] width 244 height 39
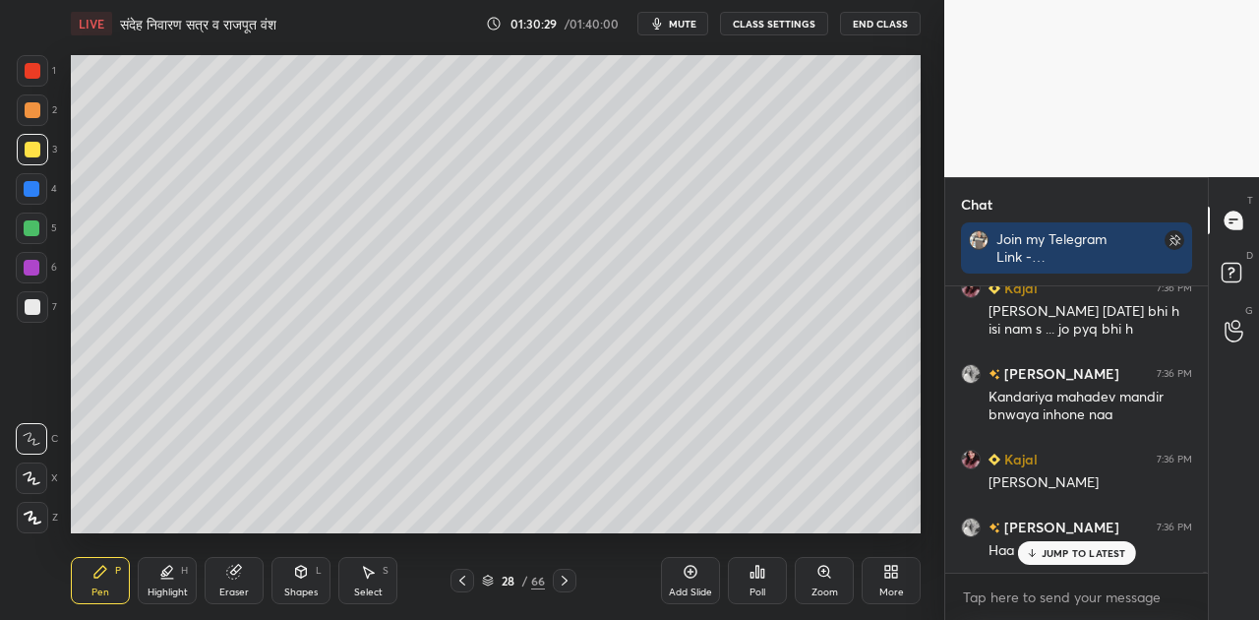
scroll to position [56352, 0]
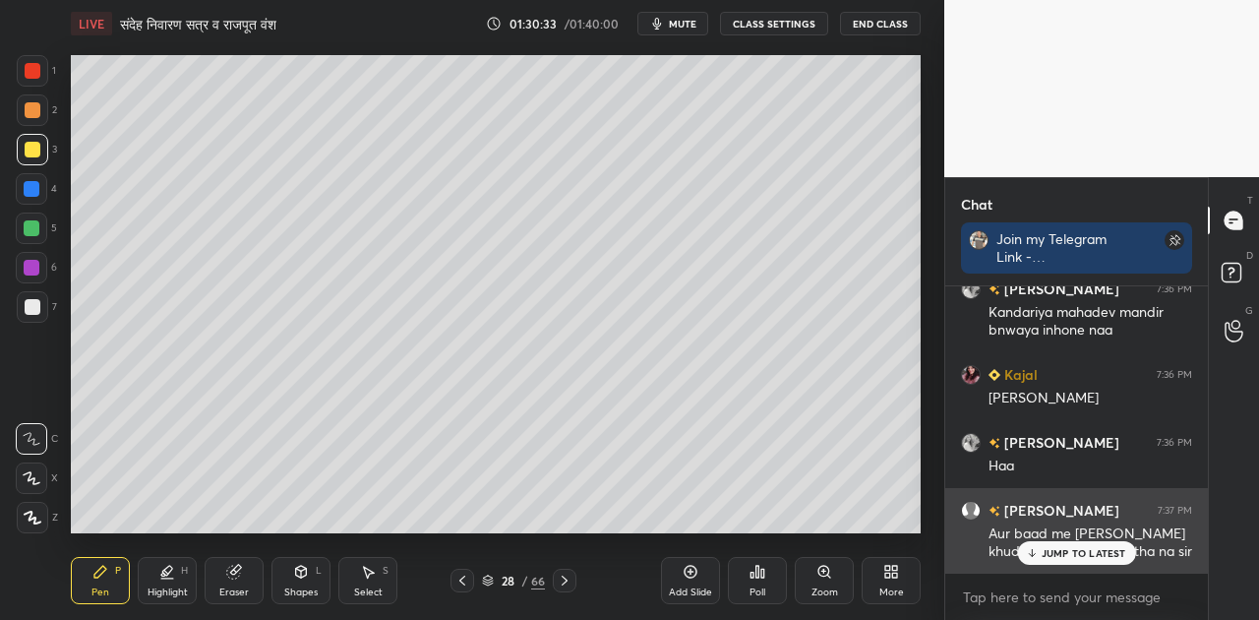
click at [1059, 549] on p "JUMP TO LATEST" at bounding box center [1084, 553] width 85 height 12
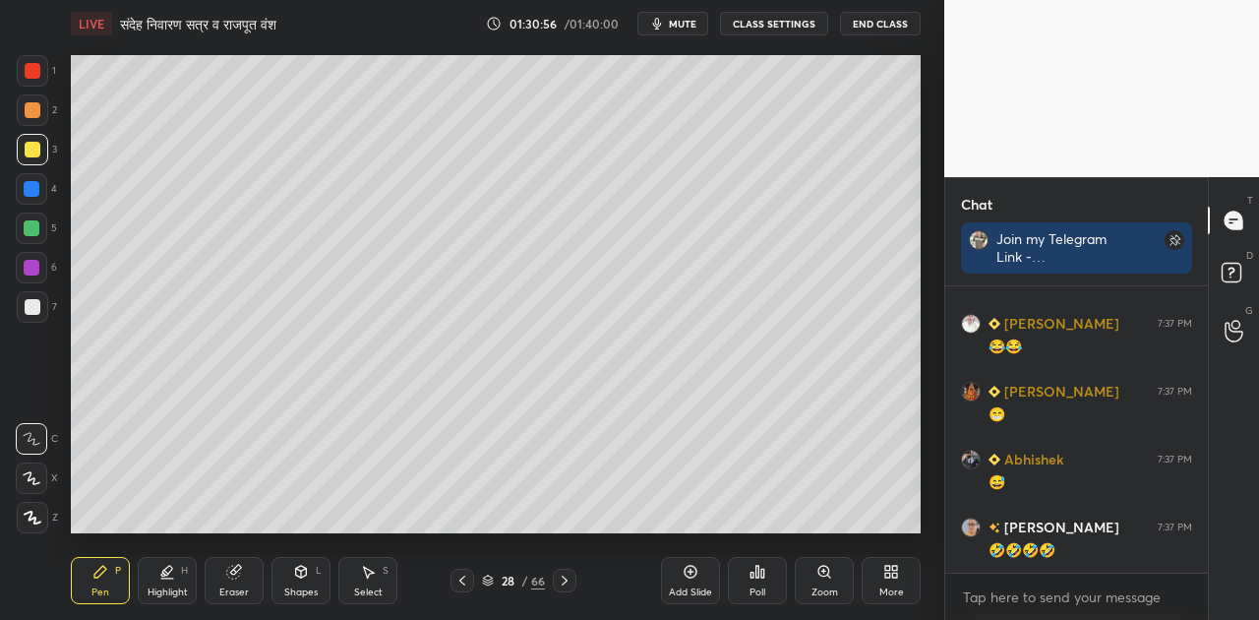
scroll to position [56895, 0]
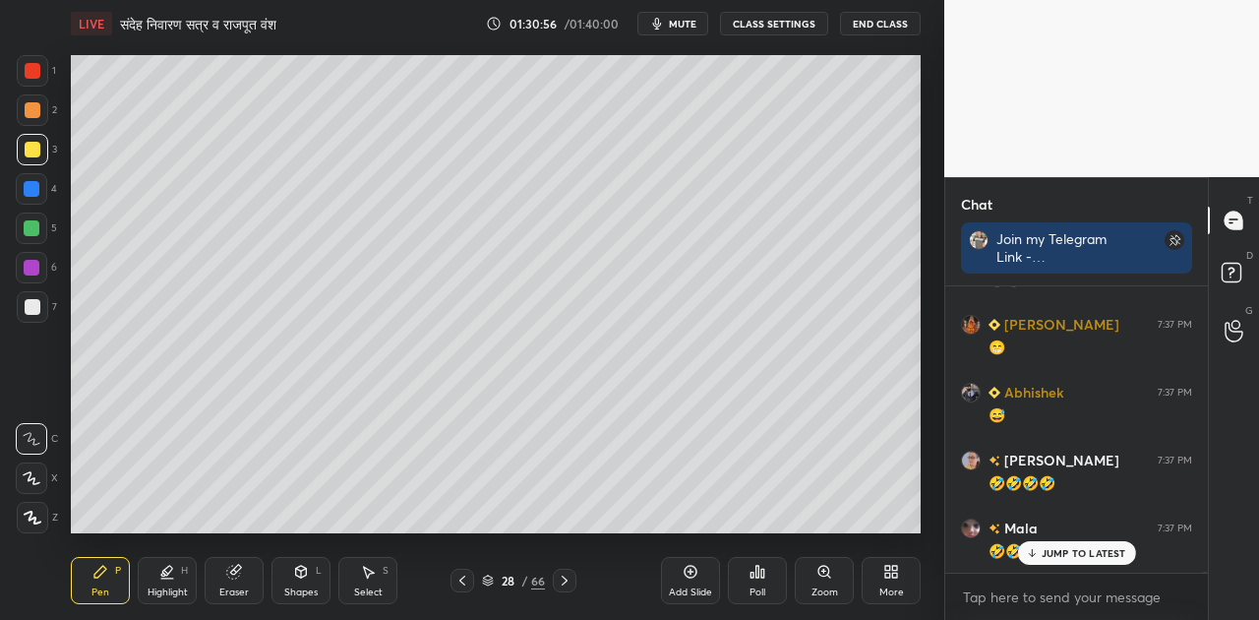
click at [566, 584] on icon at bounding box center [565, 581] width 16 height 16
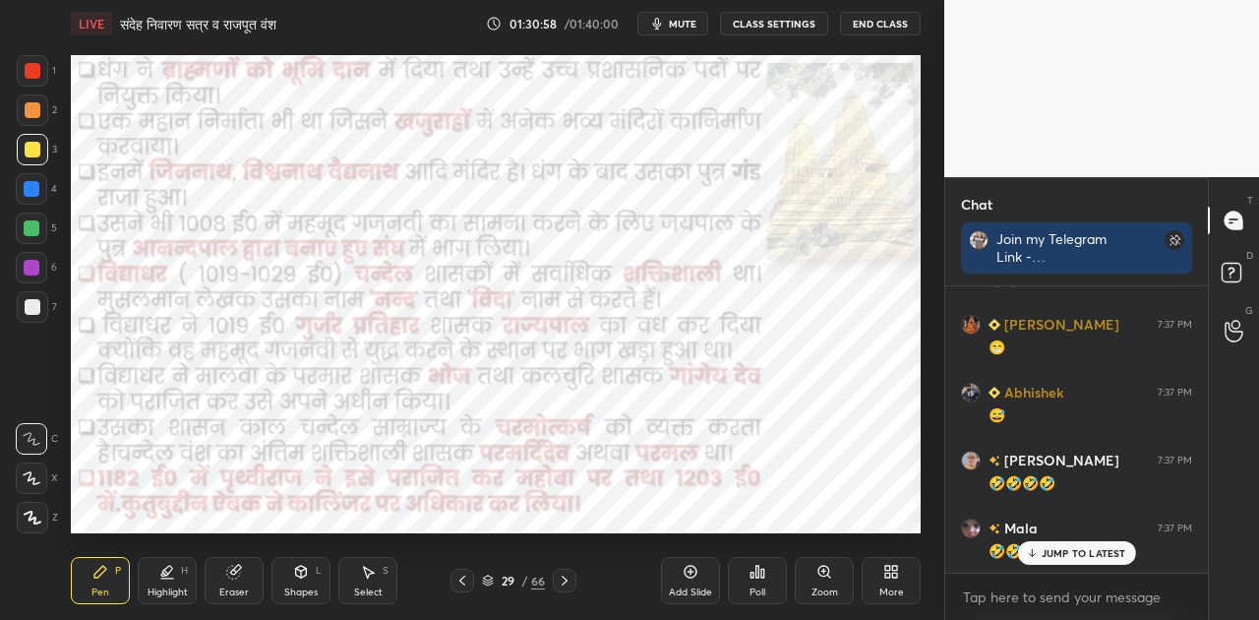
click at [566, 584] on icon at bounding box center [565, 581] width 16 height 16
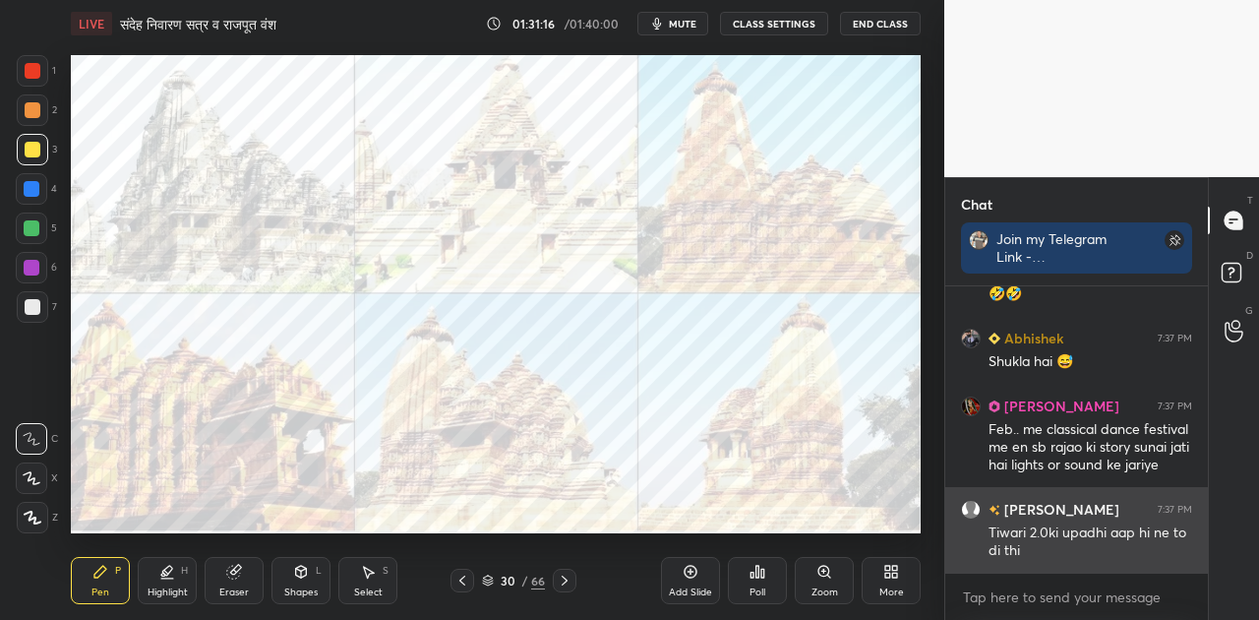
scroll to position [57237, 0]
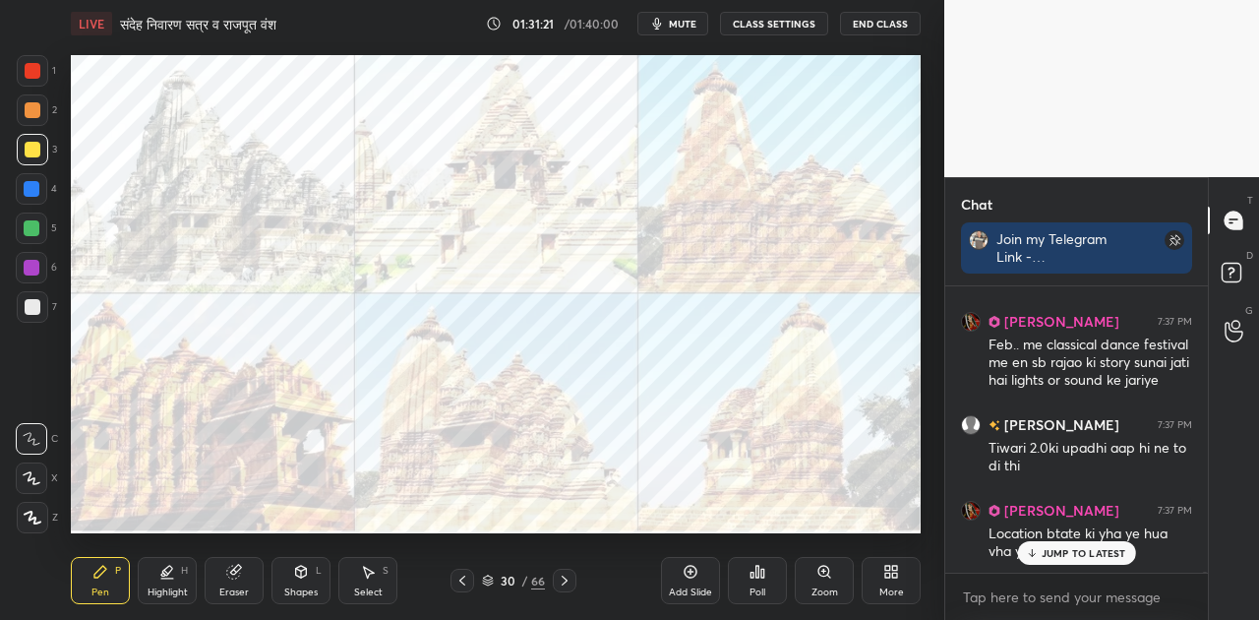
click at [1056, 557] on p "JUMP TO LATEST" at bounding box center [1084, 553] width 85 height 12
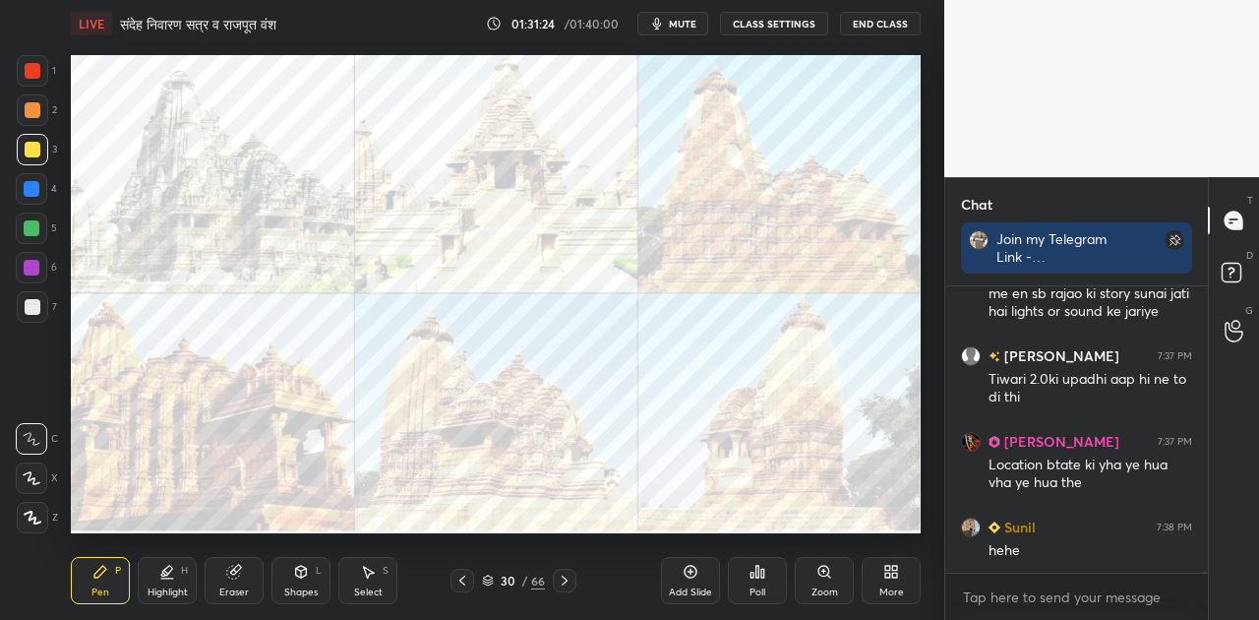
click at [567, 584] on icon at bounding box center [565, 581] width 16 height 16
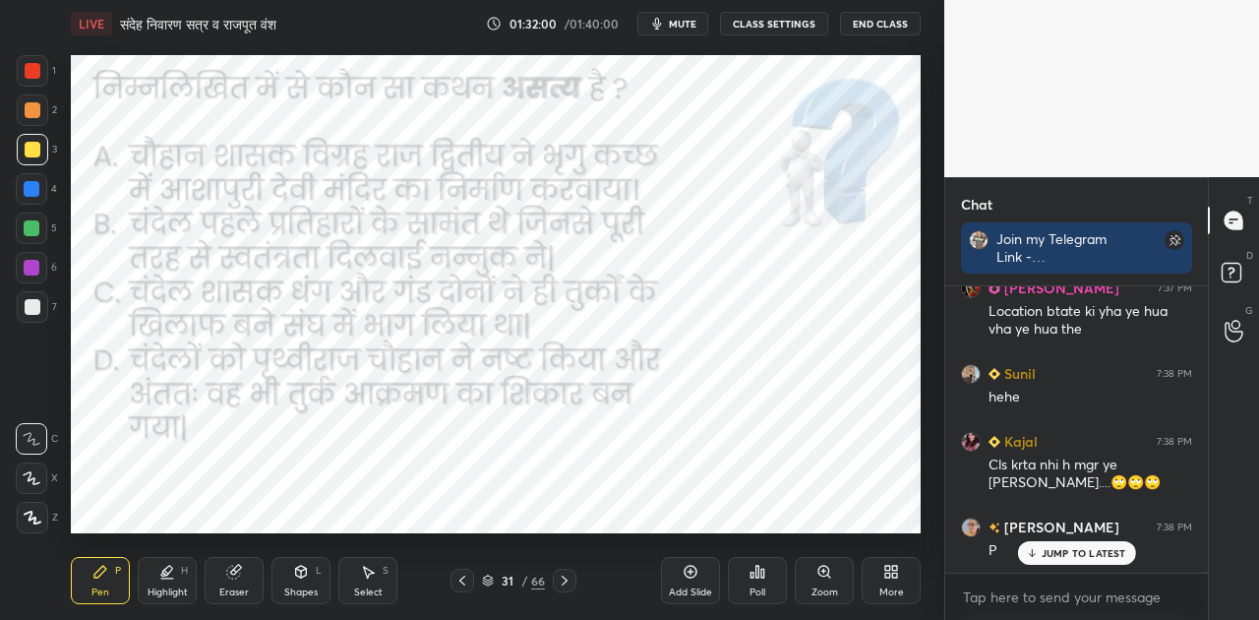
scroll to position [57526, 0]
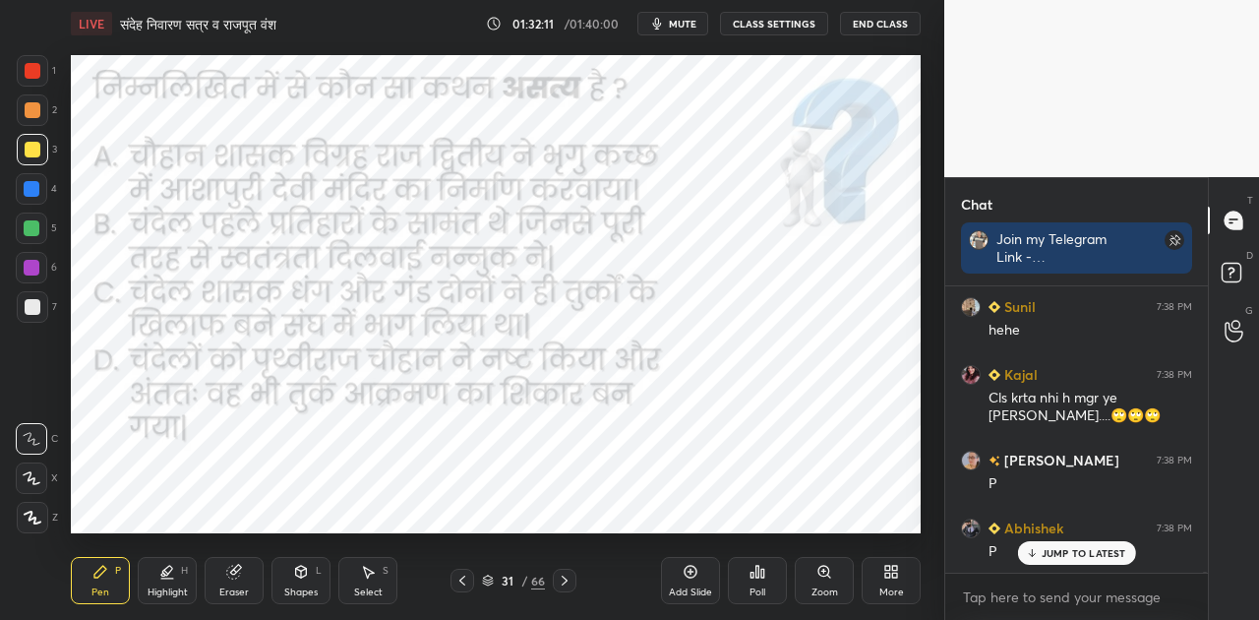
click at [756, 587] on div "Poll" at bounding box center [758, 592] width 16 height 10
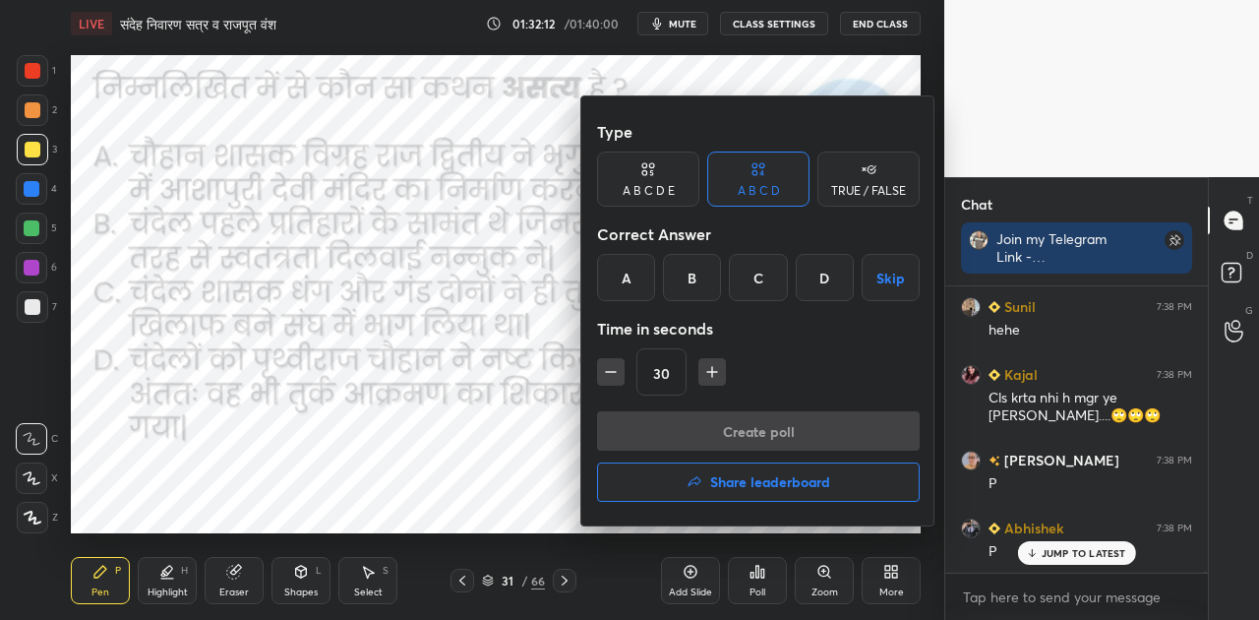
click at [693, 282] on div "B" at bounding box center [692, 277] width 58 height 47
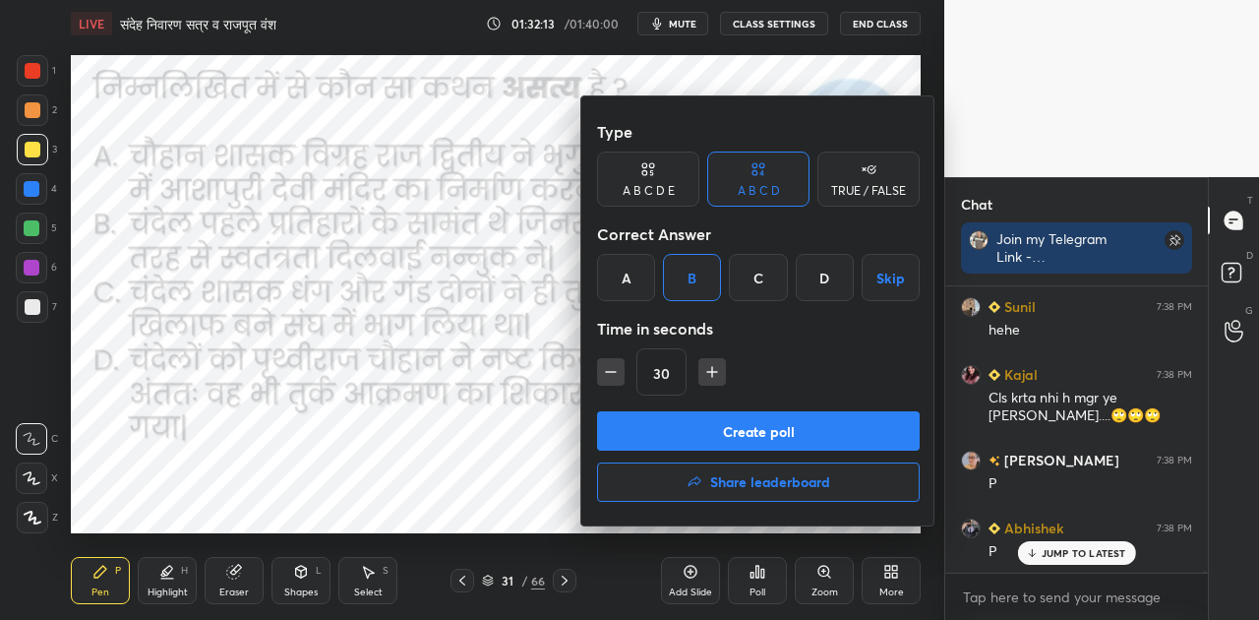
click at [756, 427] on button "Create poll" at bounding box center [758, 430] width 323 height 39
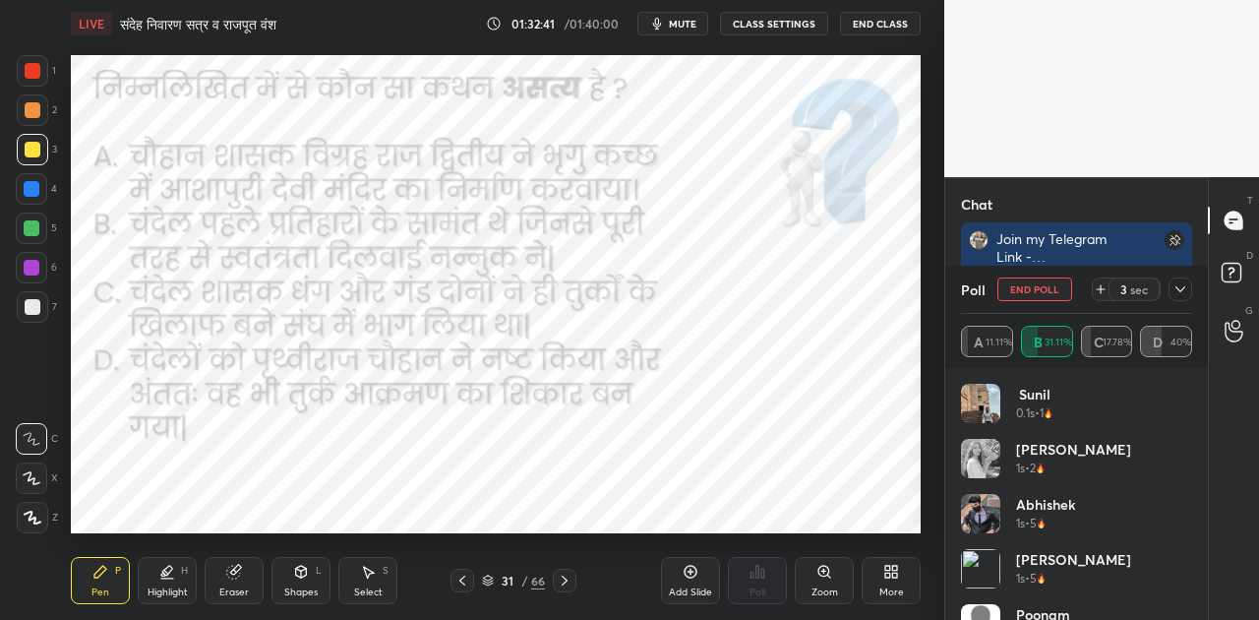
scroll to position [57764, 0]
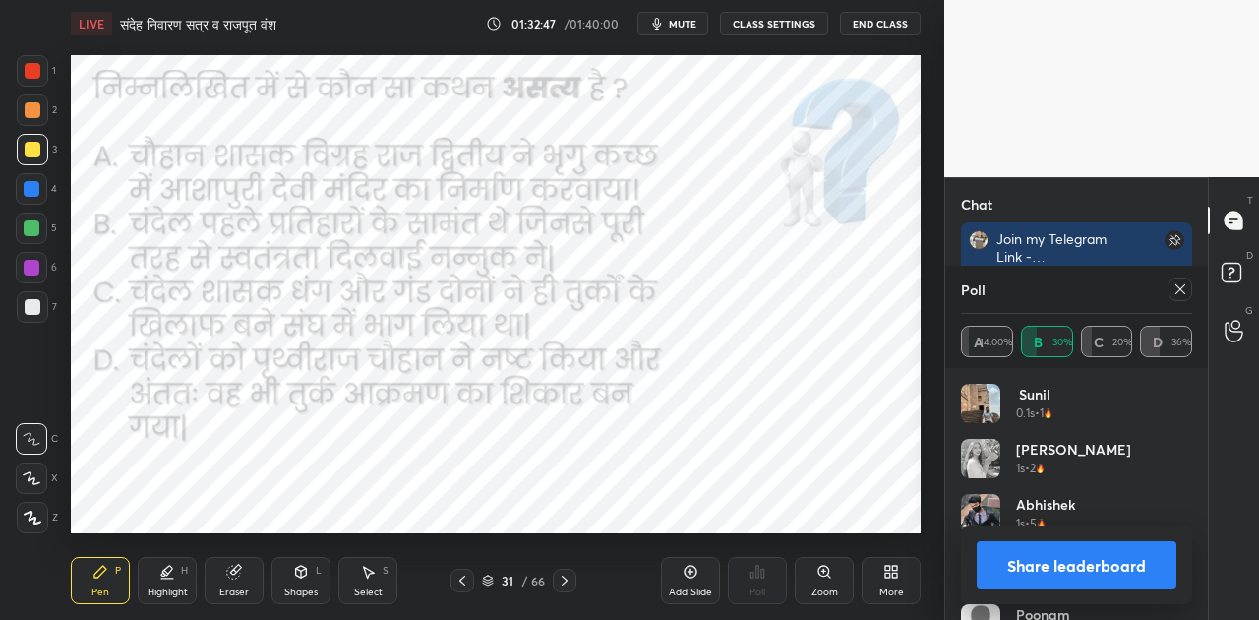
click at [1072, 557] on button "Share leaderboard" at bounding box center [1077, 564] width 200 height 47
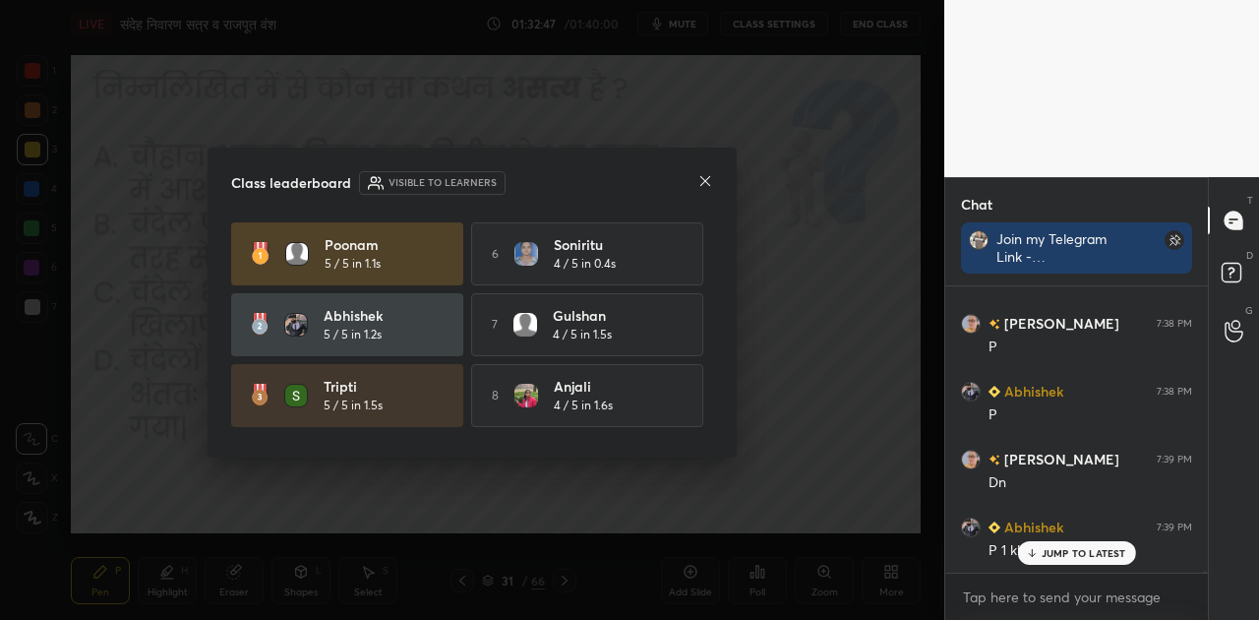
scroll to position [57662, 0]
click at [1062, 555] on p "JUMP TO LATEST" at bounding box center [1084, 553] width 85 height 12
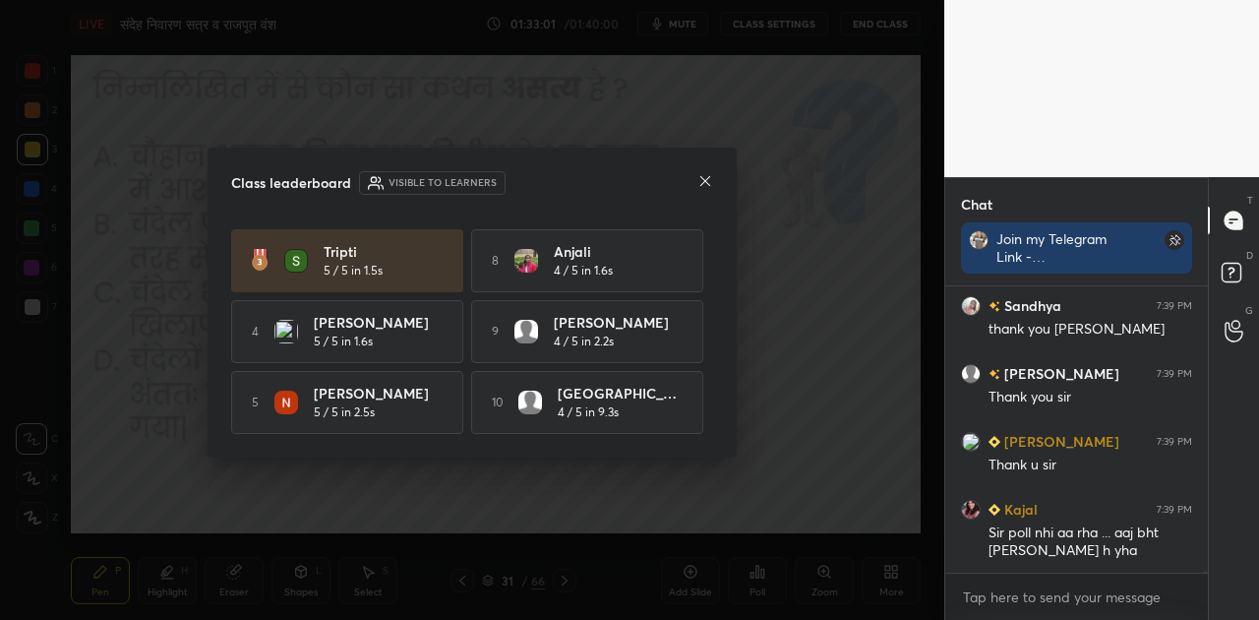
click at [707, 182] on icon at bounding box center [705, 181] width 10 height 10
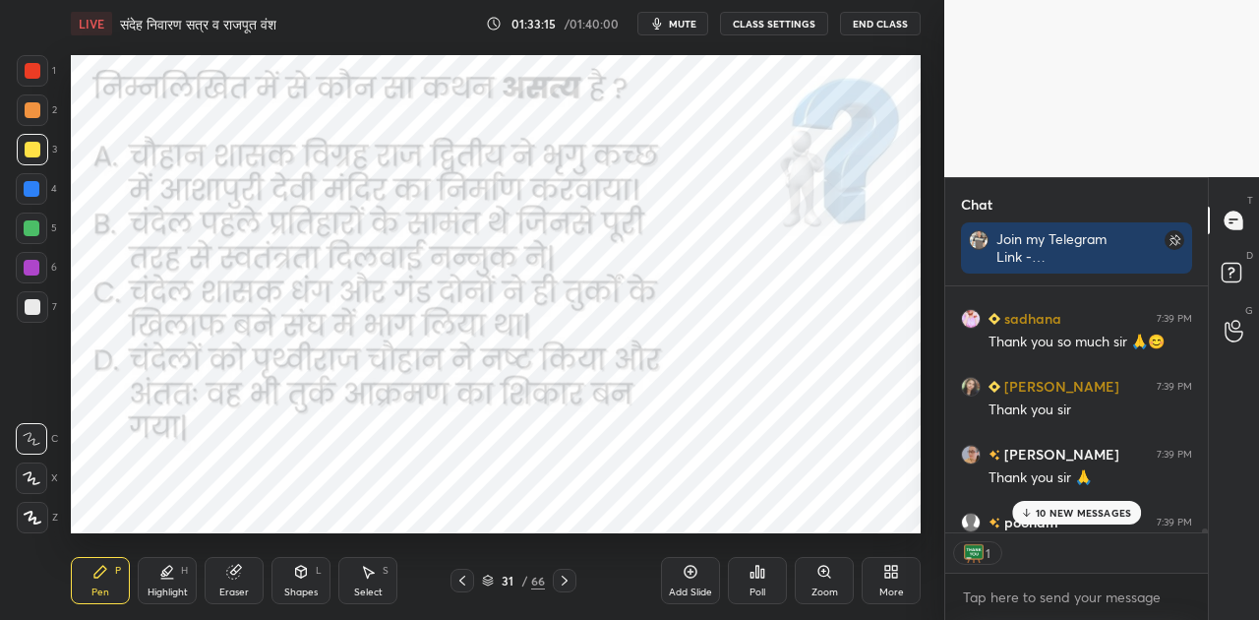
scroll to position [58649, 0]
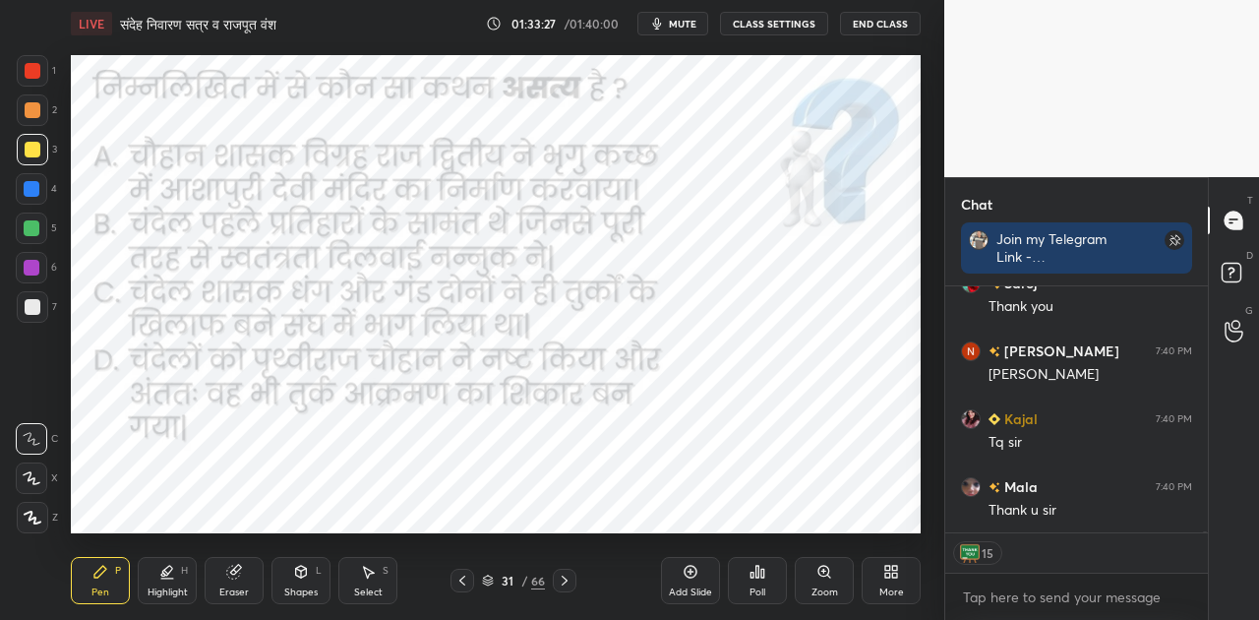
click at [889, 18] on button "End Class" at bounding box center [880, 24] width 81 height 24
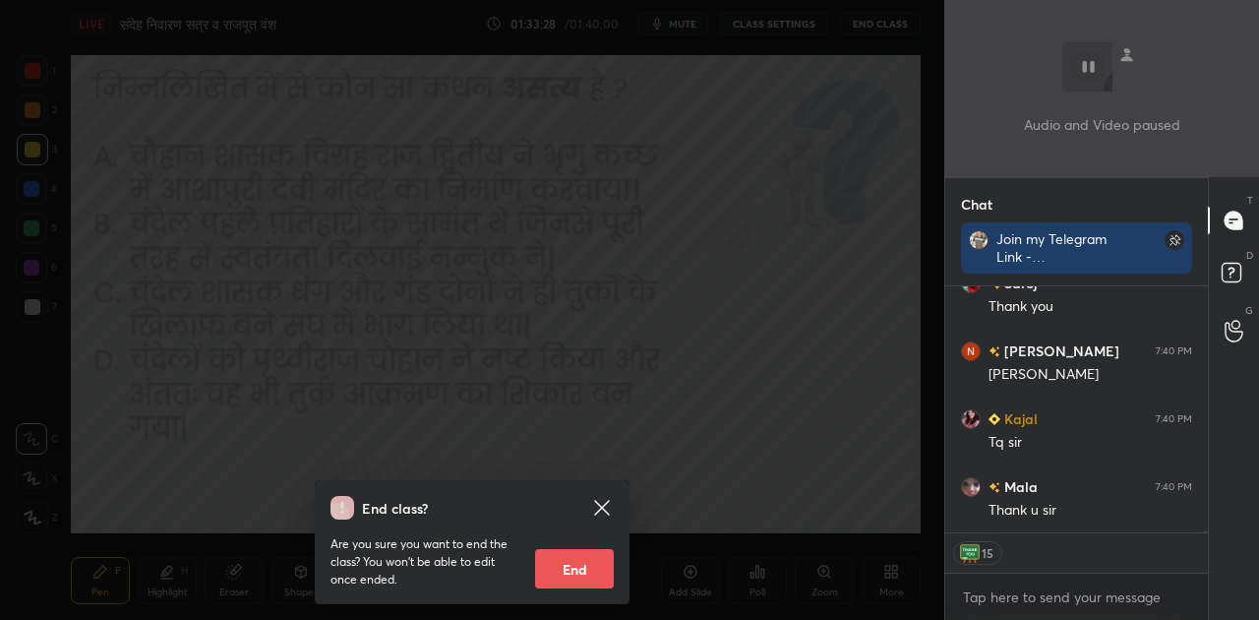
click at [590, 557] on button "End" at bounding box center [574, 568] width 79 height 39
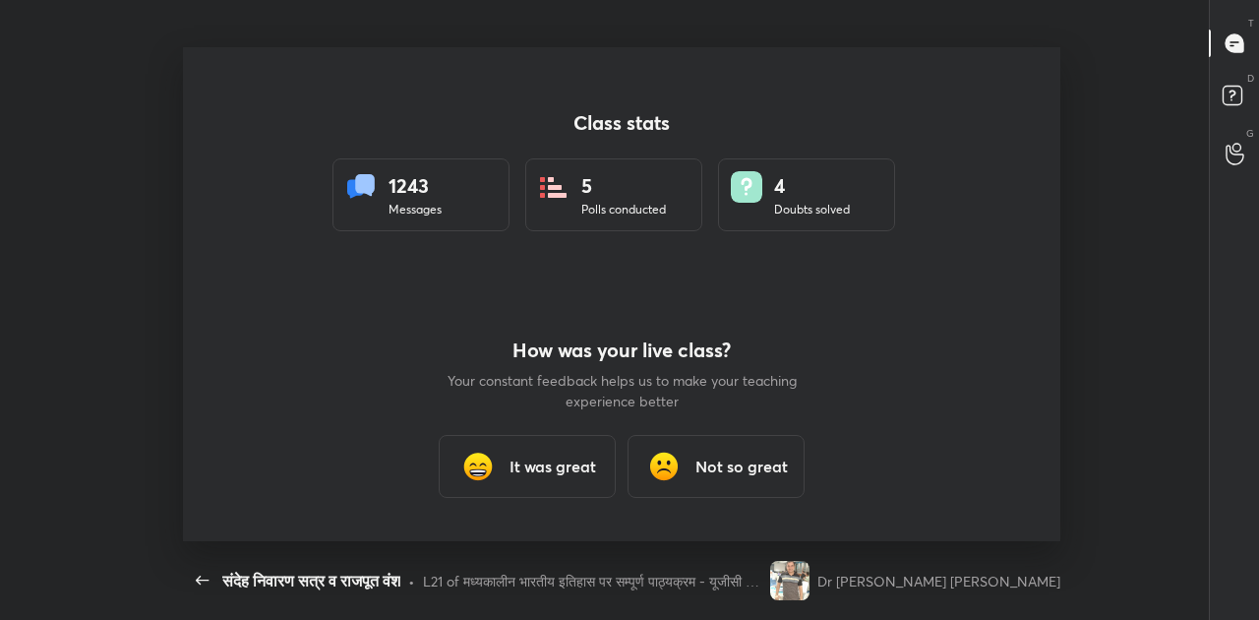
click at [544, 472] on h3 "It was great" at bounding box center [553, 466] width 87 height 24
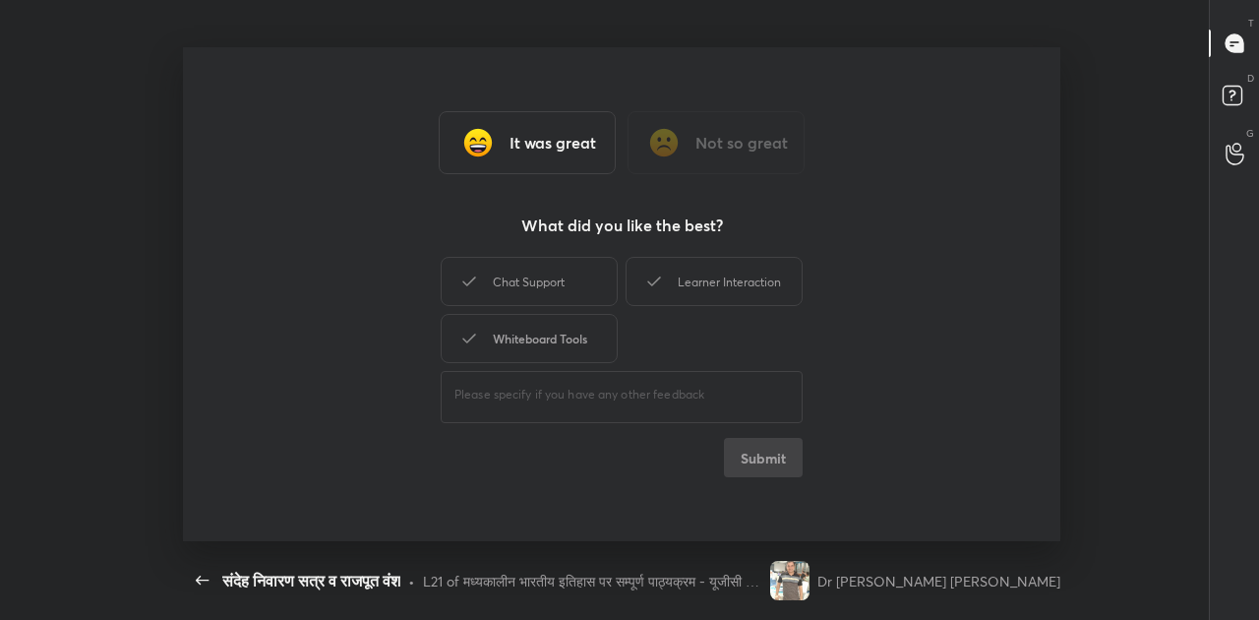
click at [547, 345] on div "Whiteboard Tools" at bounding box center [529, 338] width 177 height 49
click at [771, 470] on button "Submit" at bounding box center [763, 457] width 79 height 39
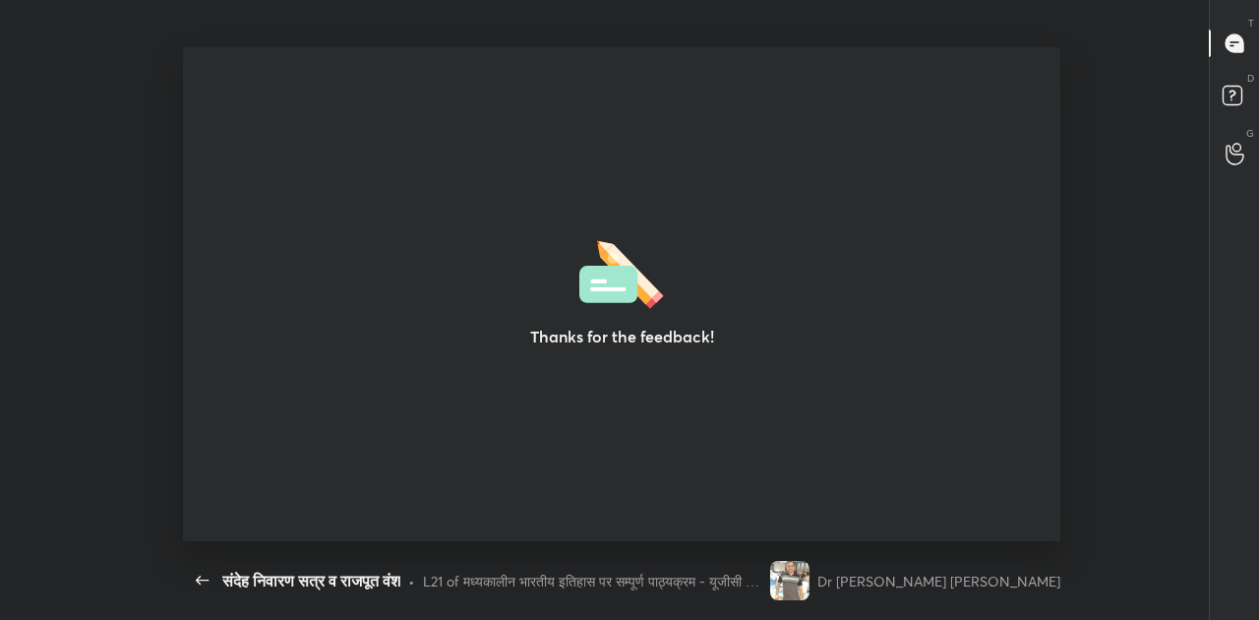
type textarea "x"
